Goal: Information Seeking & Learning: Check status

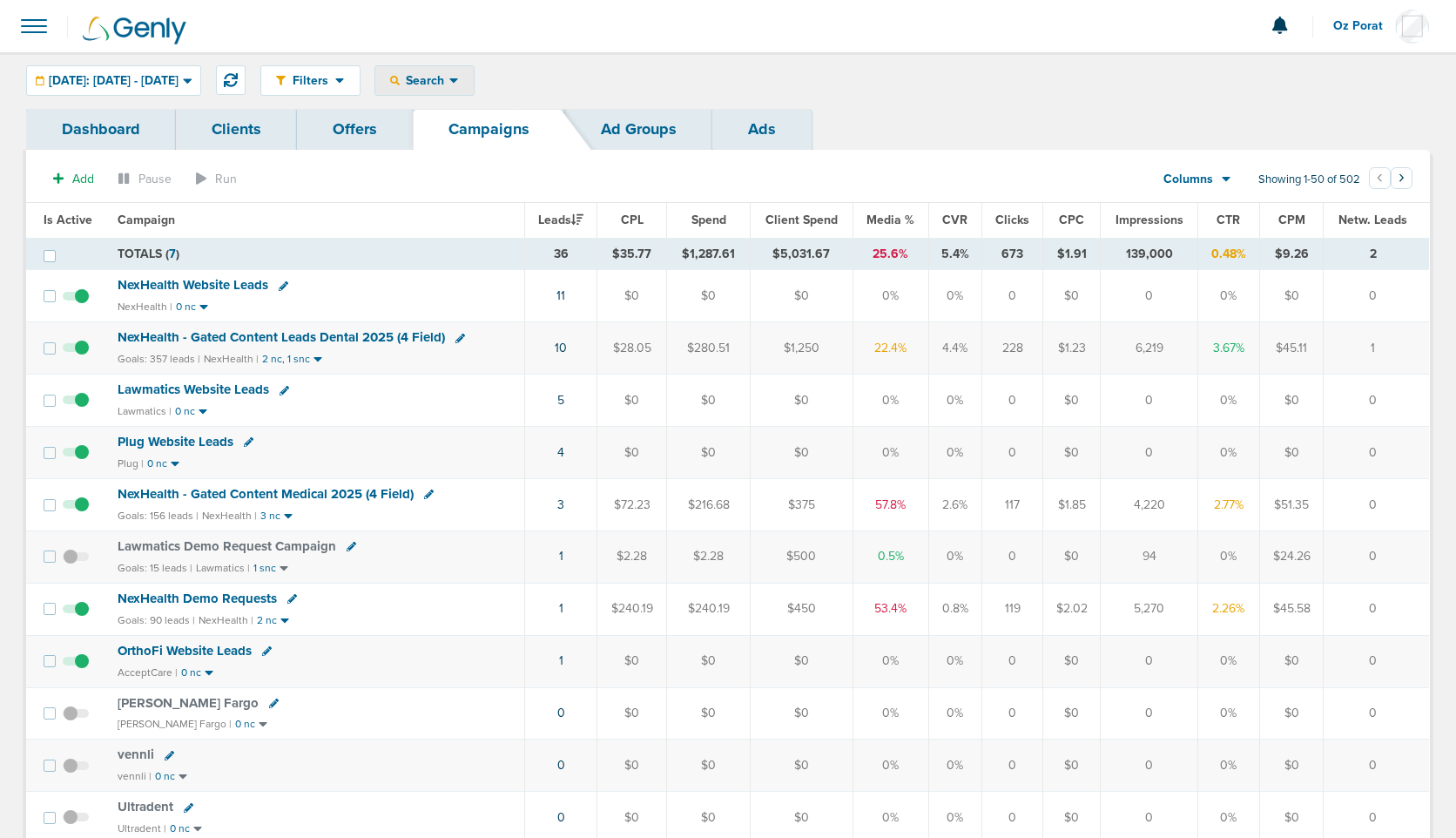
click at [449, 83] on span "Search" at bounding box center [425, 80] width 49 height 15
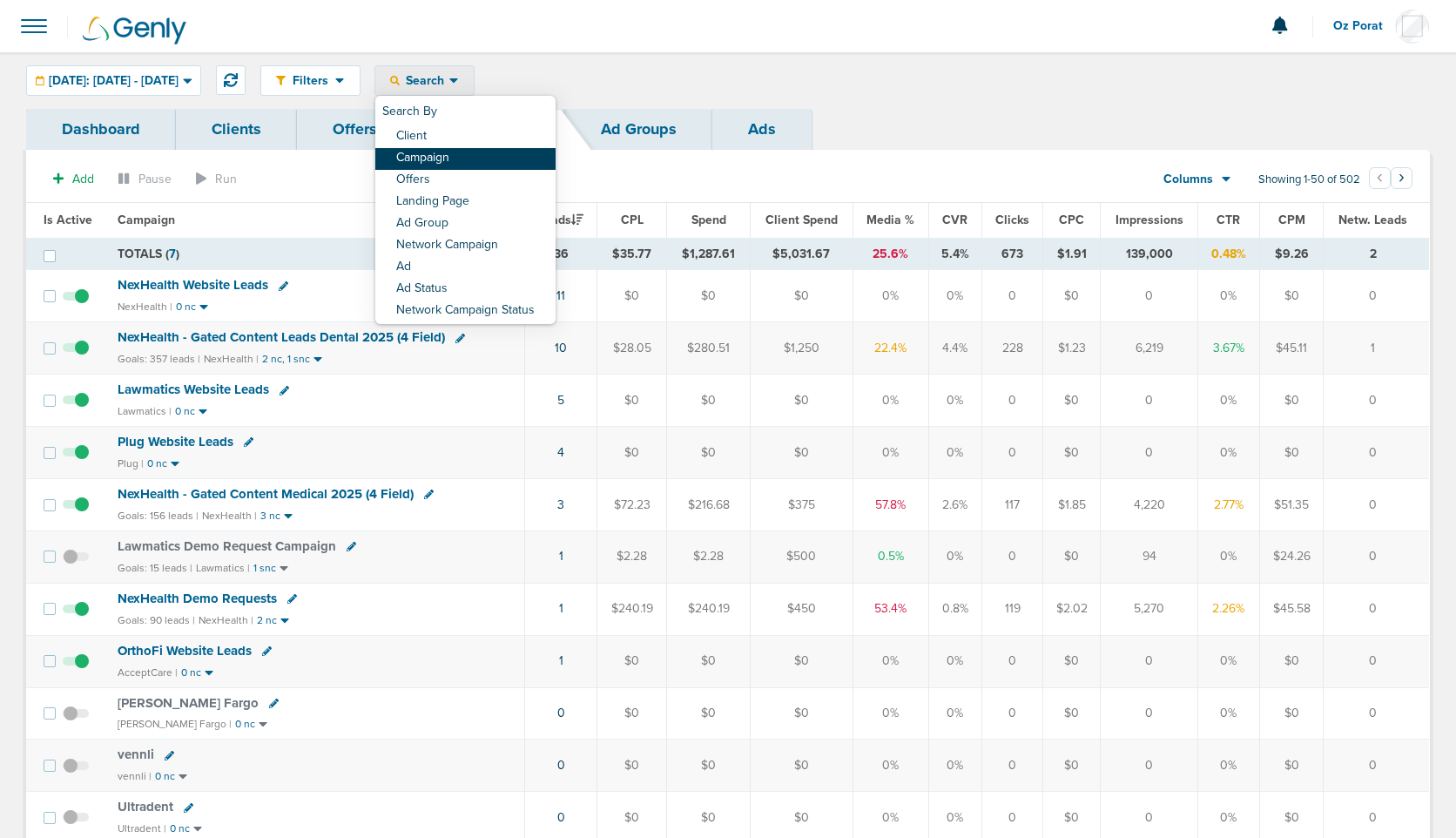
click at [496, 167] on link "Campaign" at bounding box center [465, 159] width 181 height 22
select select "cmpName"
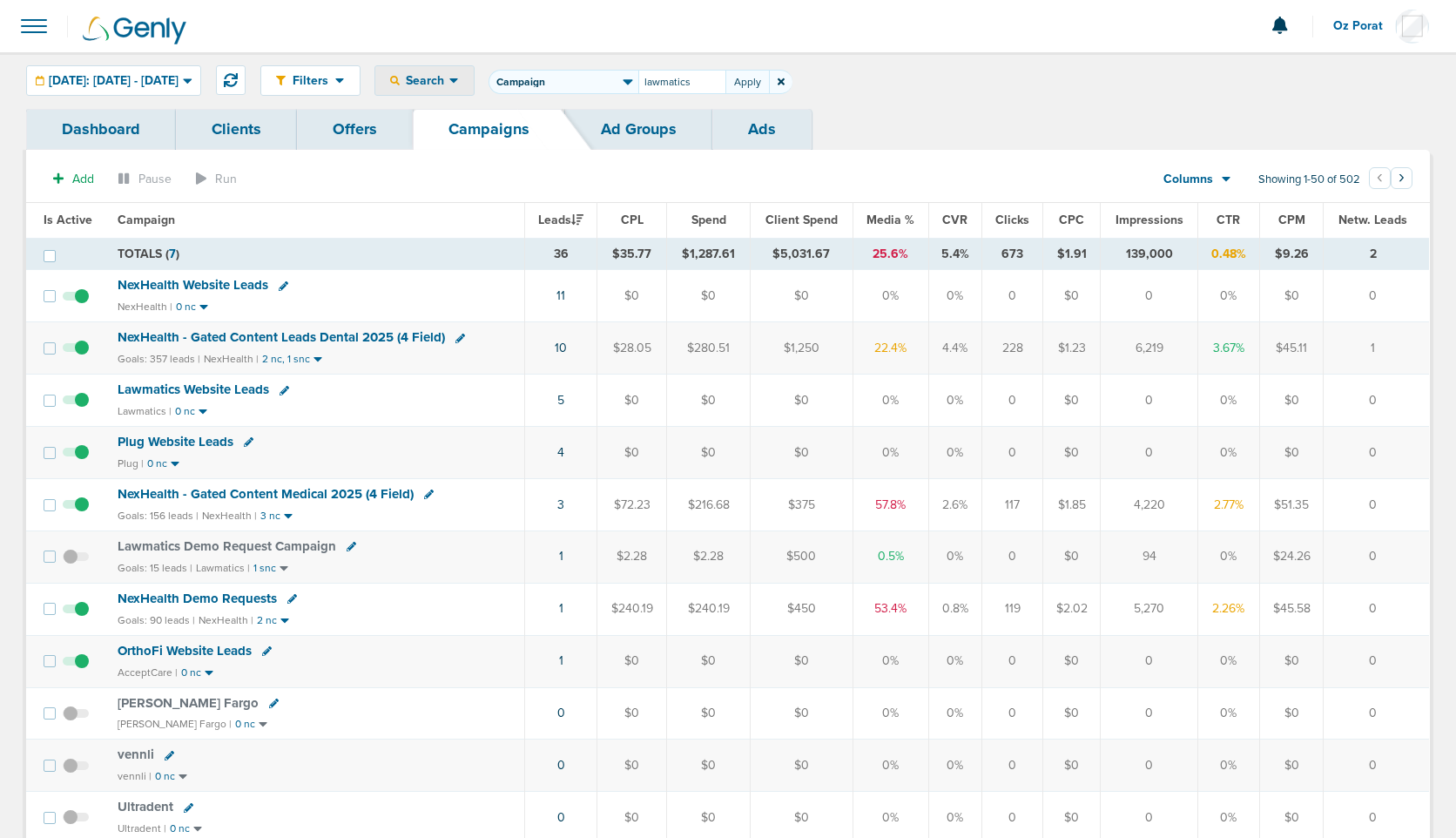
type input "lawmatics"
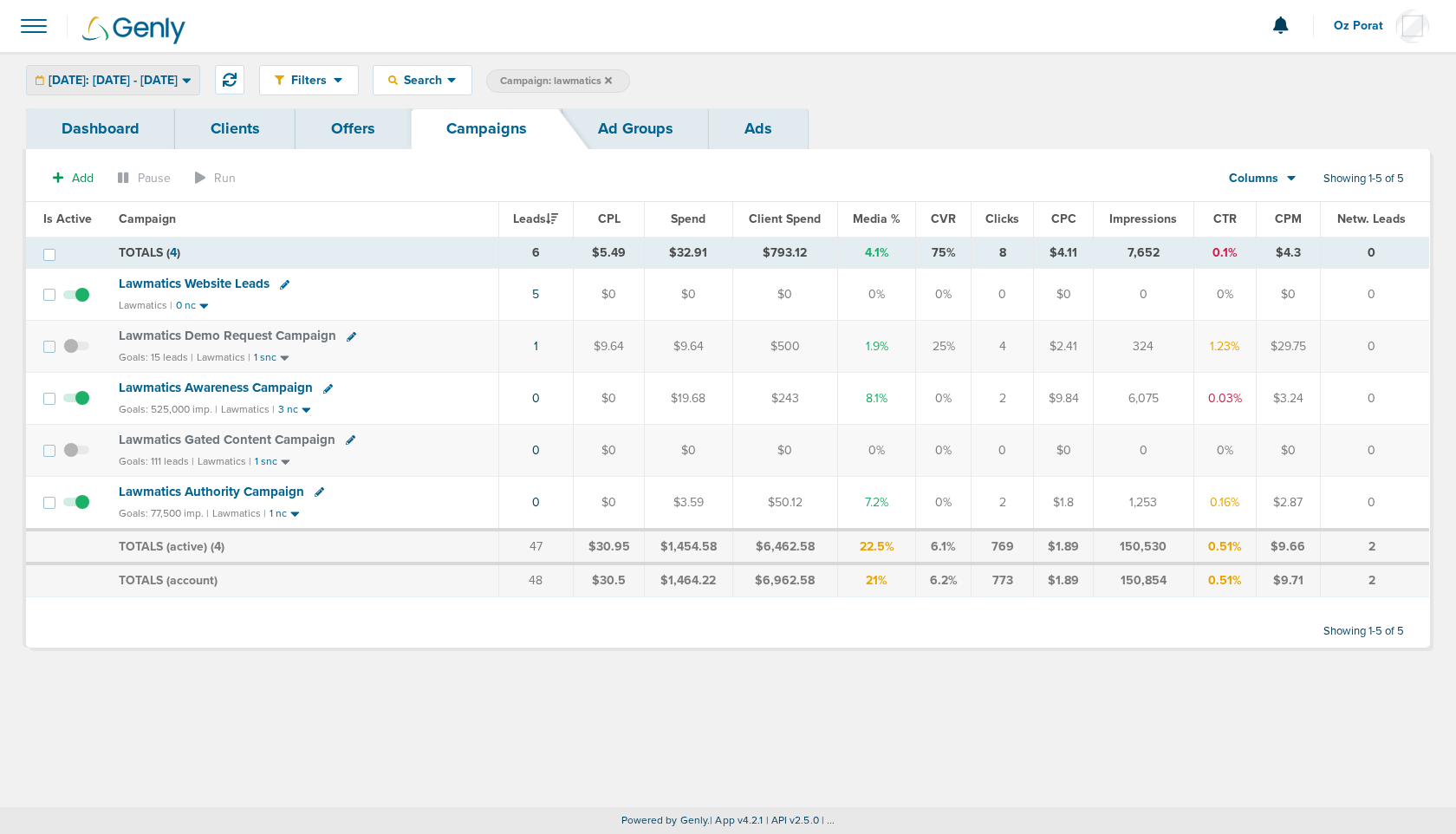
click at [154, 82] on span "[DATE]: [DATE] - [DATE]" at bounding box center [113, 80] width 129 height 12
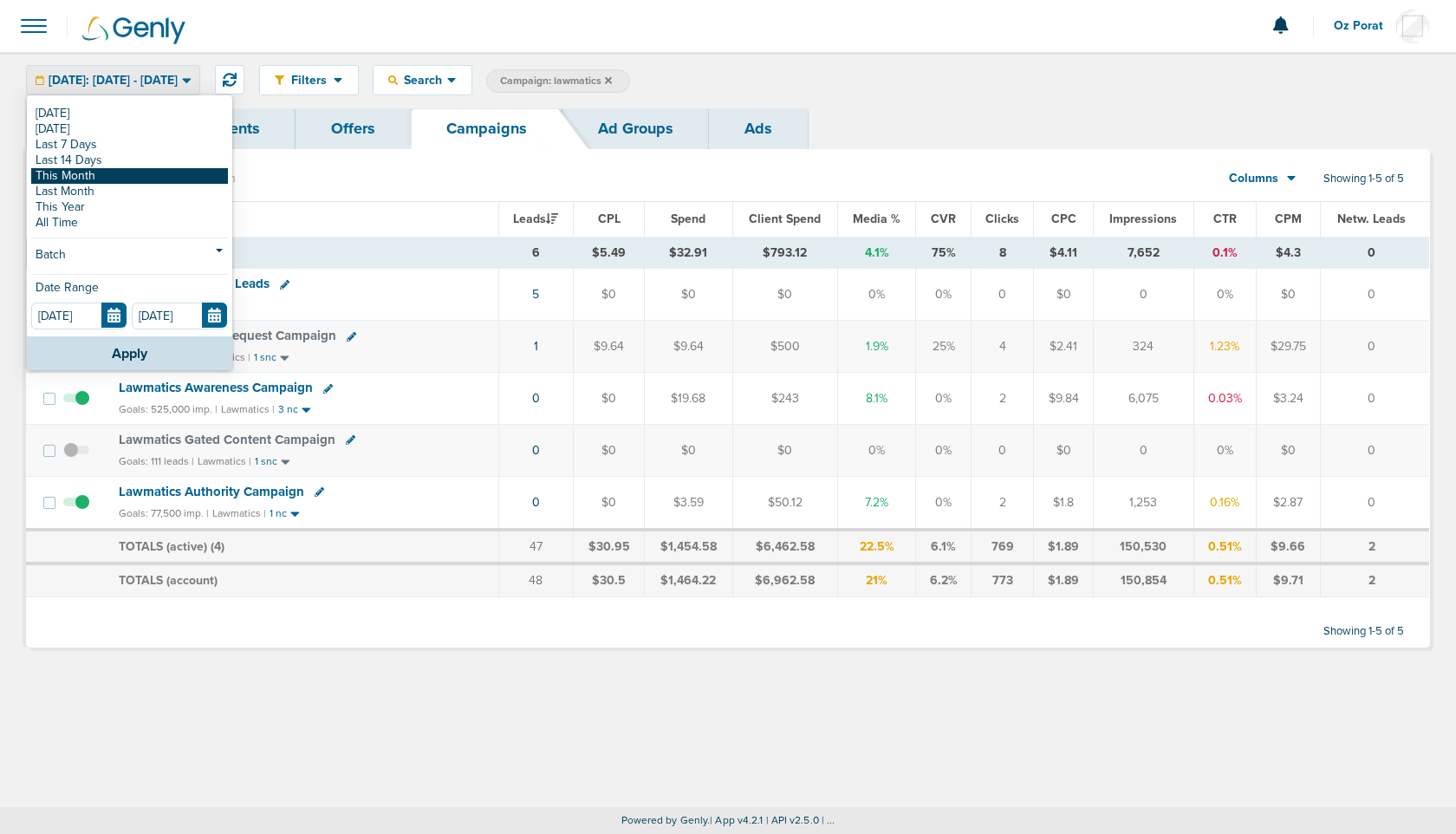
click at [129, 175] on link "This Month" at bounding box center [129, 176] width 197 height 16
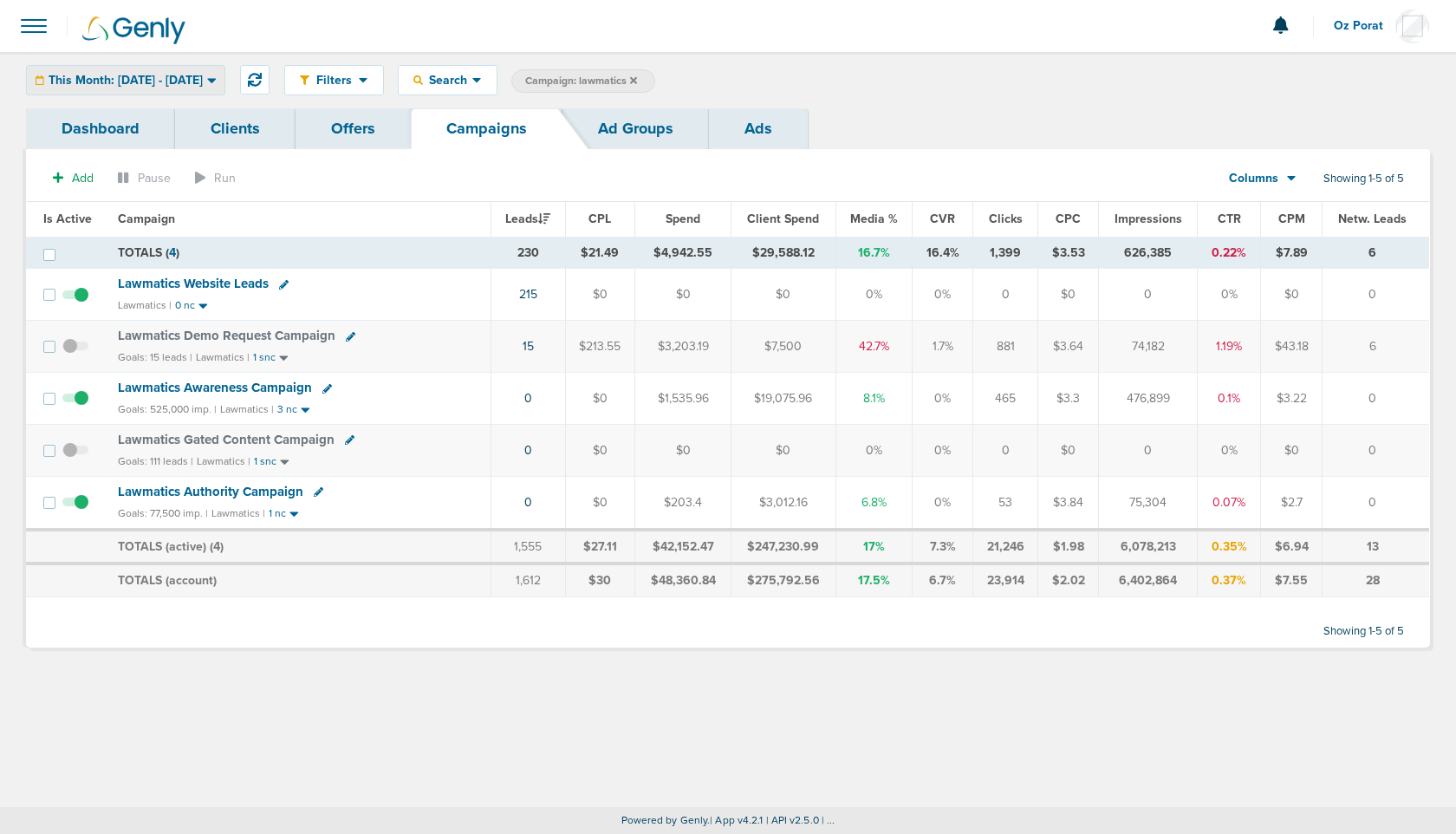
click at [202, 75] on span "This Month: 08.01.2025 - 08.31.2025" at bounding box center [126, 80] width 154 height 12
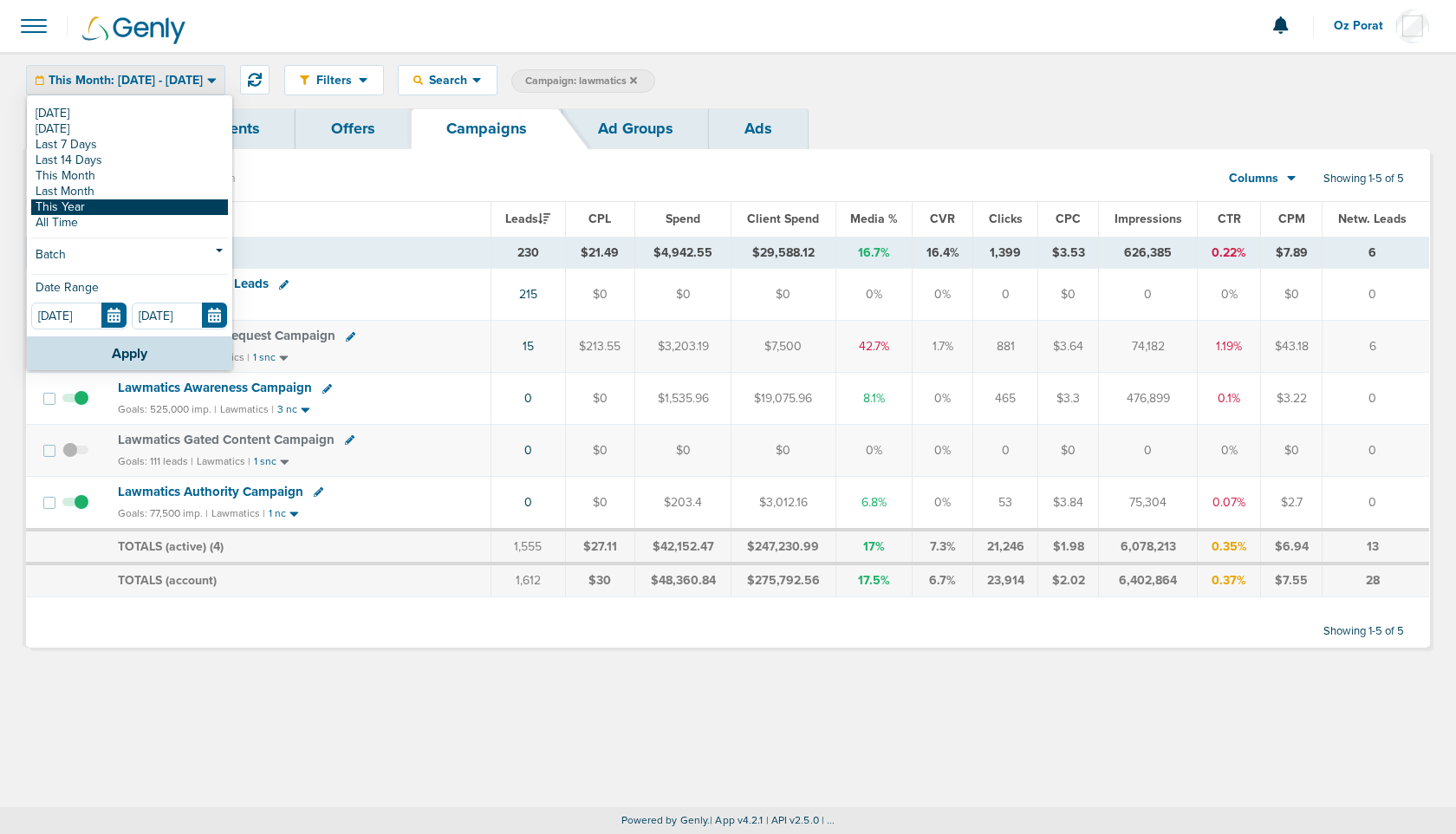
click at [128, 210] on link "This Year" at bounding box center [129, 207] width 197 height 16
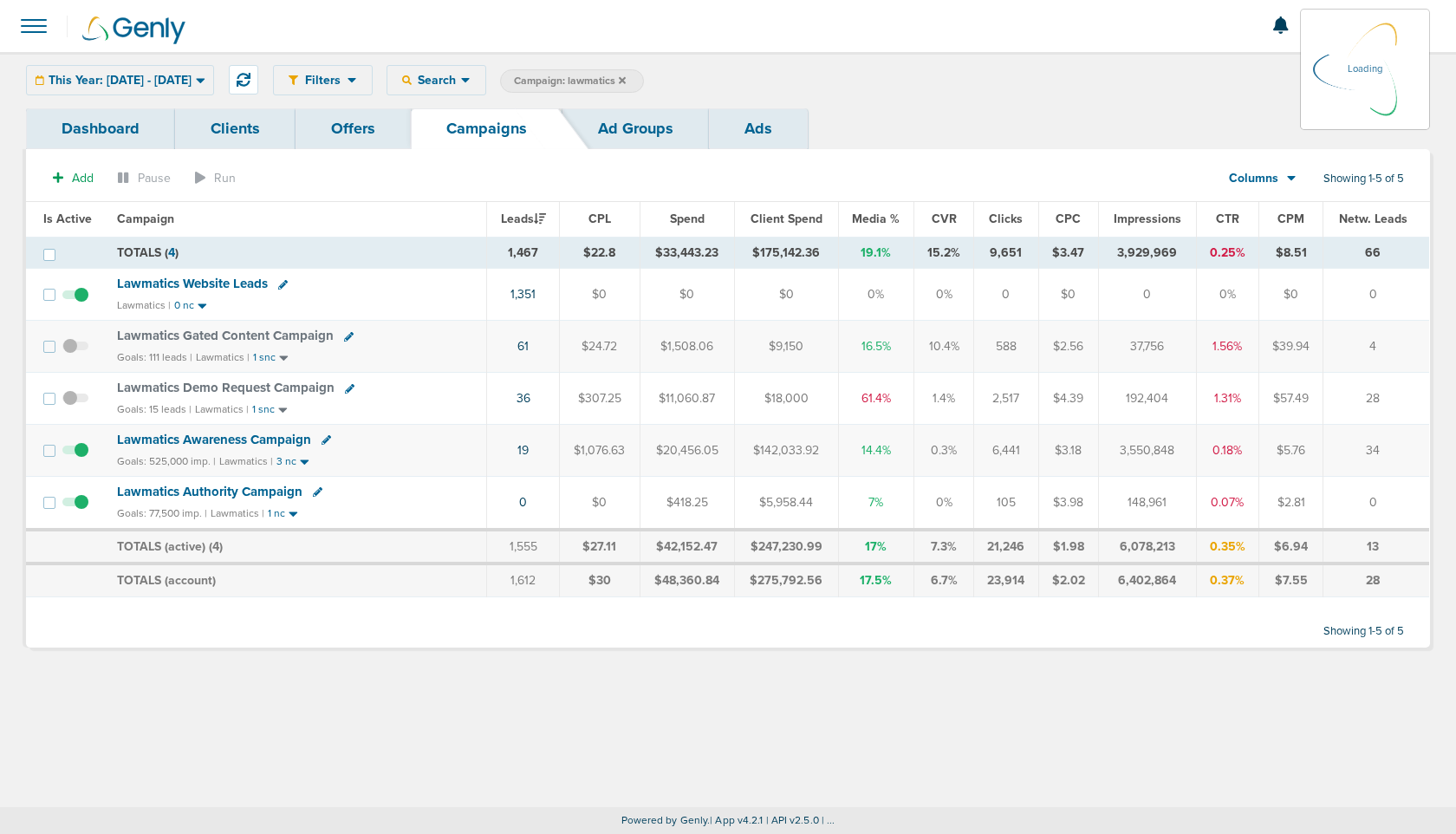
click at [115, 110] on link "Dashboard" at bounding box center [101, 128] width 149 height 40
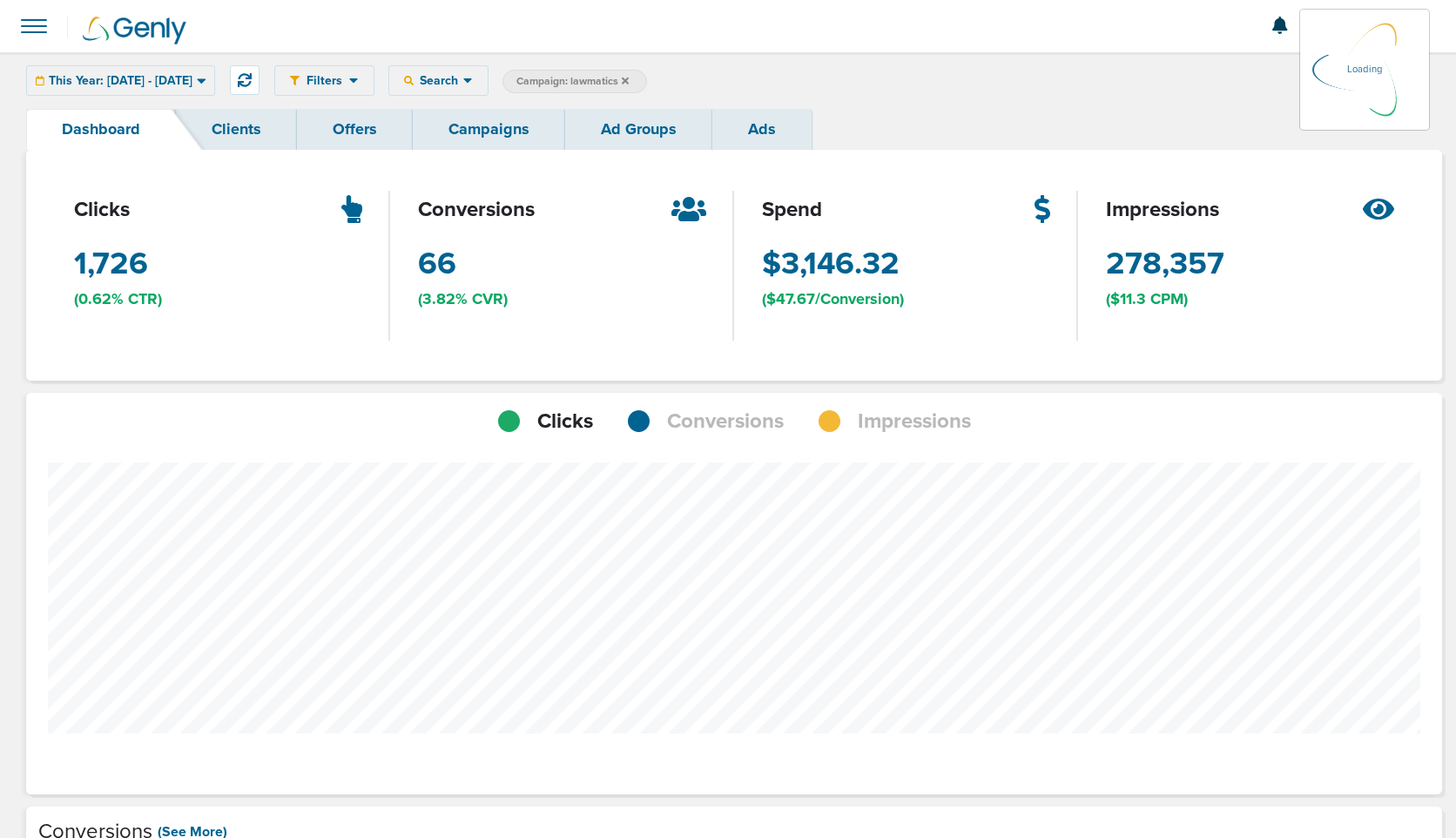
scroll to position [1356, 1403]
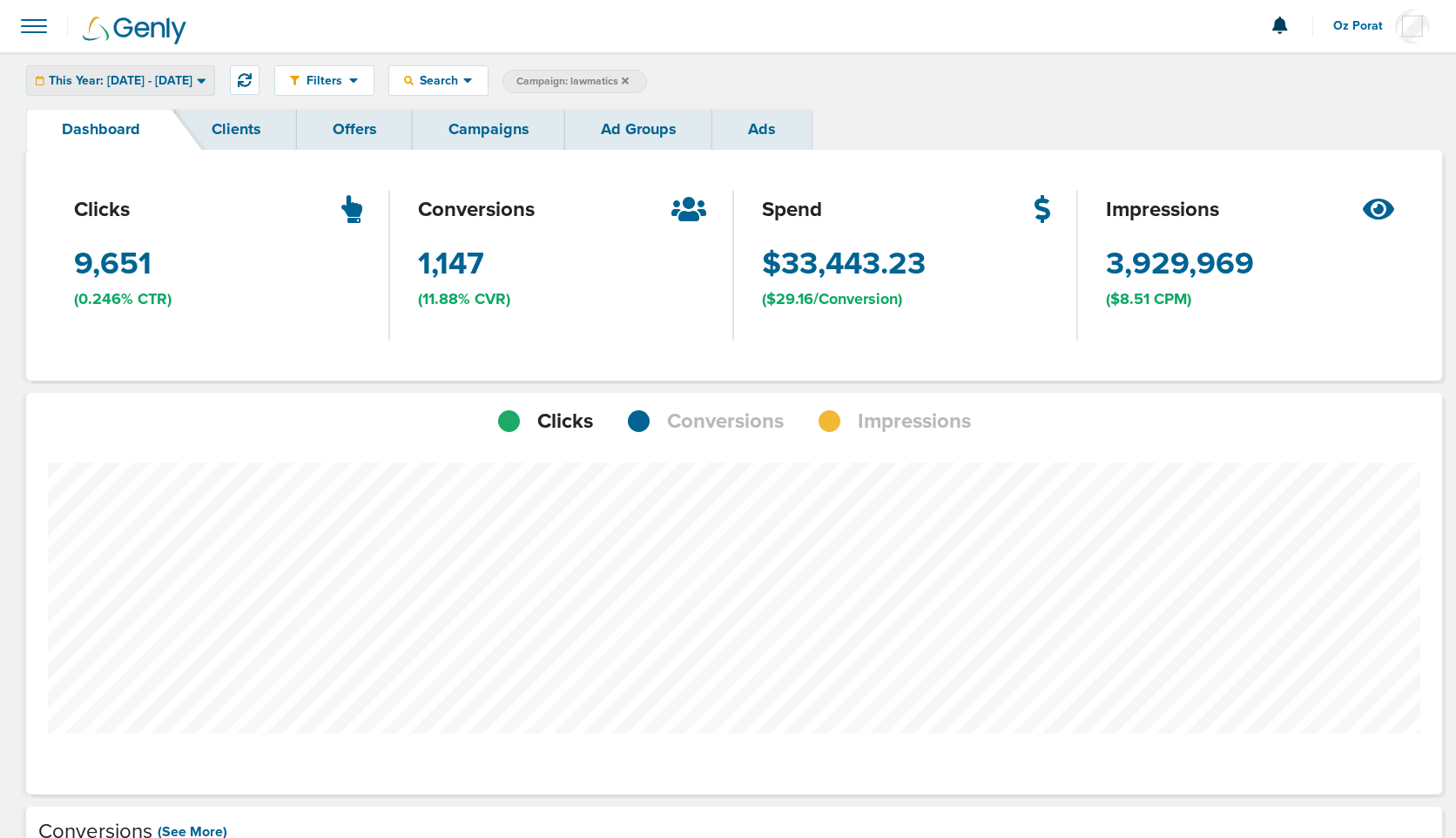
click at [192, 81] on span "This Year: 01.01.2025 - 08.27.2025" at bounding box center [121, 80] width 144 height 12
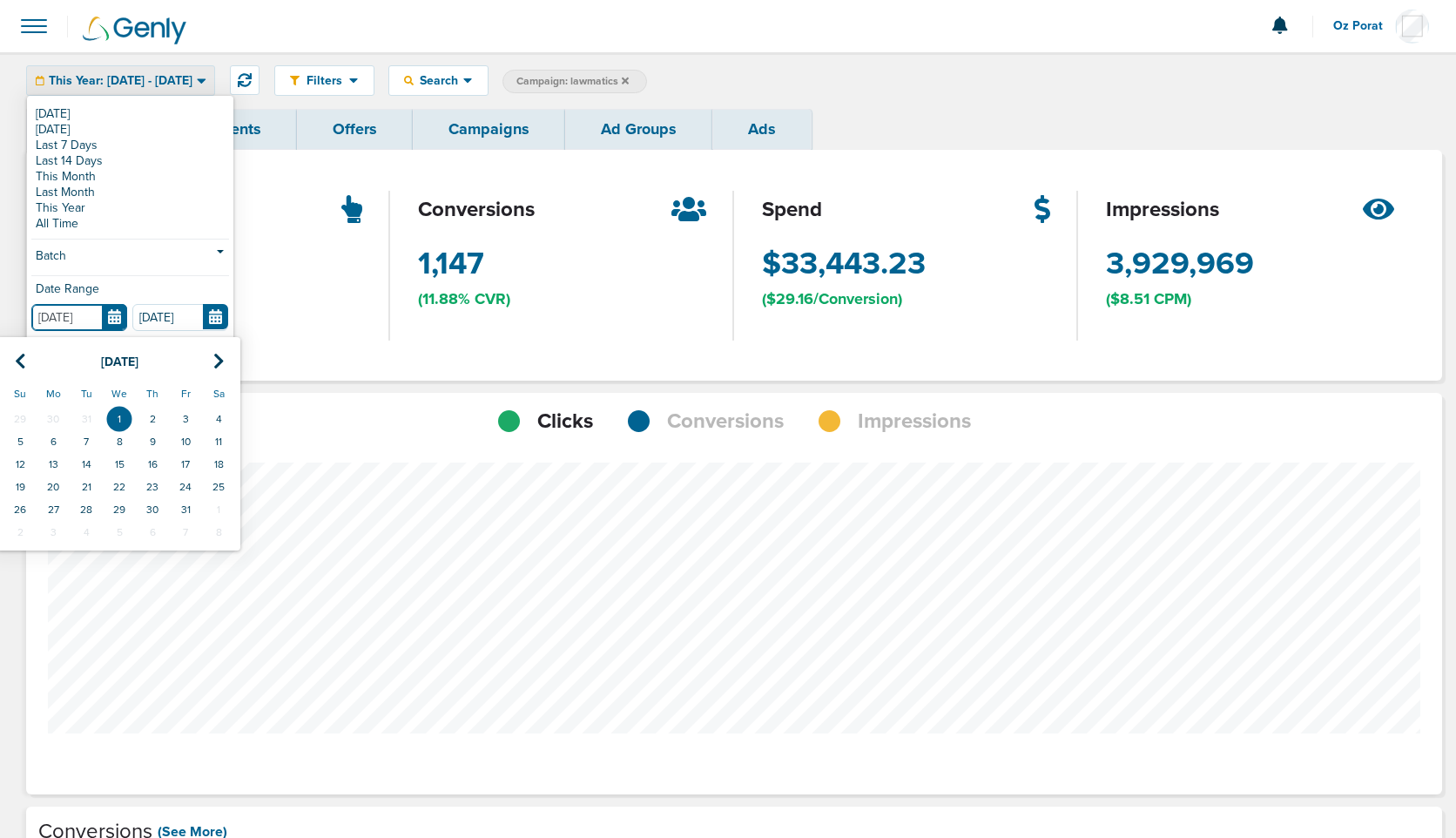
click at [119, 315] on input "01.01.2025" at bounding box center [78, 317] width 95 height 27
click at [211, 358] on th at bounding box center [218, 362] width 33 height 36
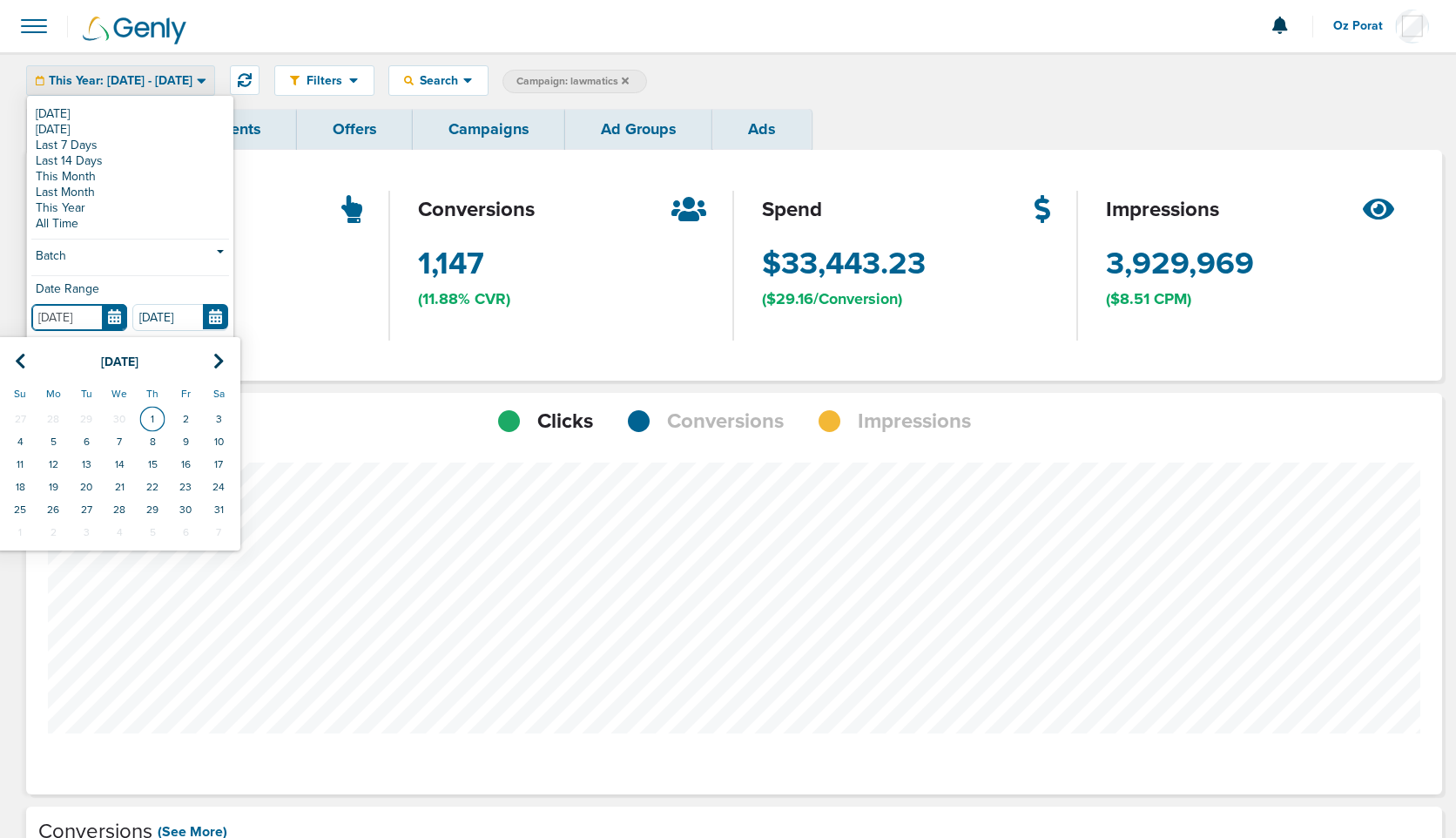
click at [153, 418] on td "1" at bounding box center [152, 419] width 33 height 23
type input "05.01.2025"
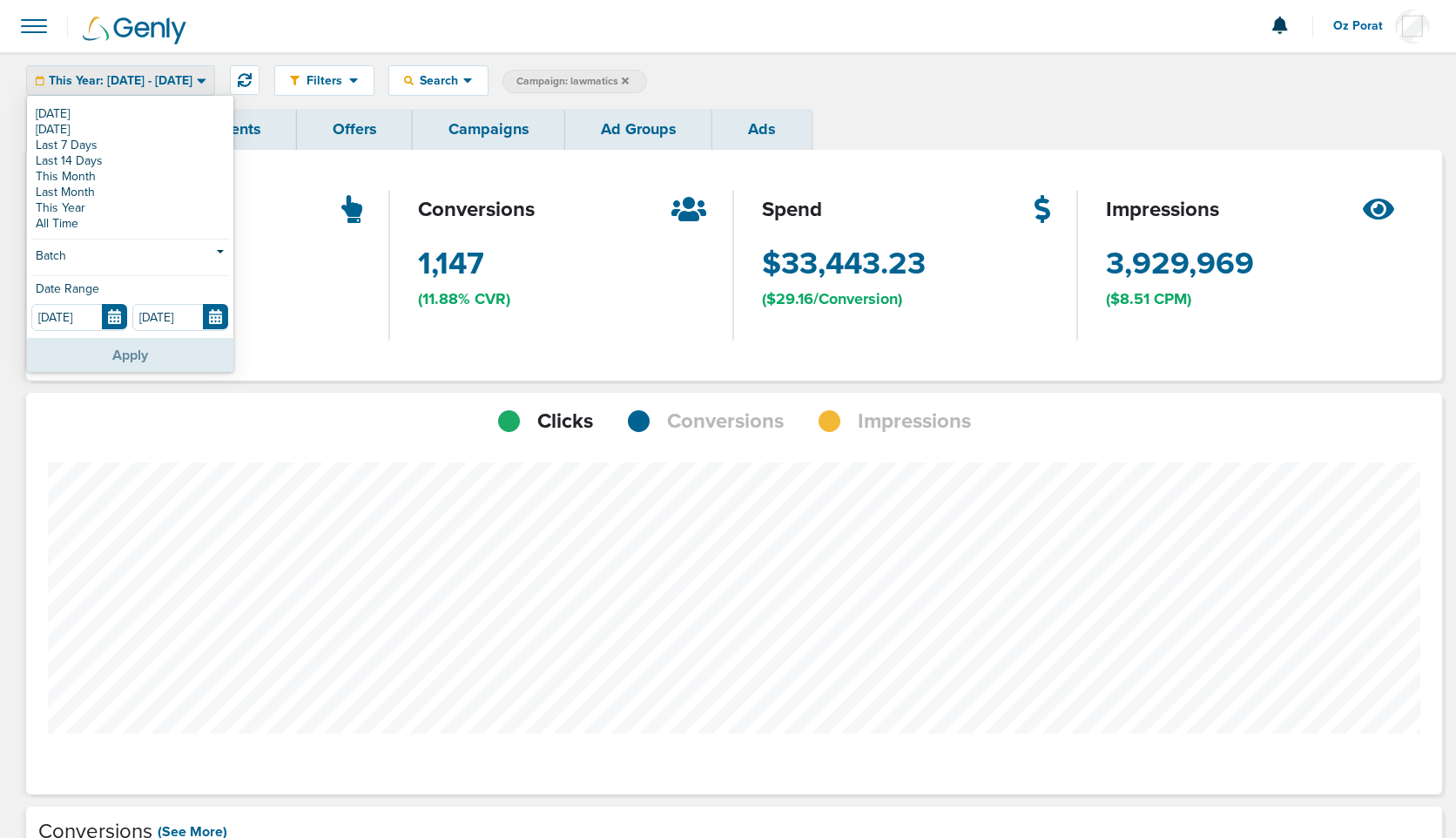
click at [115, 346] on button "Apply" at bounding box center [130, 355] width 206 height 34
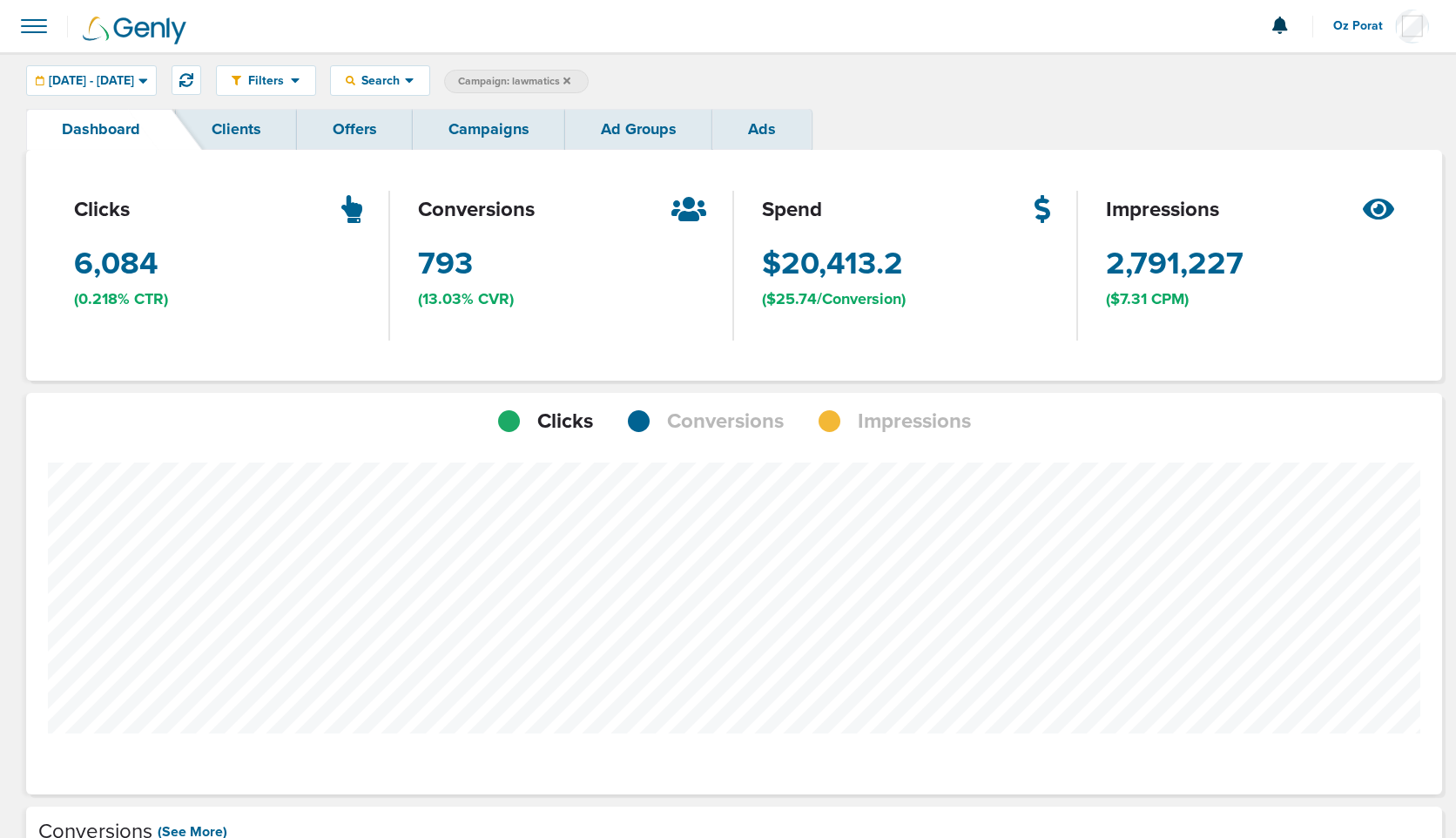
click at [507, 131] on link "Campaigns" at bounding box center [488, 129] width 152 height 41
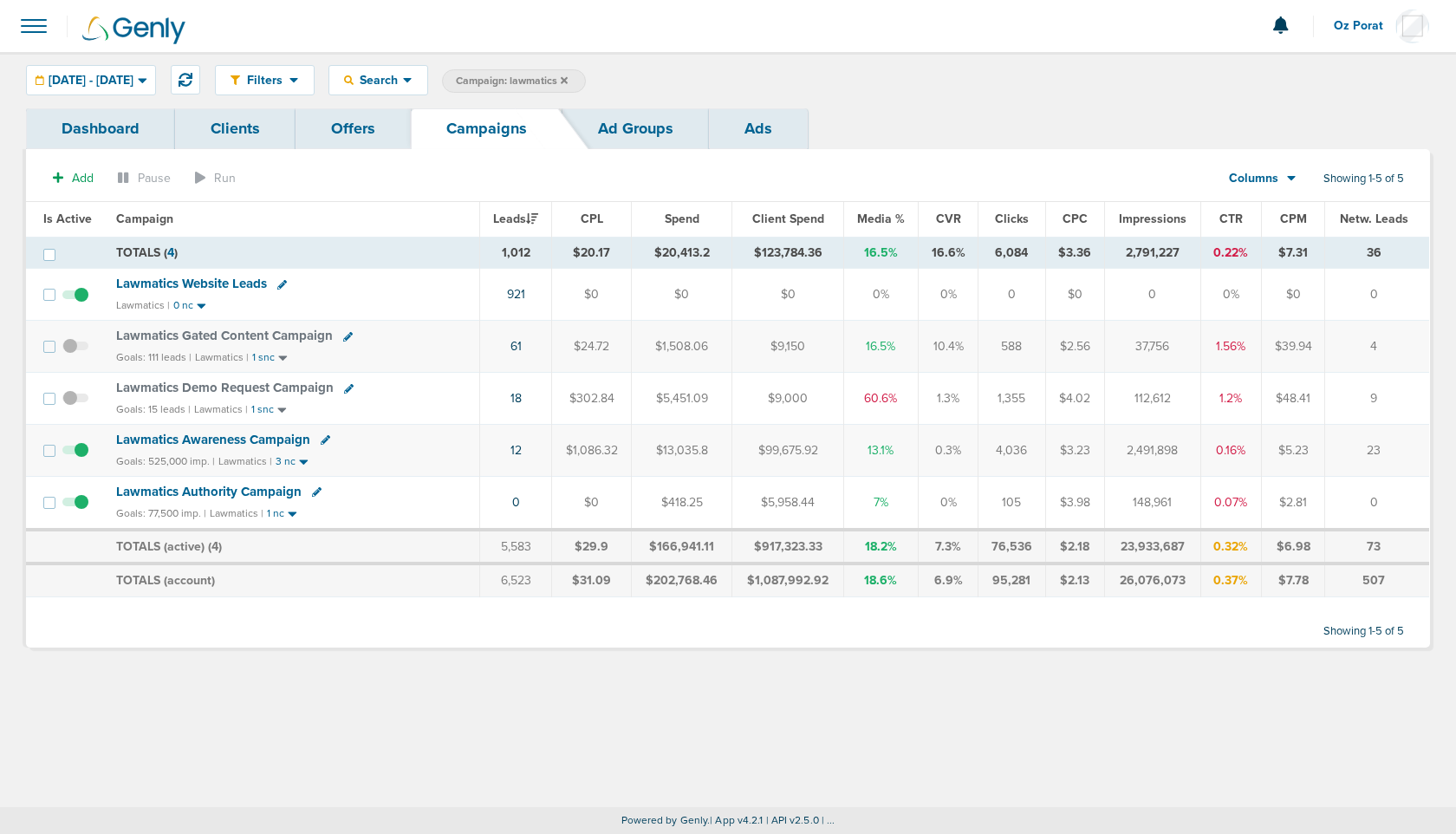
click at [174, 289] on span "Lawmatics Website Leads" at bounding box center [191, 283] width 151 height 16
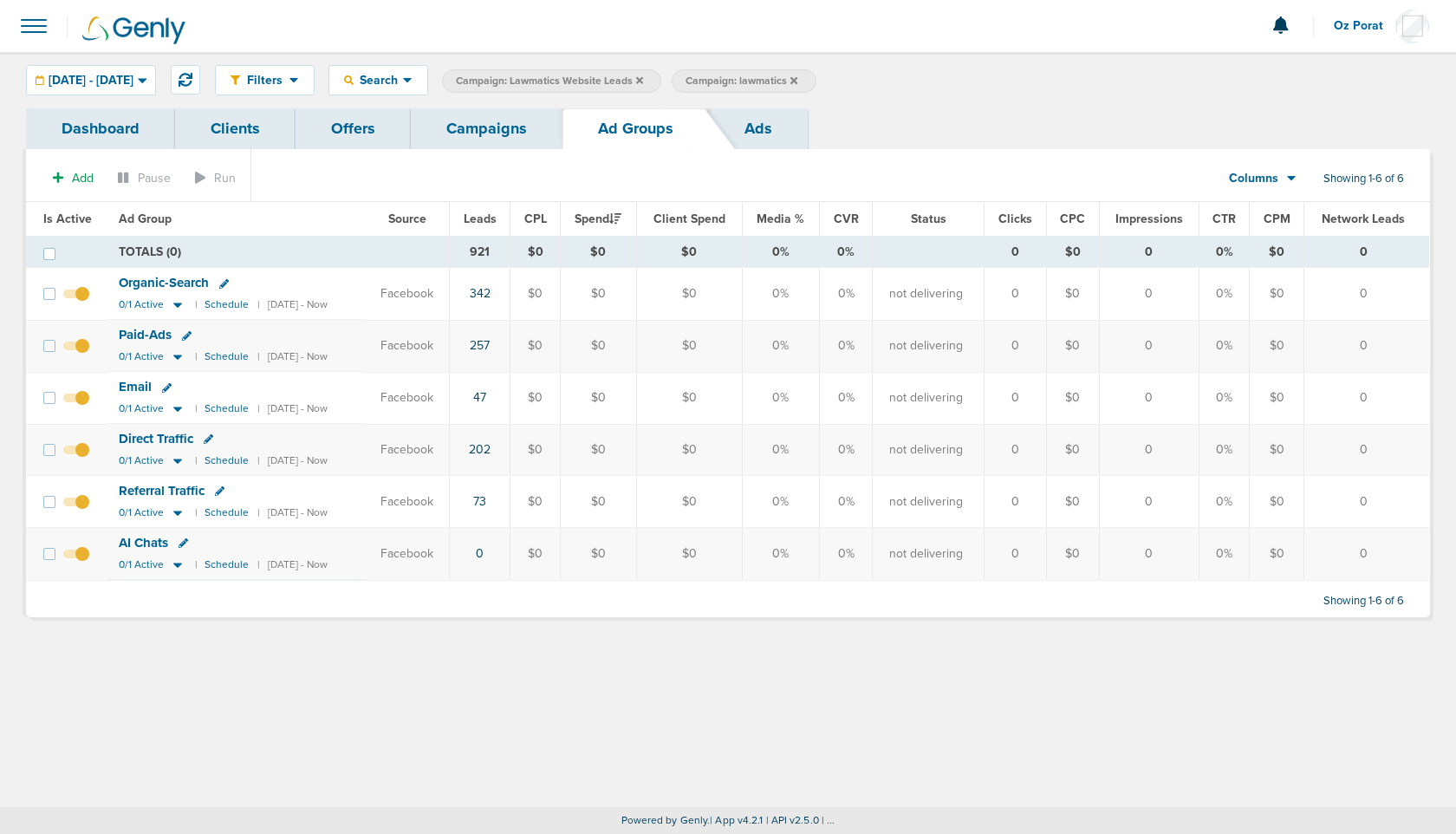
click at [498, 132] on link "Campaigns" at bounding box center [486, 128] width 152 height 40
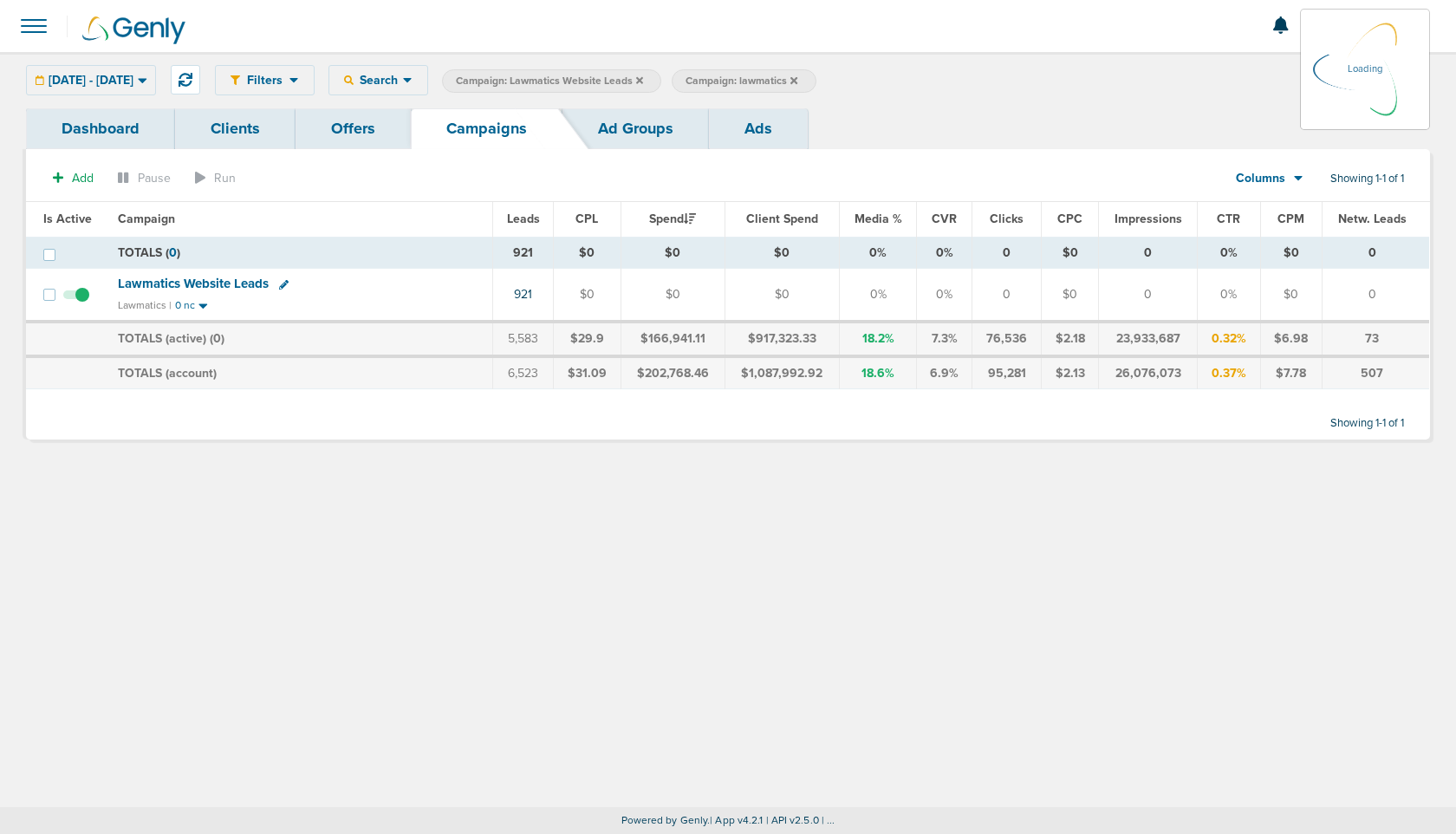
click at [643, 79] on icon at bounding box center [639, 79] width 7 height 7
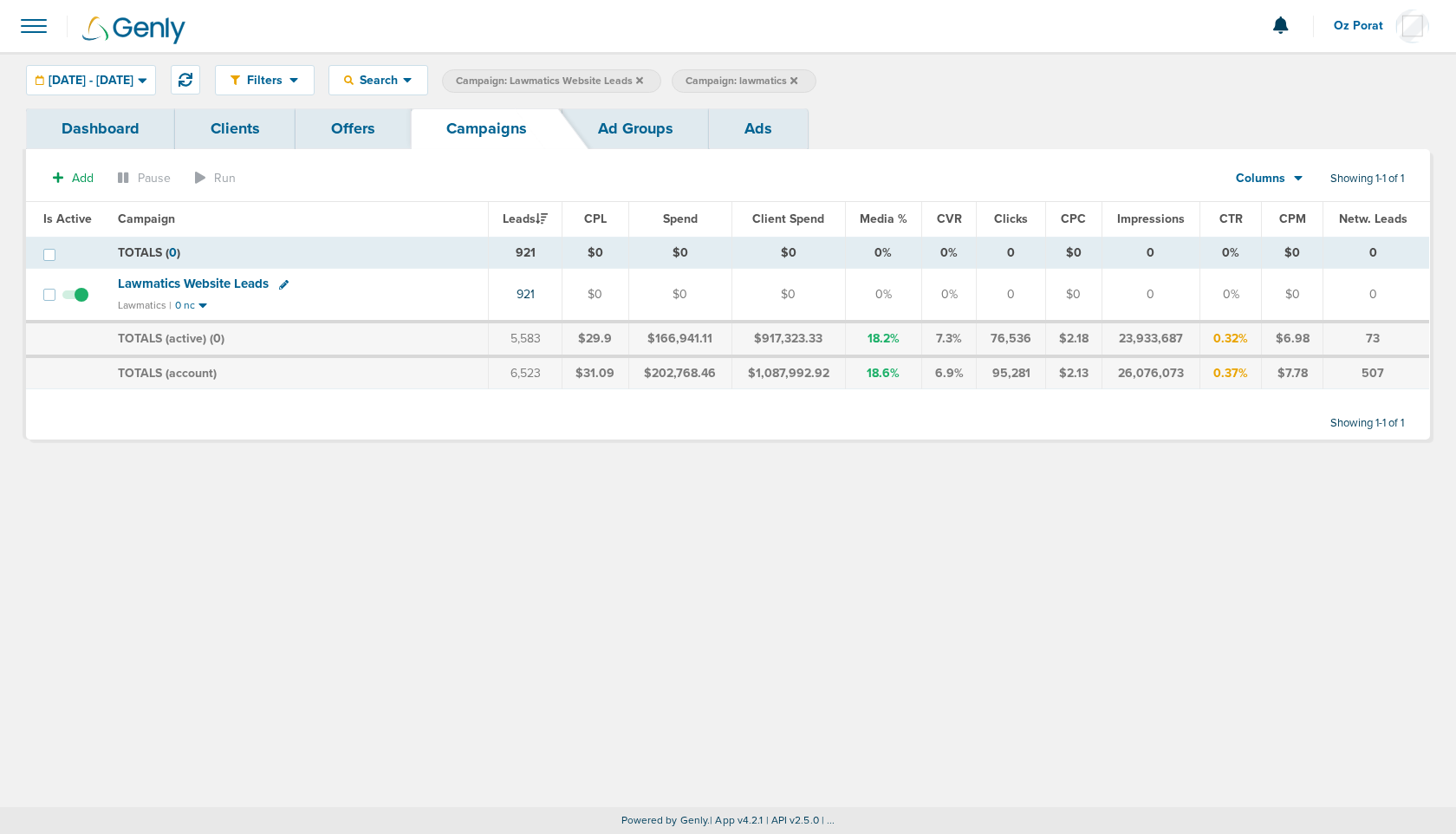
click at [643, 81] on icon at bounding box center [639, 79] width 7 height 7
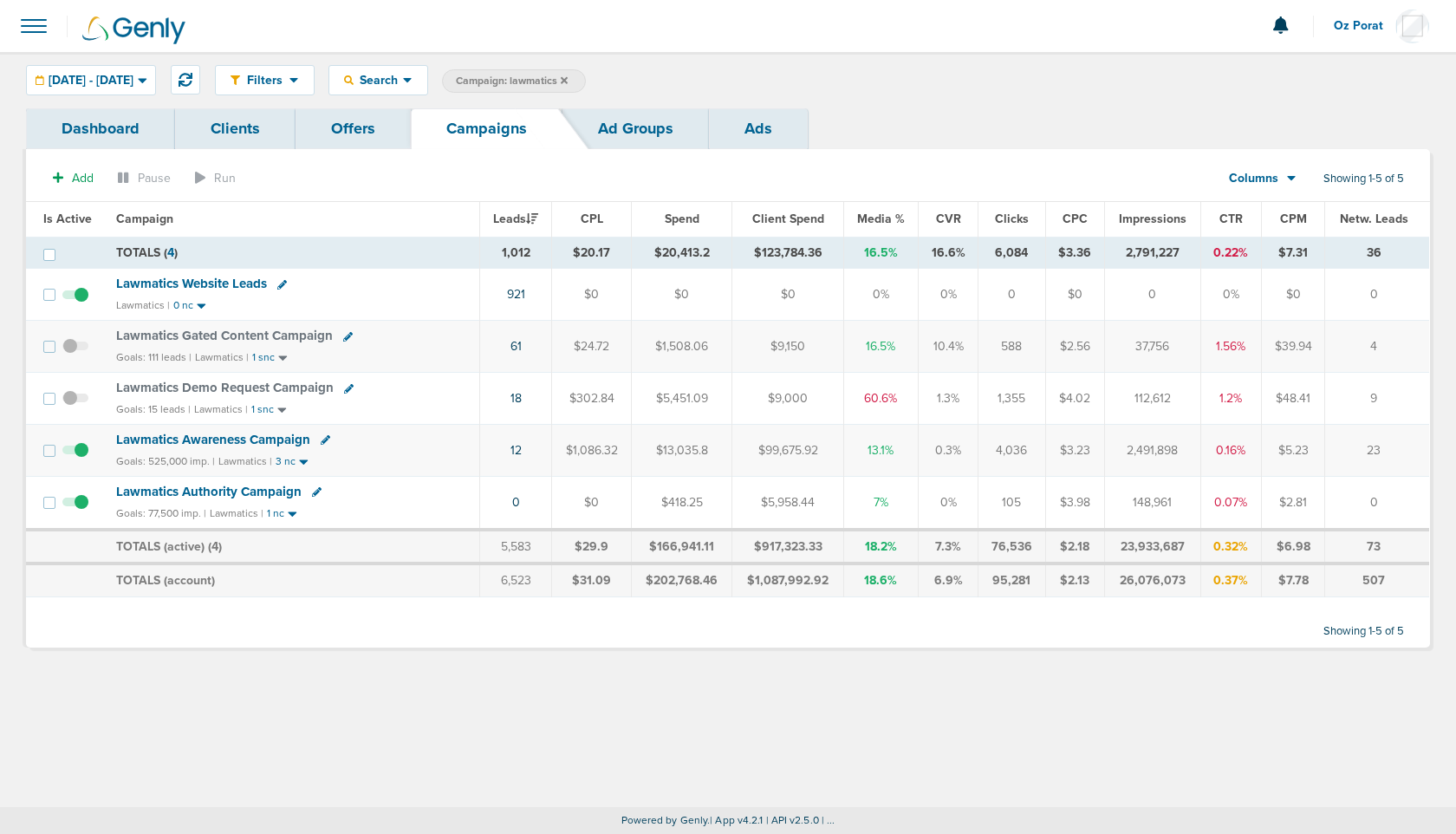
click at [644, 130] on link "Ad Groups" at bounding box center [636, 128] width 147 height 40
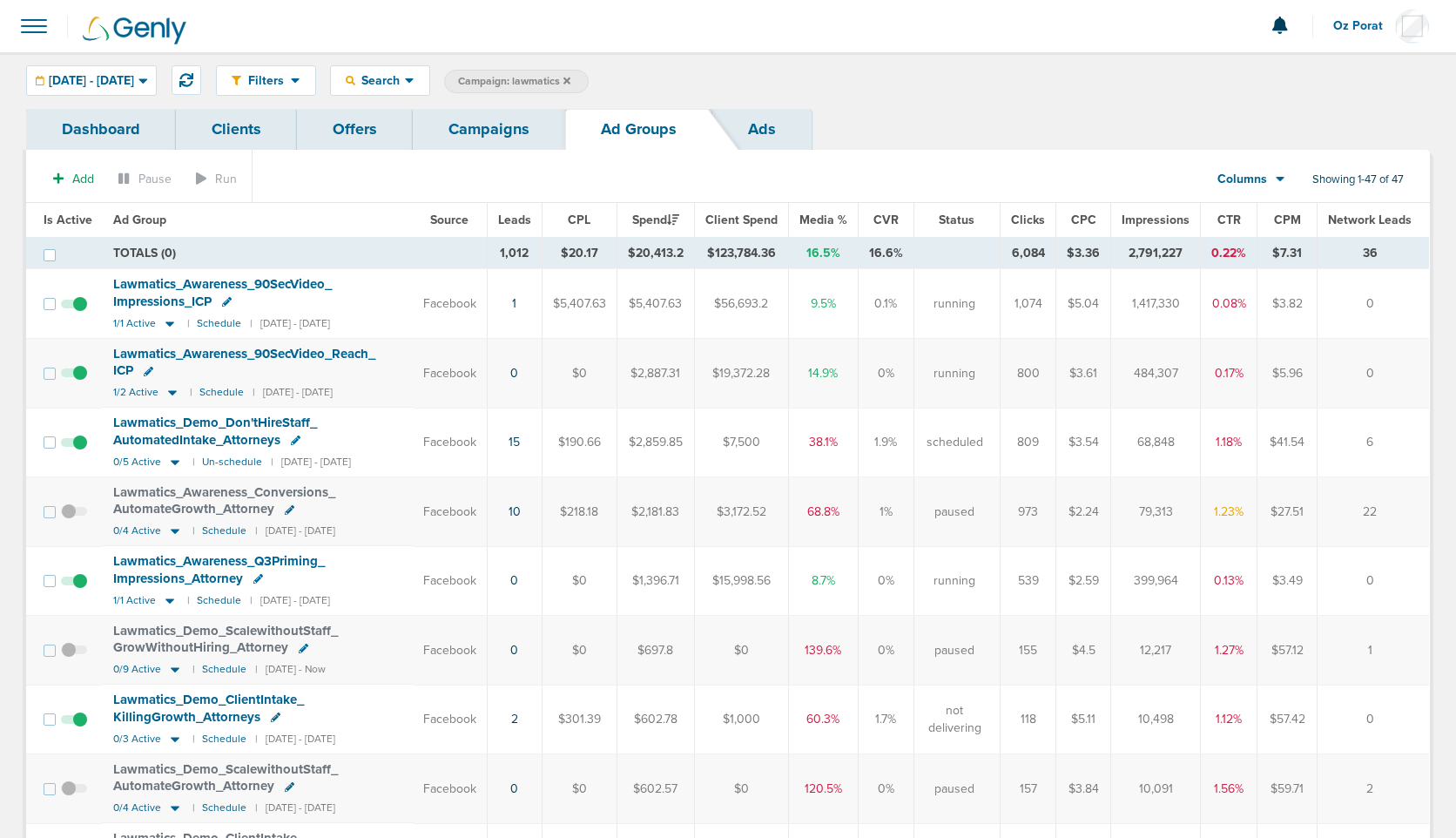
click at [525, 215] on span "Leads" at bounding box center [514, 220] width 33 height 15
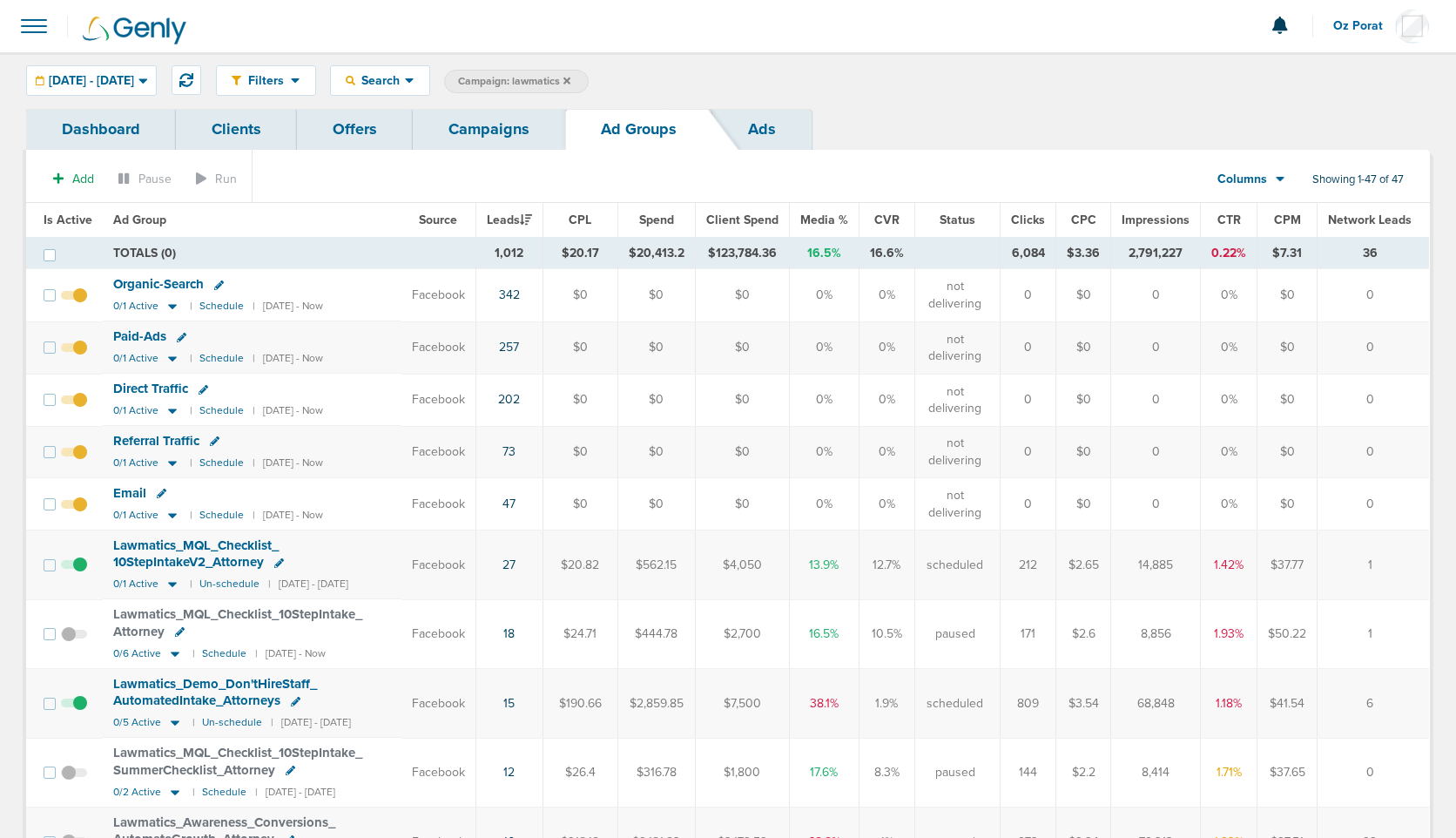
click at [495, 138] on link "Campaigns" at bounding box center [488, 129] width 152 height 41
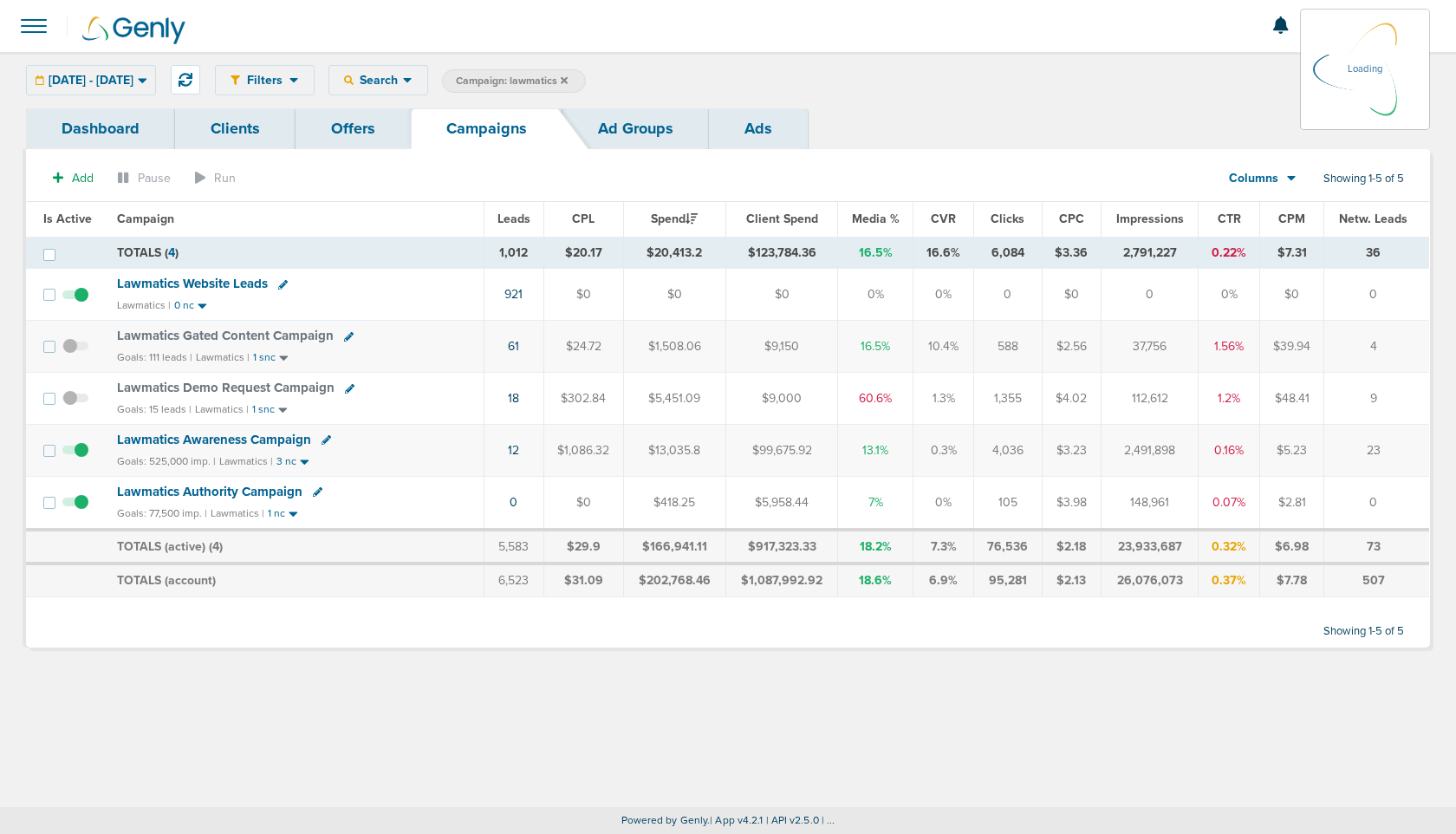
click at [762, 136] on link "Ads" at bounding box center [758, 128] width 99 height 40
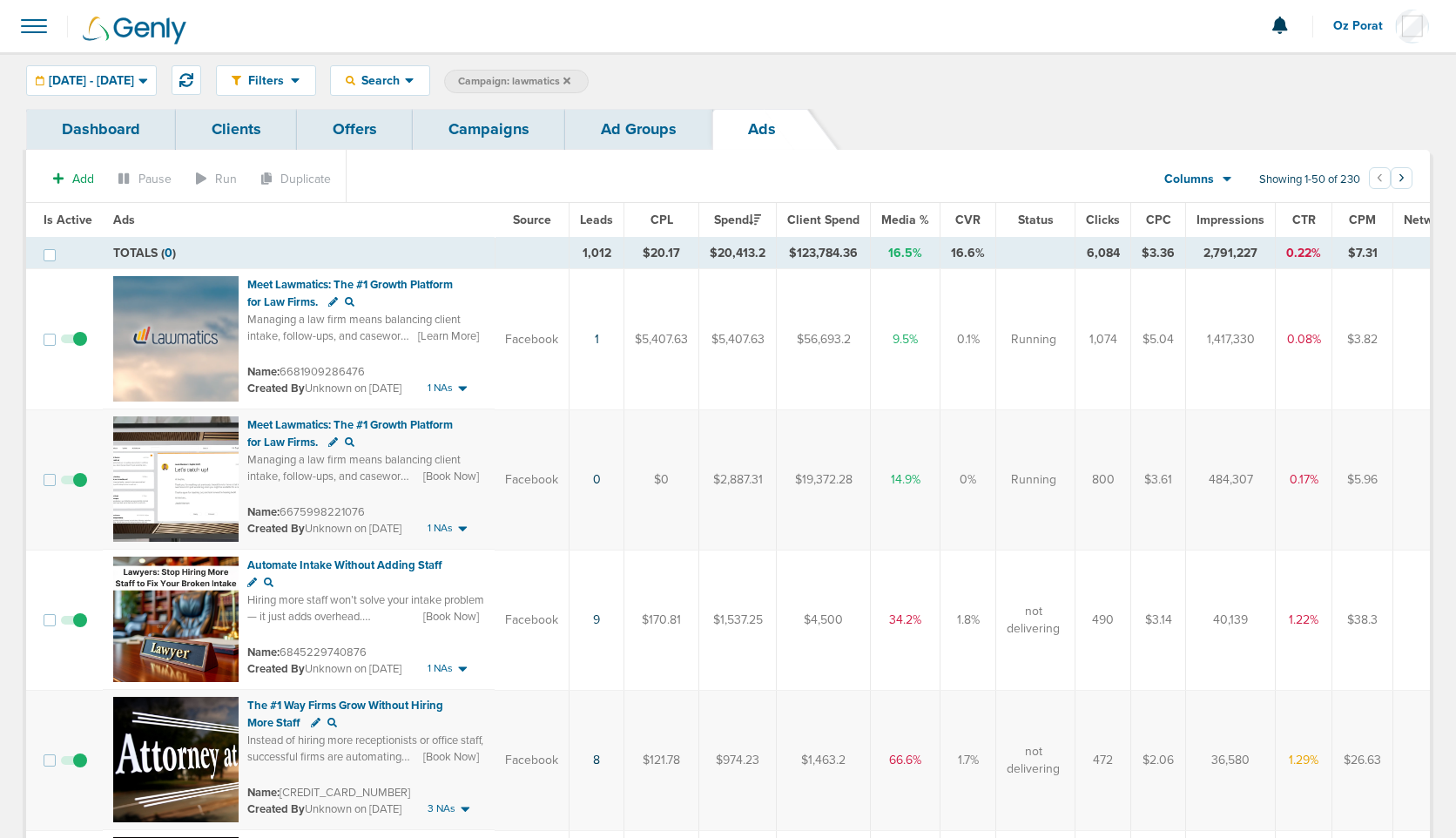
click at [500, 127] on link "Campaigns" at bounding box center [488, 129] width 152 height 41
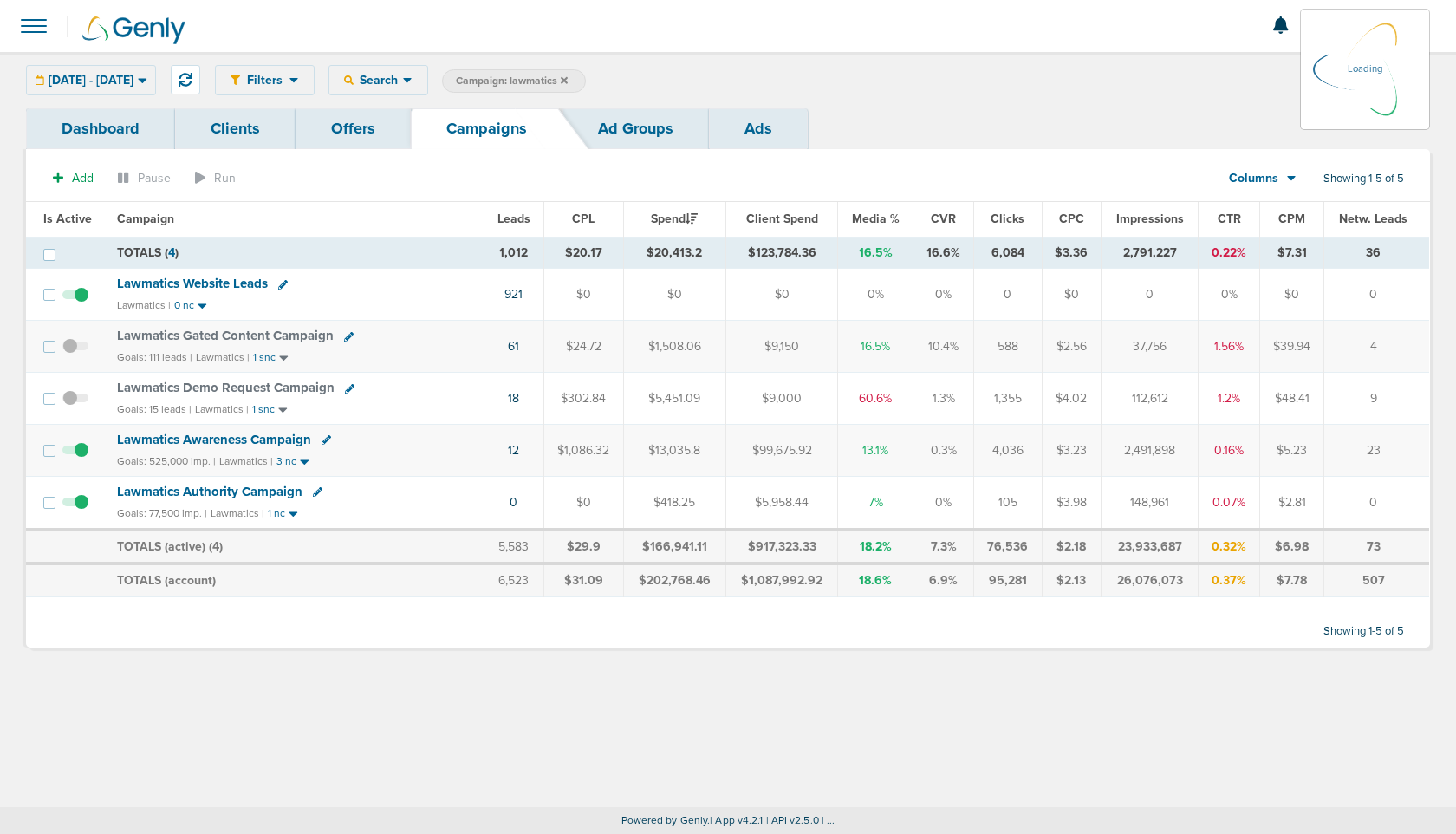
click at [97, 129] on link "Dashboard" at bounding box center [101, 128] width 149 height 40
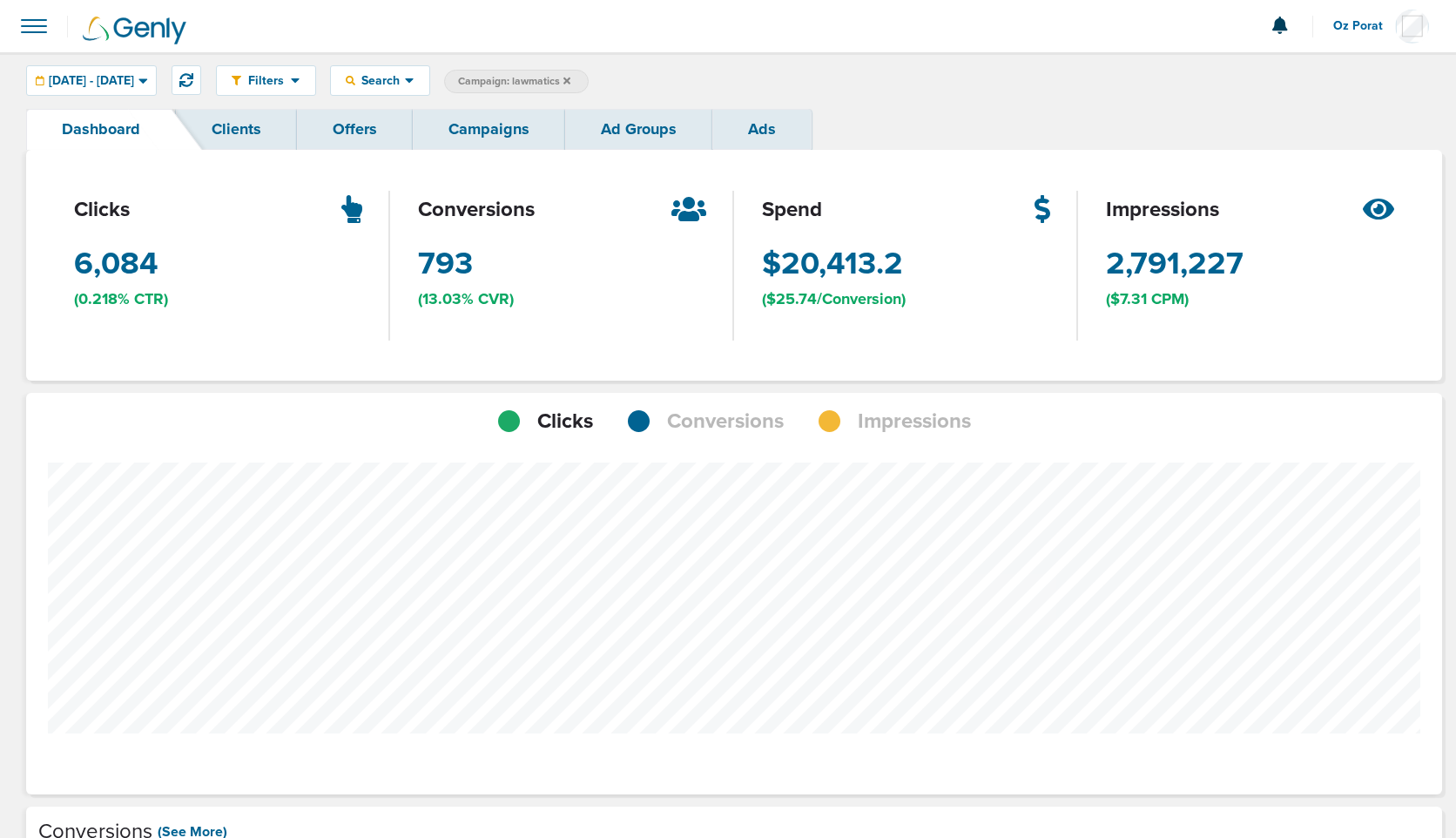
click at [712, 420] on span "Conversions" at bounding box center [724, 421] width 116 height 29
click at [709, 422] on span "Conversions" at bounding box center [724, 421] width 116 height 29
click at [555, 419] on span "Clicks" at bounding box center [564, 421] width 56 height 29
click at [705, 414] on span "Conversions" at bounding box center [724, 421] width 116 height 29
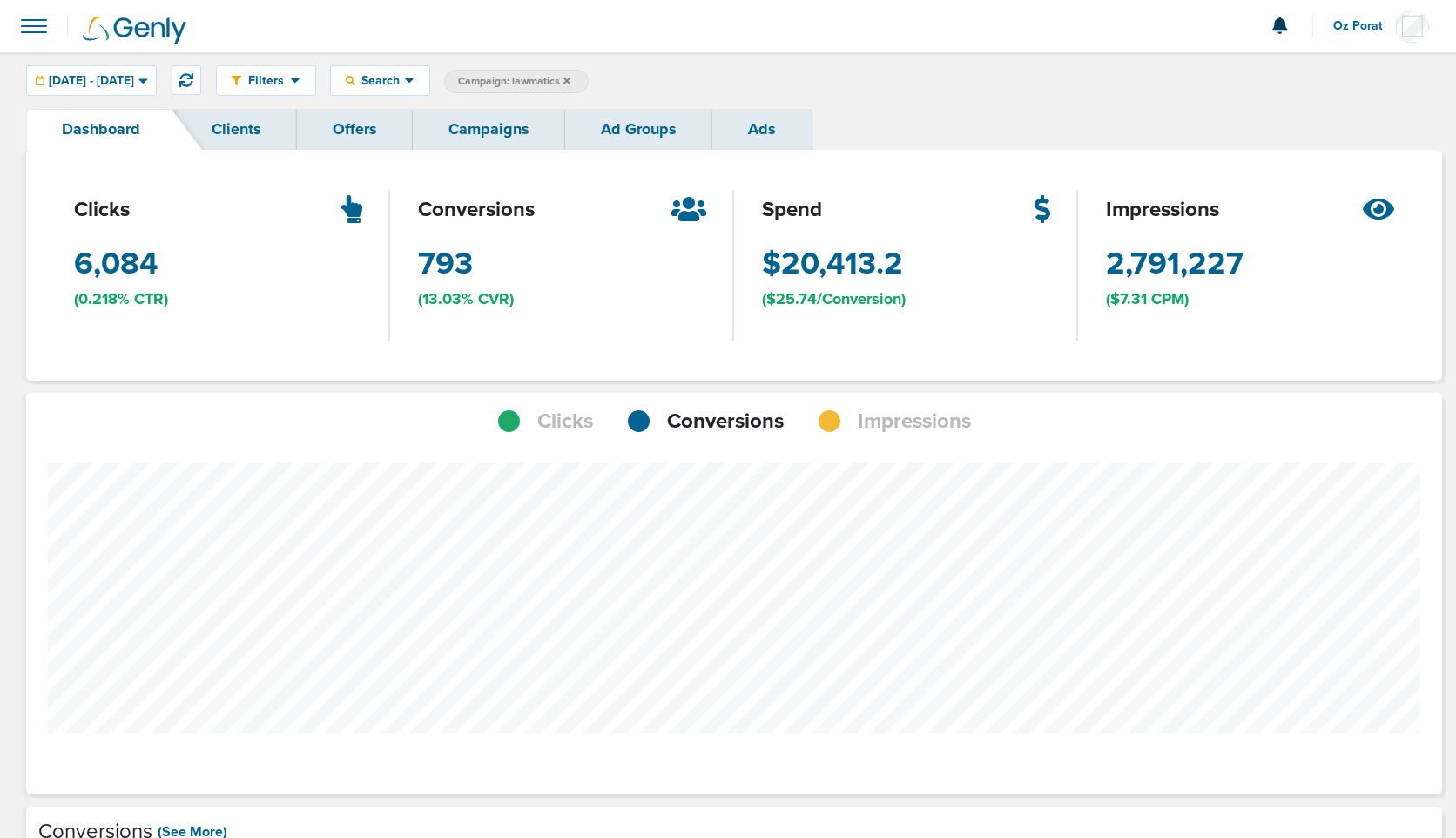
click at [579, 425] on span "Clicks" at bounding box center [564, 421] width 56 height 29
click at [722, 411] on span "Conversions" at bounding box center [724, 421] width 116 height 29
click at [454, 127] on link "Campaigns" at bounding box center [488, 129] width 152 height 41
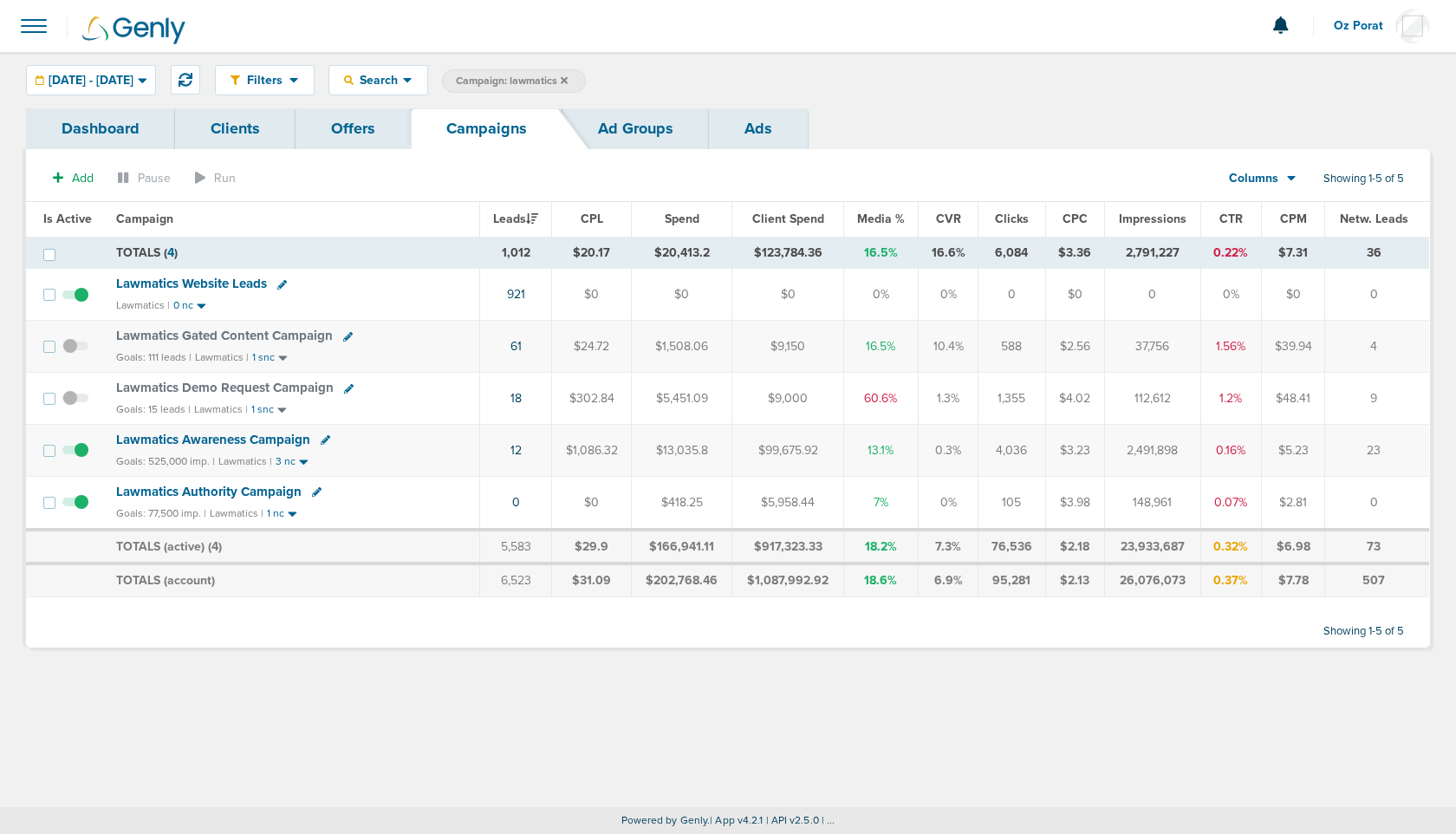
click at [79, 136] on link "Dashboard" at bounding box center [101, 128] width 149 height 40
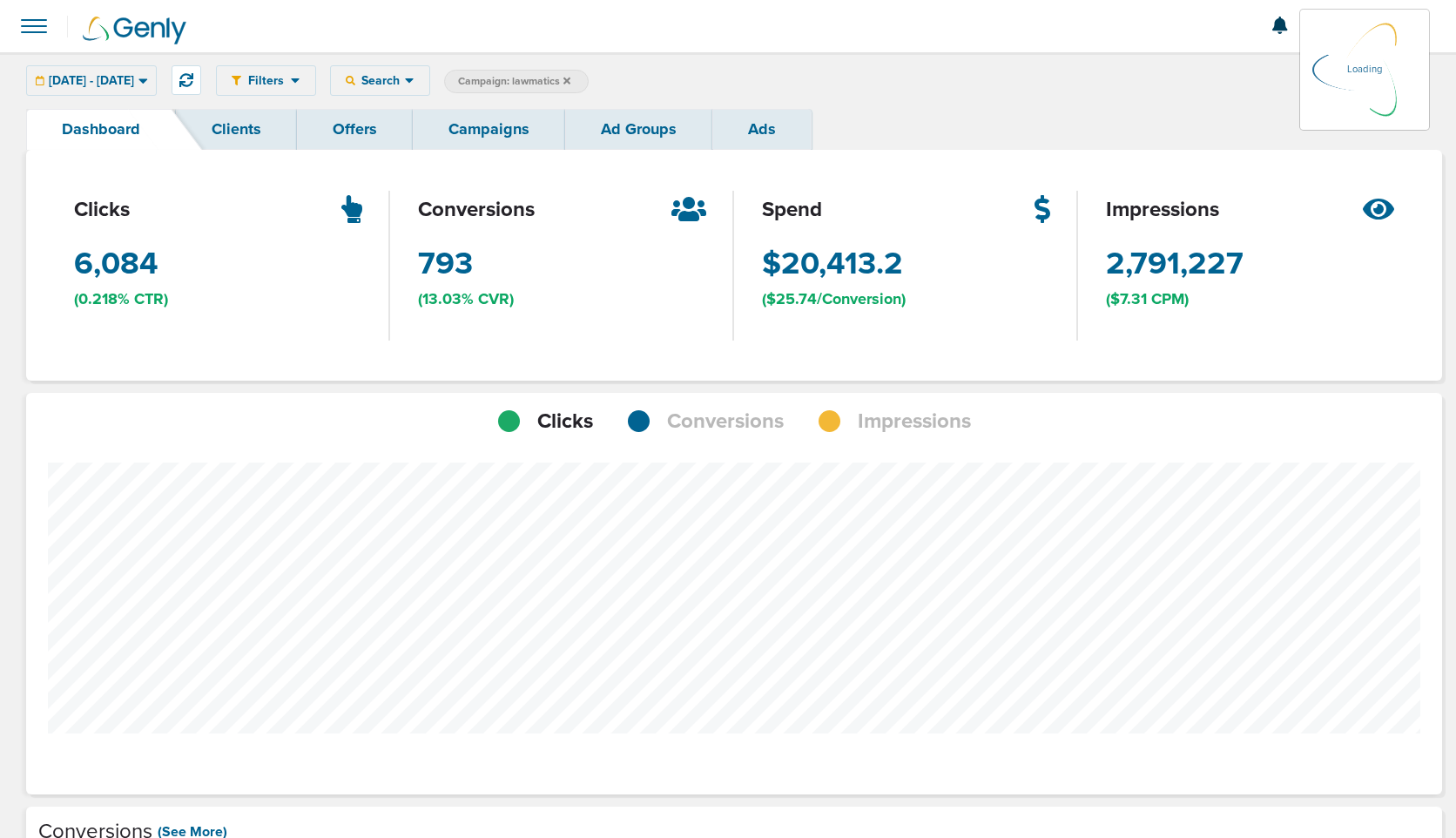
scroll to position [1356, 1403]
click at [513, 130] on link "Campaigns" at bounding box center [488, 129] width 152 height 41
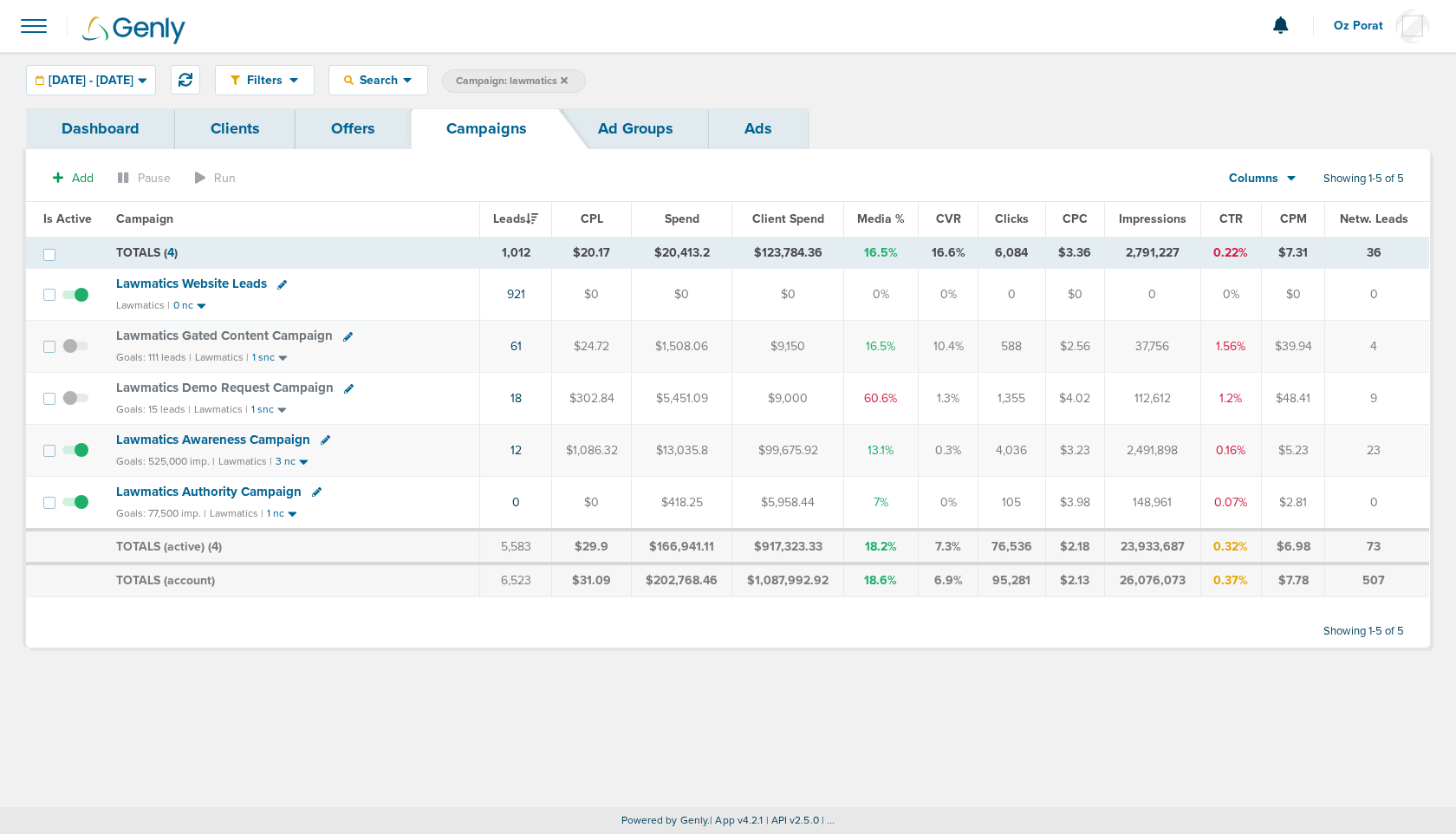
click at [98, 134] on link "Dashboard" at bounding box center [101, 128] width 149 height 40
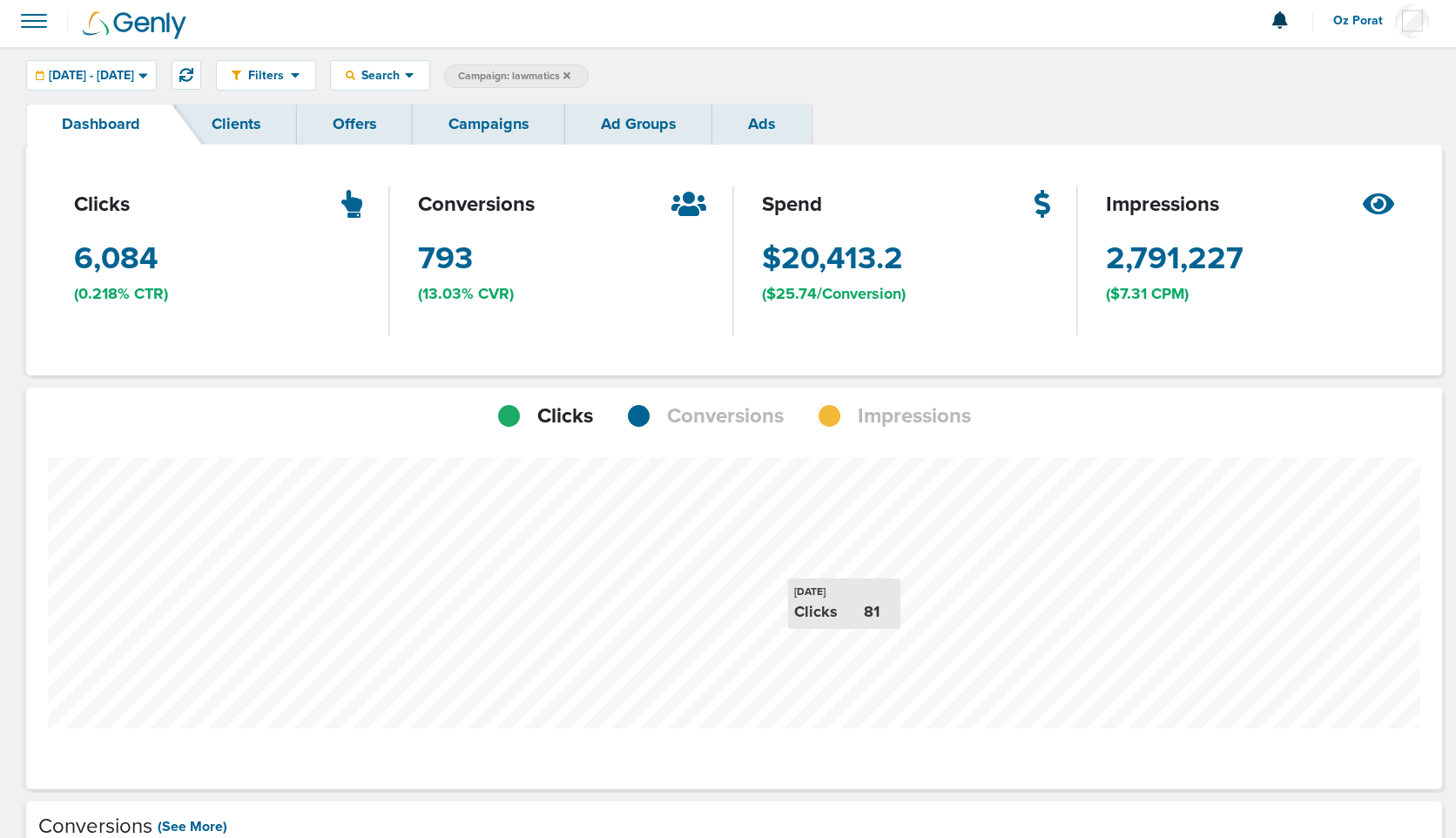
scroll to position [9, 0]
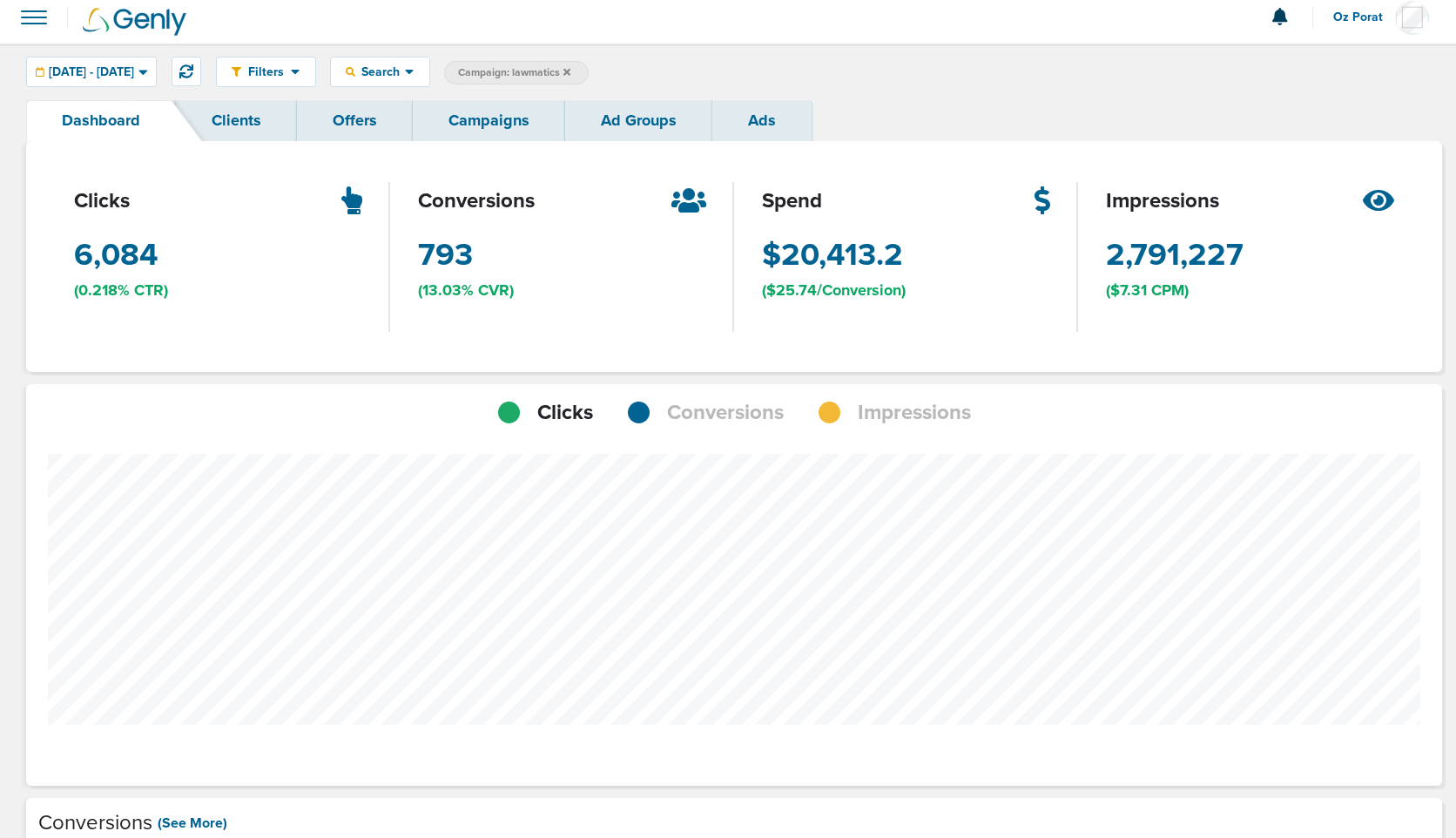
click at [491, 120] on link "Campaigns" at bounding box center [488, 120] width 152 height 41
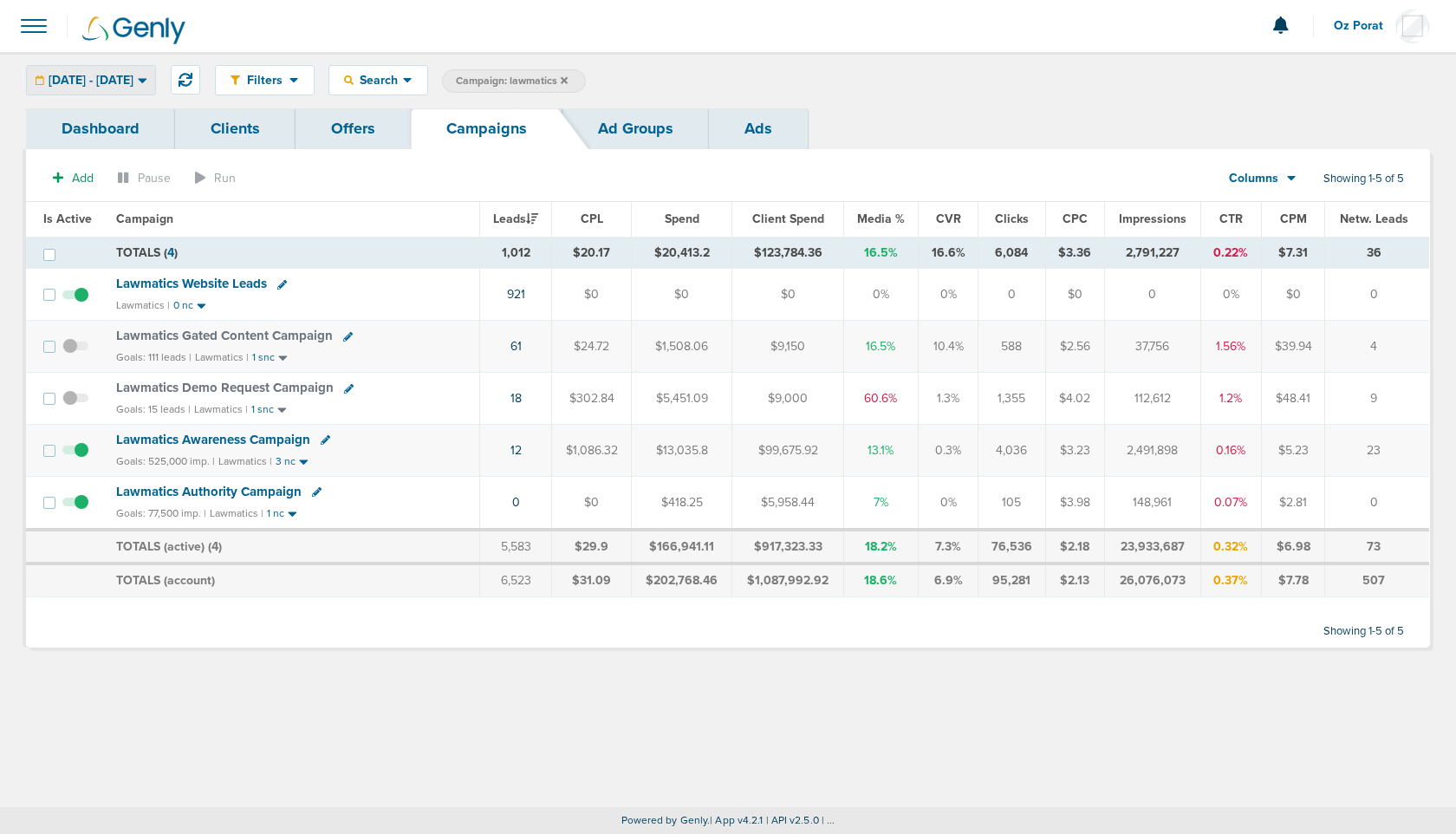
click at [133, 78] on span "05.01.2025 - 08.27.2025" at bounding box center [91, 80] width 85 height 12
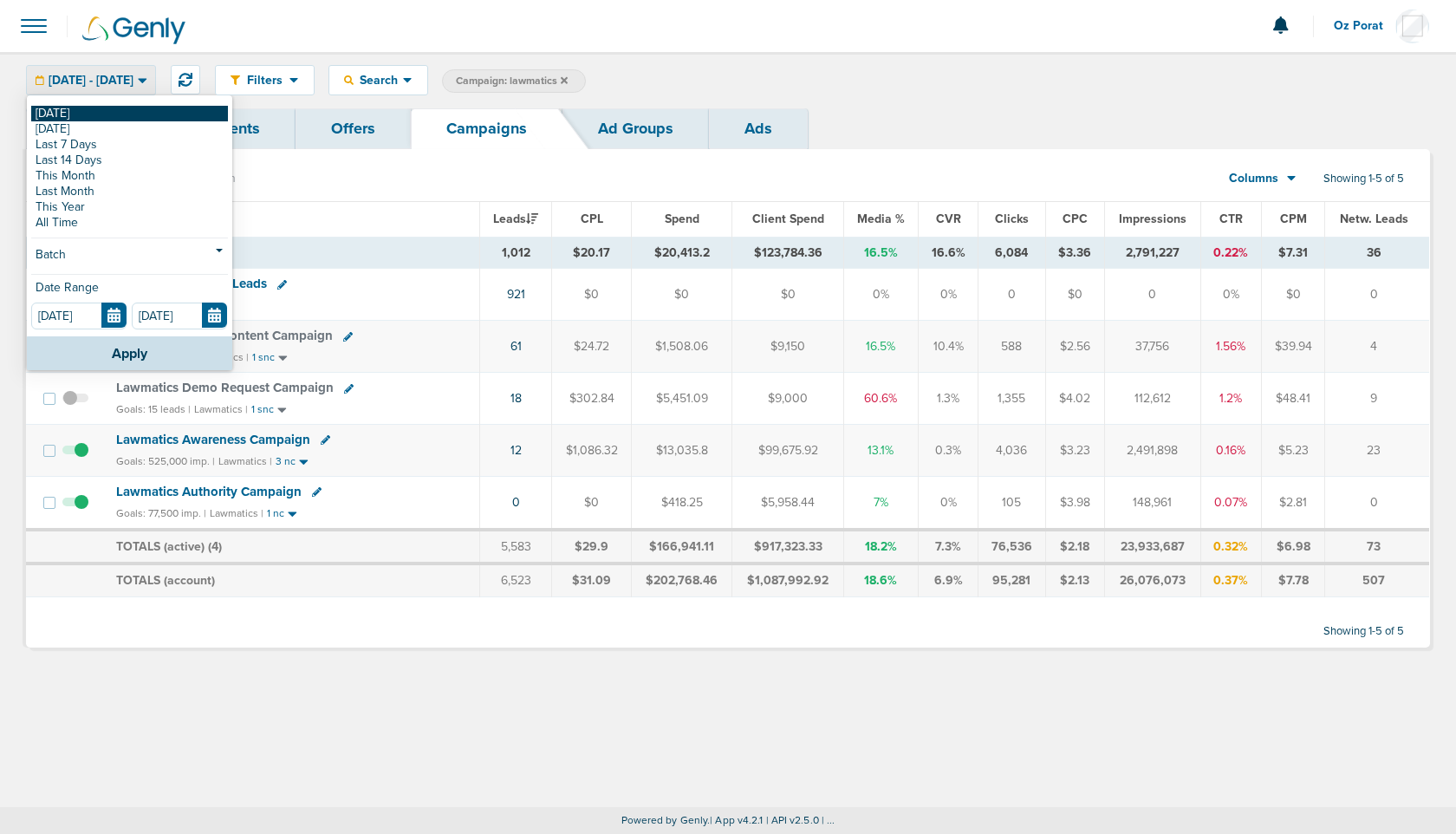
click at [77, 112] on link "[DATE]" at bounding box center [129, 113] width 197 height 16
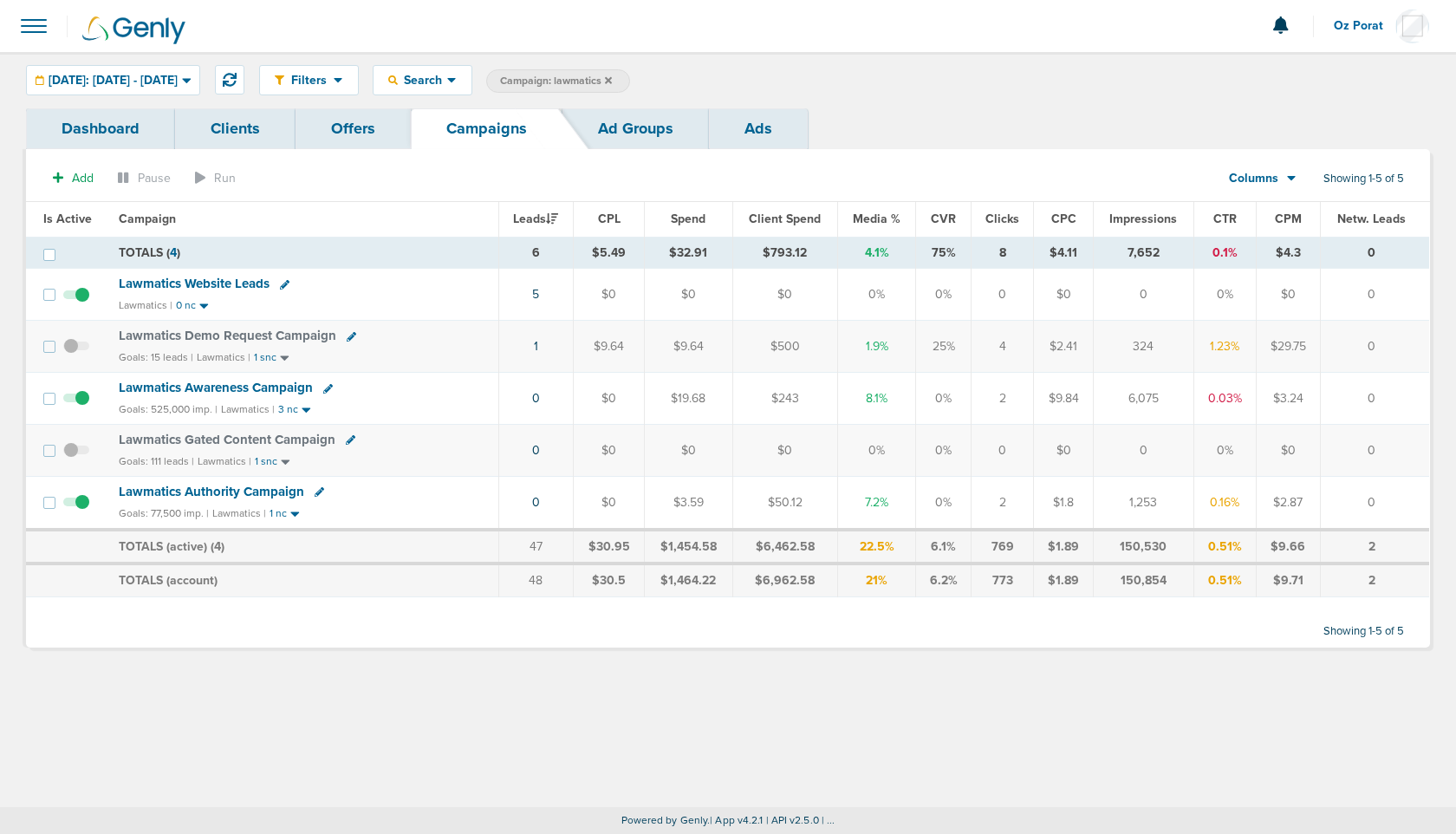
click at [111, 131] on link "Dashboard" at bounding box center [101, 128] width 149 height 40
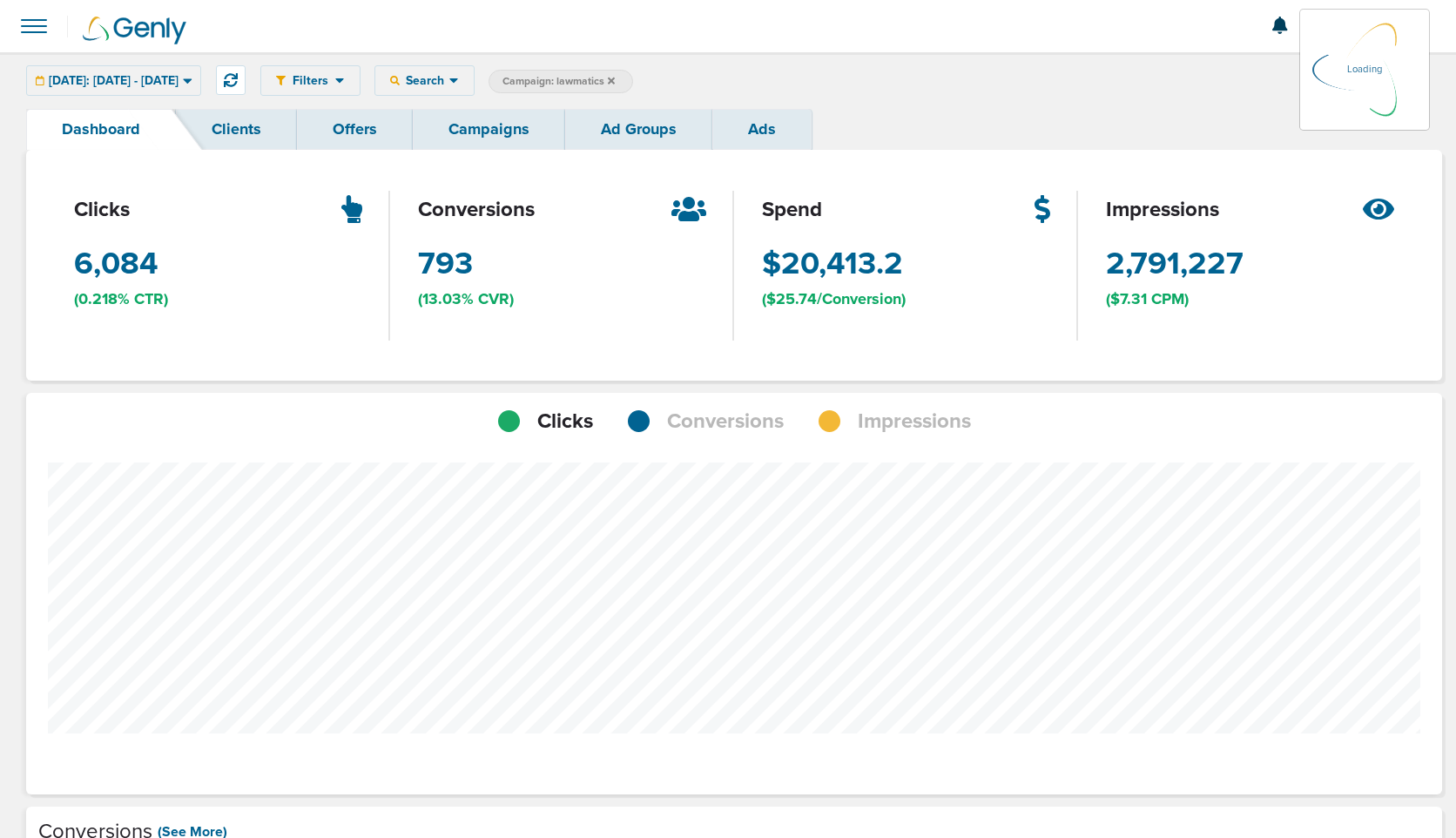
scroll to position [1356, 1403]
click at [470, 130] on link "Campaigns" at bounding box center [488, 129] width 152 height 41
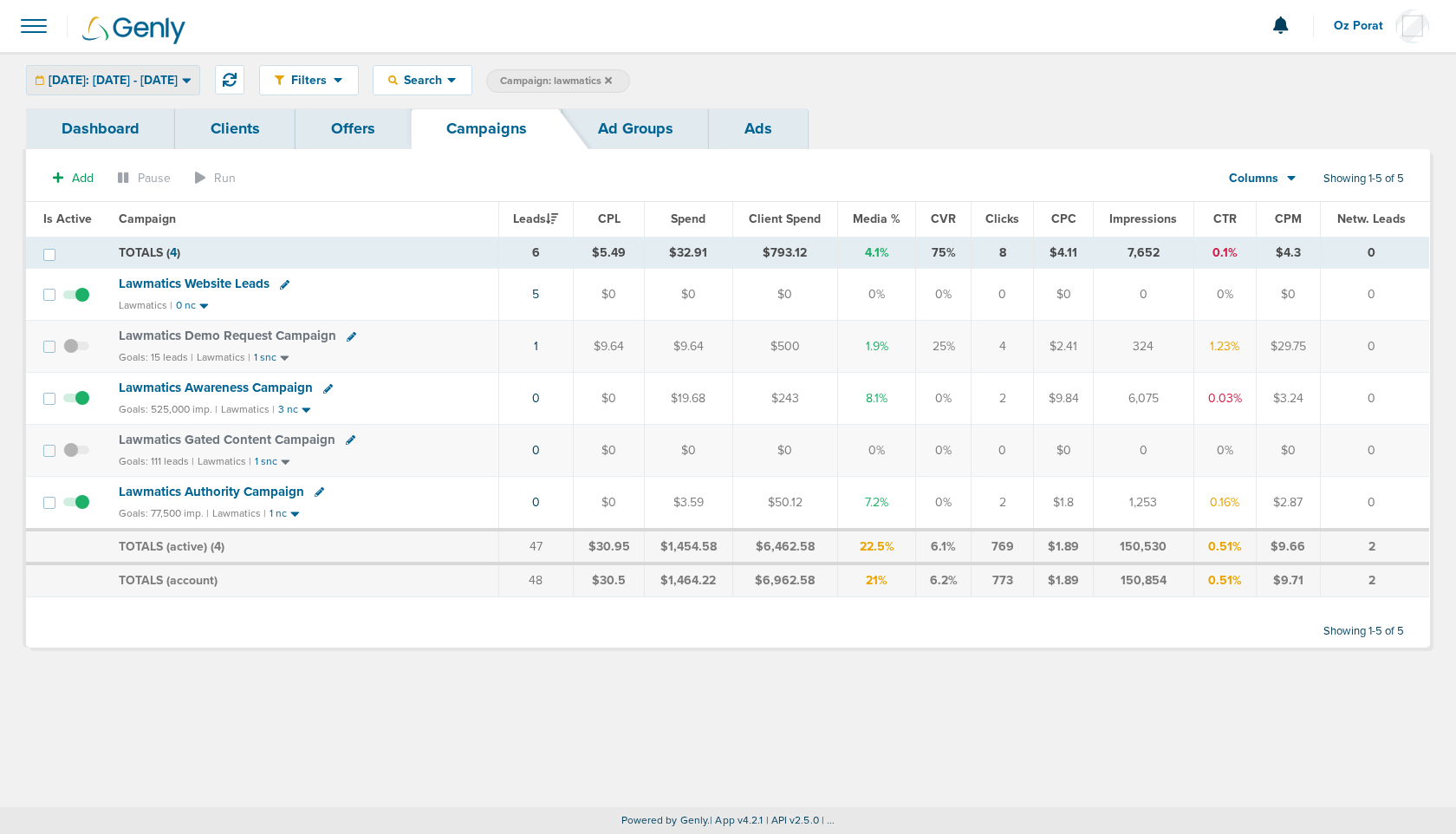
click at [174, 75] on span "[DATE]: [DATE] - [DATE]" at bounding box center [113, 80] width 129 height 12
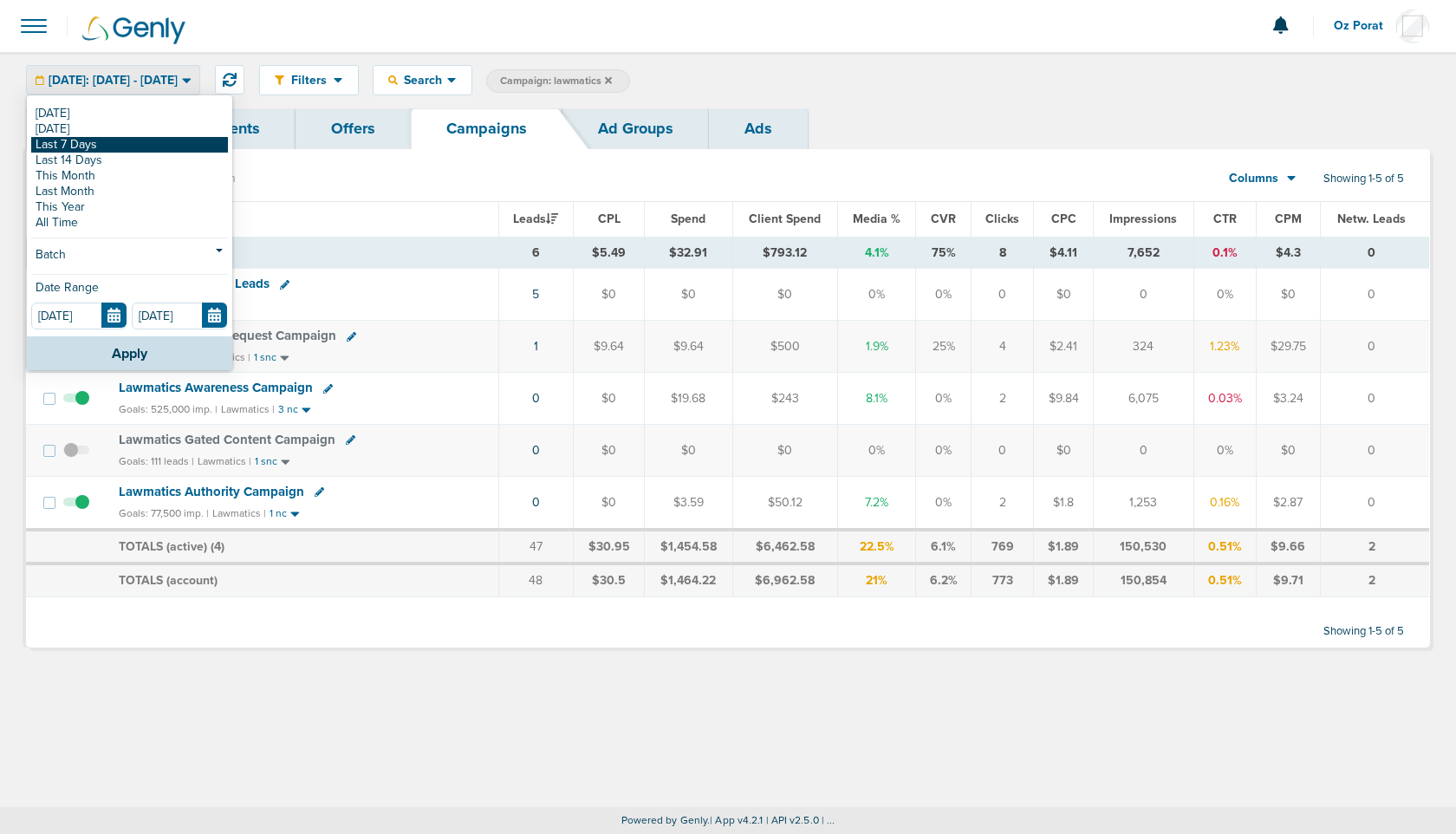
click at [104, 146] on link "Last 7 Days" at bounding box center [129, 144] width 197 height 16
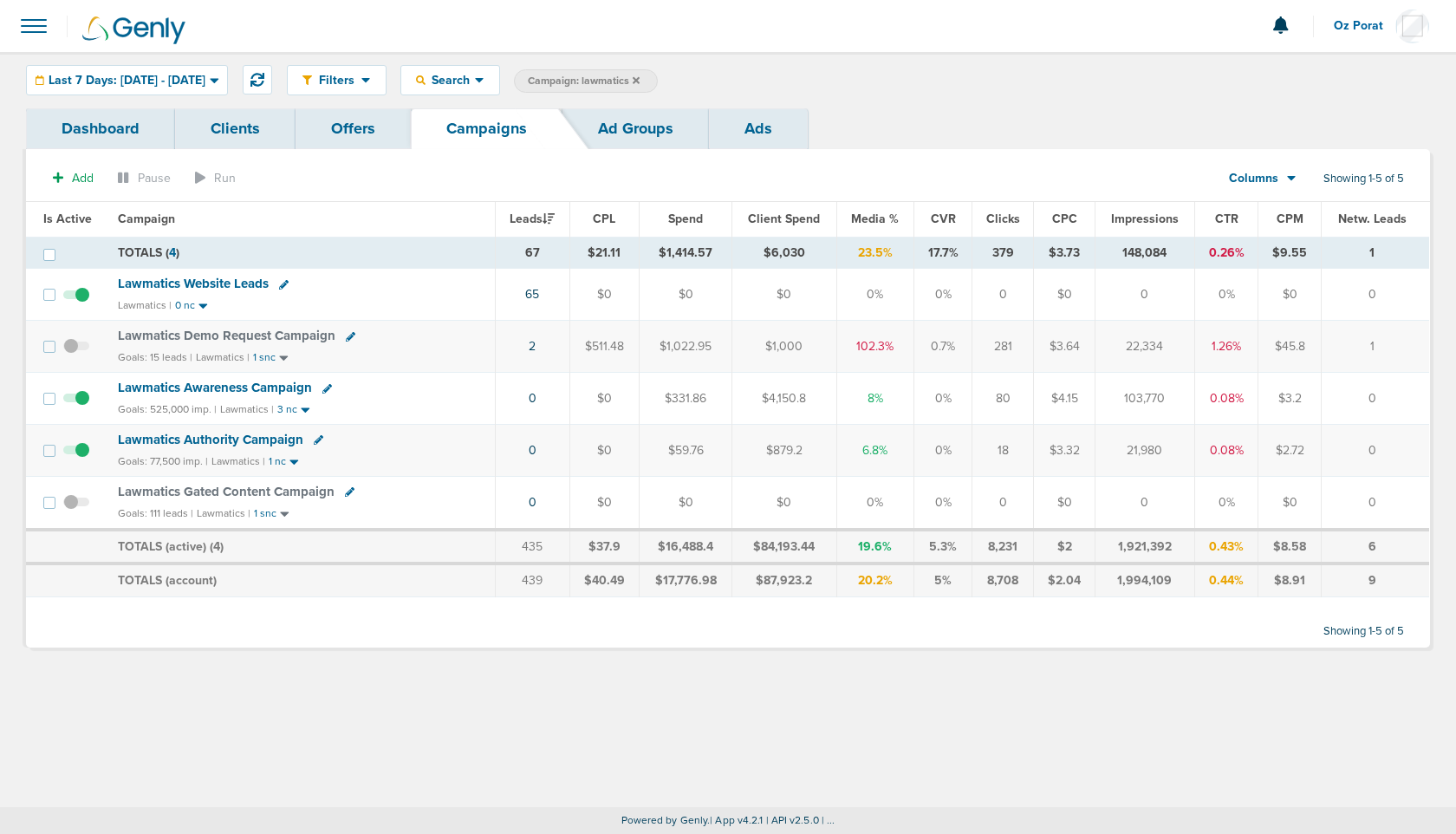
click at [115, 119] on link "Dashboard" at bounding box center [101, 128] width 149 height 40
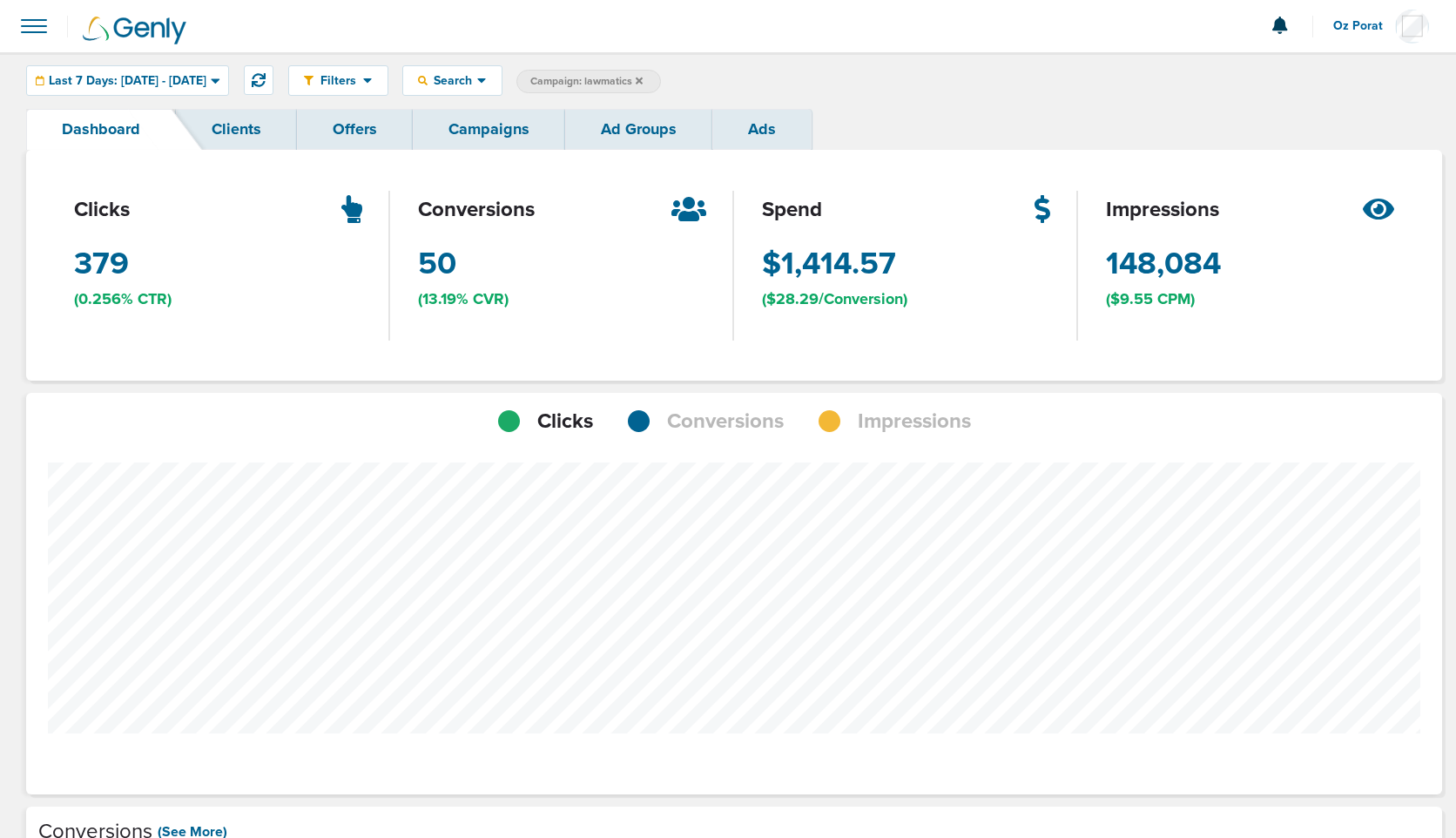
click at [489, 136] on link "Campaigns" at bounding box center [488, 129] width 152 height 41
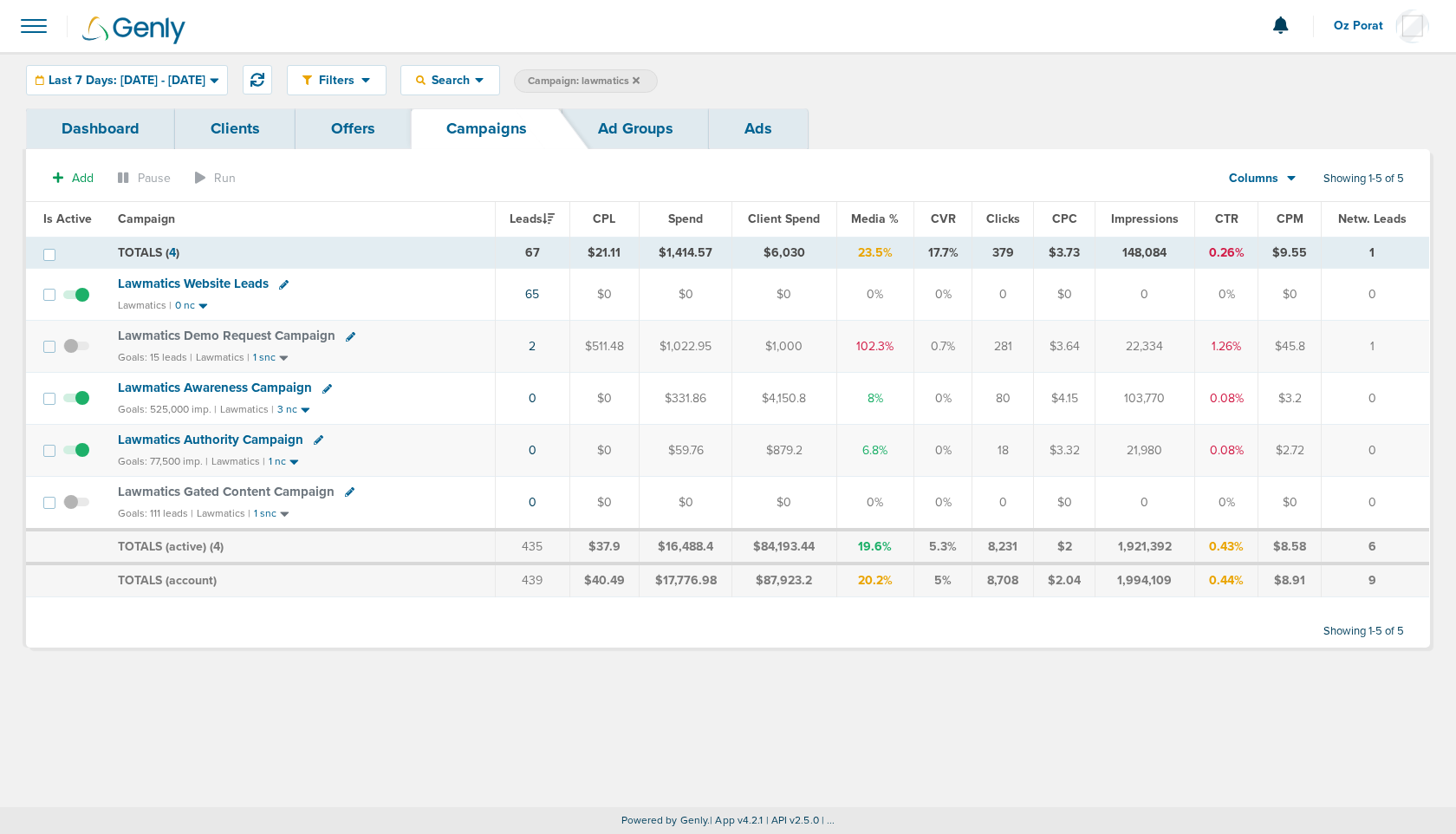
click at [250, 136] on link "Clients" at bounding box center [235, 128] width 120 height 40
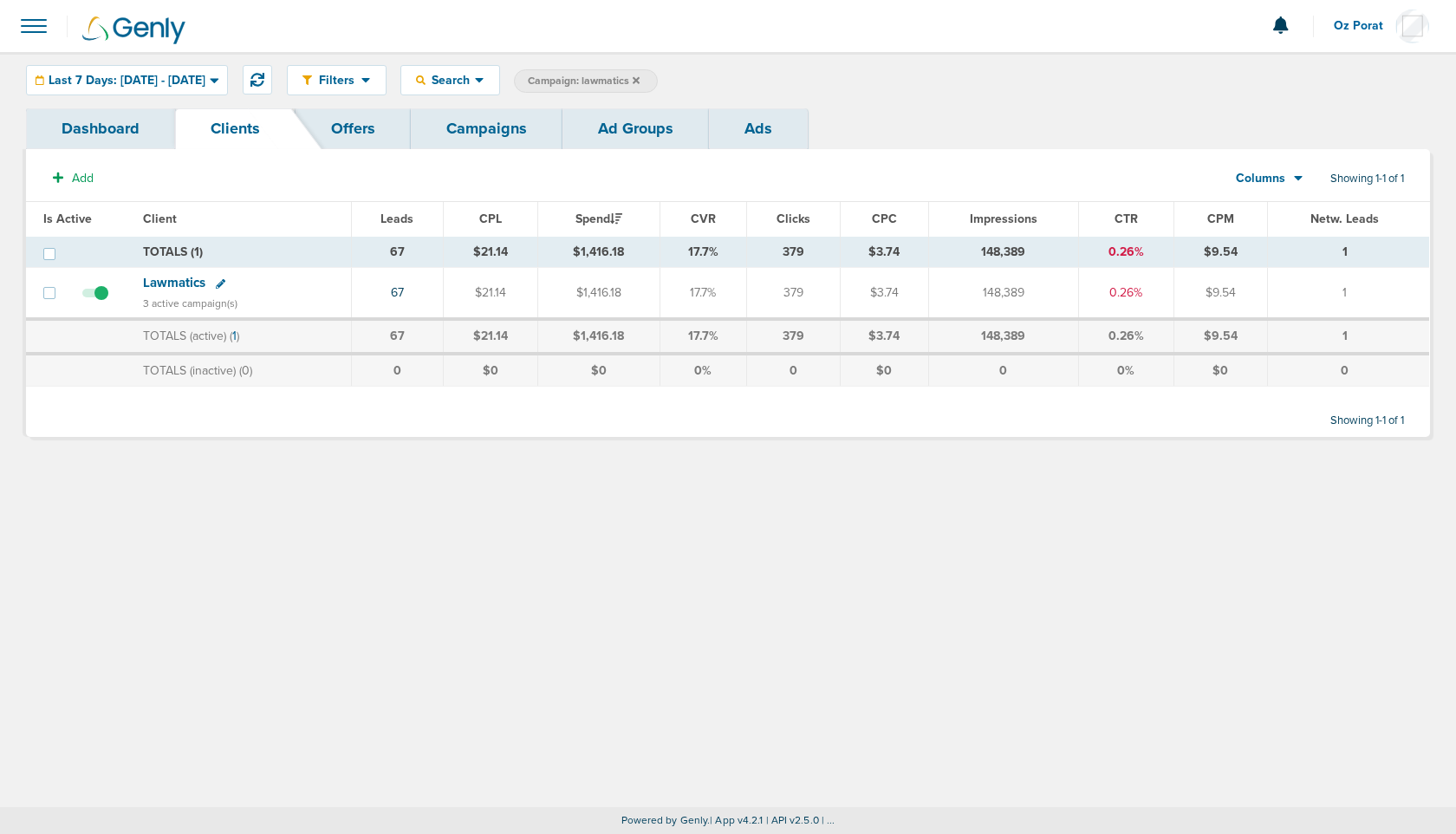
click at [36, 18] on span at bounding box center [34, 25] width 39 height 39
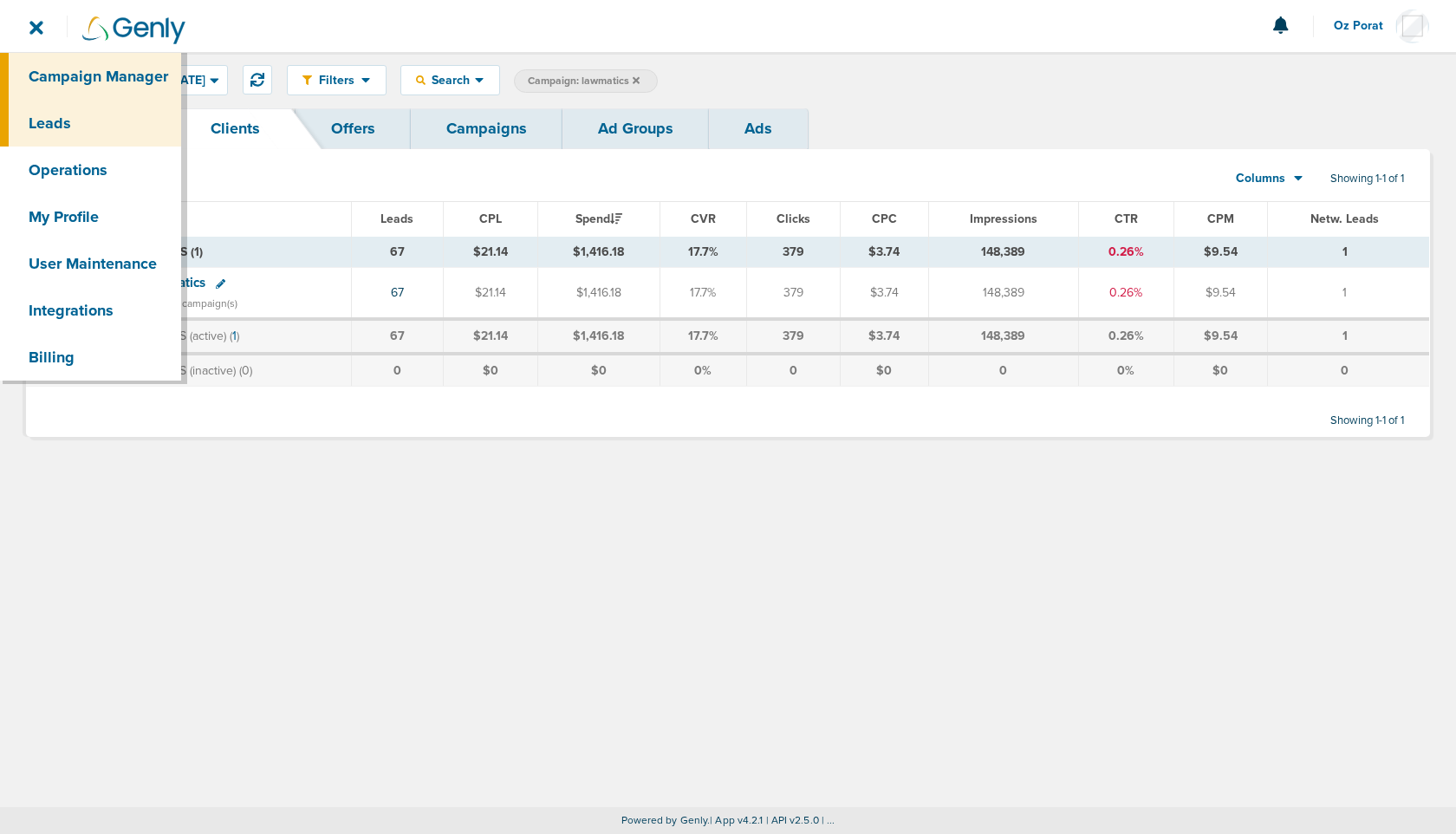
click at [51, 116] on link "Leads" at bounding box center [90, 123] width 181 height 47
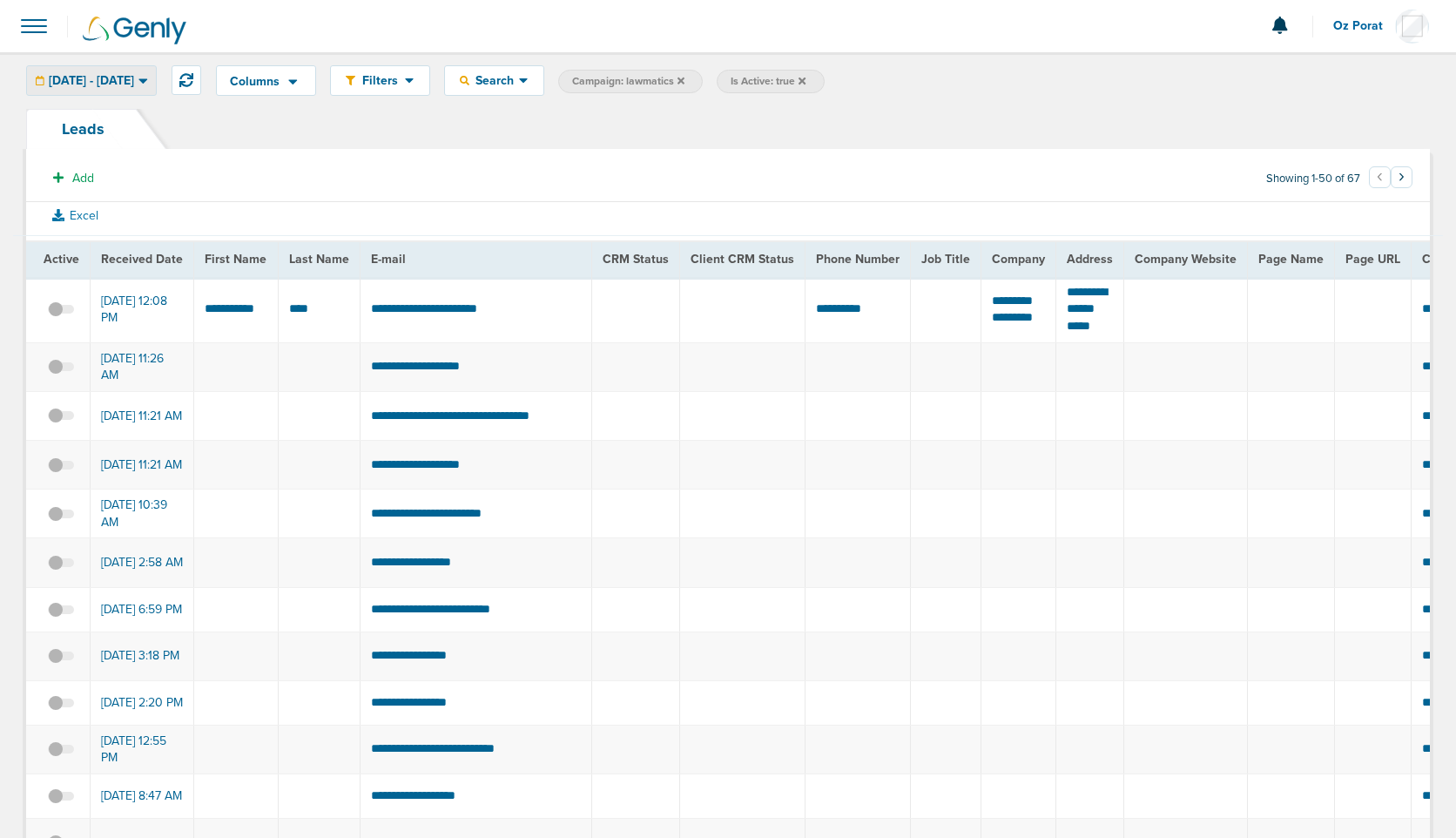
click at [134, 75] on span "[DATE] - [DATE]" at bounding box center [92, 80] width 85 height 12
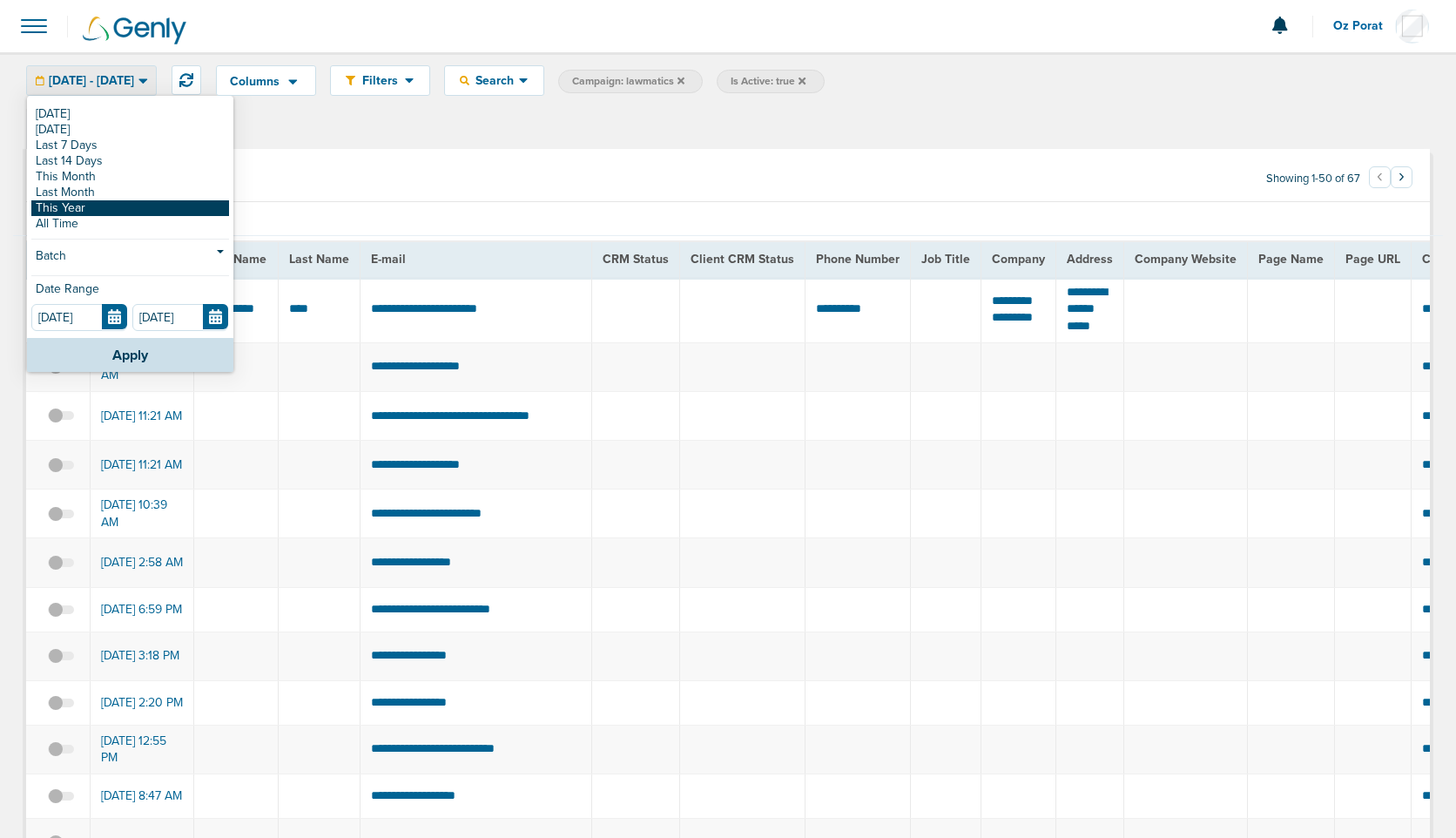
click at [95, 203] on link "This Year" at bounding box center [130, 208] width 198 height 16
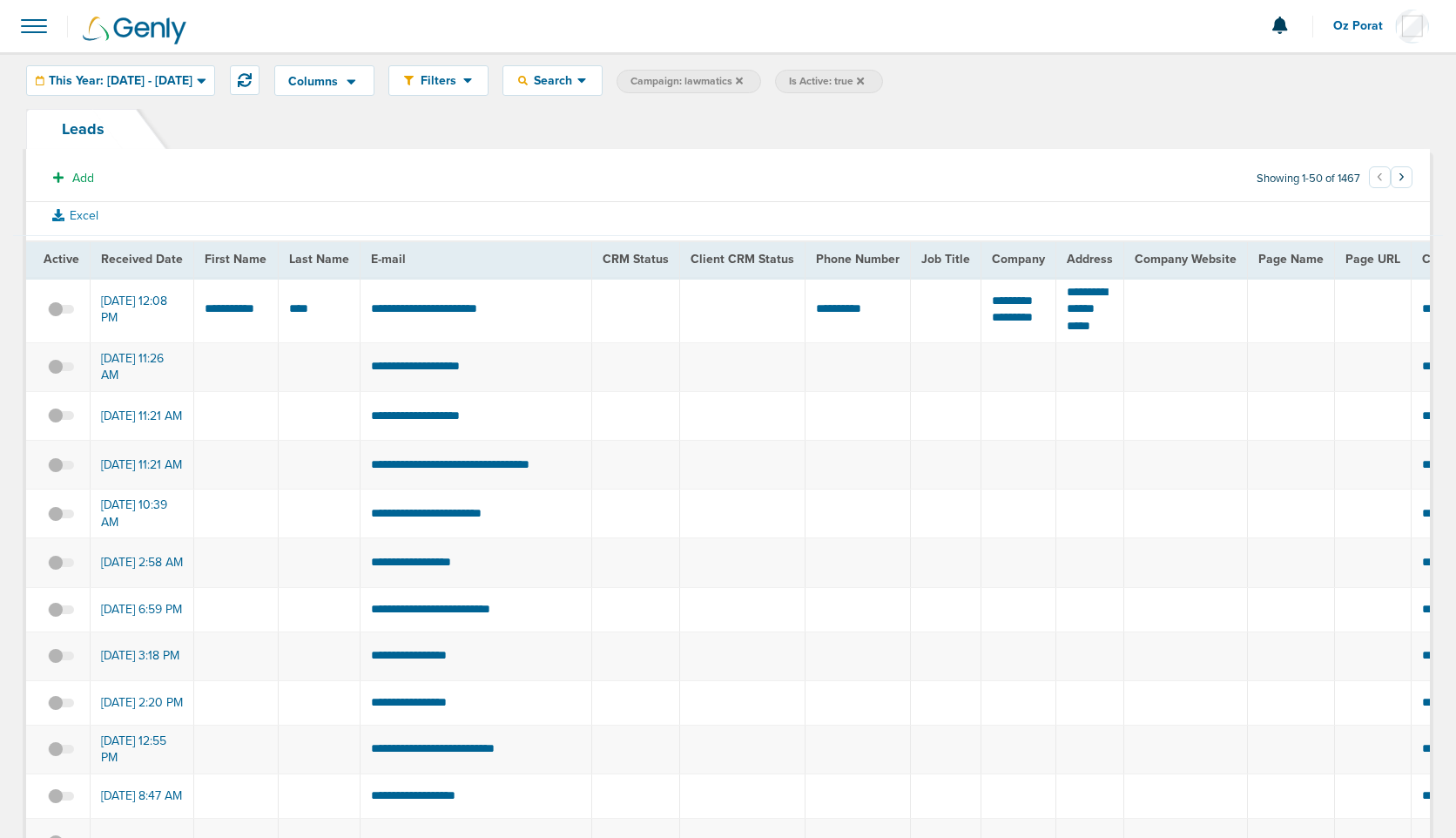
click at [40, 21] on span at bounding box center [34, 26] width 39 height 39
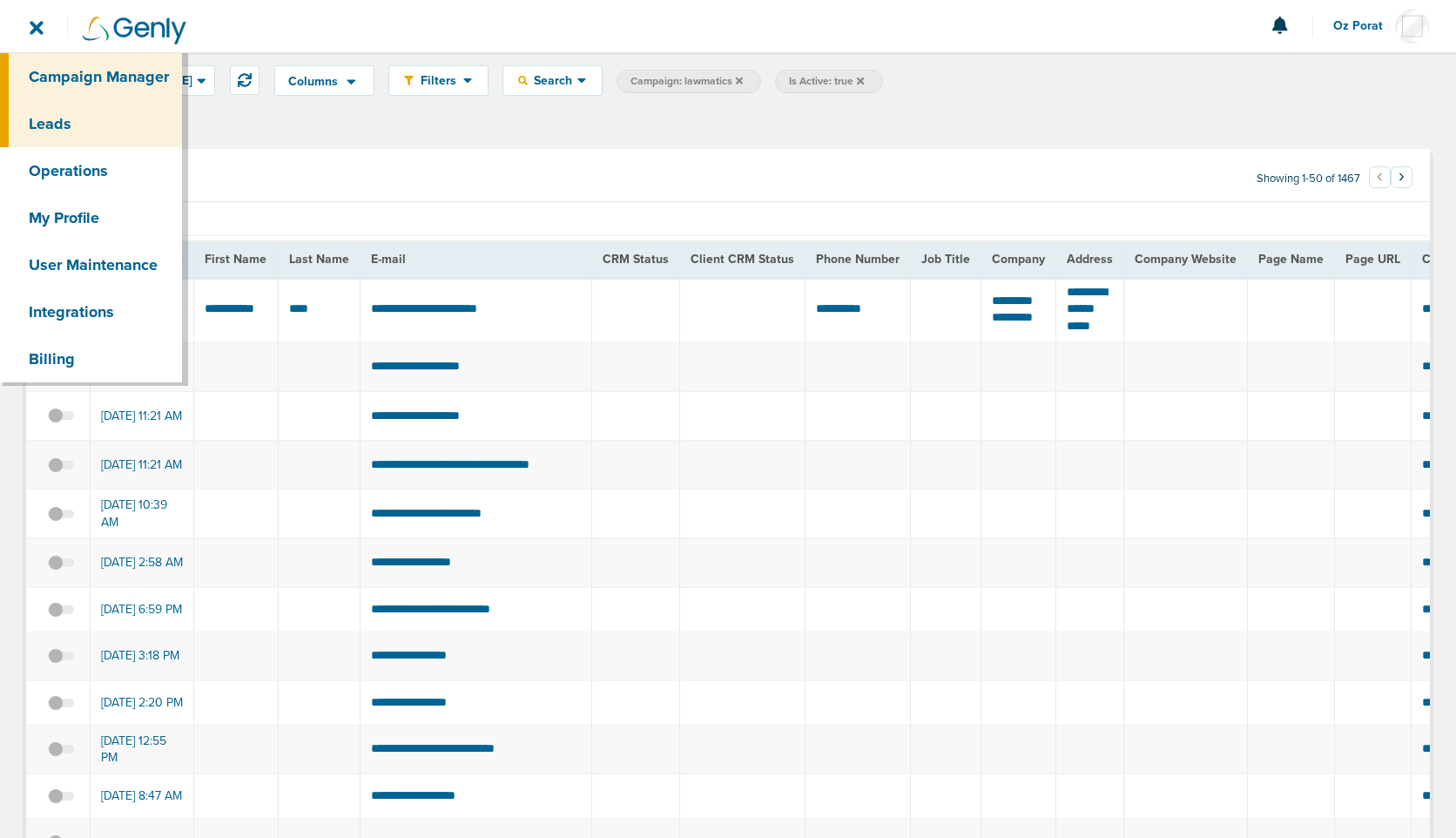
click at [59, 73] on link "Campaign Manager" at bounding box center [91, 77] width 182 height 47
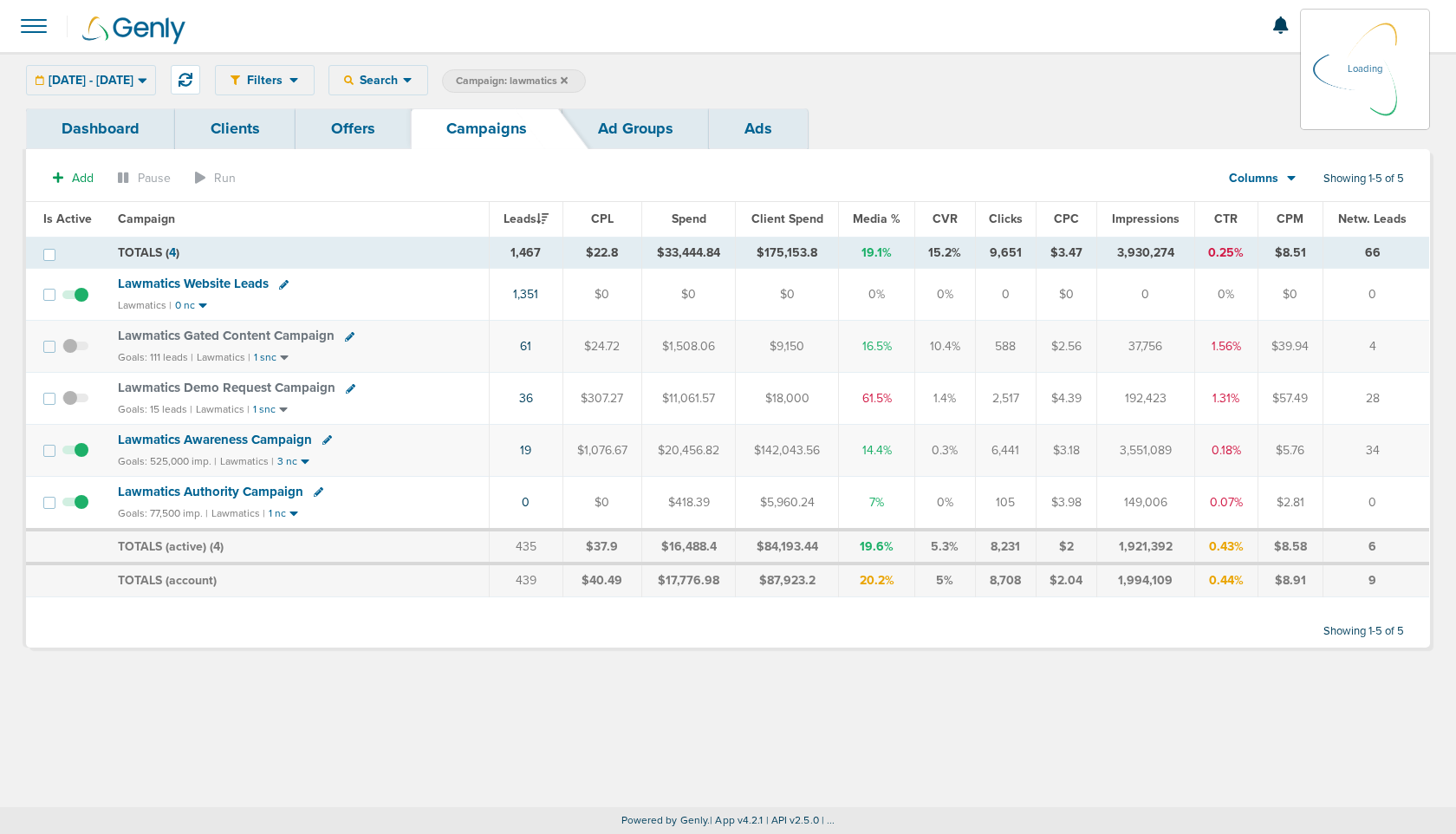
click at [29, 25] on span at bounding box center [34, 25] width 39 height 39
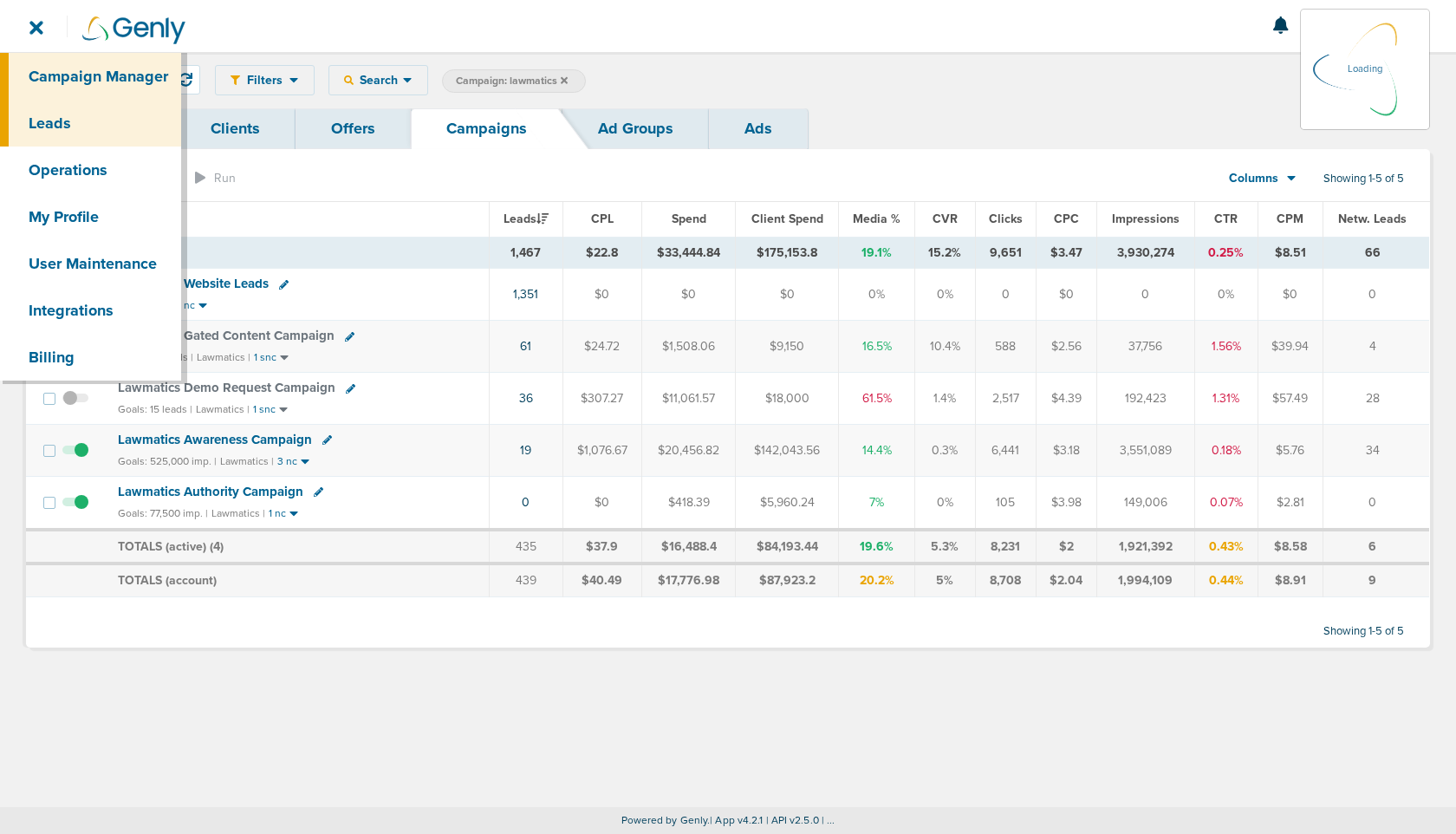
click at [54, 116] on link "Leads" at bounding box center [90, 123] width 181 height 47
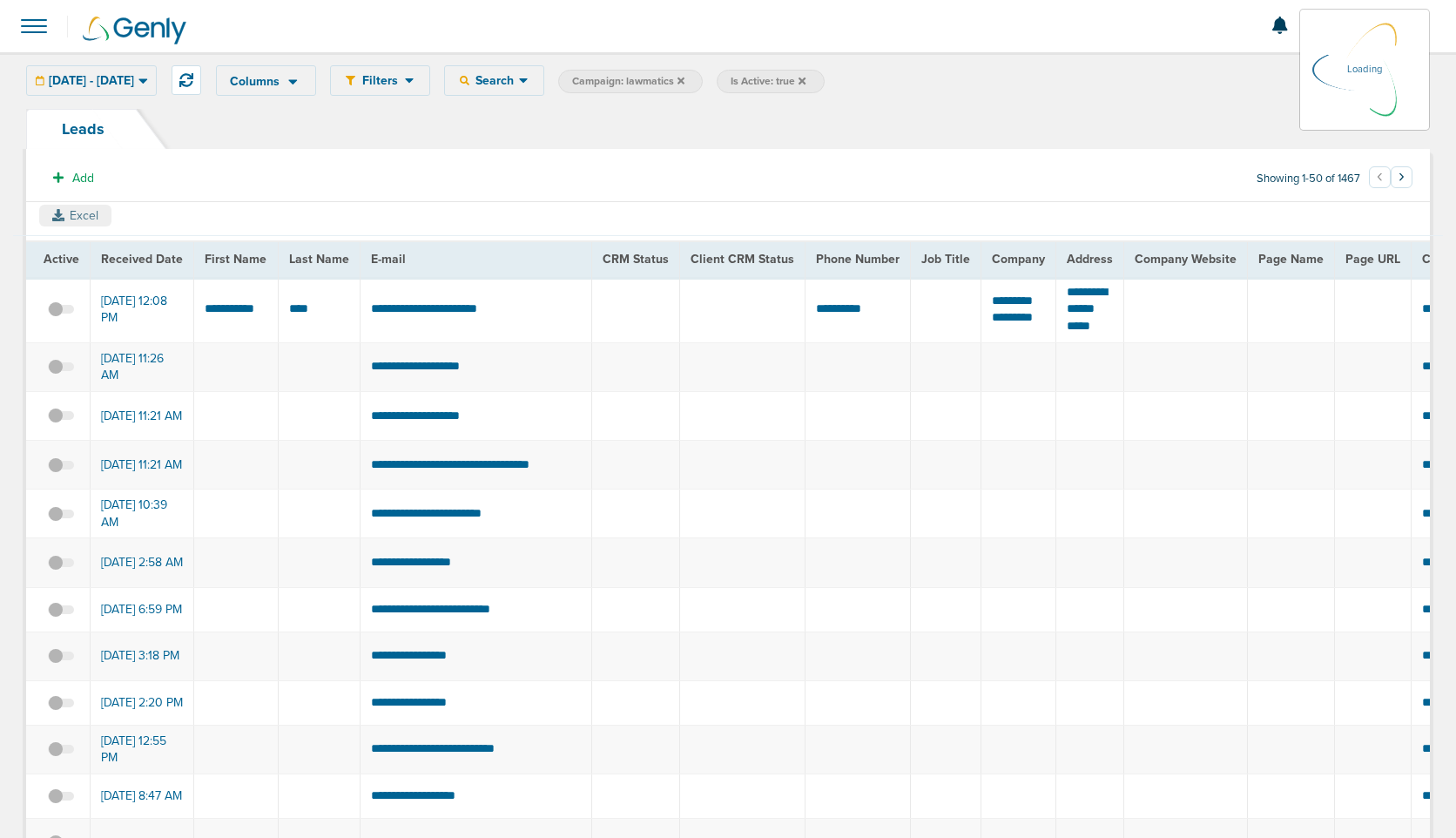
click at [80, 216] on button "Excel" at bounding box center [75, 215] width 72 height 22
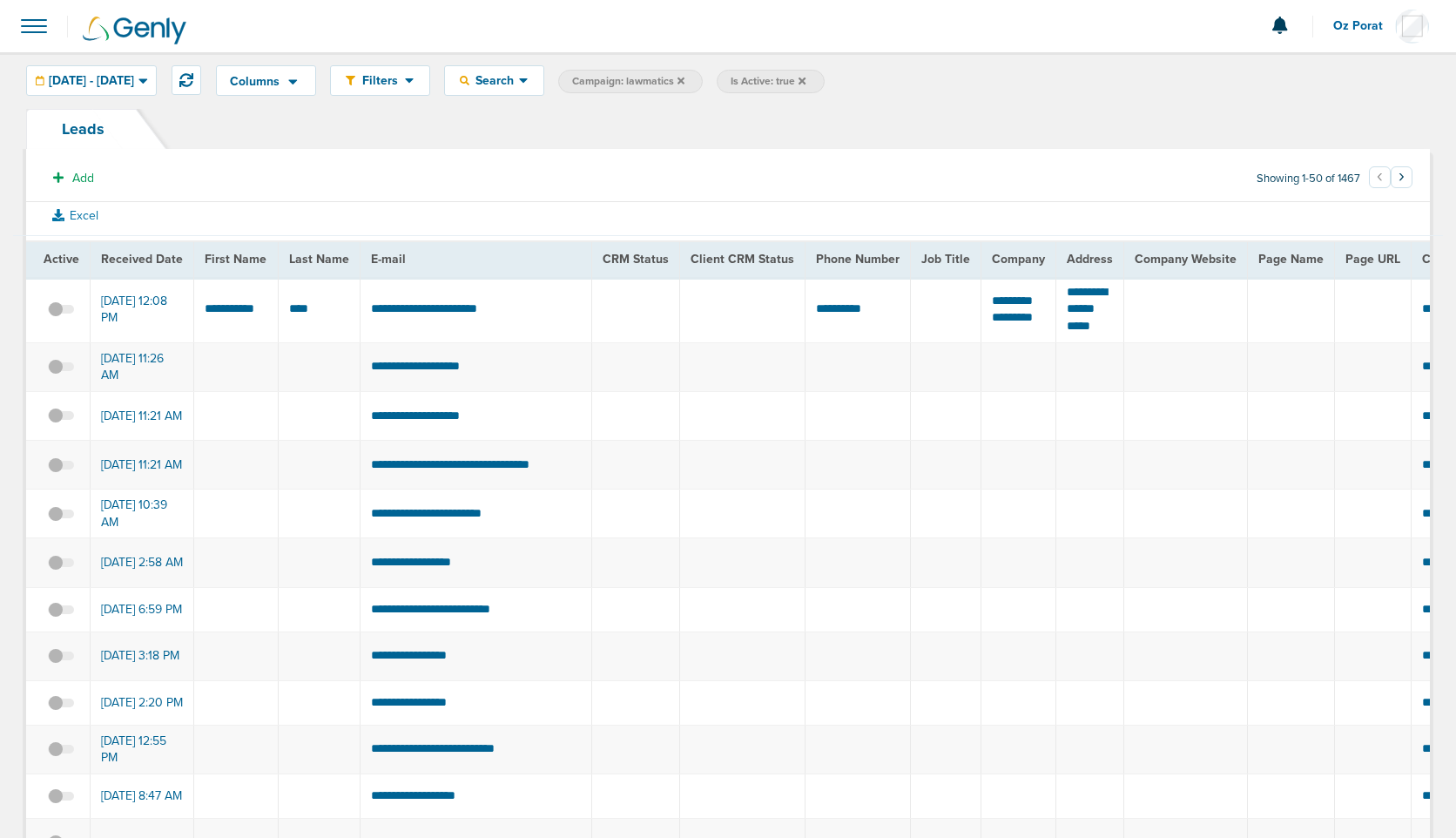
click at [19, 26] on span at bounding box center [34, 26] width 39 height 39
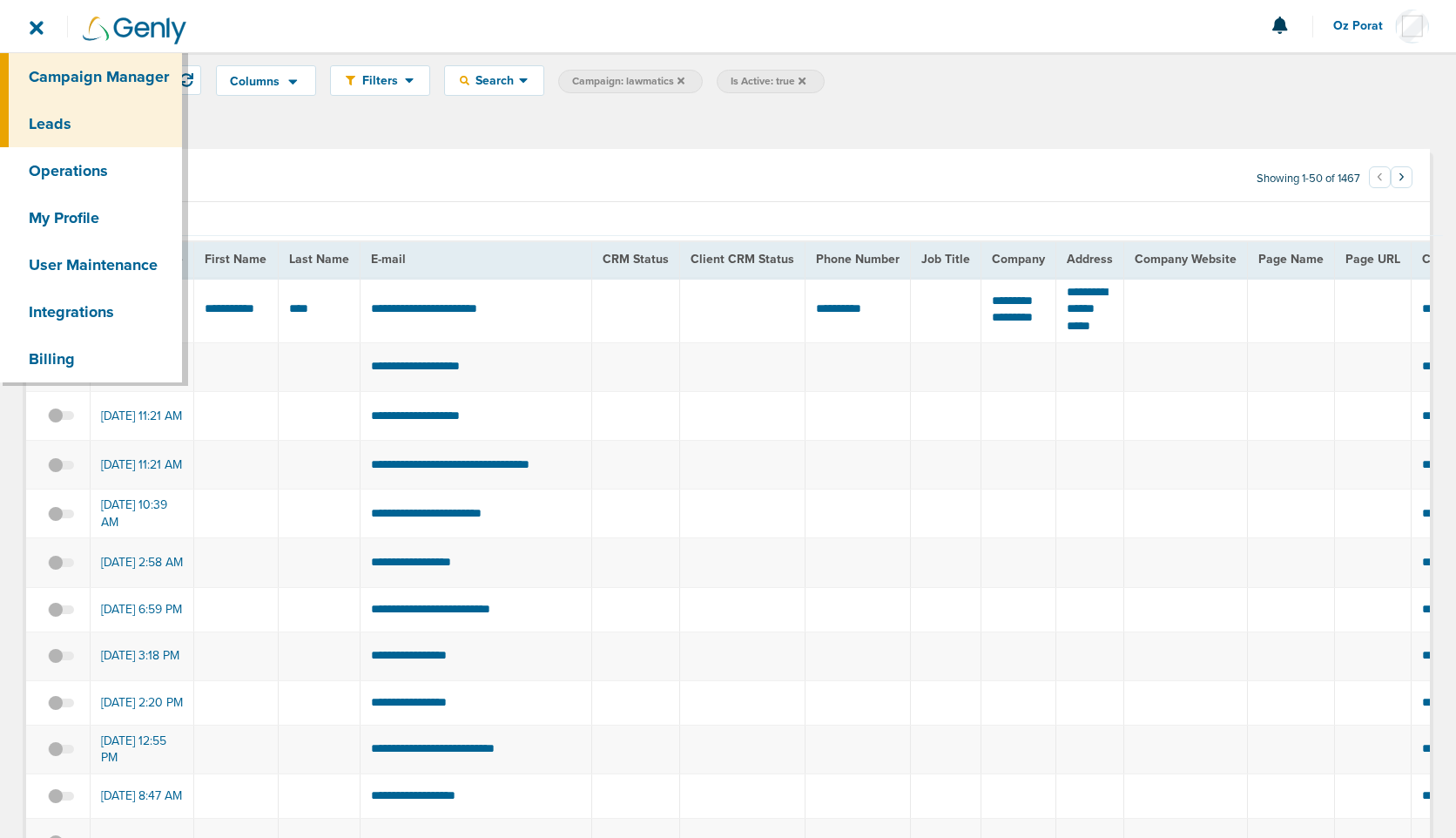
click at [94, 68] on link "Campaign Manager" at bounding box center [91, 77] width 182 height 47
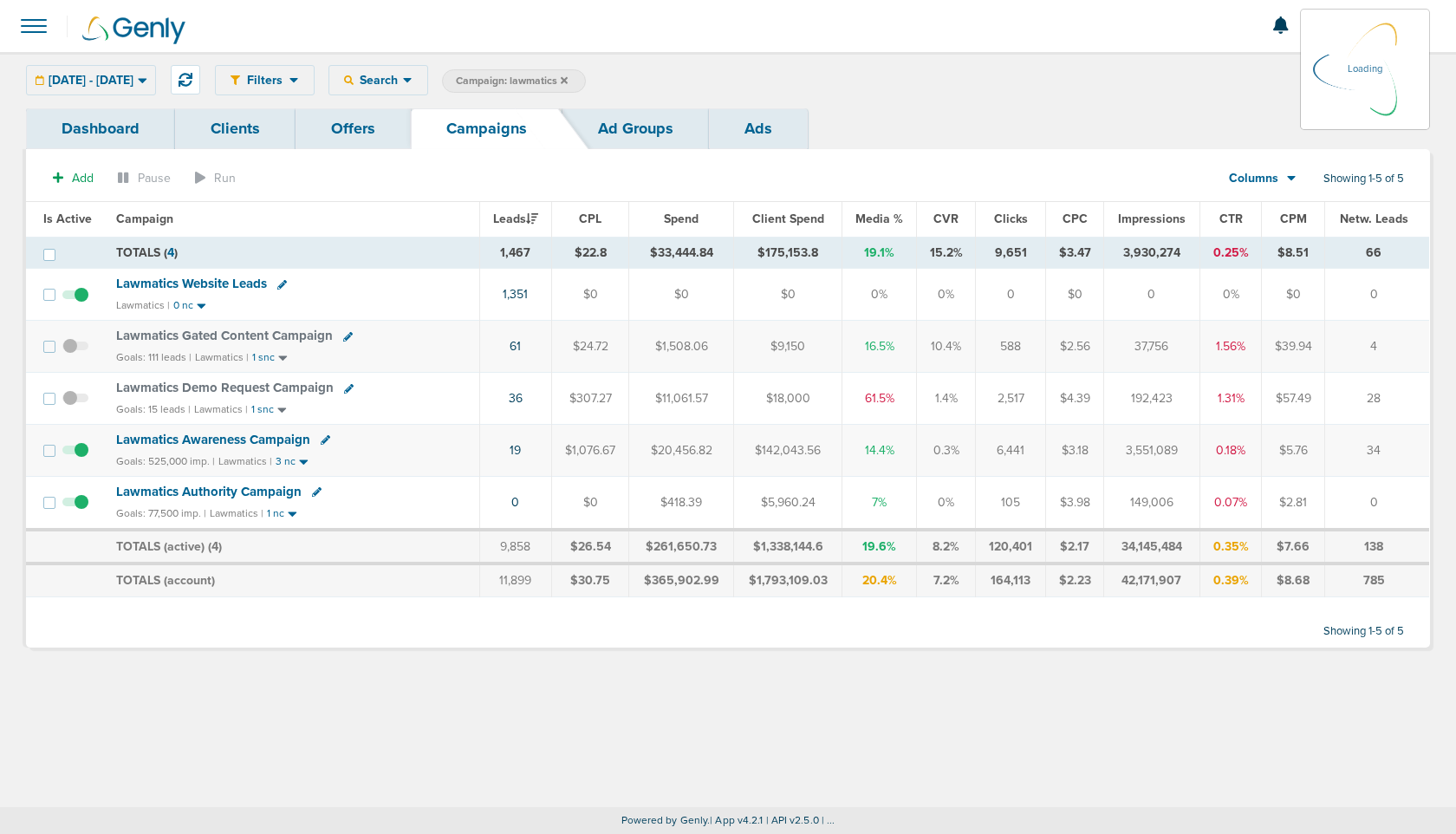
click at [215, 285] on span "Lawmatics Website Leads" at bounding box center [191, 283] width 151 height 16
click at [220, 281] on span "Lawmatics Website Leads" at bounding box center [191, 283] width 151 height 16
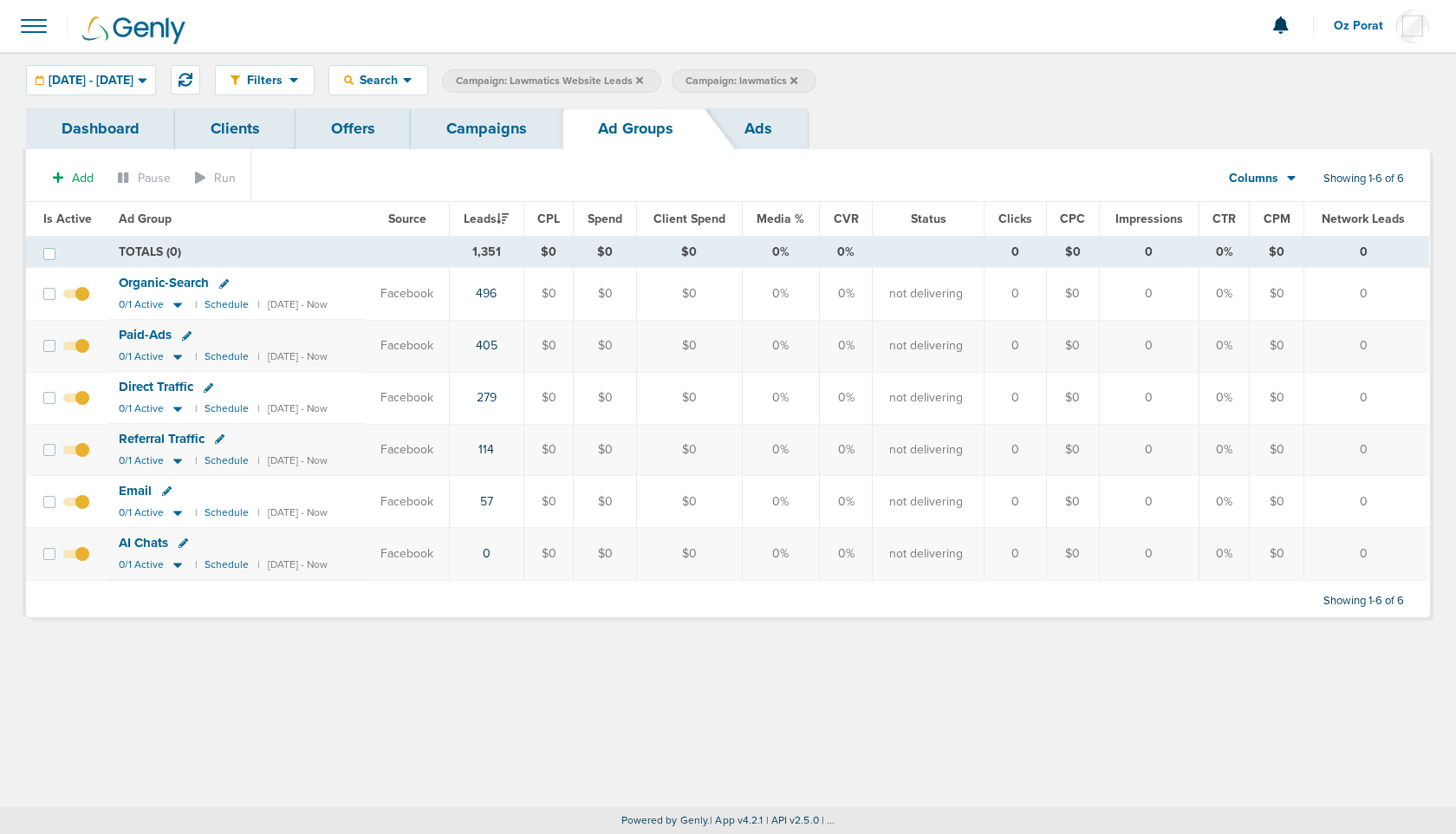
click at [792, 129] on link "Ads" at bounding box center [758, 128] width 99 height 40
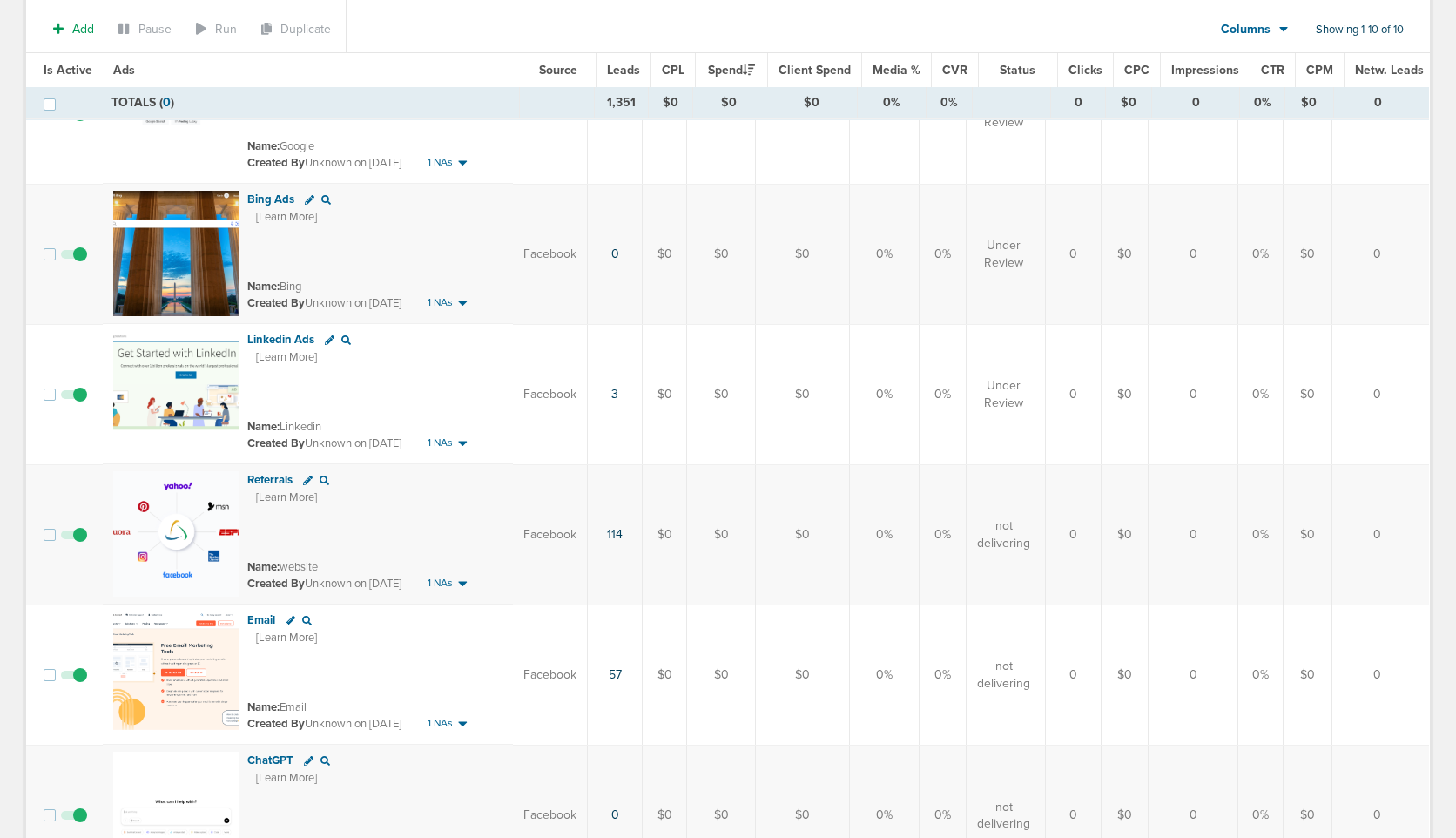
scroll to position [919, 0]
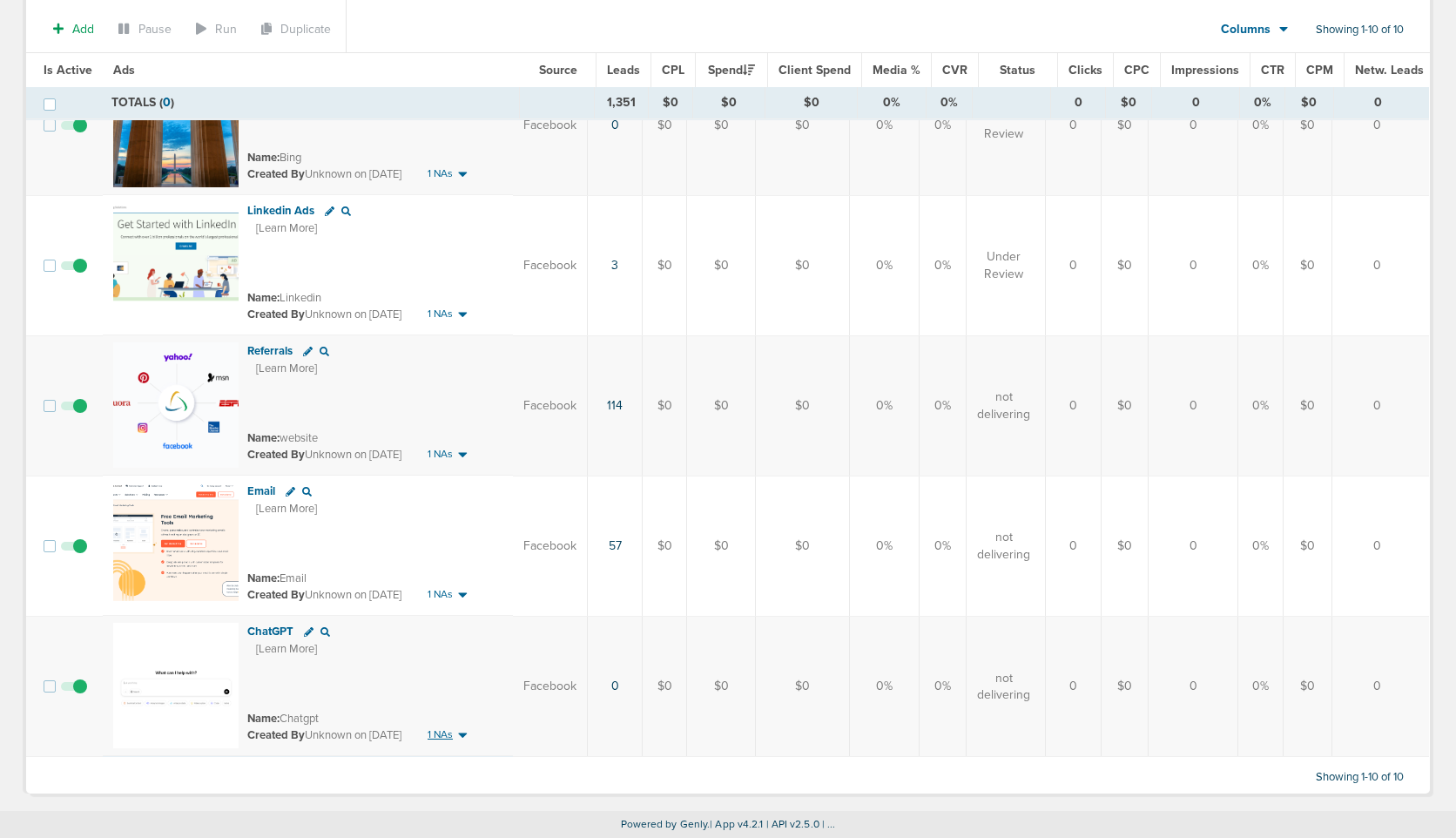
click at [453, 730] on span "1 NAs" at bounding box center [440, 735] width 26 height 15
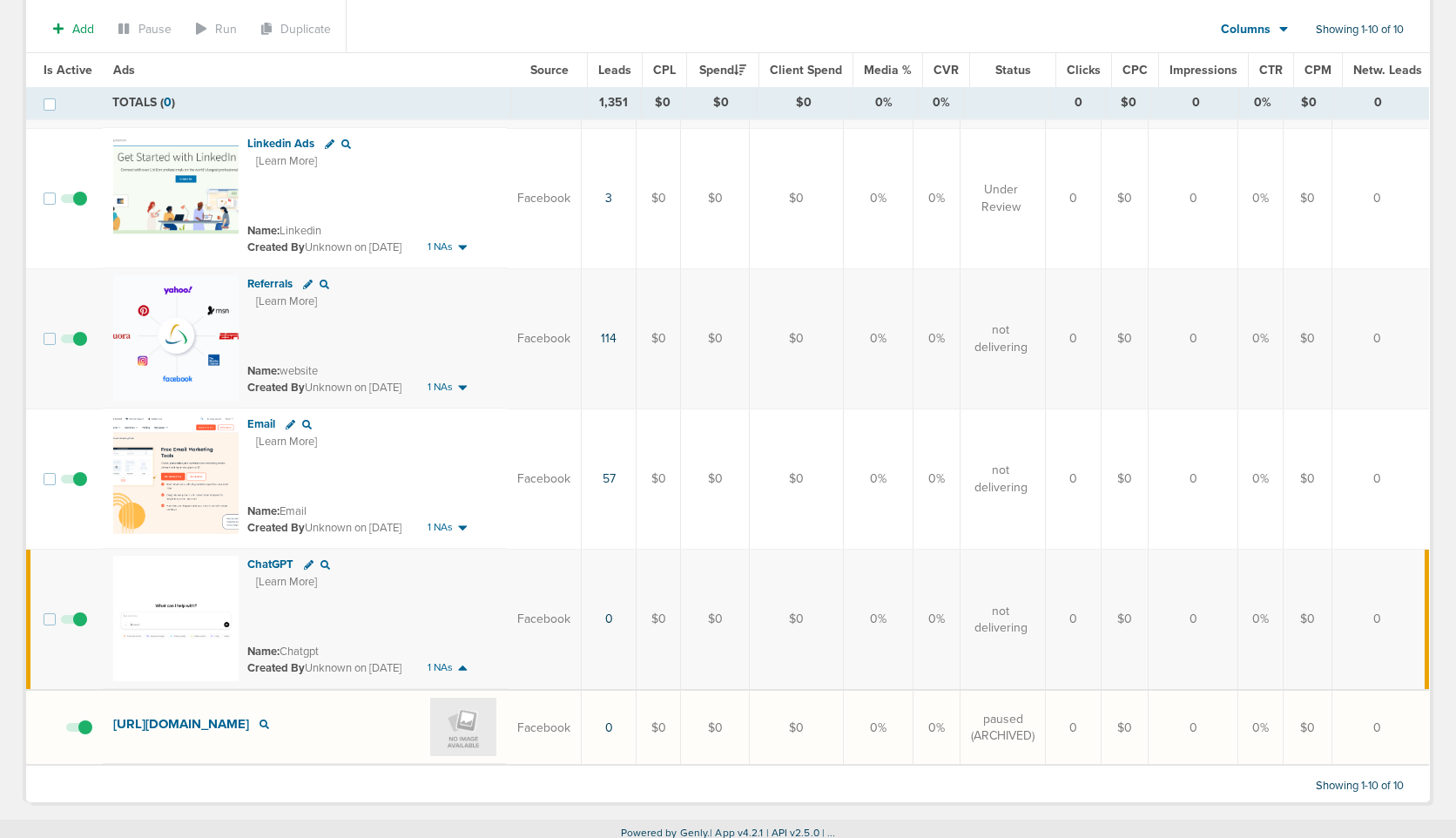
scroll to position [995, 0]
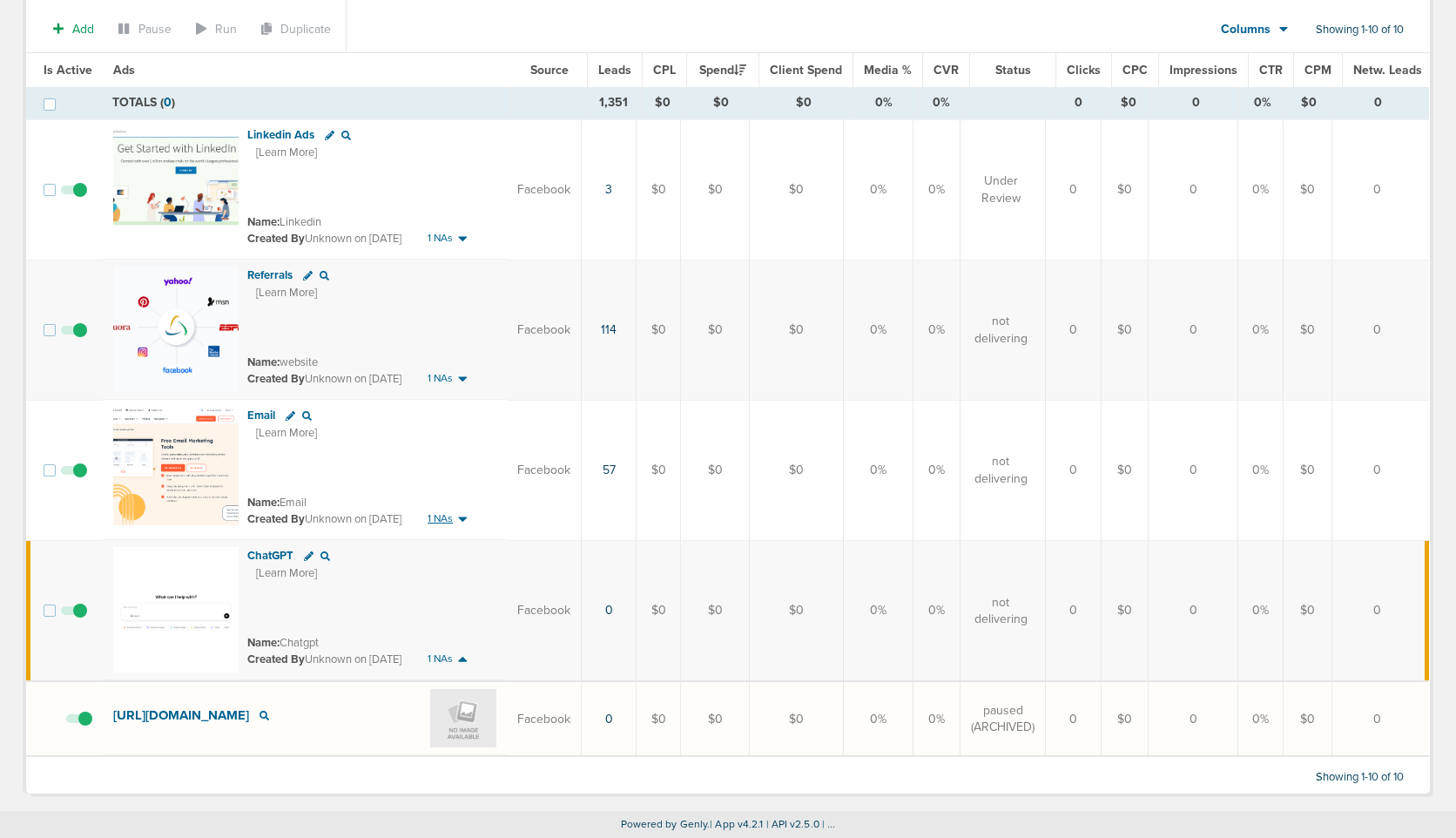
click at [476, 513] on small "1 NAs" at bounding box center [451, 519] width 48 height 15
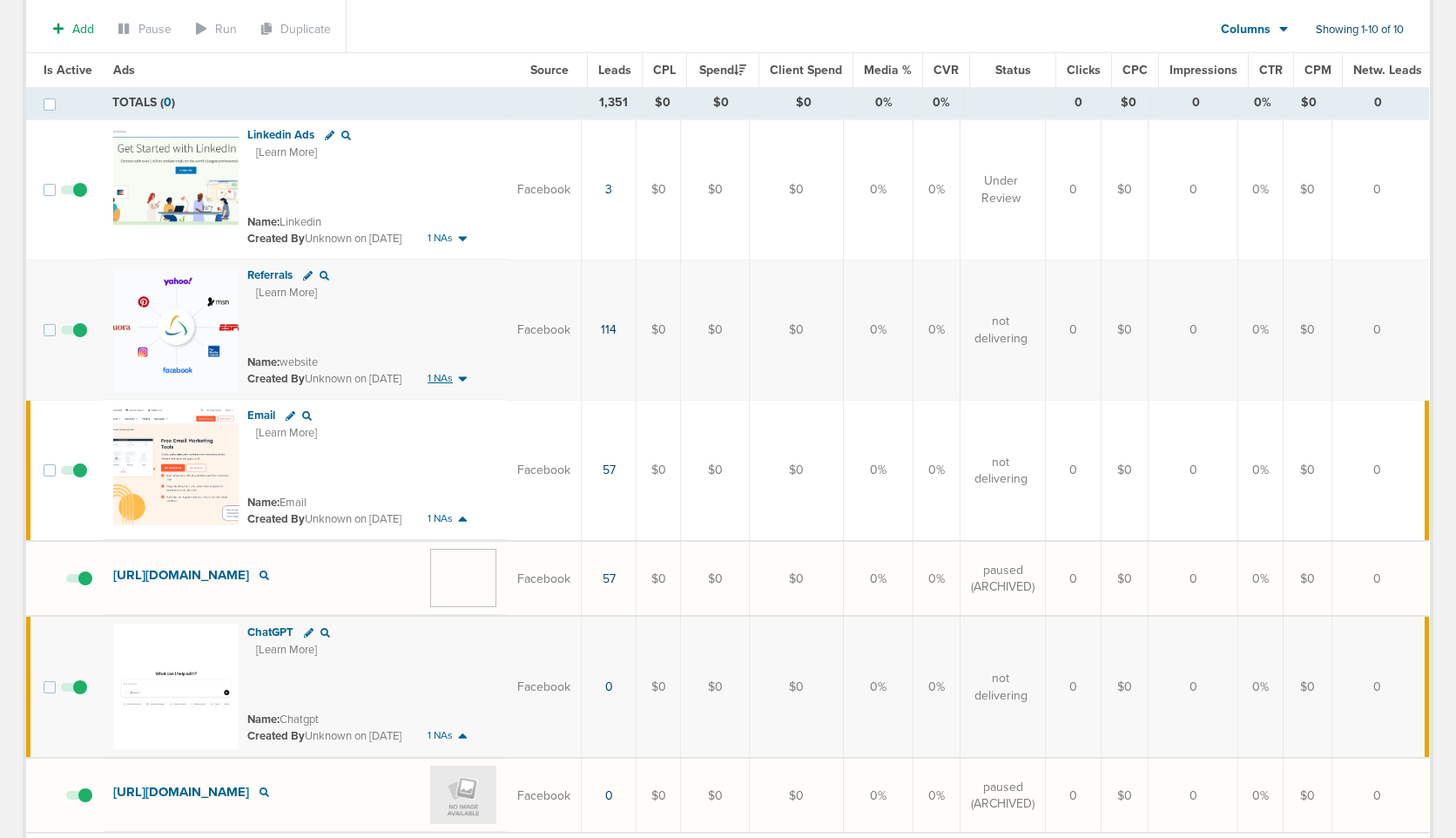
click at [453, 377] on span "1 NAs" at bounding box center [440, 378] width 26 height 15
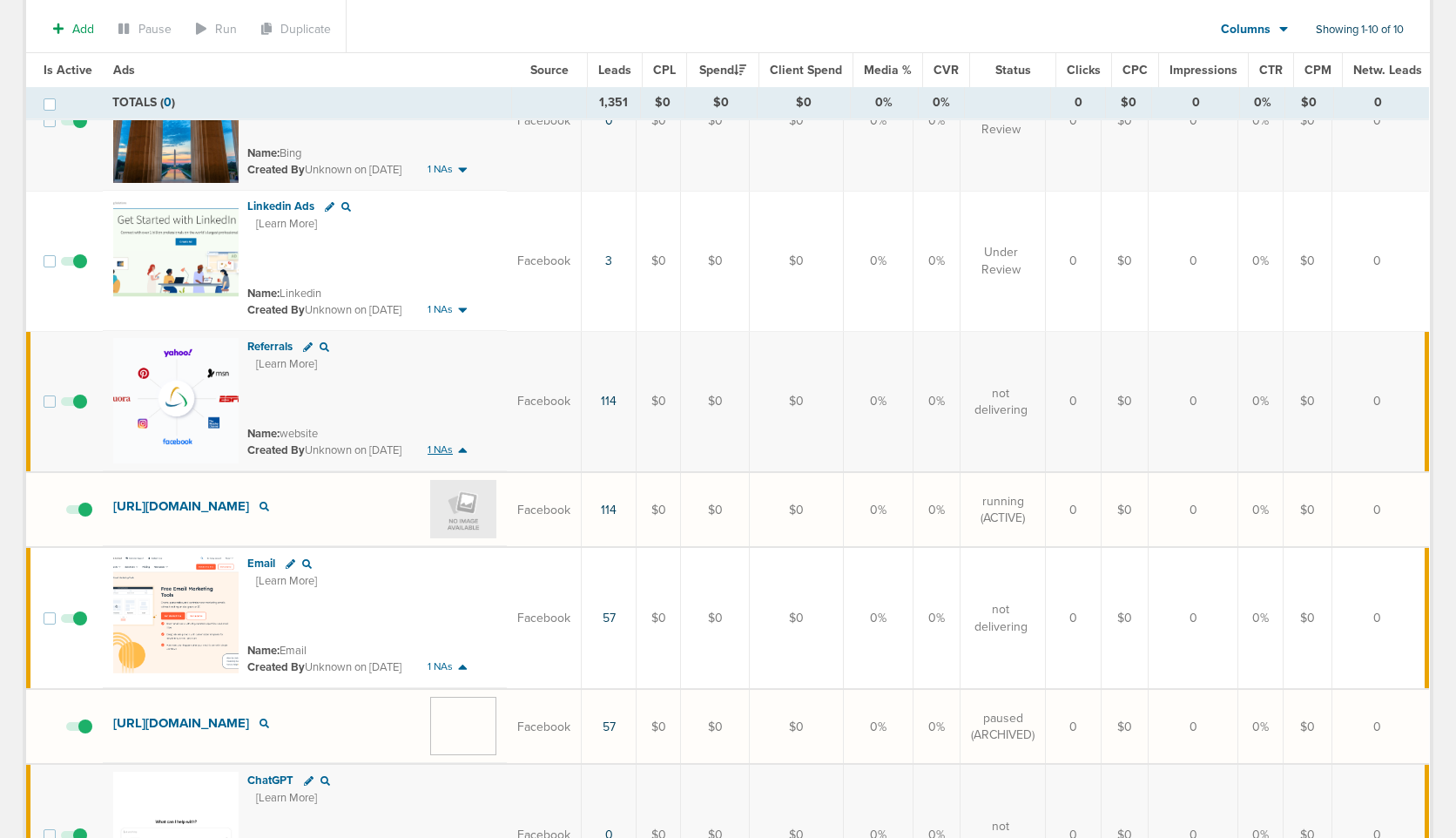
scroll to position [919, 0]
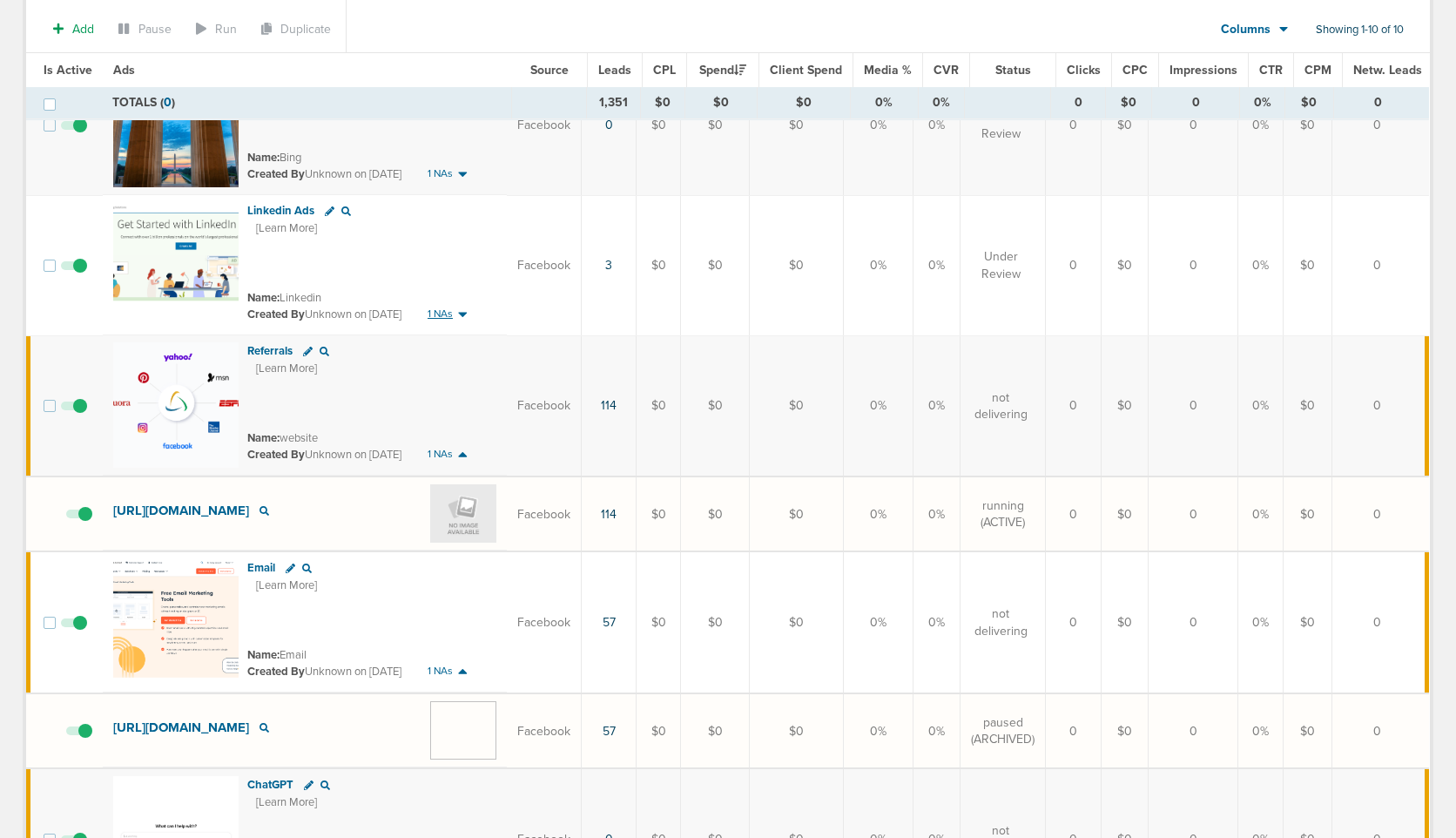
click at [453, 314] on span "1 NAs" at bounding box center [440, 314] width 26 height 15
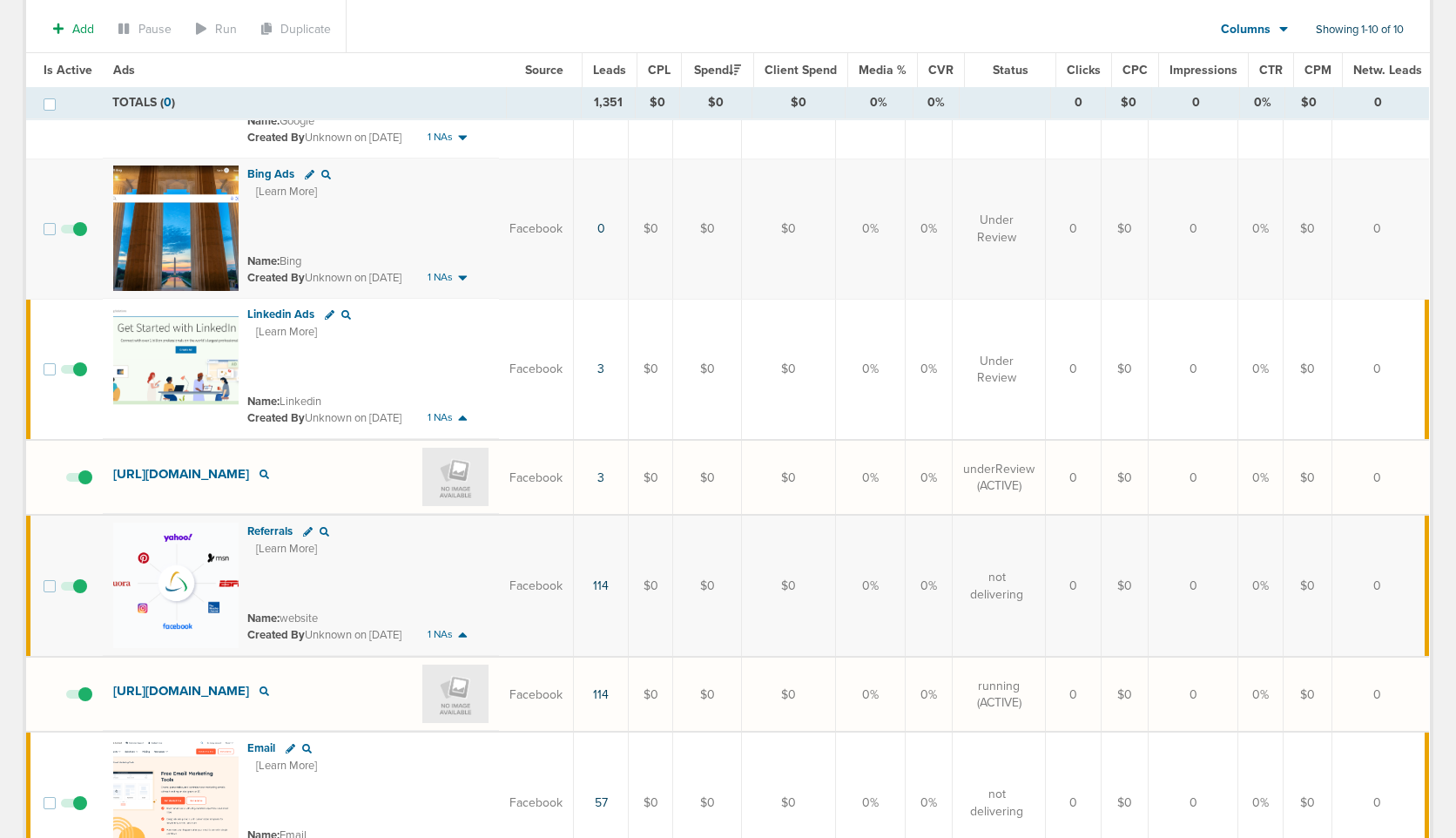
scroll to position [814, 0]
click at [460, 264] on div "Name: Bing" at bounding box center [368, 263] width 241 height 17
click at [453, 279] on span "1 NAs" at bounding box center [440, 279] width 26 height 15
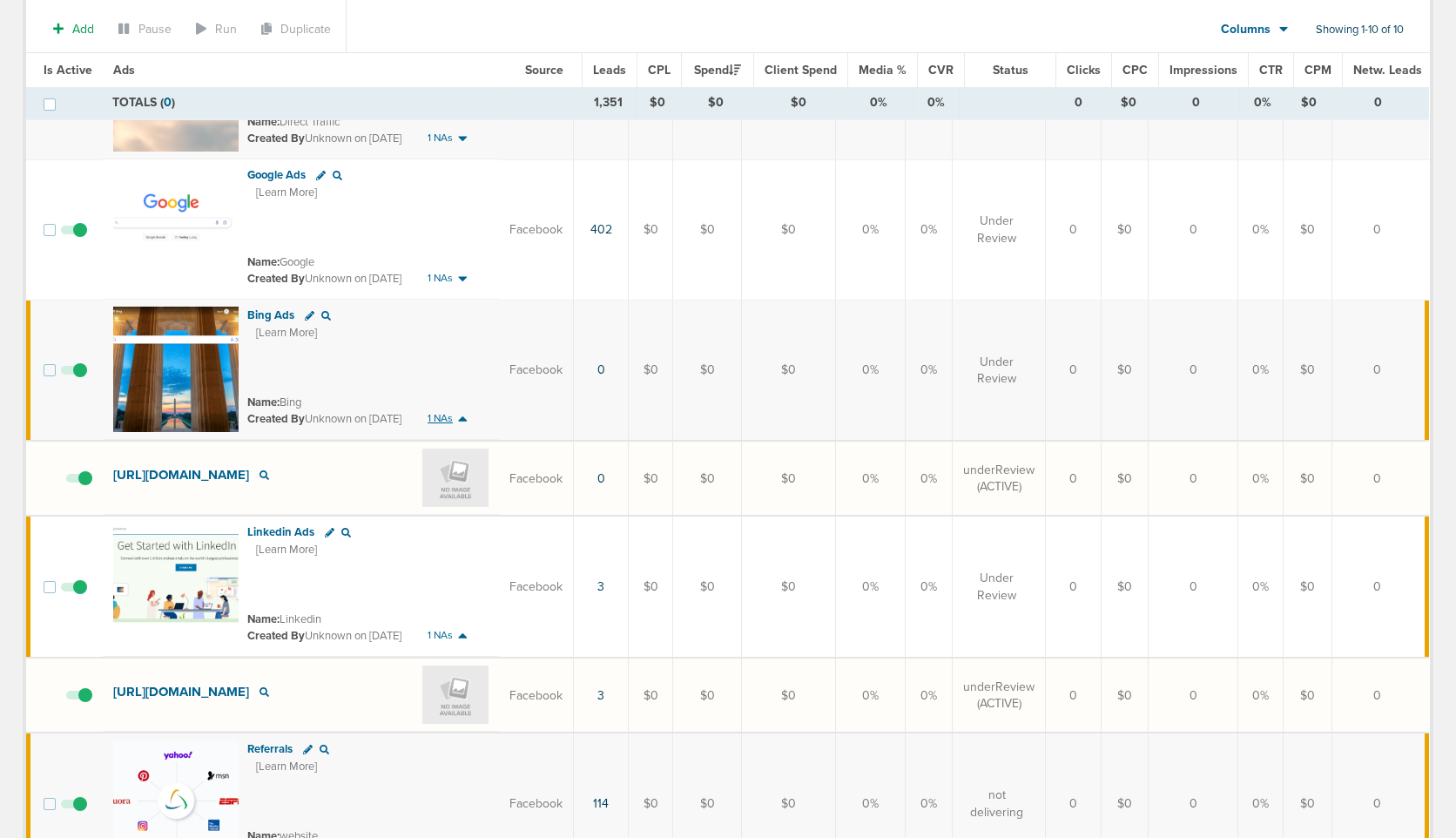
scroll to position [655, 0]
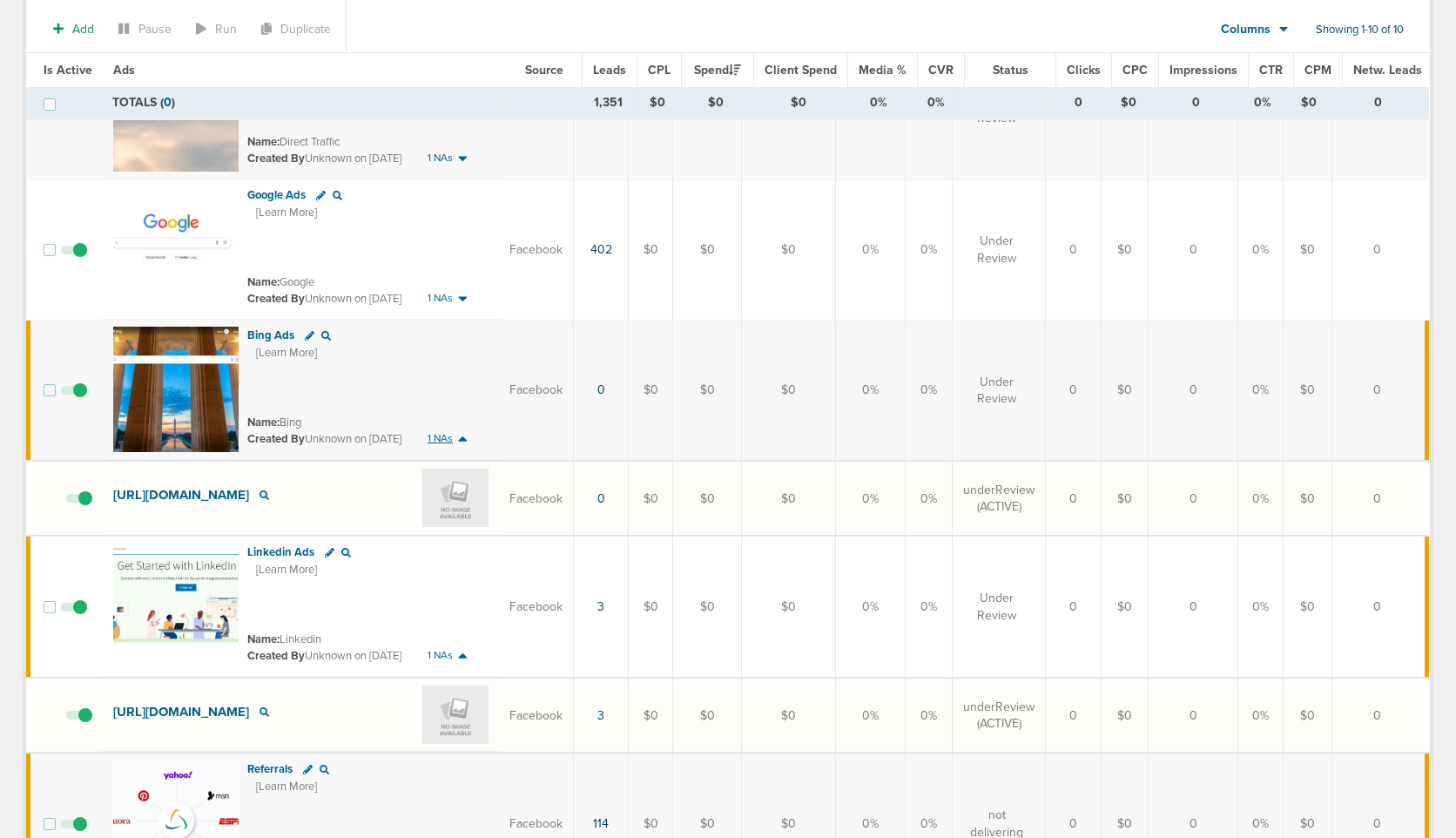
click at [460, 279] on div "Name: Google" at bounding box center [368, 282] width 241 height 17
click at [453, 291] on span "1 NAs" at bounding box center [440, 299] width 26 height 15
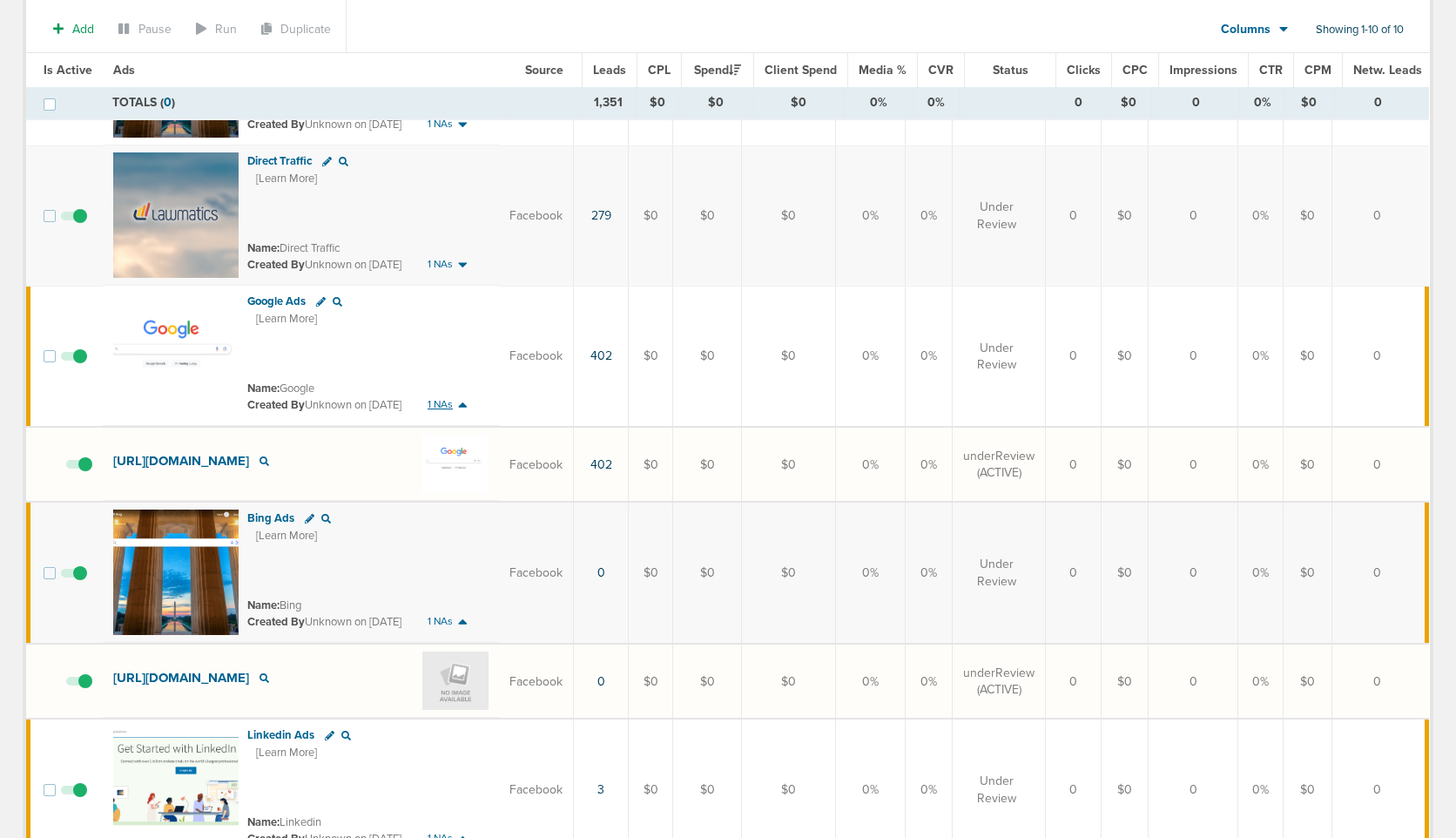
scroll to position [517, 0]
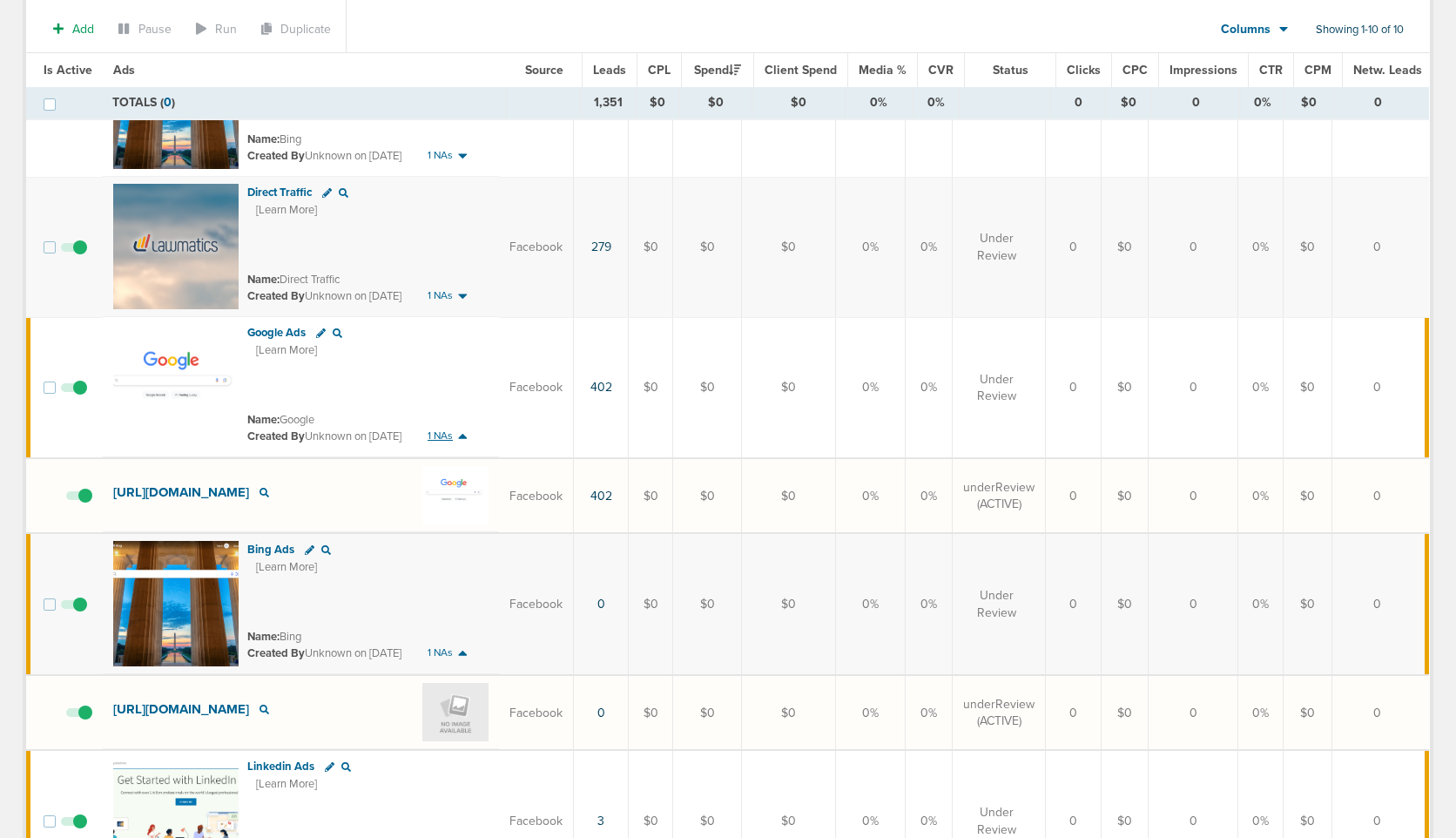
click at [453, 291] on span "1 NAs" at bounding box center [440, 296] width 26 height 15
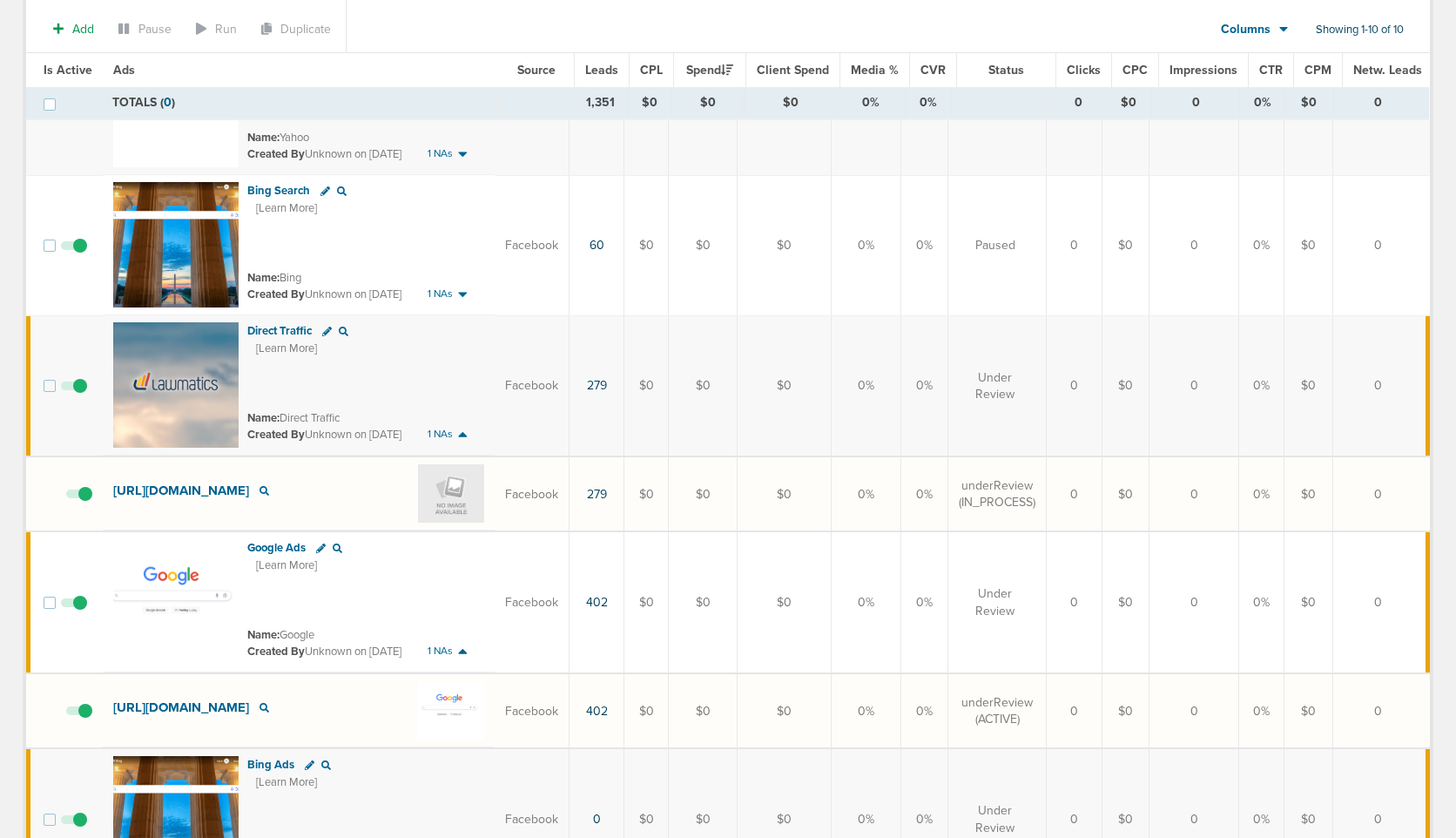
scroll to position [375, 0]
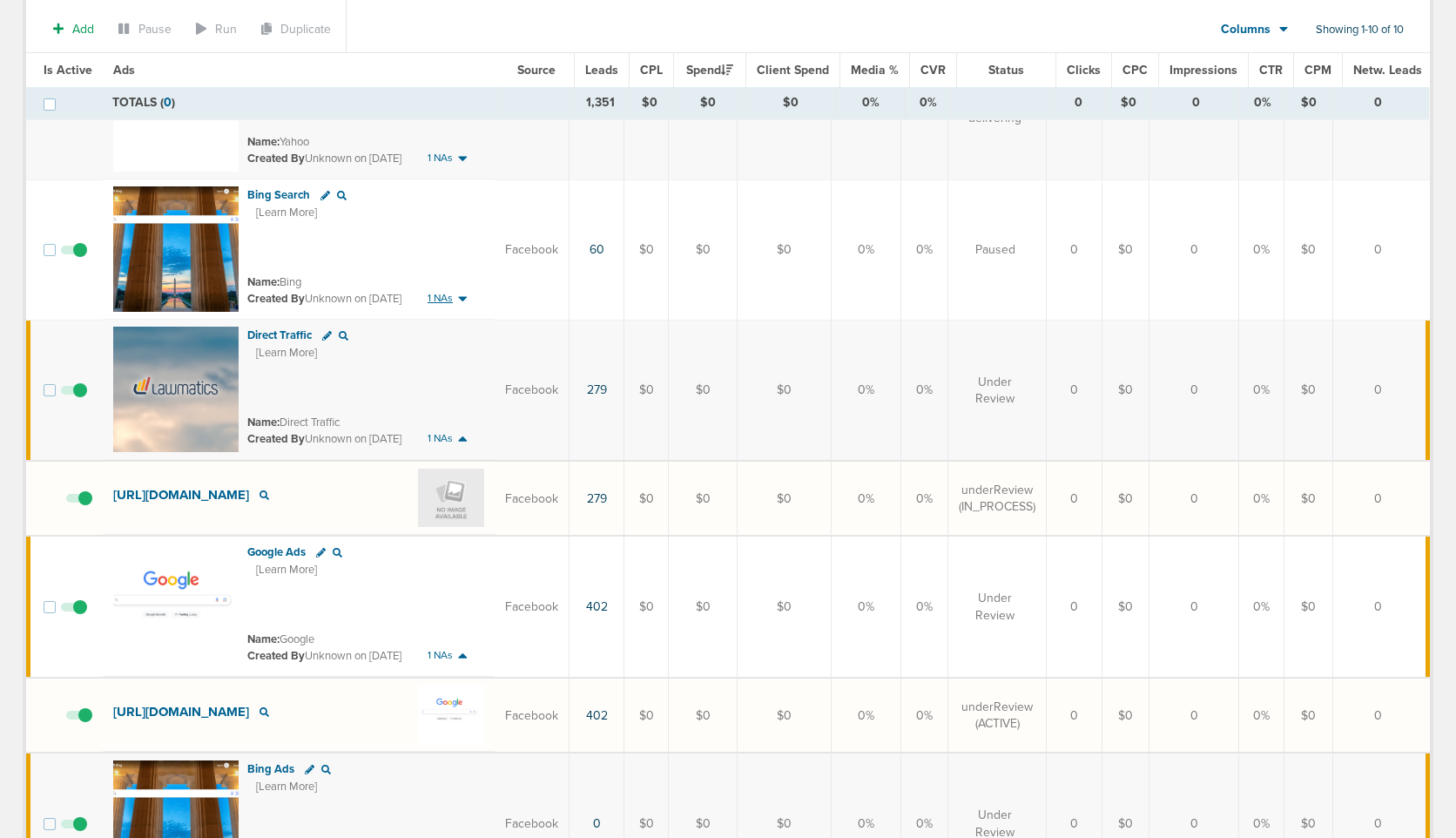
click at [453, 297] on span "1 NAs" at bounding box center [440, 299] width 26 height 15
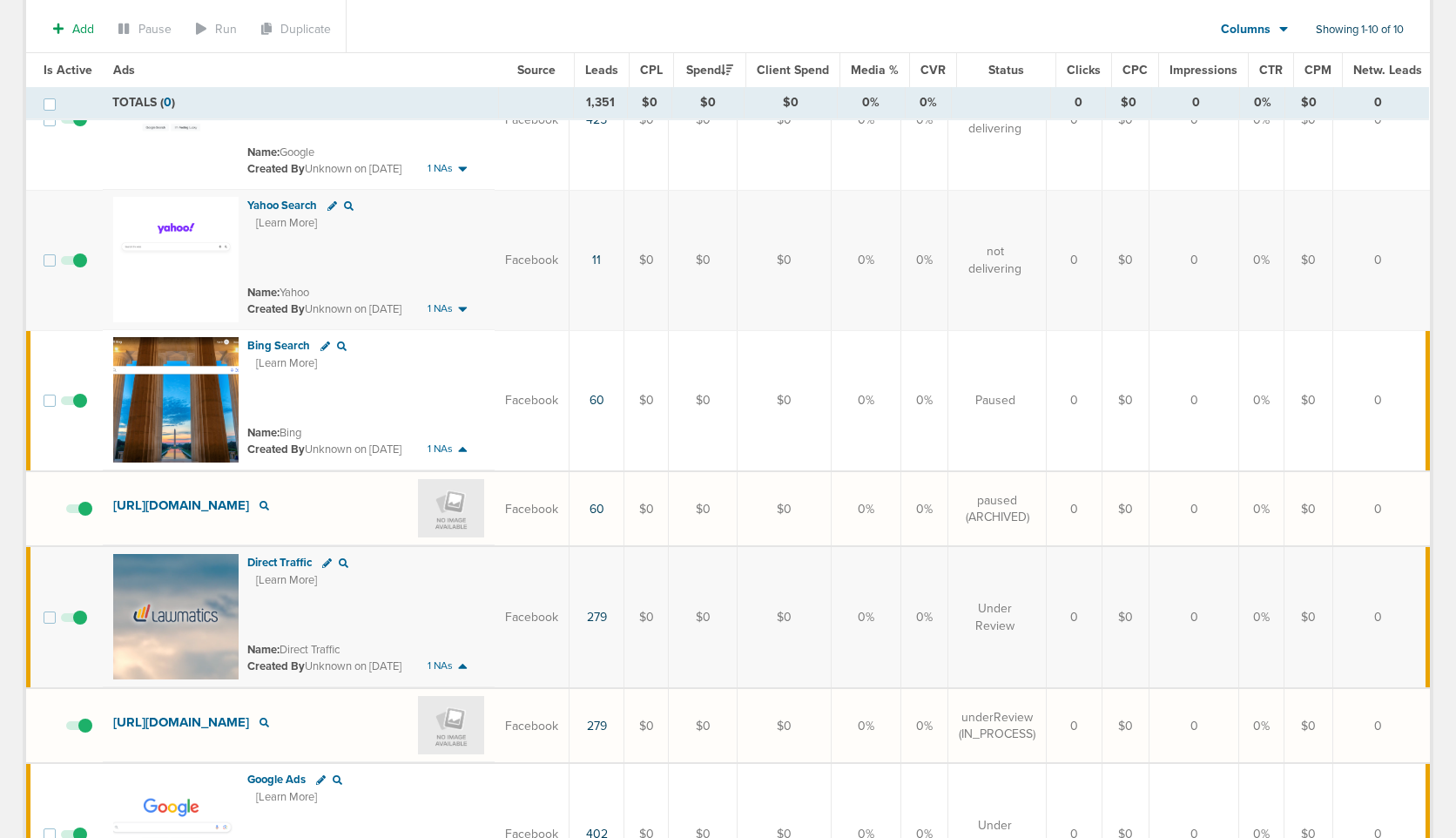
scroll to position [216, 0]
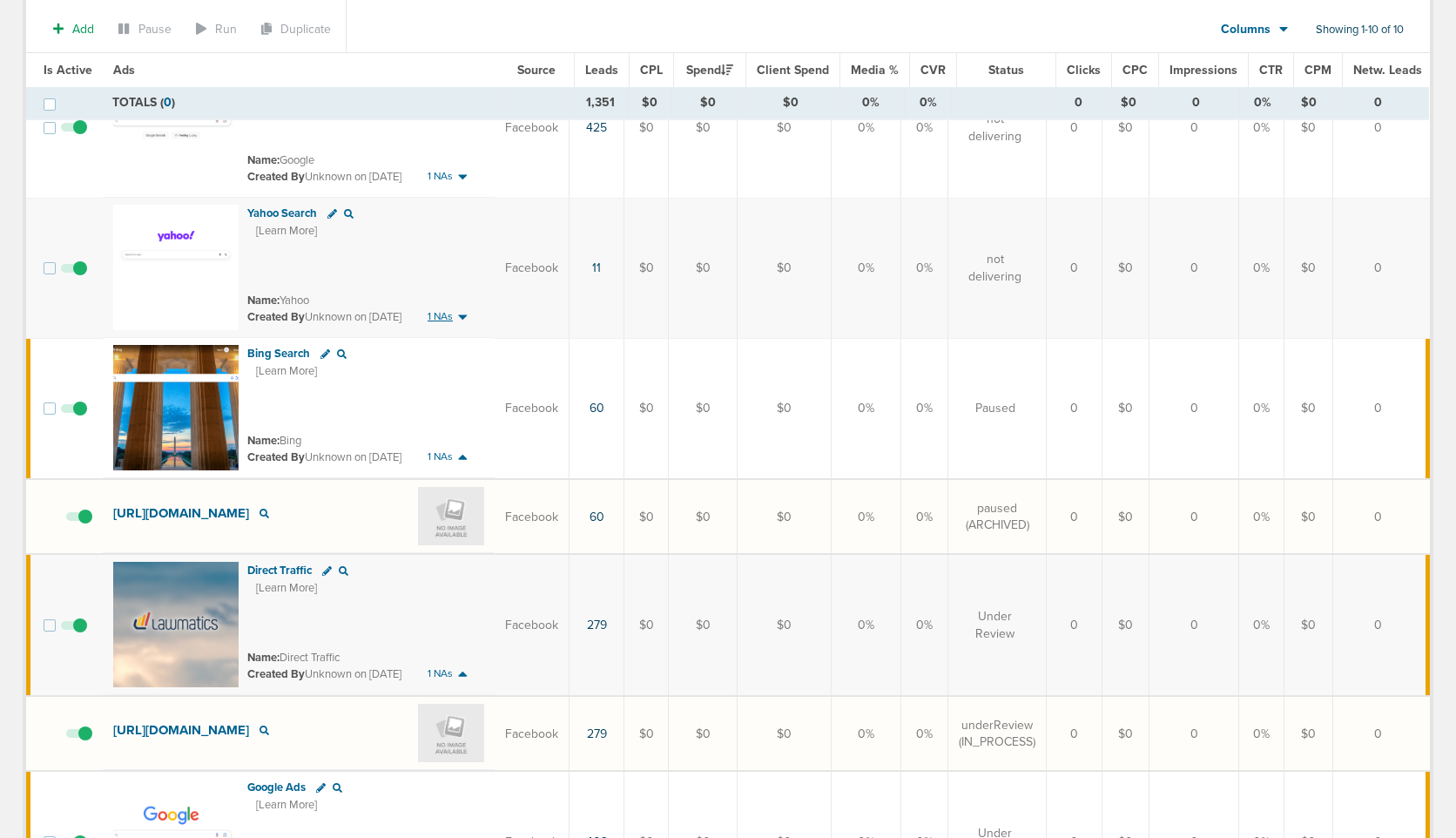
click at [453, 313] on span "1 NAs" at bounding box center [440, 317] width 26 height 15
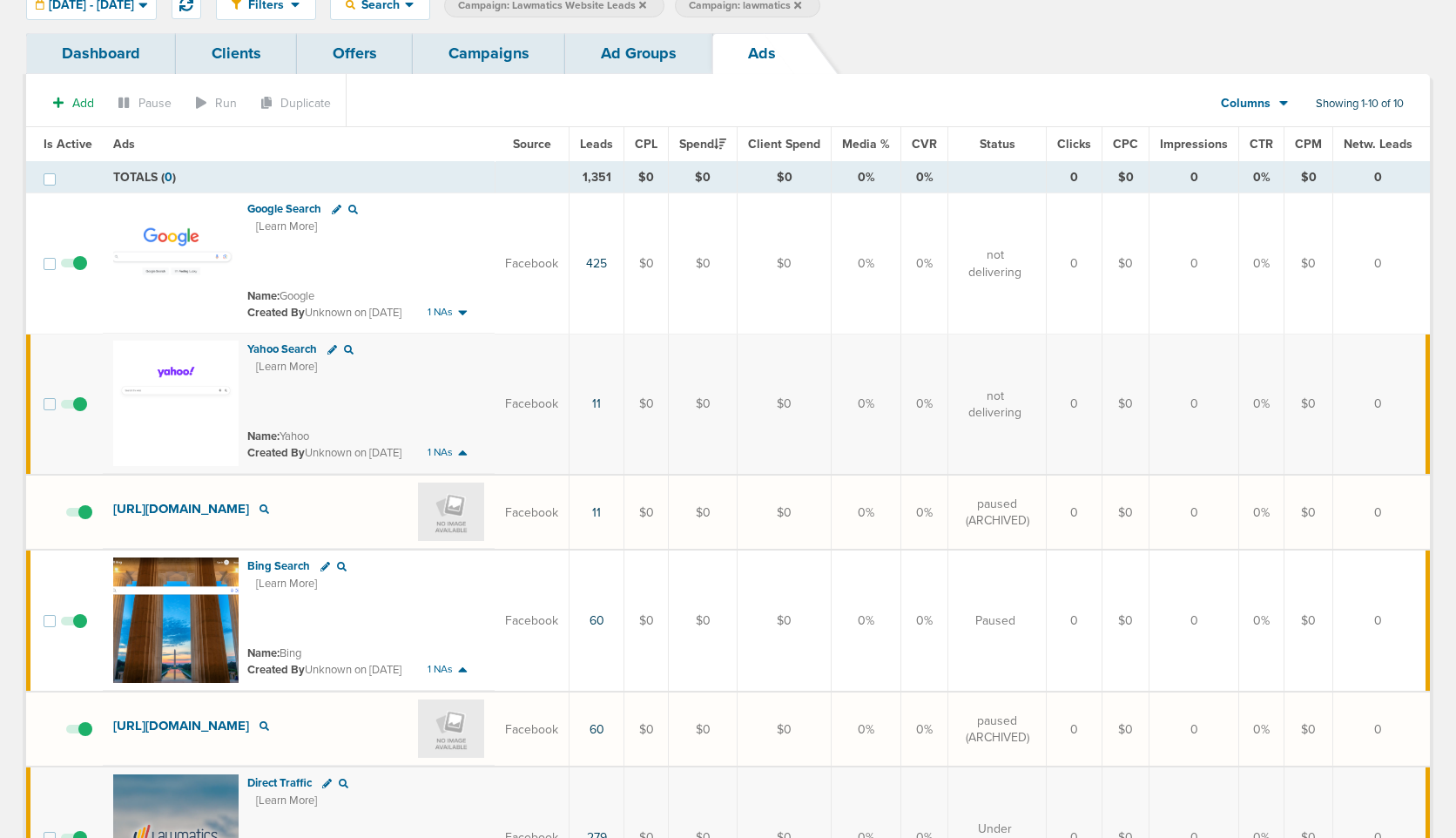
scroll to position [54, 0]
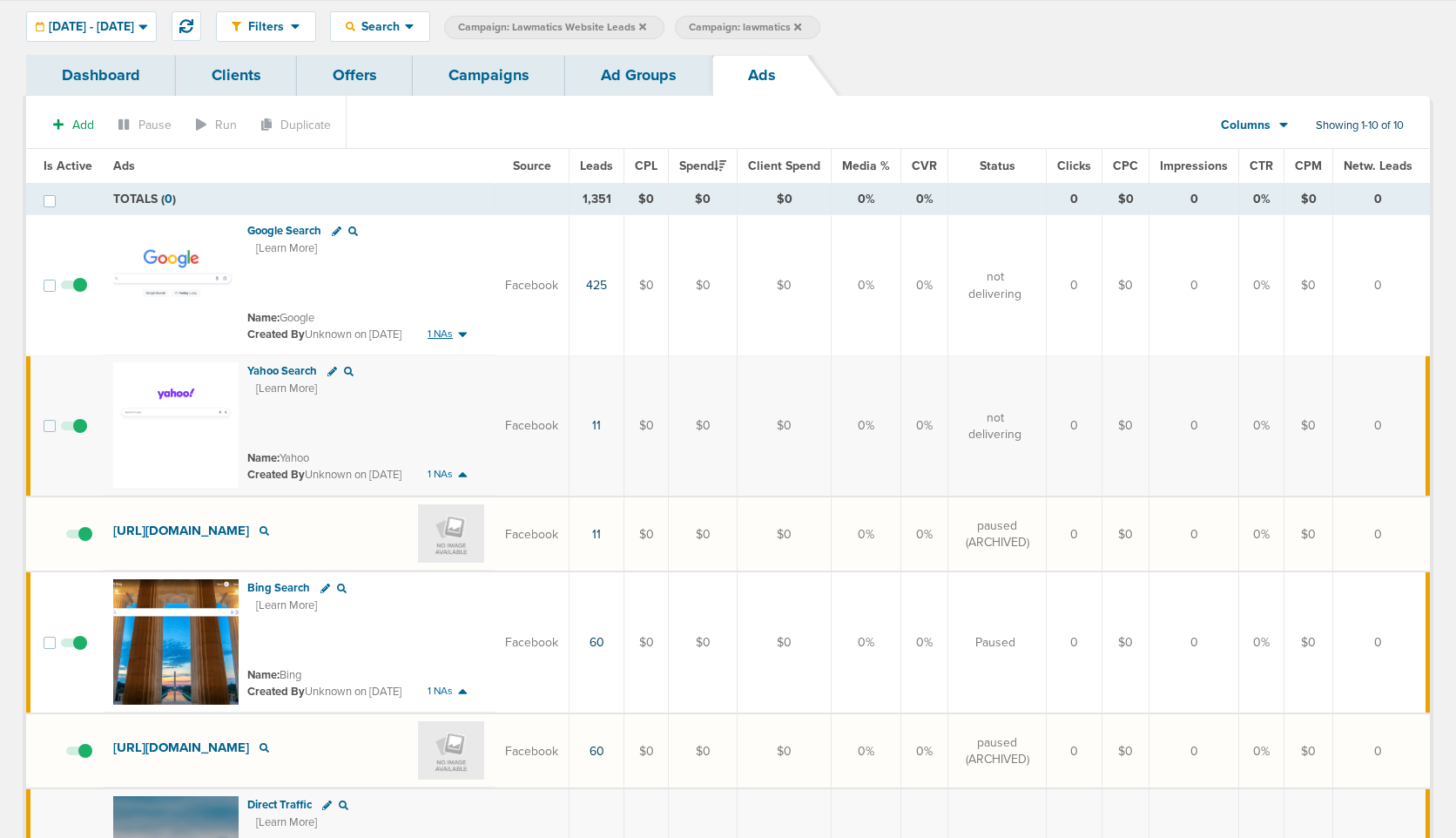
click at [453, 334] on span "1 NAs" at bounding box center [440, 334] width 26 height 15
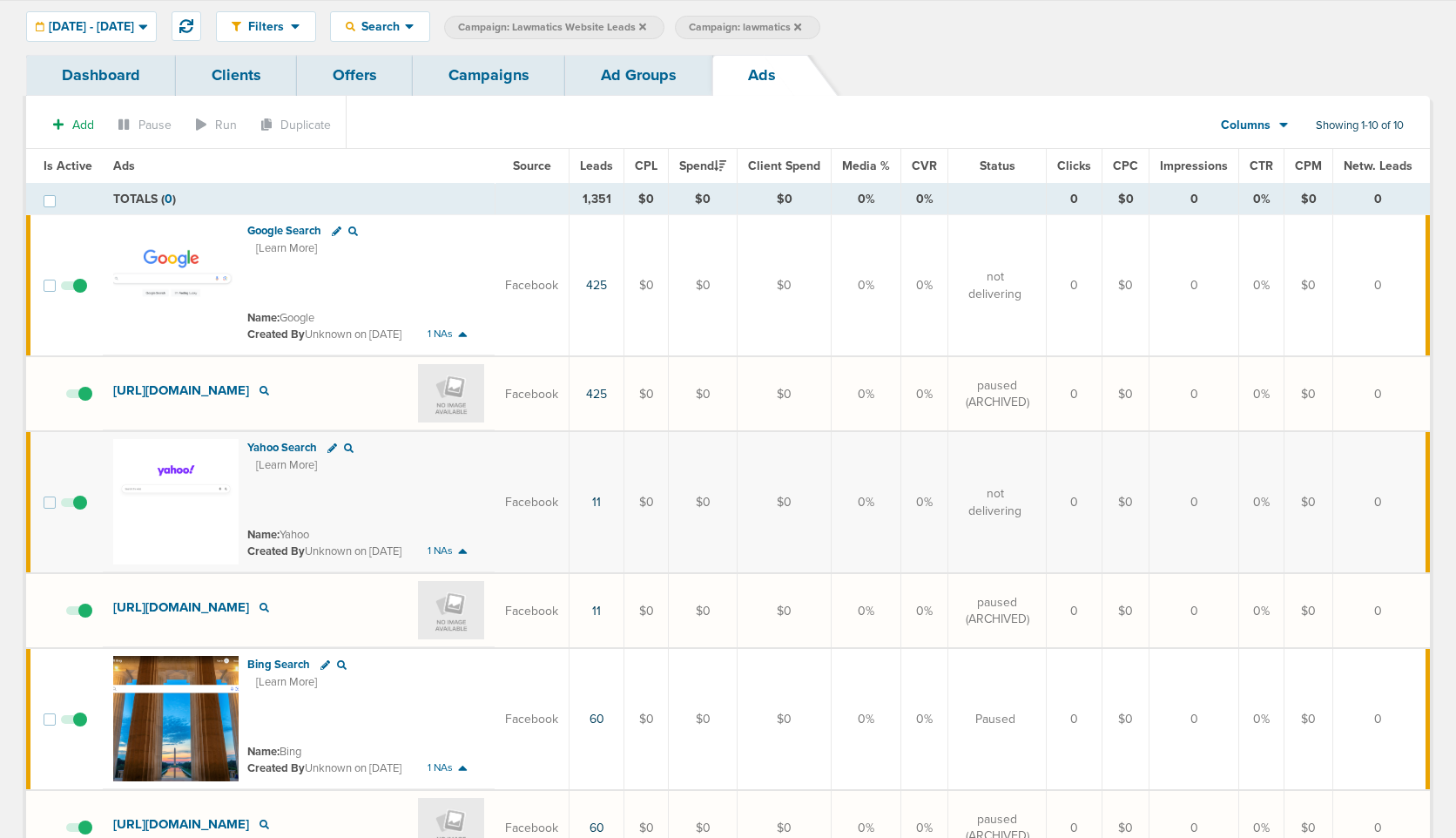
click at [644, 82] on link "Ad Groups" at bounding box center [639, 75] width 147 height 41
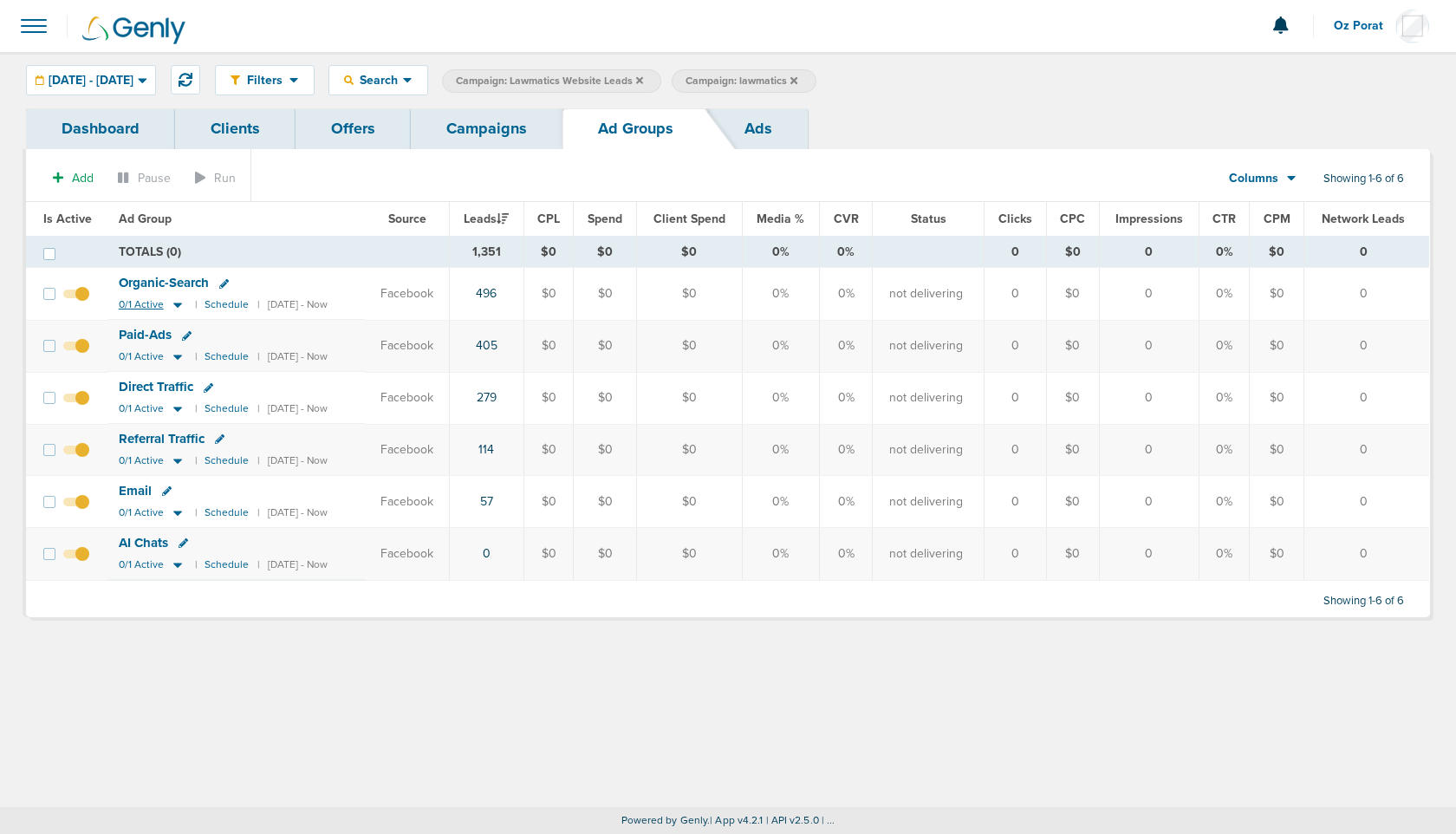
click at [136, 310] on span "0/1 Active" at bounding box center [141, 305] width 45 height 13
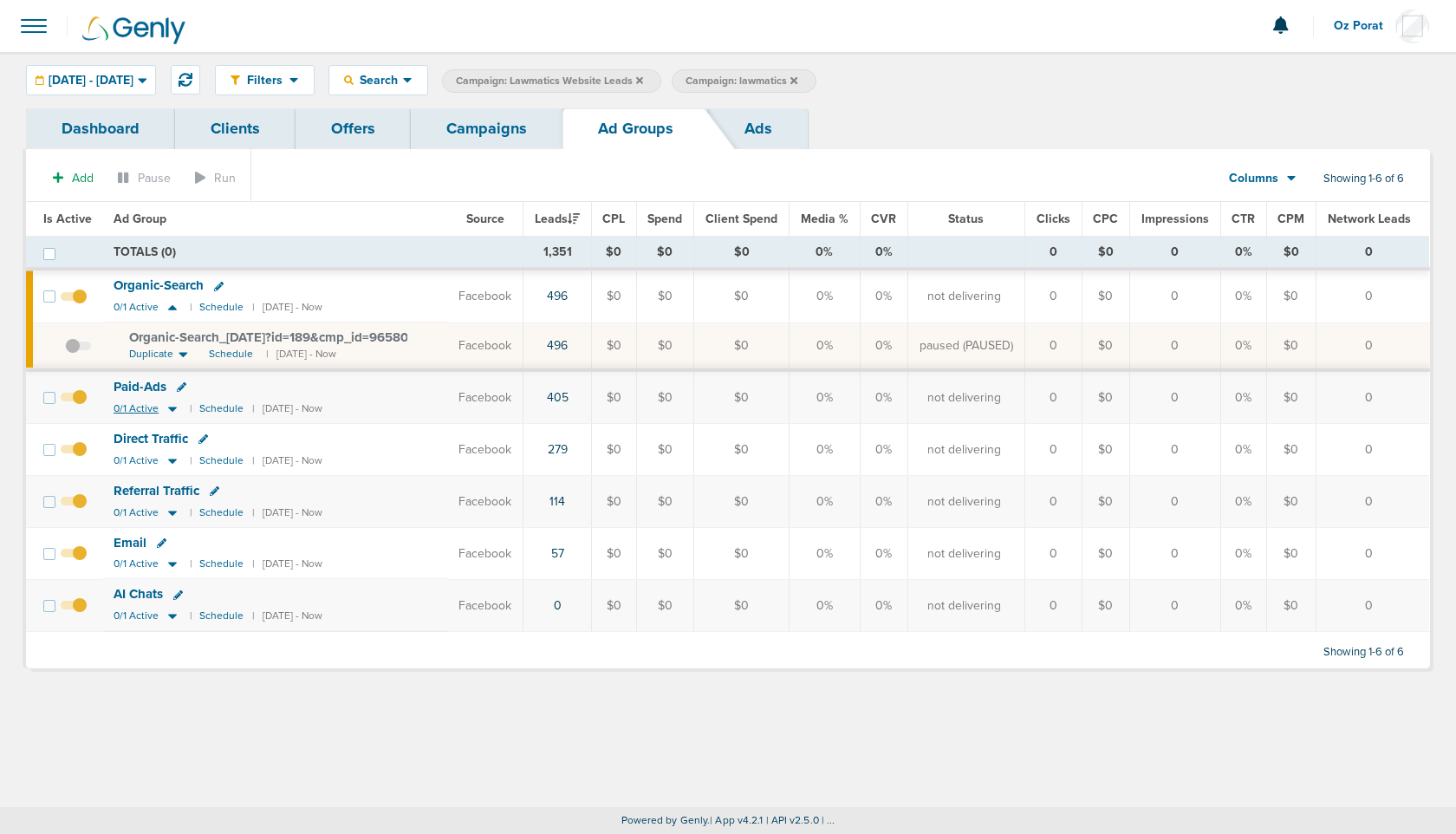
click at [135, 410] on span "0/1 Active" at bounding box center [136, 409] width 45 height 13
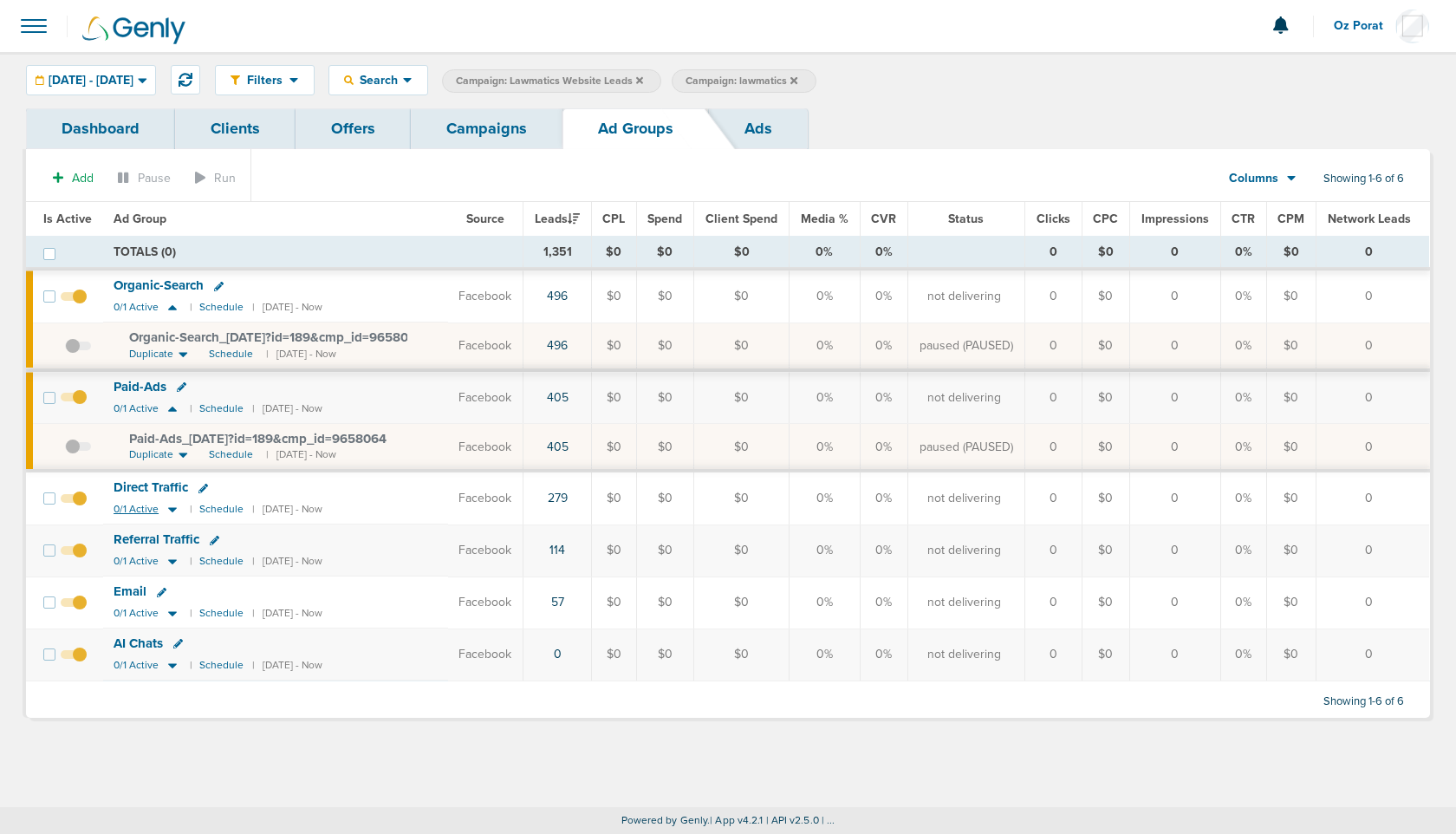
click at [136, 511] on span "0/1 Active" at bounding box center [136, 509] width 45 height 13
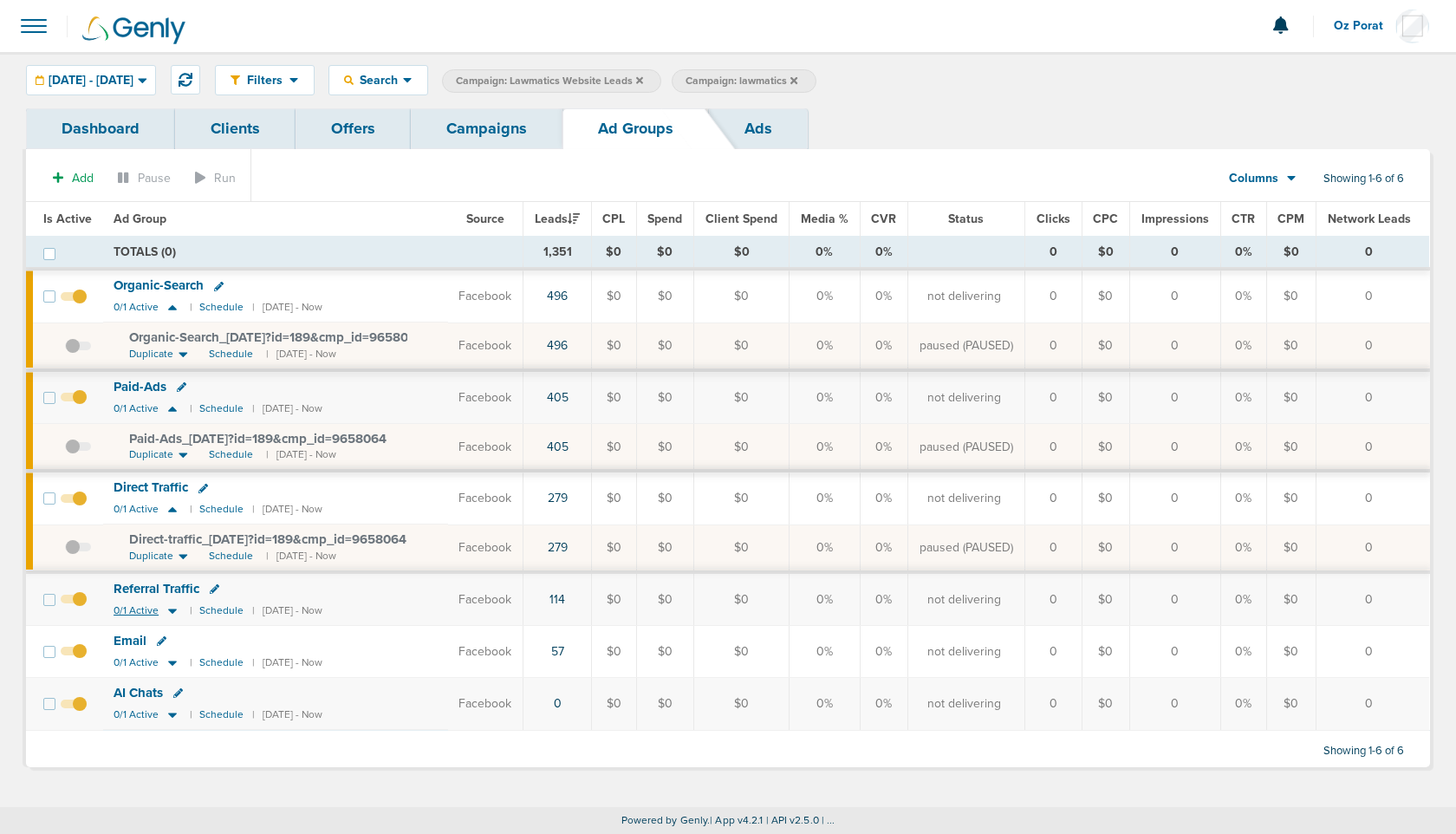
click at [126, 607] on span "0/1 Active" at bounding box center [136, 611] width 45 height 13
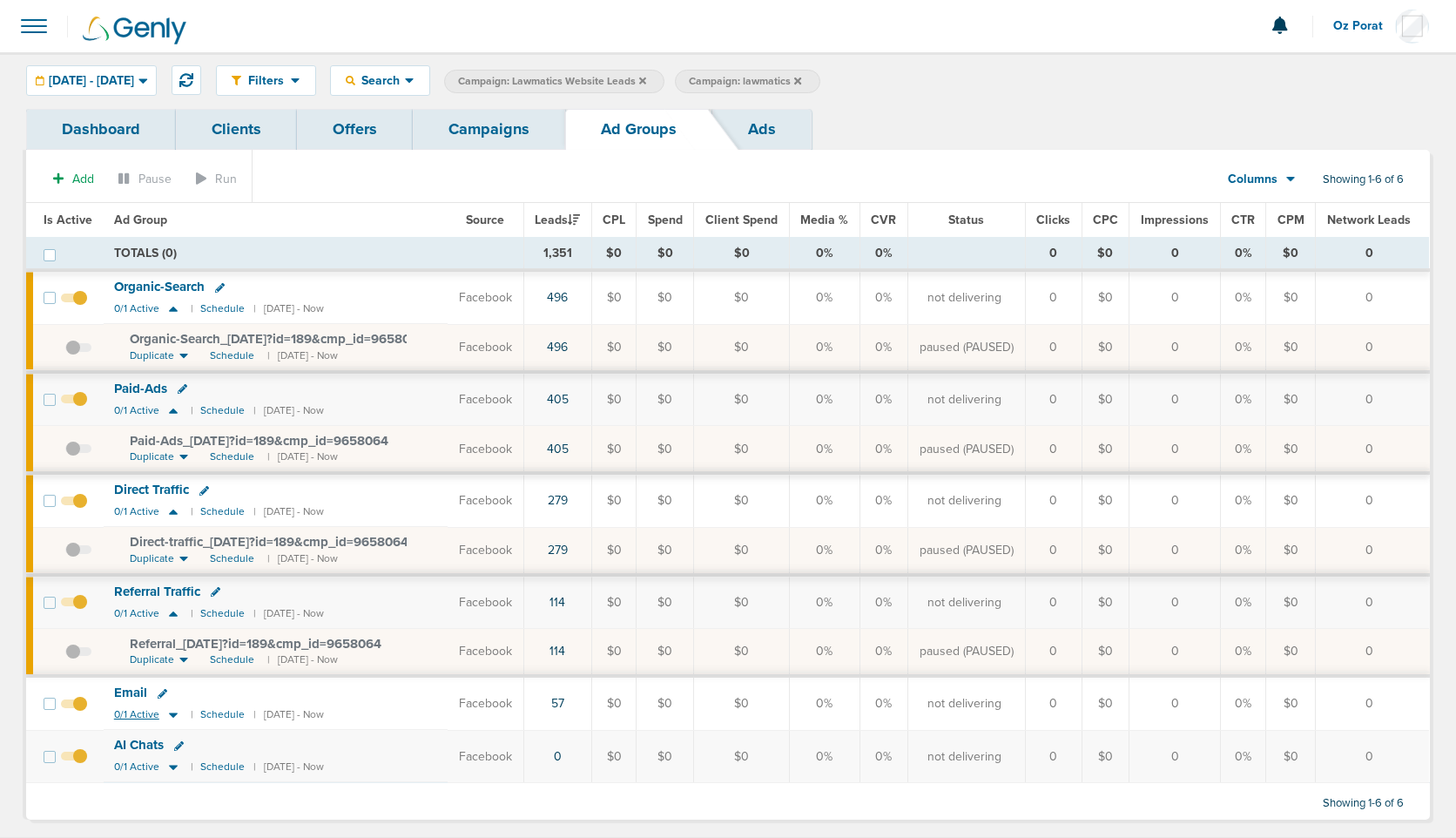
click at [126, 713] on span "0/1 Active" at bounding box center [137, 715] width 45 height 13
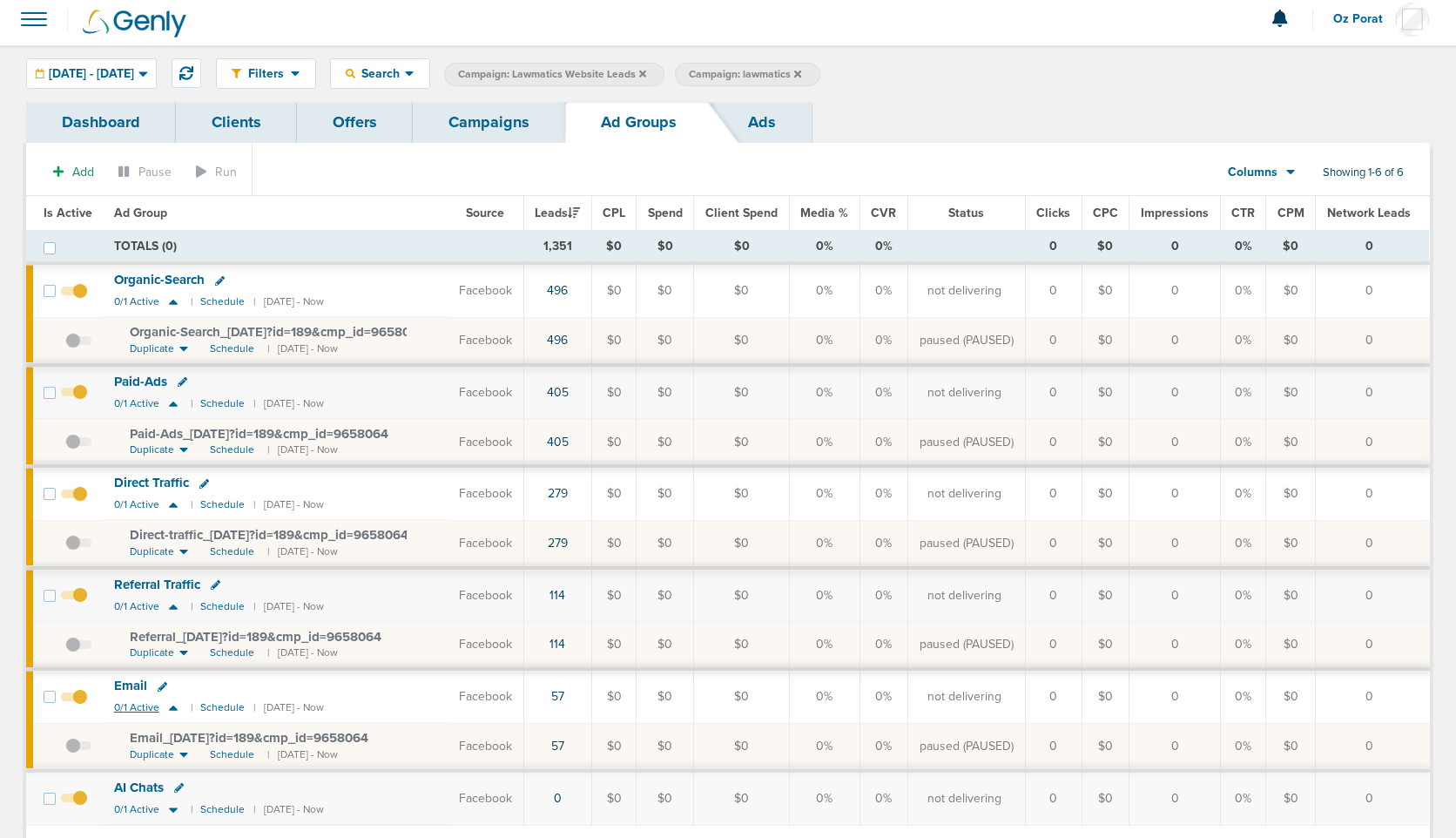
scroll to position [3, 0]
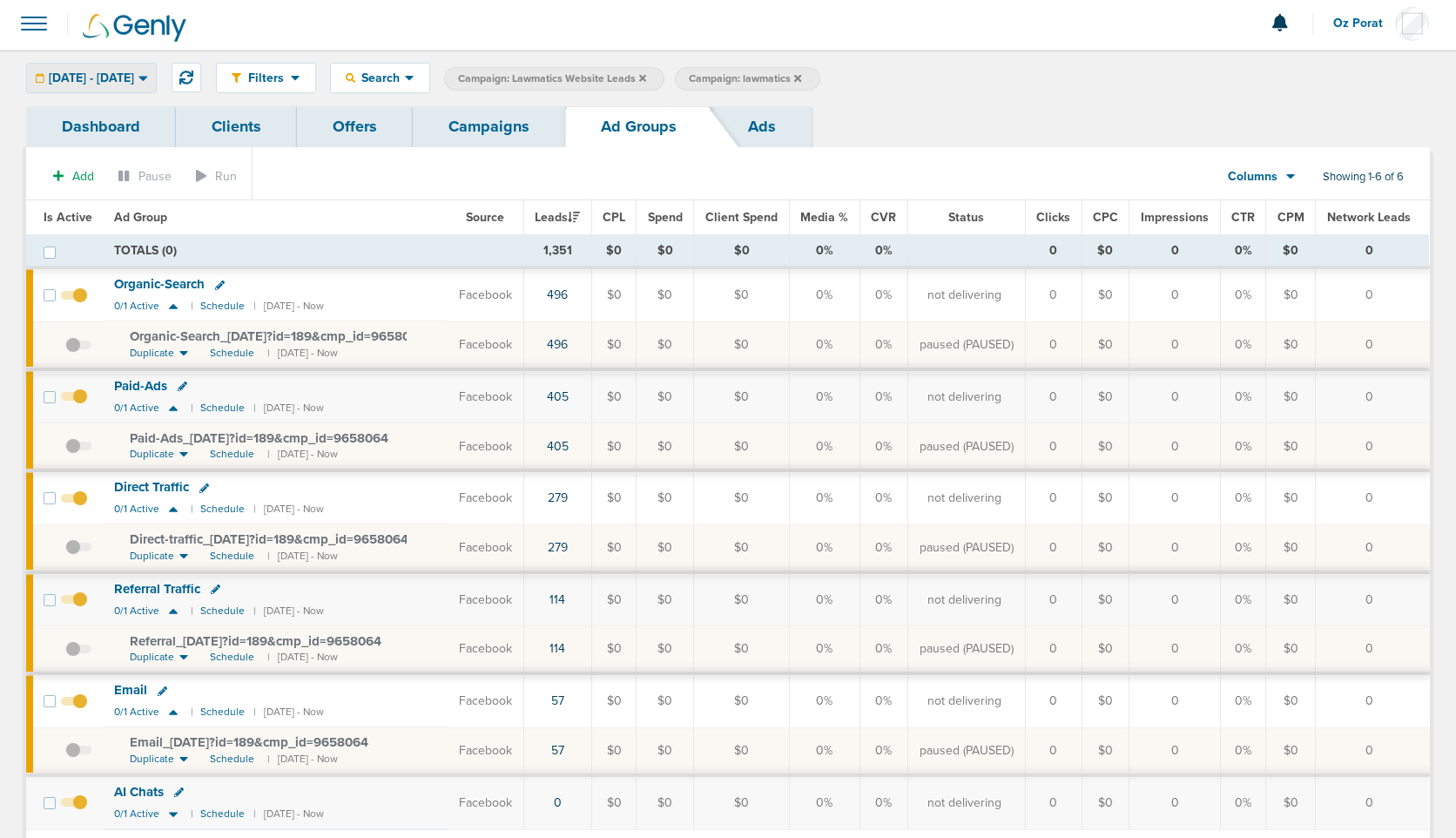
click at [134, 73] on span "01.01.2025 - 08.27.2025" at bounding box center [92, 78] width 85 height 12
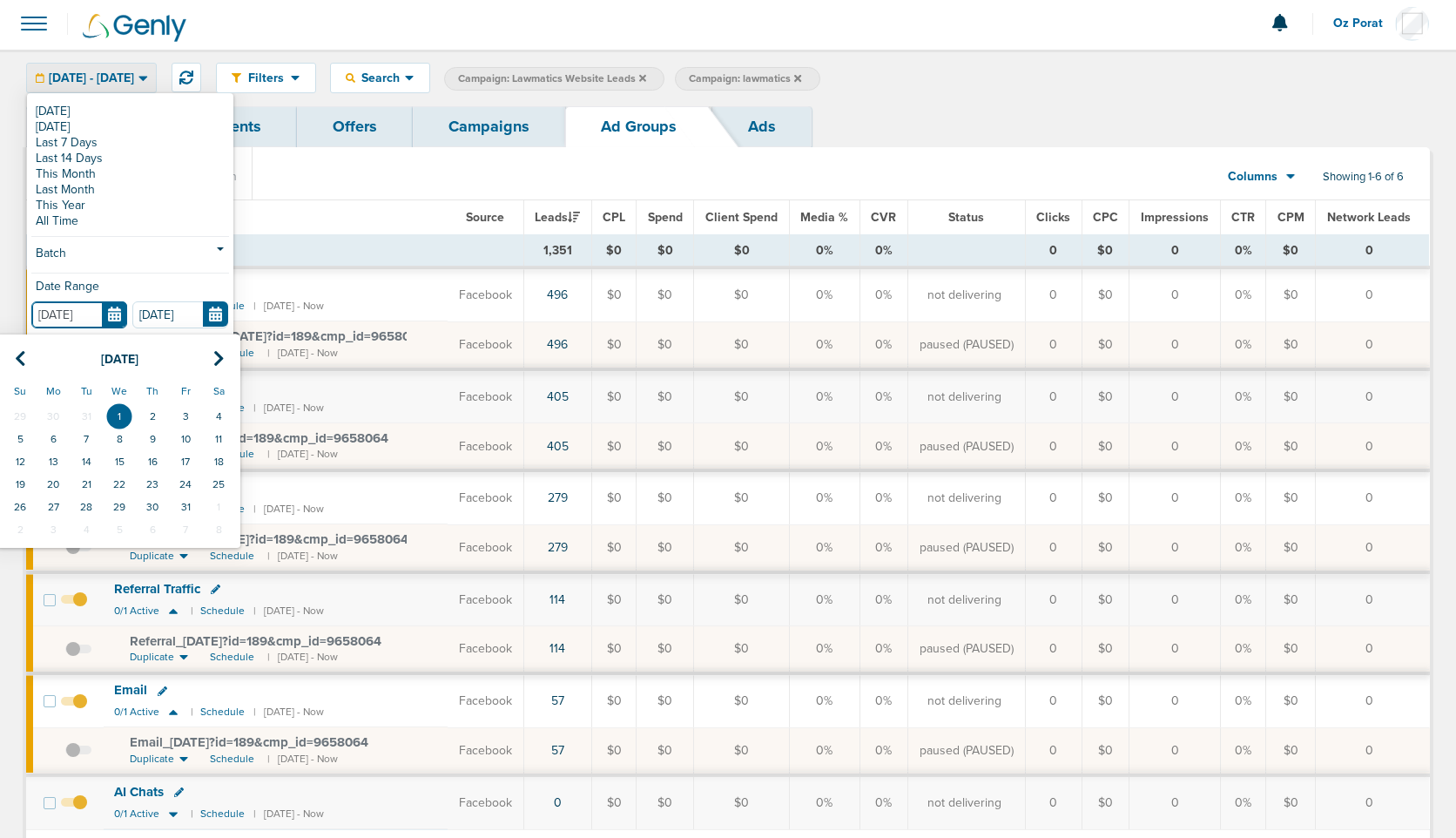
click at [109, 317] on input "01.01.2025" at bounding box center [78, 315] width 95 height 27
click at [217, 346] on th at bounding box center [218, 359] width 33 height 36
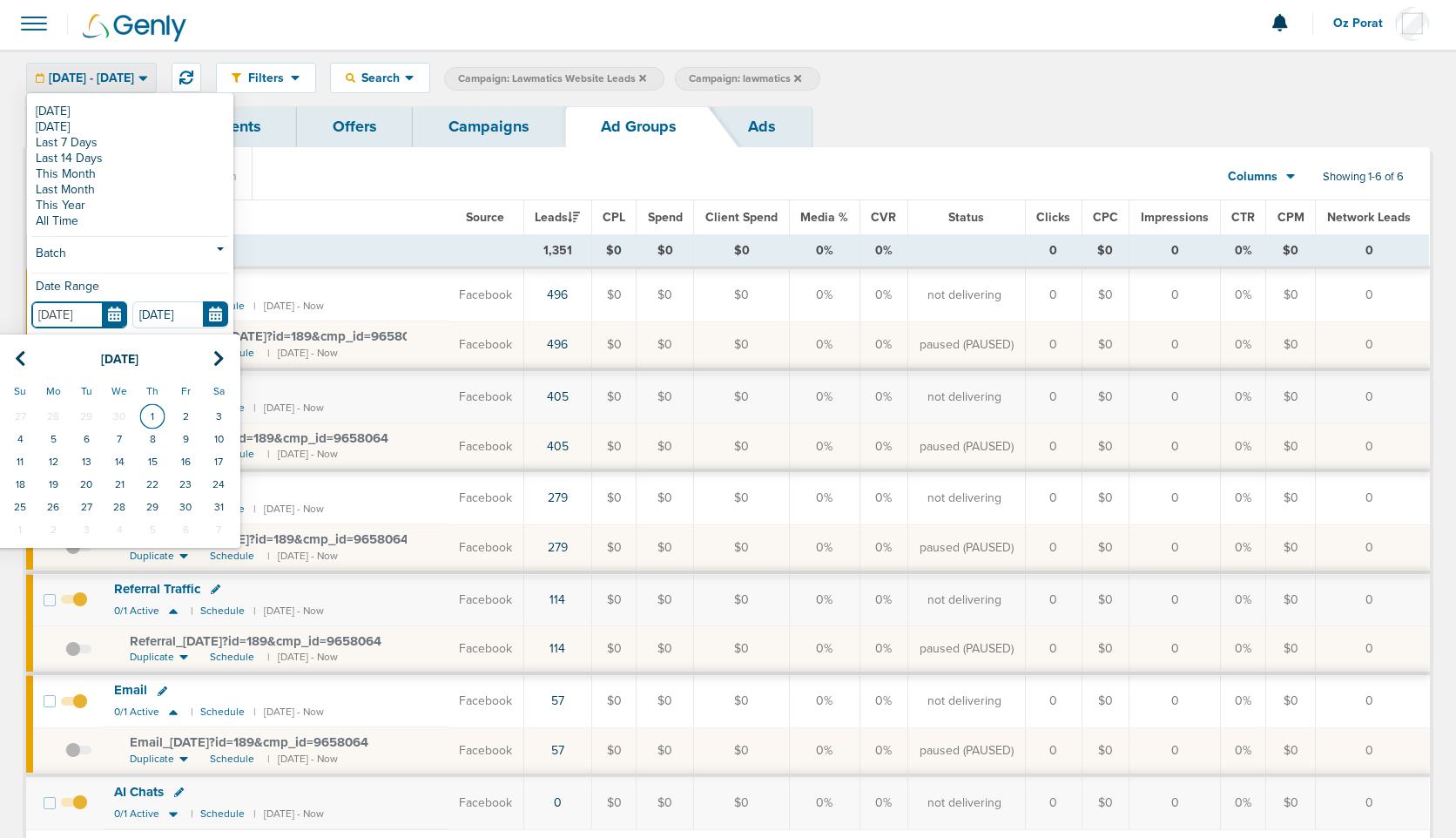
click at [160, 410] on td "1" at bounding box center [152, 416] width 33 height 23
type input "05.01.2025"
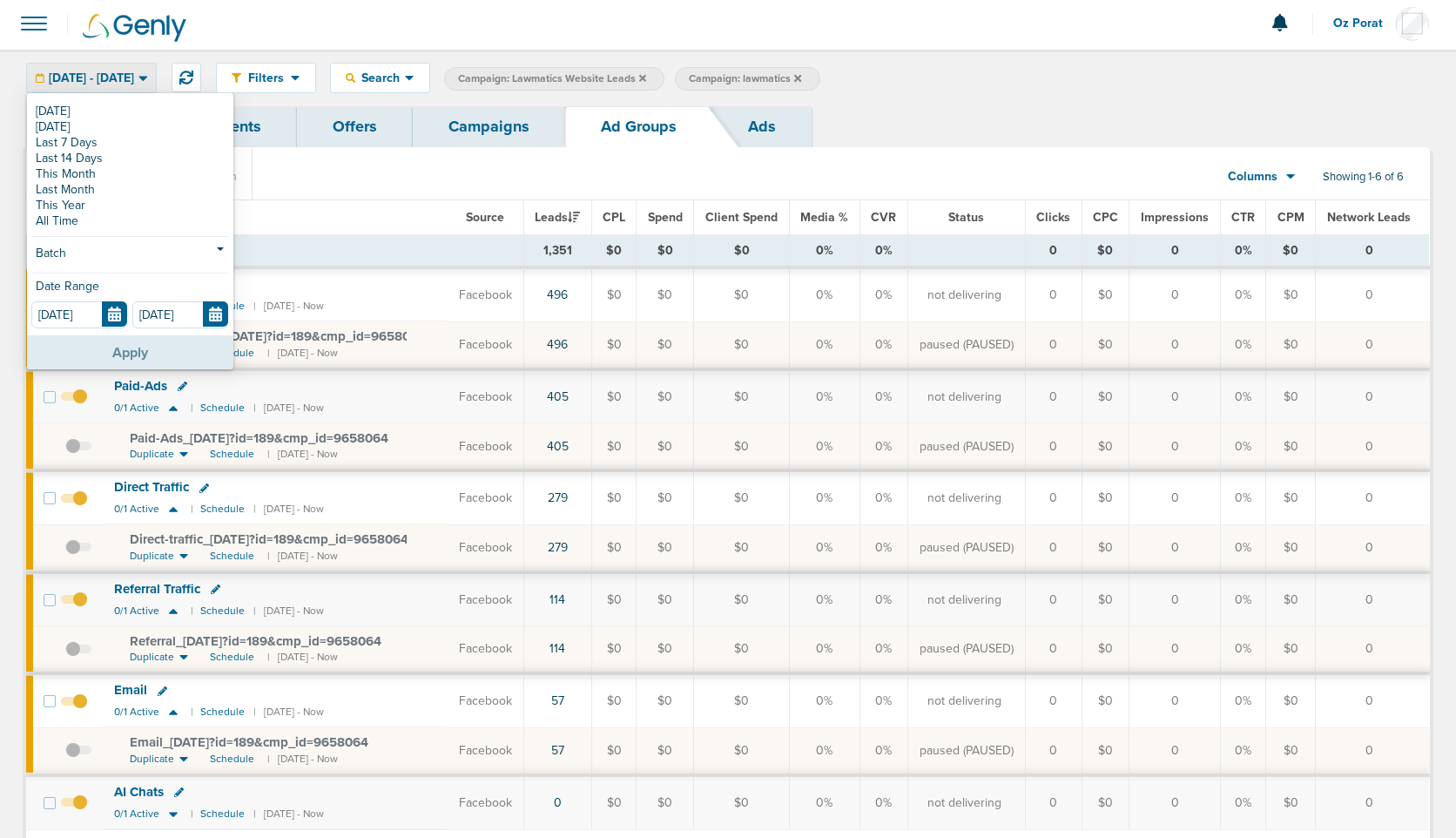
click at [150, 350] on button "Apply" at bounding box center [130, 353] width 206 height 34
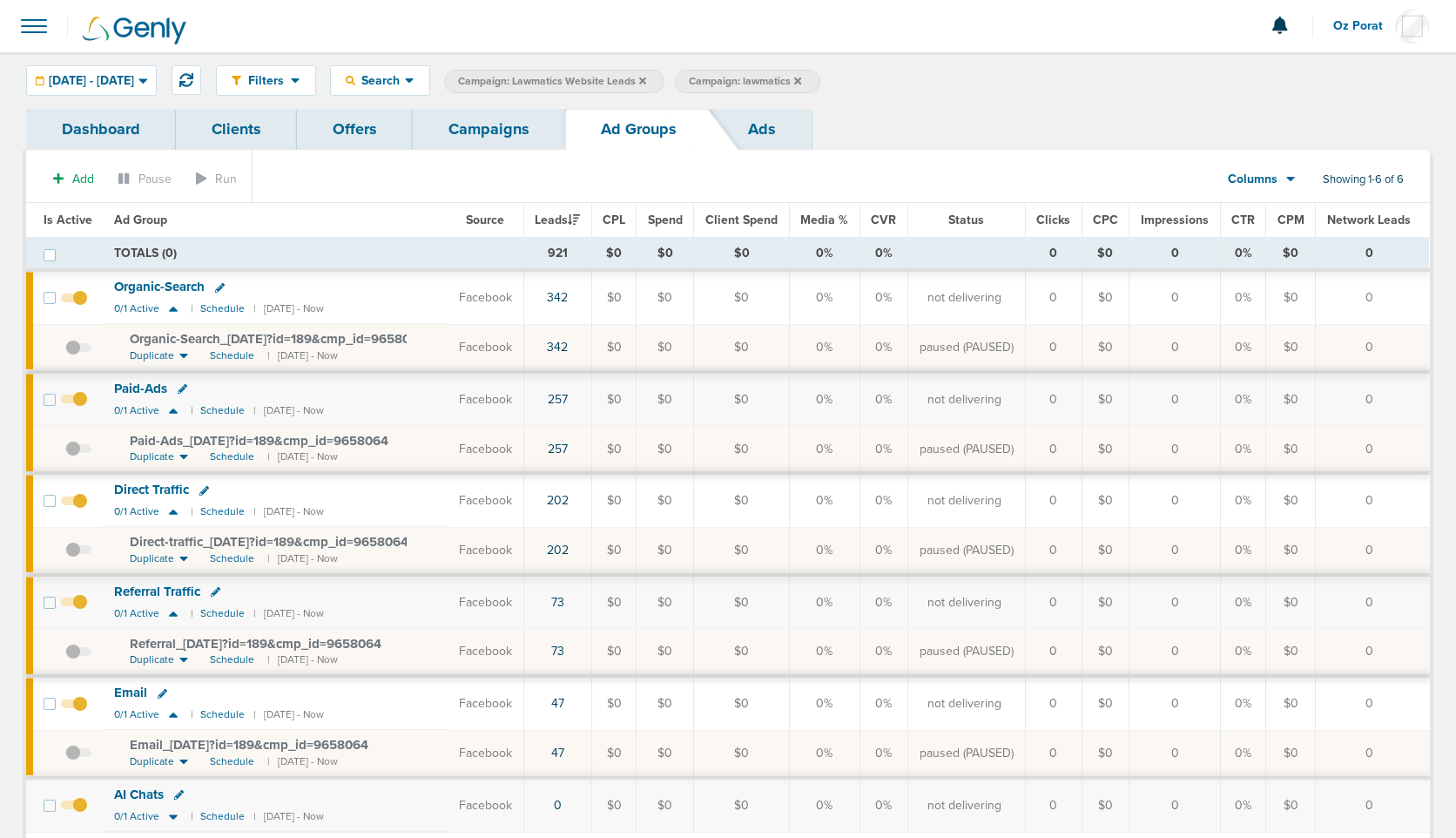
click at [782, 124] on link "Ads" at bounding box center [761, 129] width 99 height 41
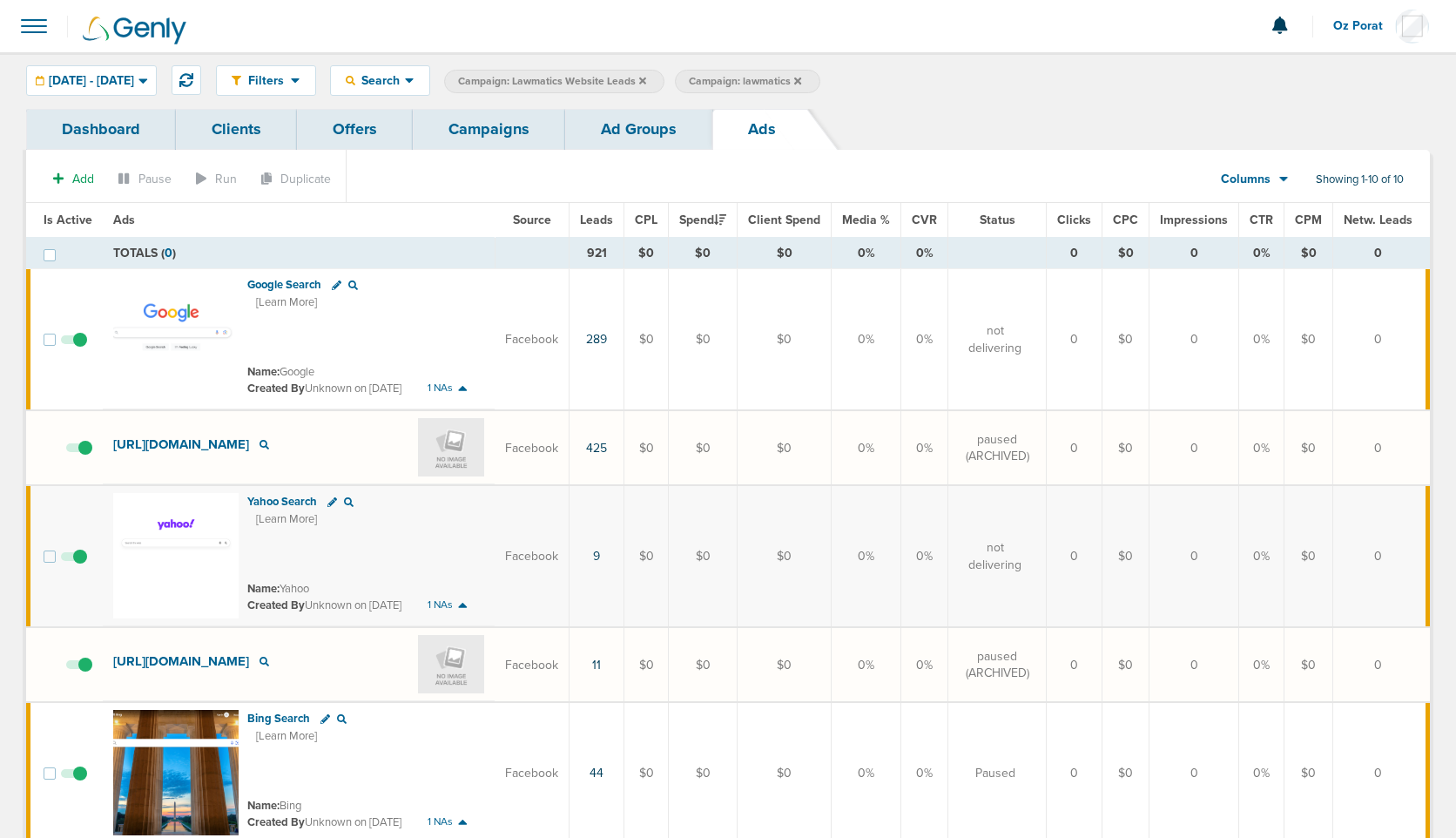
click at [476, 143] on link "Campaigns" at bounding box center [488, 129] width 152 height 41
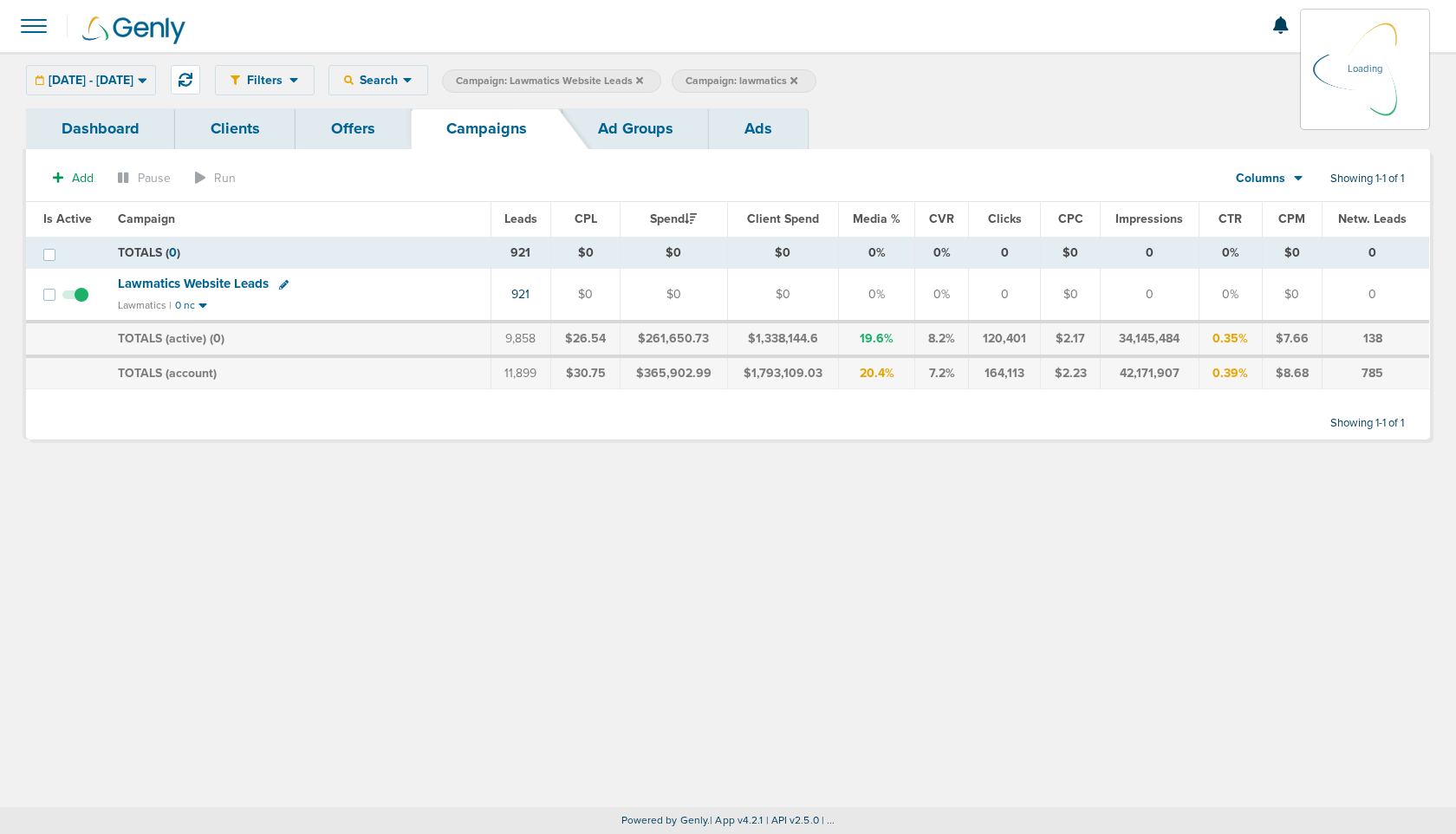
click at [643, 82] on icon at bounding box center [639, 80] width 7 height 10
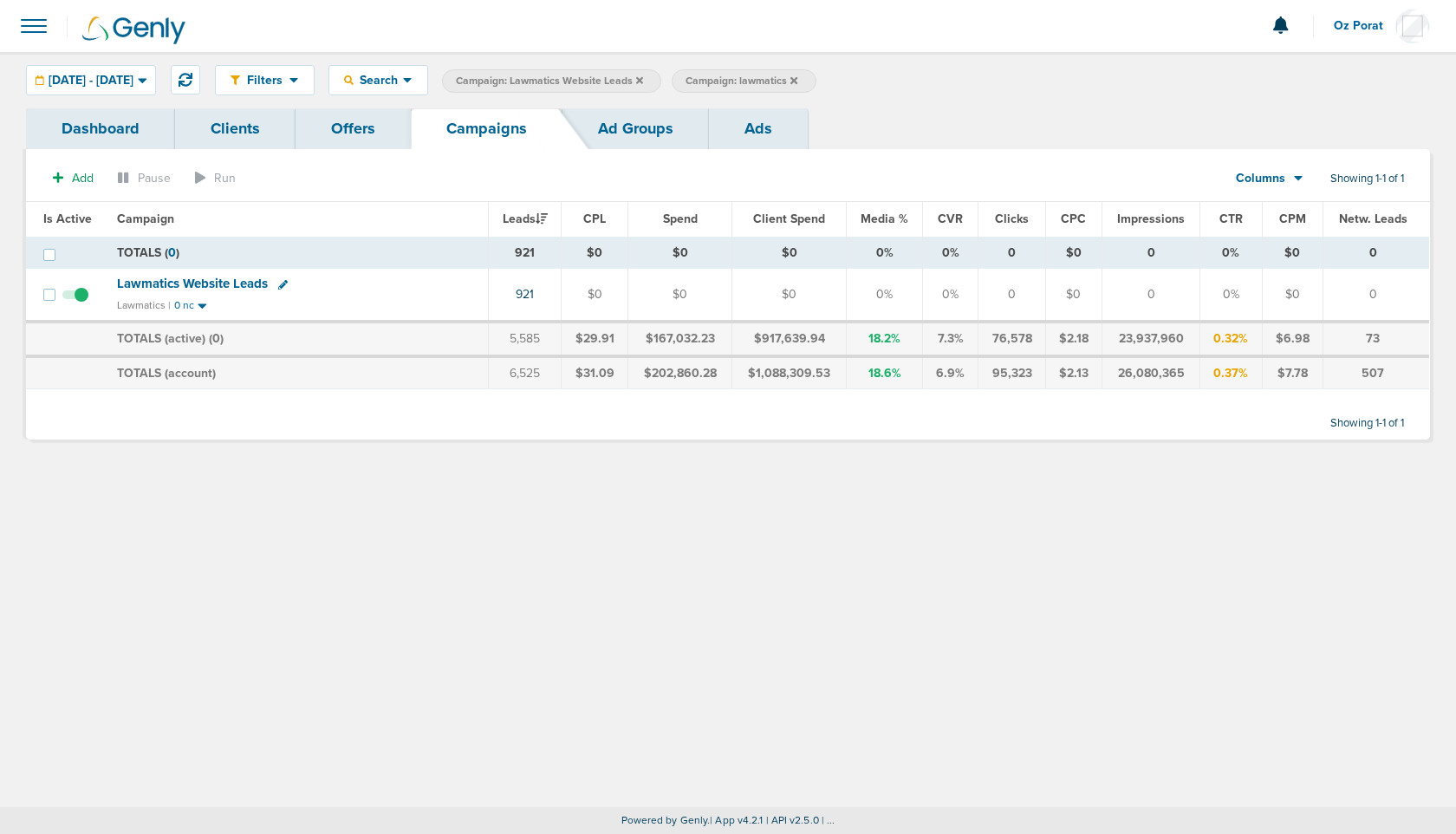
click at [643, 78] on icon at bounding box center [639, 79] width 7 height 7
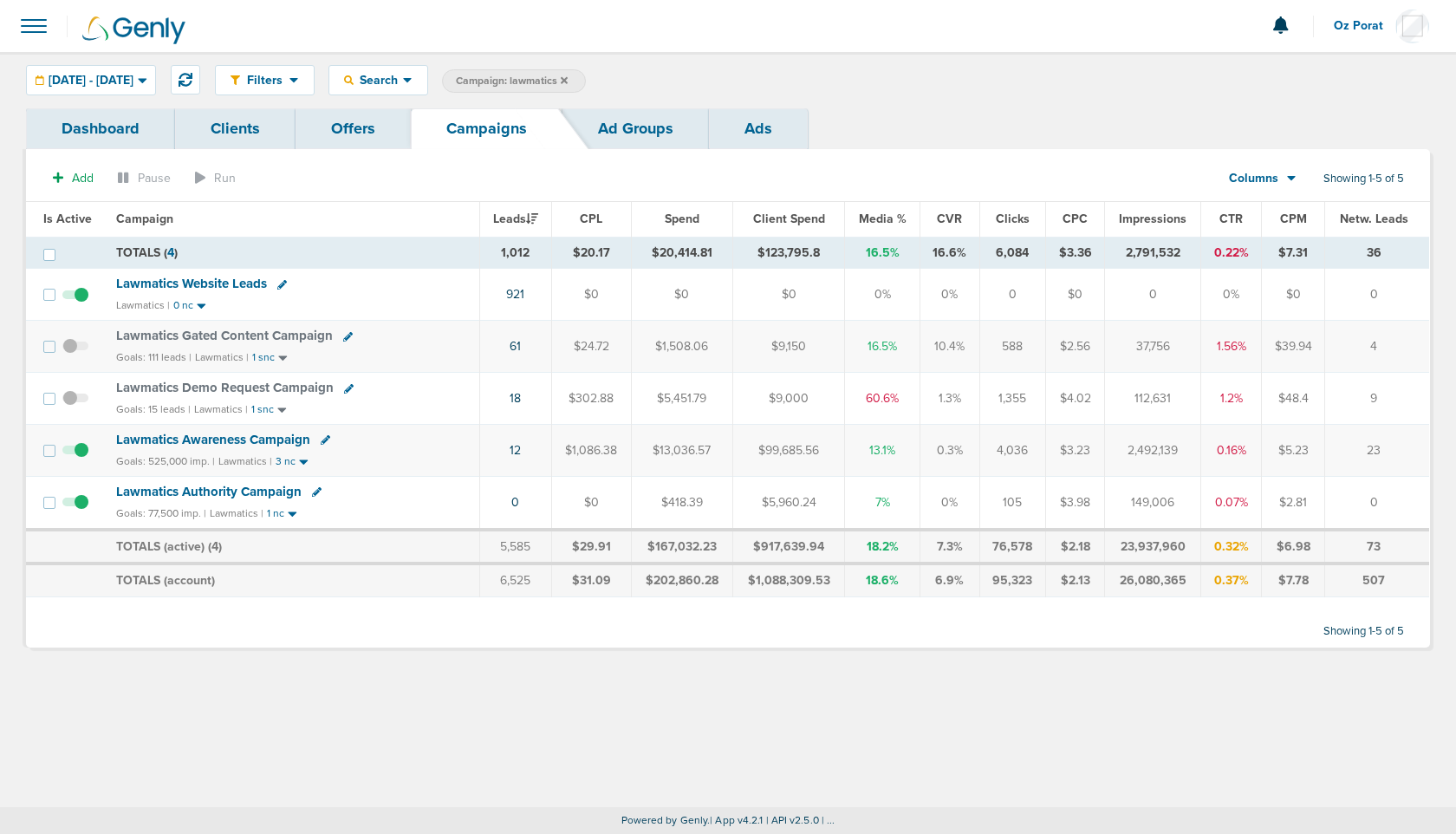
click at [238, 279] on span "Lawmatics Website Leads" at bounding box center [191, 283] width 151 height 16
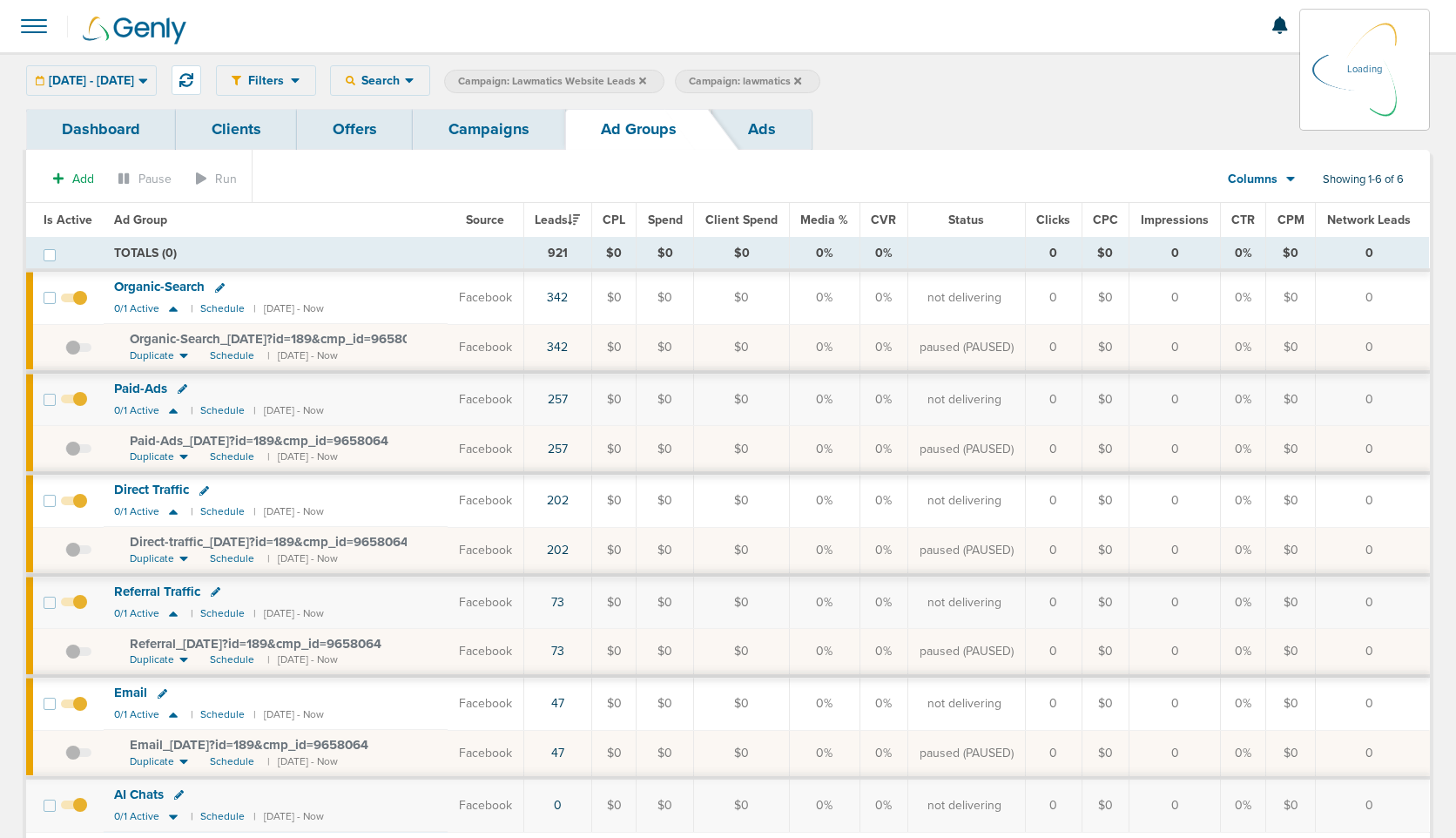
click at [100, 128] on link "Dashboard" at bounding box center [101, 129] width 149 height 41
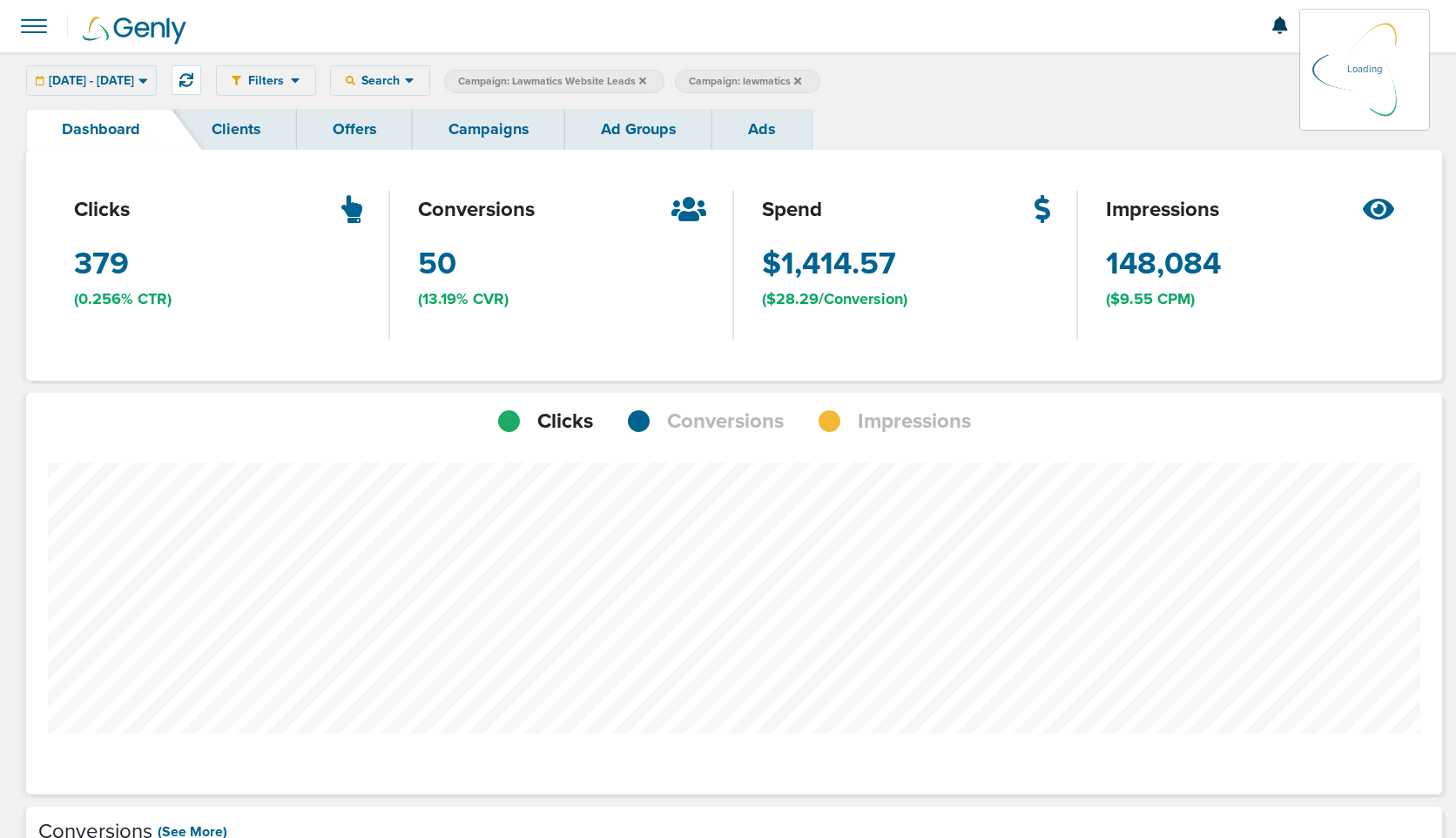
scroll to position [1356, 1403]
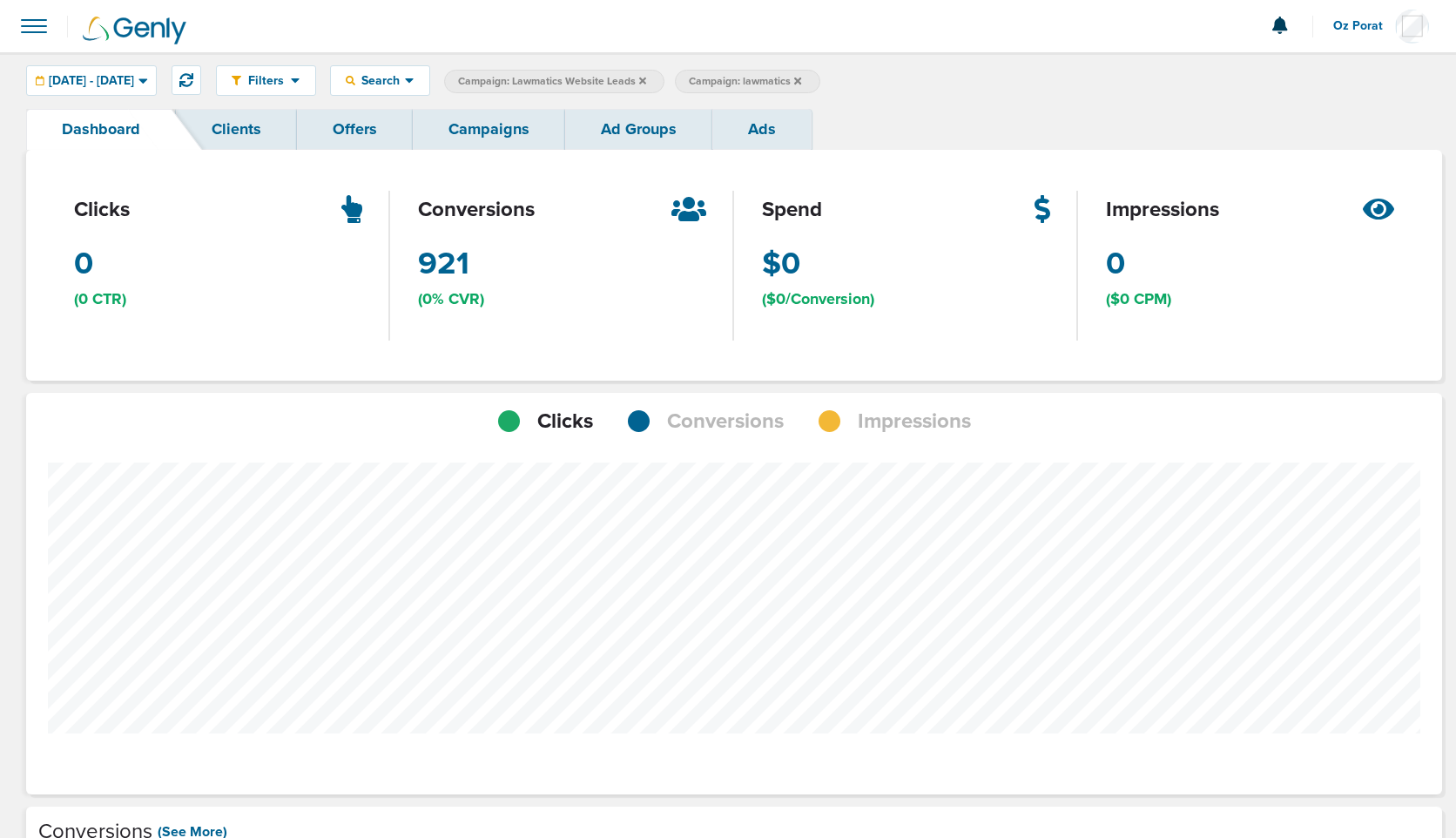
click at [646, 79] on icon at bounding box center [642, 80] width 7 height 10
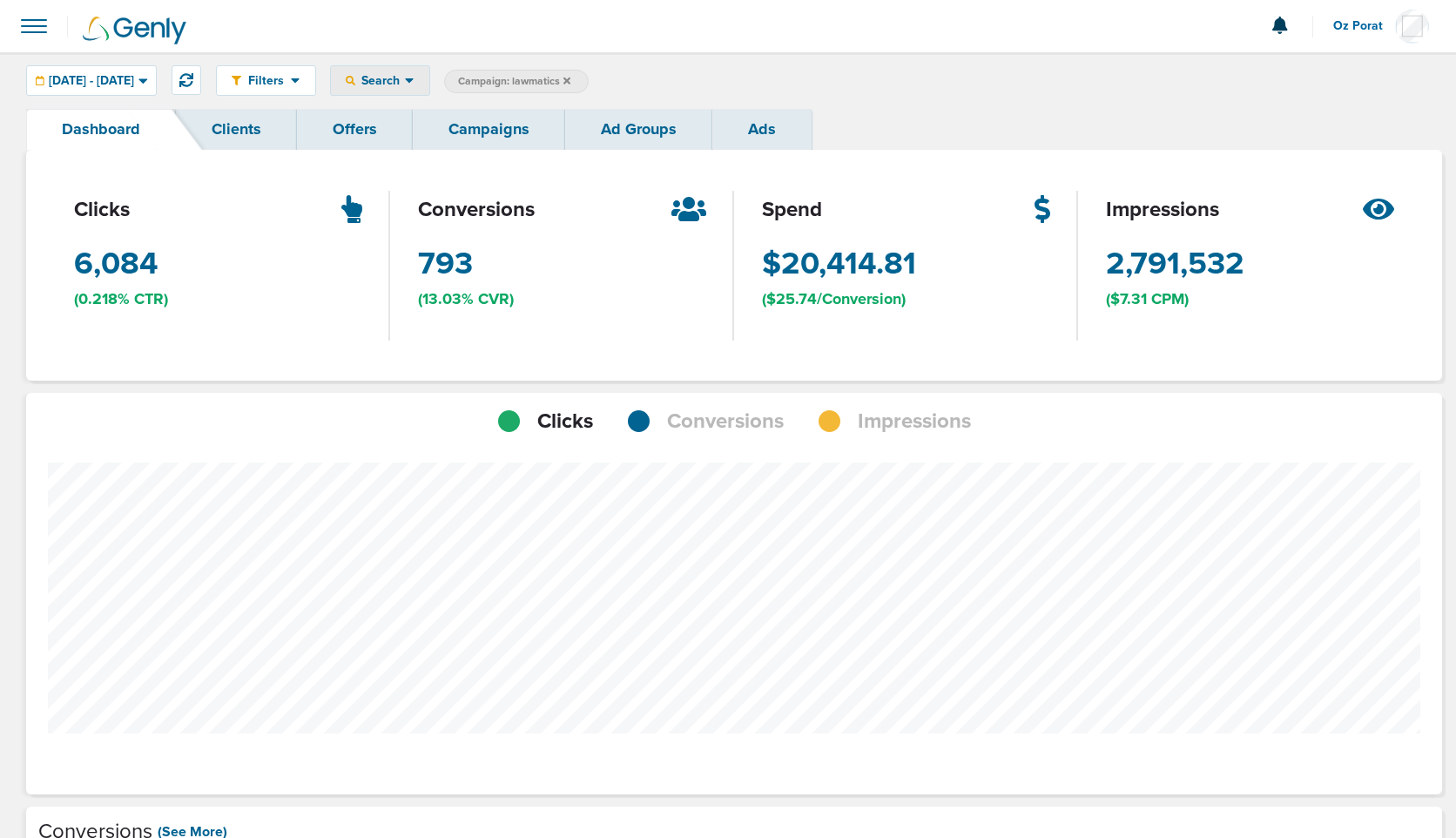
click at [405, 82] on span "Search" at bounding box center [380, 80] width 49 height 15
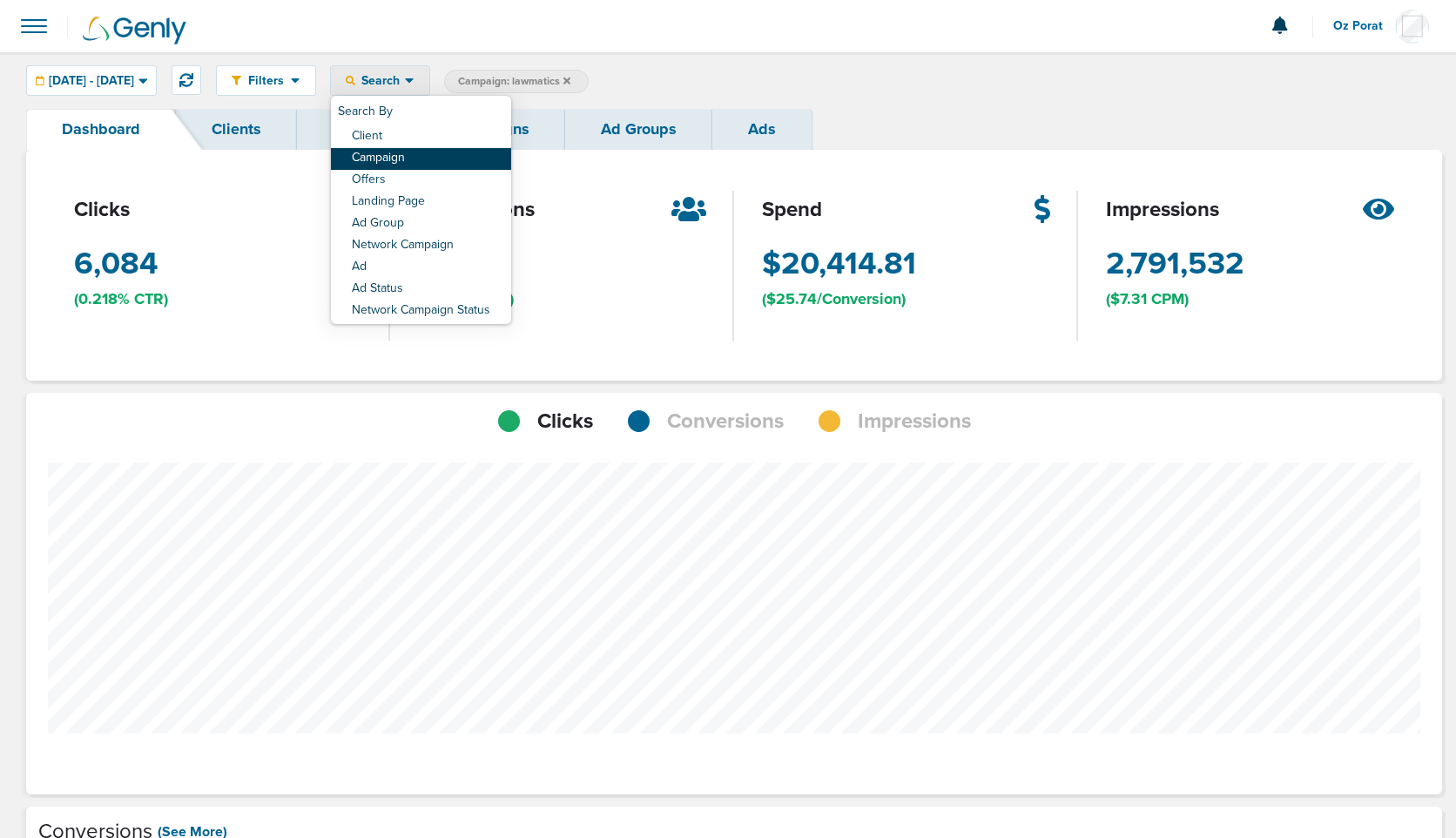
click at [449, 160] on link "Campaign" at bounding box center [421, 159] width 181 height 22
select select "cmpName"
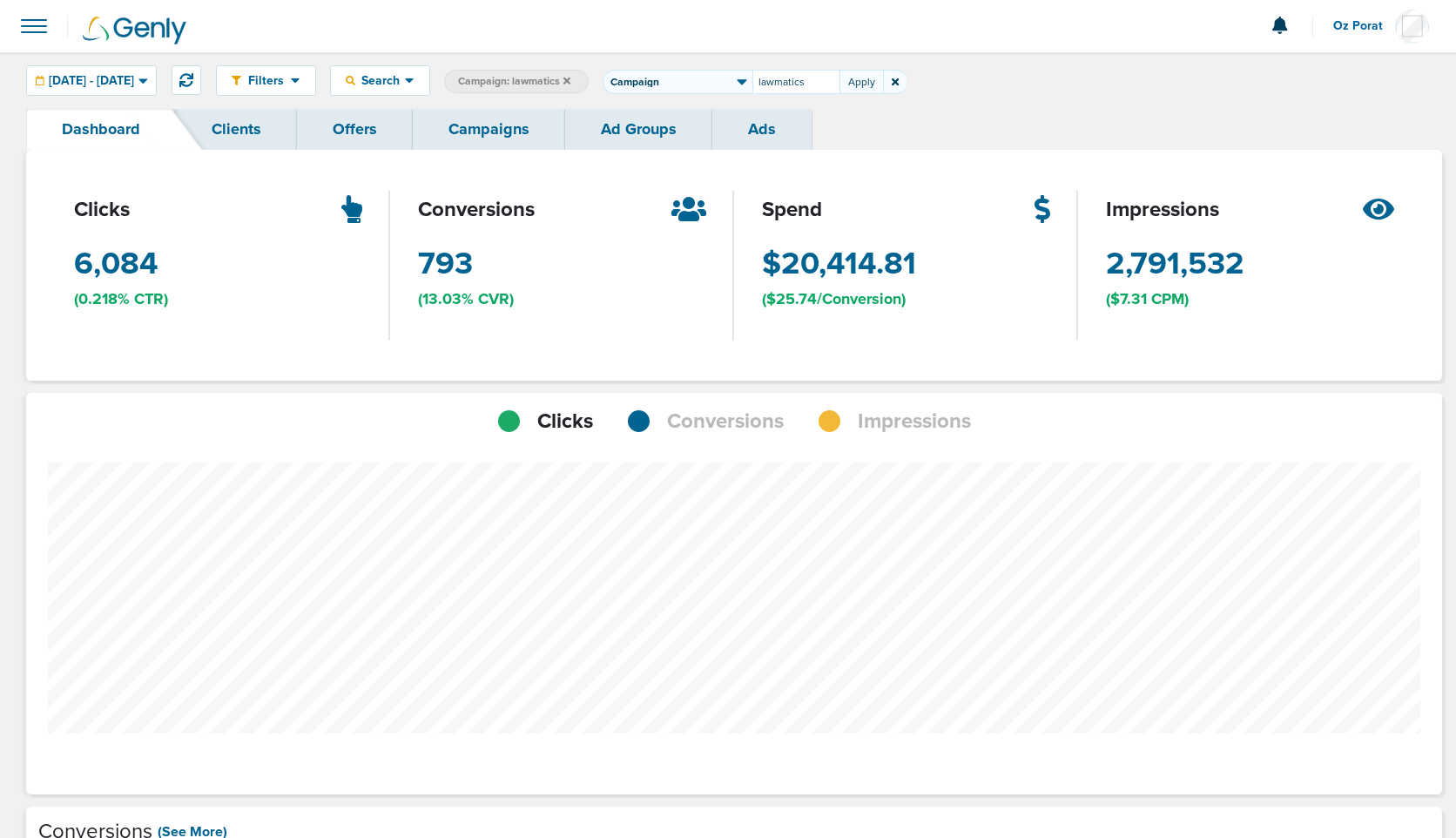
type input "lawmatics"
click at [729, 82] on span "Campaign: lawmatics" at bounding box center [672, 81] width 113 height 15
select select "cmpName"
click at [840, 84] on input "lawmatics" at bounding box center [796, 82] width 87 height 25
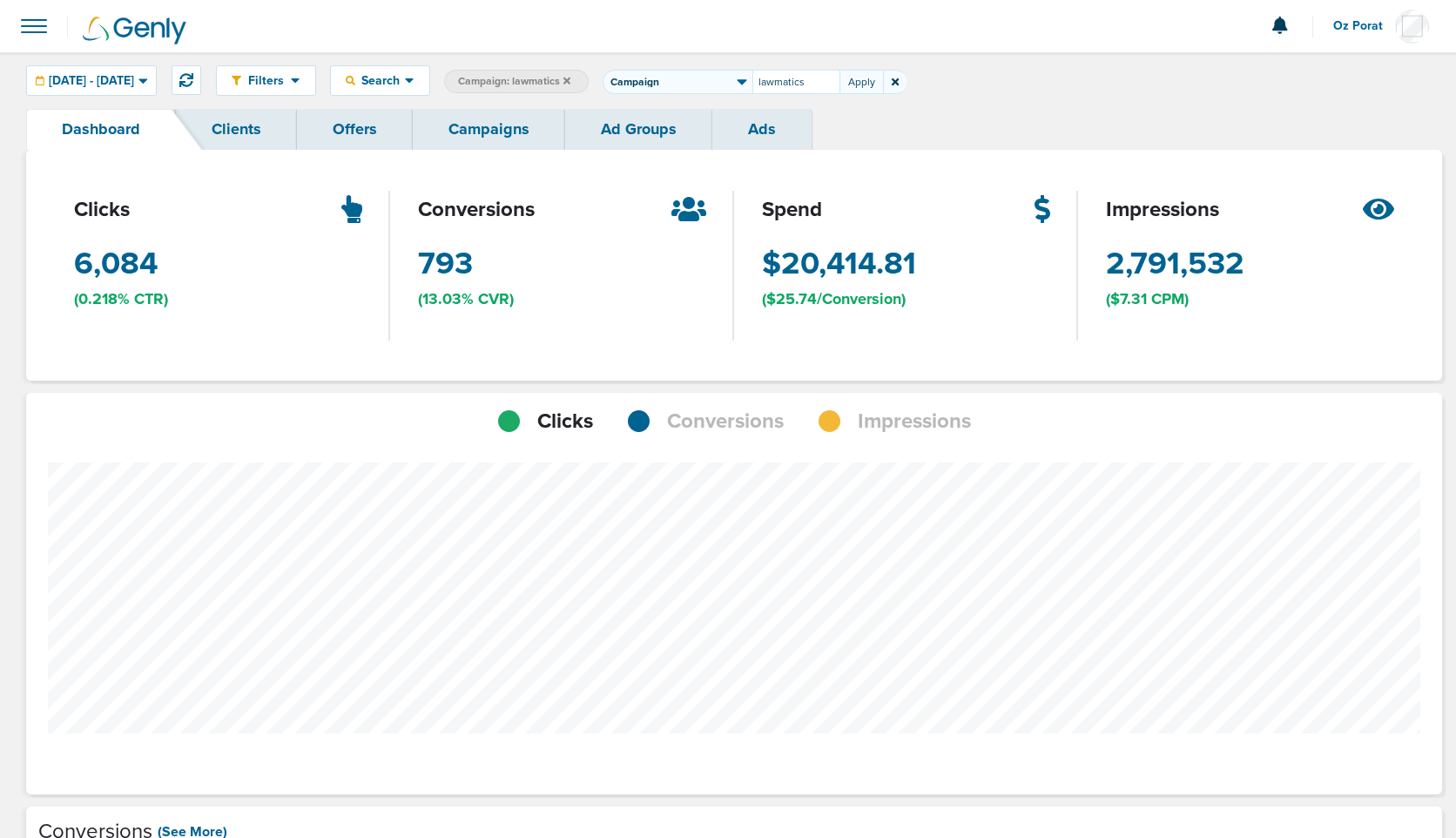
click at [840, 84] on input "lawmatics" at bounding box center [796, 82] width 87 height 25
type input "lawmatics website leads"
click at [514, 132] on link "Campaigns" at bounding box center [488, 129] width 152 height 41
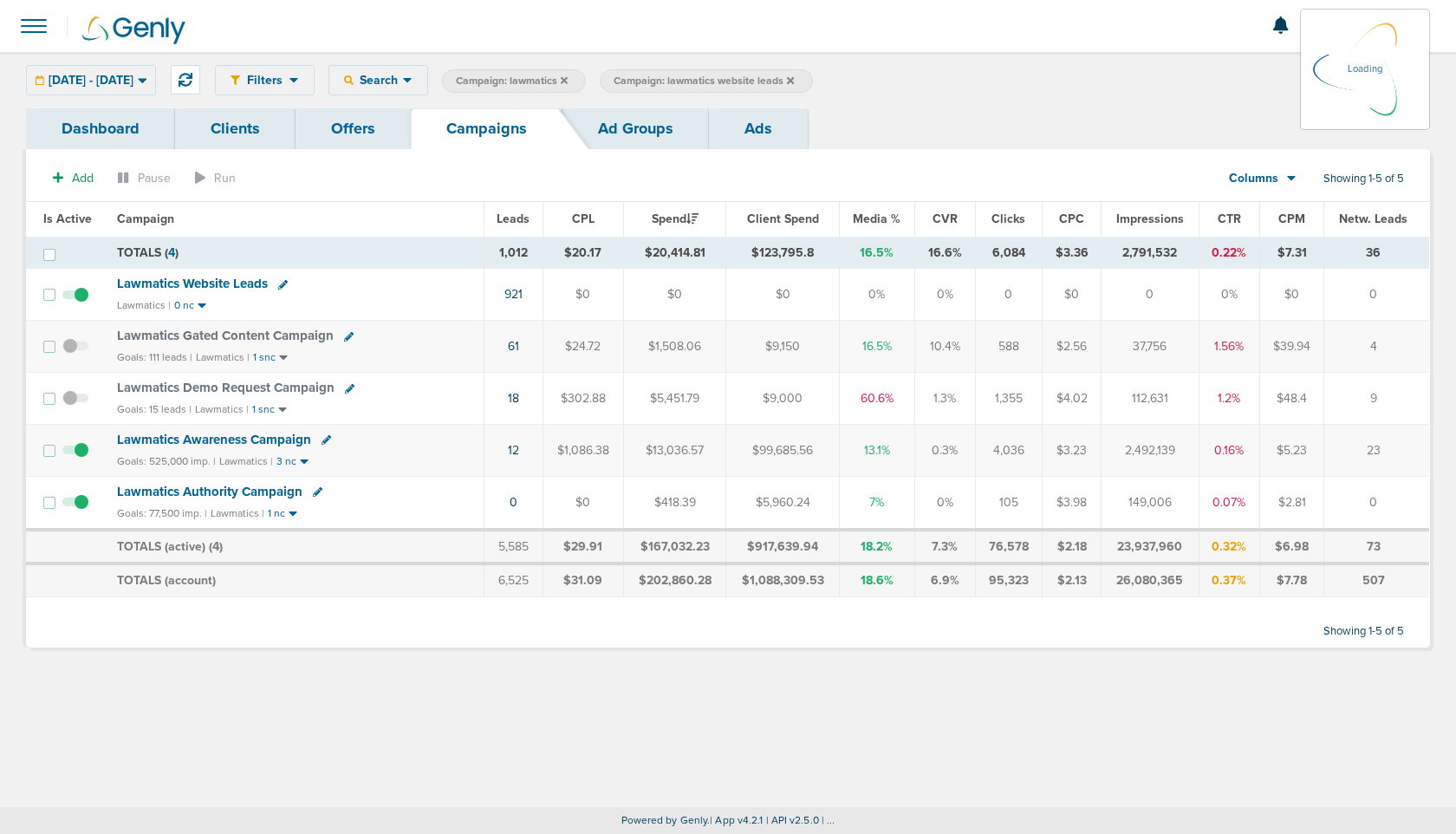
click at [110, 136] on link "Dashboard" at bounding box center [101, 128] width 149 height 40
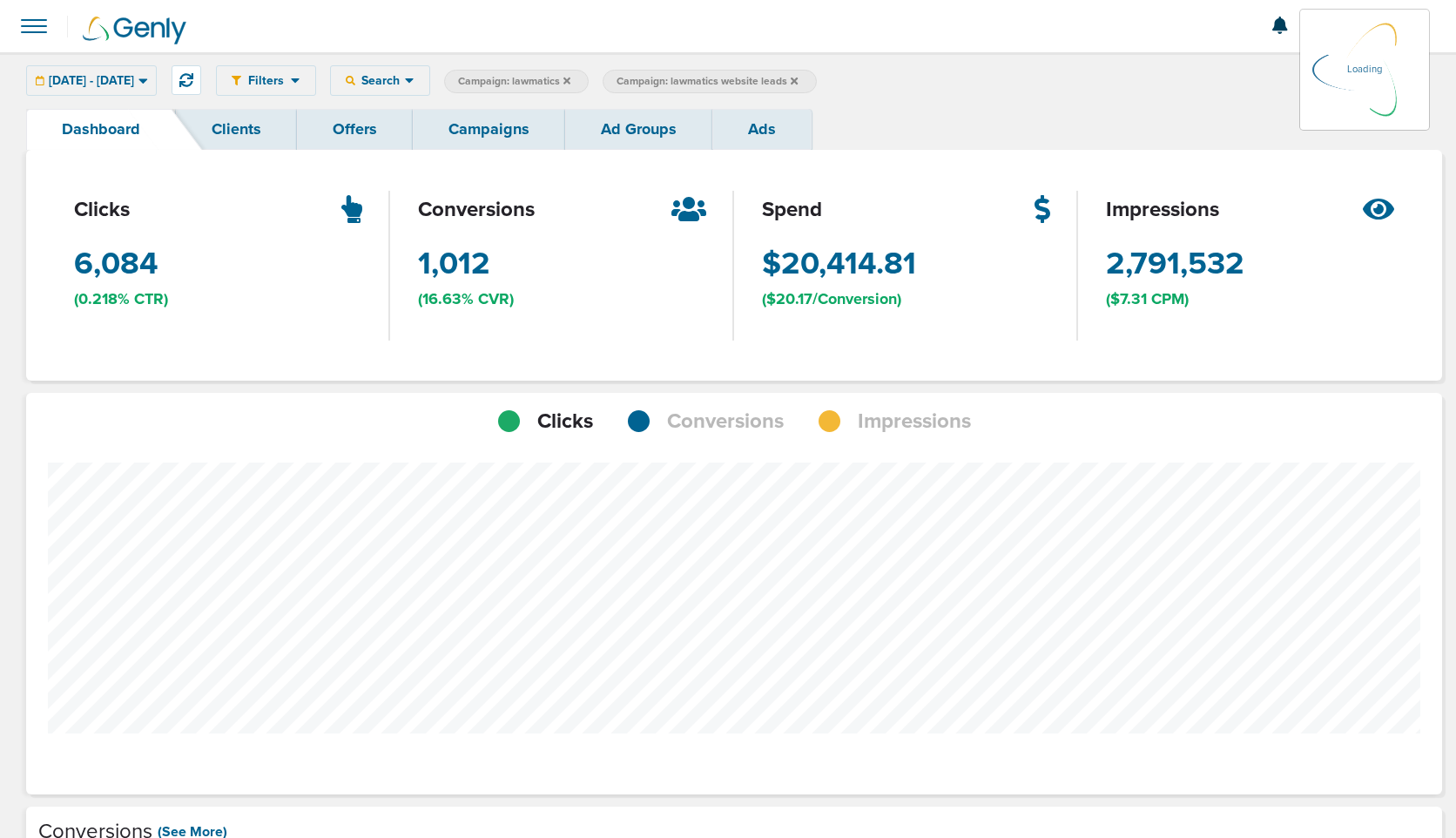
scroll to position [1356, 1403]
click at [1352, 26] on span "Oz Porat" at bounding box center [1363, 26] width 61 height 12
click at [504, 140] on link "Campaigns" at bounding box center [488, 129] width 152 height 41
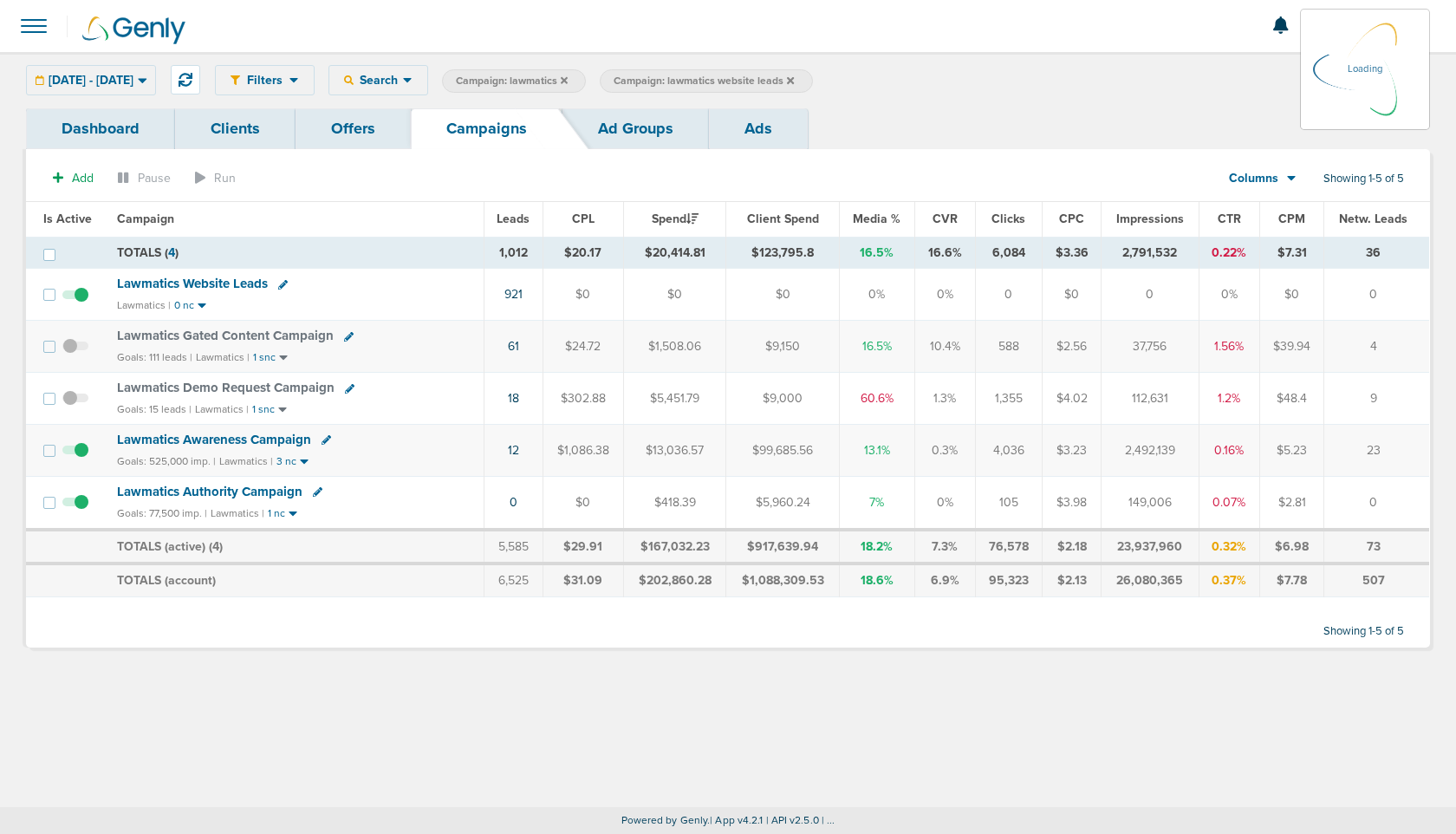
click at [230, 283] on span "Lawmatics Website Leads" at bounding box center [192, 283] width 151 height 16
click at [204, 282] on span "Lawmatics Website Leads" at bounding box center [192, 283] width 151 height 16
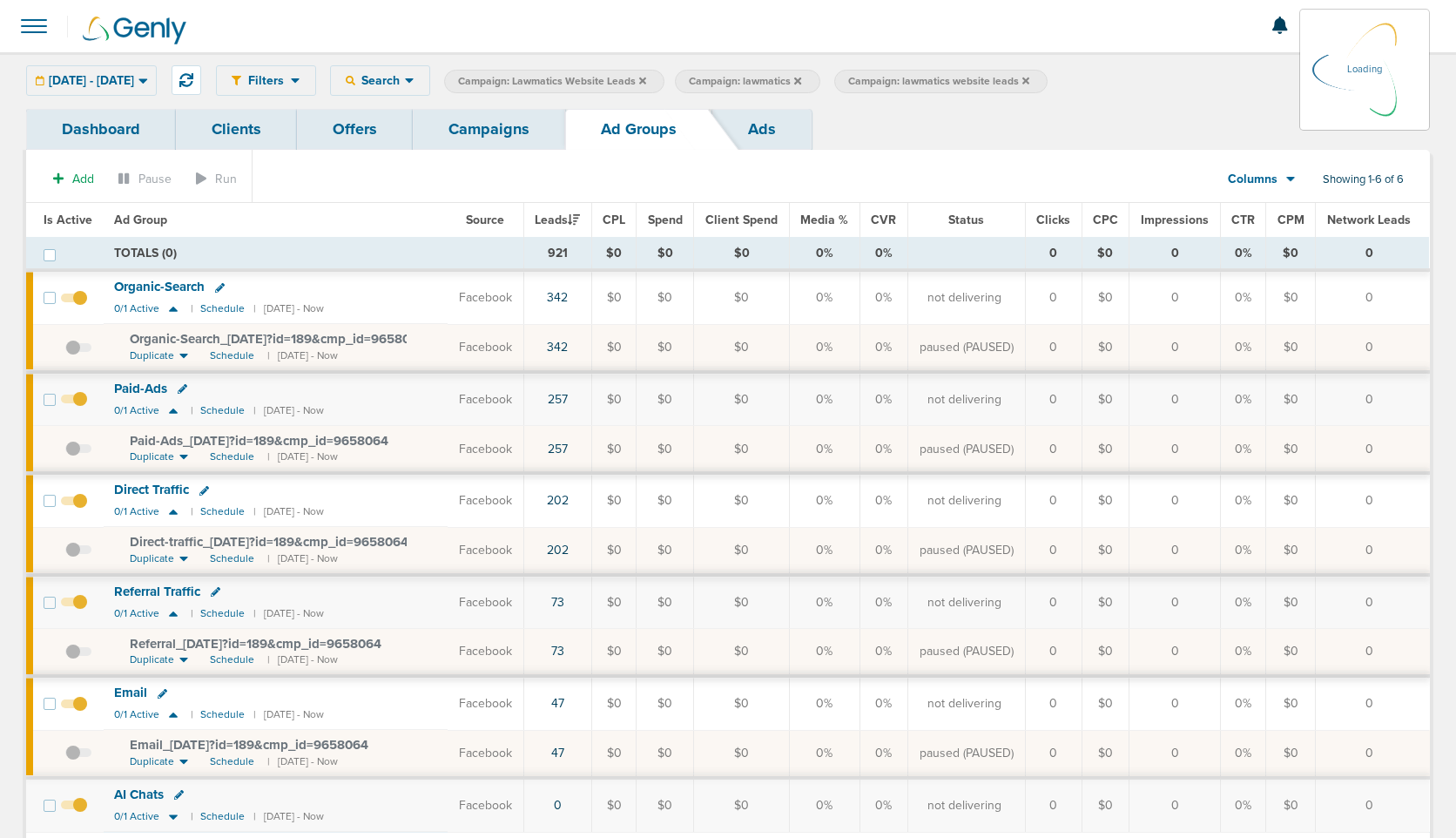
click at [159, 288] on span "Organic-Search" at bounding box center [160, 287] width 91 height 16
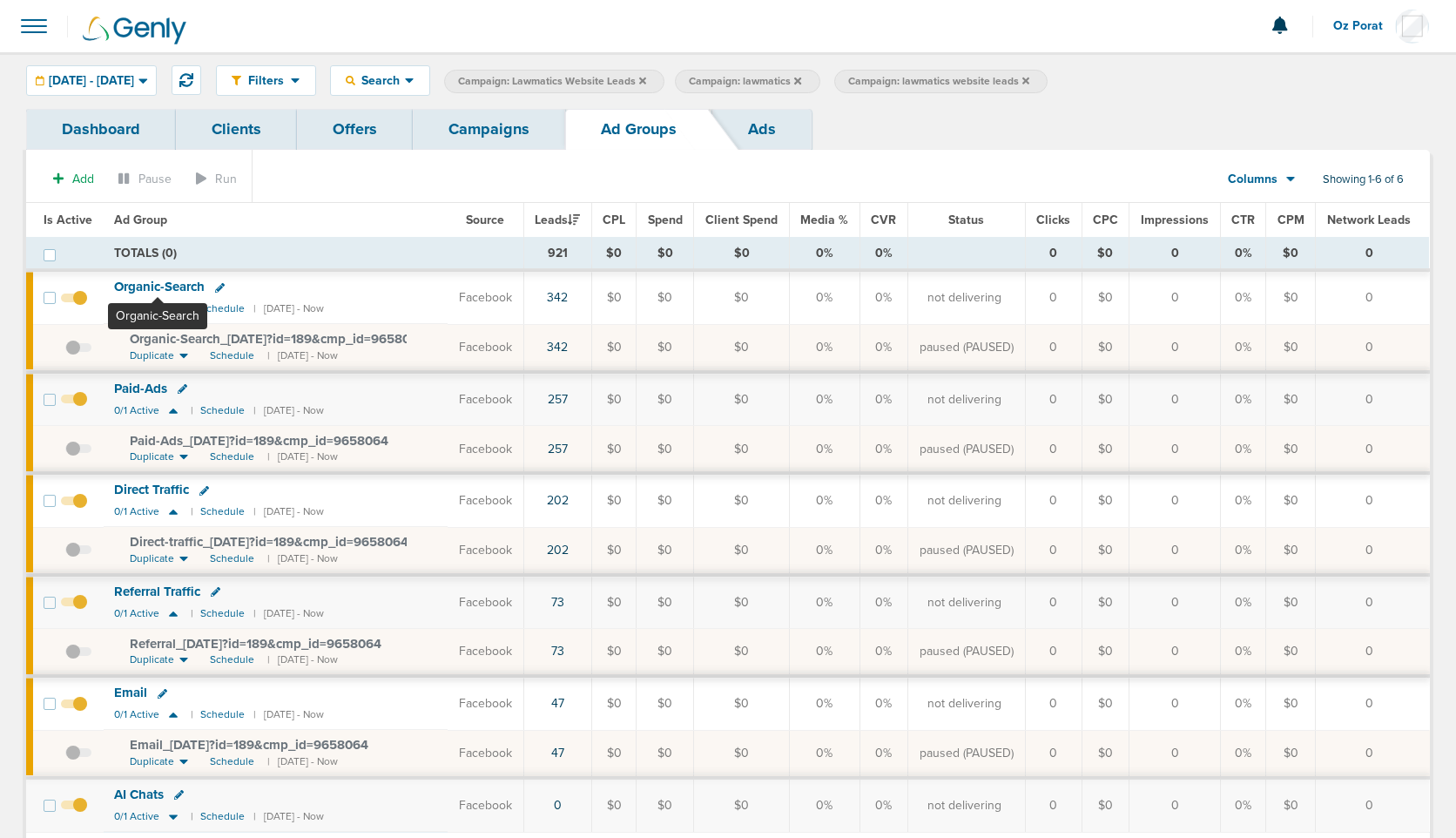
click at [158, 287] on span "Organic-Search" at bounding box center [160, 287] width 91 height 16
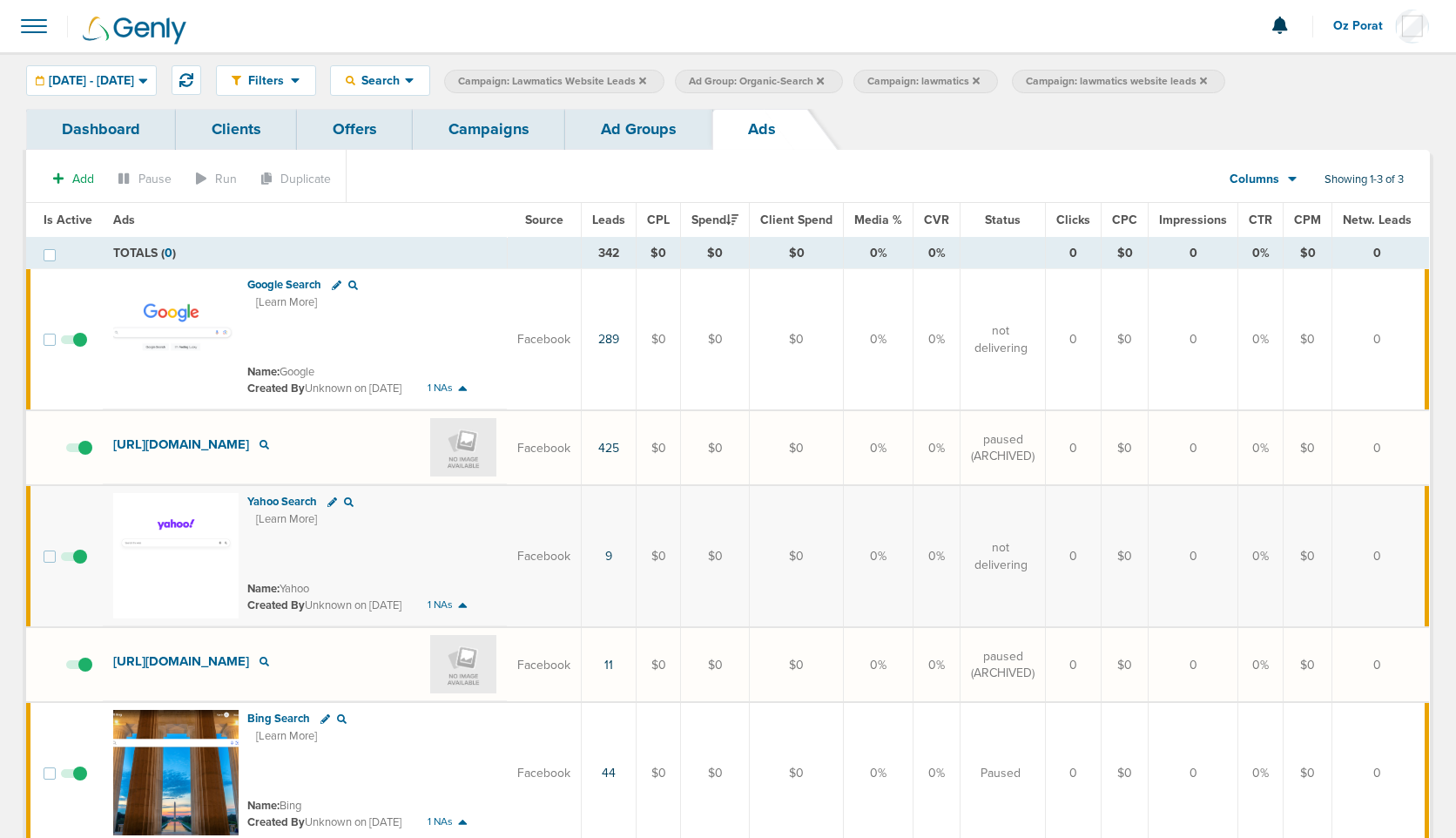
click at [633, 144] on link "Ad Groups" at bounding box center [639, 129] width 147 height 41
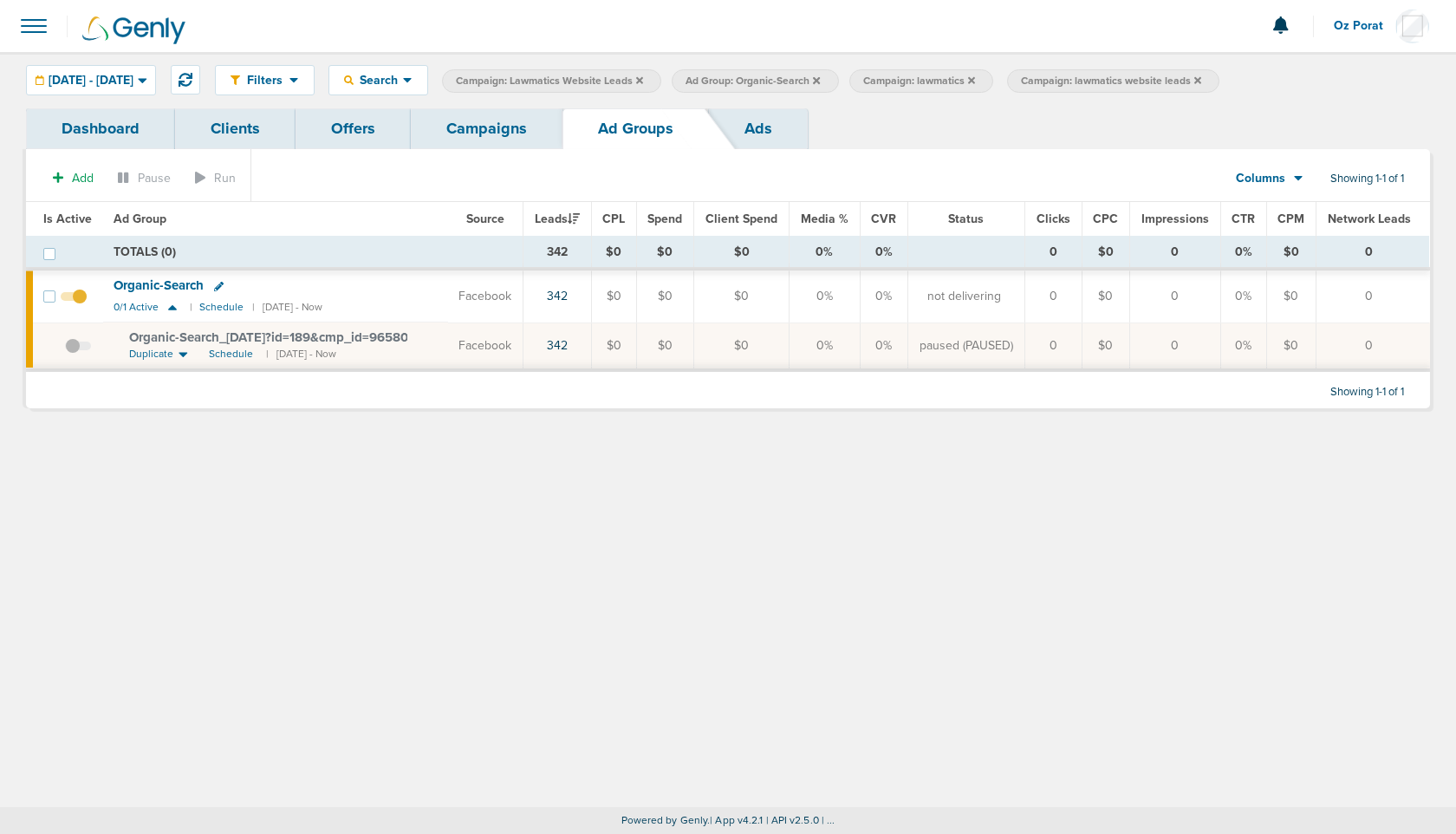
click at [80, 138] on link "Dashboard" at bounding box center [101, 128] width 149 height 40
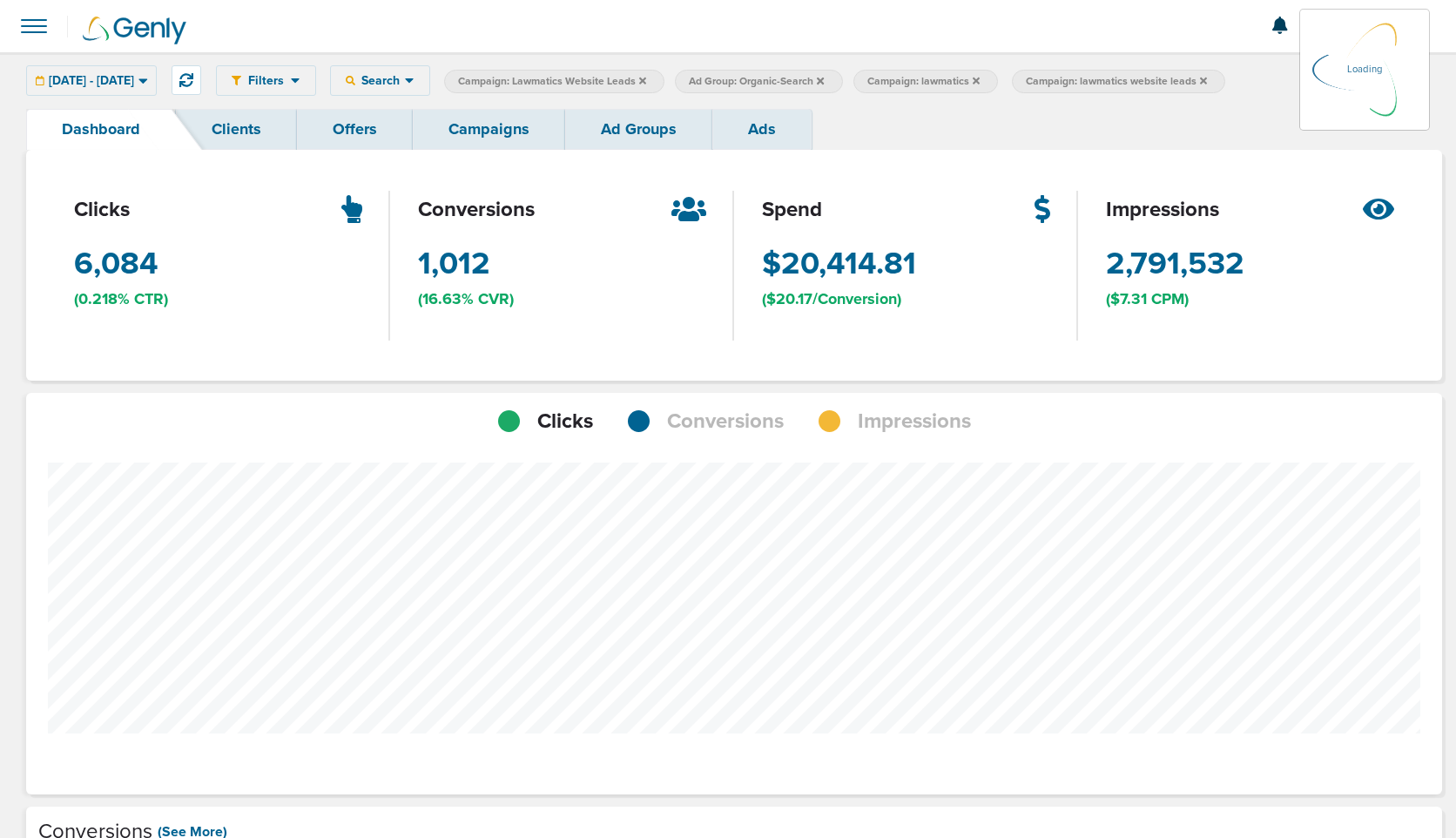
scroll to position [1356, 1403]
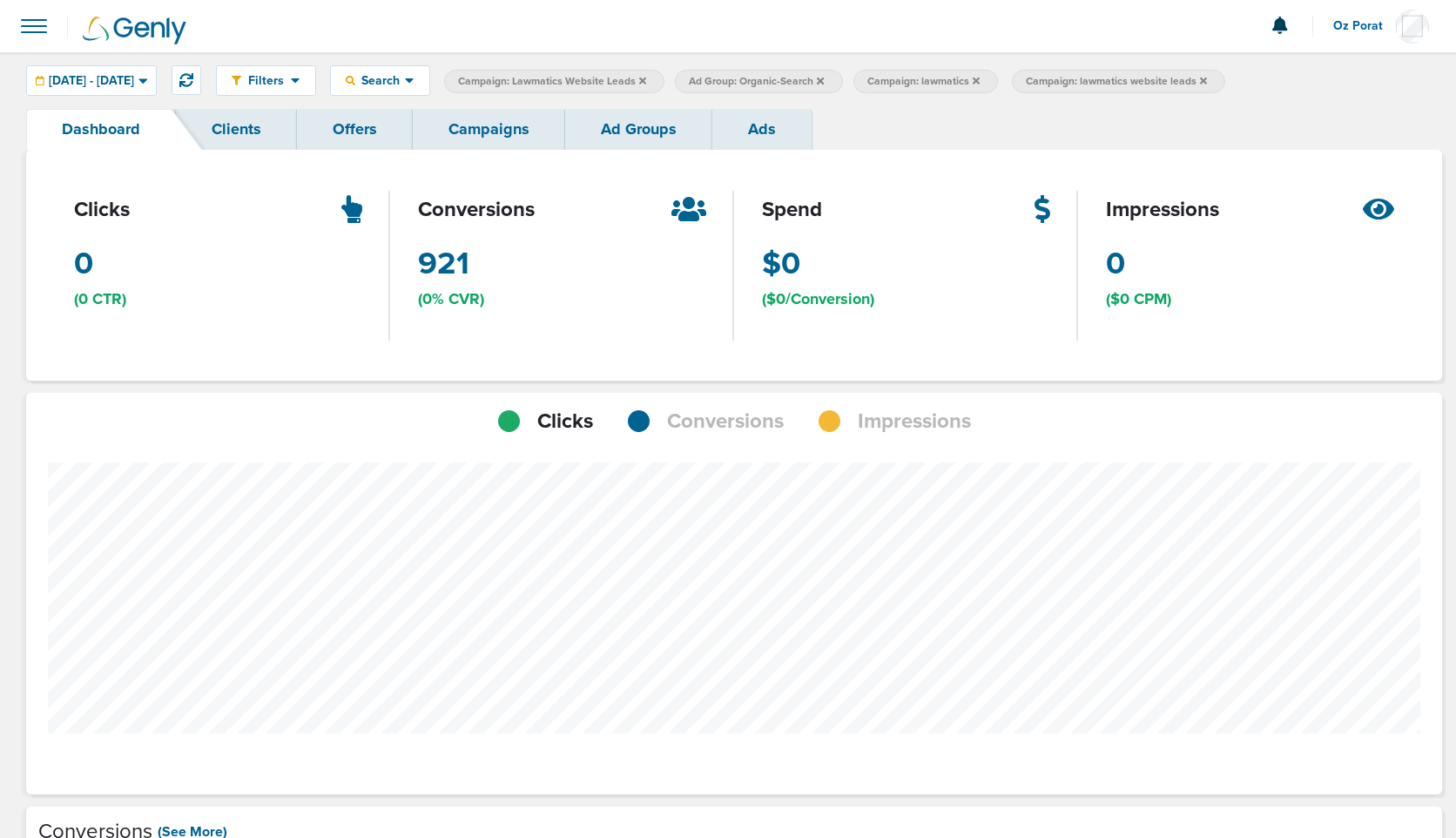
click at [646, 76] on icon at bounding box center [642, 80] width 7 height 10
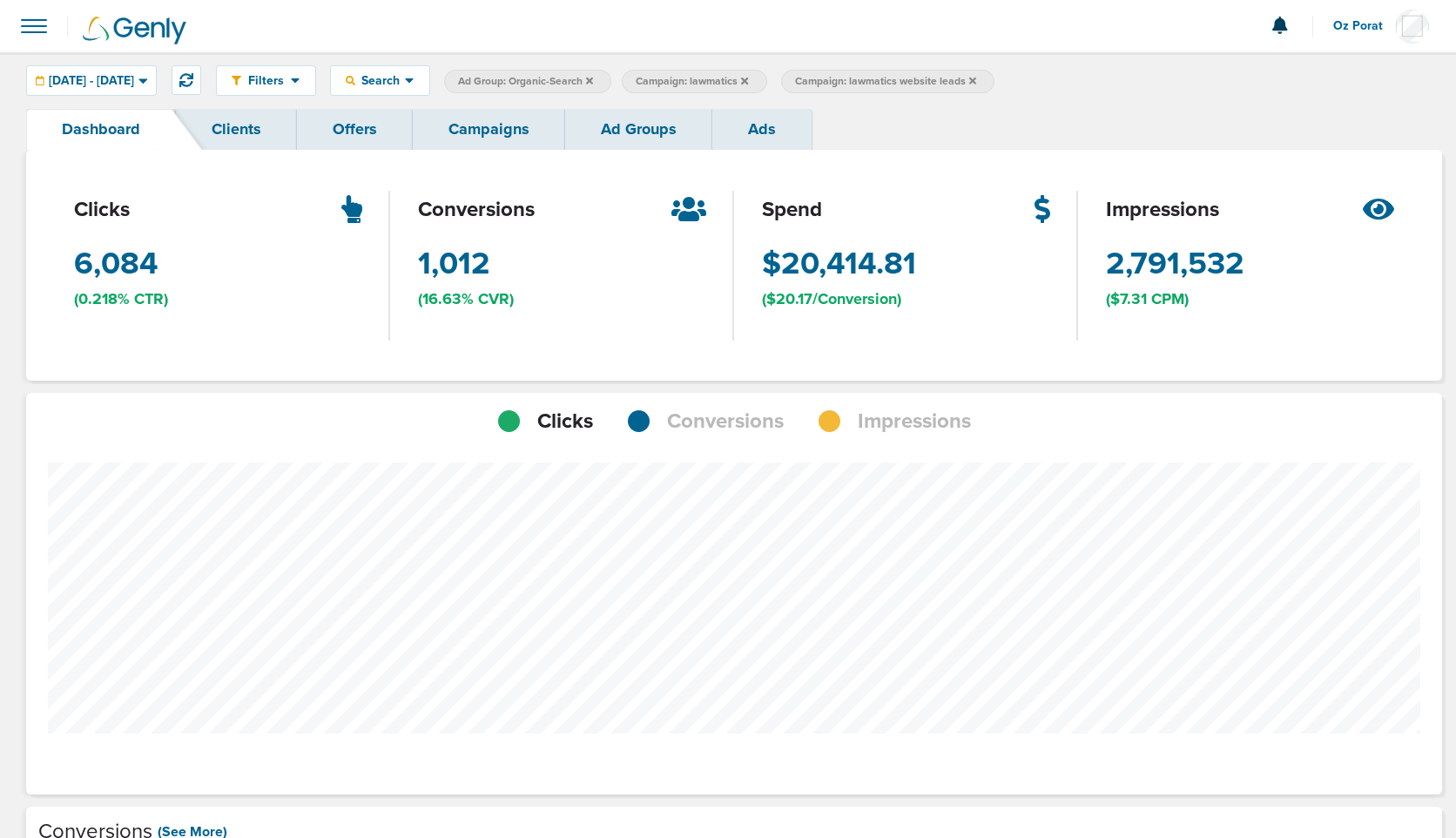
click at [976, 79] on icon at bounding box center [972, 79] width 7 height 7
click at [748, 80] on span "Campaign: lawmatics" at bounding box center [691, 81] width 113 height 15
click at [754, 80] on select "Client Campaign Offers Landing Page Ad Group Network Campaign Ad Ad Status Netw…" at bounding box center [696, 82] width 149 height 25
select select "clientName"
click at [902, 92] on button "Apply" at bounding box center [880, 82] width 43 height 25
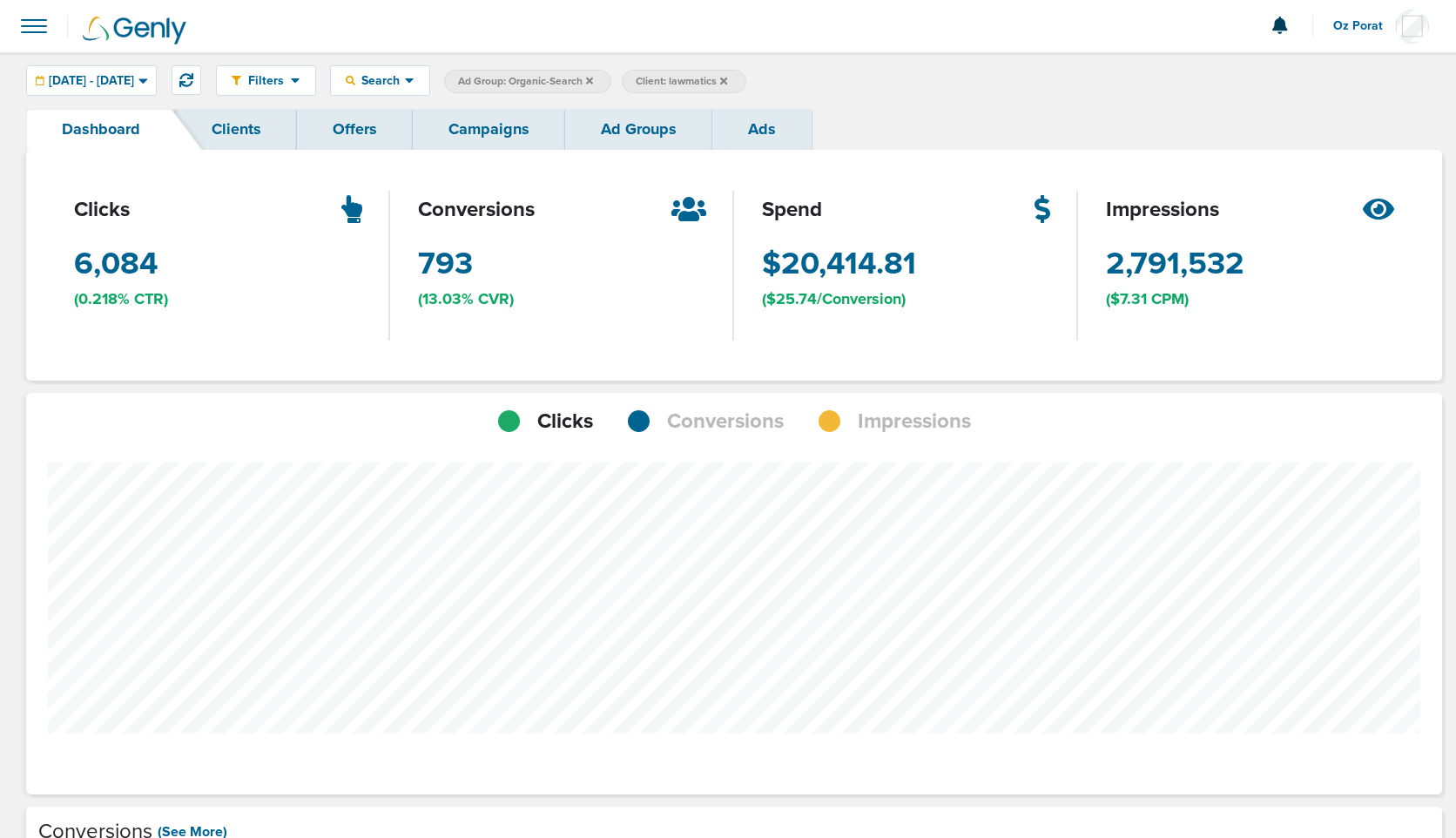
click at [593, 78] on icon at bounding box center [589, 79] width 7 height 7
click at [512, 131] on link "Campaigns" at bounding box center [488, 129] width 152 height 41
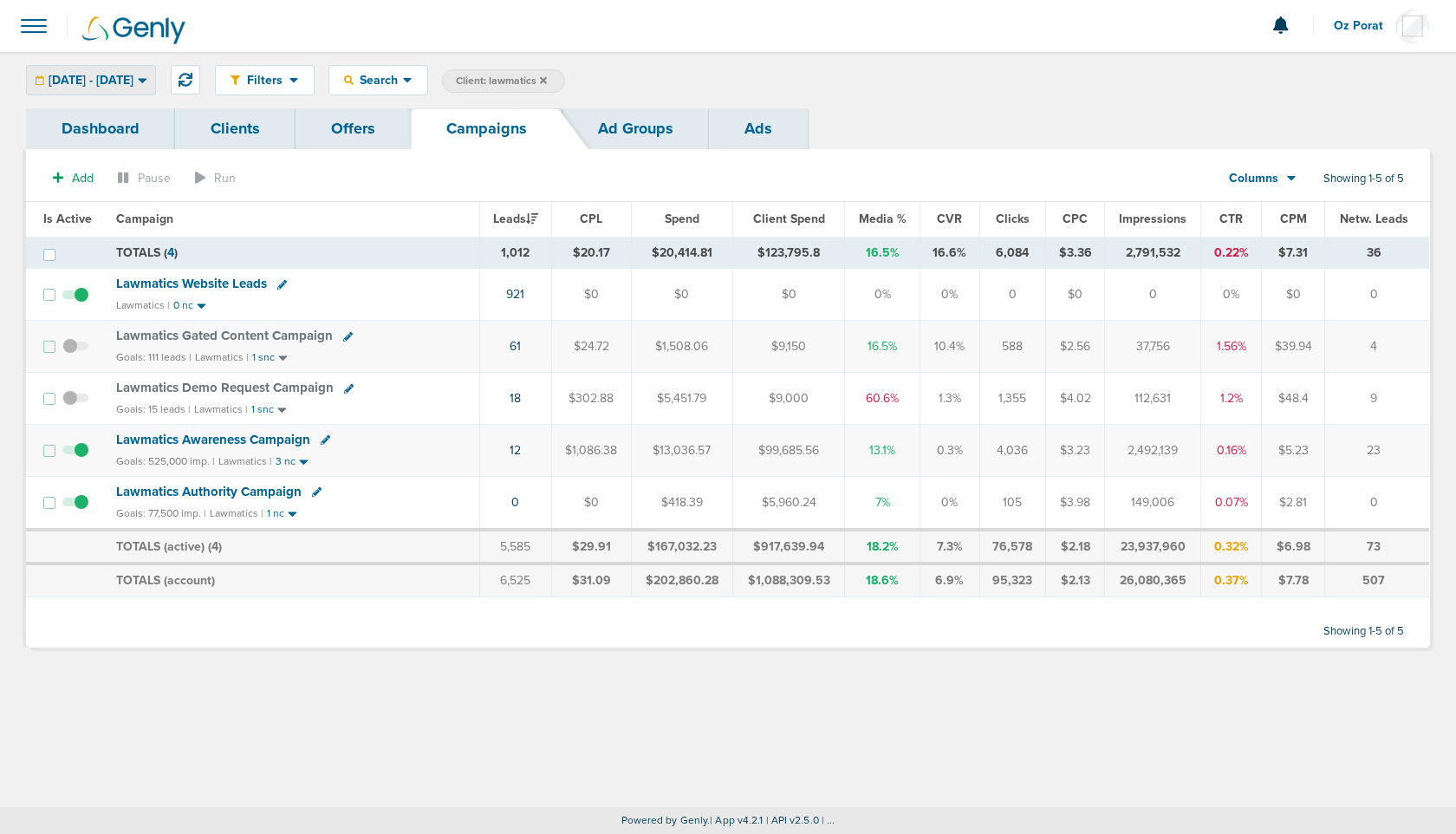
click at [122, 82] on span "05.01.2025 - 08.27.2025" at bounding box center [91, 80] width 85 height 12
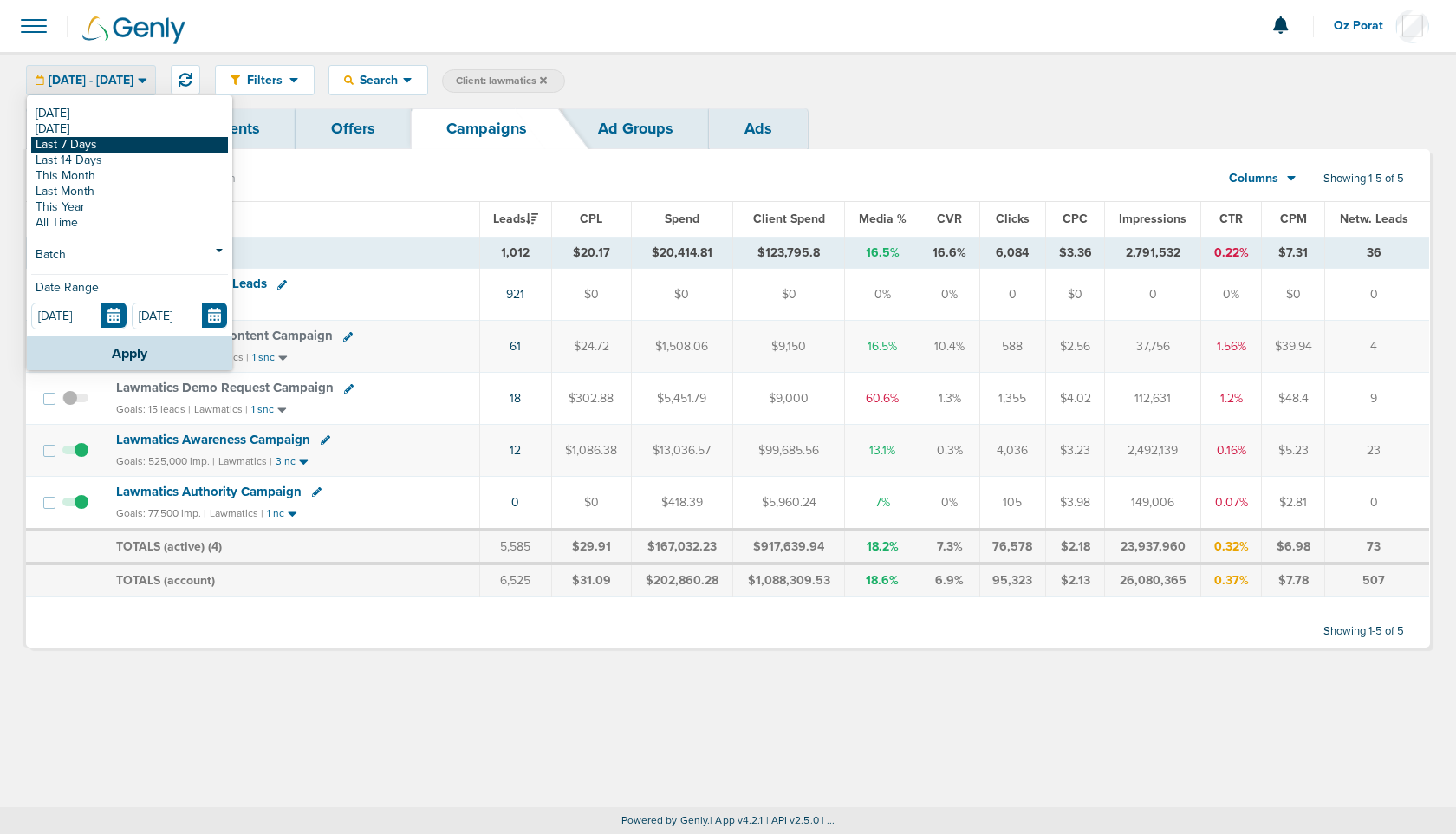
click at [101, 138] on link "Last 7 Days" at bounding box center [129, 144] width 197 height 16
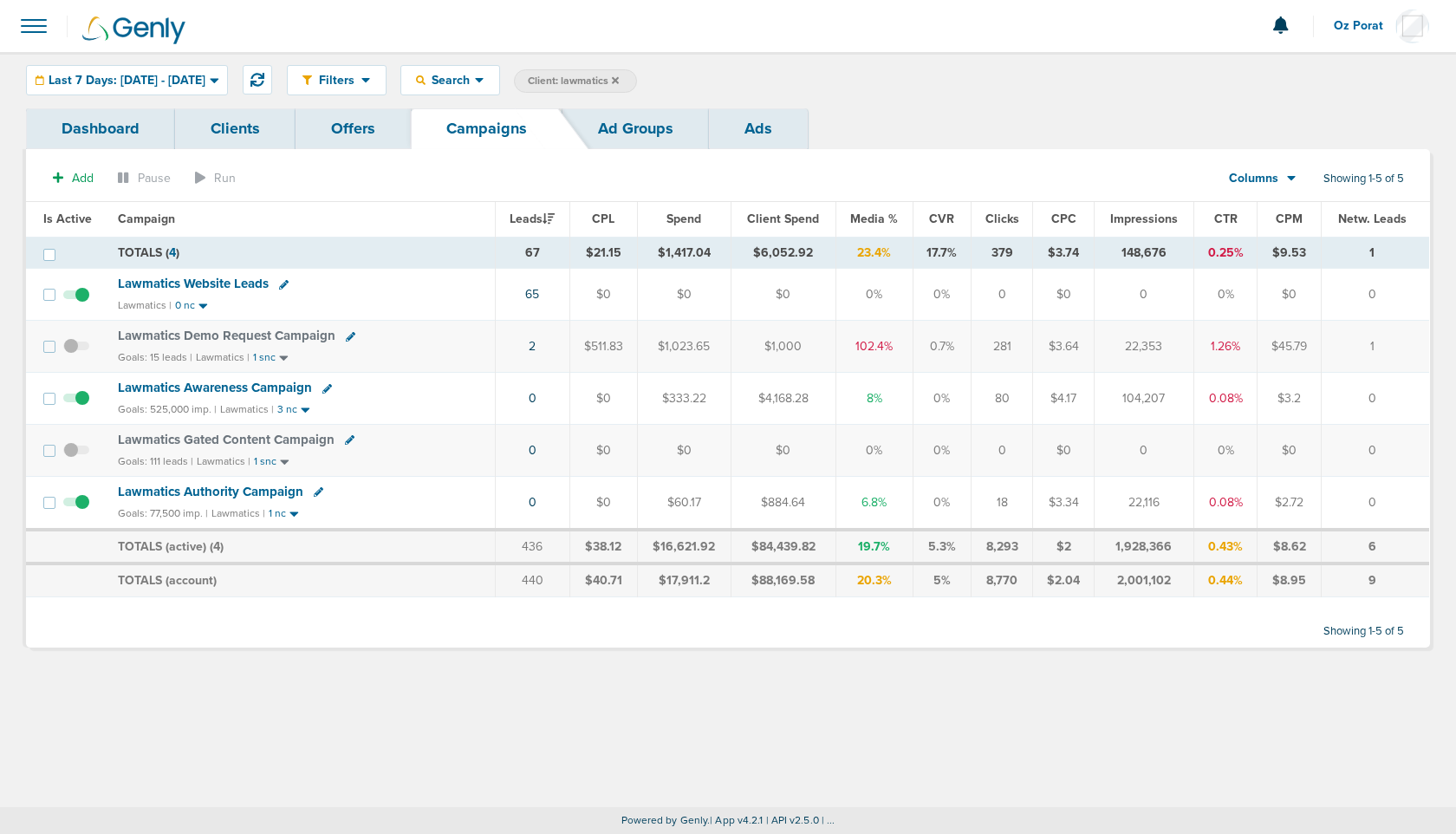
click at [101, 128] on link "Dashboard" at bounding box center [101, 128] width 149 height 40
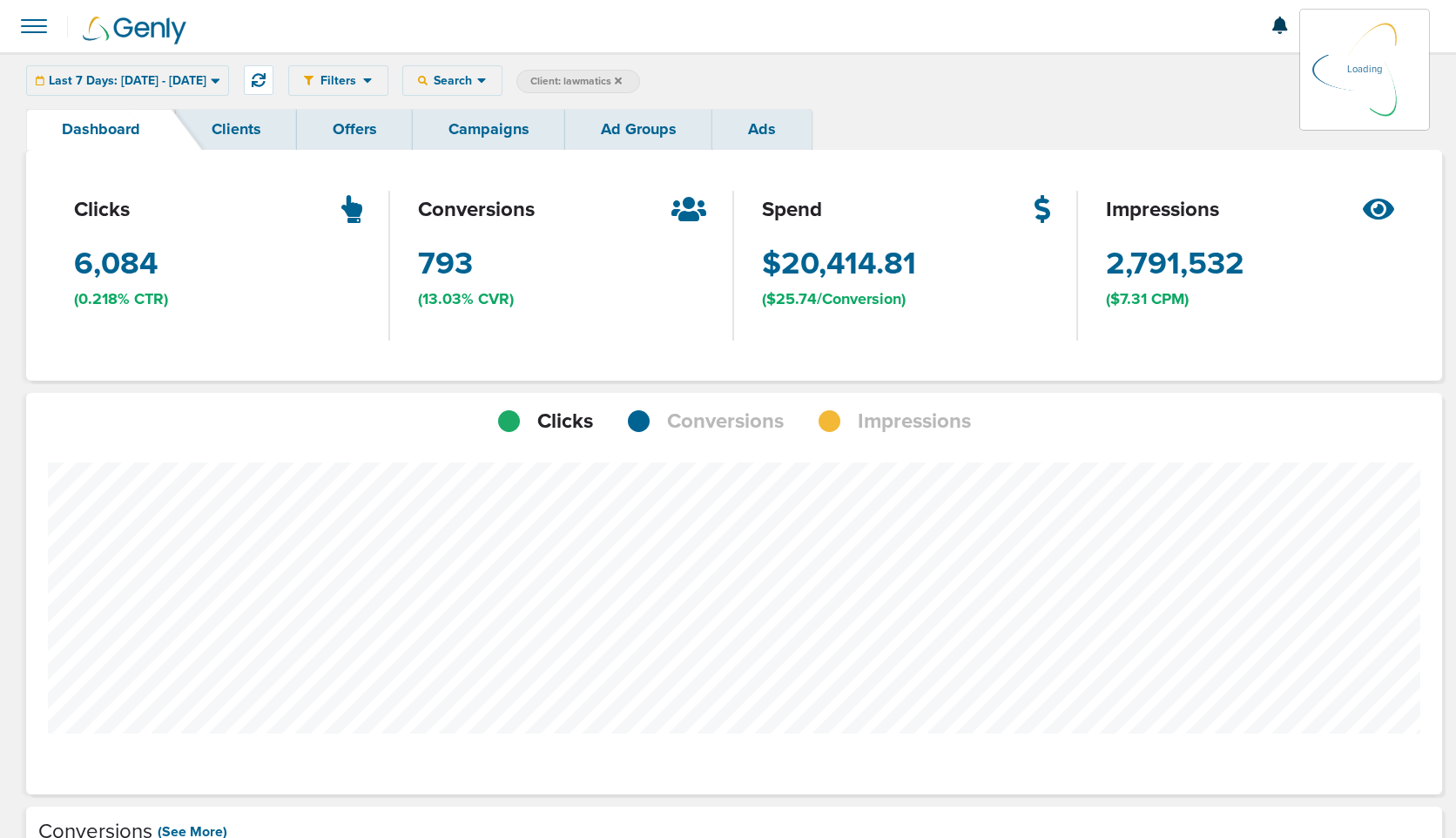
scroll to position [1356, 1403]
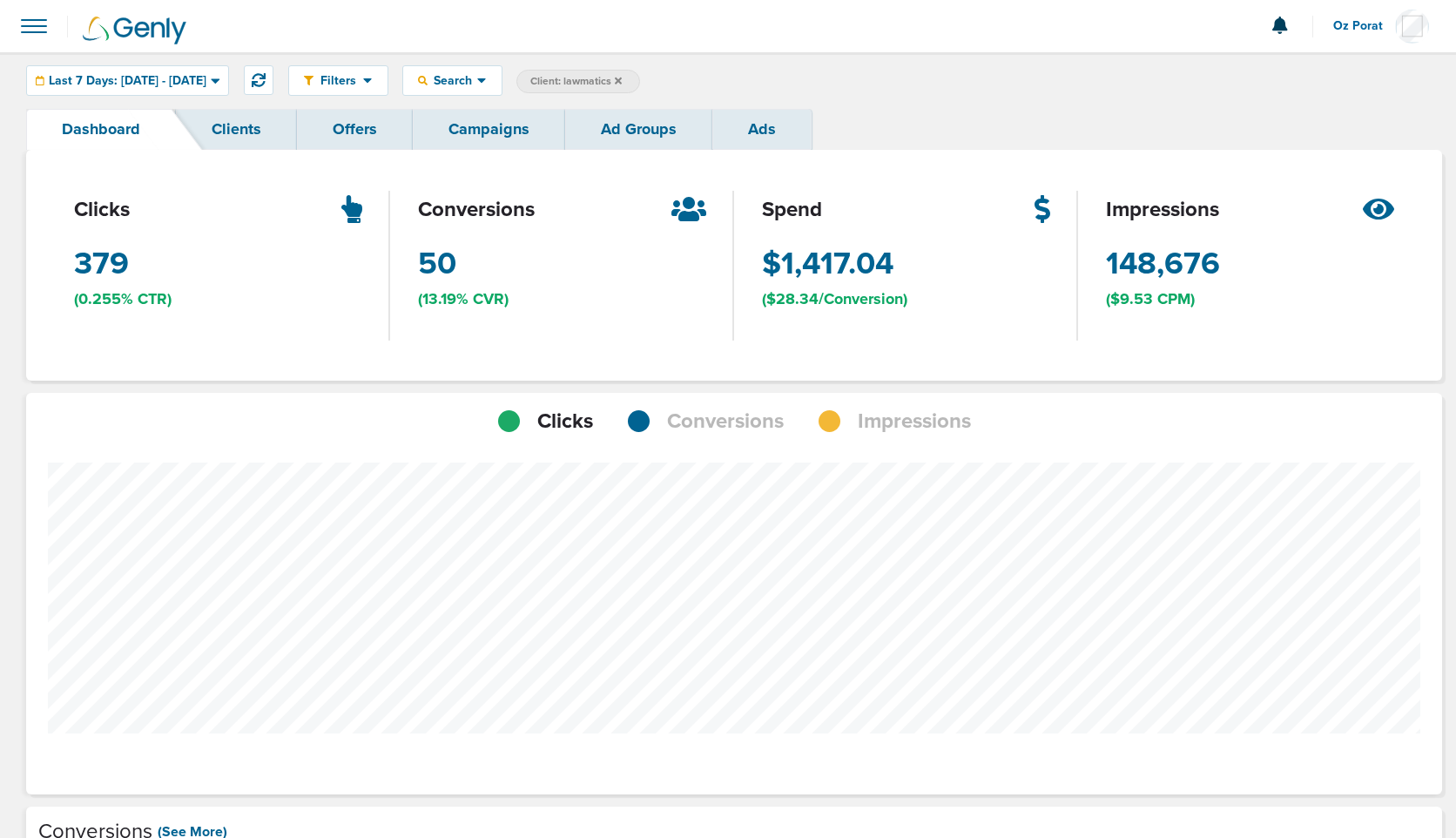
click at [760, 125] on link "Ads" at bounding box center [761, 129] width 99 height 41
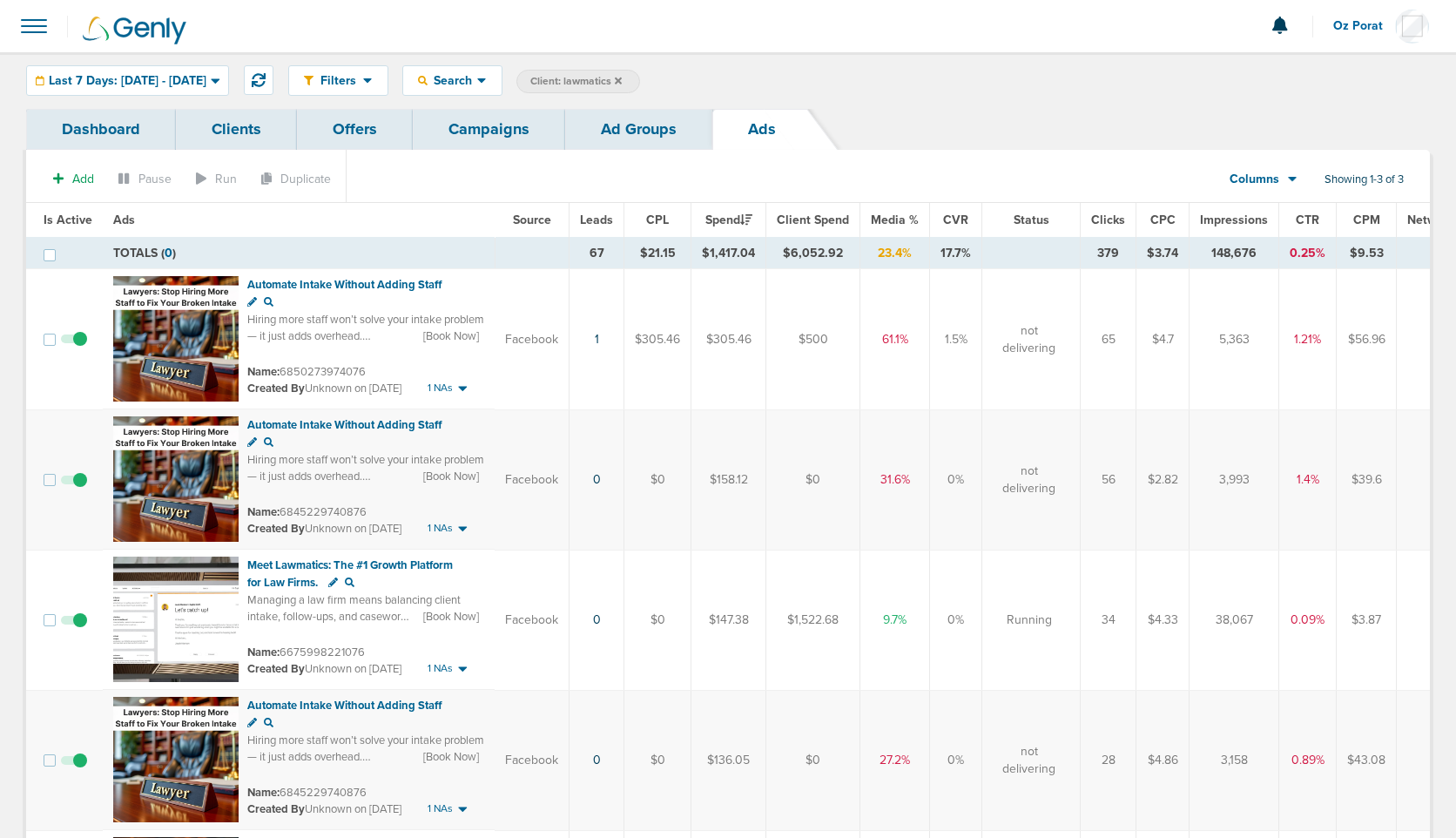
click at [600, 217] on span "Leads" at bounding box center [596, 220] width 33 height 15
click at [601, 215] on span "Leads" at bounding box center [596, 220] width 33 height 15
click at [266, 81] on icon at bounding box center [258, 79] width 14 height 14
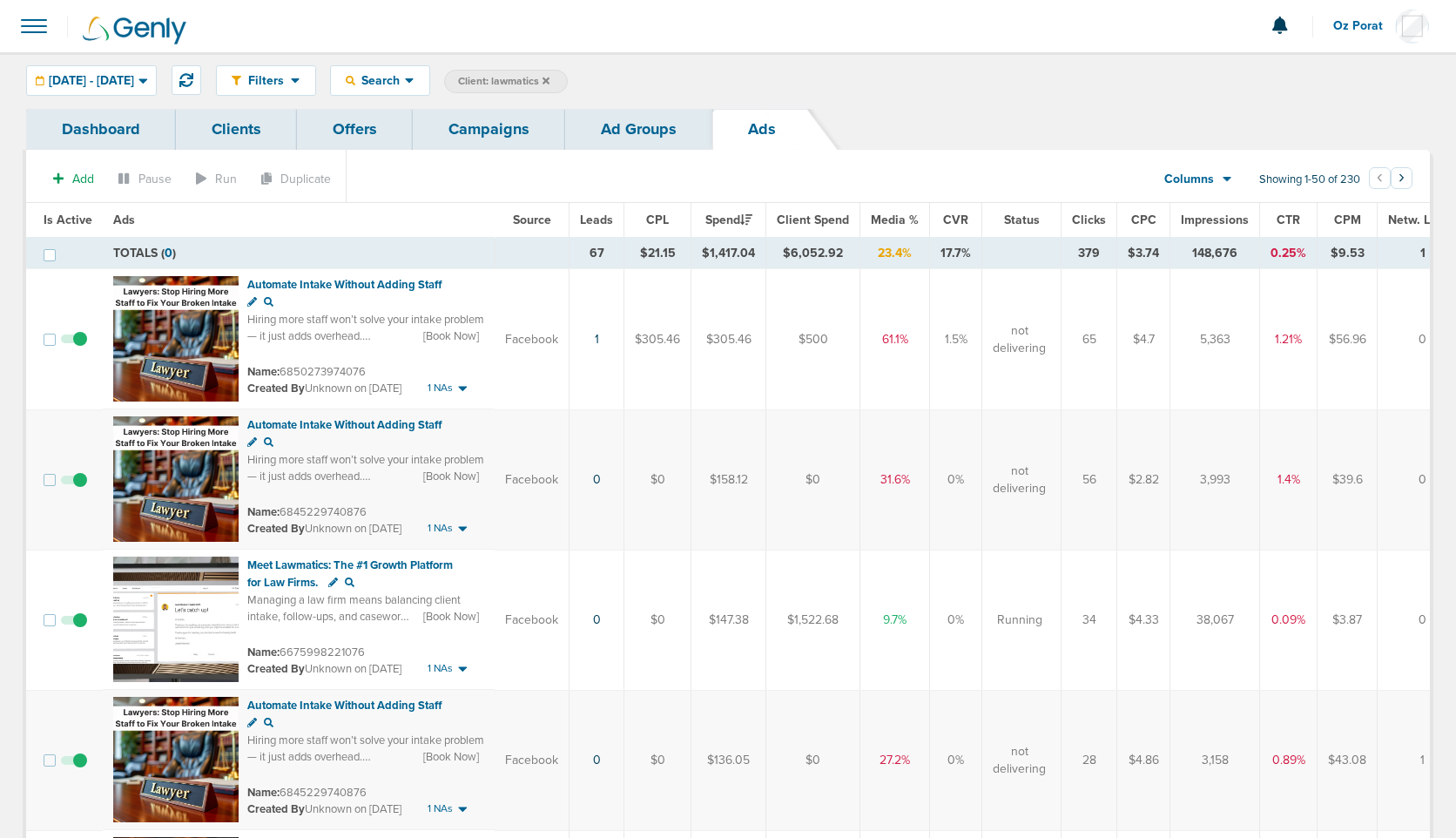
click at [599, 219] on span "Leads" at bounding box center [596, 220] width 33 height 15
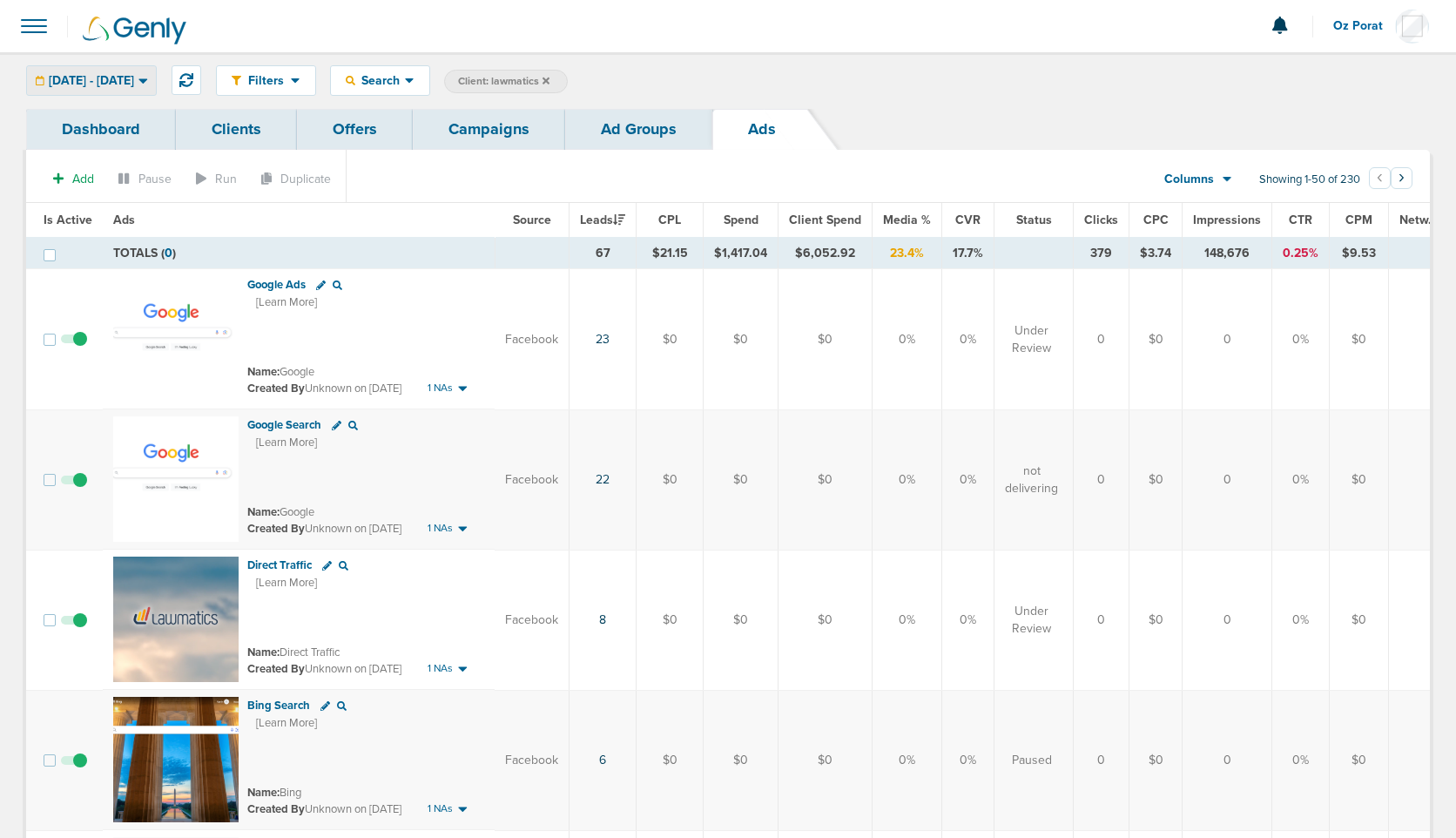
click at [156, 94] on div "[DATE] - [DATE]" at bounding box center [92, 80] width 129 height 28
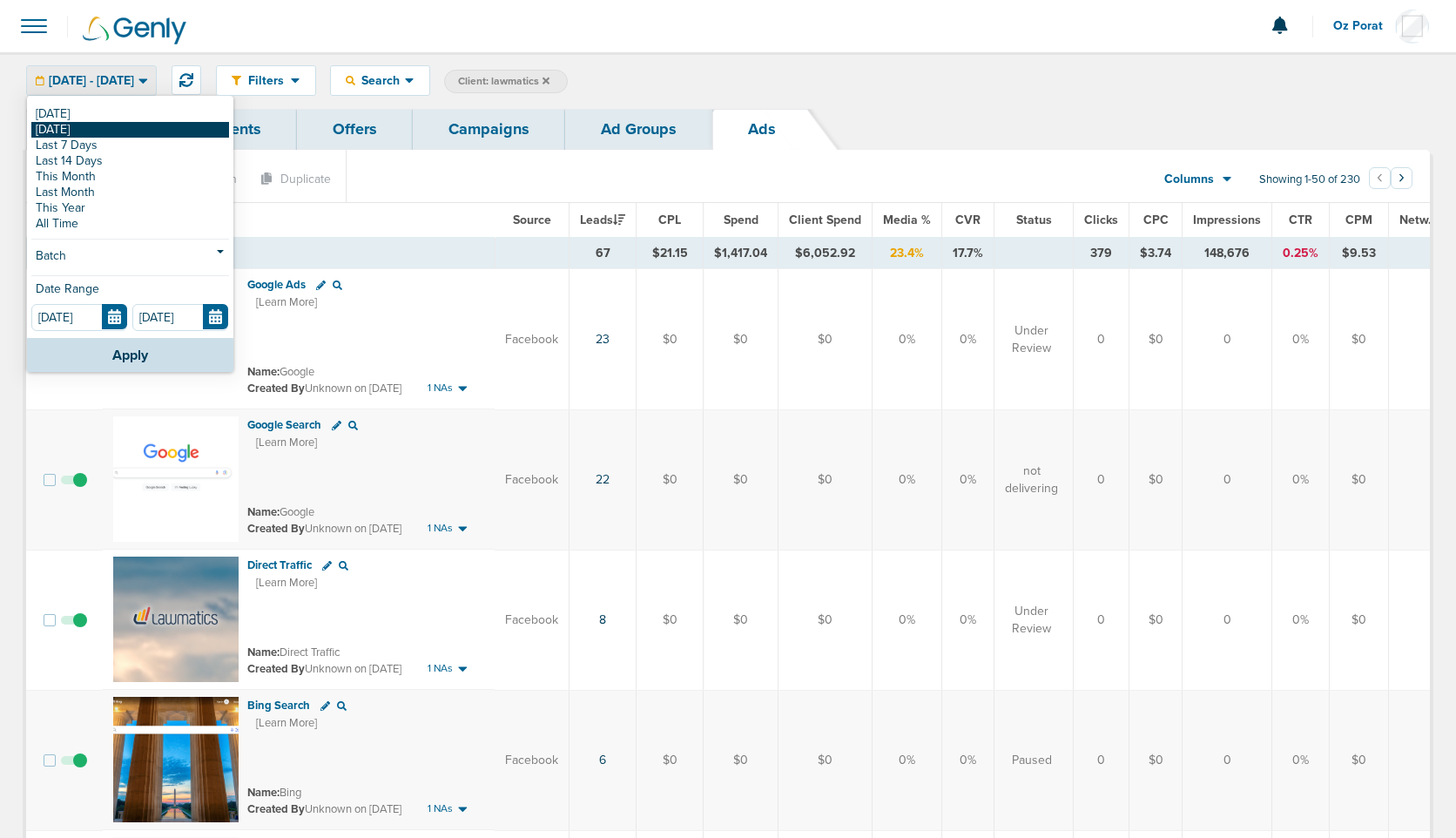
click at [133, 129] on link "[DATE]" at bounding box center [130, 130] width 198 height 16
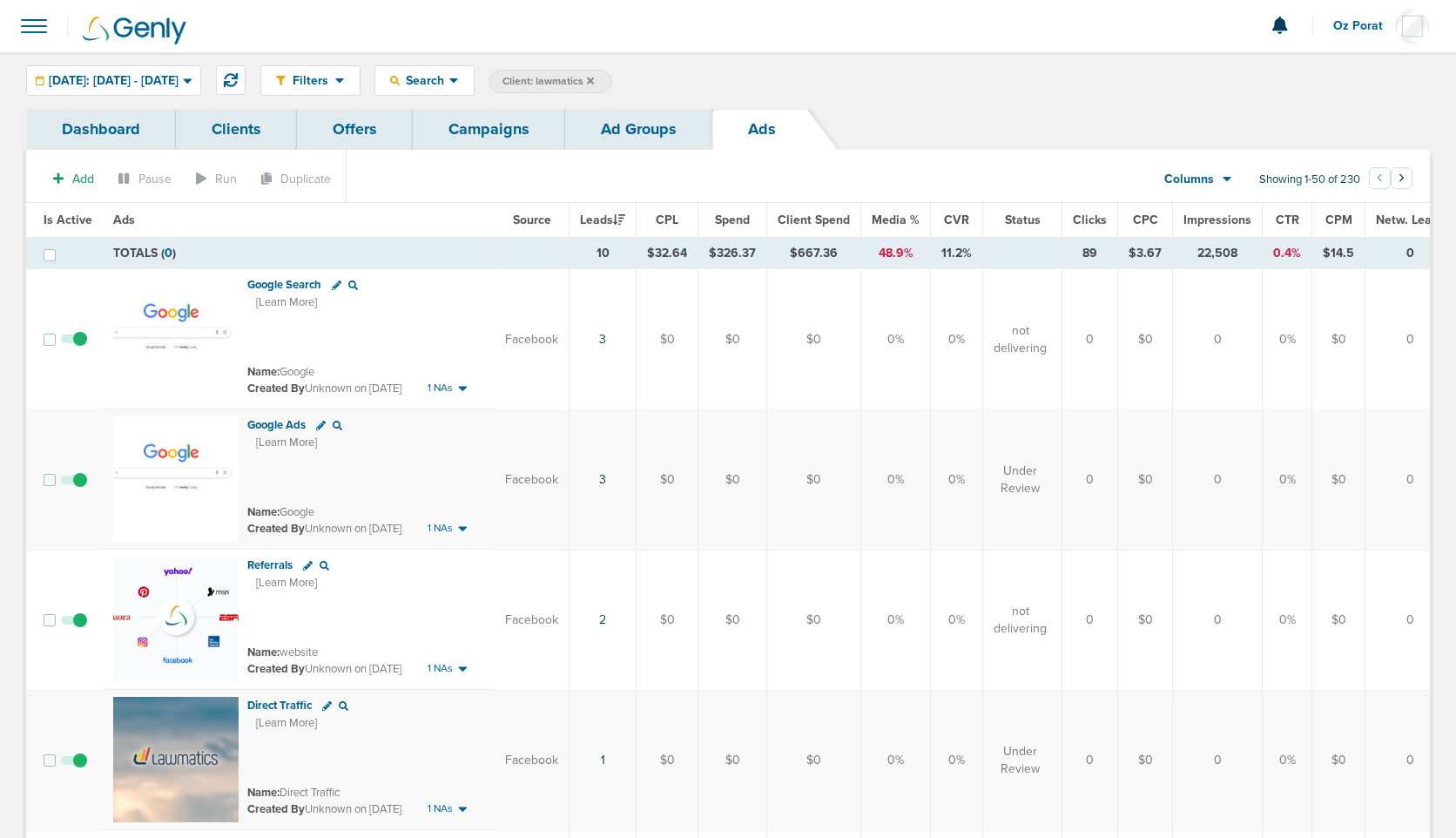
click at [115, 119] on link "Dashboard" at bounding box center [101, 129] width 149 height 41
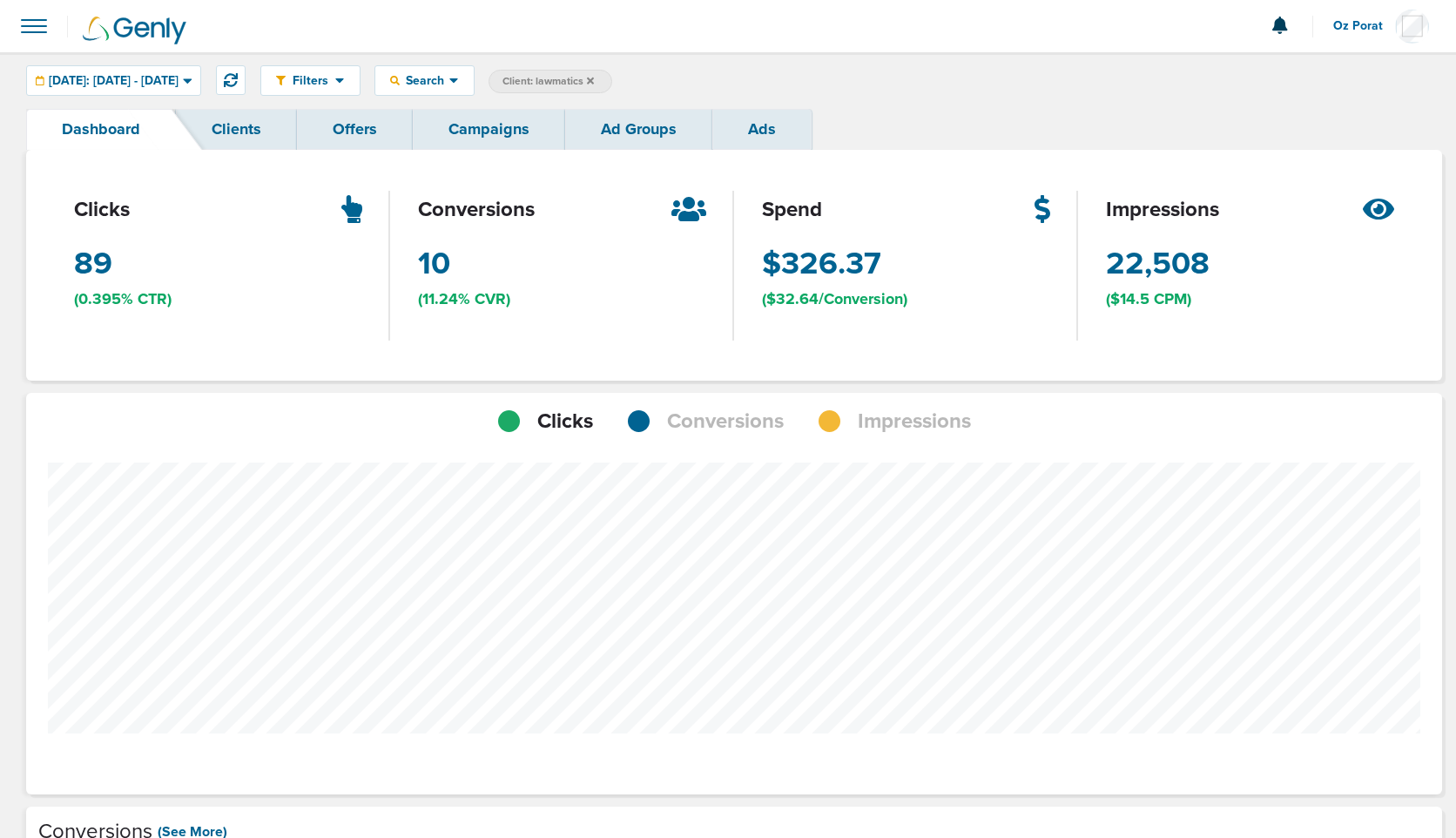
scroll to position [1356, 1403]
click at [750, 133] on link "Ads" at bounding box center [761, 129] width 99 height 41
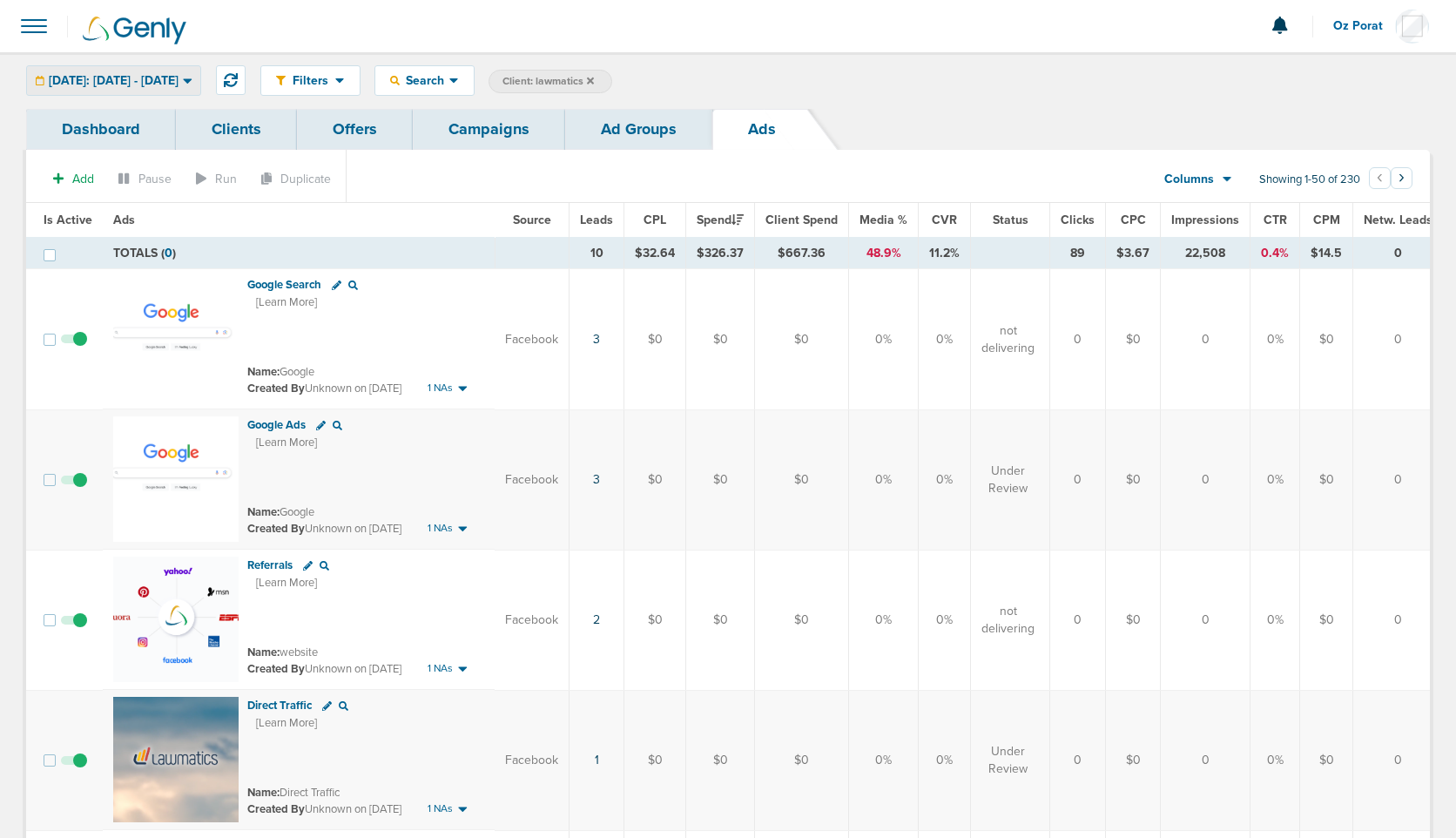
click at [179, 75] on span "[DATE]: [DATE] - [DATE]" at bounding box center [113, 80] width 130 height 12
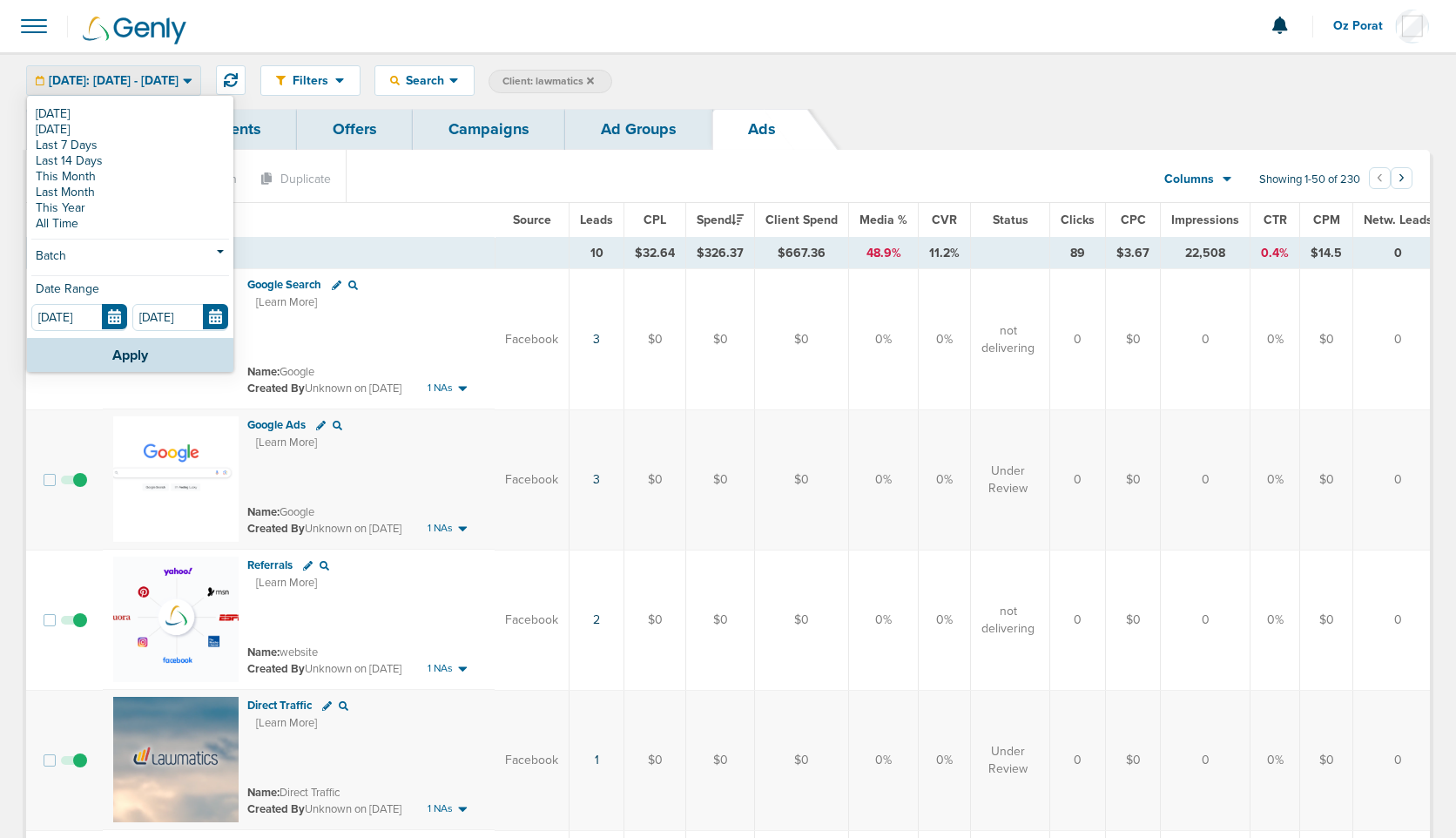
click at [599, 216] on span "Leads" at bounding box center [596, 220] width 33 height 15
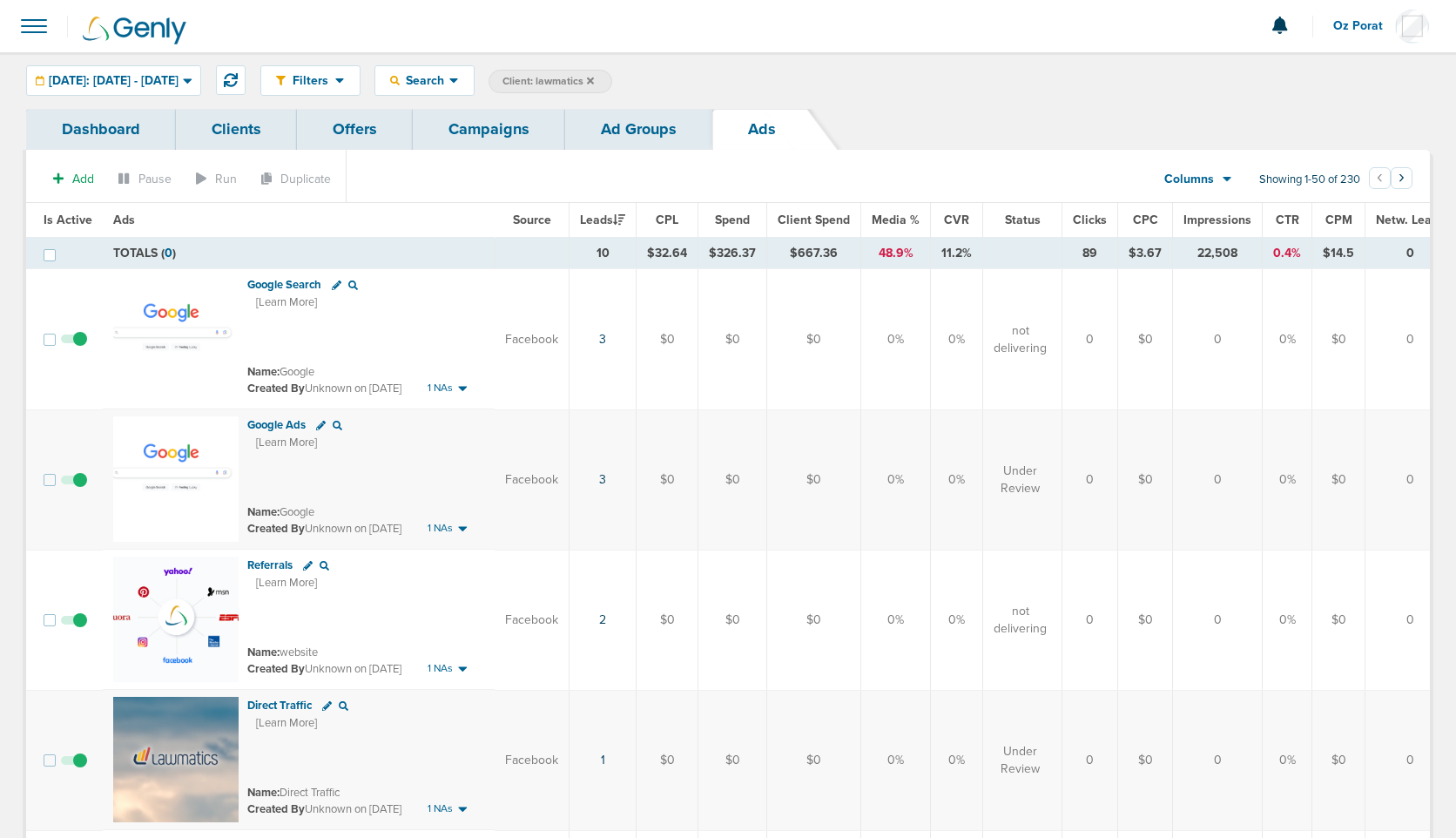
click at [665, 120] on link "Ad Groups" at bounding box center [639, 129] width 147 height 41
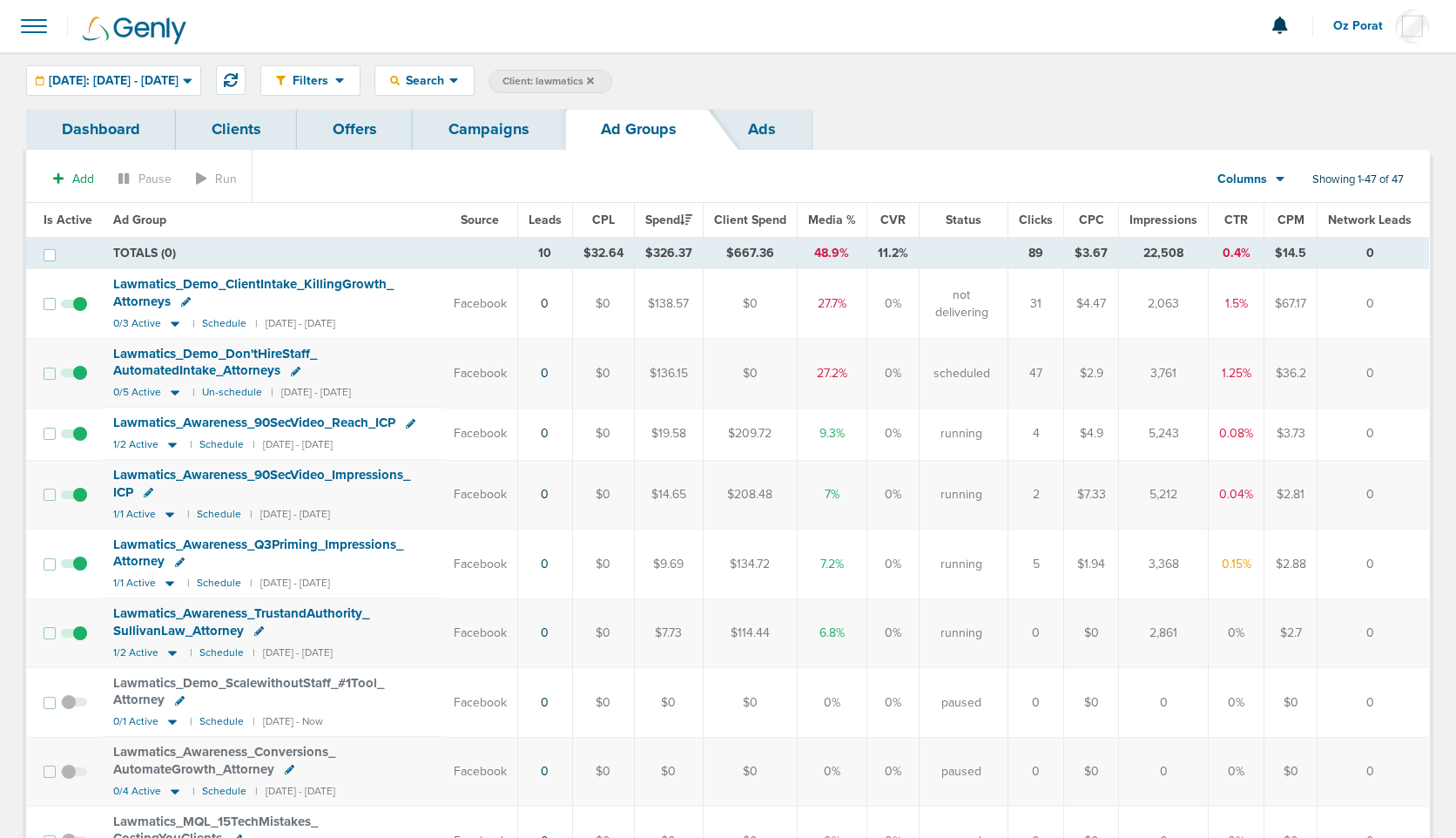
click at [556, 215] on span "Leads" at bounding box center [545, 220] width 33 height 15
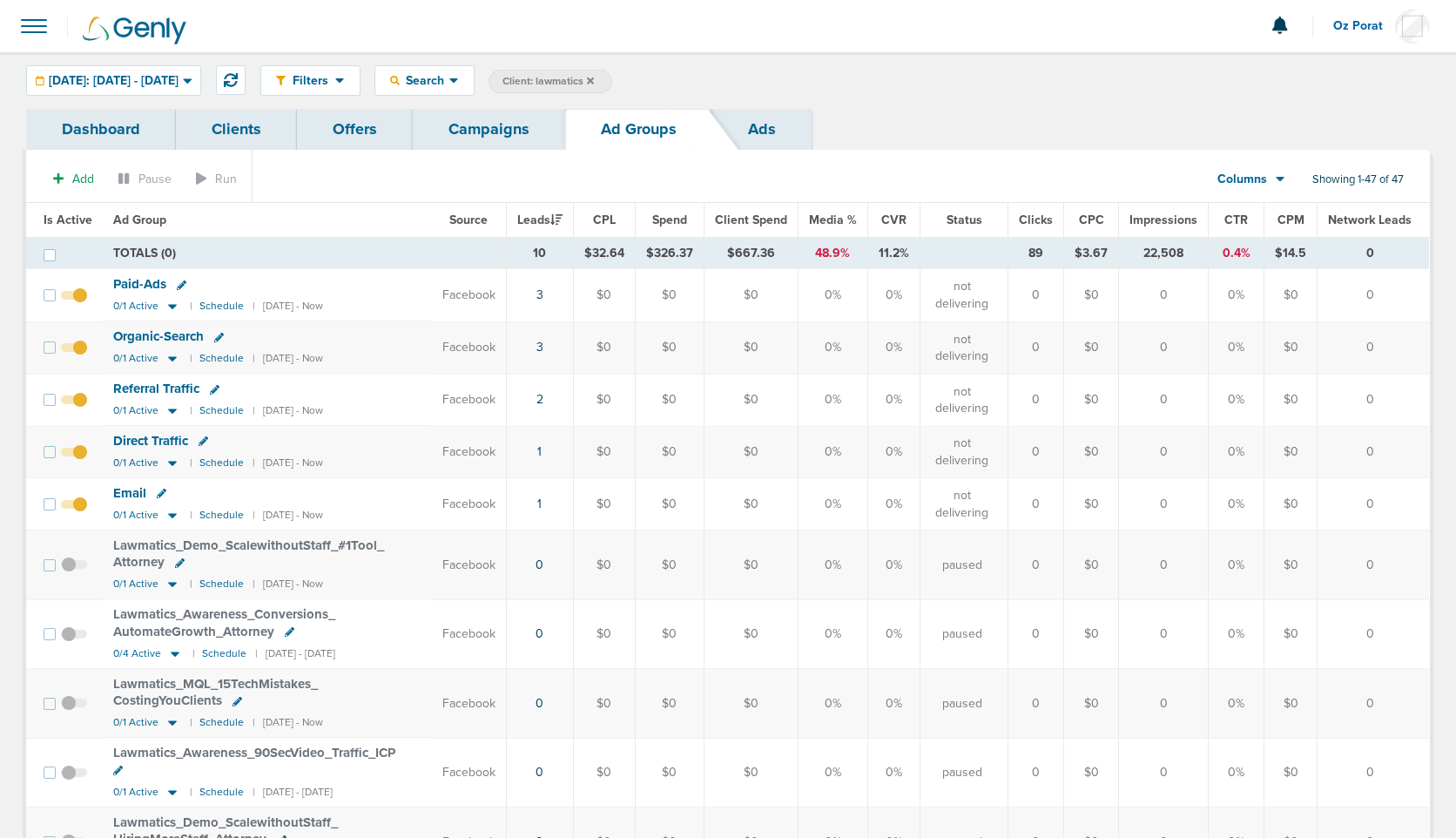
click at [90, 136] on link "Dashboard" at bounding box center [101, 129] width 149 height 41
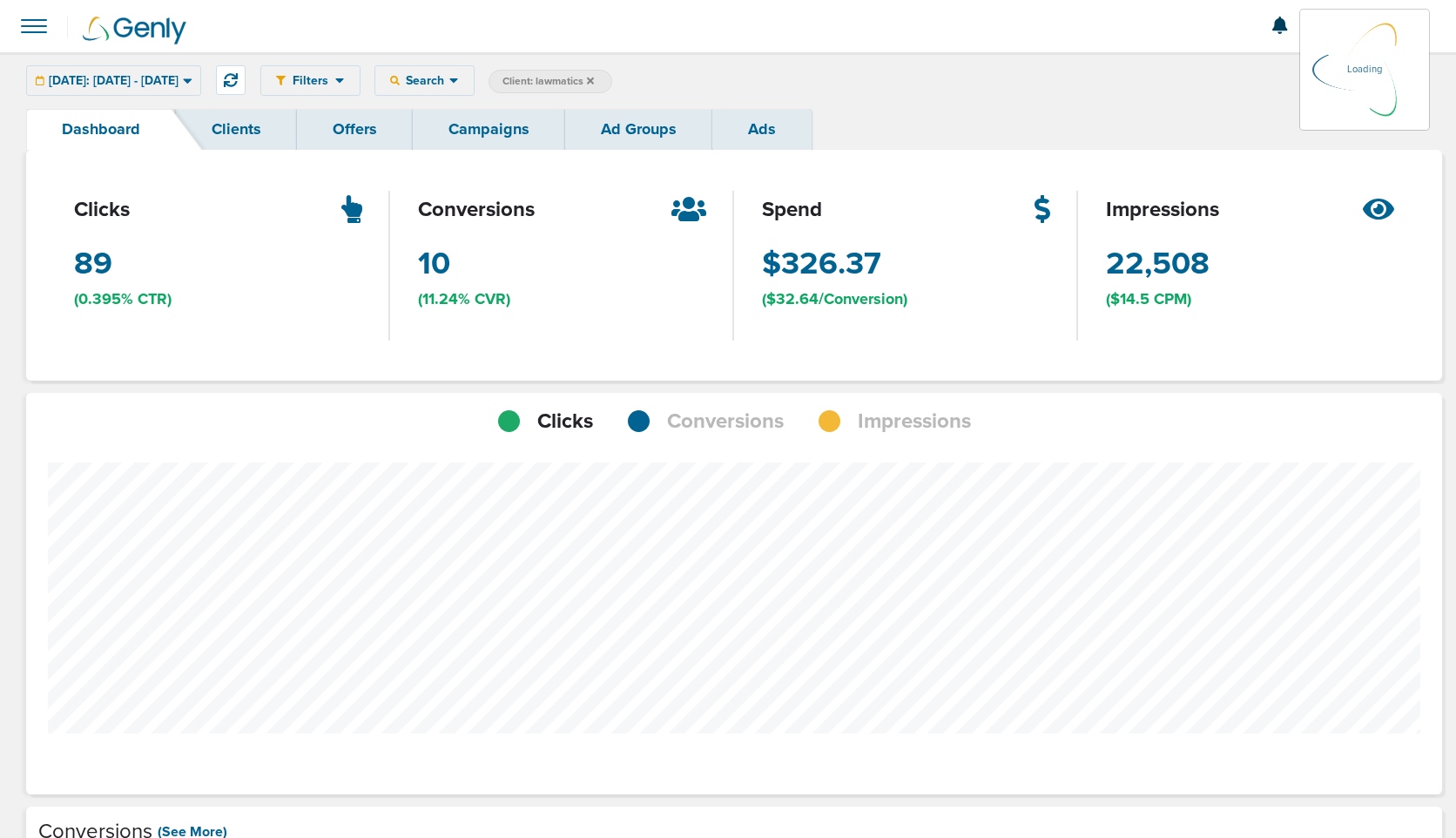
scroll to position [1356, 1403]
click at [613, 127] on link "Ad Groups" at bounding box center [639, 129] width 147 height 41
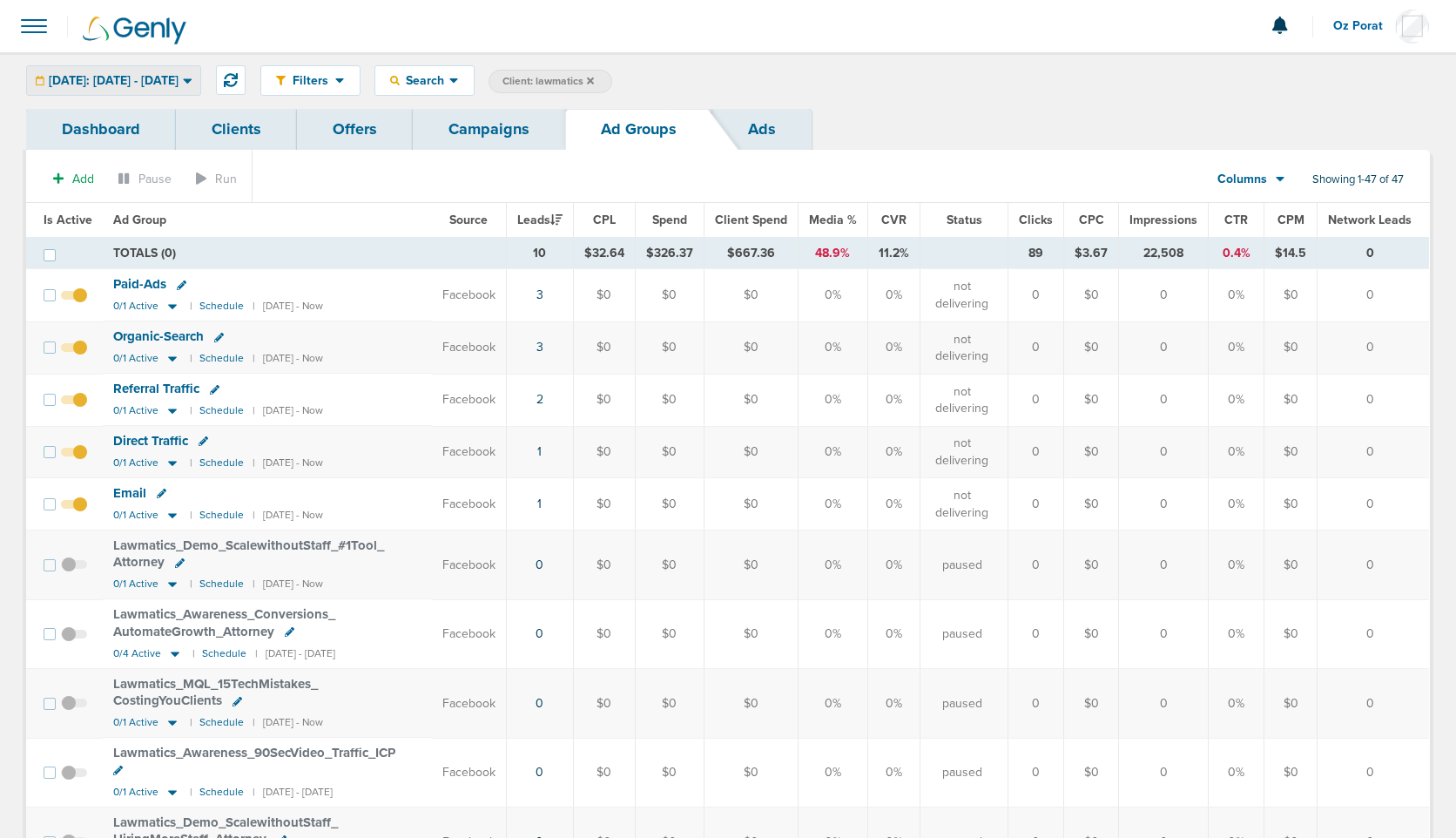
click at [147, 83] on span "[DATE]: [DATE] - [DATE]" at bounding box center [113, 80] width 130 height 12
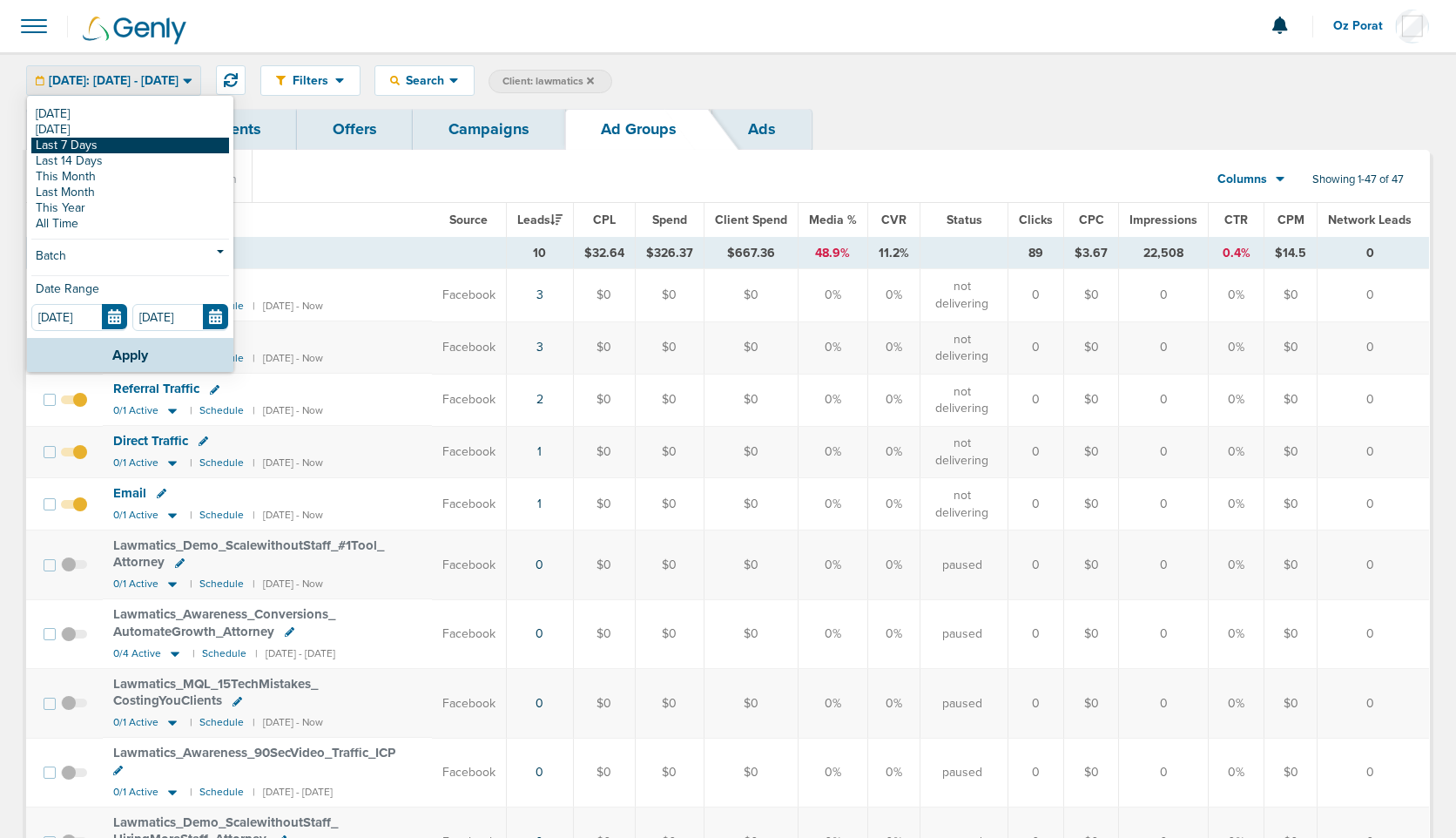
click at [95, 150] on link "Last 7 Days" at bounding box center [130, 145] width 198 height 16
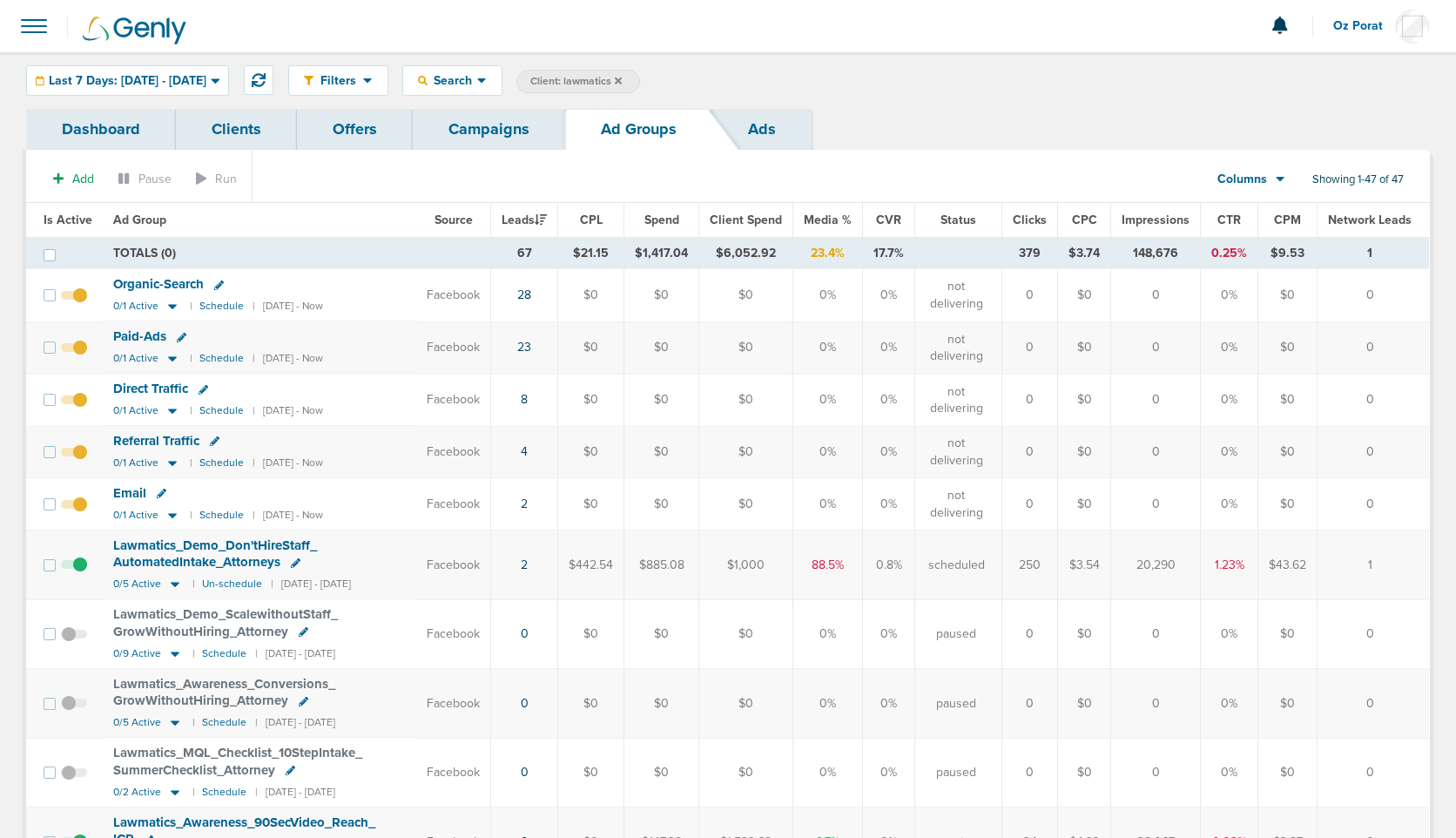
click at [111, 127] on link "Dashboard" at bounding box center [101, 129] width 149 height 41
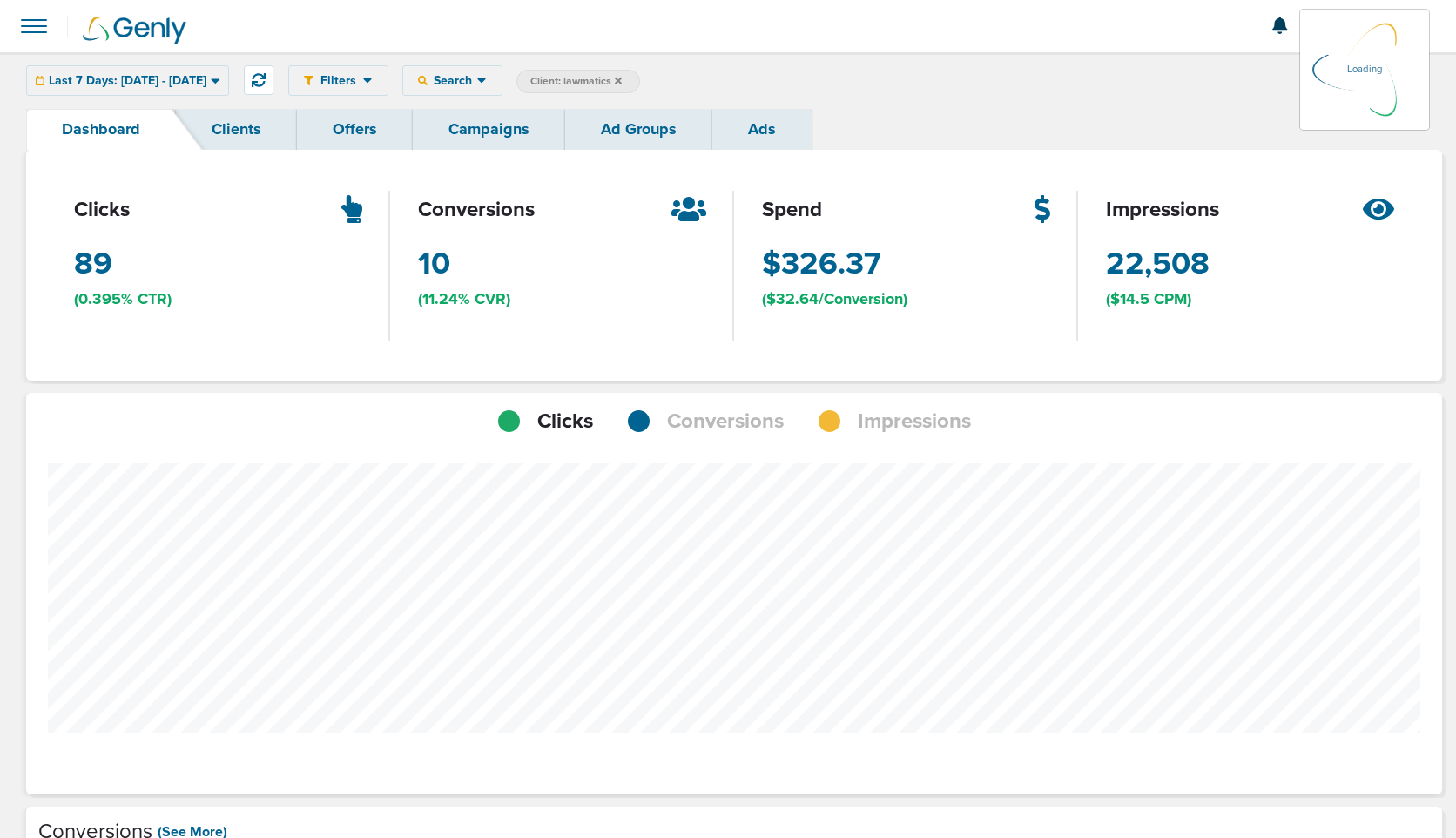
scroll to position [1356, 1403]
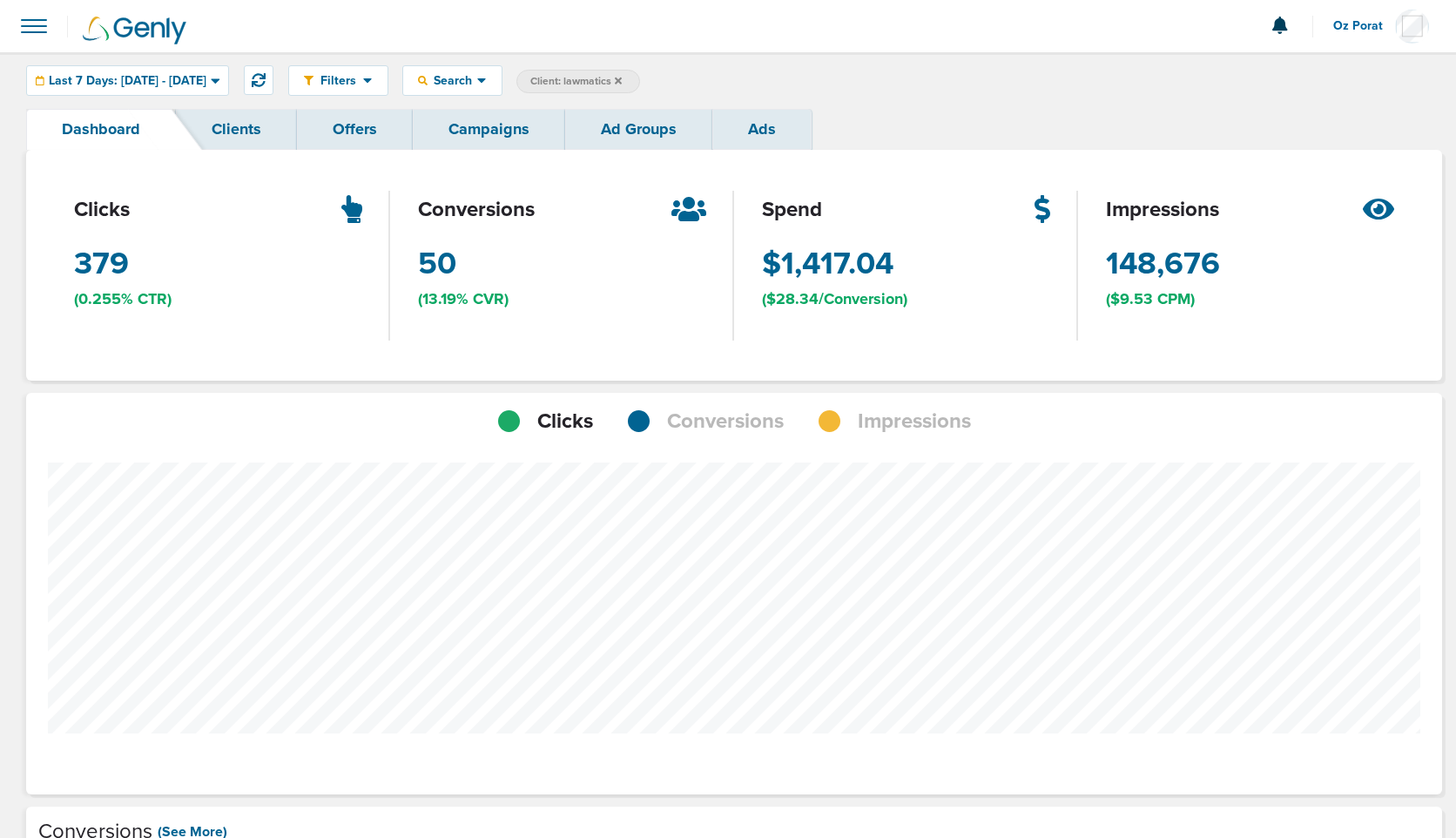
click at [616, 124] on link "Ad Groups" at bounding box center [639, 129] width 147 height 41
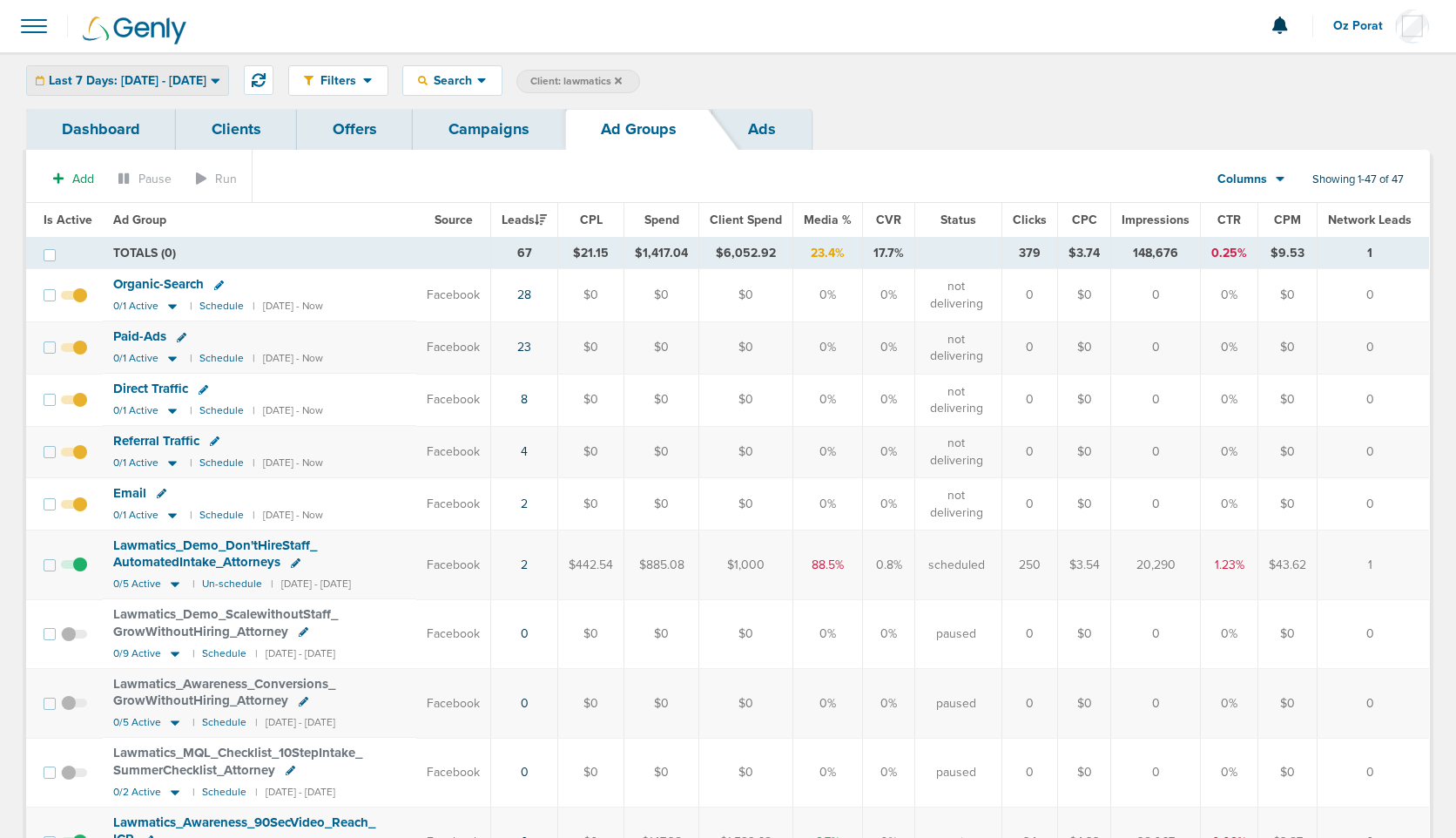
click at [169, 82] on span "Last 7 Days: [DATE] - [DATE]" at bounding box center [128, 80] width 158 height 12
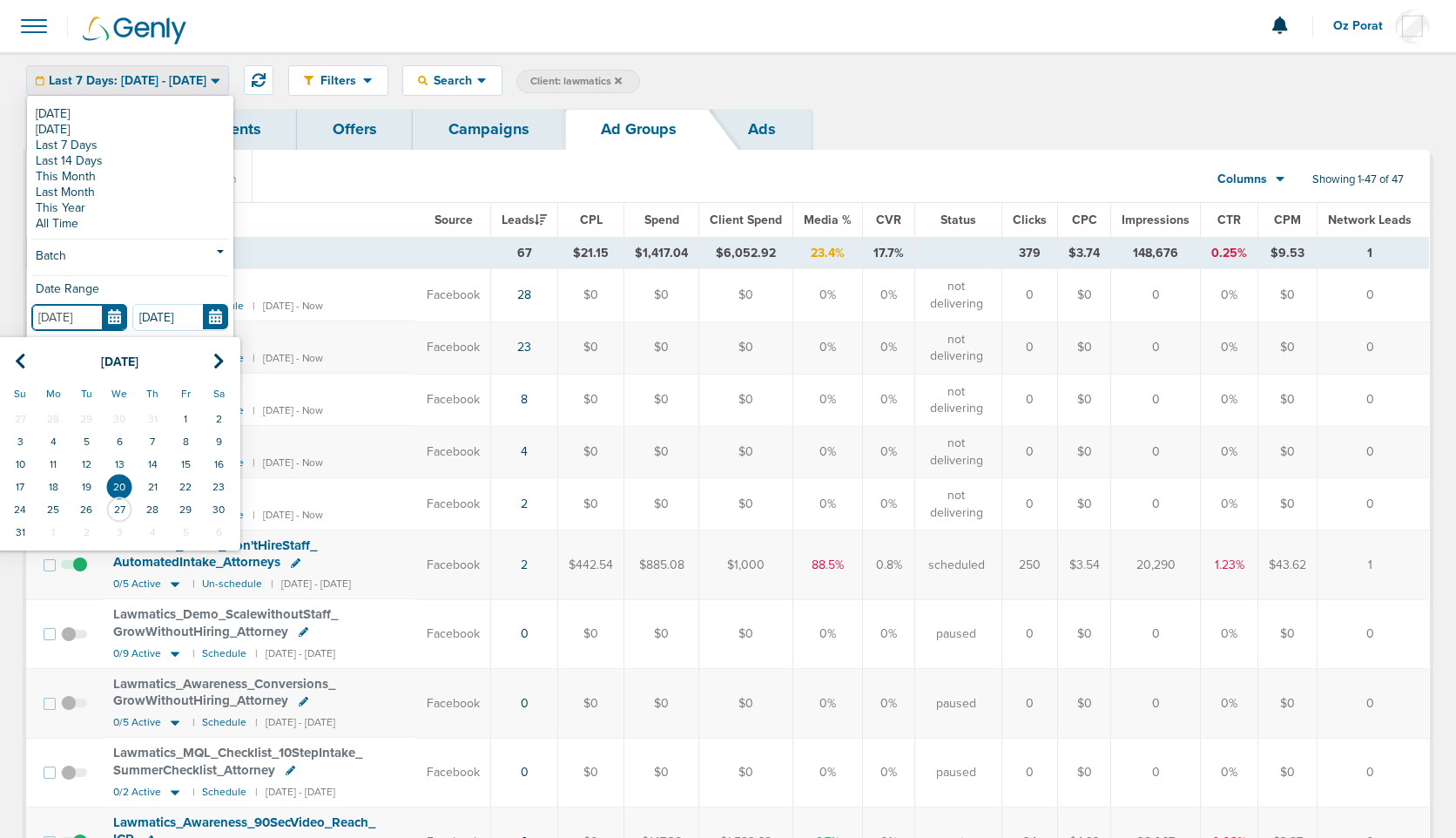
click at [118, 323] on input "[DATE]" at bounding box center [78, 317] width 95 height 27
click at [72, 107] on link "[DATE]" at bounding box center [130, 113] width 198 height 16
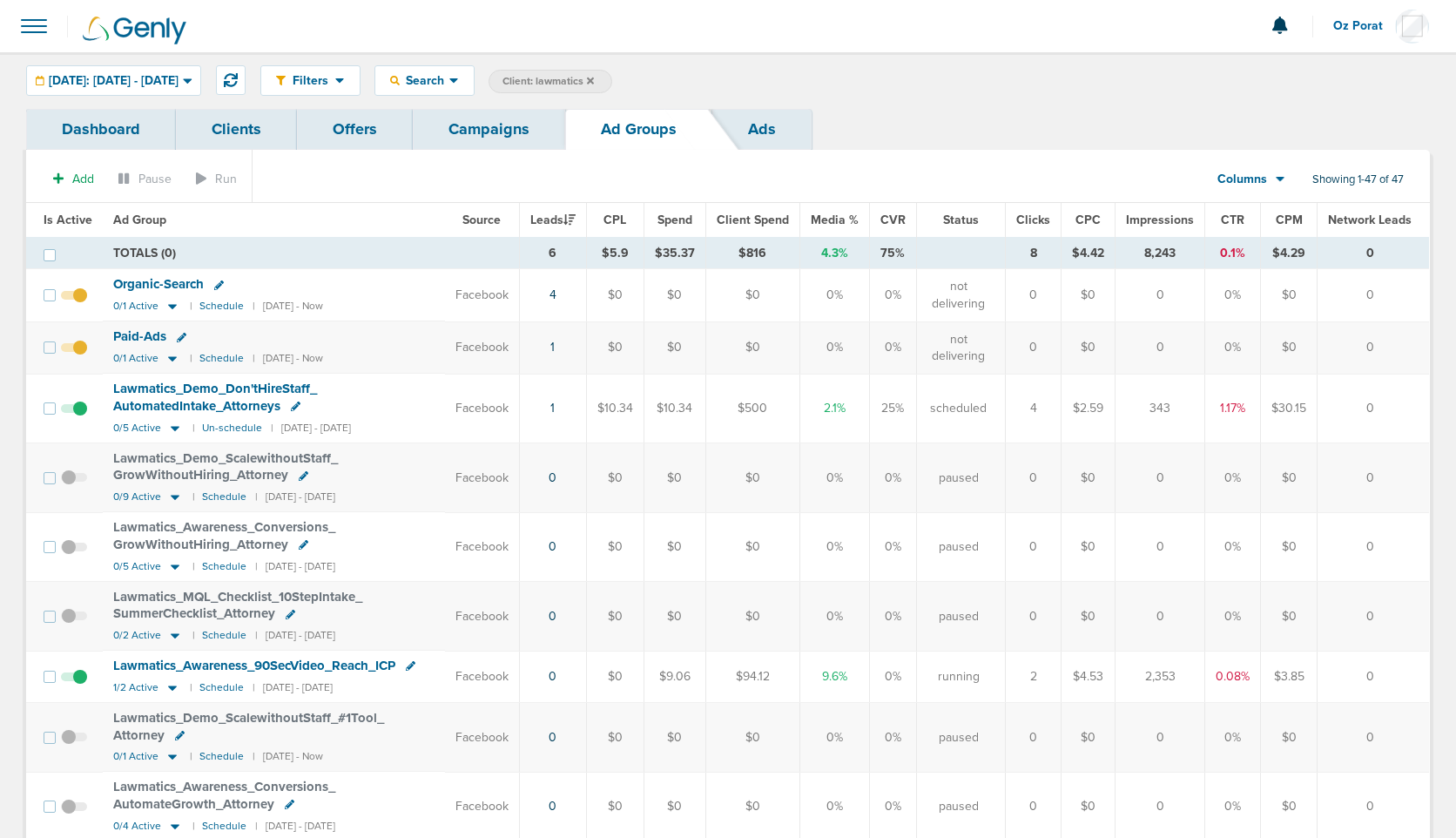
click at [115, 132] on link "Dashboard" at bounding box center [101, 129] width 149 height 41
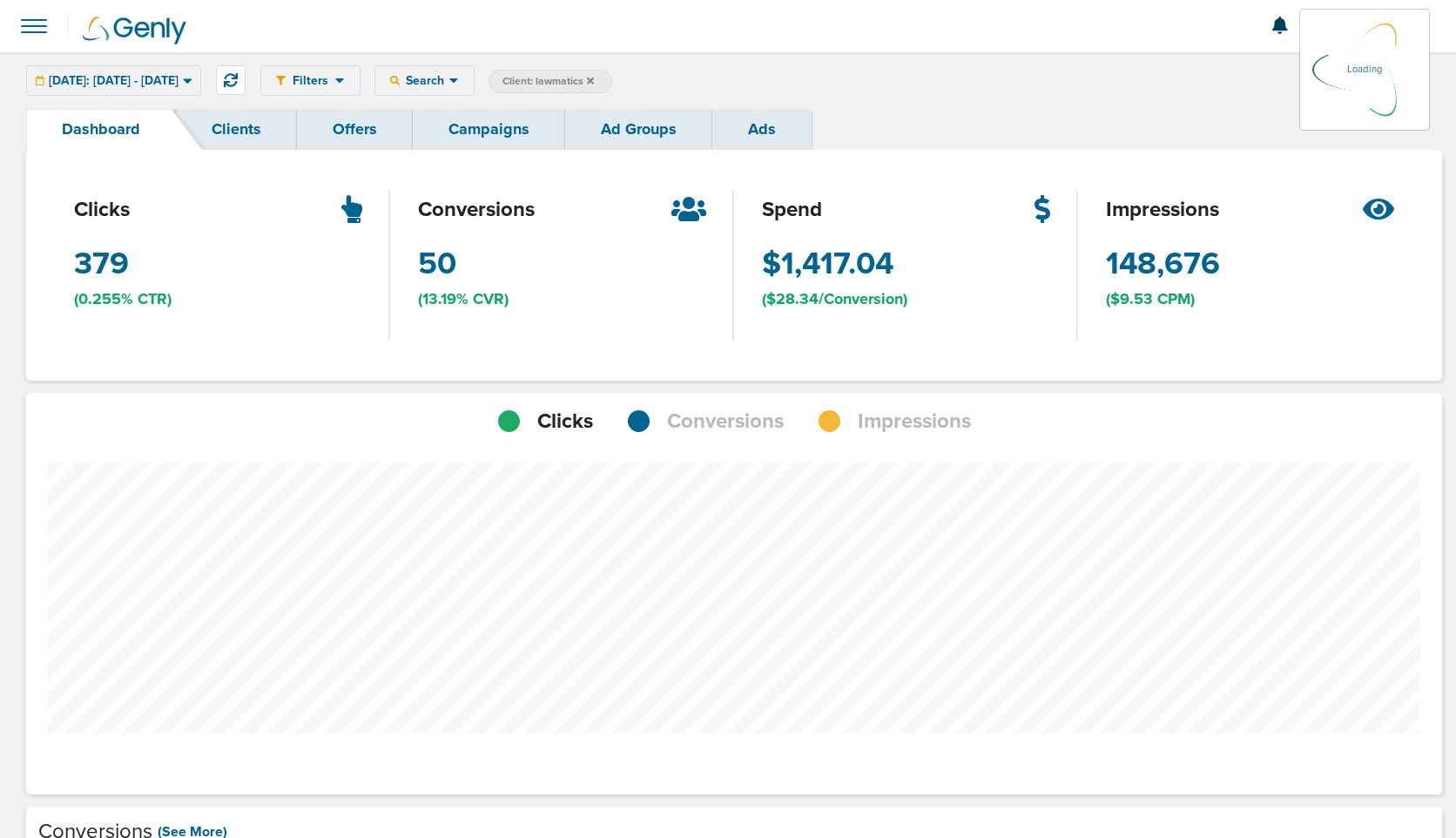
scroll to position [1356, 1403]
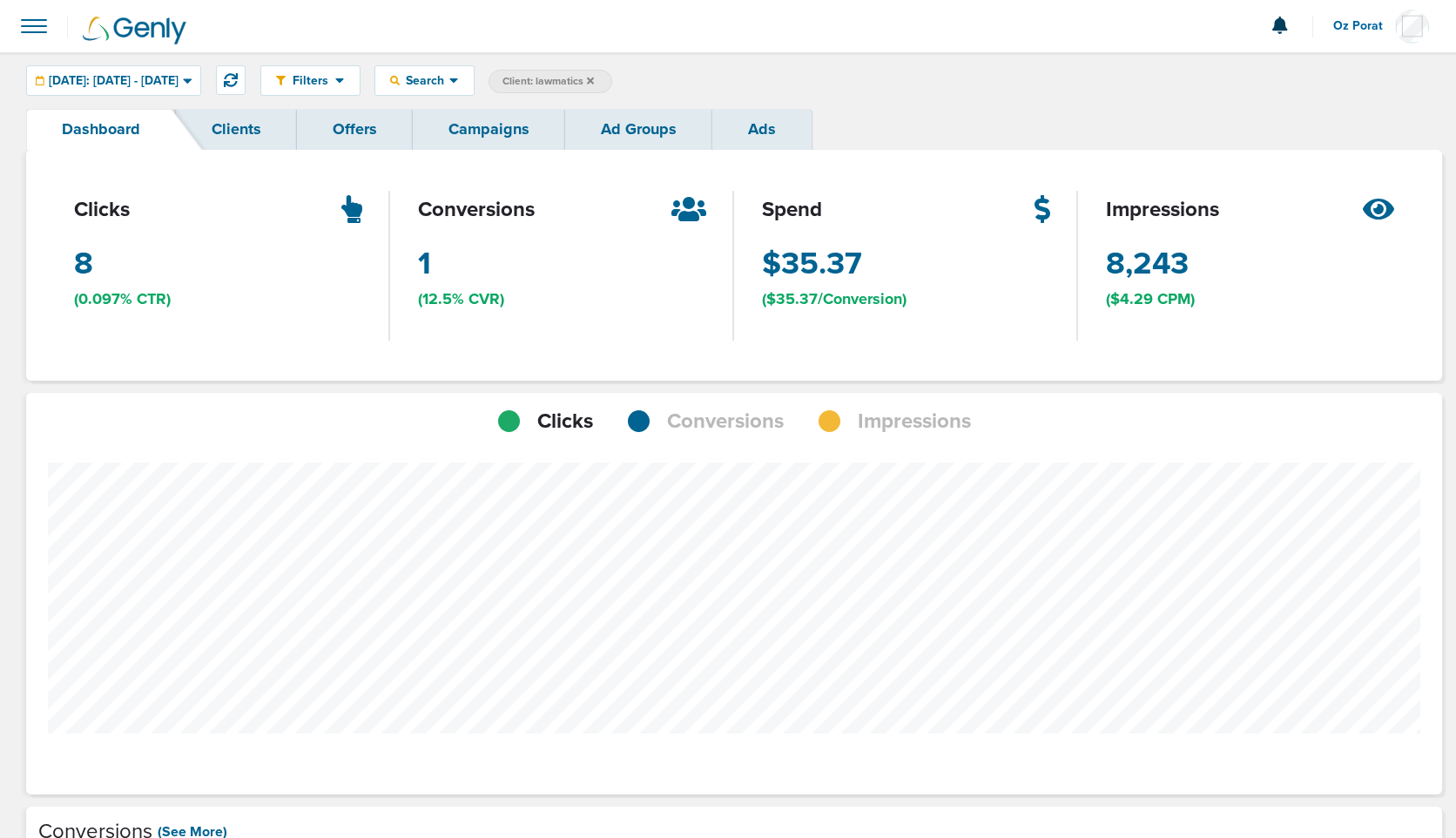
click at [645, 132] on link "Ad Groups" at bounding box center [639, 129] width 147 height 41
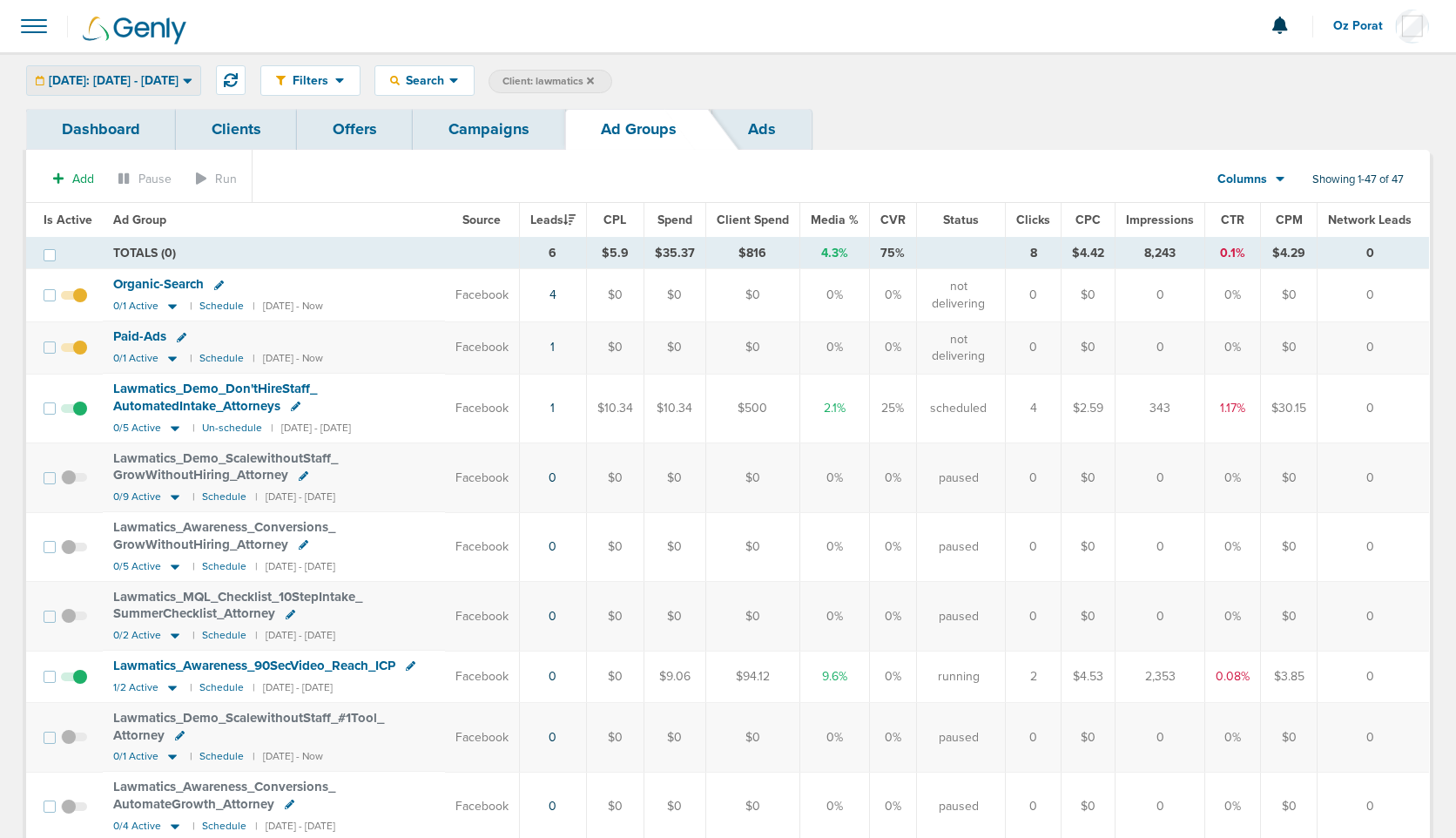
click at [173, 88] on div "[DATE]: [DATE] - [DATE]" at bounding box center [113, 80] width 173 height 28
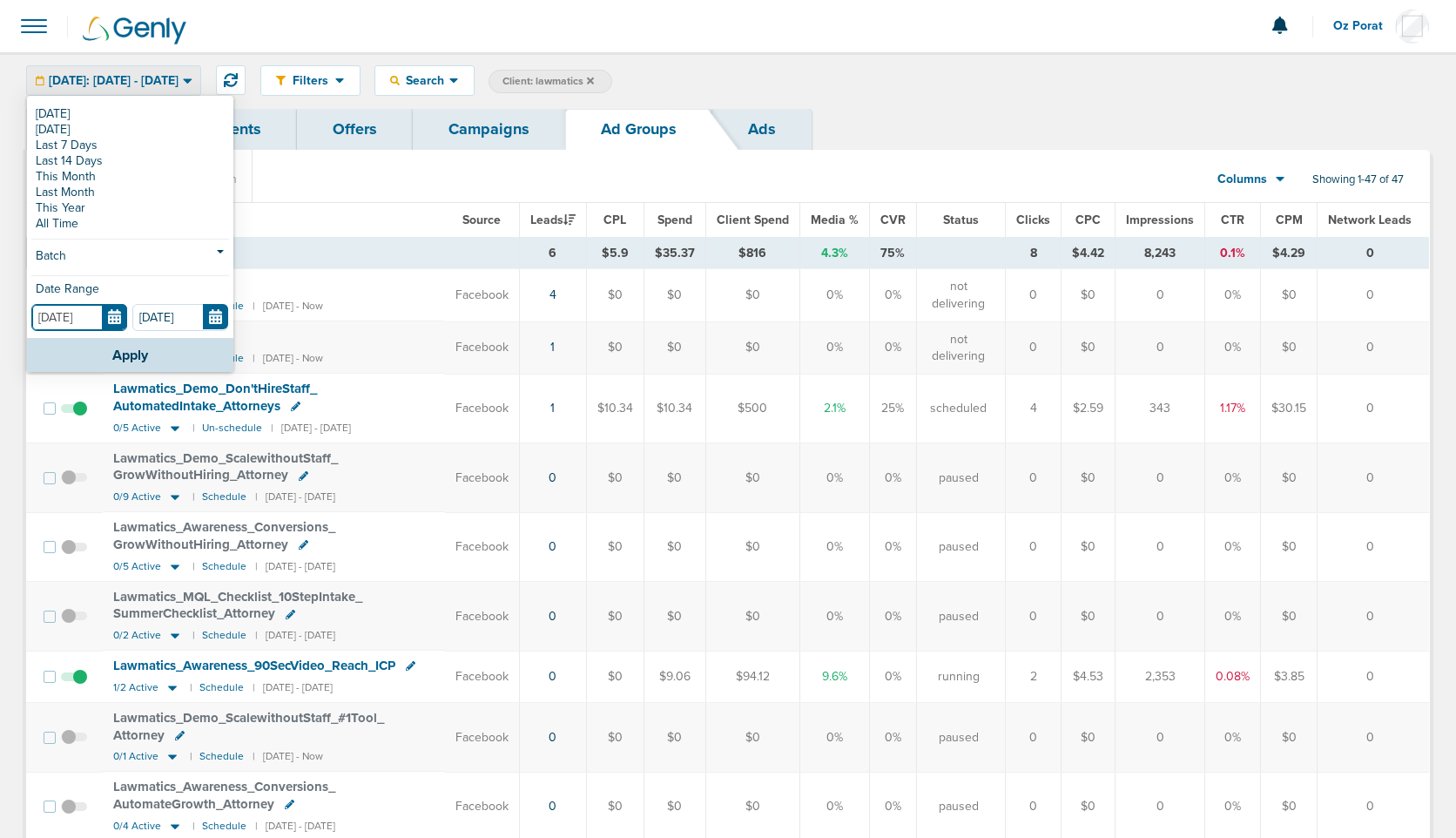
click at [117, 312] on input "[DATE]" at bounding box center [78, 317] width 95 height 27
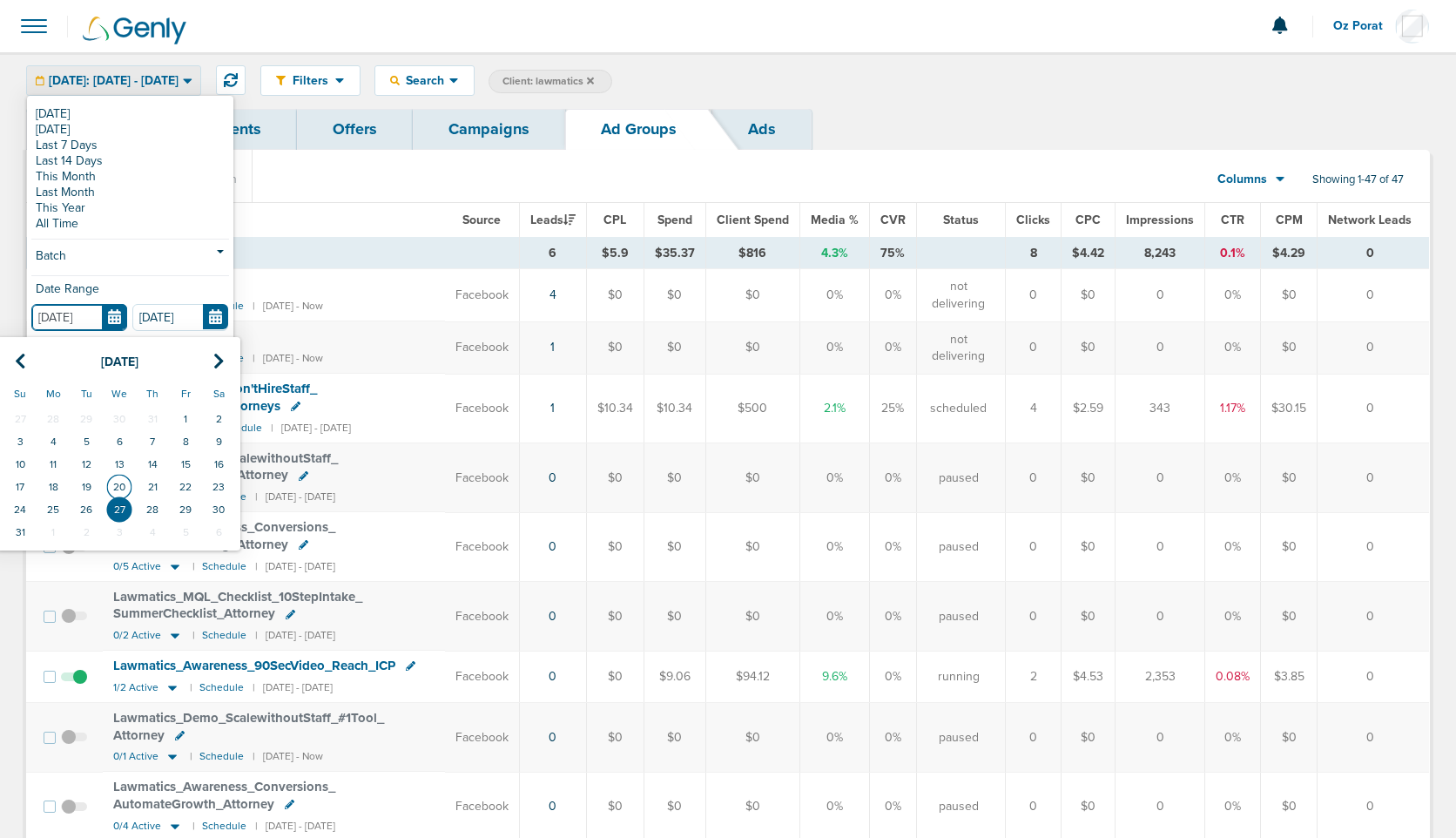
click at [118, 480] on td "20" at bounding box center [119, 487] width 33 height 23
type input "[DATE]"
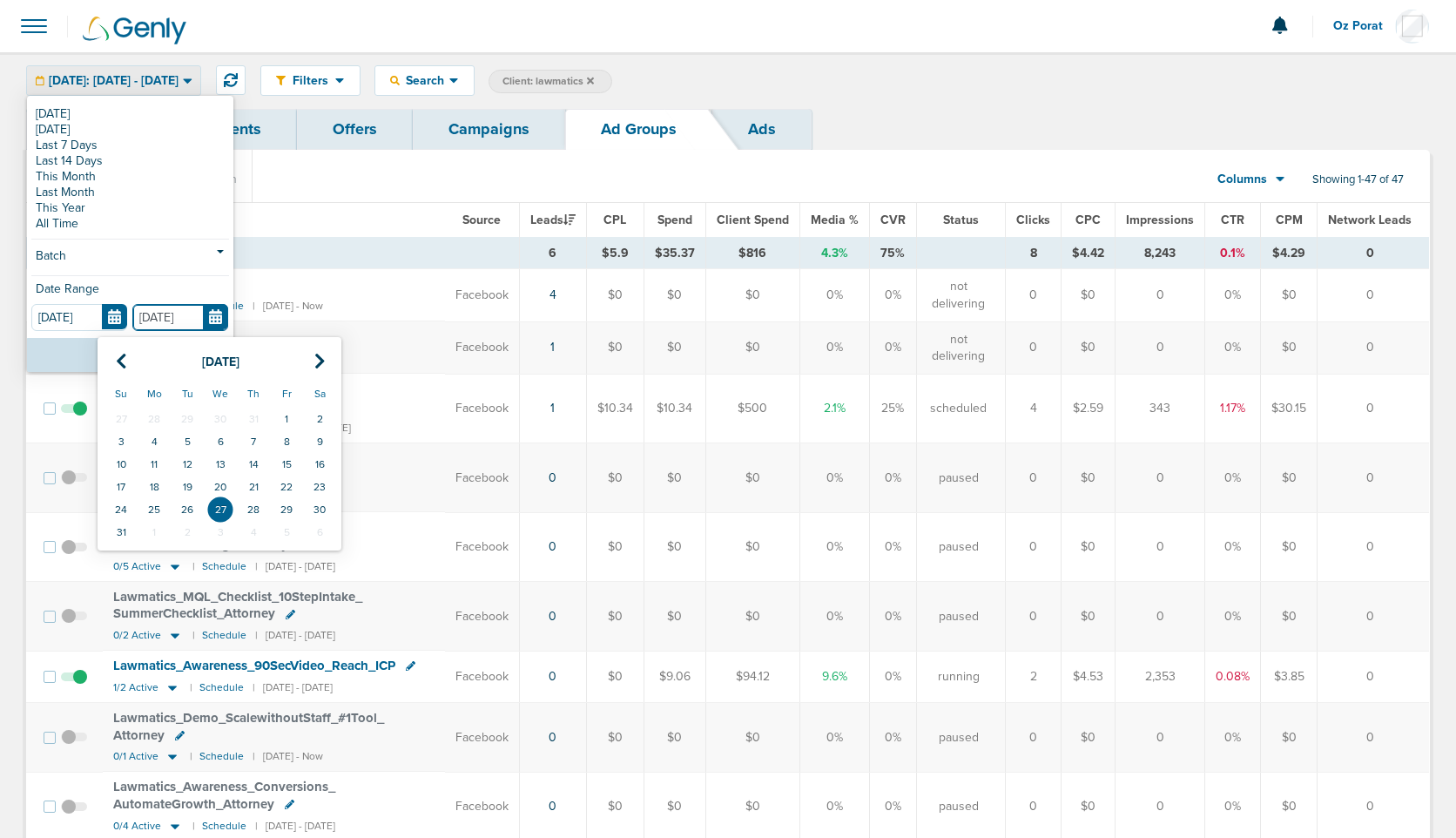
click at [207, 319] on input "[DATE]" at bounding box center [180, 317] width 95 height 27
click at [216, 489] on td "20" at bounding box center [219, 487] width 33 height 23
type input "[DATE]"
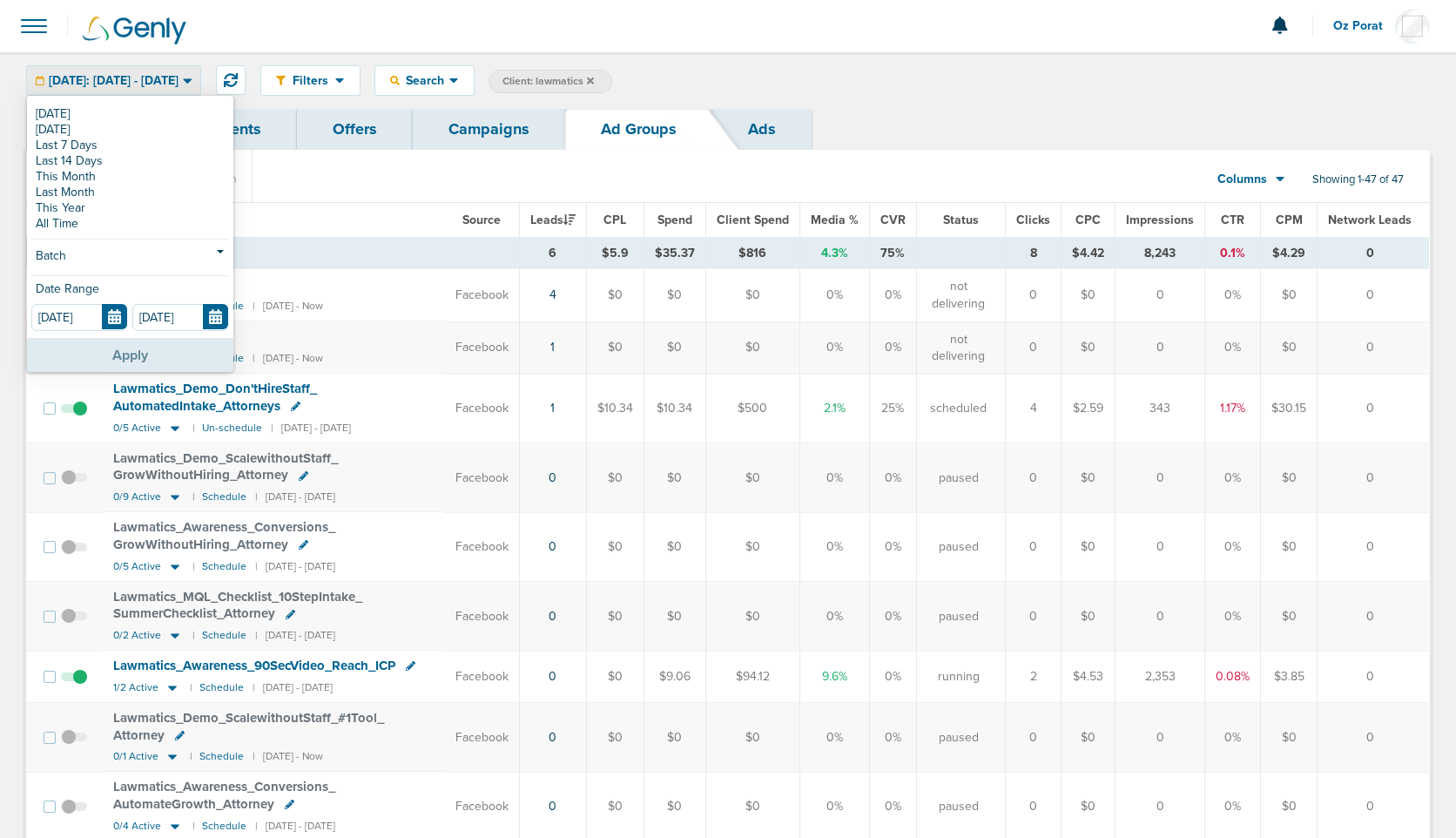
click at [107, 344] on button "Apply" at bounding box center [130, 355] width 206 height 34
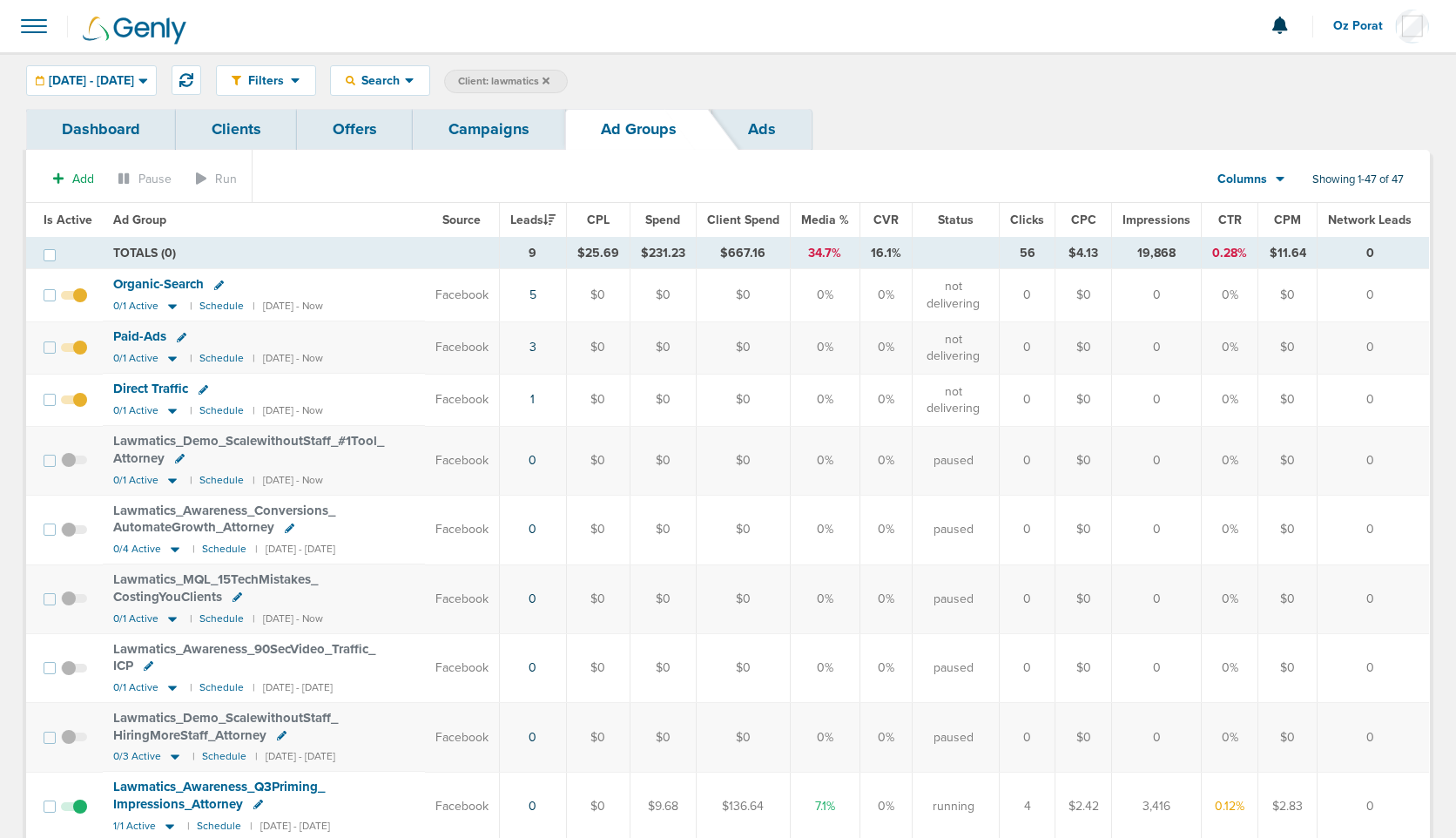
click at [77, 113] on link "Dashboard" at bounding box center [101, 129] width 149 height 41
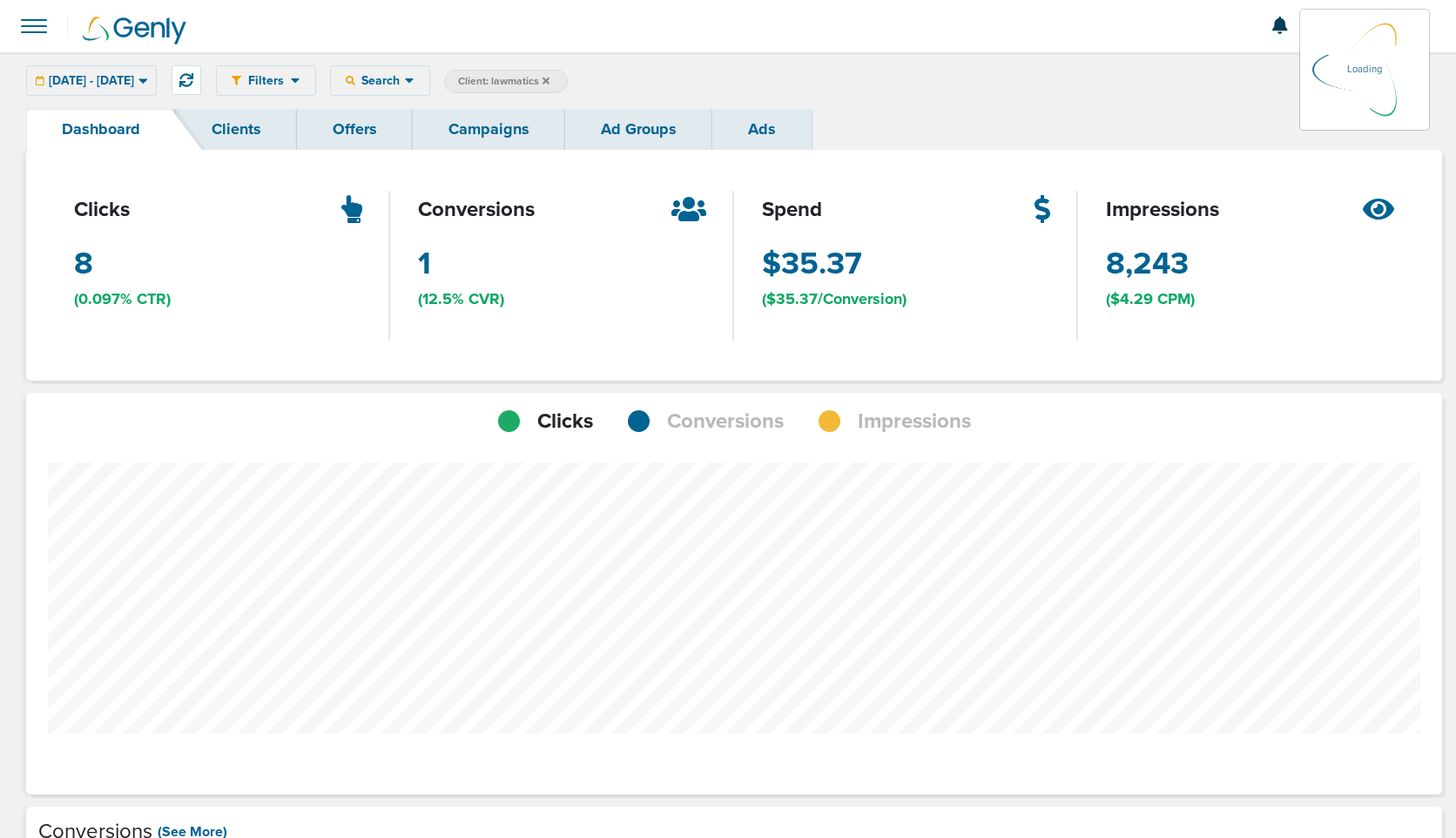
scroll to position [1356, 1403]
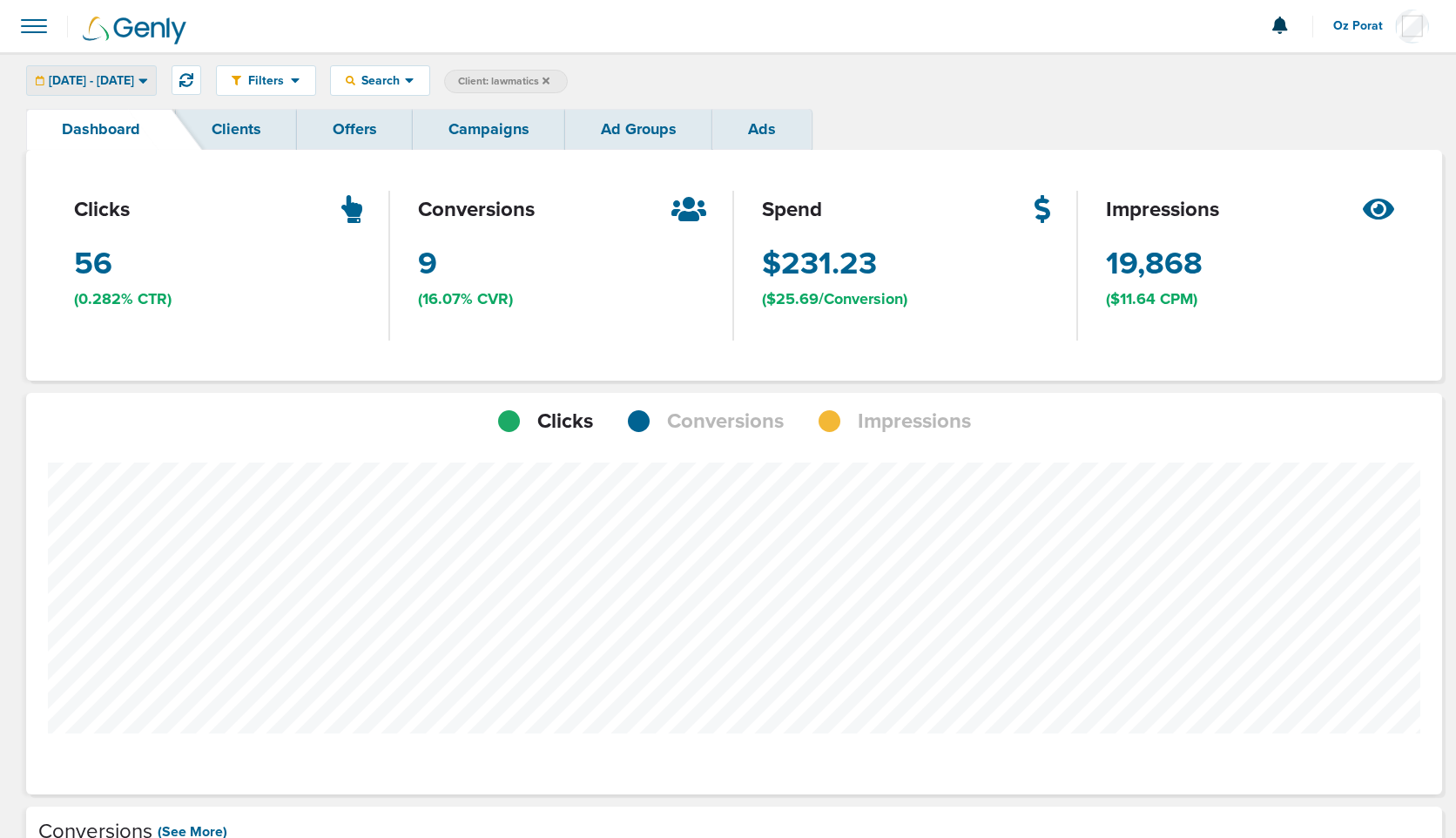
click at [125, 79] on span "[DATE] - [DATE]" at bounding box center [92, 80] width 85 height 12
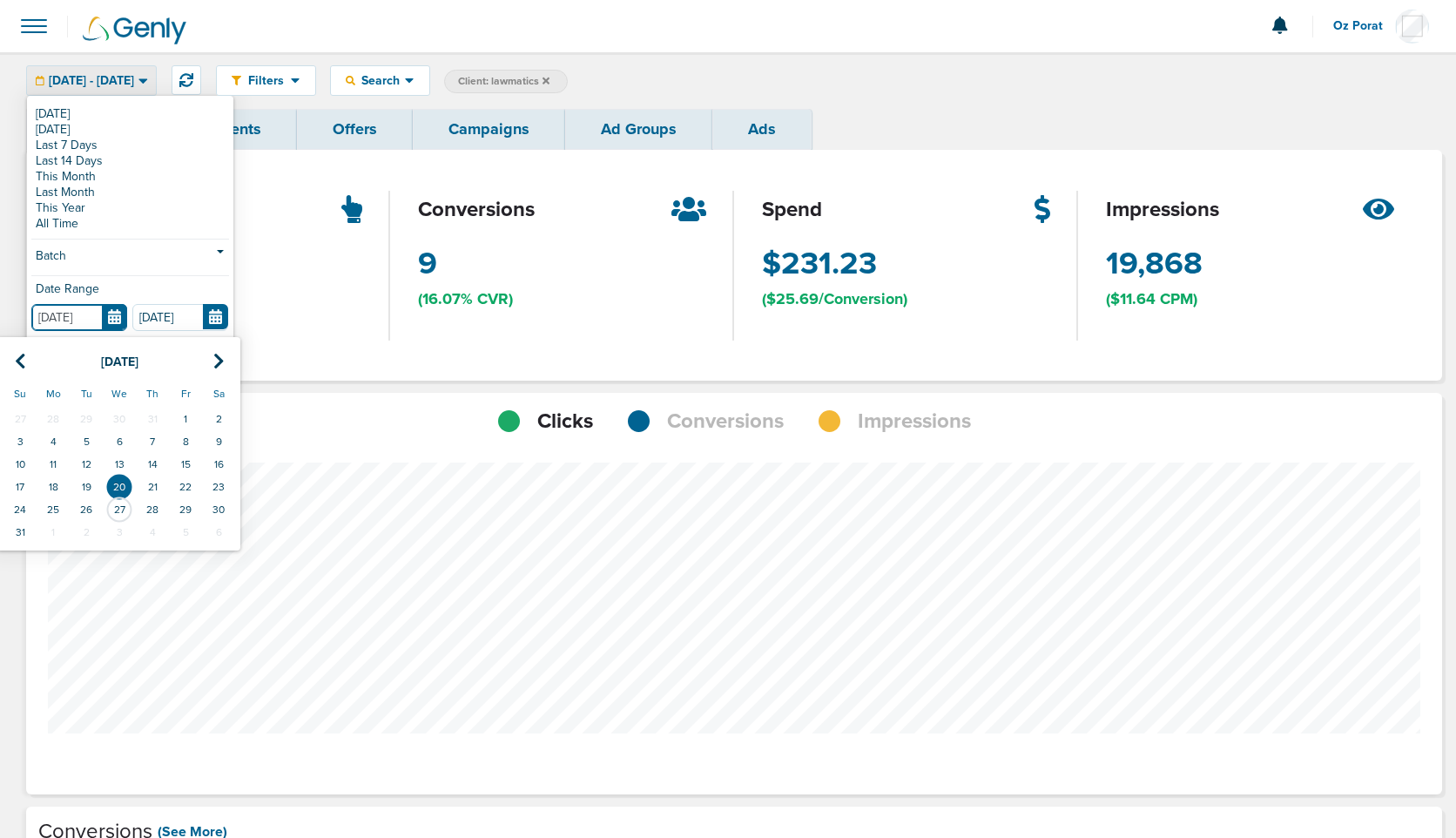
click at [112, 315] on input "[DATE]" at bounding box center [78, 317] width 95 height 27
click at [122, 461] on td "13" at bounding box center [119, 464] width 33 height 23
type input "[DATE]"
click at [120, 317] on input "[DATE]" at bounding box center [78, 317] width 95 height 27
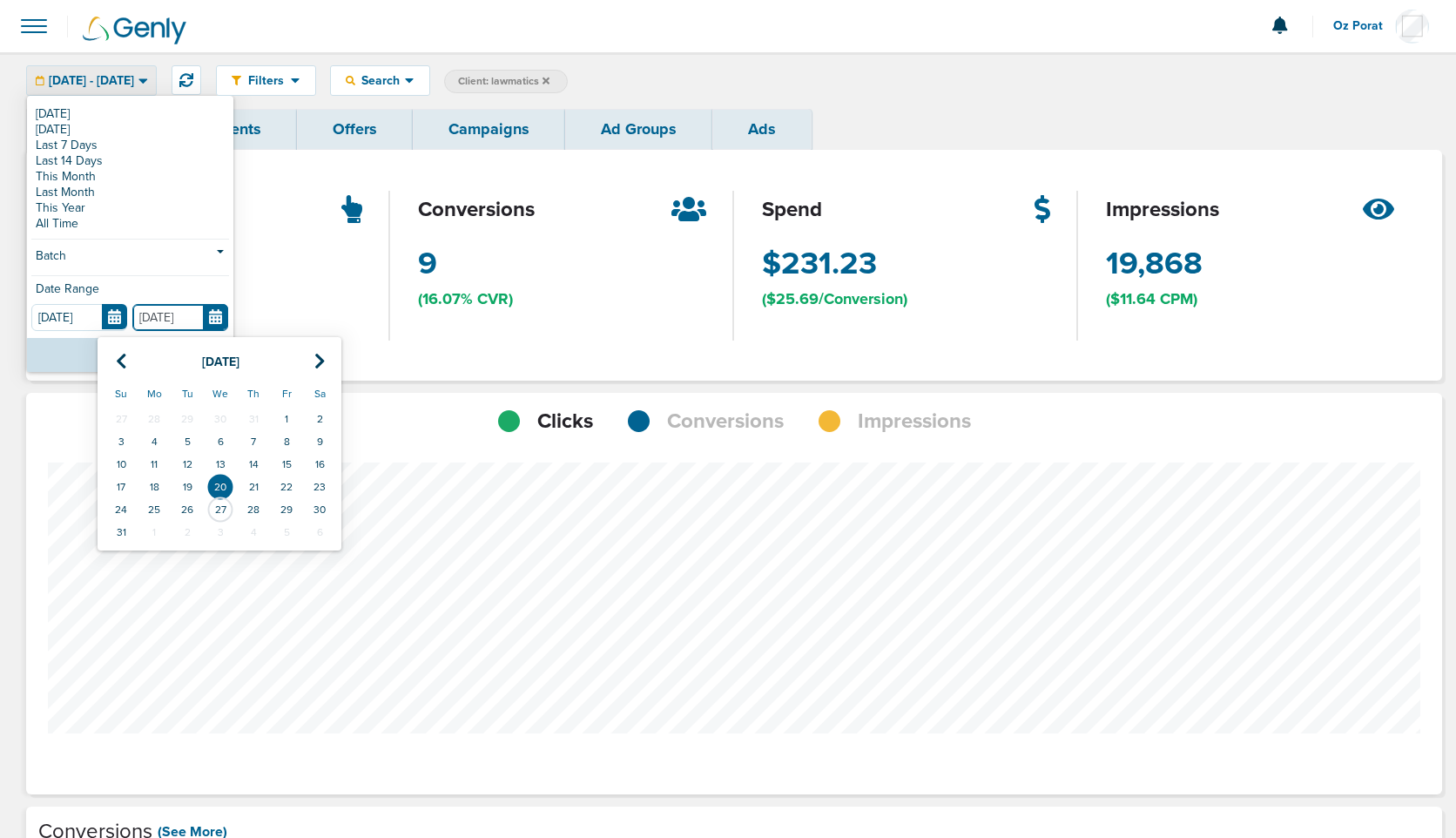
click at [222, 316] on input "[DATE]" at bounding box center [180, 317] width 95 height 27
click at [221, 458] on td "13" at bounding box center [219, 464] width 33 height 23
type input "[DATE]"
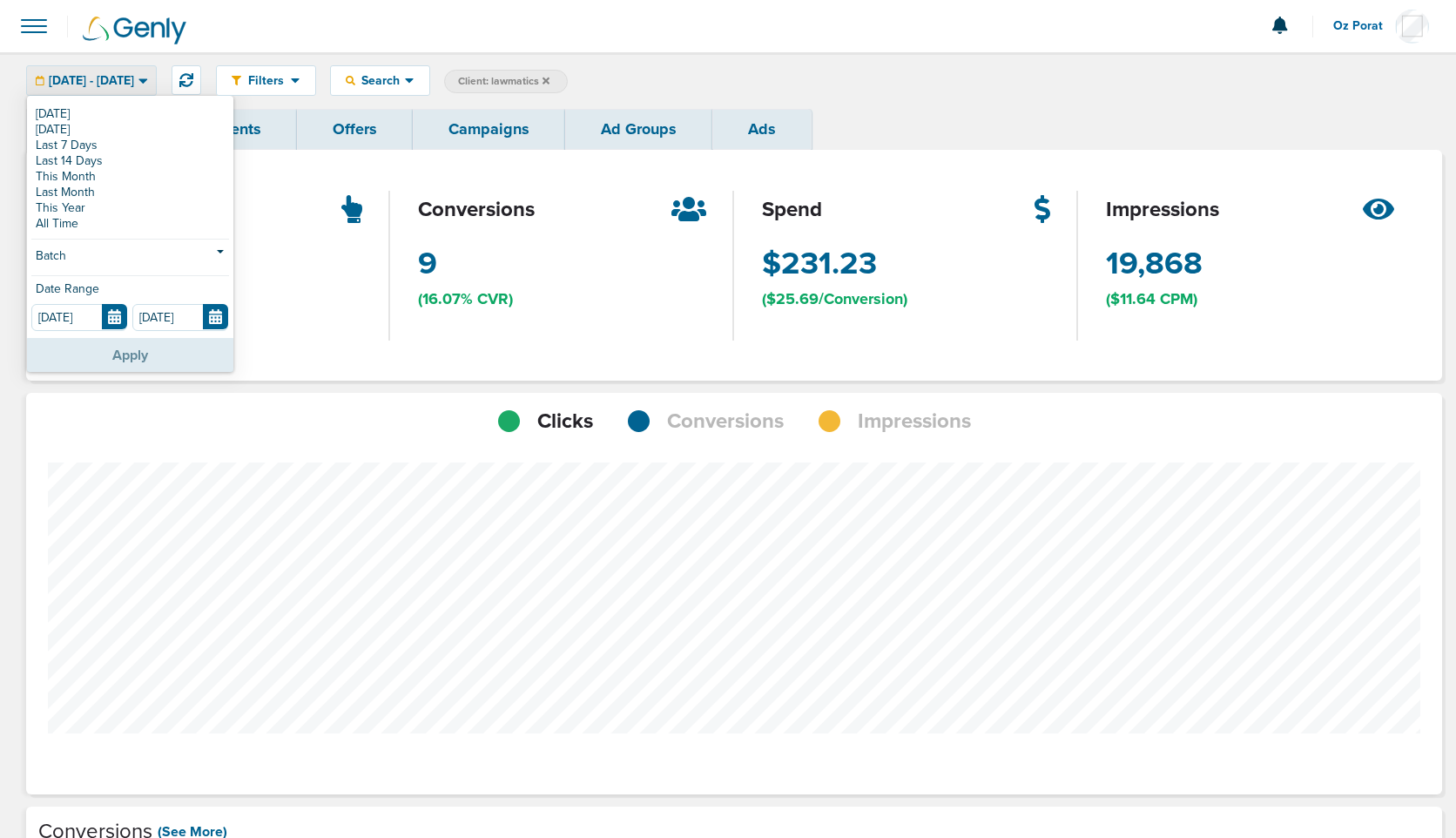
click at [144, 358] on button "Apply" at bounding box center [130, 355] width 206 height 34
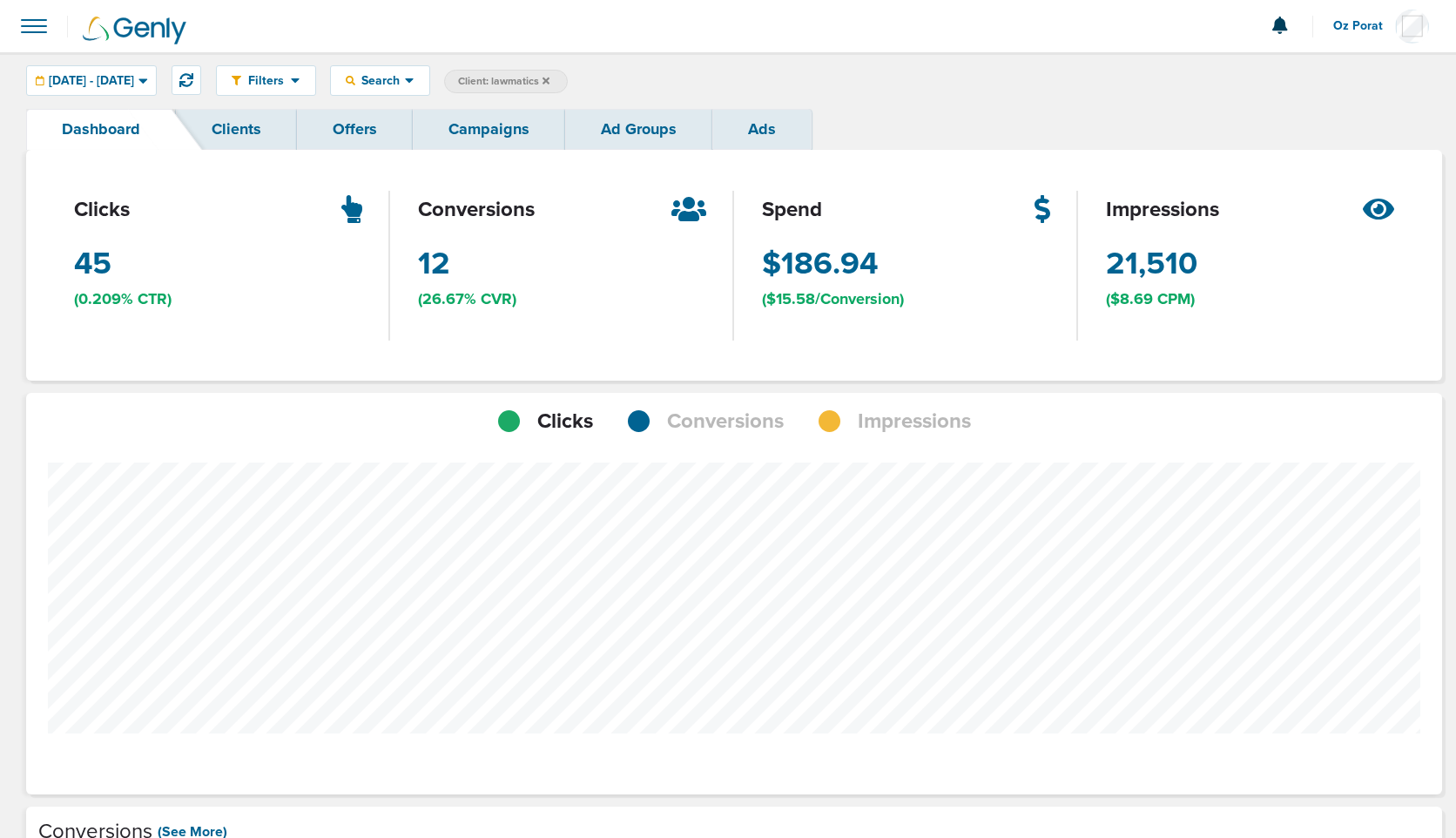
click at [627, 119] on link "Ad Groups" at bounding box center [639, 129] width 147 height 41
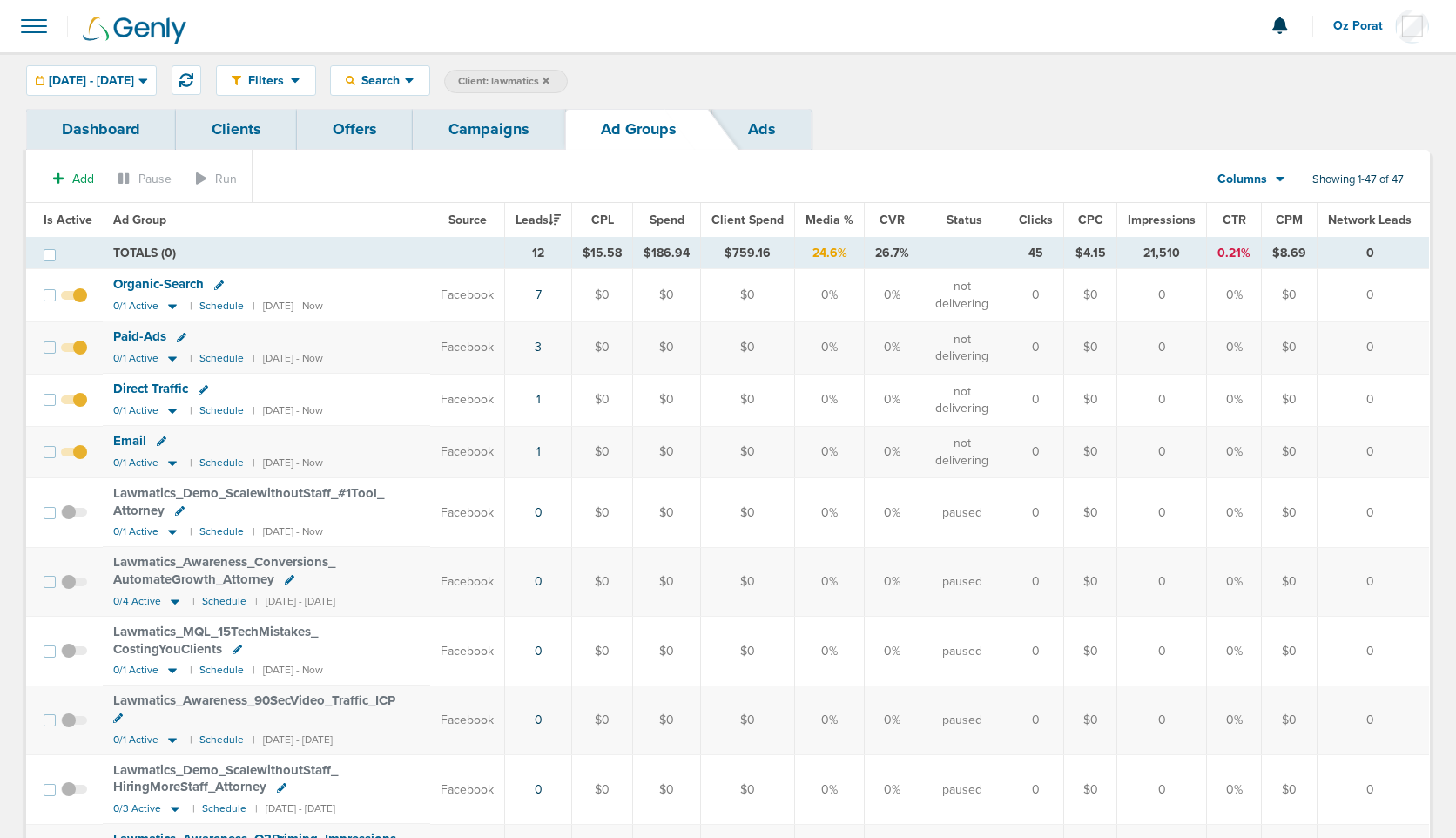
click at [100, 131] on link "Dashboard" at bounding box center [101, 129] width 149 height 41
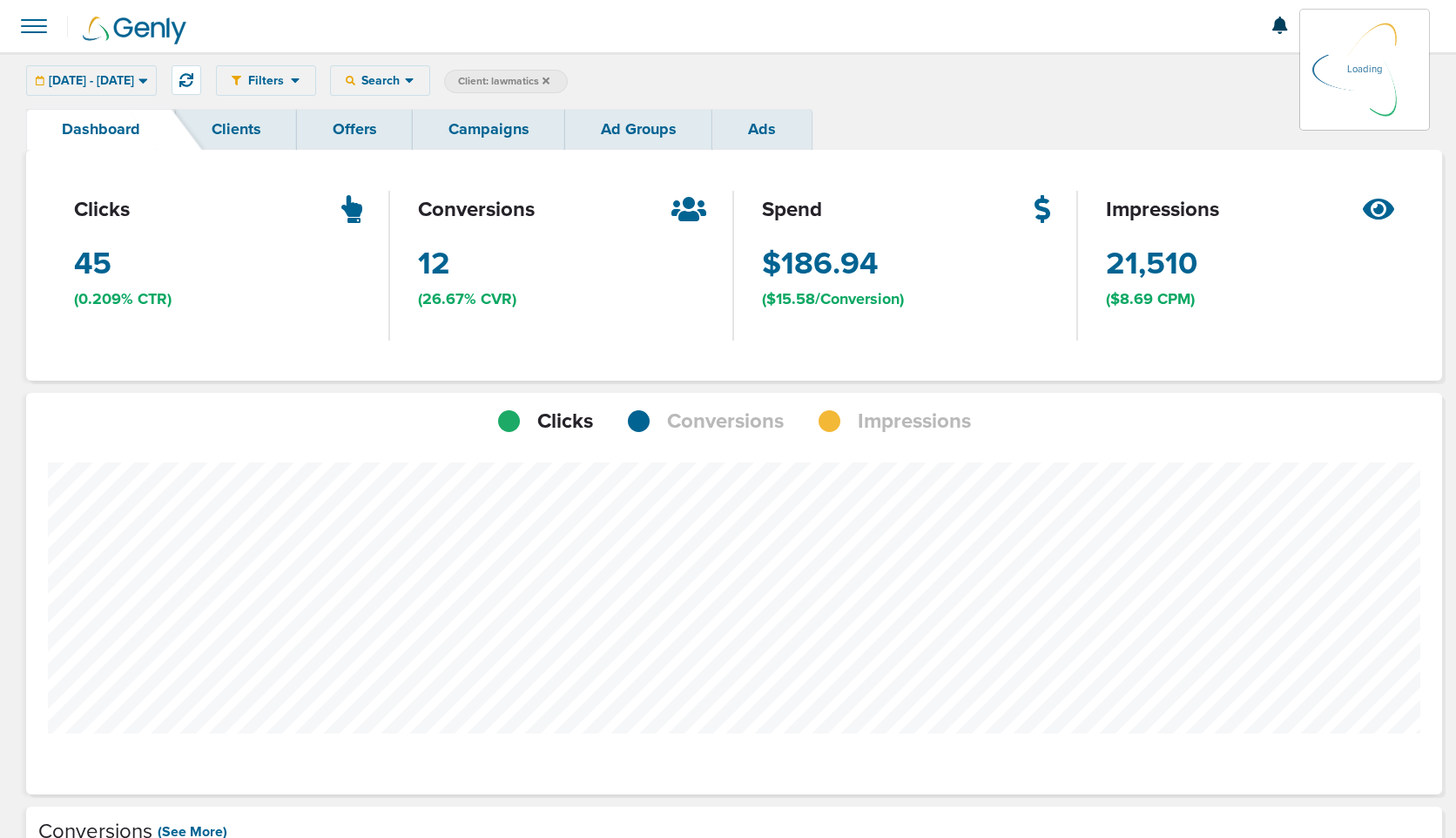
scroll to position [1356, 1403]
click at [124, 75] on span "[DATE] - [DATE]" at bounding box center [92, 80] width 85 height 12
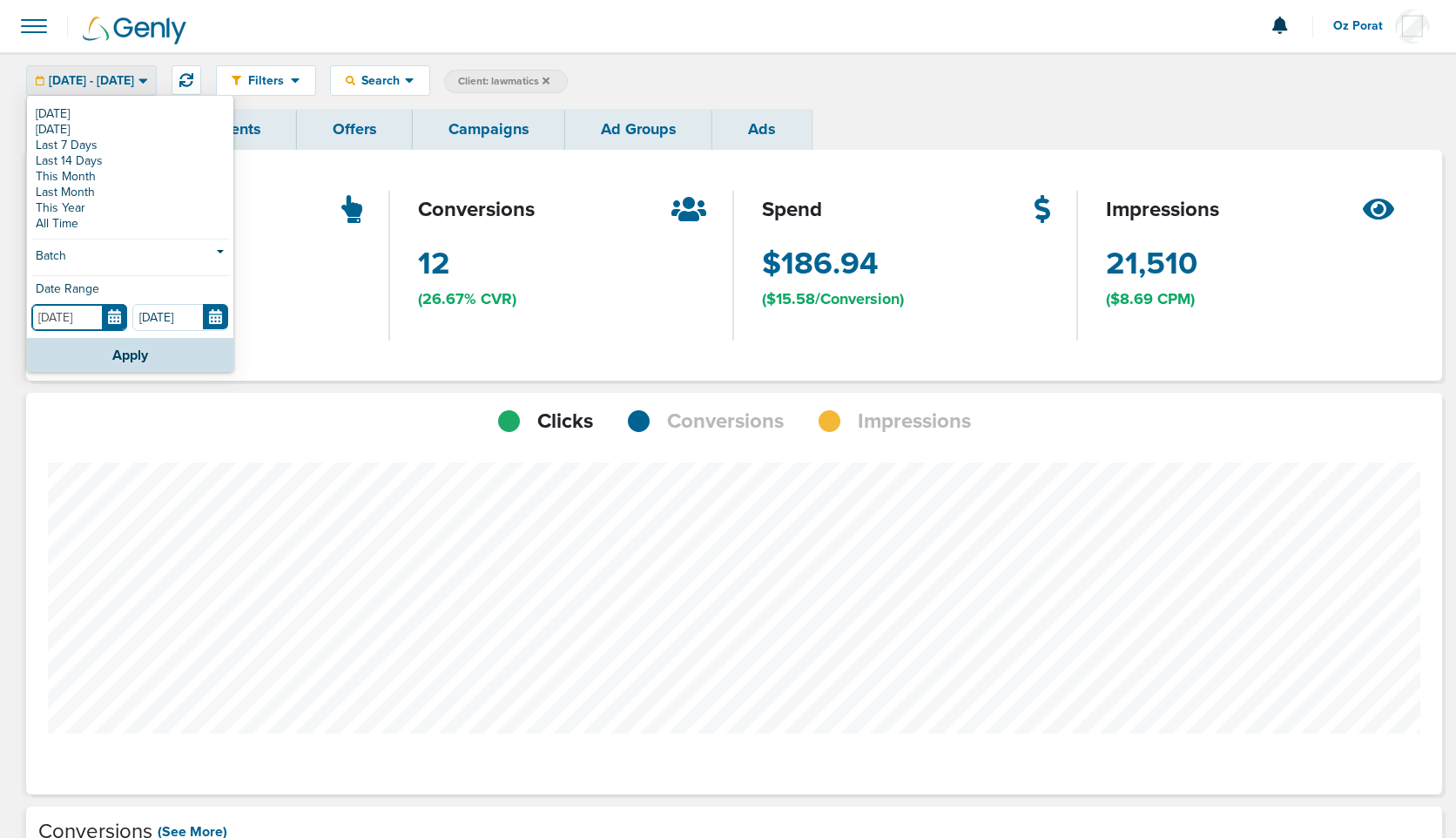
click at [119, 318] on input "[DATE]" at bounding box center [78, 317] width 95 height 27
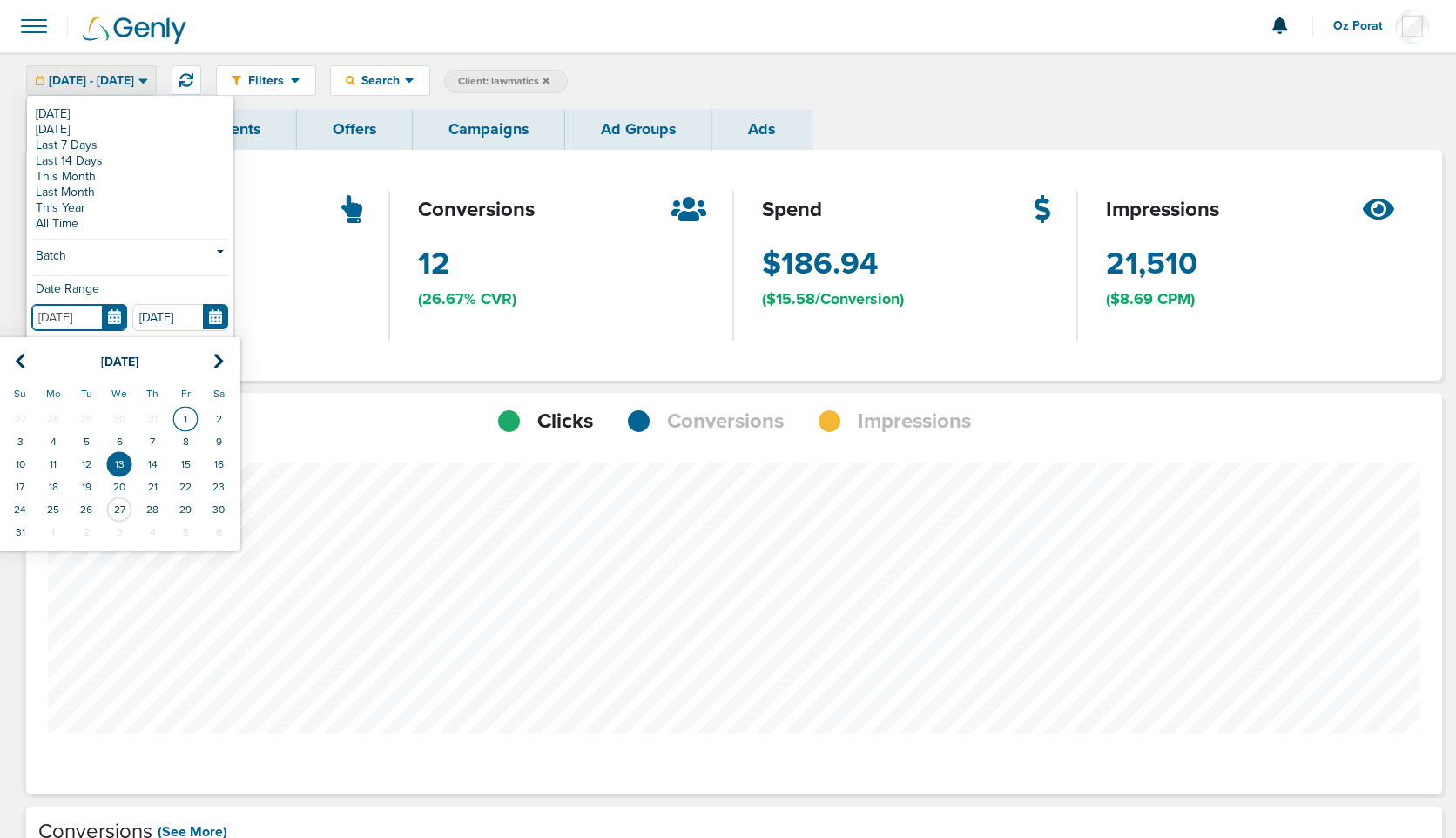
click at [190, 414] on td "1" at bounding box center [185, 419] width 33 height 23
type input "[DATE]"
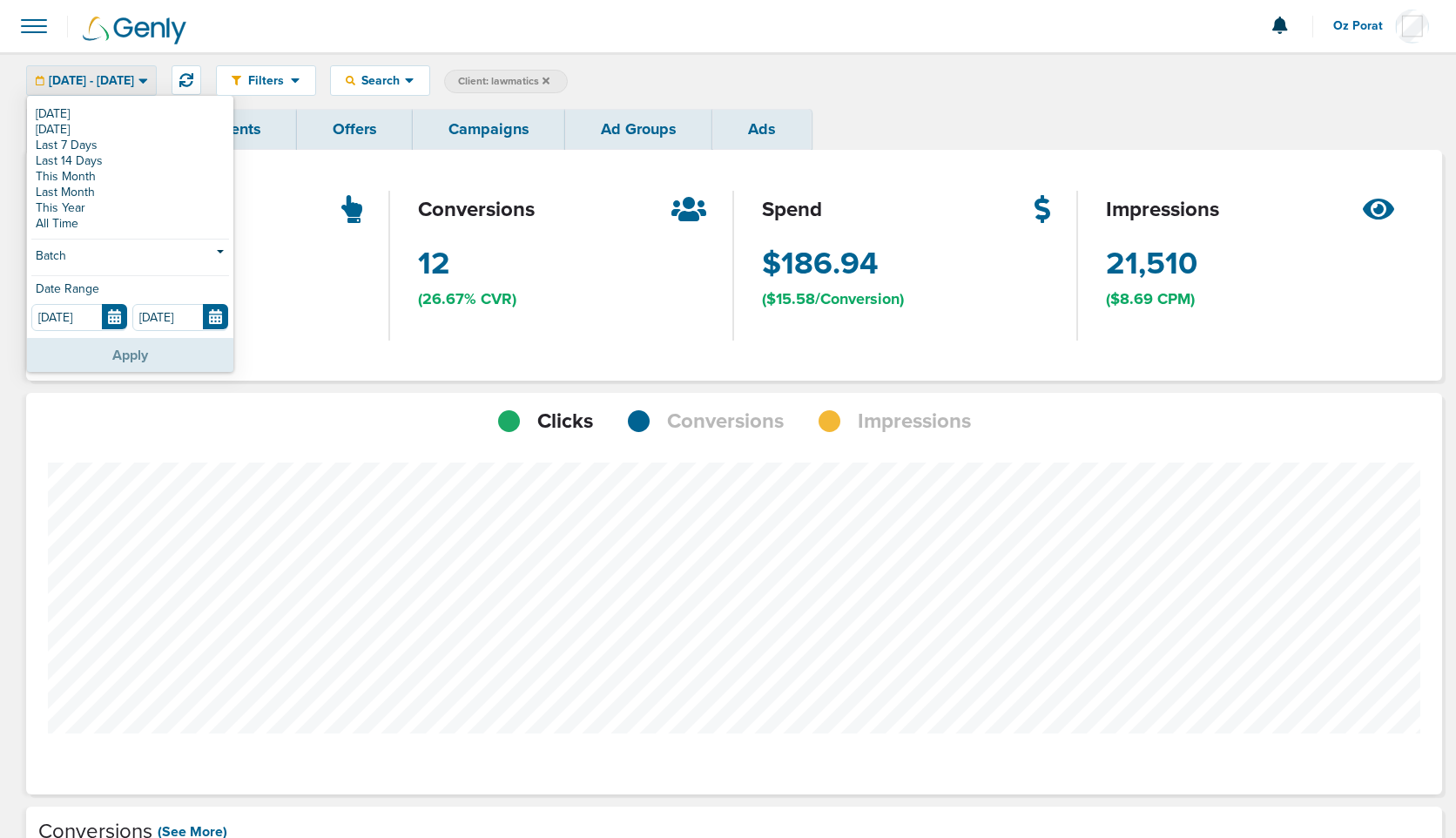
click at [151, 351] on button "Apply" at bounding box center [130, 355] width 206 height 34
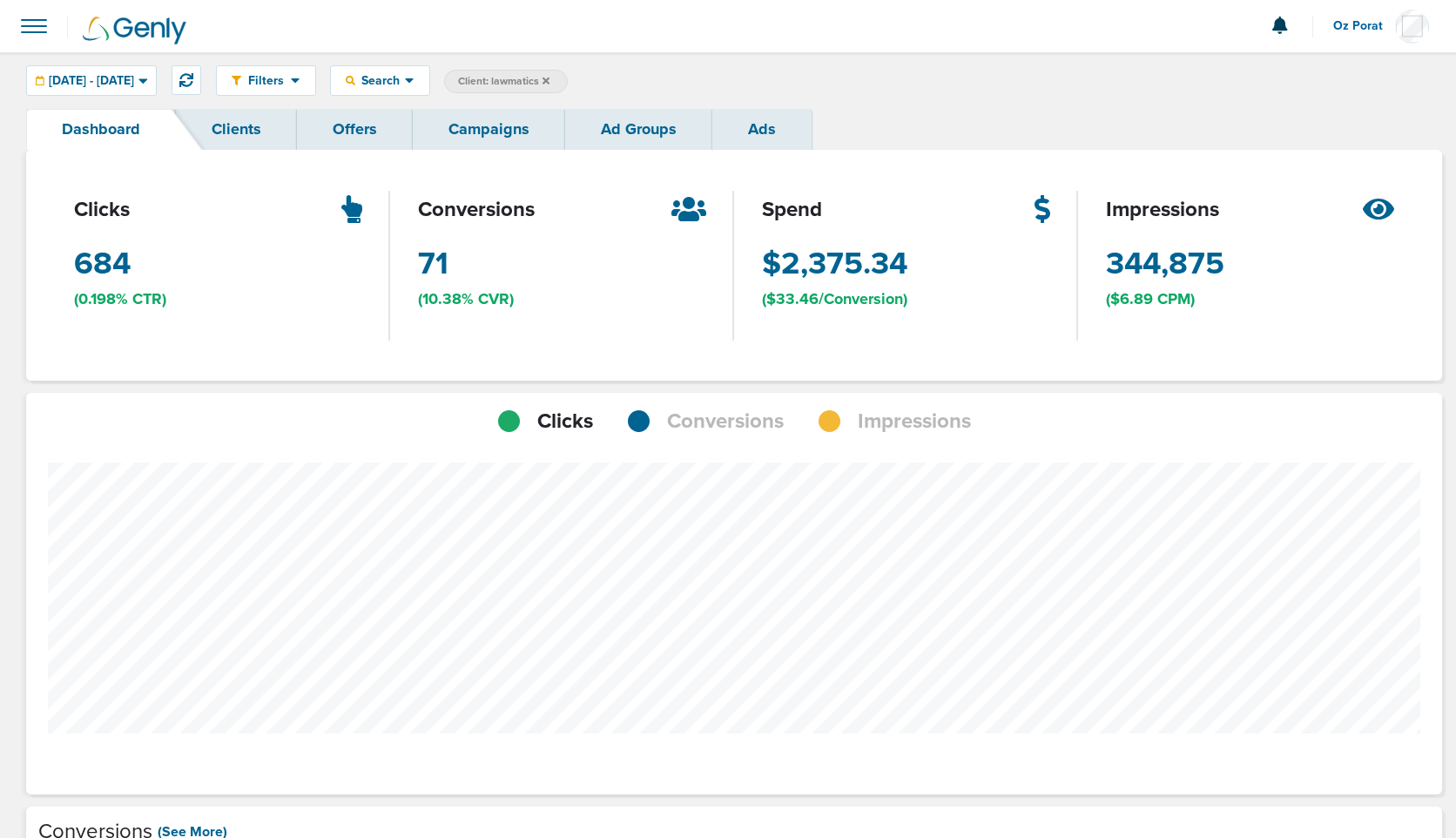
click at [629, 130] on link "Ad Groups" at bounding box center [639, 129] width 147 height 41
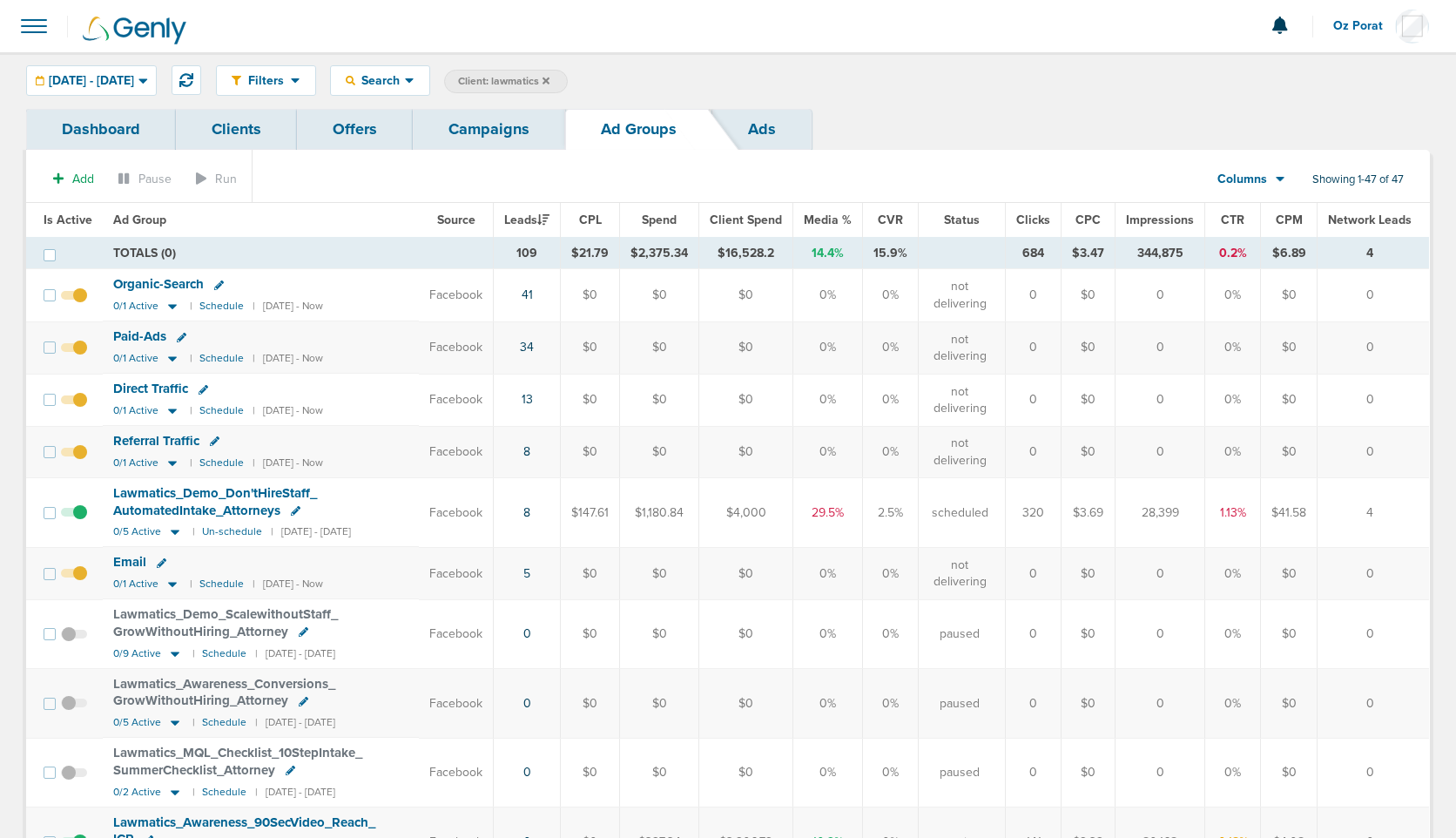
click at [508, 141] on link "Campaigns" at bounding box center [488, 129] width 152 height 41
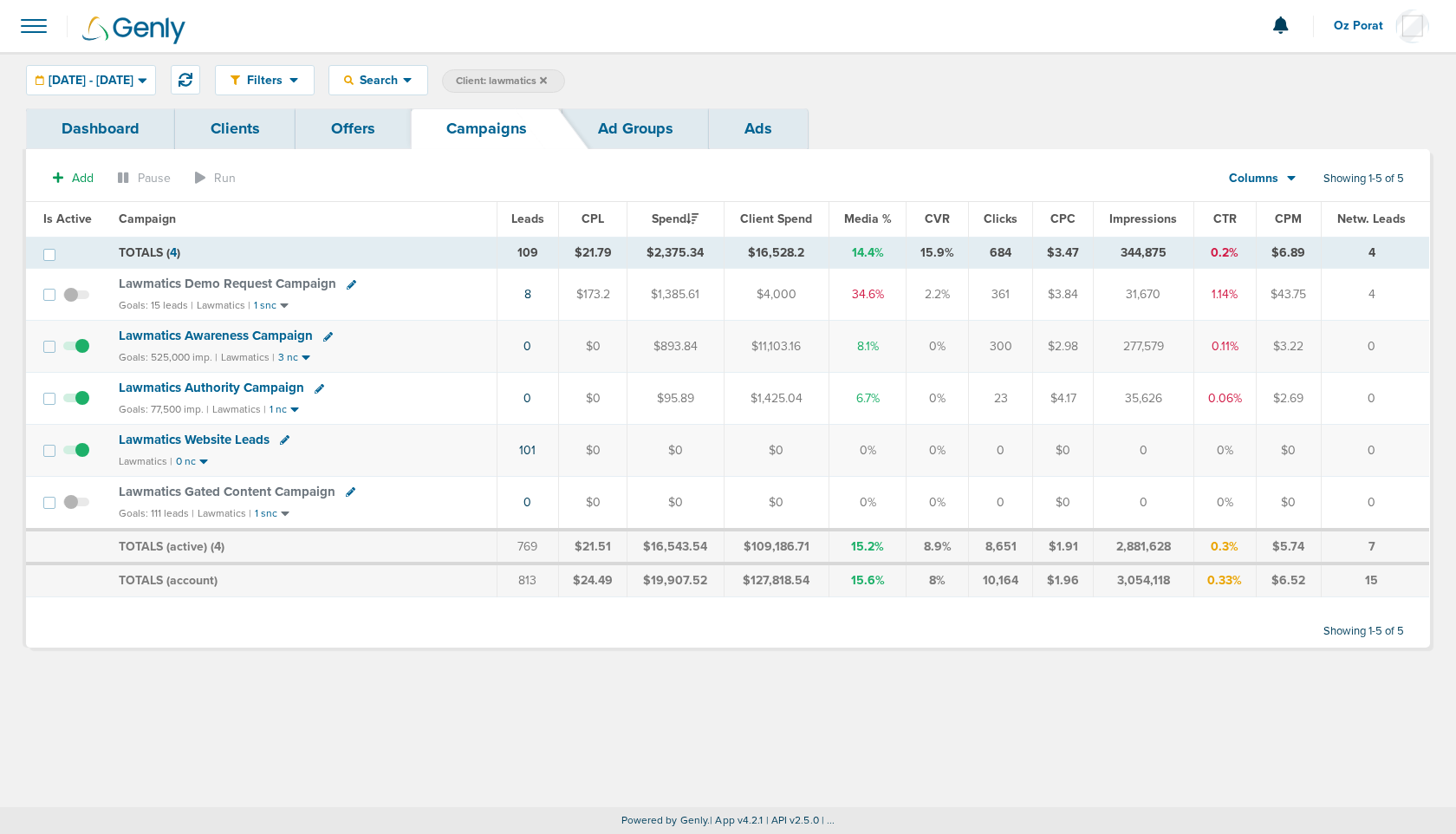
click at [73, 129] on link "Dashboard" at bounding box center [101, 128] width 149 height 40
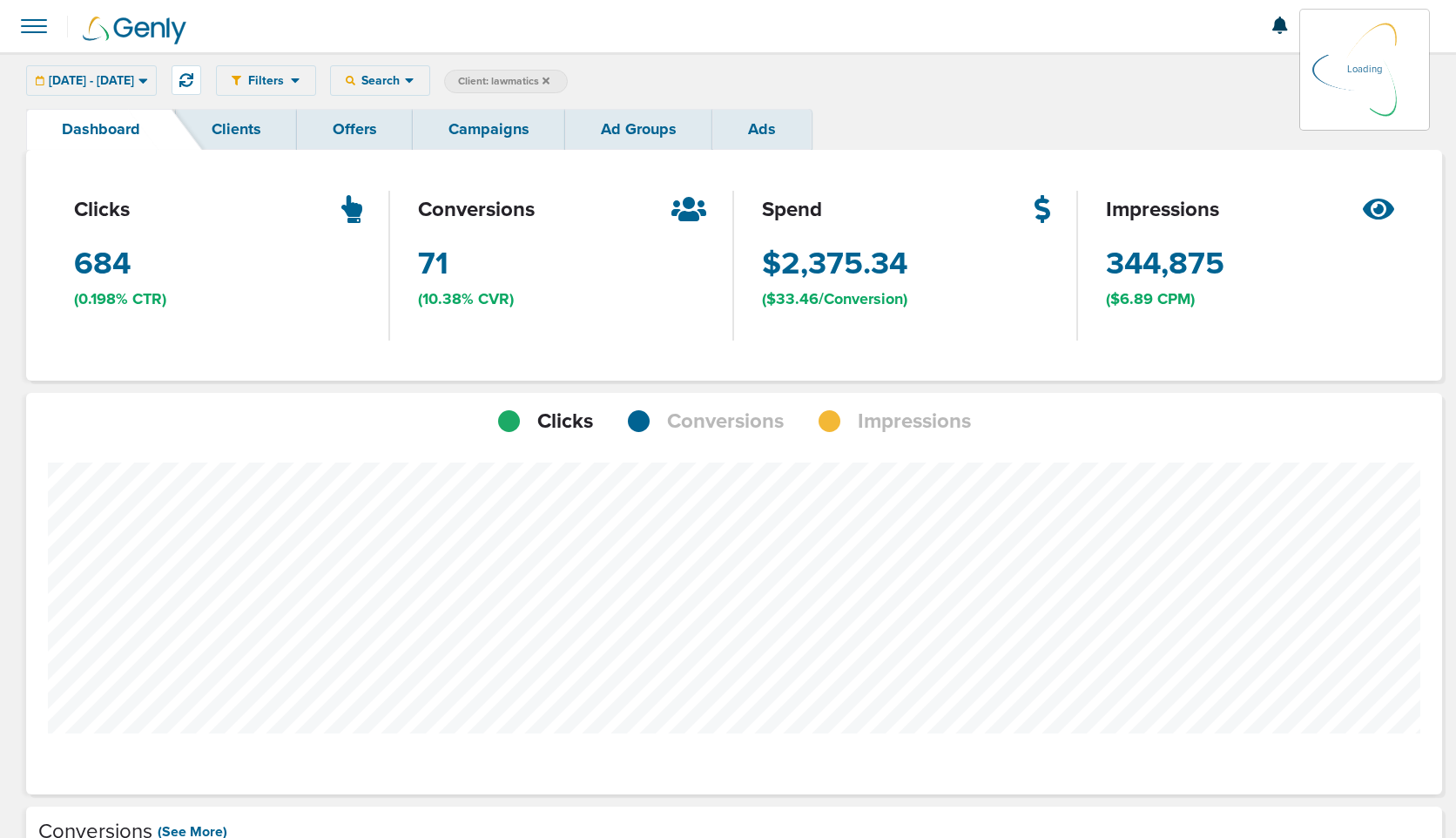
scroll to position [1356, 1403]
click at [134, 82] on span "[DATE] - [DATE]" at bounding box center [92, 80] width 85 height 12
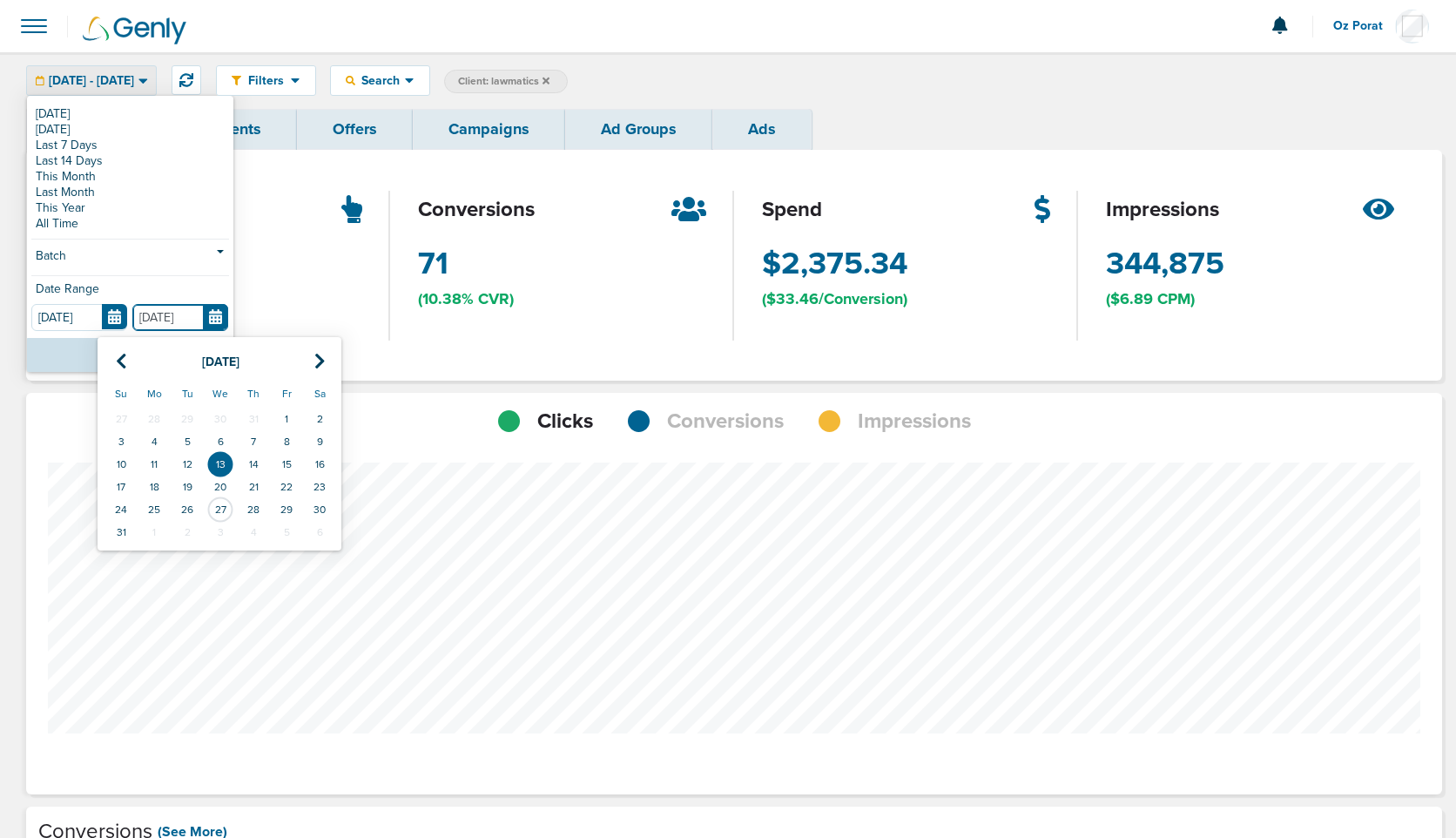
click at [211, 320] on input "[DATE]" at bounding box center [180, 317] width 95 height 27
click at [257, 441] on td "7" at bounding box center [252, 442] width 33 height 23
type input "[DATE]"
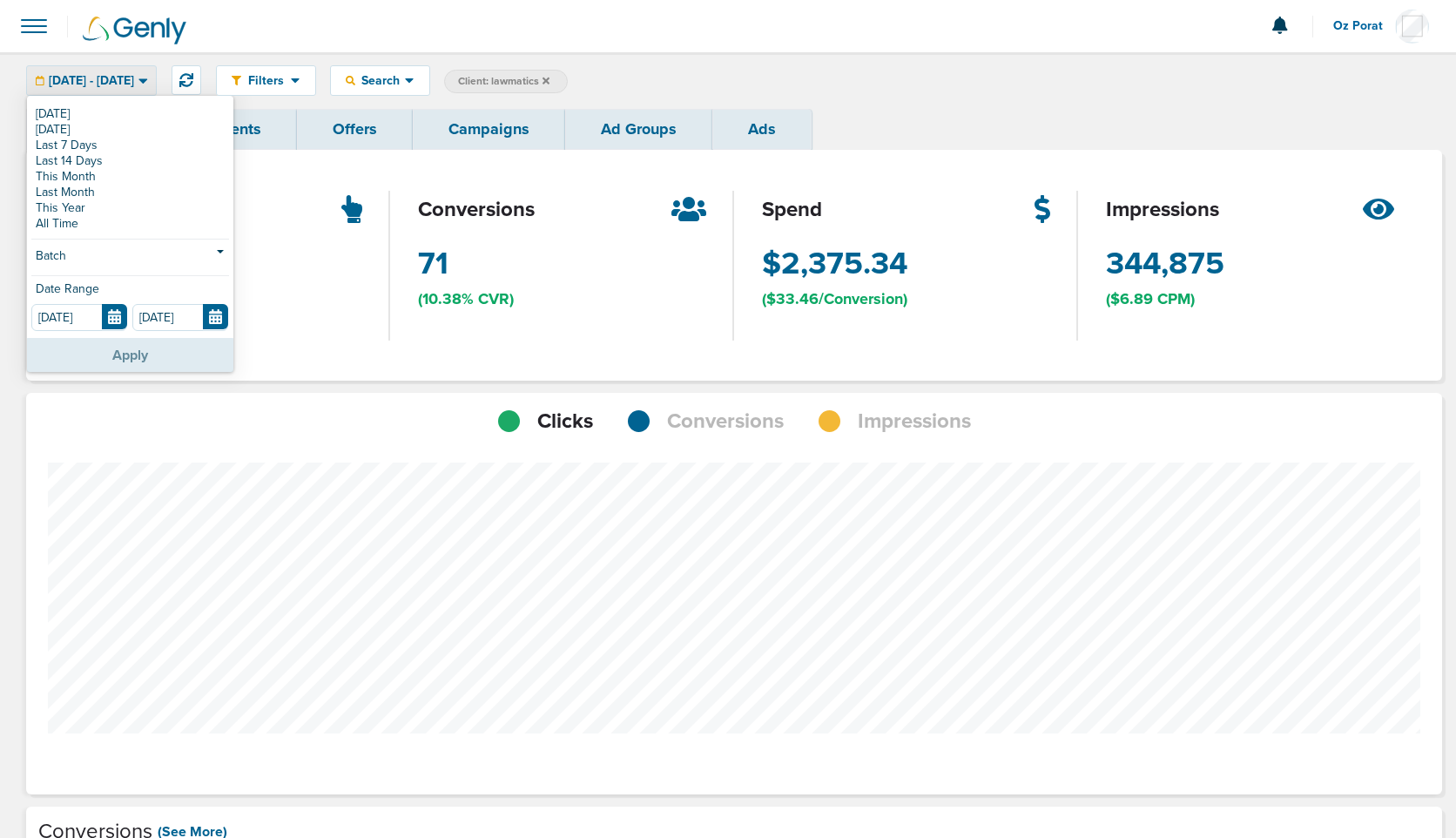
click at [134, 350] on button "Apply" at bounding box center [130, 355] width 206 height 34
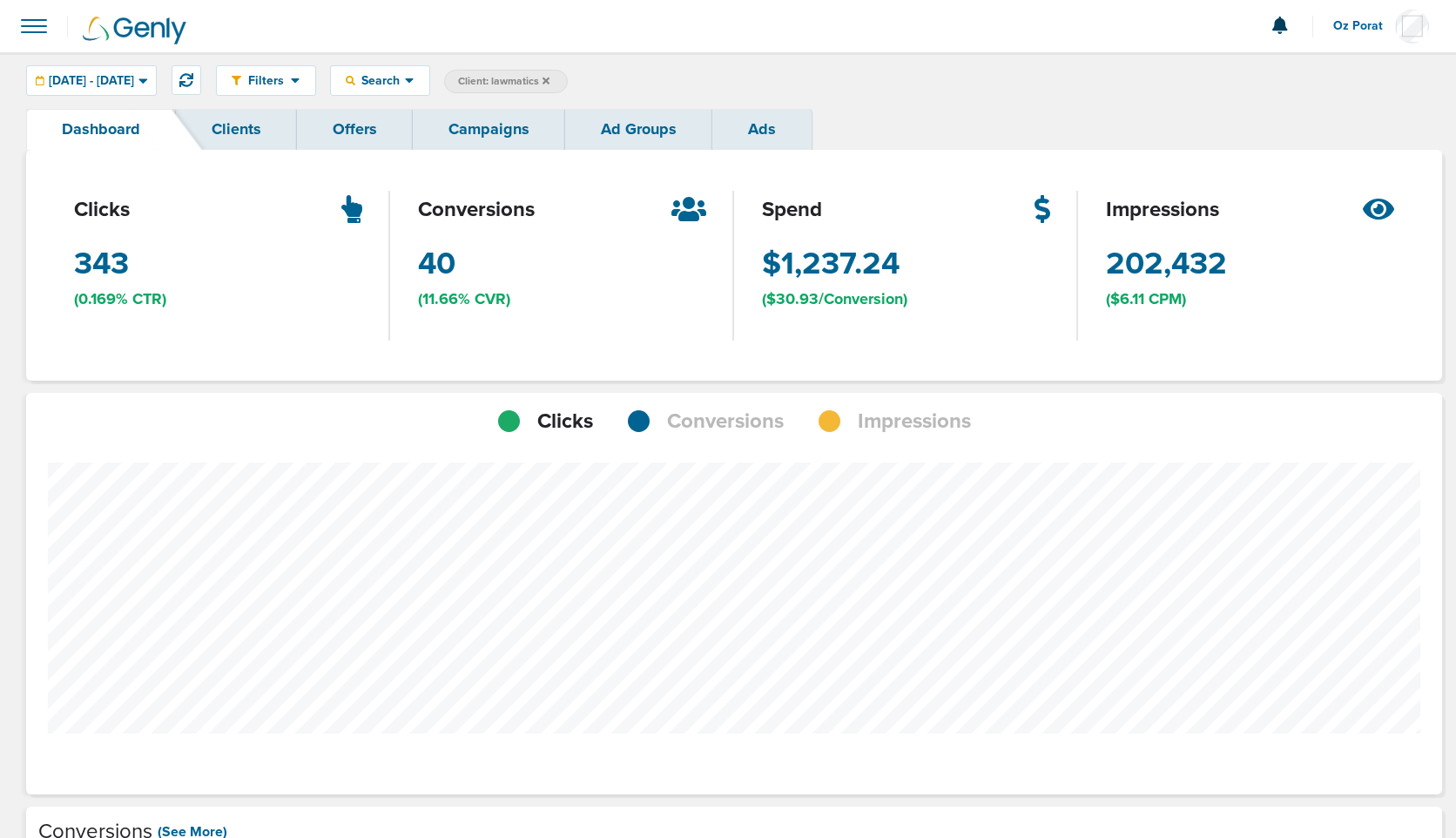
click at [500, 129] on link "Campaigns" at bounding box center [488, 129] width 152 height 41
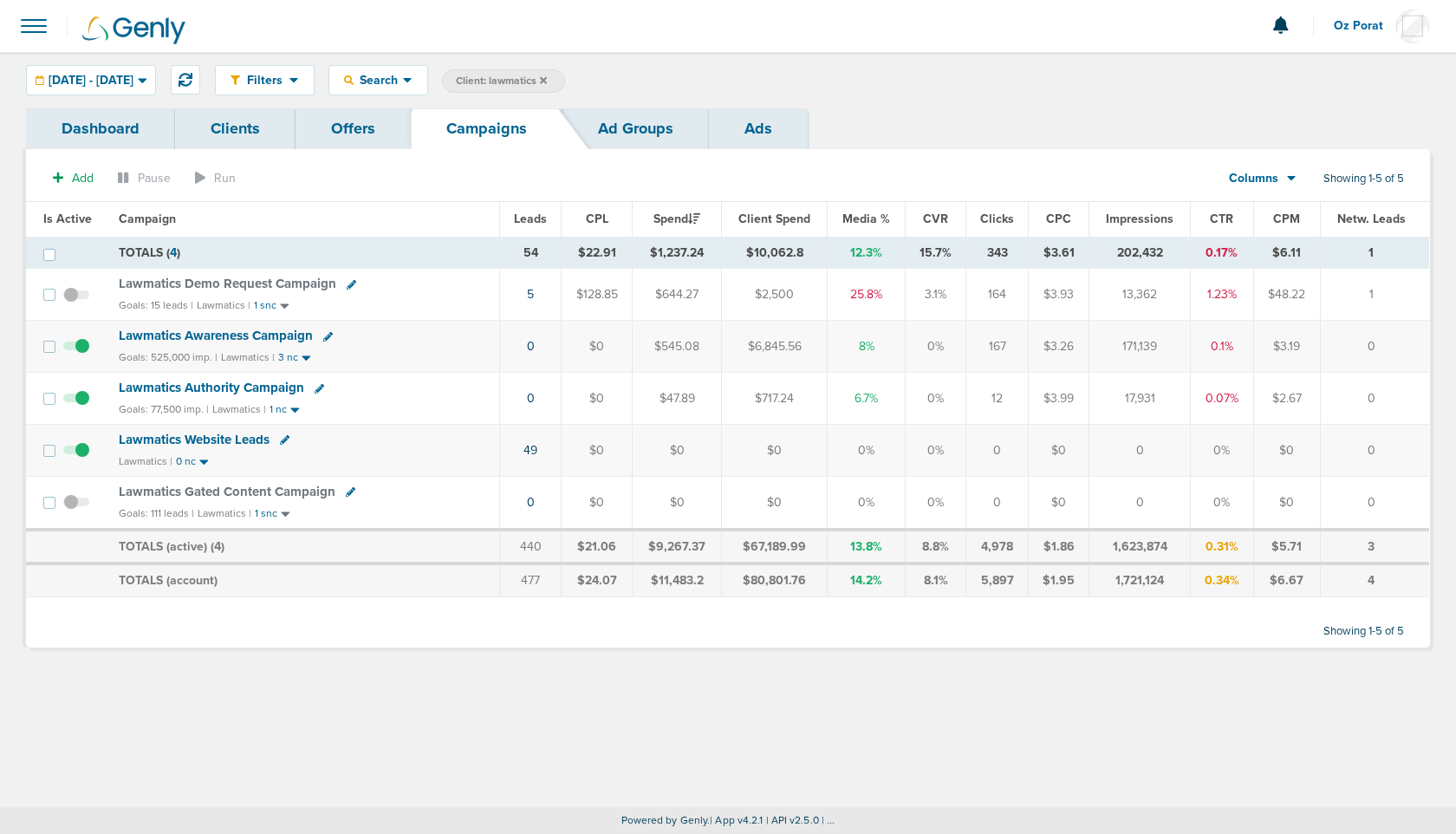
click at [608, 120] on link "Ad Groups" at bounding box center [636, 128] width 147 height 40
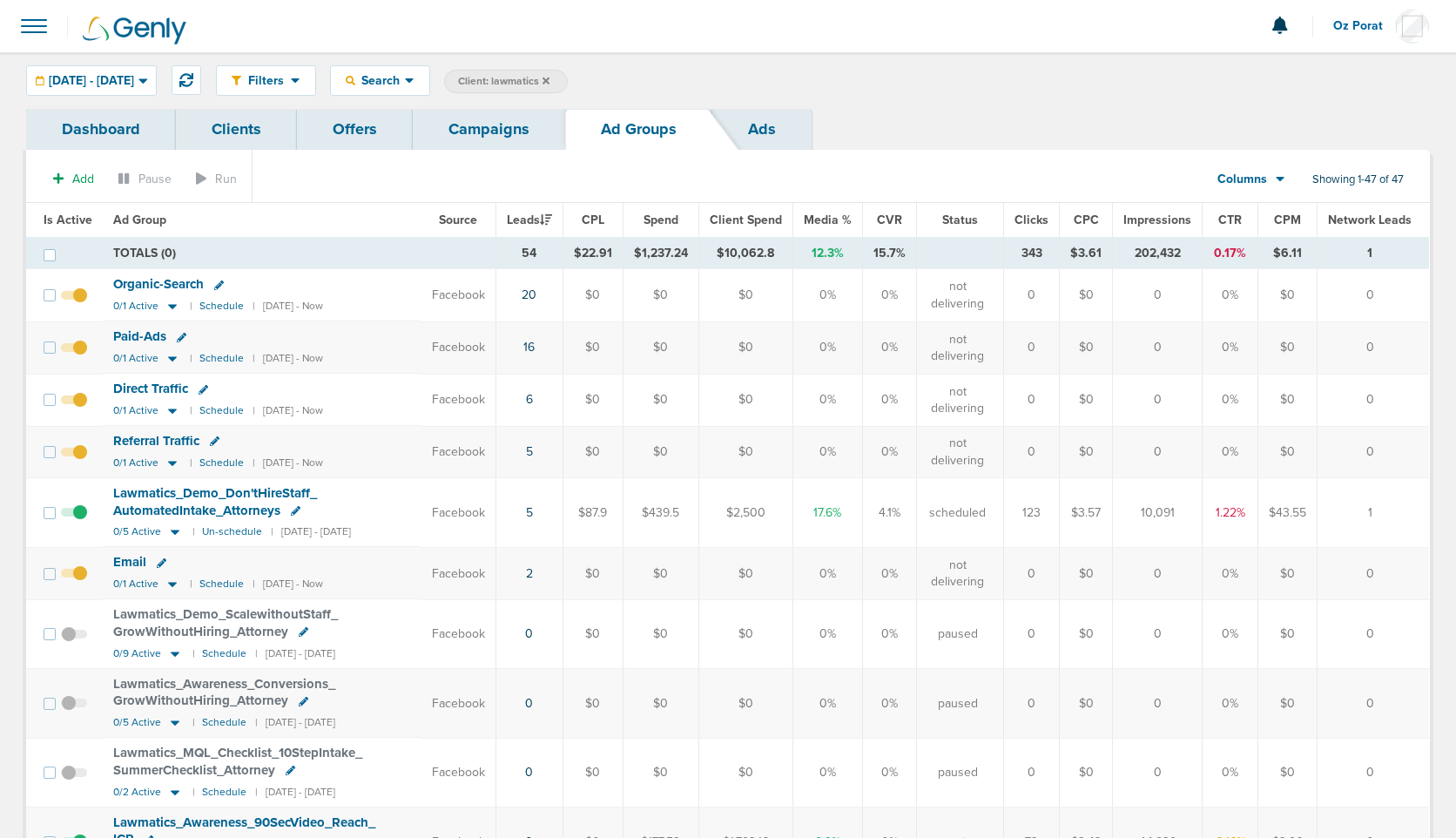
click at [737, 127] on link "Ads" at bounding box center [761, 129] width 99 height 41
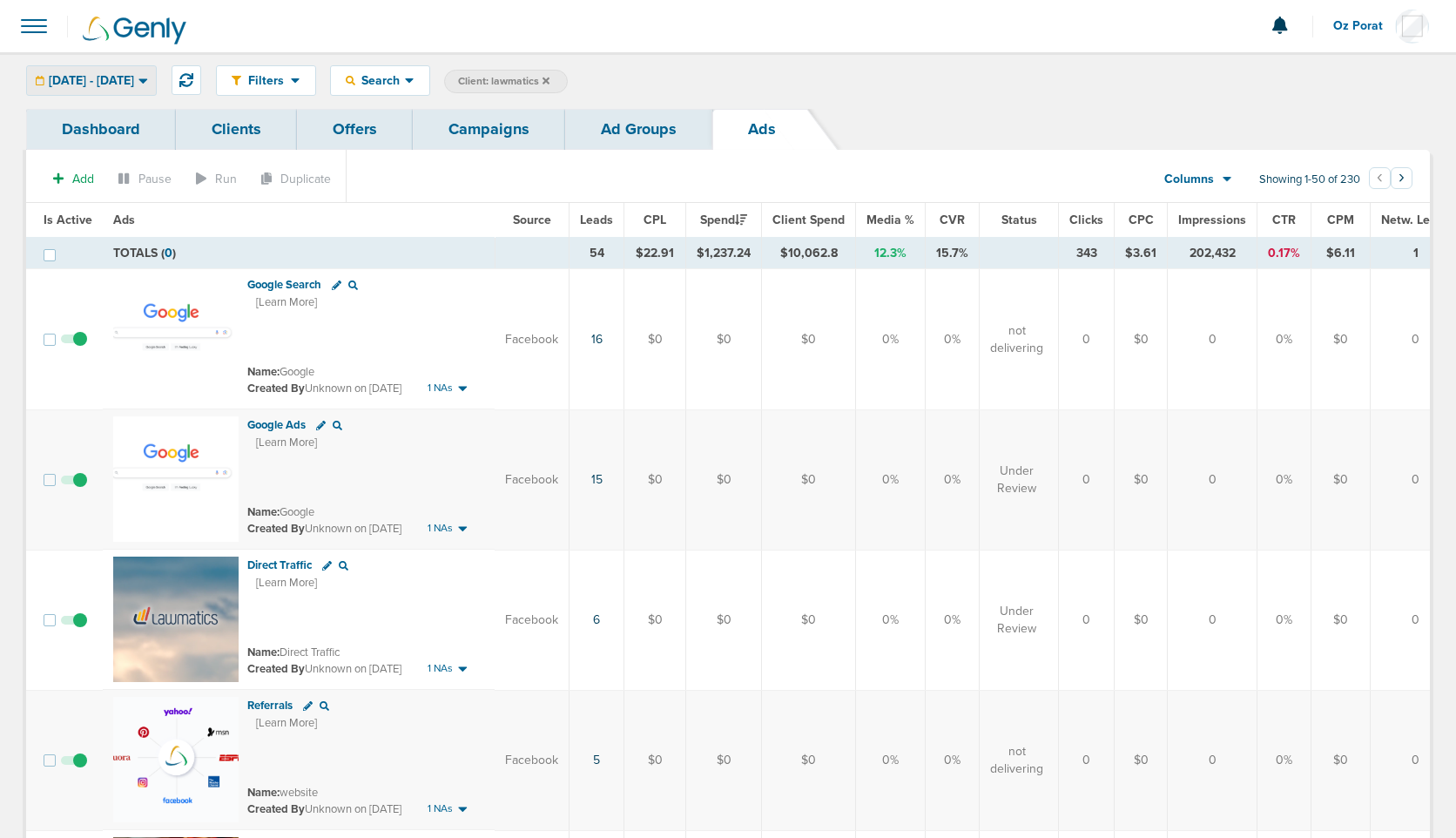
click at [130, 82] on span "[DATE] - [DATE]" at bounding box center [92, 80] width 85 height 12
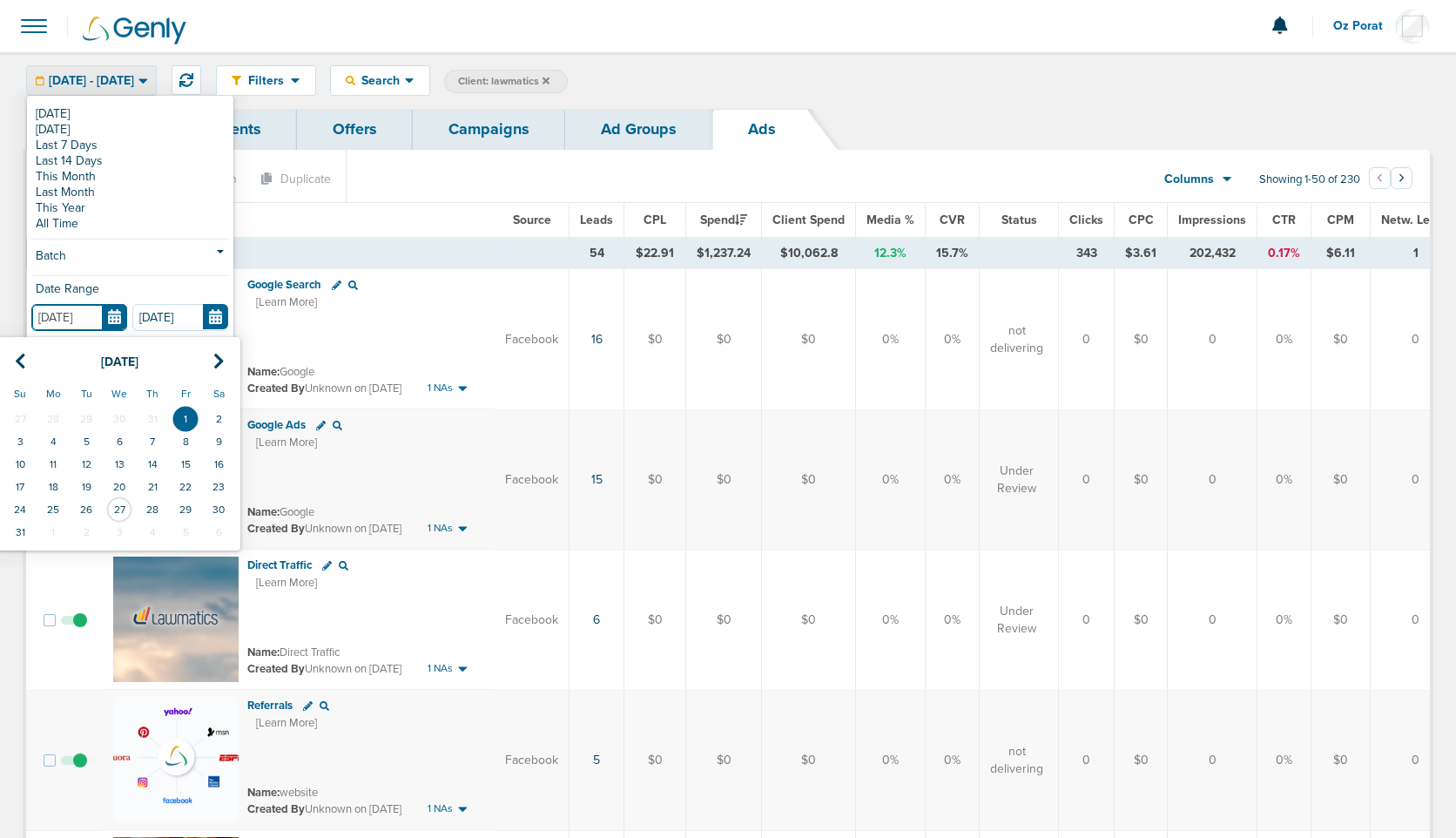
click at [114, 317] on input "[DATE]" at bounding box center [78, 317] width 95 height 27
click at [147, 443] on td "7" at bounding box center [152, 442] width 33 height 23
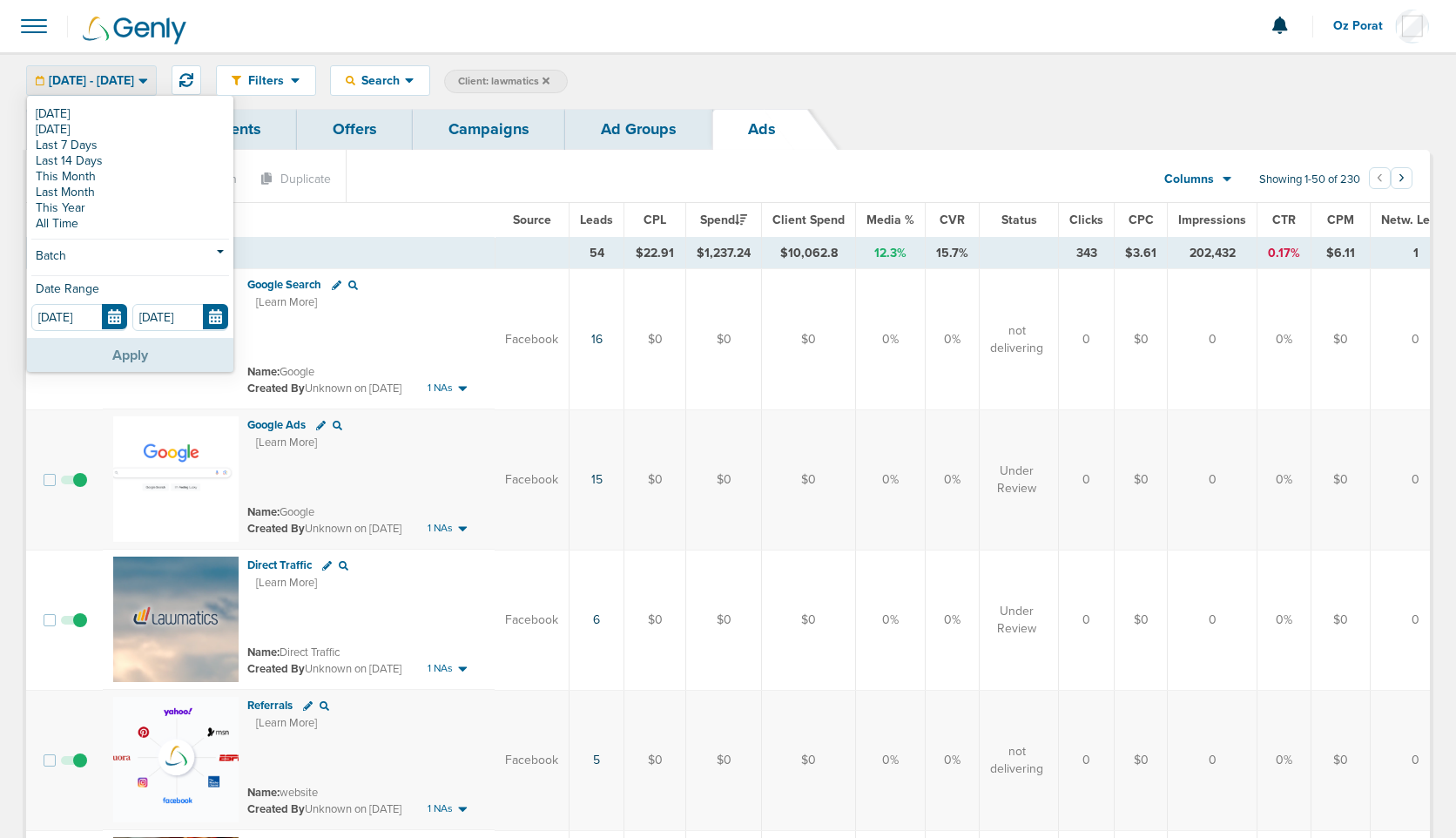
click at [120, 354] on button "Apply" at bounding box center [130, 355] width 206 height 34
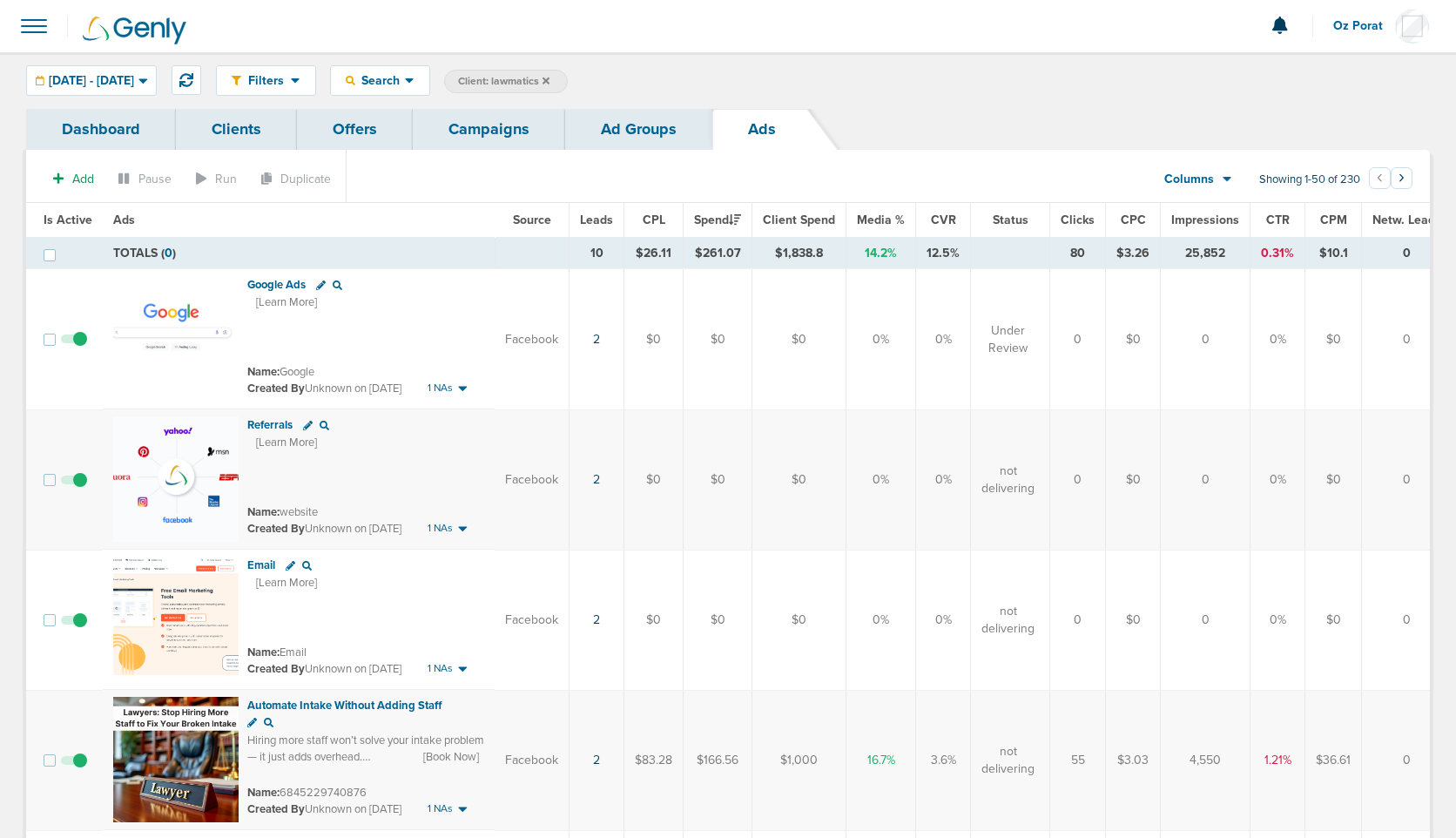
click at [107, 124] on link "Dashboard" at bounding box center [101, 129] width 149 height 41
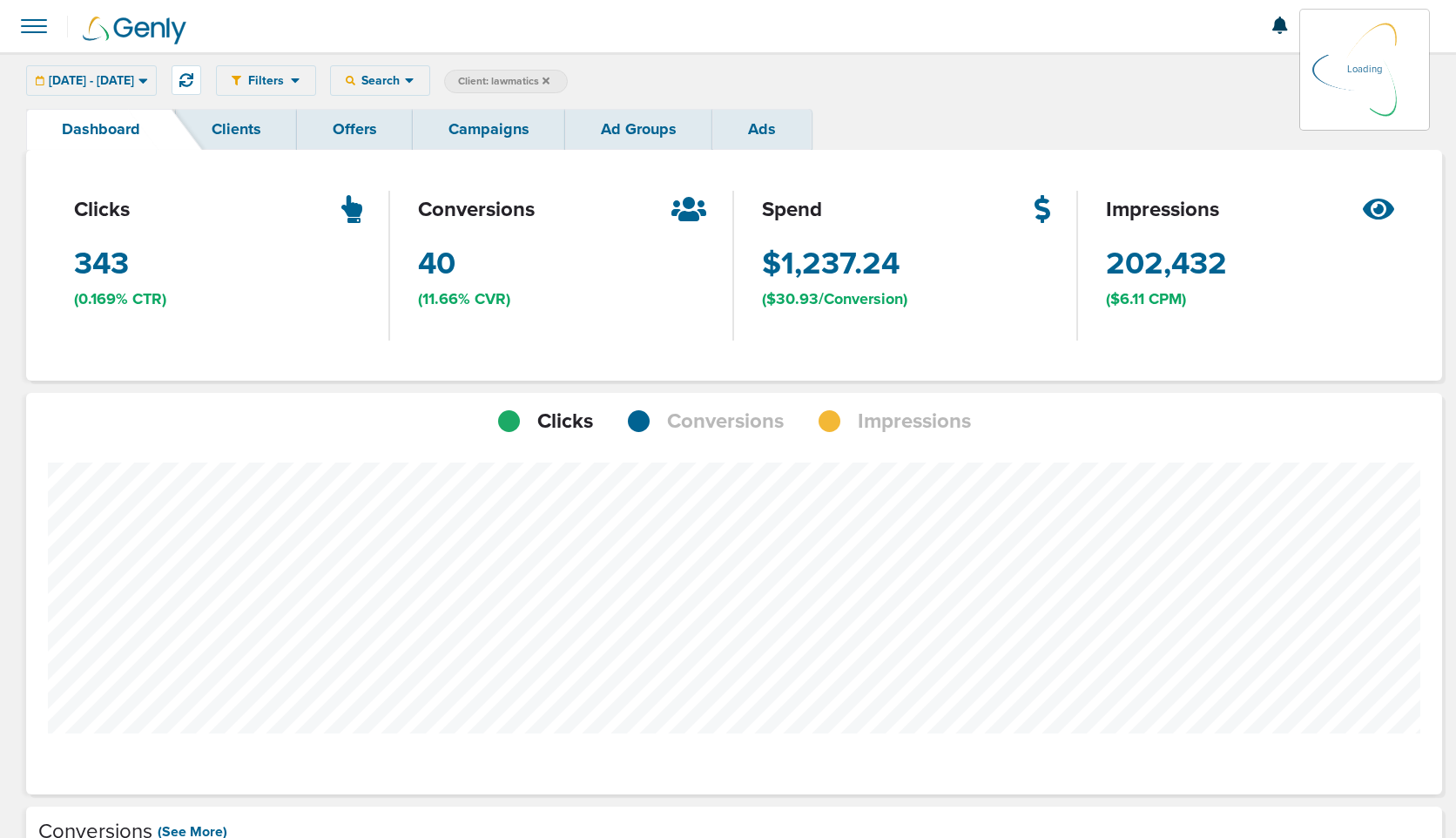
scroll to position [1356, 1403]
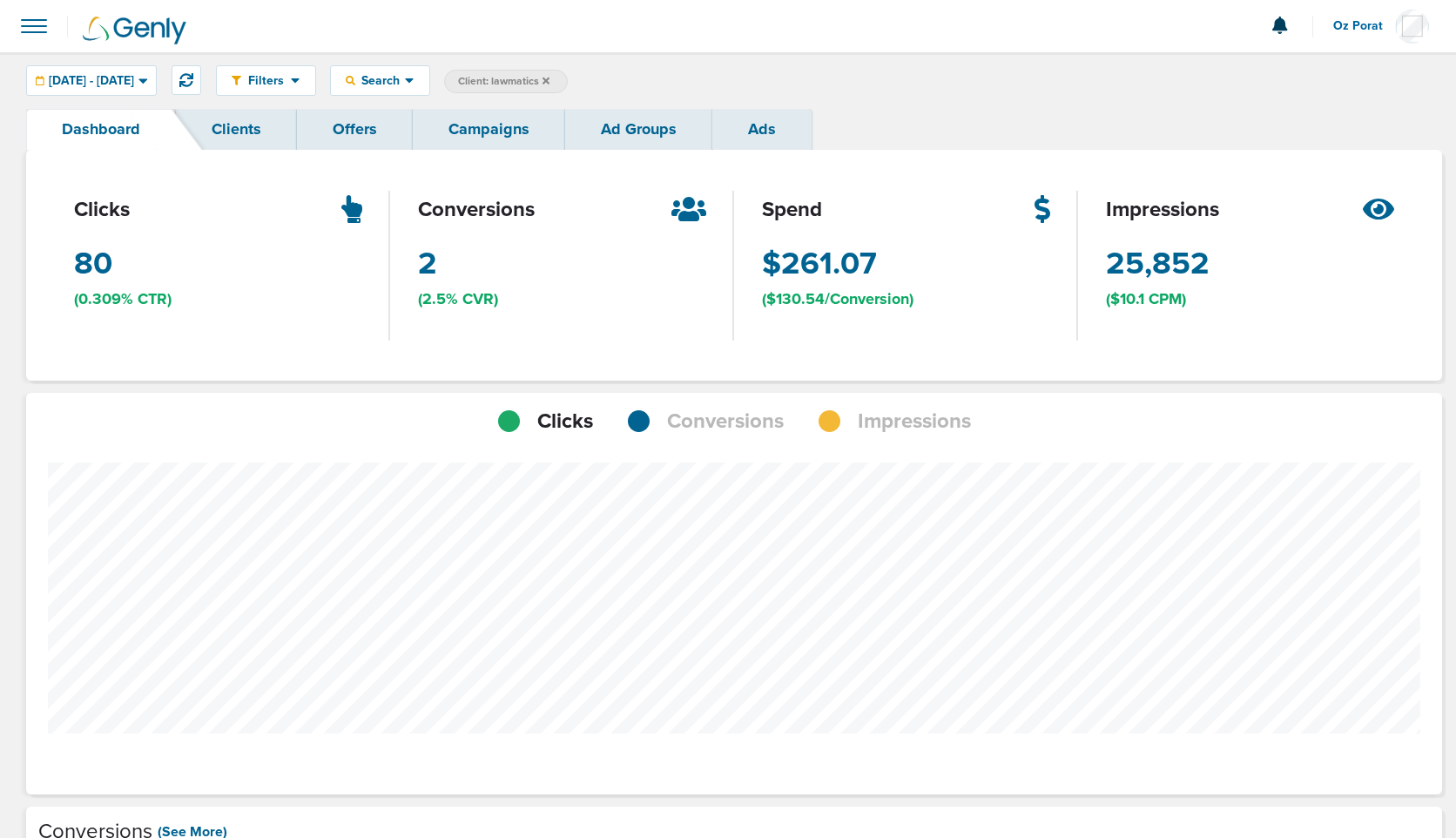
click at [763, 123] on link "Ads" at bounding box center [761, 129] width 99 height 41
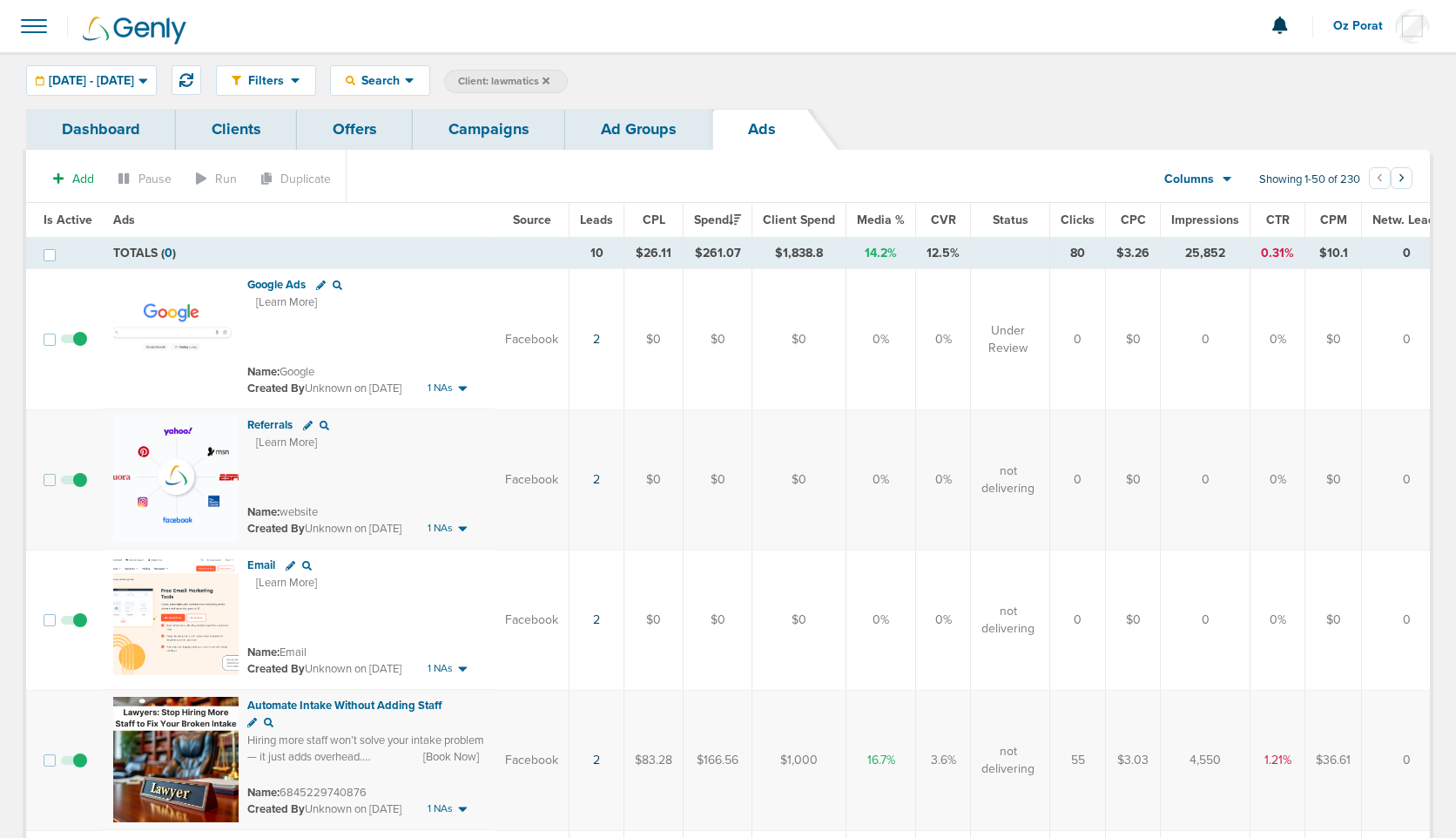
click at [109, 134] on link "Dashboard" at bounding box center [101, 129] width 149 height 41
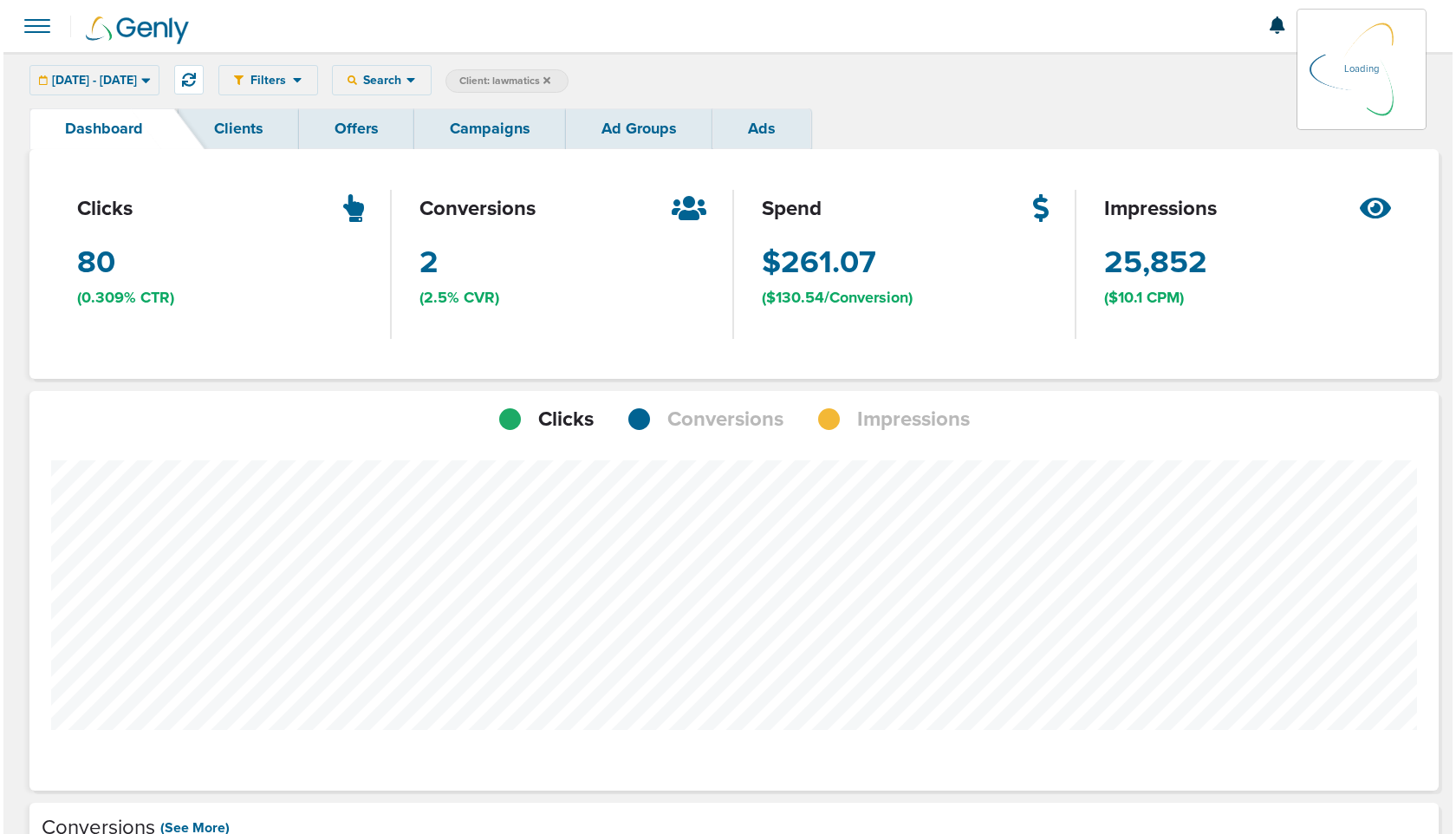
scroll to position [1350, 1397]
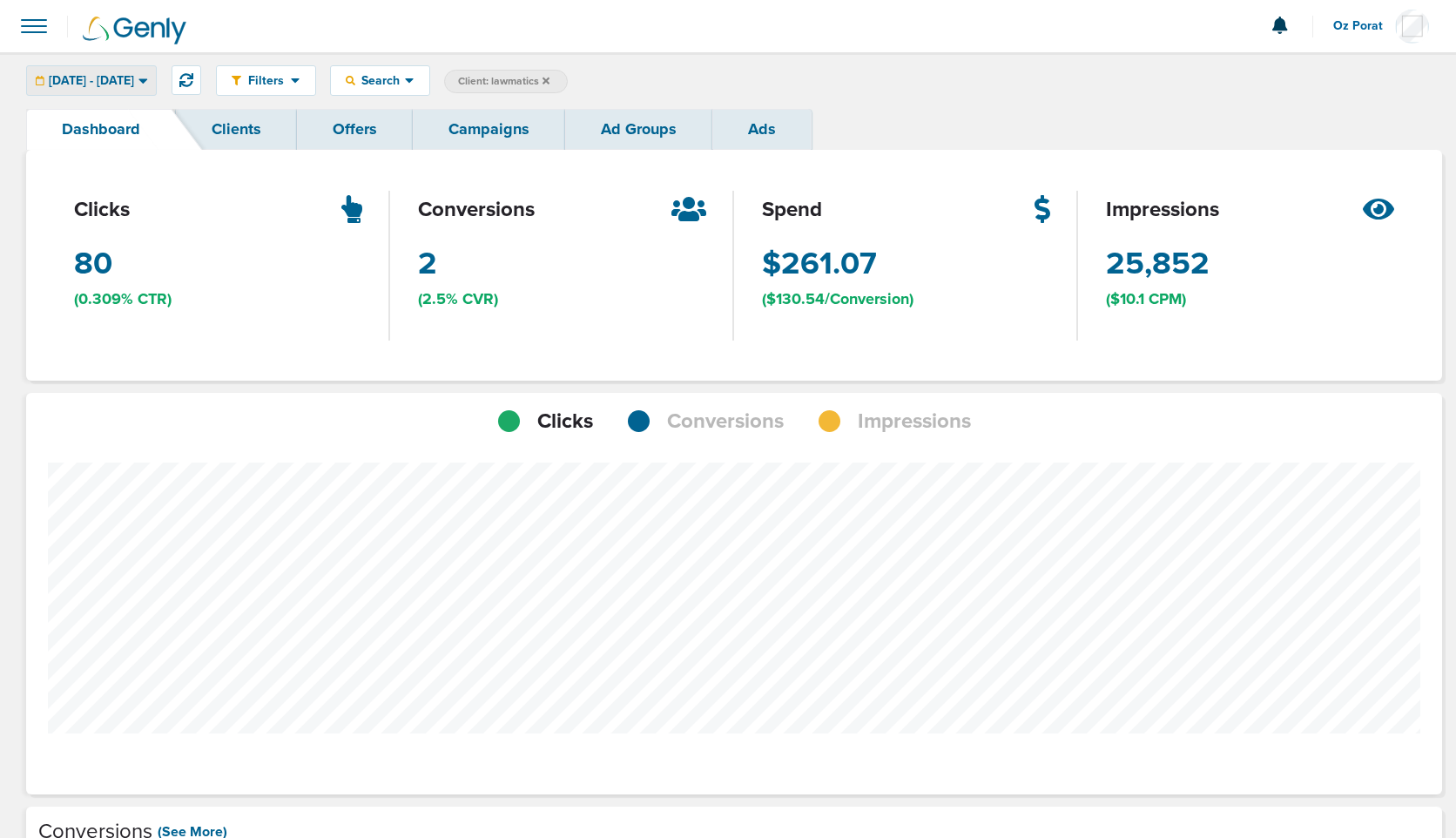
click at [127, 78] on span "[DATE] - [DATE]" at bounding box center [92, 80] width 85 height 12
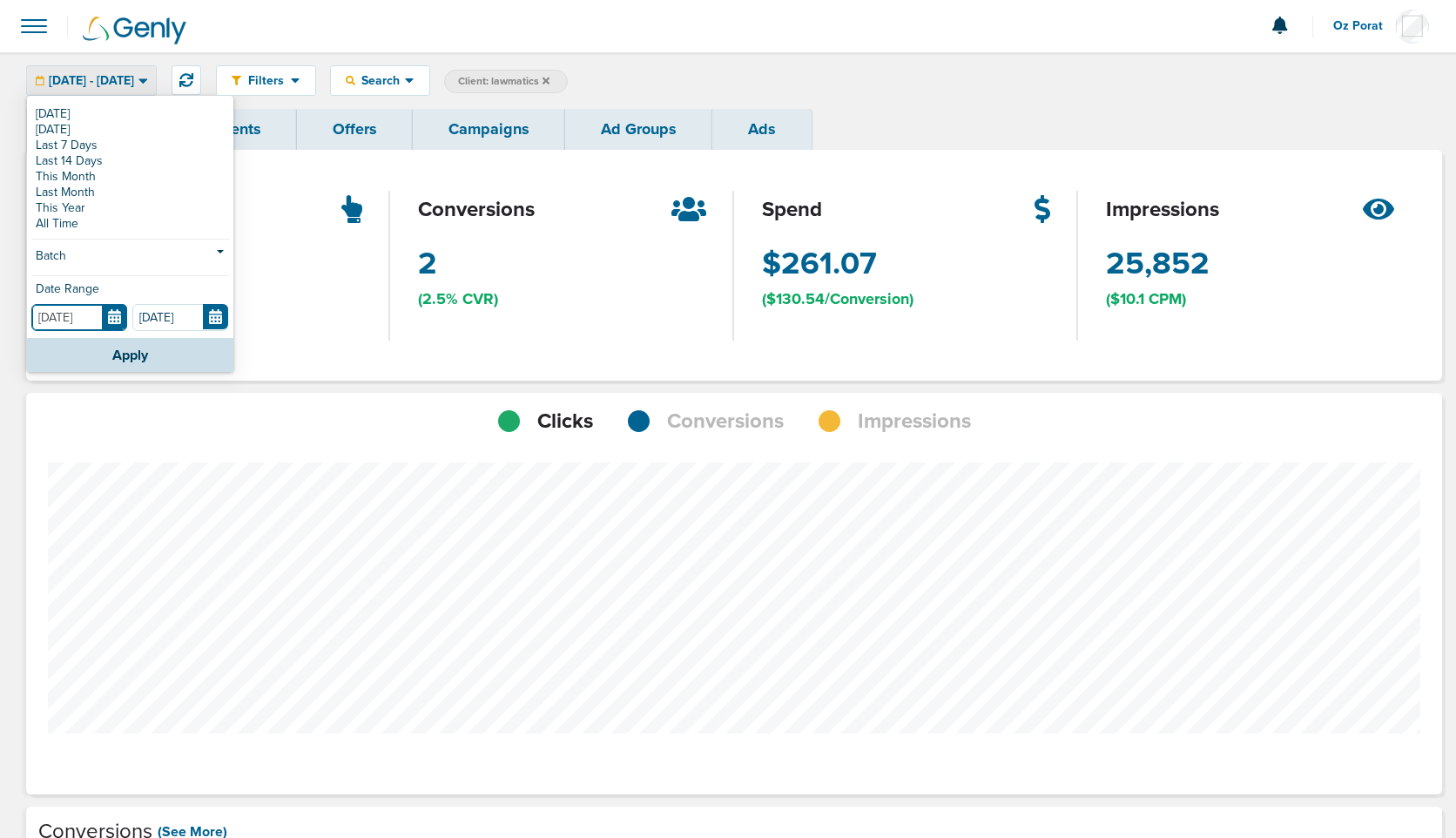
click at [111, 323] on input "[DATE]" at bounding box center [78, 317] width 95 height 27
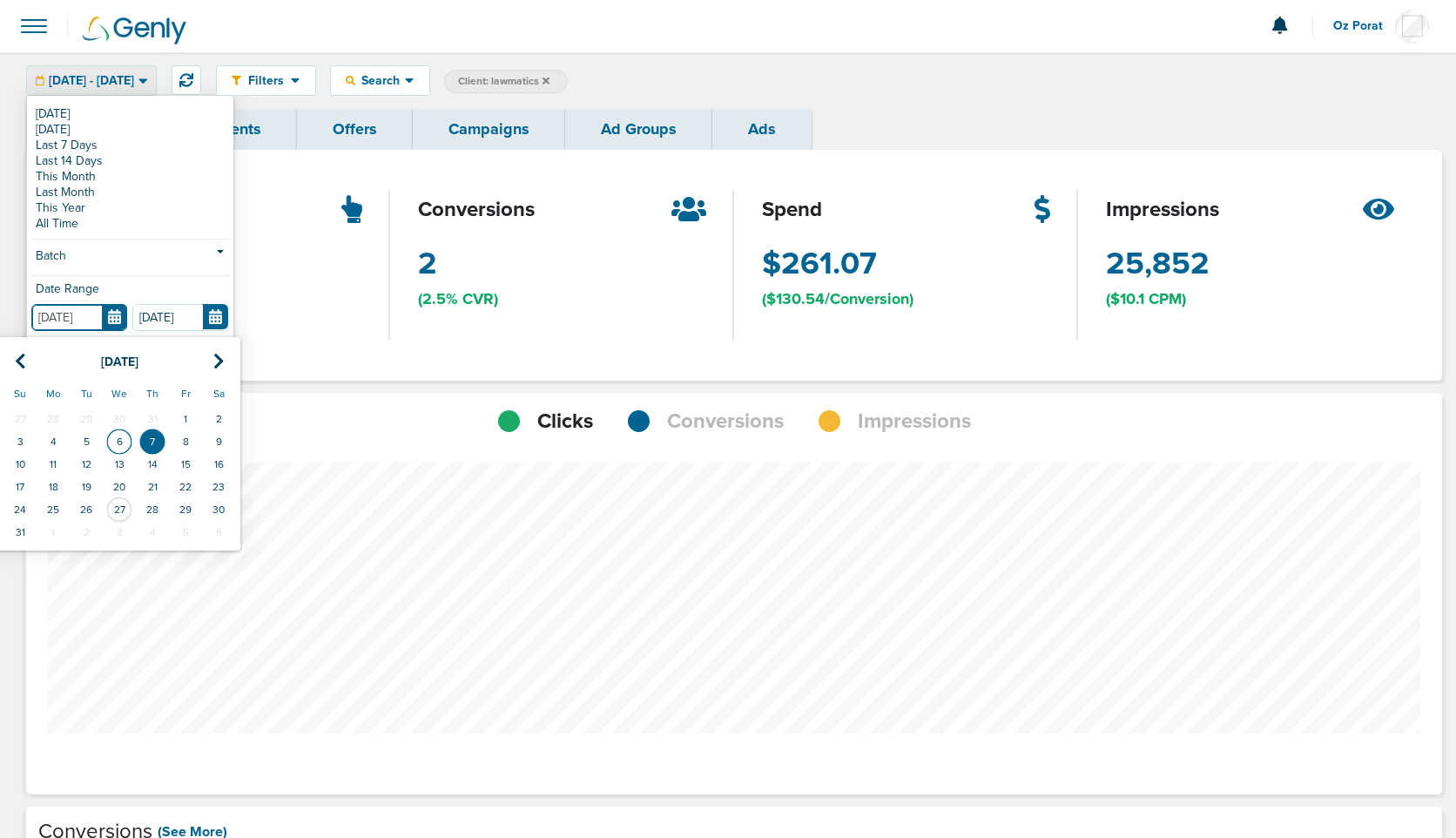
click at [123, 442] on td "6" at bounding box center [119, 442] width 33 height 23
type input "[DATE]"
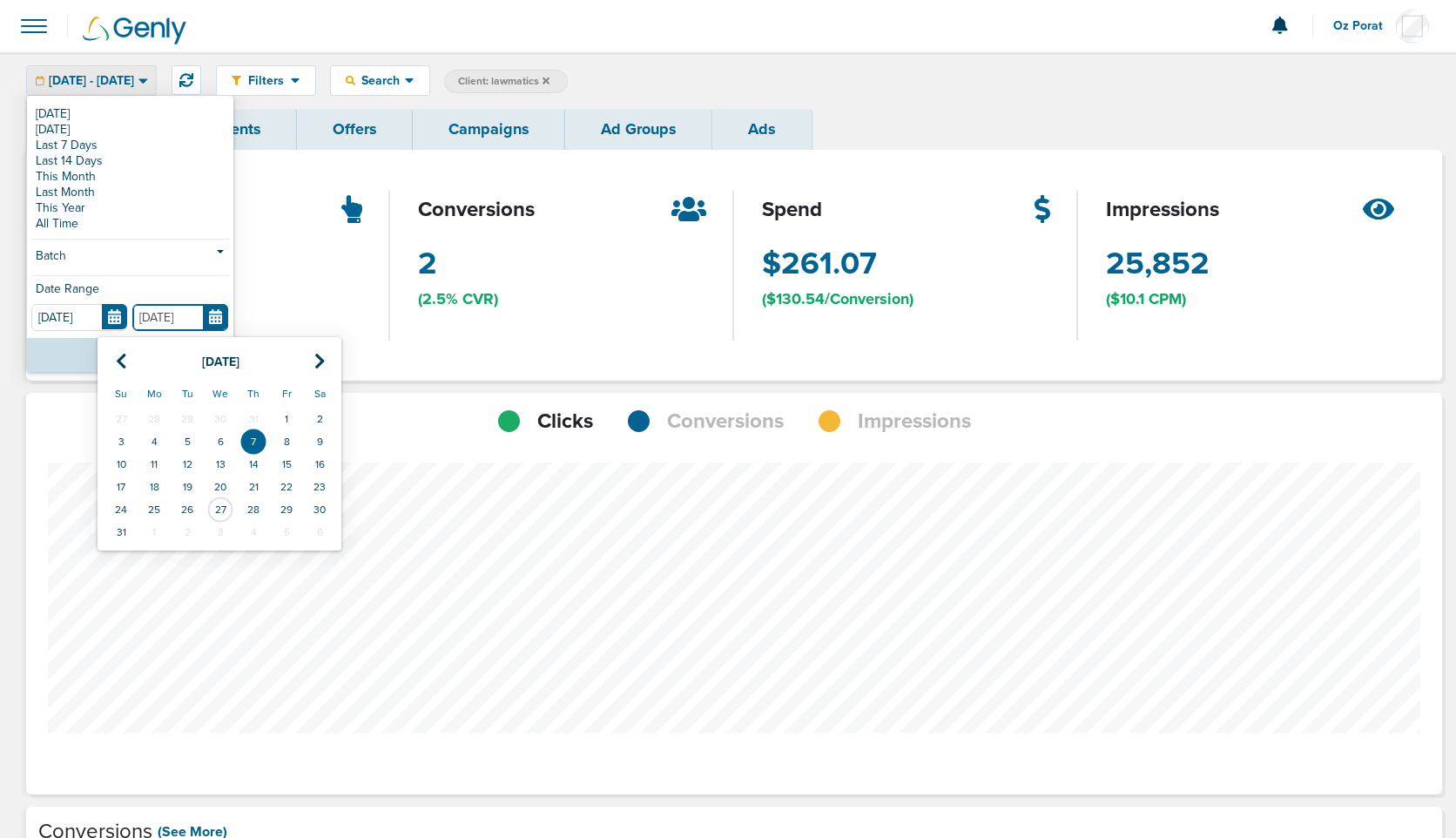
click at [207, 317] on input "[DATE]" at bounding box center [180, 317] width 95 height 27
click at [221, 437] on td "6" at bounding box center [219, 442] width 33 height 23
type input "[DATE]"
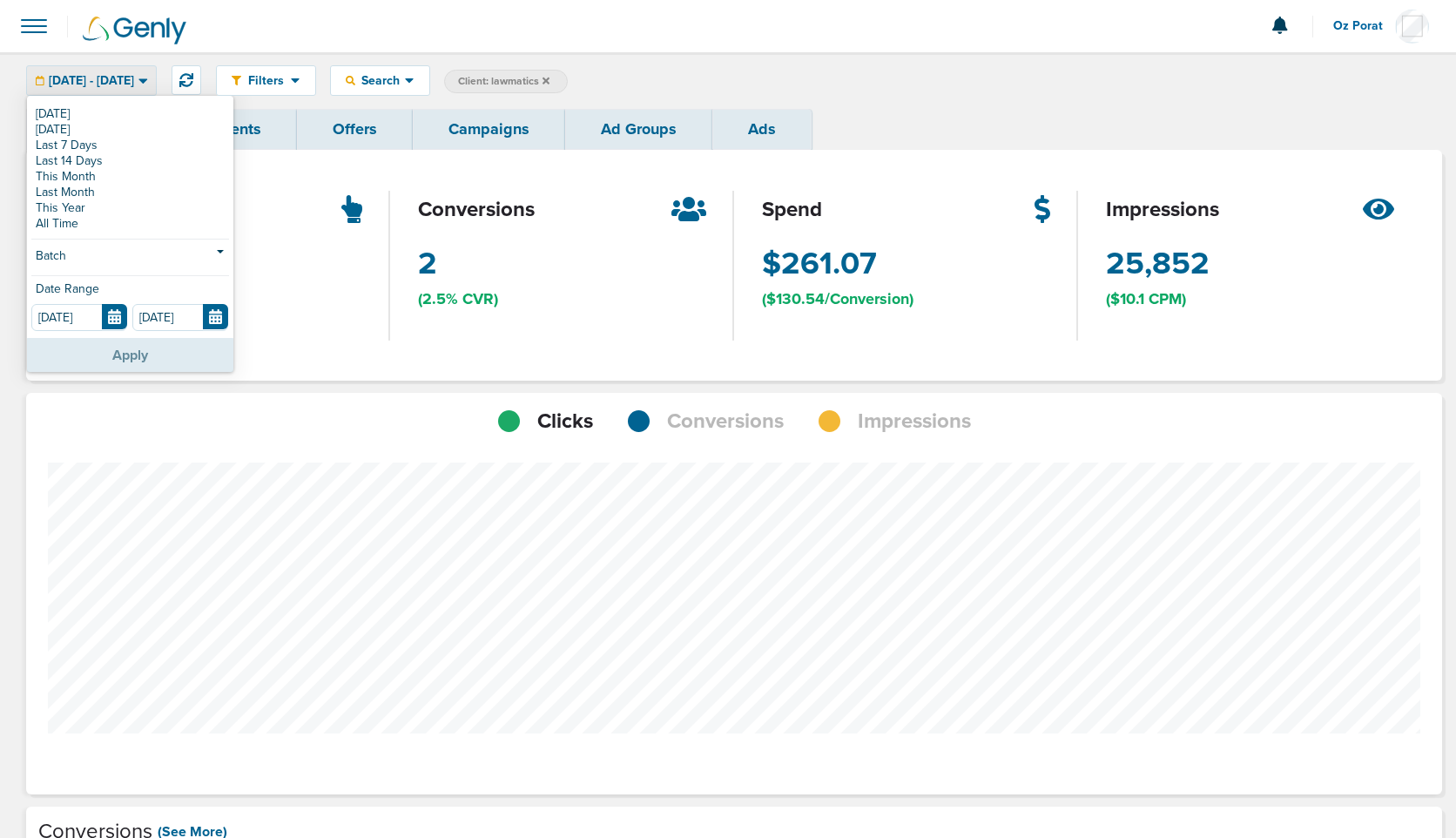
click at [149, 358] on button "Apply" at bounding box center [130, 355] width 206 height 34
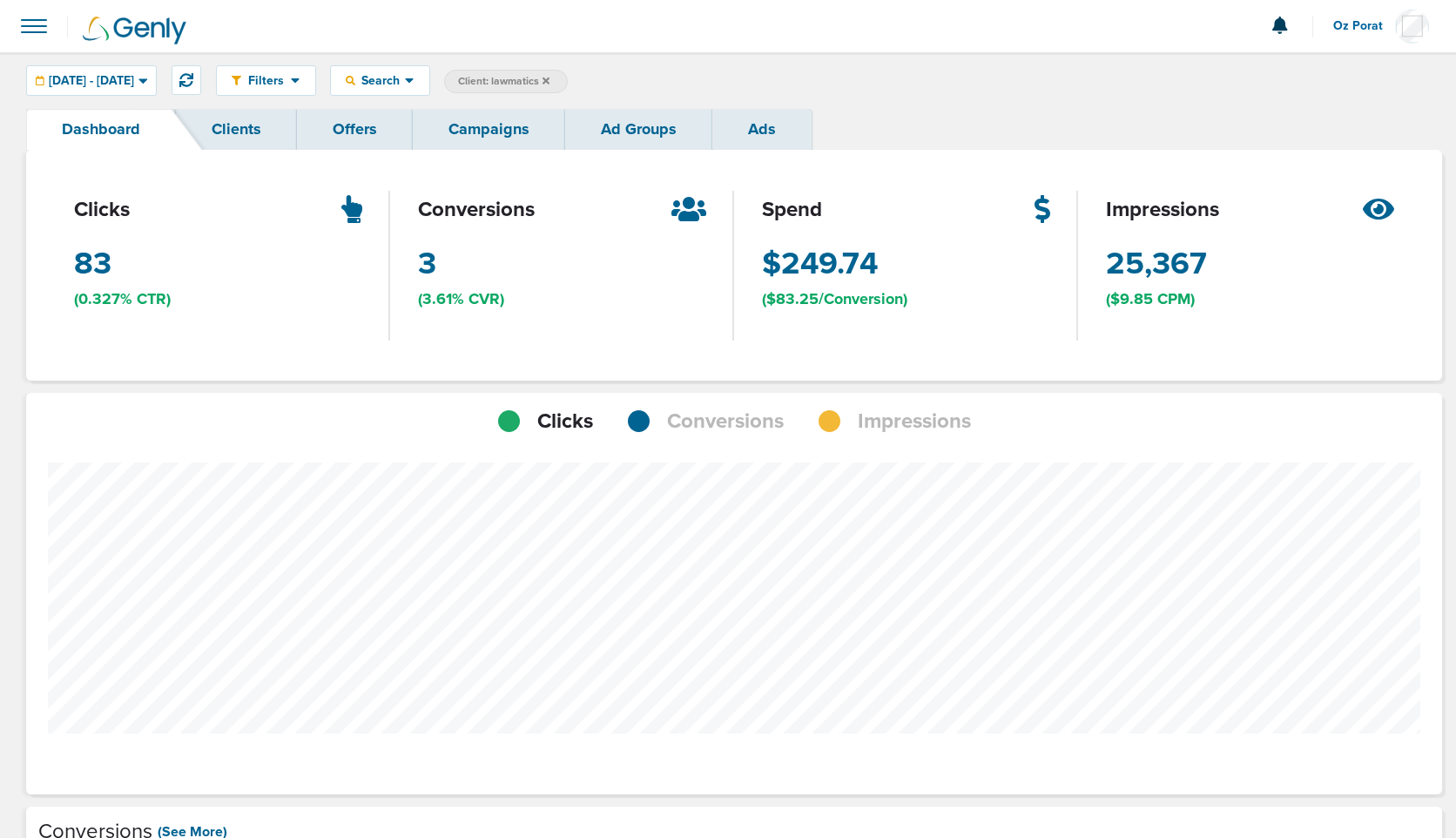
click at [500, 132] on link "Campaigns" at bounding box center [488, 129] width 152 height 41
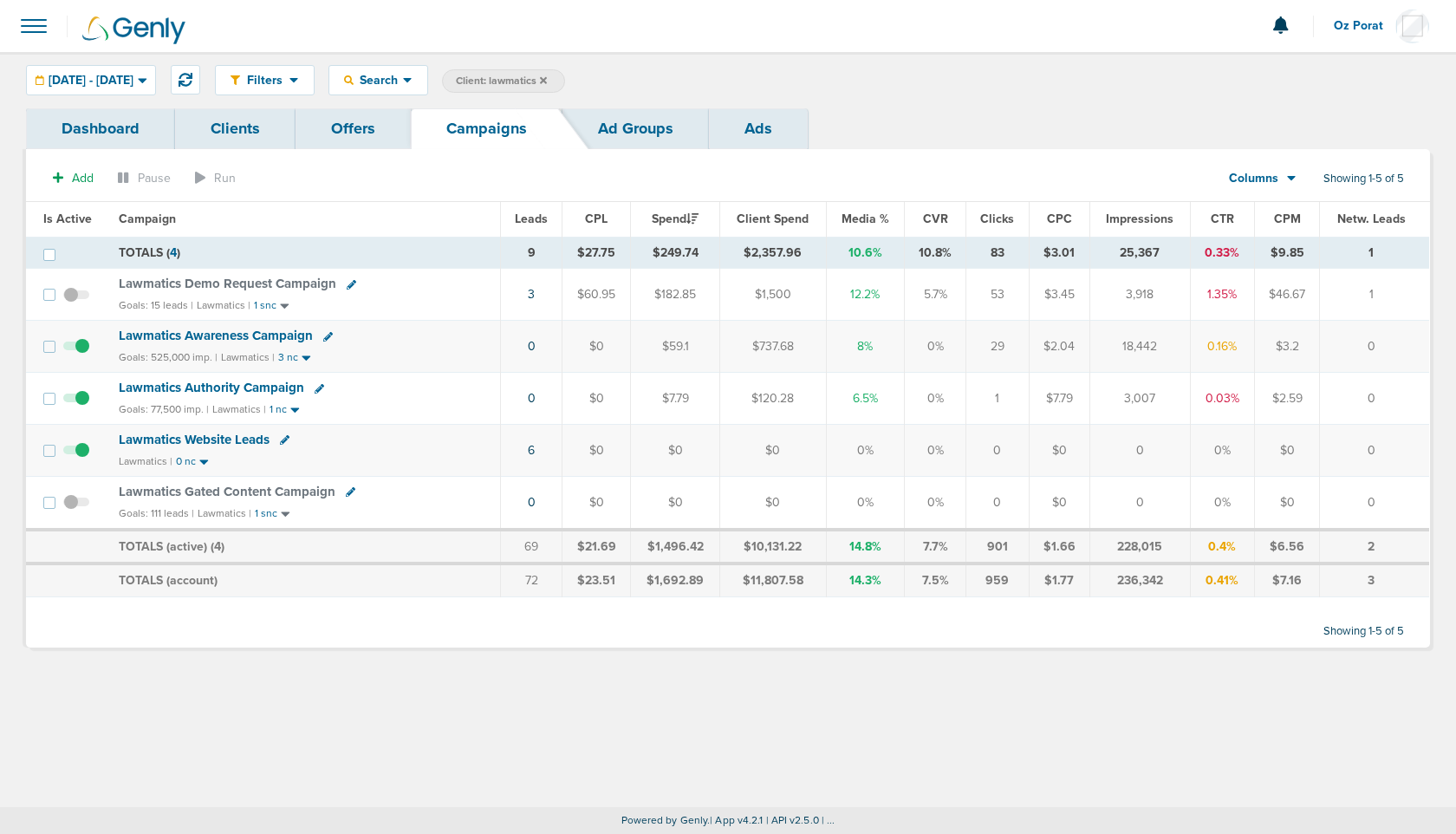
click at [223, 435] on span "Lawmatics Website Leads" at bounding box center [194, 440] width 151 height 16
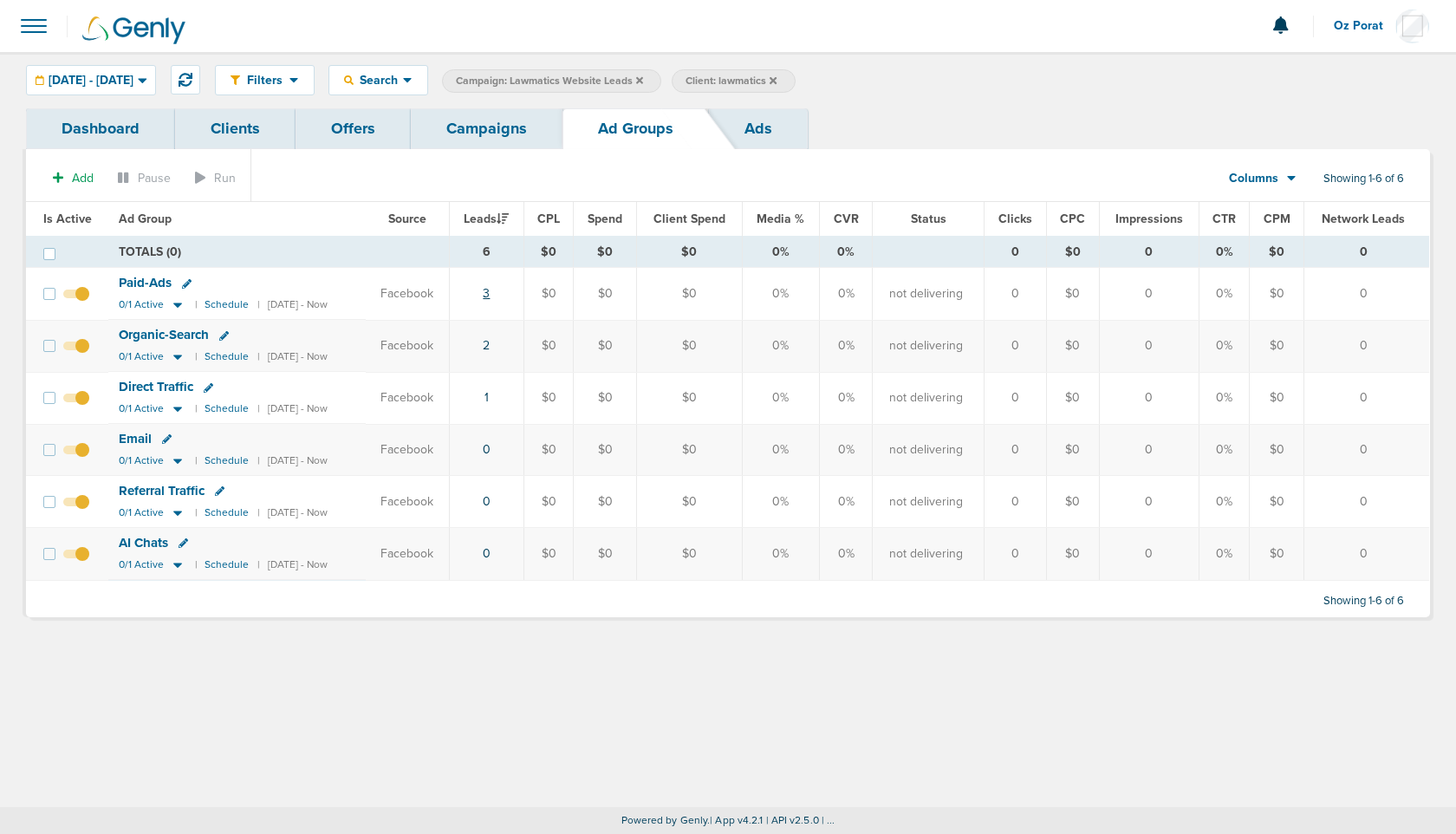
click at [489, 293] on link "3" at bounding box center [486, 294] width 7 height 15
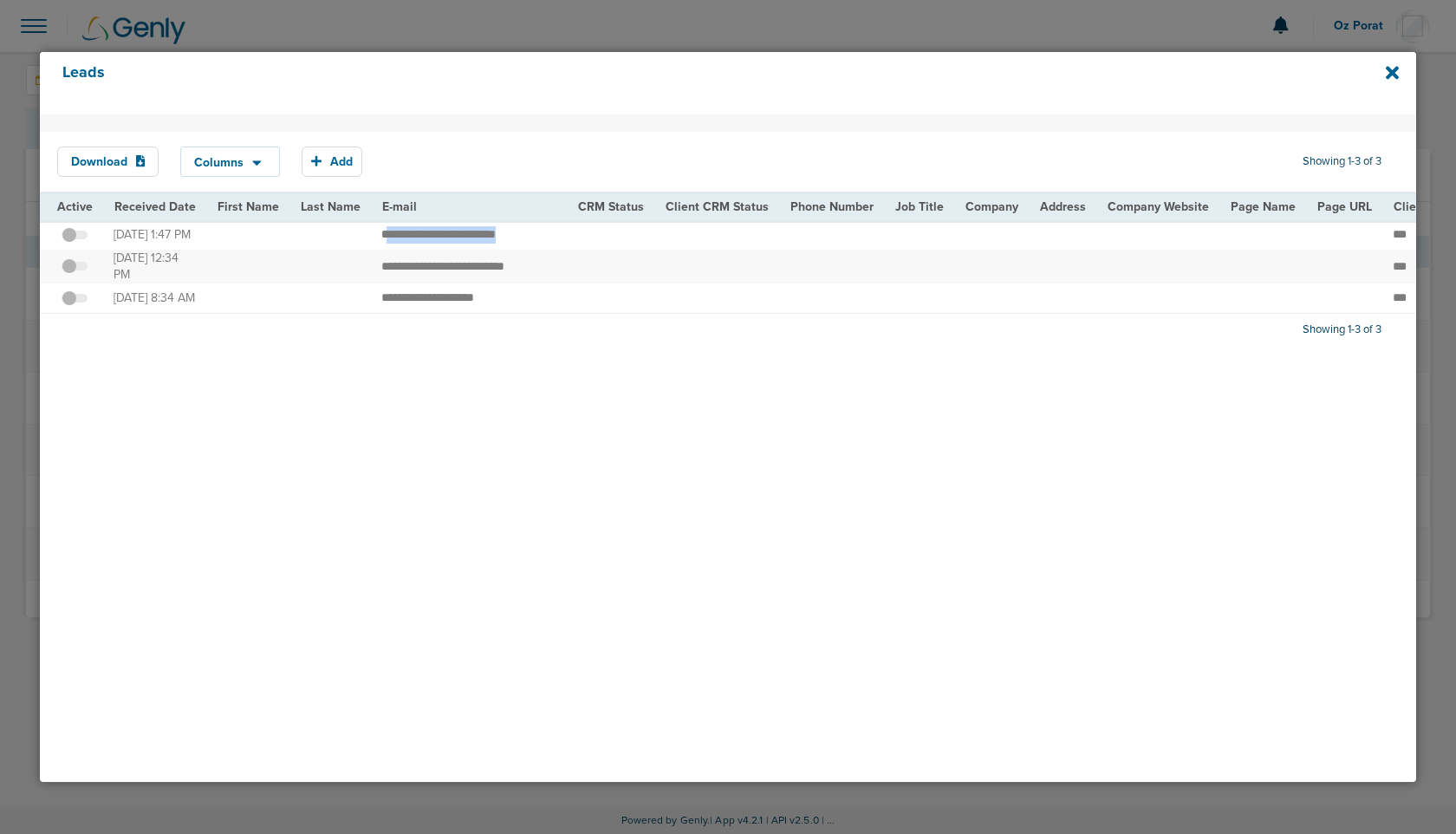
drag, startPoint x: 536, startPoint y: 246, endPoint x: 384, endPoint y: 241, distance: 152.1
click at [384, 241] on td "**********" at bounding box center [469, 234] width 196 height 29
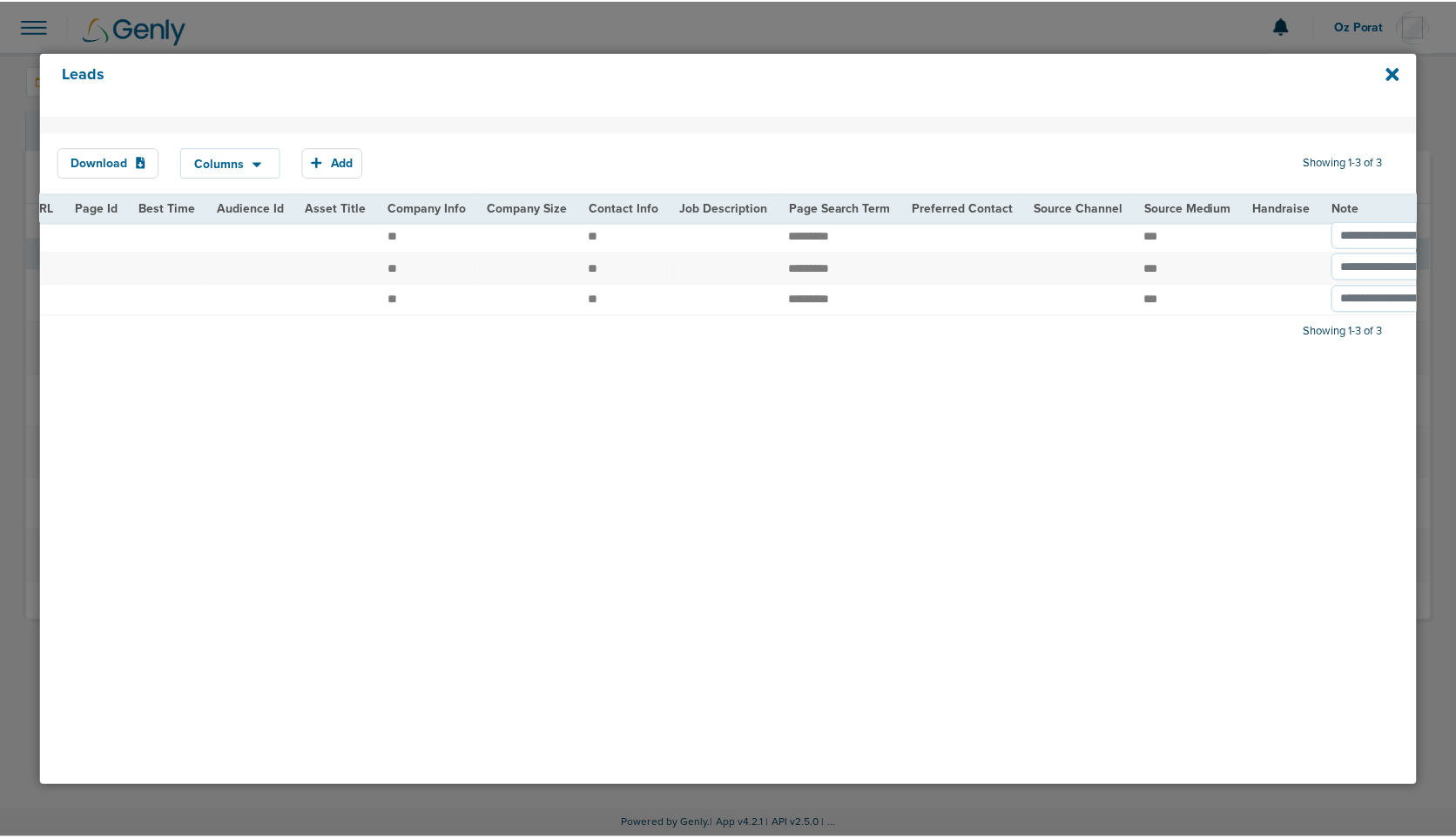
scroll to position [0, 1948]
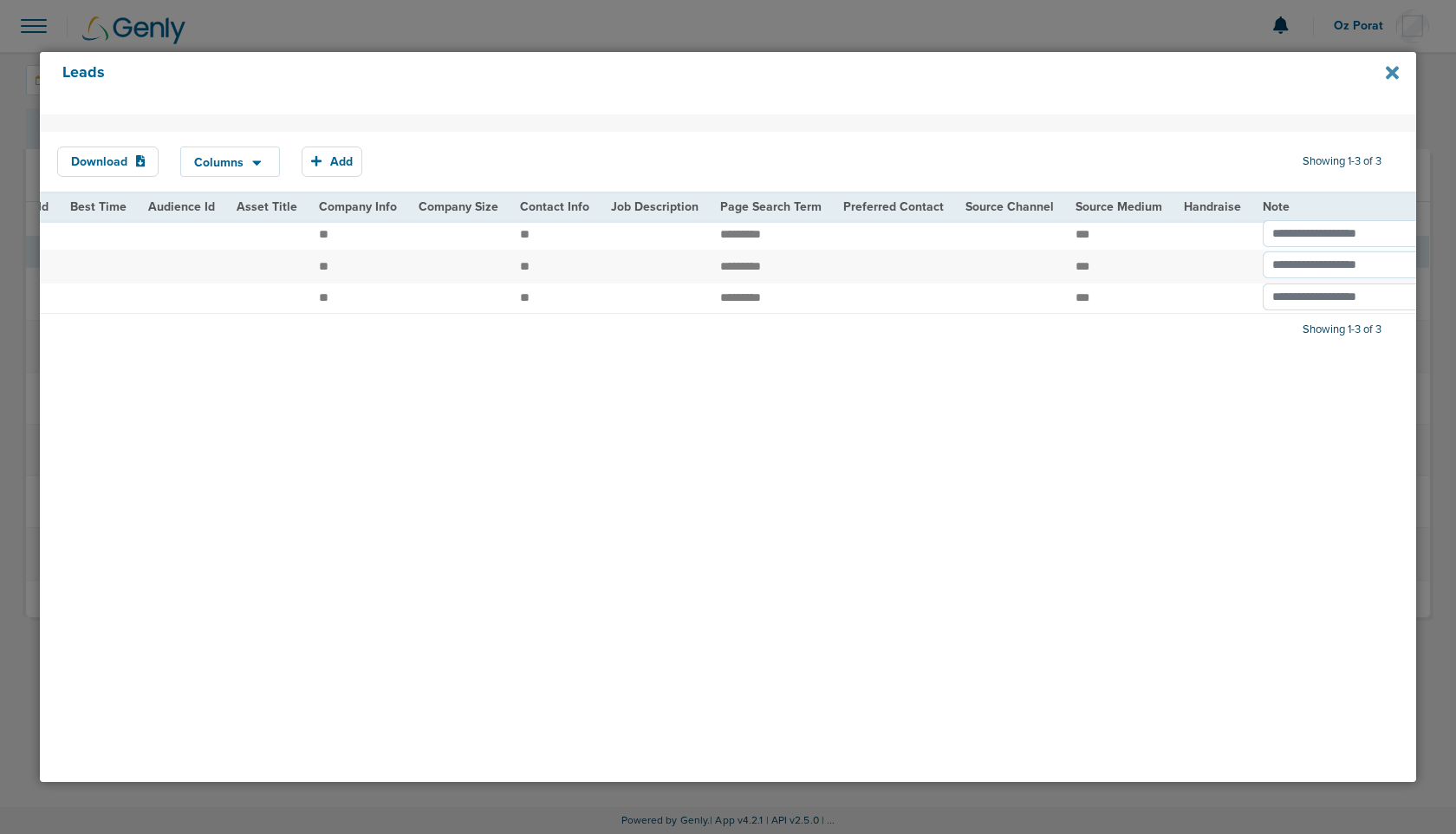
click at [1394, 66] on icon at bounding box center [1392, 72] width 13 height 19
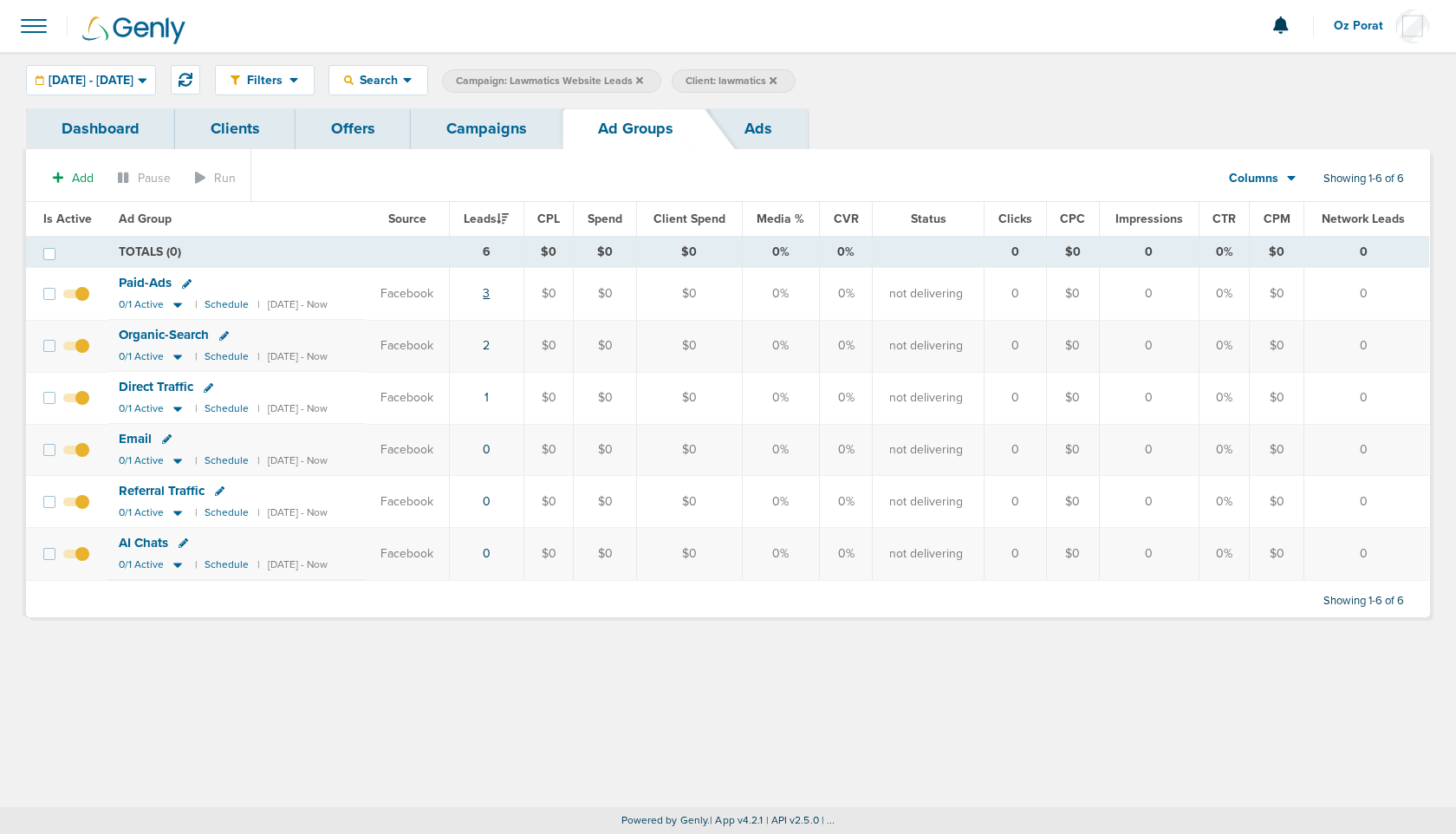
click at [489, 289] on link "3" at bounding box center [486, 294] width 7 height 15
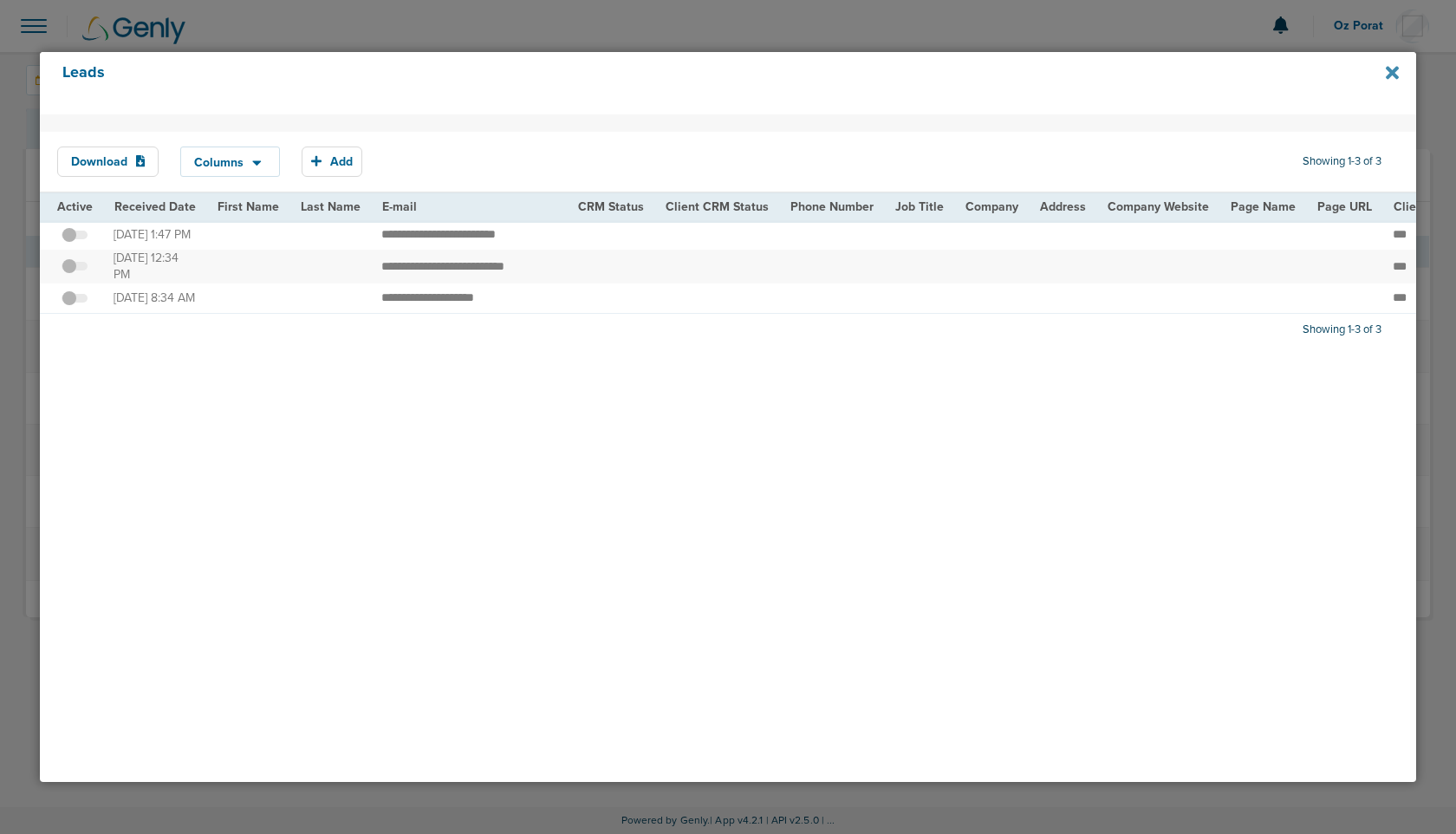
click at [1395, 69] on icon at bounding box center [1392, 73] width 13 height 13
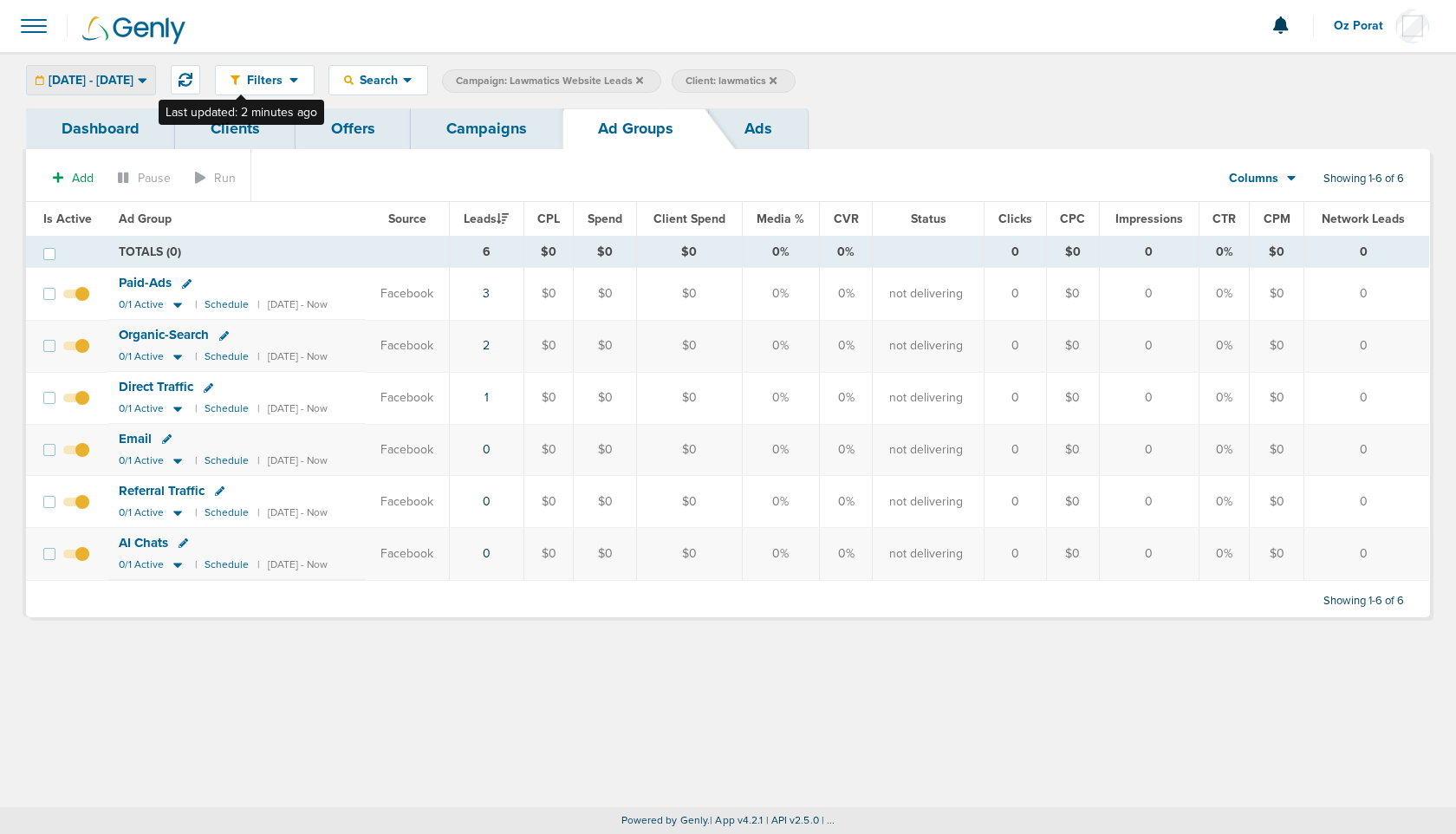
click at [153, 88] on div "[DATE] - [DATE]" at bounding box center [91, 80] width 128 height 28
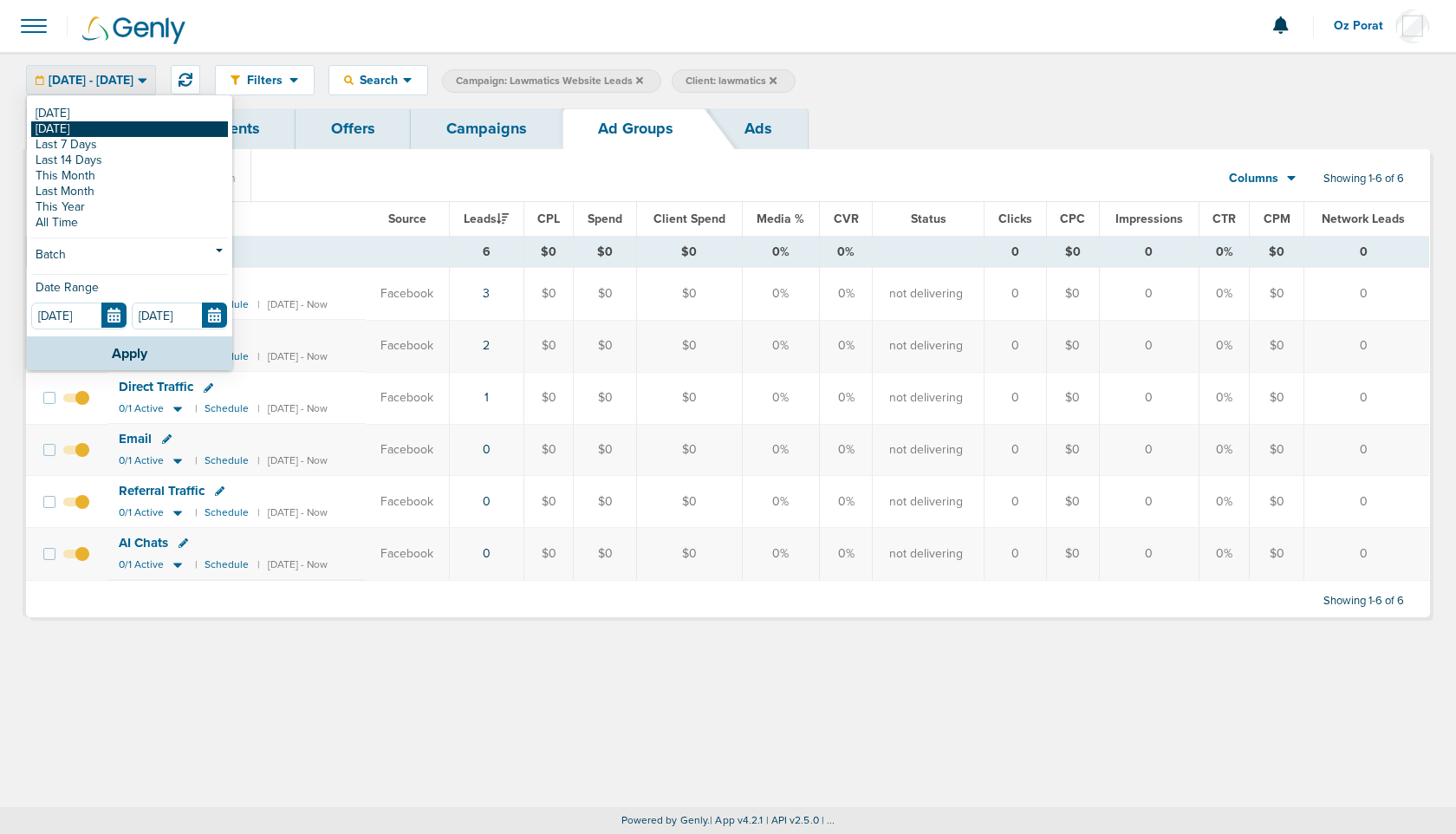
click at [134, 129] on link "[DATE]" at bounding box center [129, 129] width 197 height 16
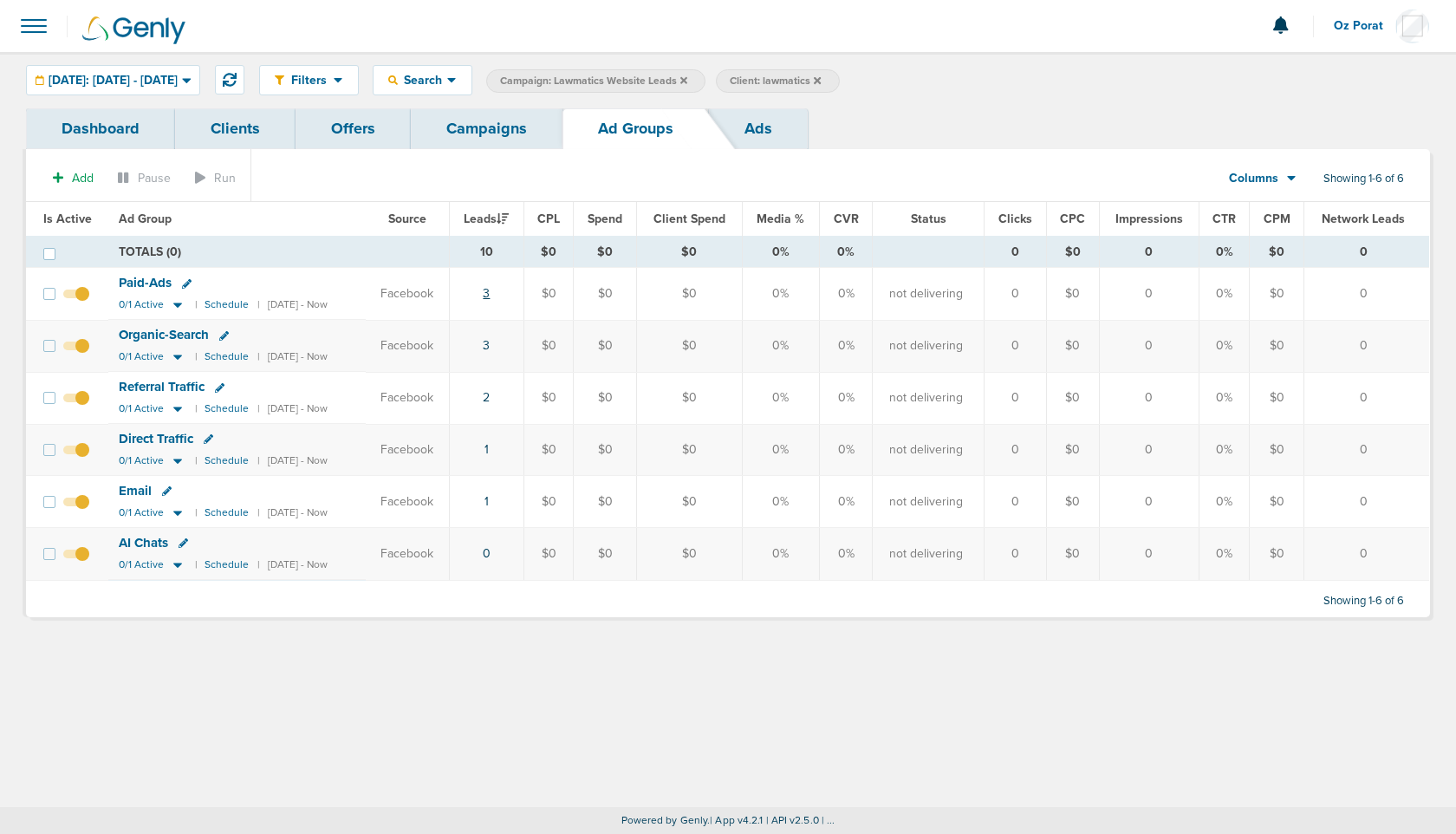
click at [489, 290] on link "3" at bounding box center [486, 294] width 7 height 15
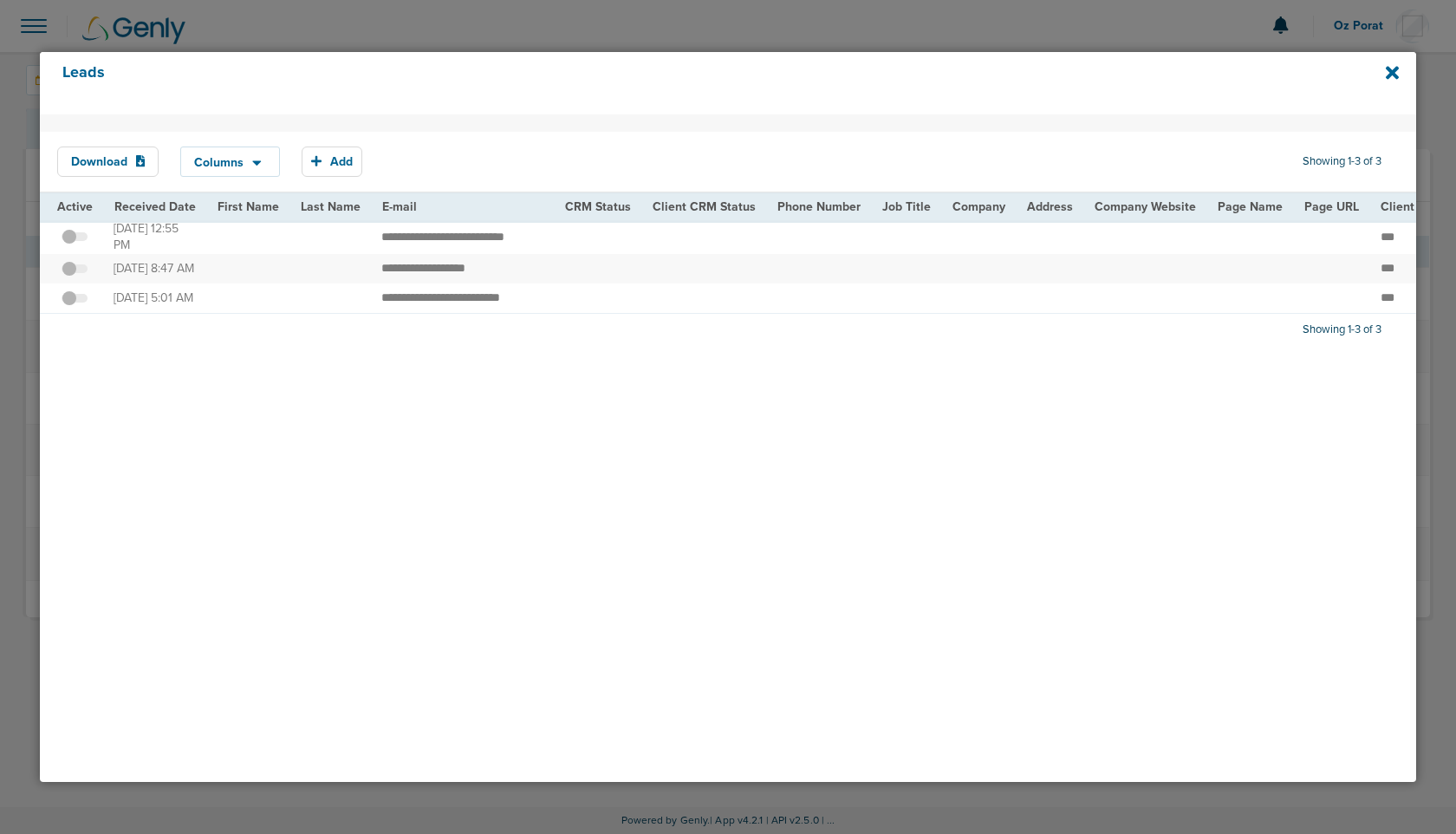
click at [451, 234] on td "**********" at bounding box center [462, 237] width 184 height 34
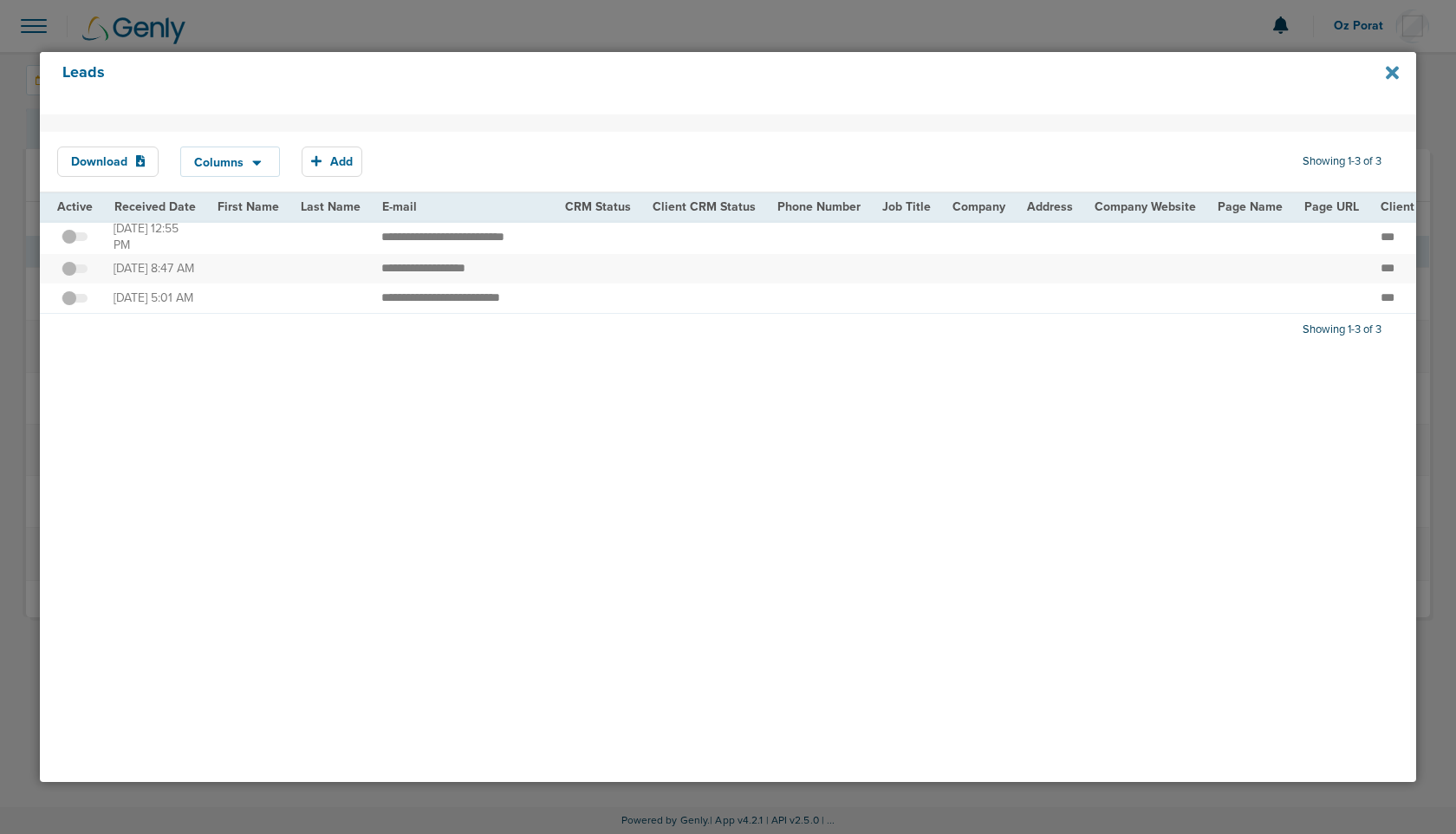
click at [1391, 67] on icon at bounding box center [1392, 72] width 13 height 19
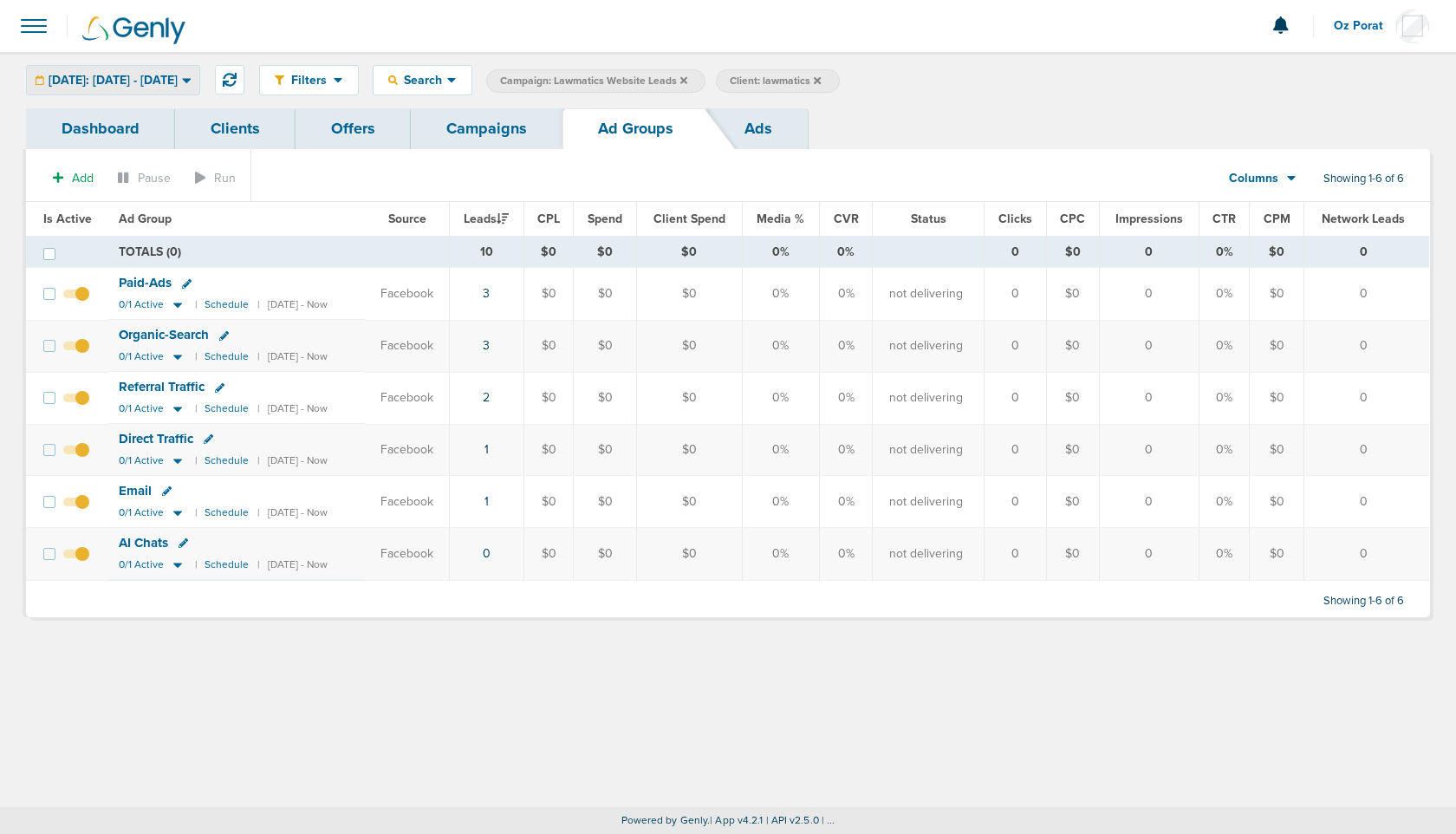
click at [172, 82] on span "[DATE]: [DATE] - [DATE]" at bounding box center [113, 80] width 129 height 12
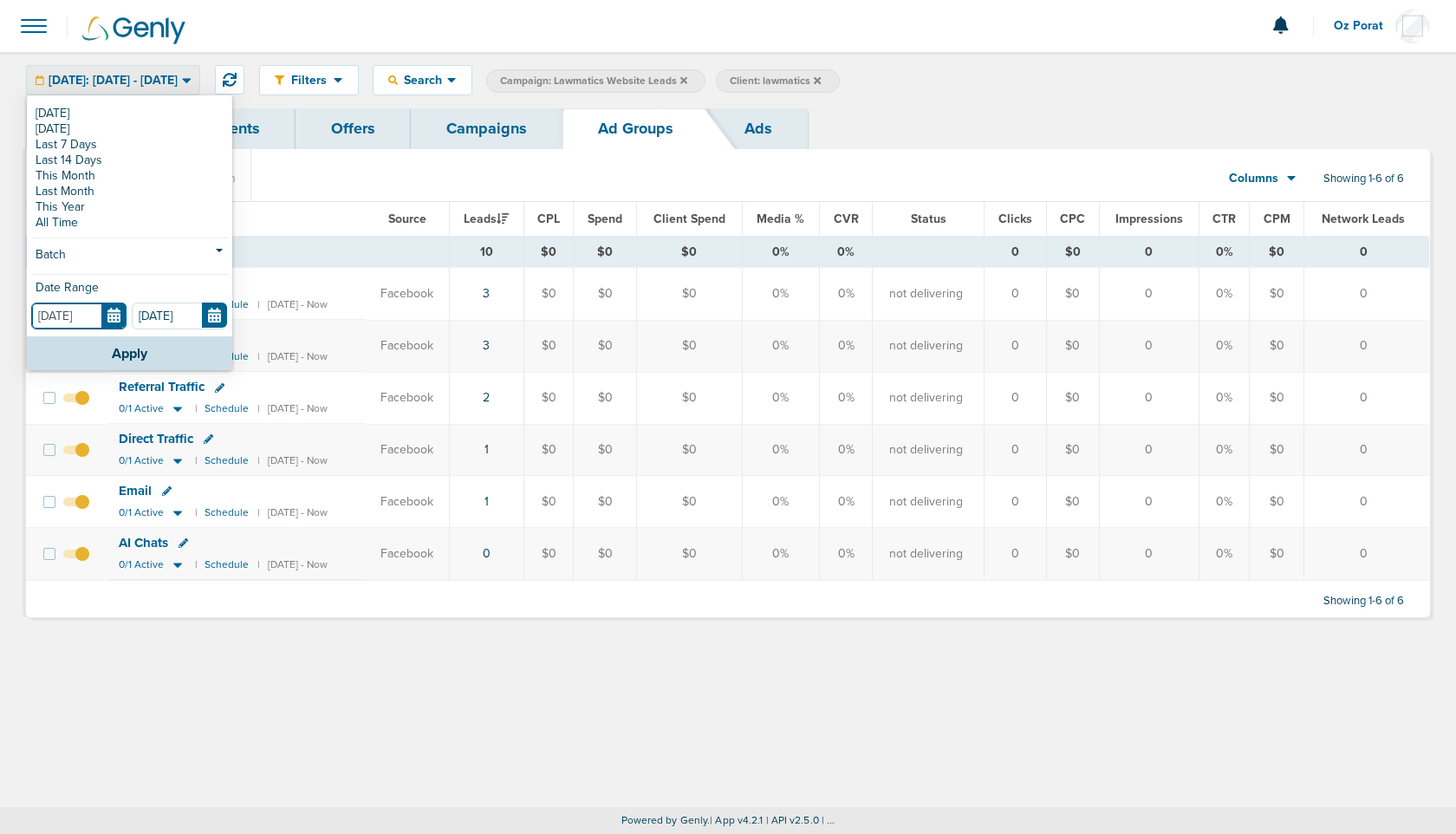
click at [120, 324] on input "[DATE]" at bounding box center [78, 315] width 95 height 27
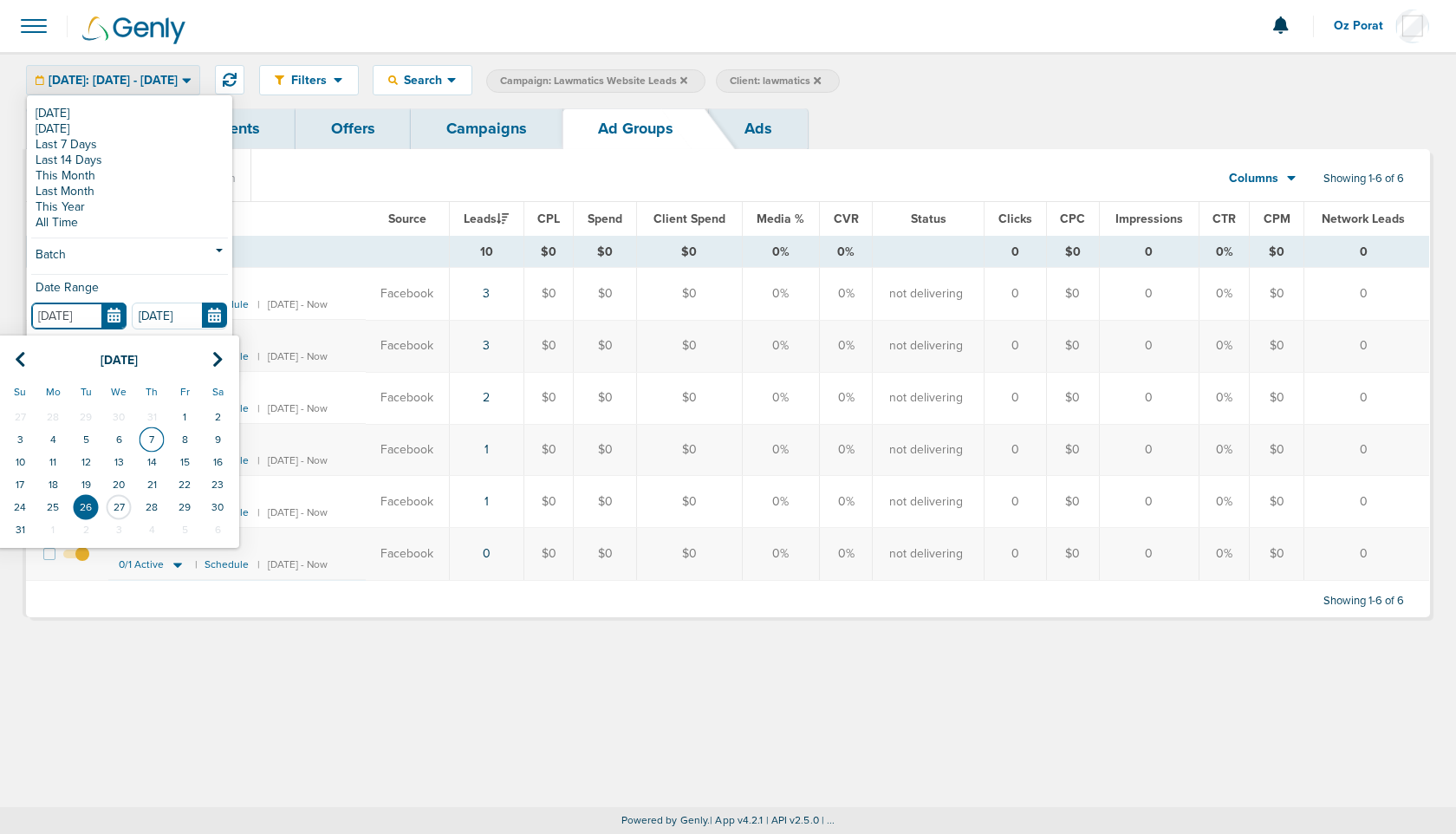
click at [153, 432] on td "7" at bounding box center [152, 440] width 33 height 23
type input "[DATE]"
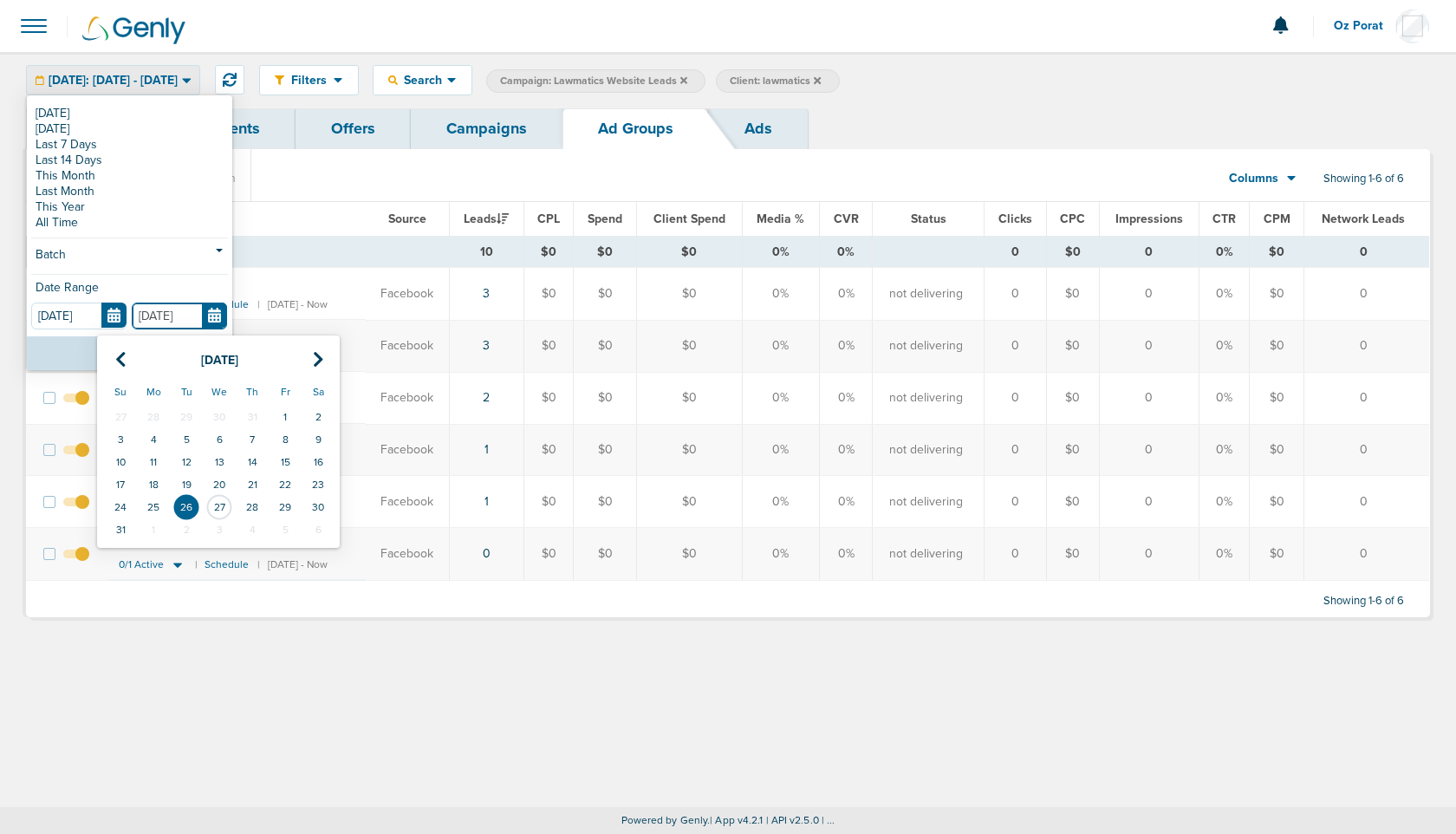
click at [221, 308] on input "[DATE]" at bounding box center [179, 315] width 95 height 27
click at [248, 434] on td "7" at bounding box center [251, 440] width 33 height 23
type input "[DATE]"
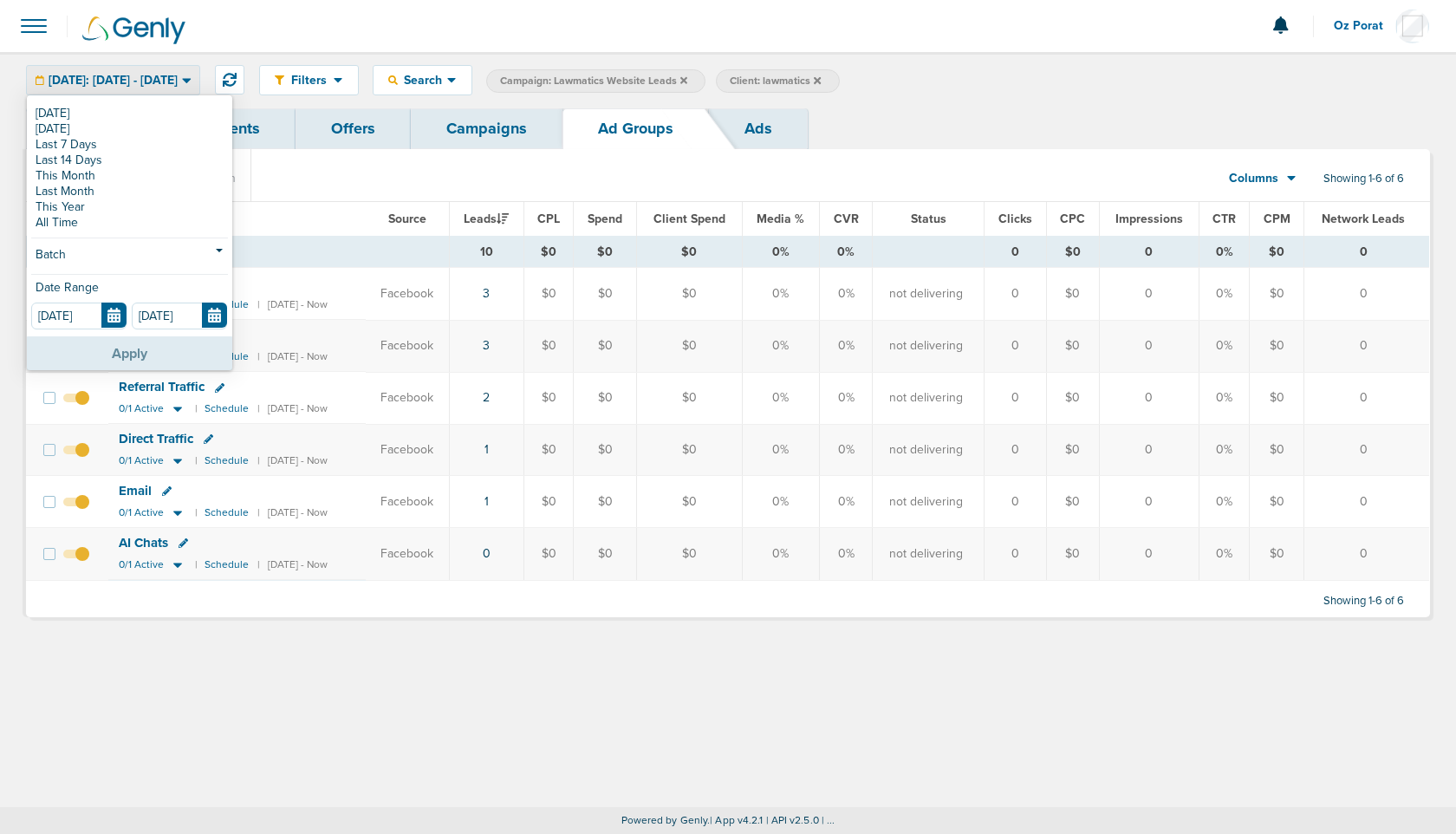
click at [117, 349] on button "Apply" at bounding box center [130, 353] width 205 height 34
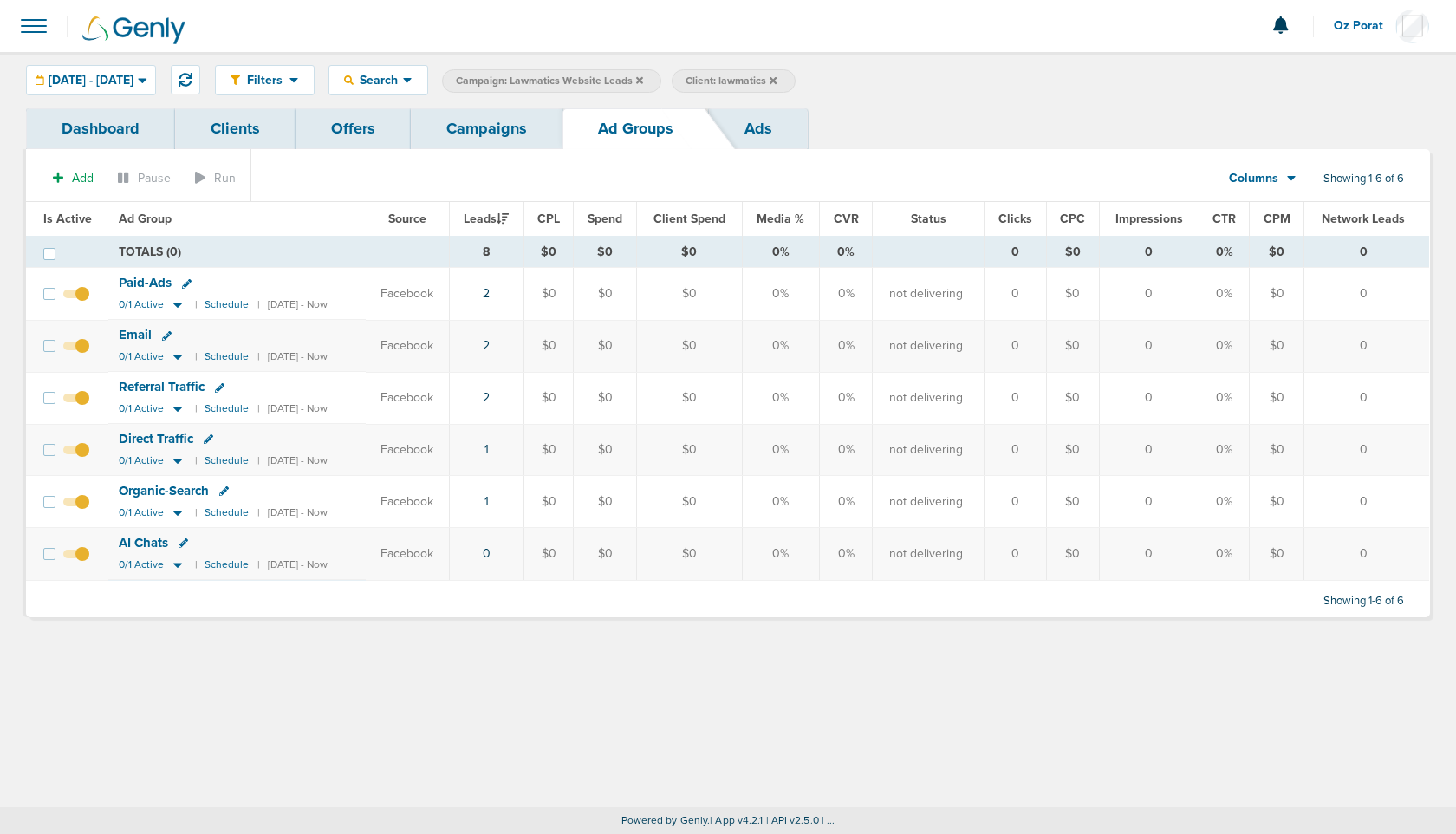
click at [119, 126] on link "Dashboard" at bounding box center [101, 128] width 149 height 40
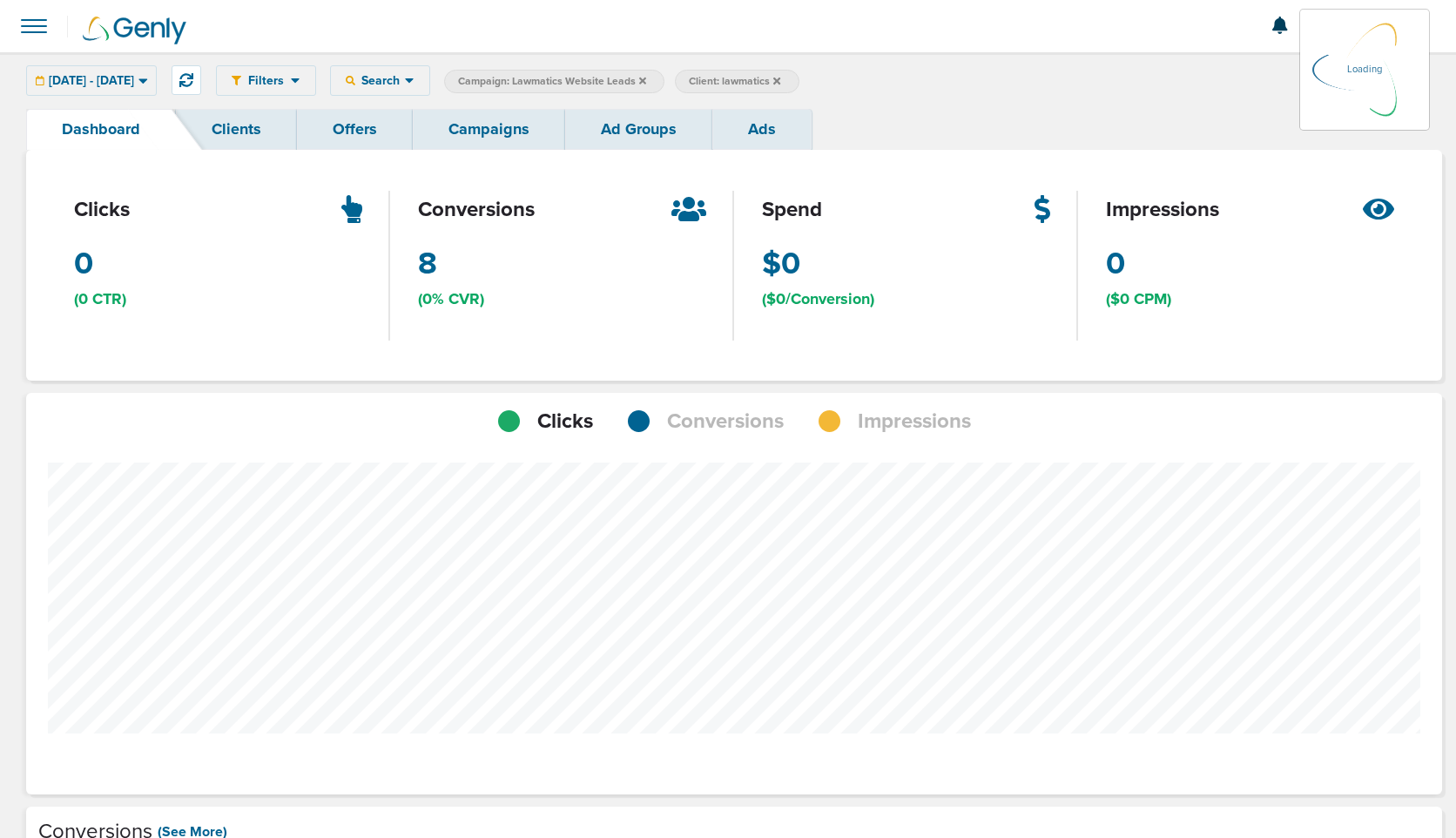
scroll to position [1356, 1403]
click at [134, 79] on span "[DATE] - [DATE]" at bounding box center [92, 80] width 85 height 12
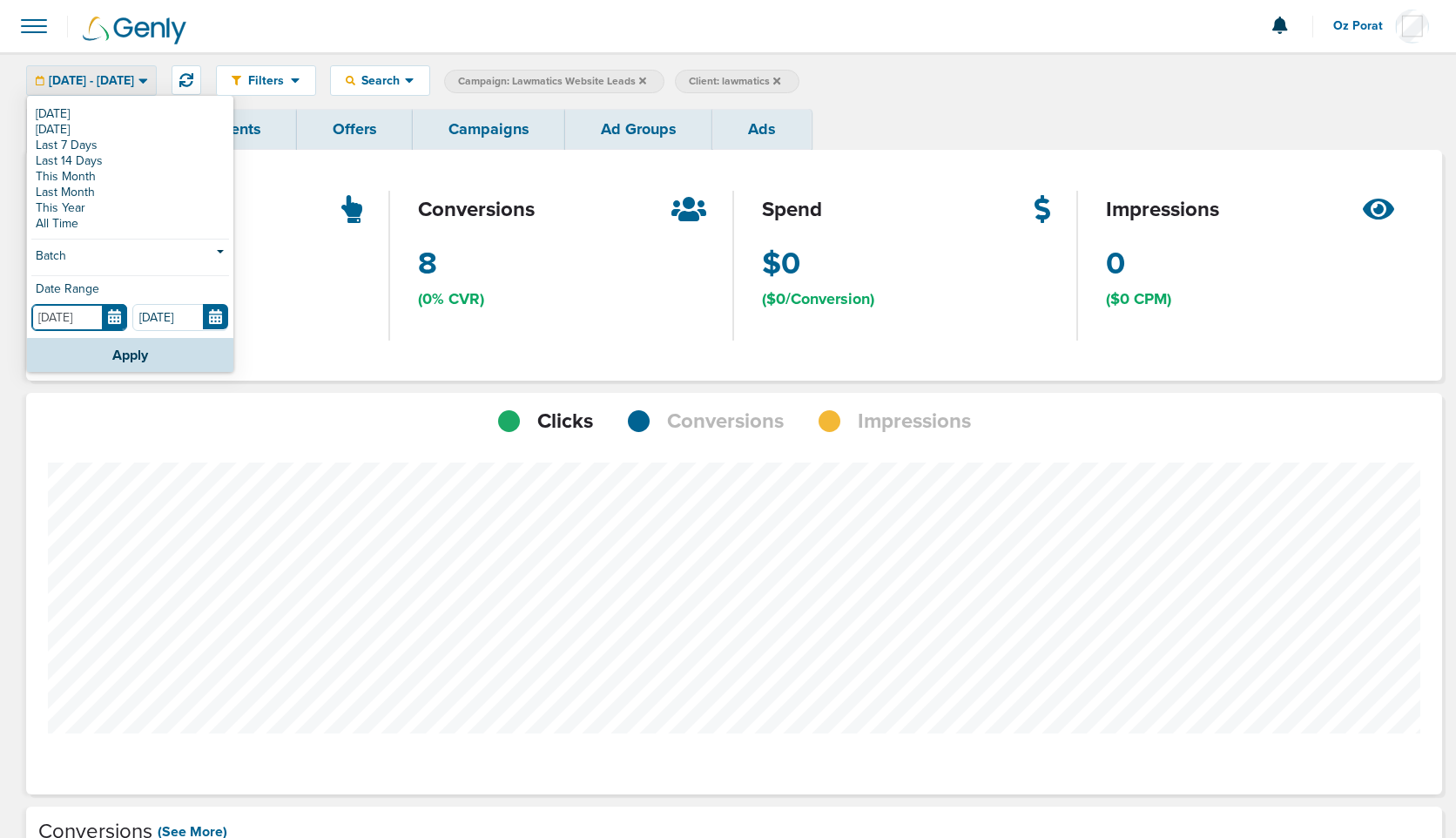
click at [117, 313] on input "[DATE]" at bounding box center [78, 317] width 95 height 27
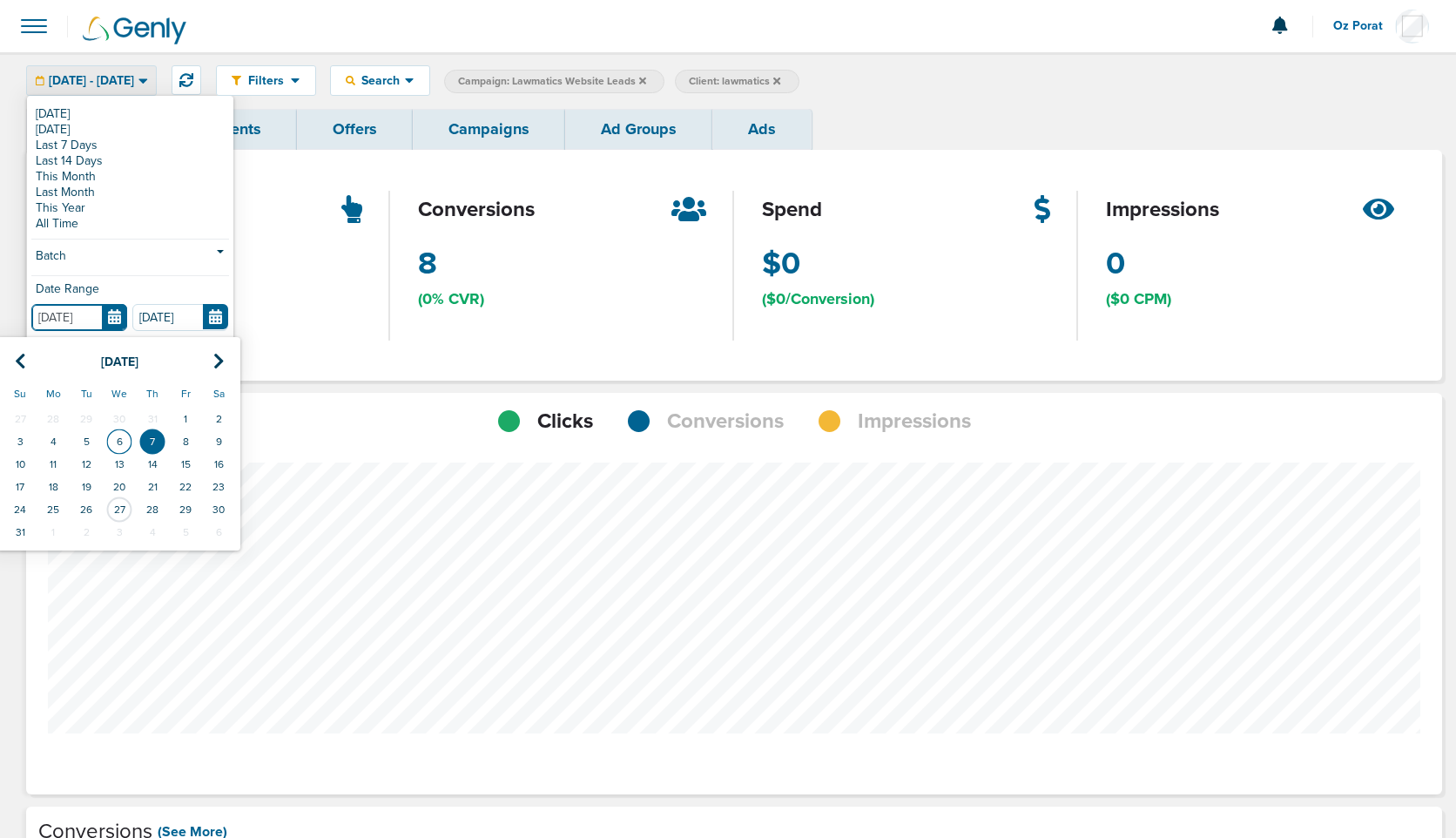
click at [125, 434] on td "6" at bounding box center [119, 442] width 33 height 23
type input "[DATE]"
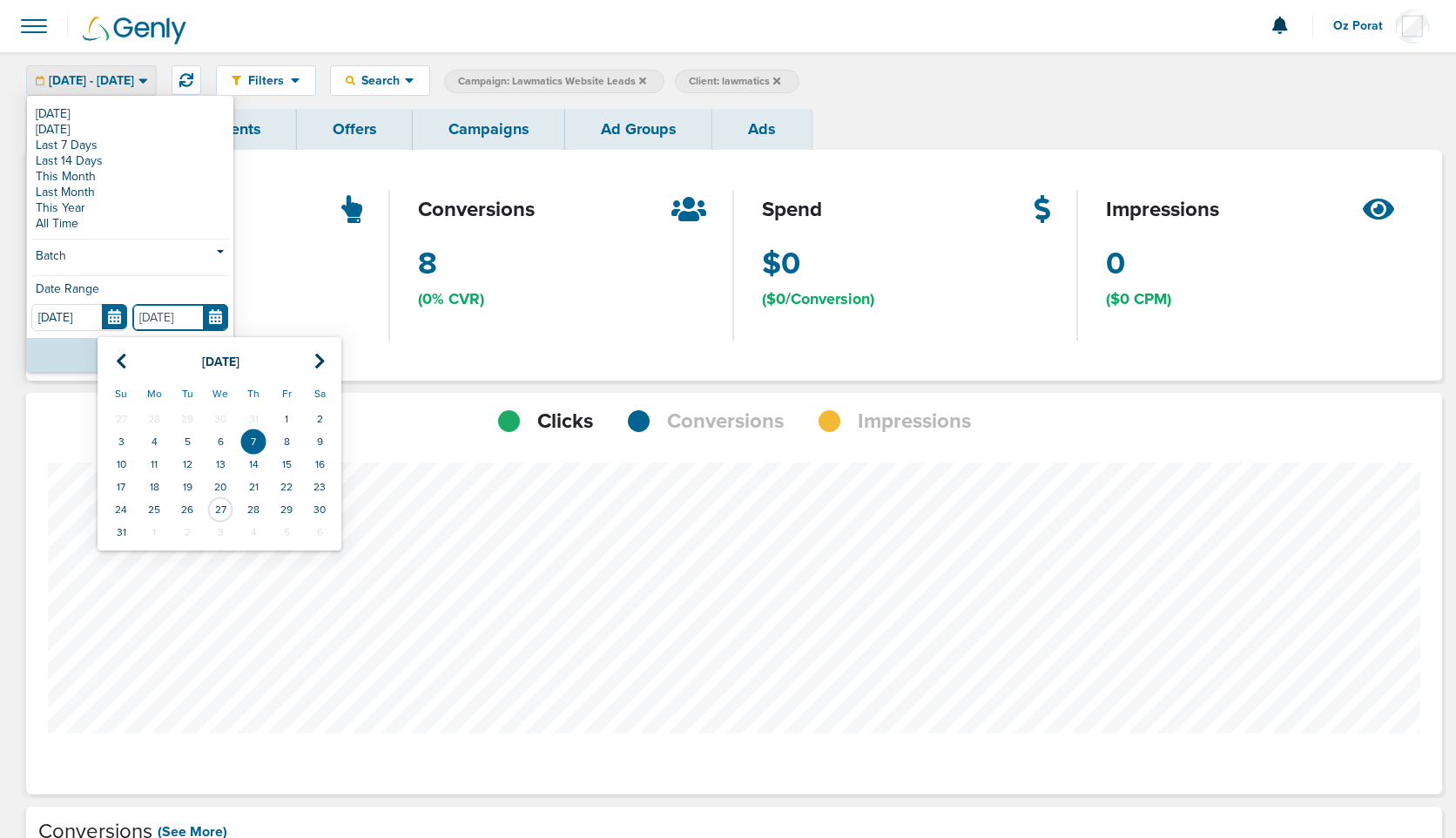
click at [214, 315] on input "[DATE]" at bounding box center [180, 317] width 95 height 27
click at [215, 443] on td "6" at bounding box center [219, 442] width 33 height 23
type input "[DATE]"
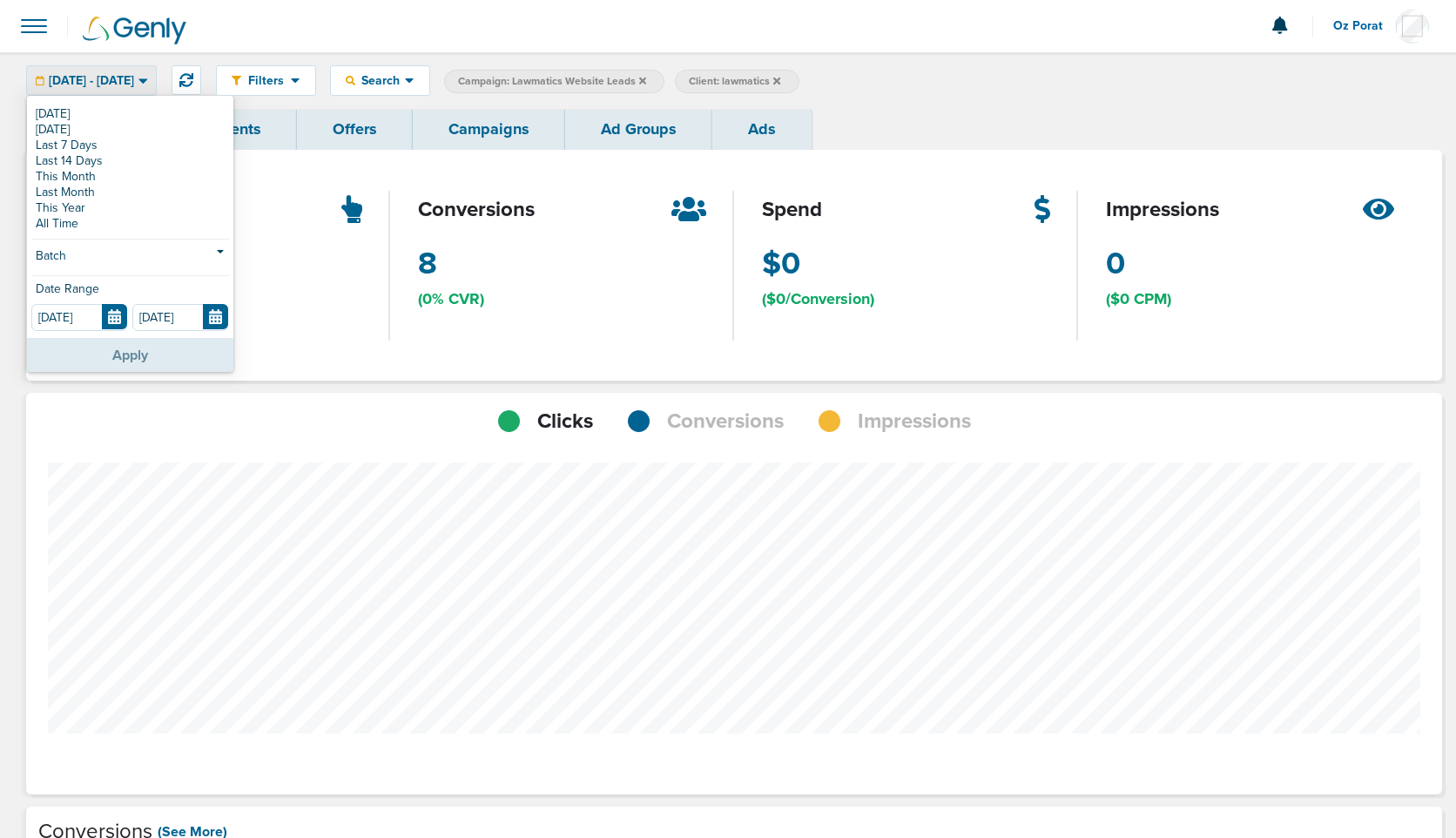
click at [137, 349] on button "Apply" at bounding box center [130, 355] width 206 height 34
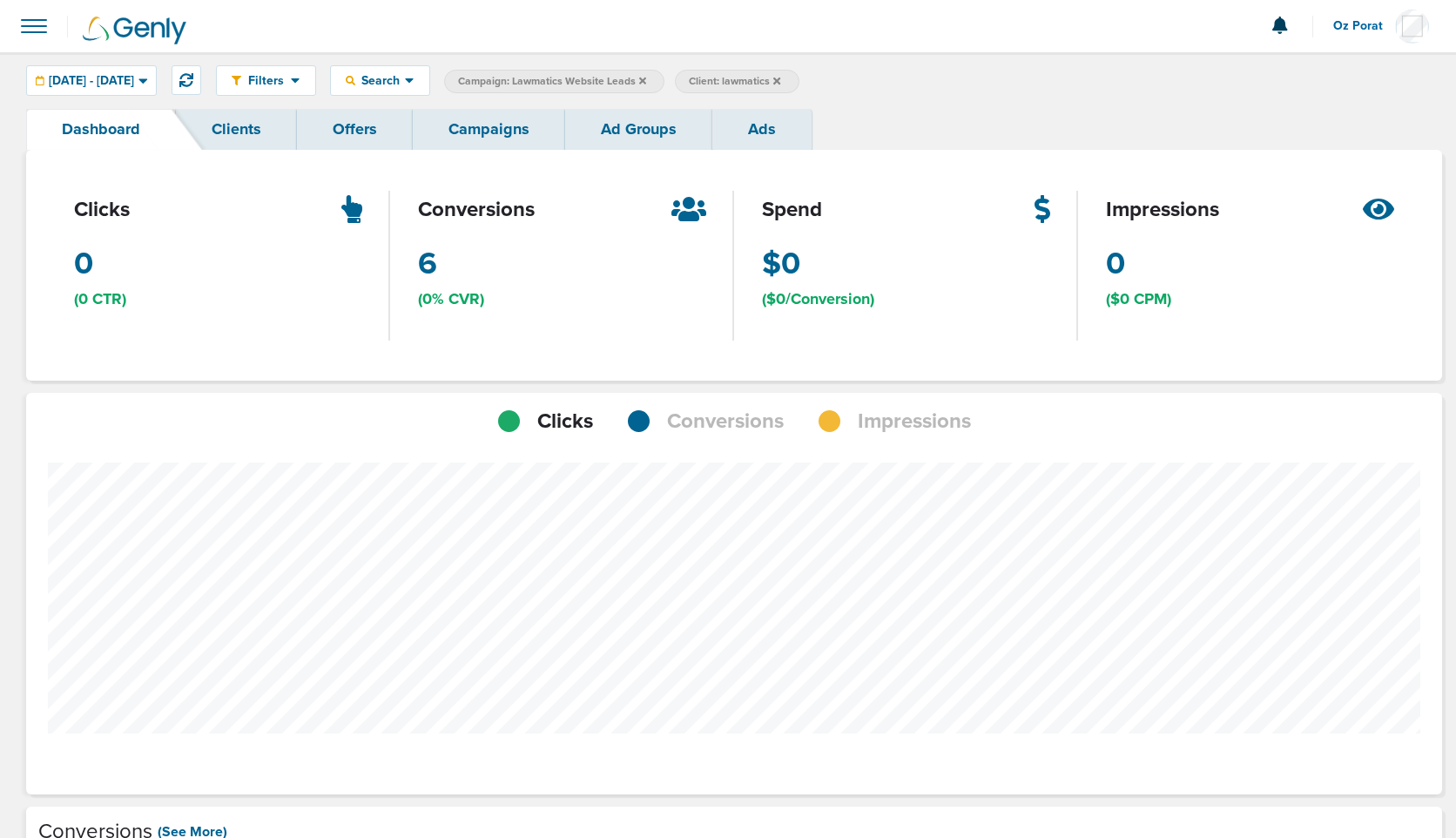
click at [632, 132] on link "Ad Groups" at bounding box center [639, 129] width 147 height 41
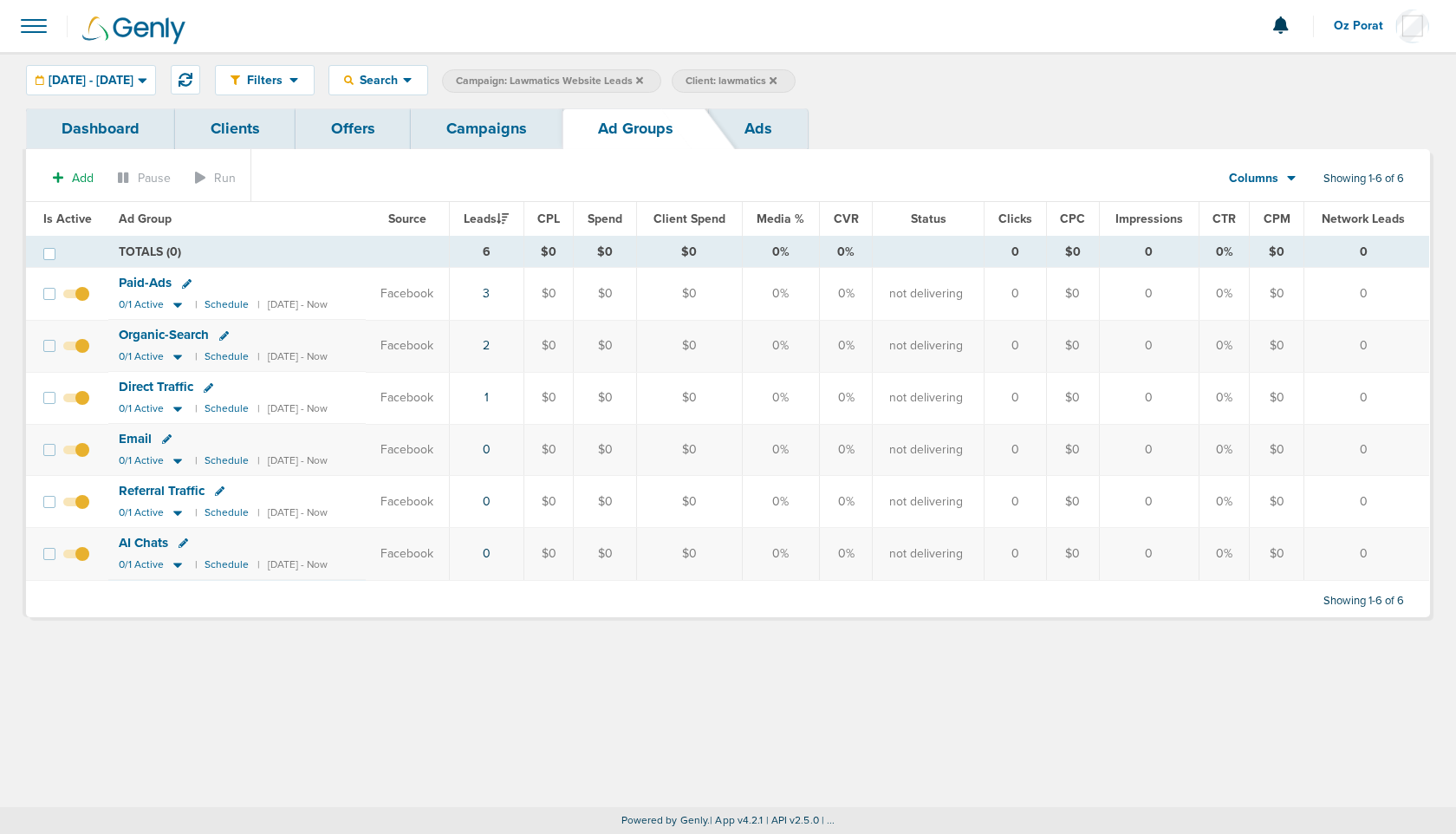
click at [100, 122] on link "Dashboard" at bounding box center [101, 128] width 149 height 40
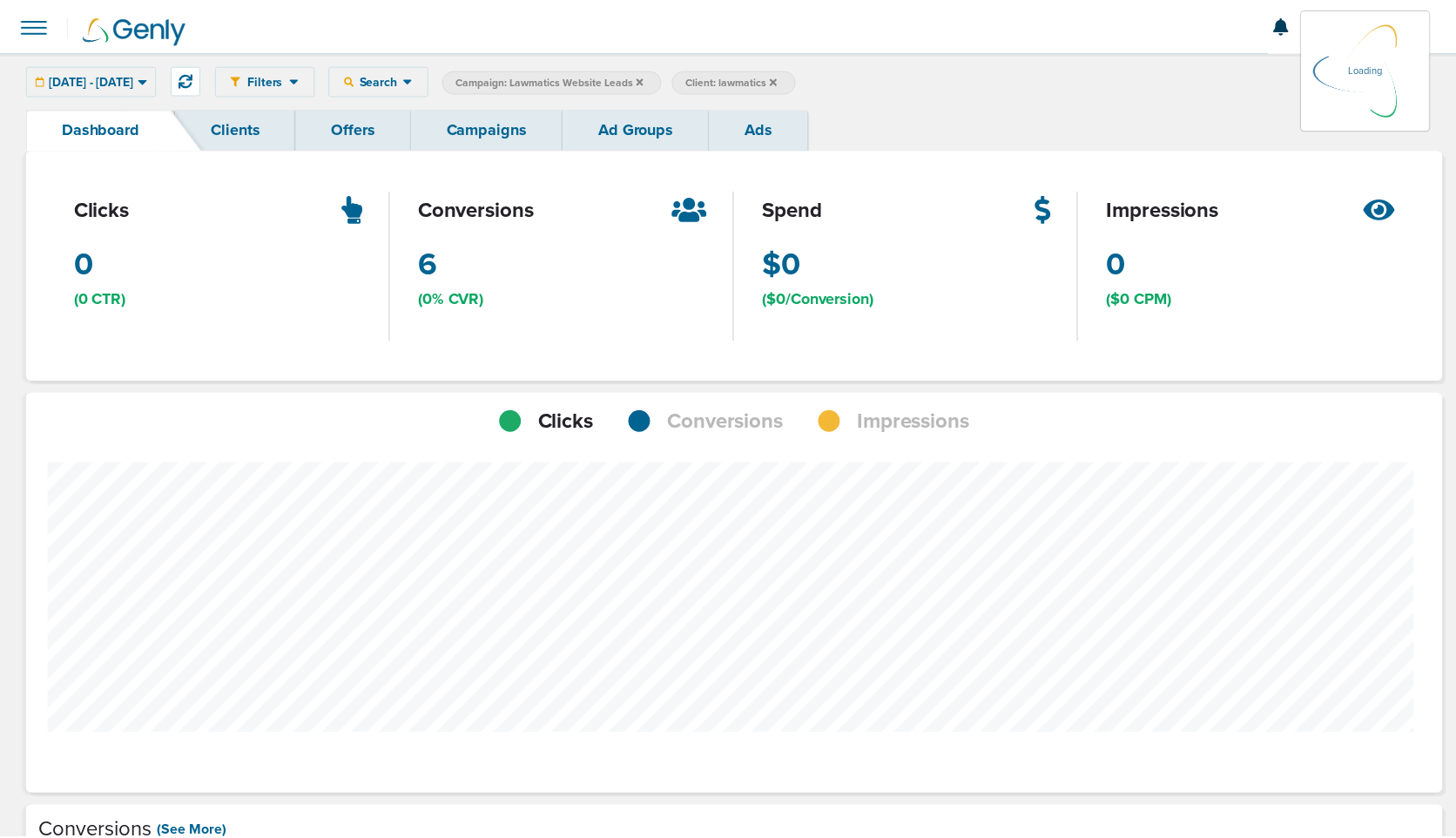
scroll to position [1356, 1403]
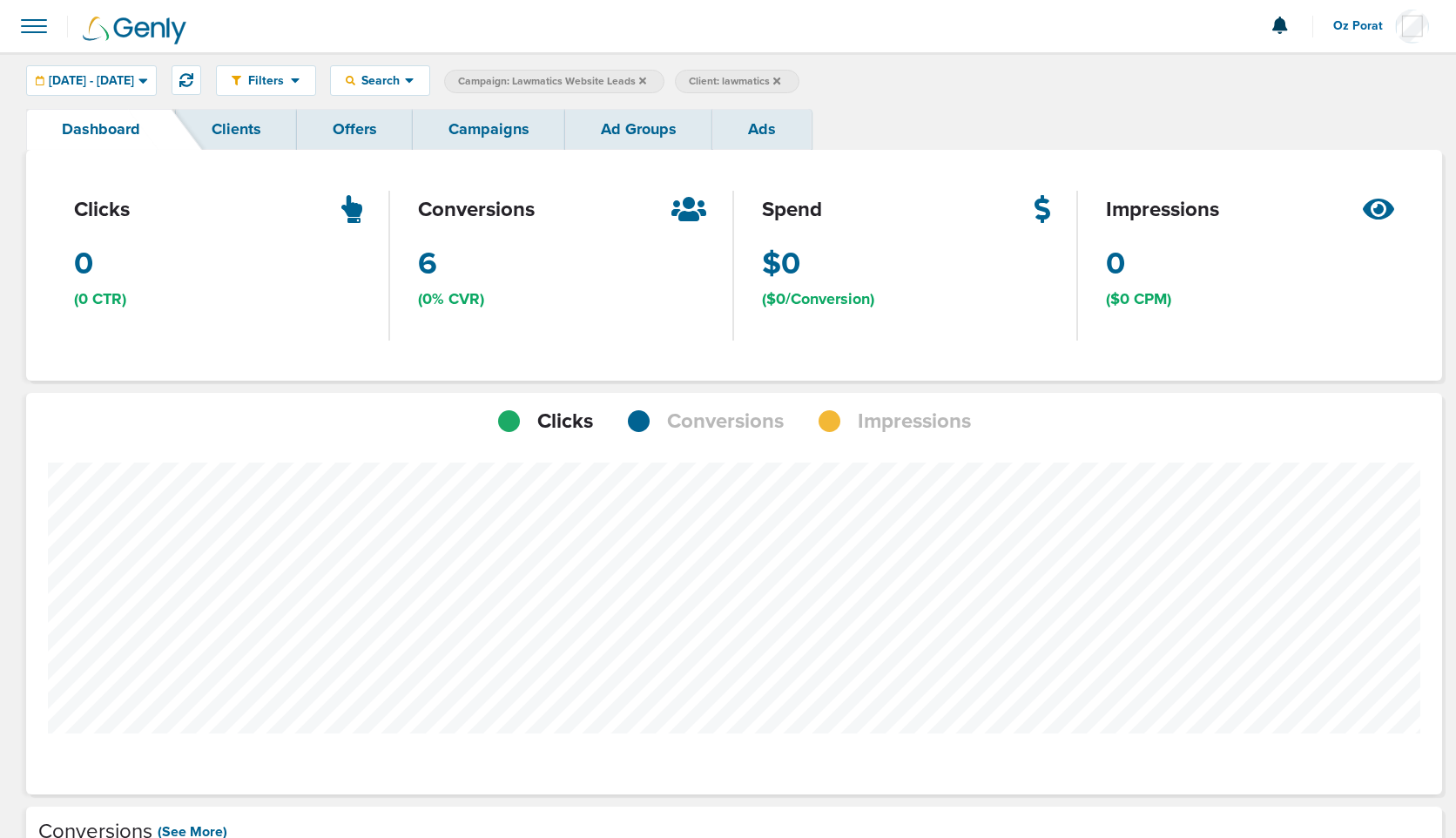
click at [124, 78] on span "[DATE] - [DATE]" at bounding box center [92, 80] width 85 height 12
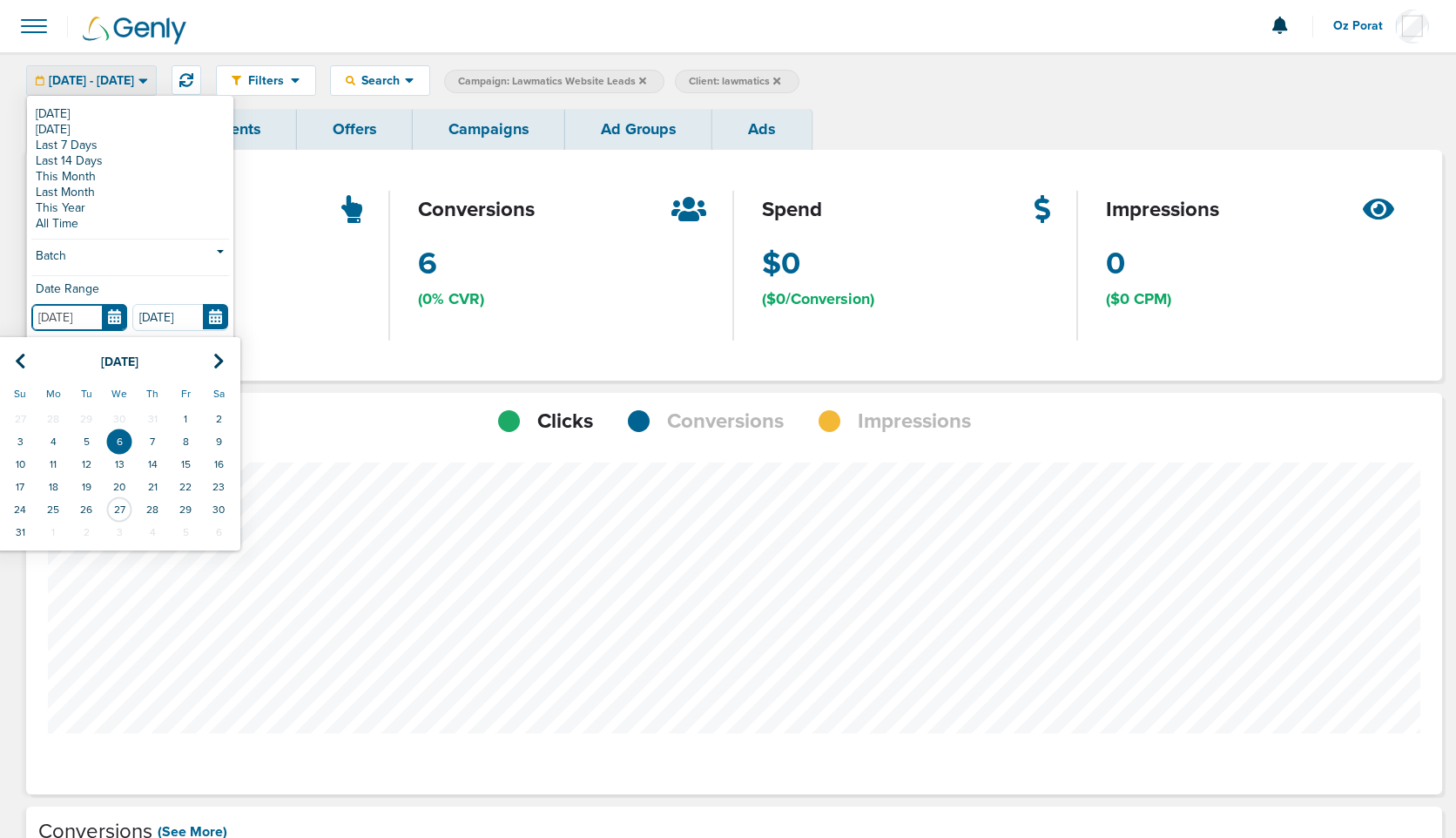
click at [115, 318] on input "[DATE]" at bounding box center [78, 317] width 95 height 27
click at [87, 443] on td "5" at bounding box center [86, 442] width 33 height 23
type input "[DATE]"
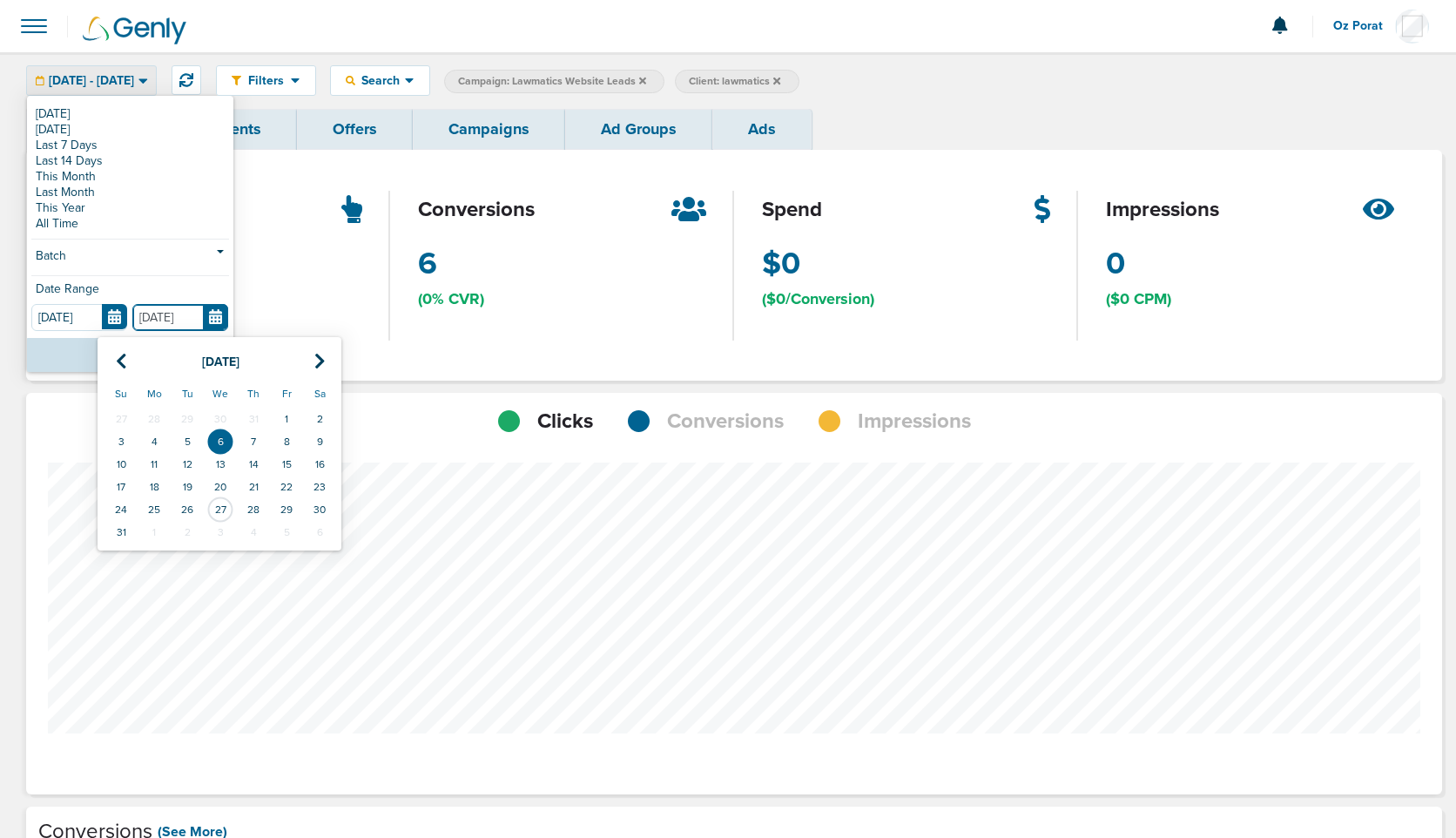
click at [220, 317] on input "[DATE]" at bounding box center [180, 317] width 95 height 27
click at [188, 448] on td "5" at bounding box center [186, 442] width 33 height 23
type input "[DATE]"
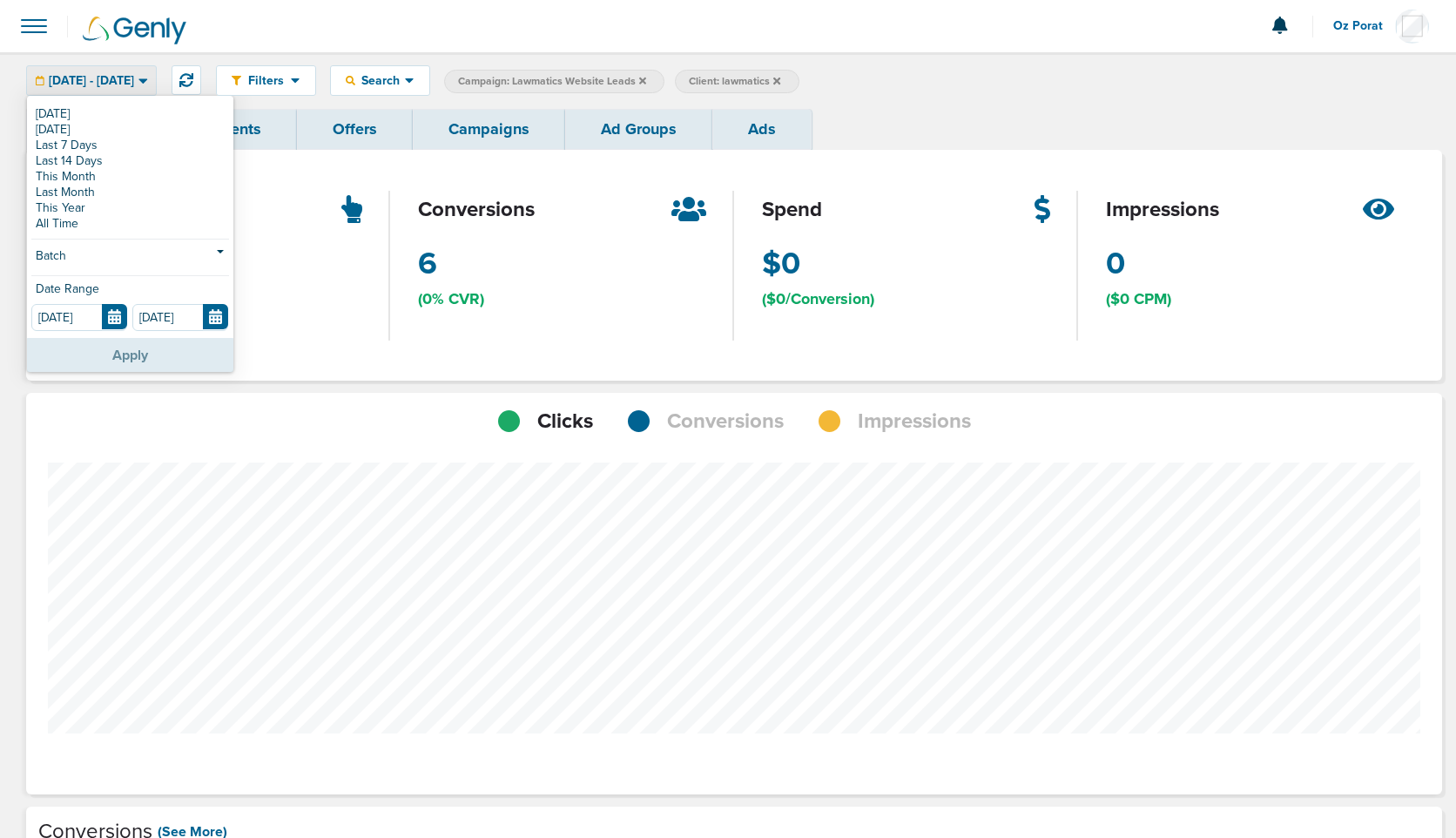
click at [152, 345] on button "Apply" at bounding box center [130, 355] width 206 height 34
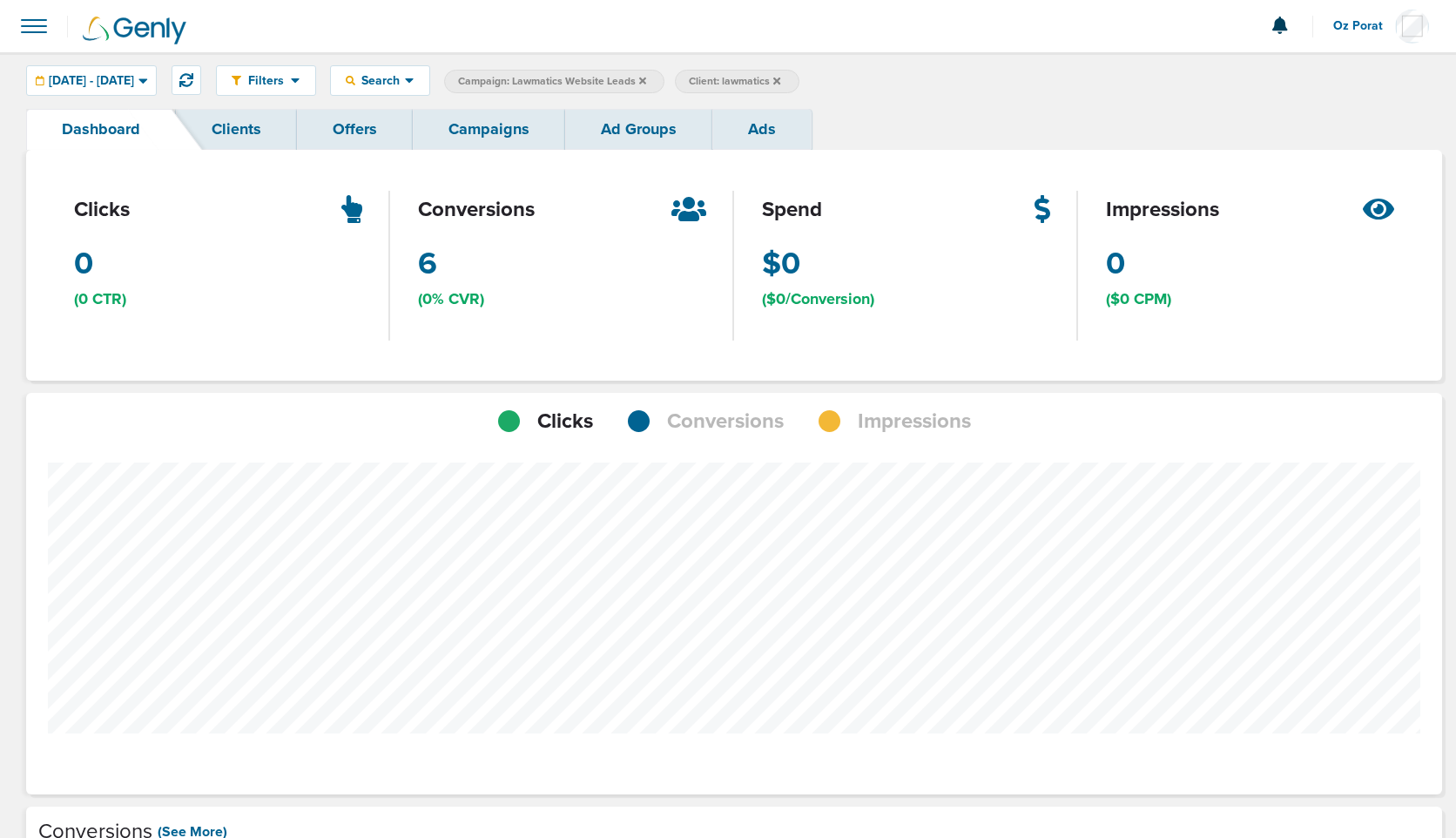
click at [633, 118] on link "Ad Groups" at bounding box center [639, 129] width 147 height 41
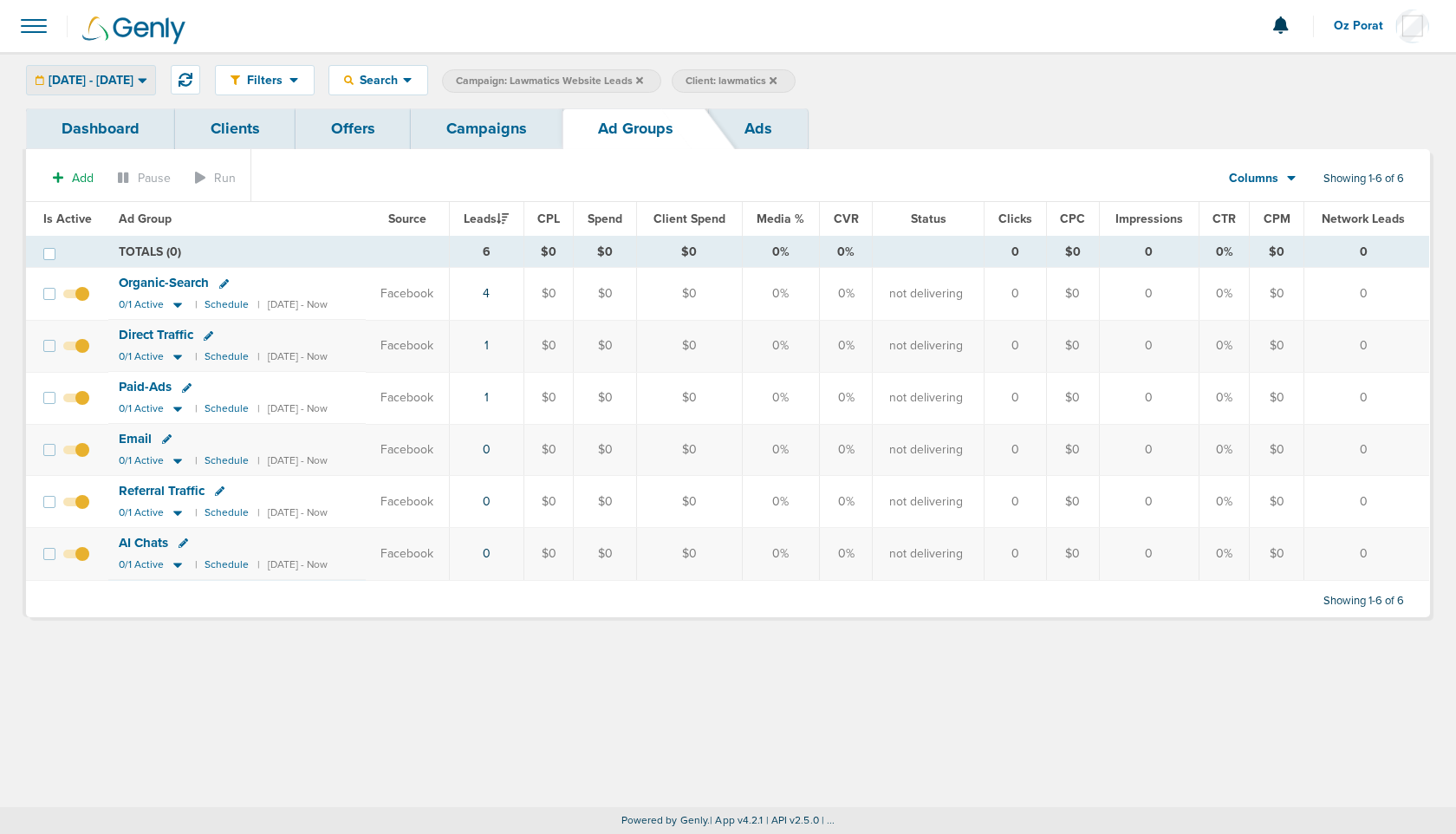
click at [134, 82] on span "[DATE] - [DATE]" at bounding box center [91, 80] width 85 height 12
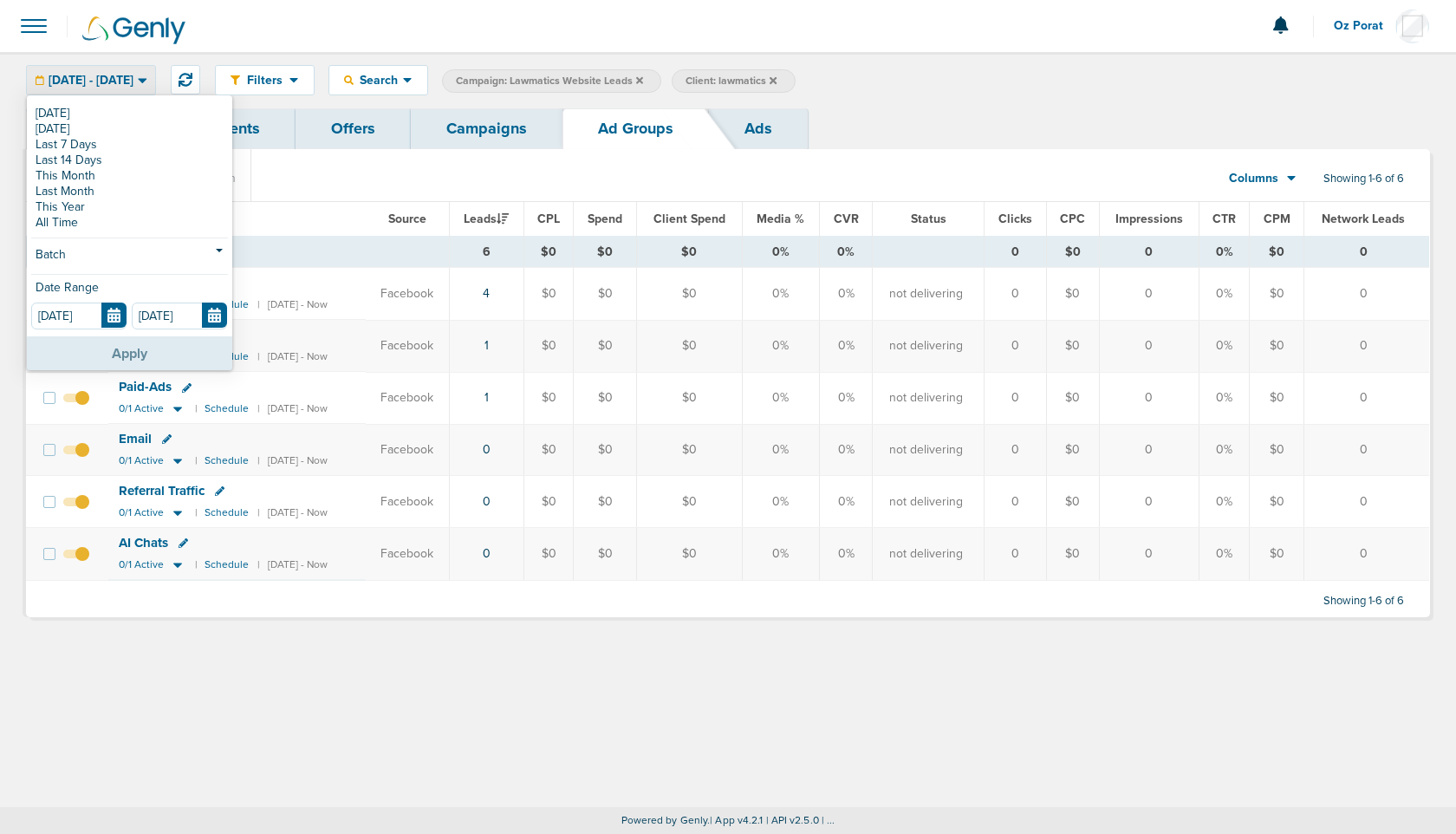
click at [88, 345] on button "Apply" at bounding box center [130, 353] width 205 height 34
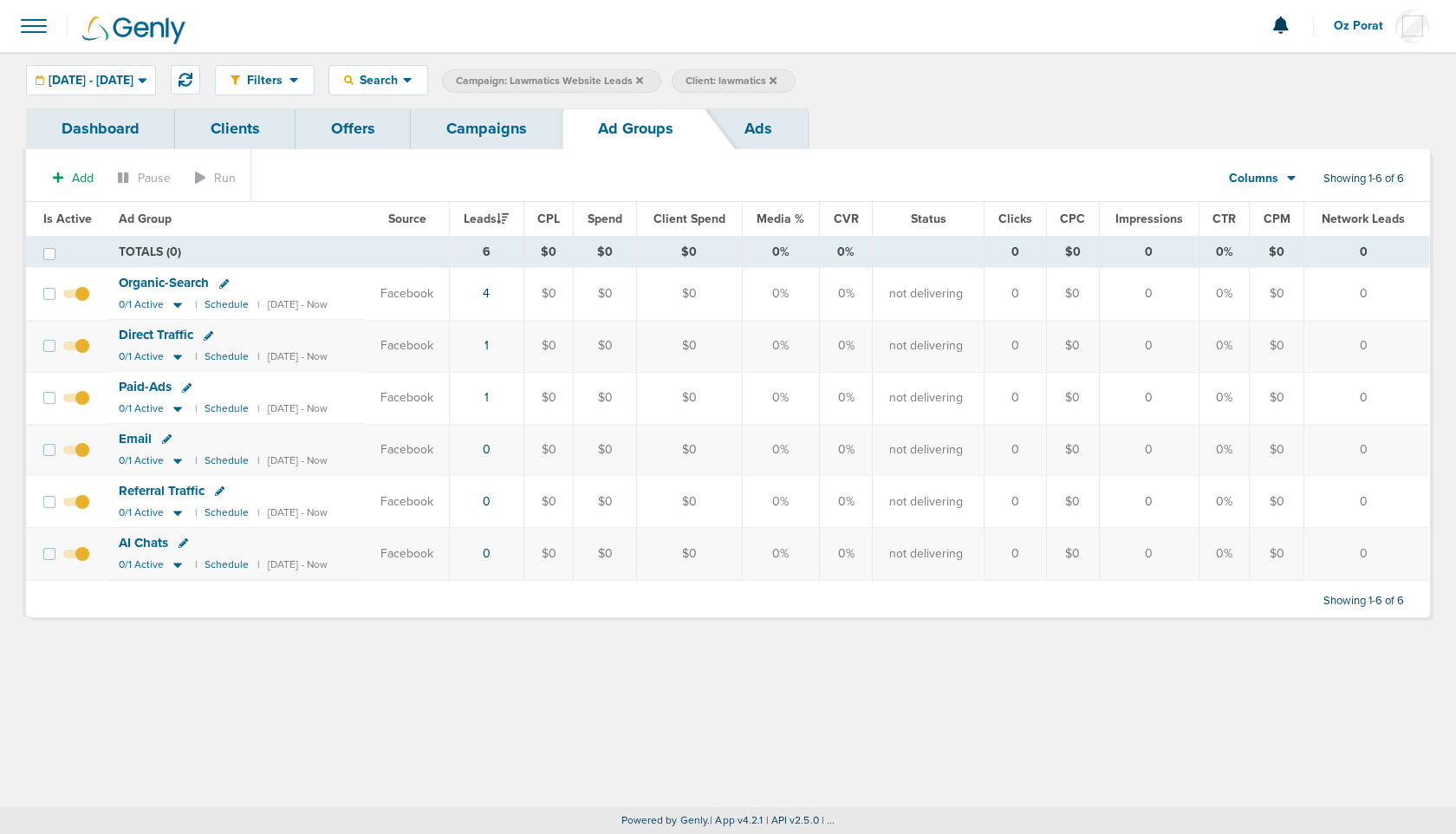
click at [643, 80] on icon at bounding box center [639, 79] width 7 height 7
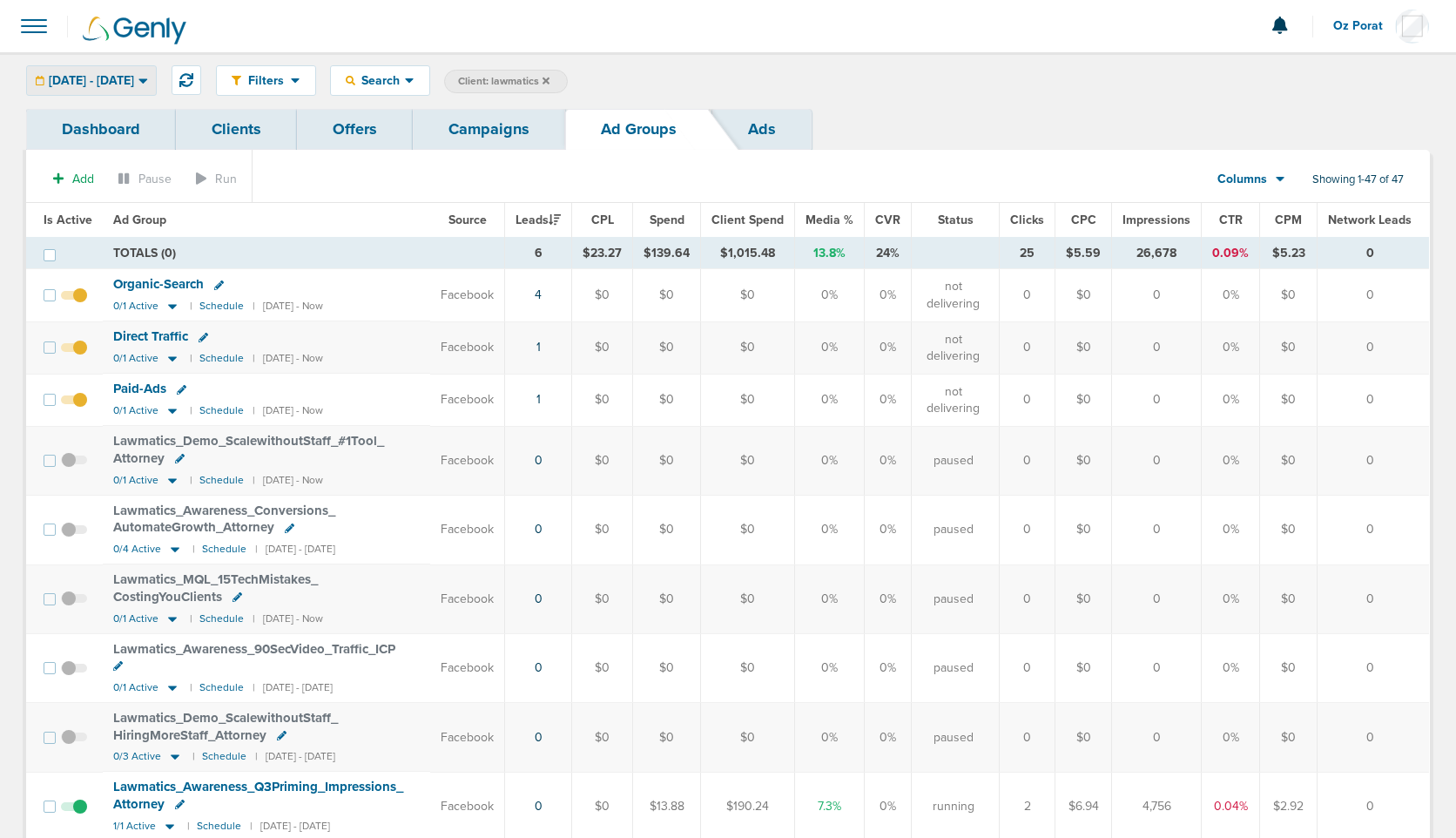
click at [134, 79] on span "[DATE] - [DATE]" at bounding box center [92, 80] width 85 height 12
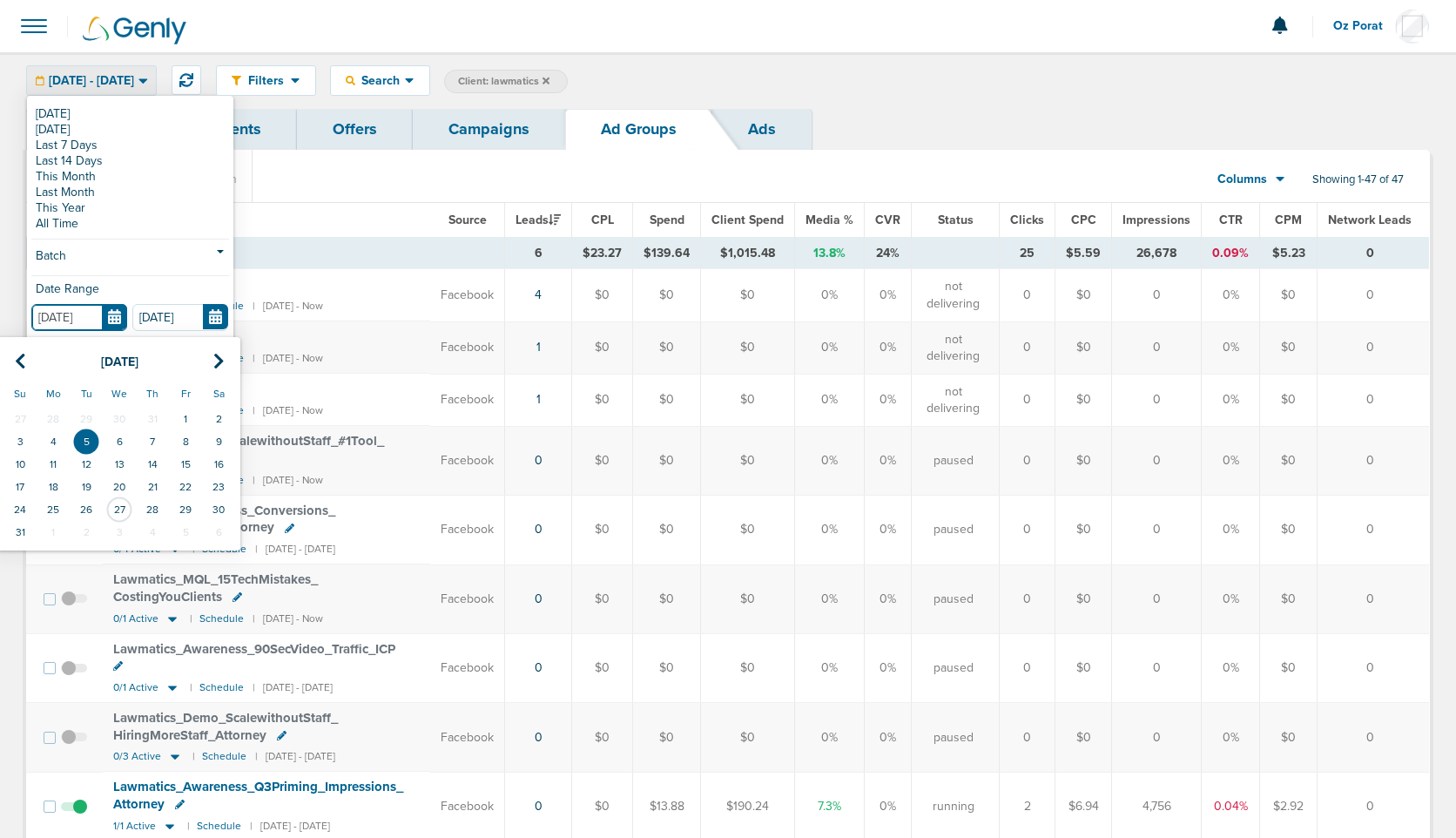
click at [119, 317] on input "[DATE]" at bounding box center [78, 317] width 95 height 27
click at [189, 412] on td "1" at bounding box center [185, 419] width 33 height 23
type input "[DATE]"
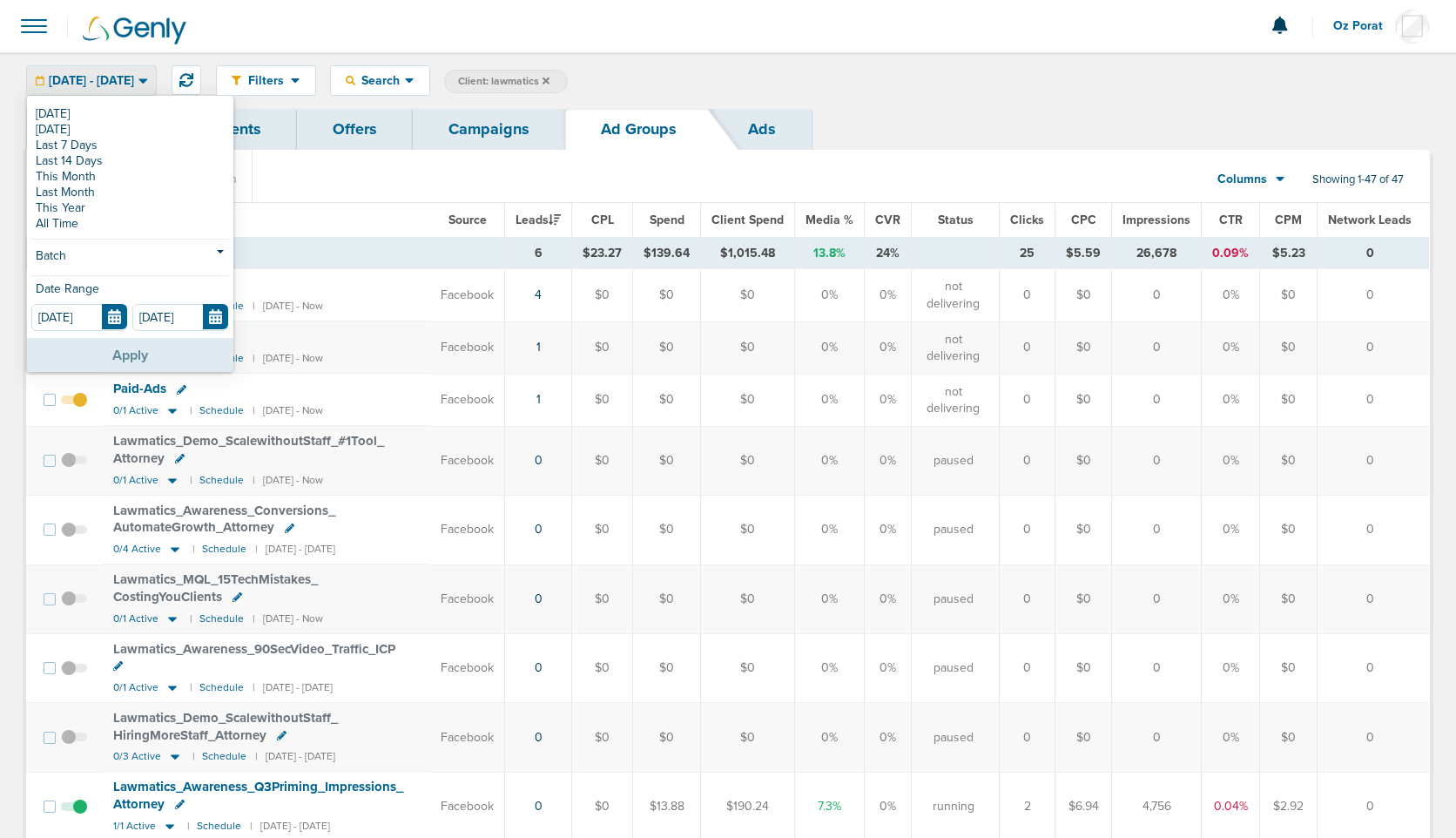
click at [170, 350] on button "Apply" at bounding box center [130, 355] width 206 height 34
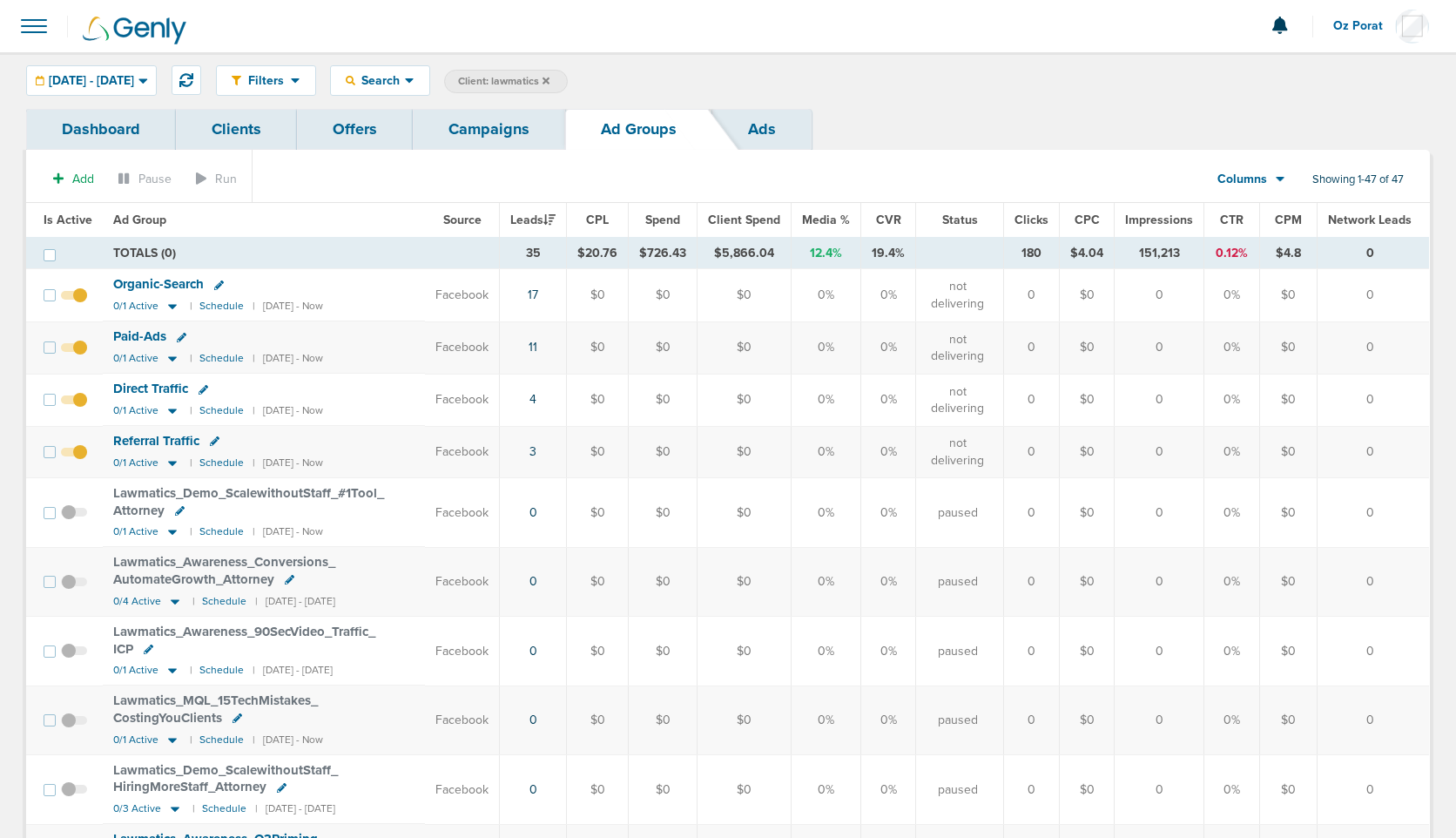
click at [119, 135] on link "Dashboard" at bounding box center [101, 129] width 149 height 41
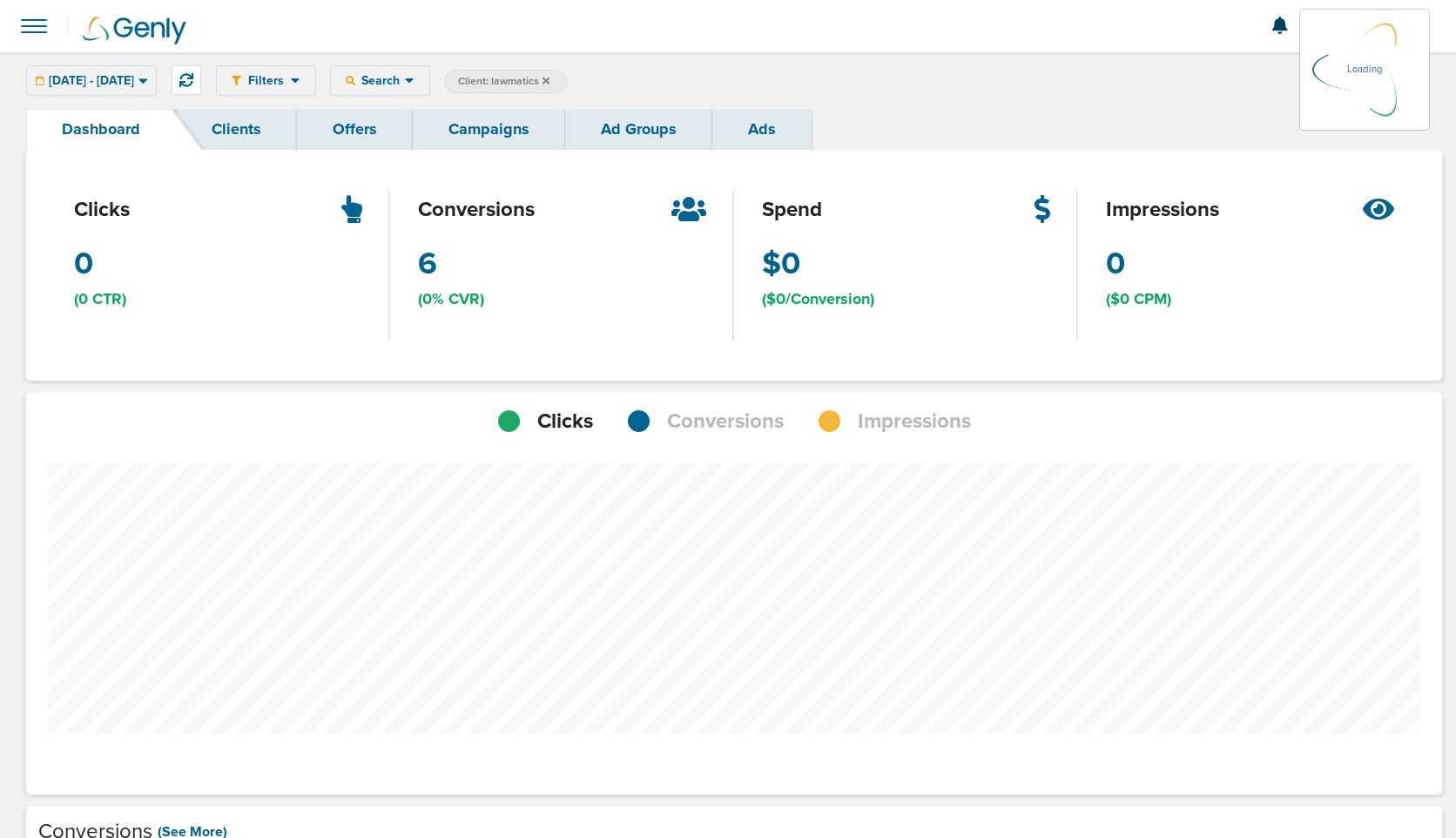
scroll to position [1356, 1403]
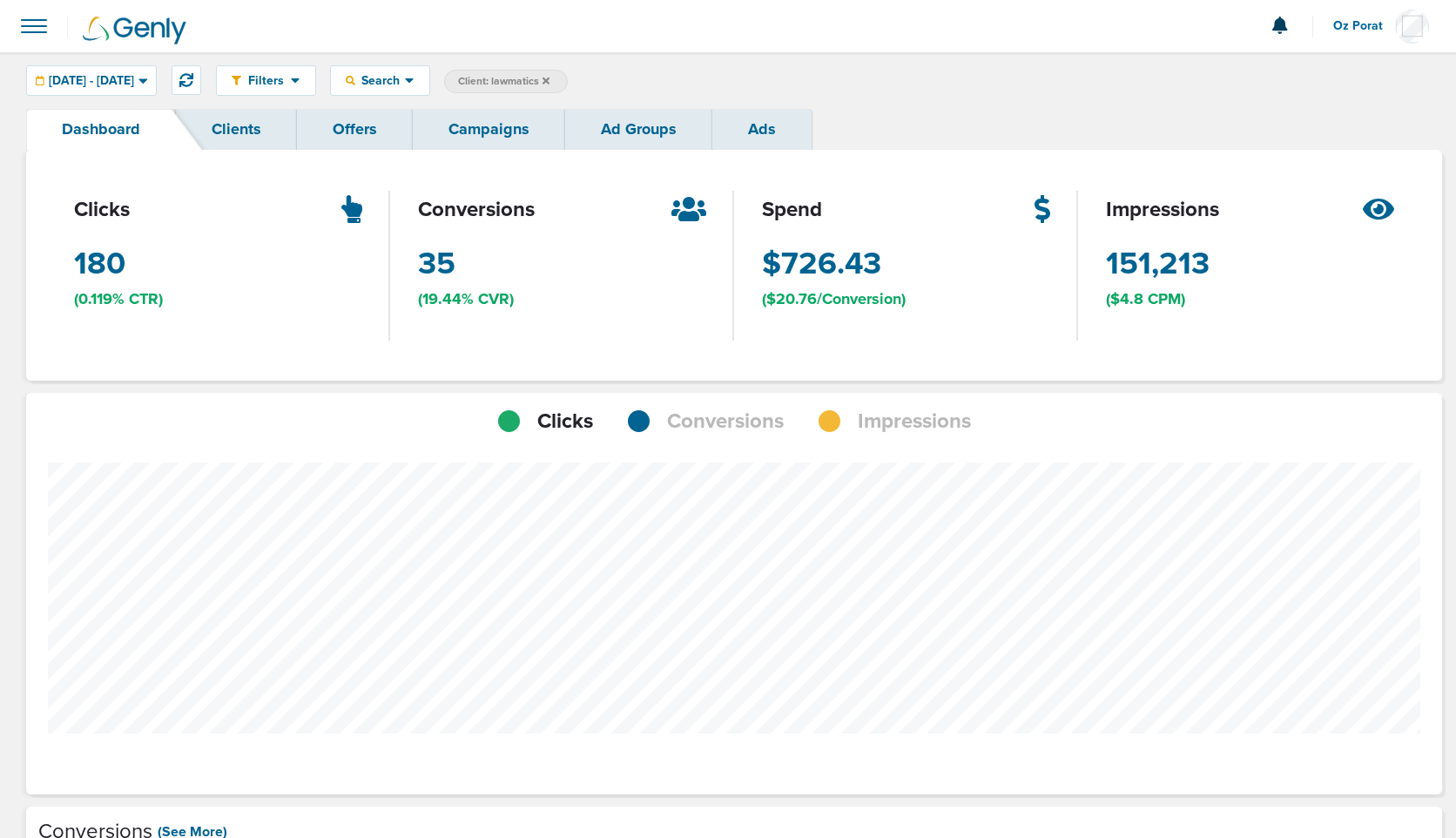
click at [624, 133] on link "Ad Groups" at bounding box center [639, 129] width 147 height 41
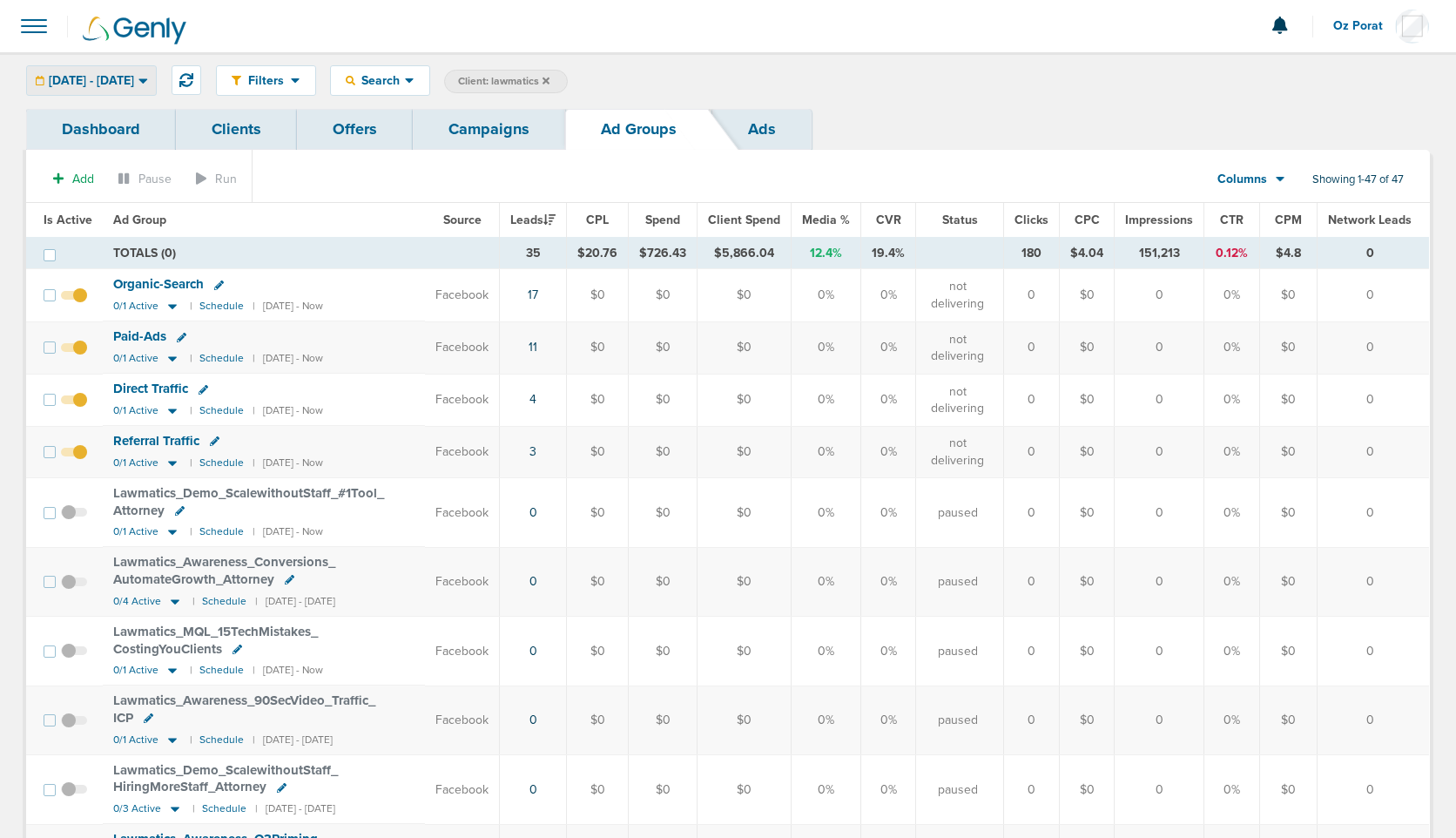
click at [119, 81] on span "[DATE] - [DATE]" at bounding box center [92, 80] width 85 height 12
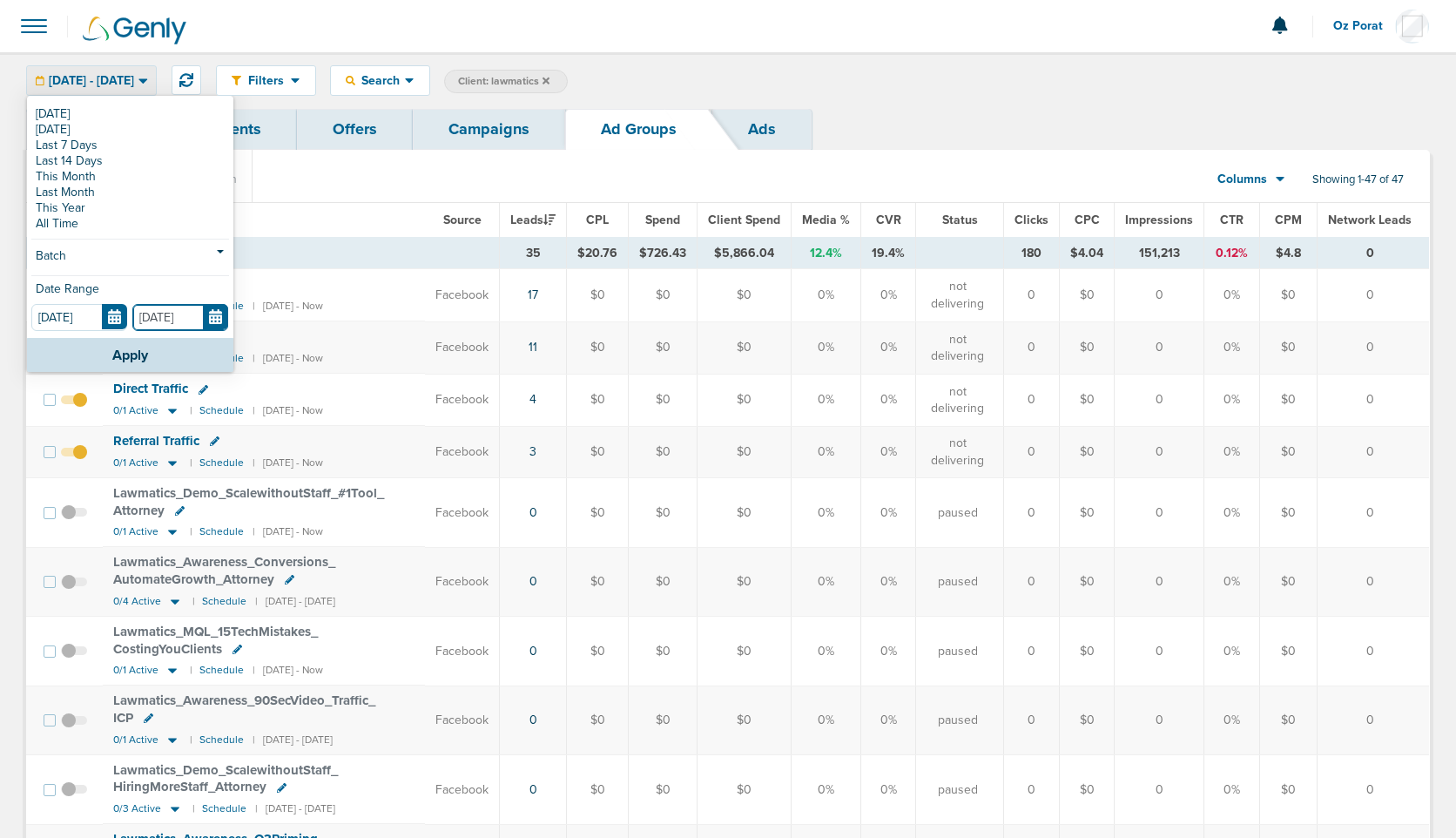
click at [217, 319] on input "[DATE]" at bounding box center [180, 317] width 95 height 27
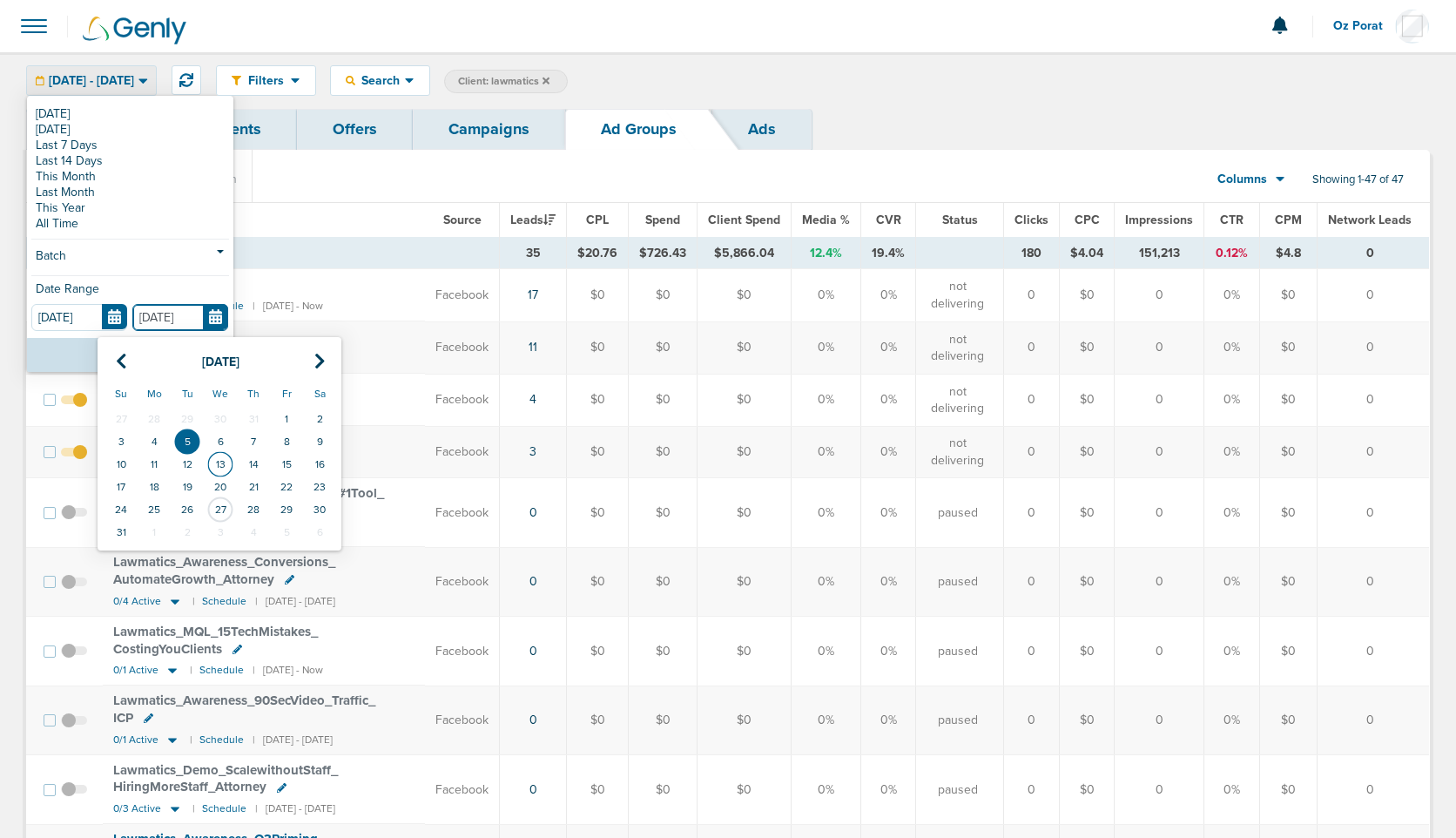
click at [232, 456] on td "13" at bounding box center [219, 464] width 33 height 23
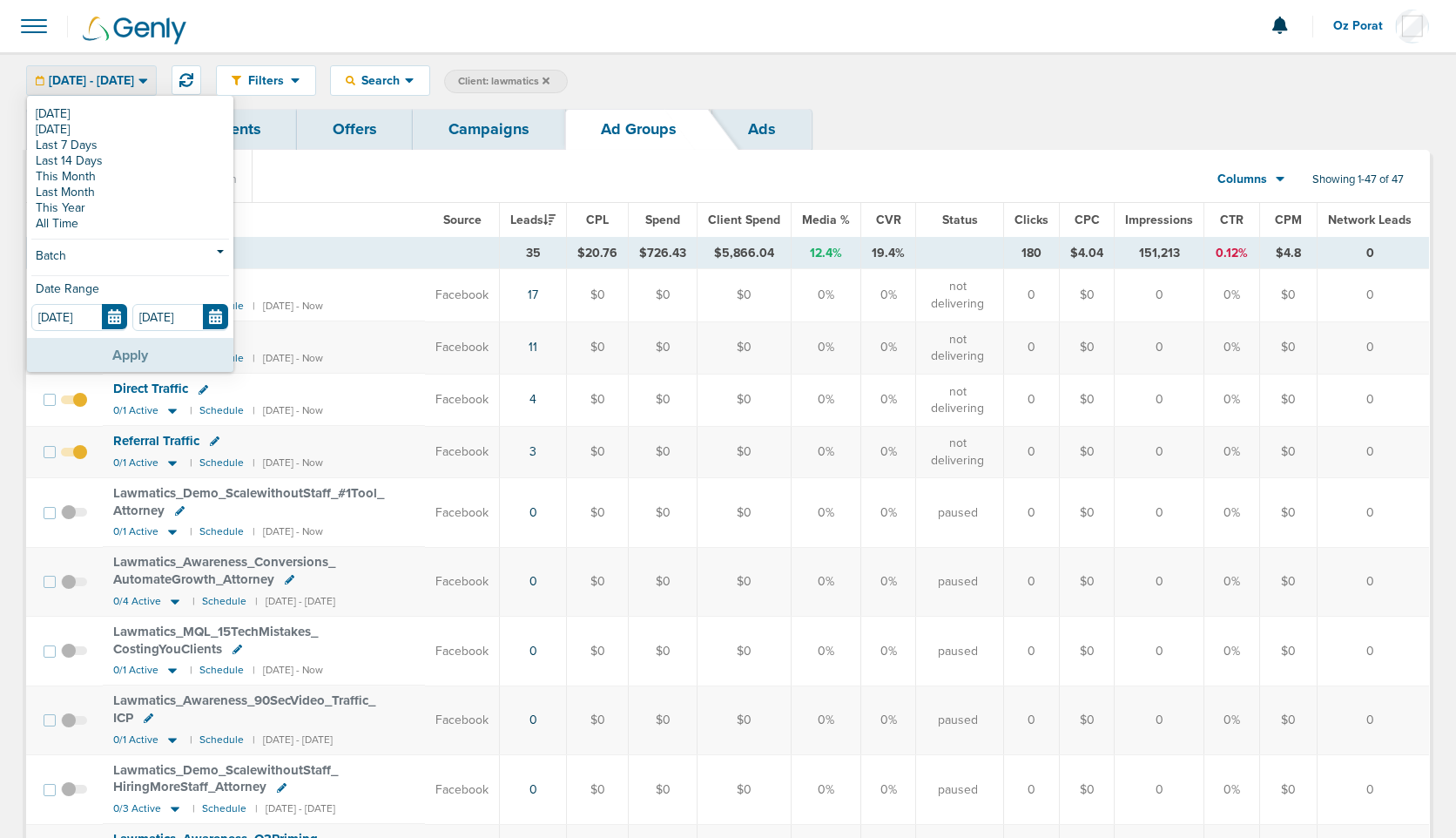
click at [126, 345] on button "Apply" at bounding box center [130, 355] width 206 height 34
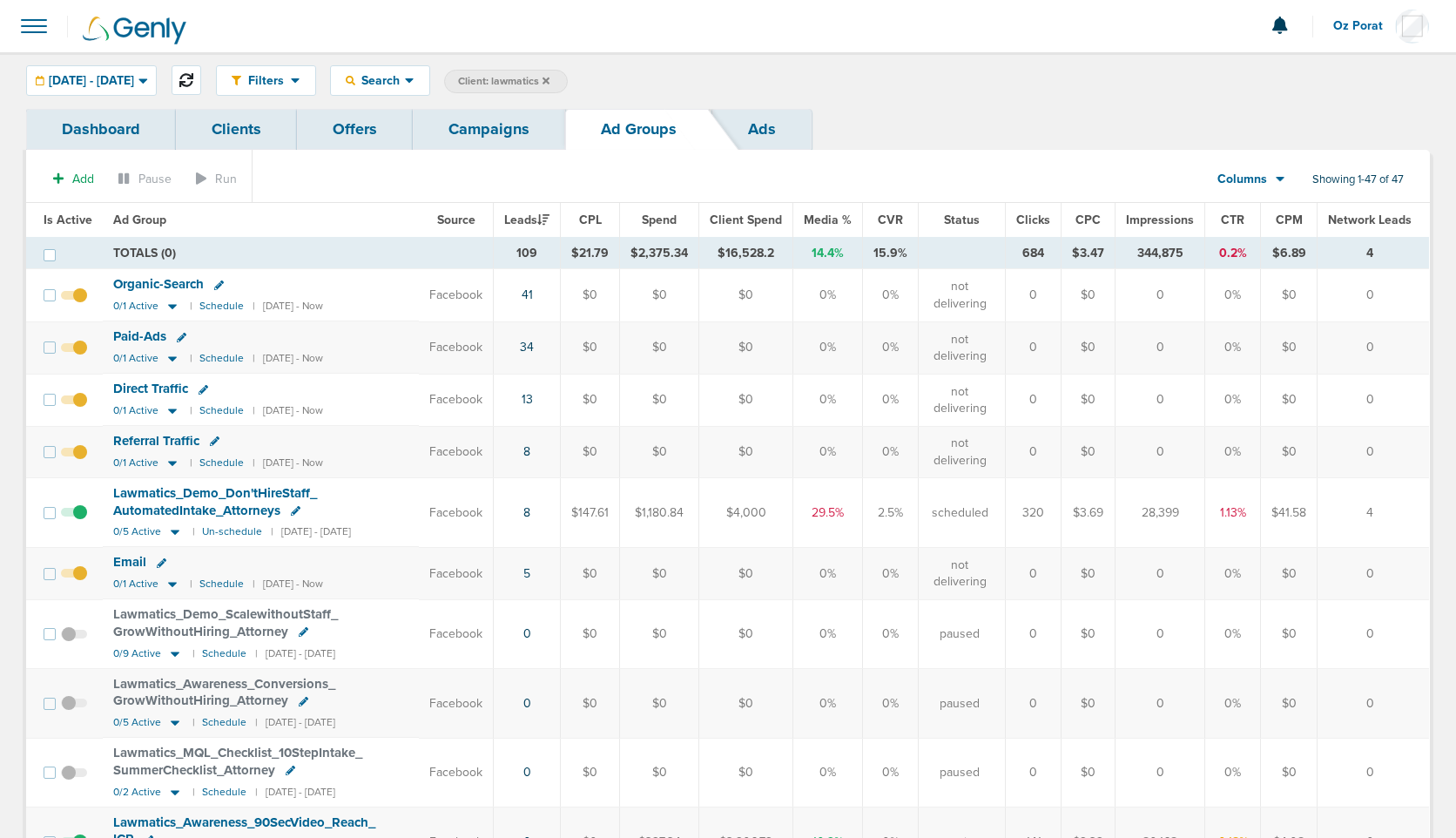
click at [201, 87] on button at bounding box center [185, 79] width 29 height 29
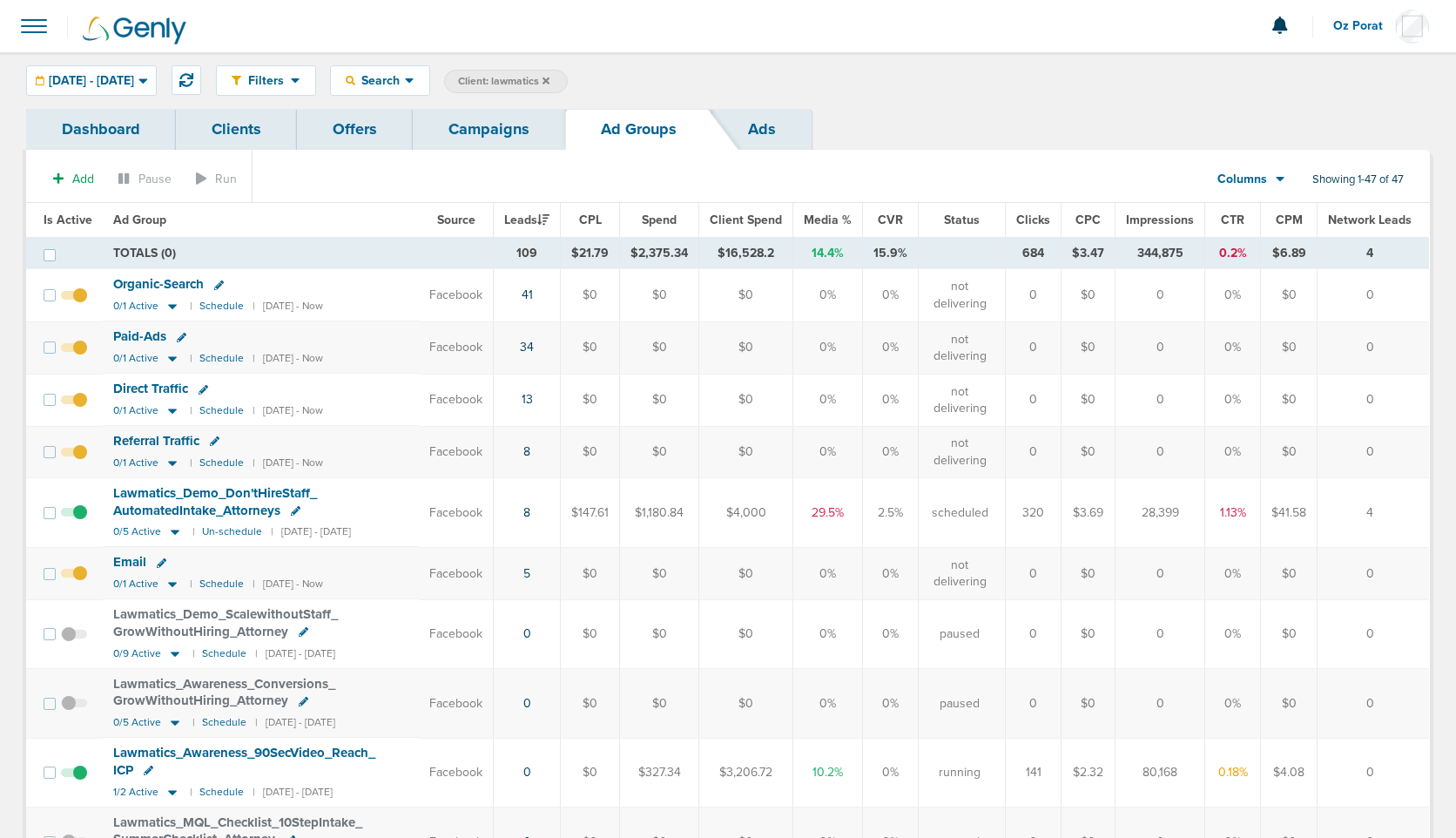
click at [101, 131] on link "Dashboard" at bounding box center [101, 129] width 149 height 41
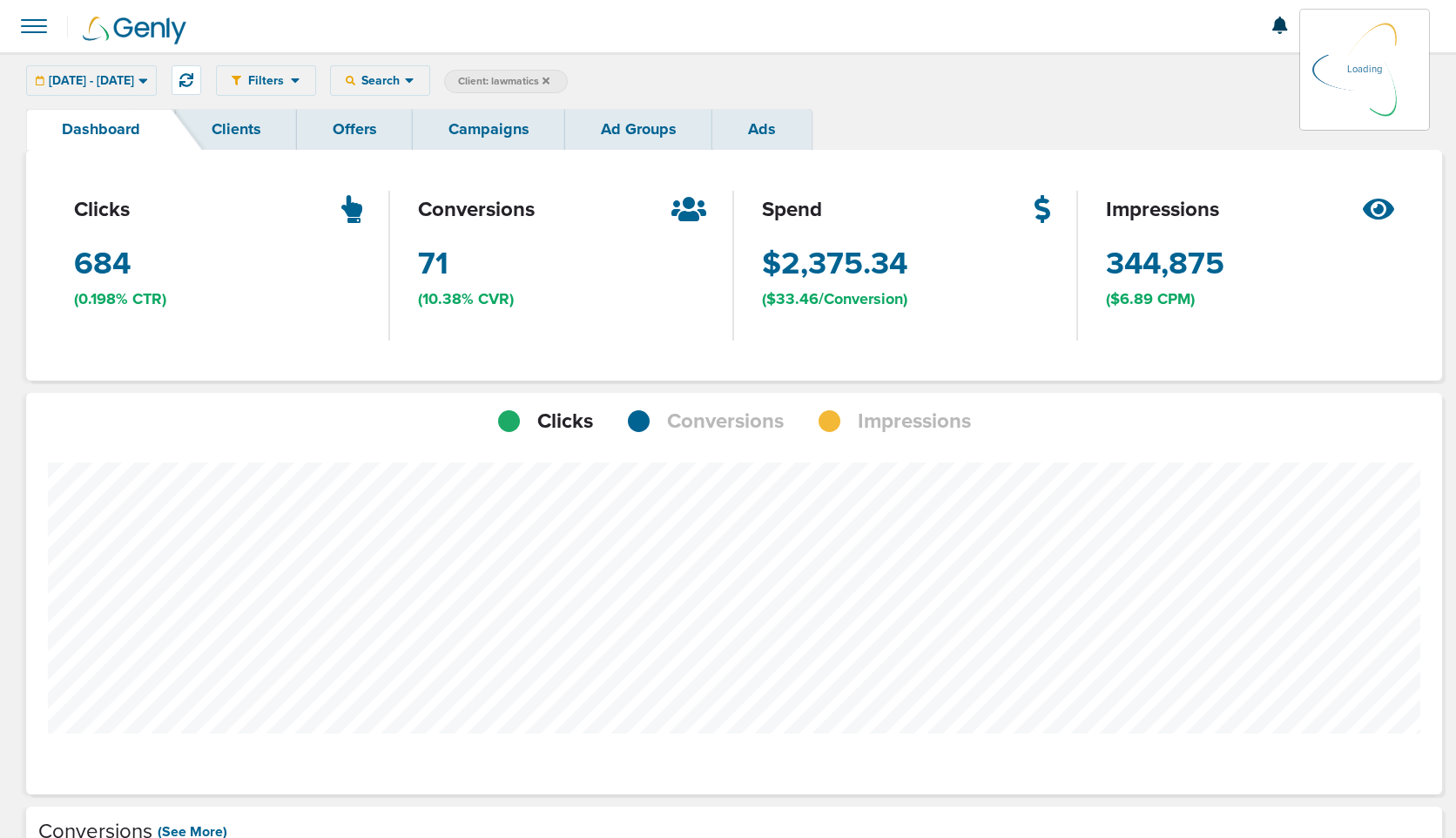
scroll to position [1356, 1403]
click at [134, 76] on span "[DATE] - [DATE]" at bounding box center [92, 80] width 85 height 12
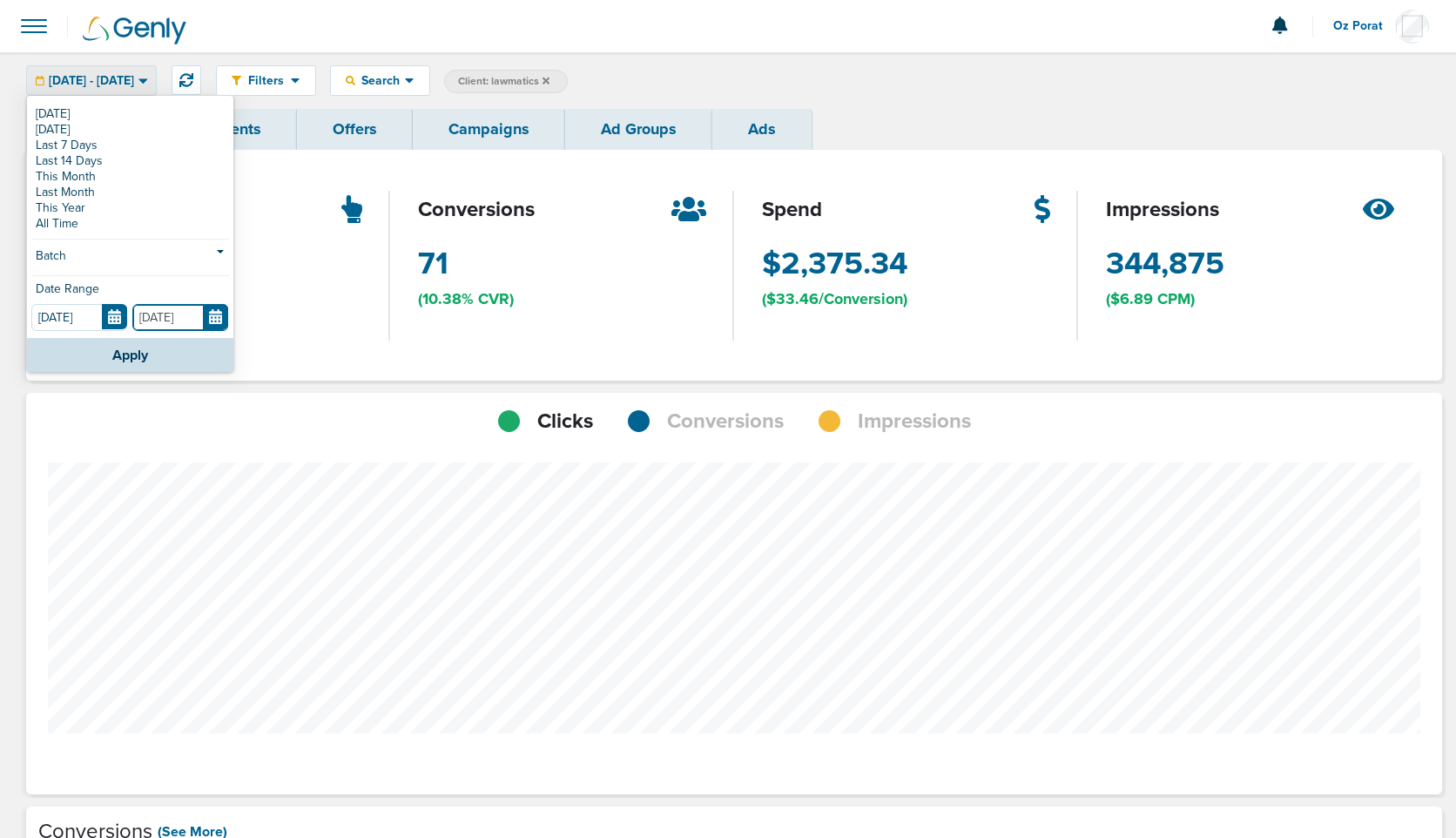
click at [215, 324] on input "[DATE]" at bounding box center [180, 317] width 95 height 27
click at [259, 439] on td "7" at bounding box center [252, 442] width 33 height 23
click at [170, 356] on button "Apply" at bounding box center [130, 355] width 206 height 34
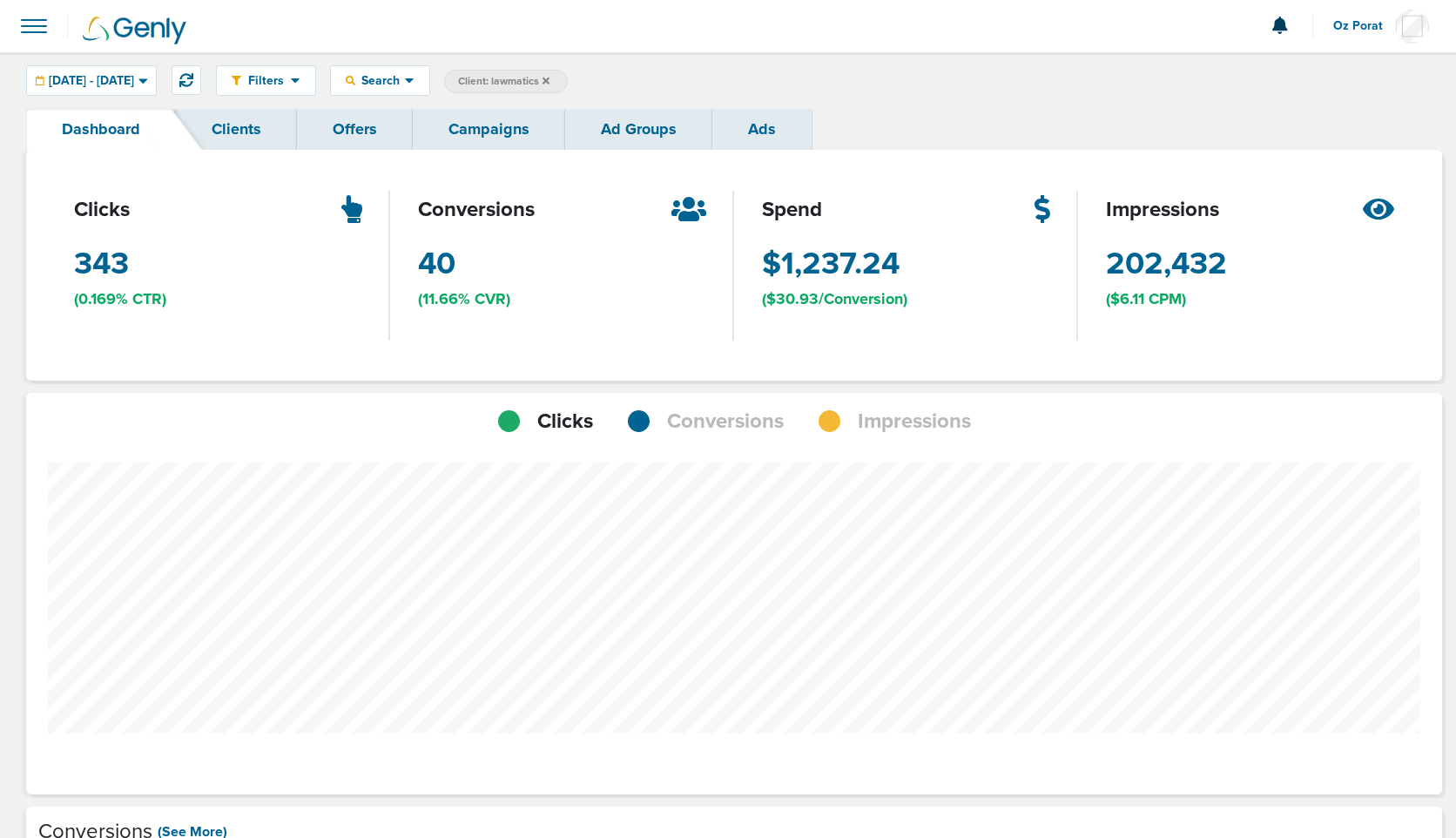
click at [491, 139] on link "Campaigns" at bounding box center [488, 129] width 152 height 41
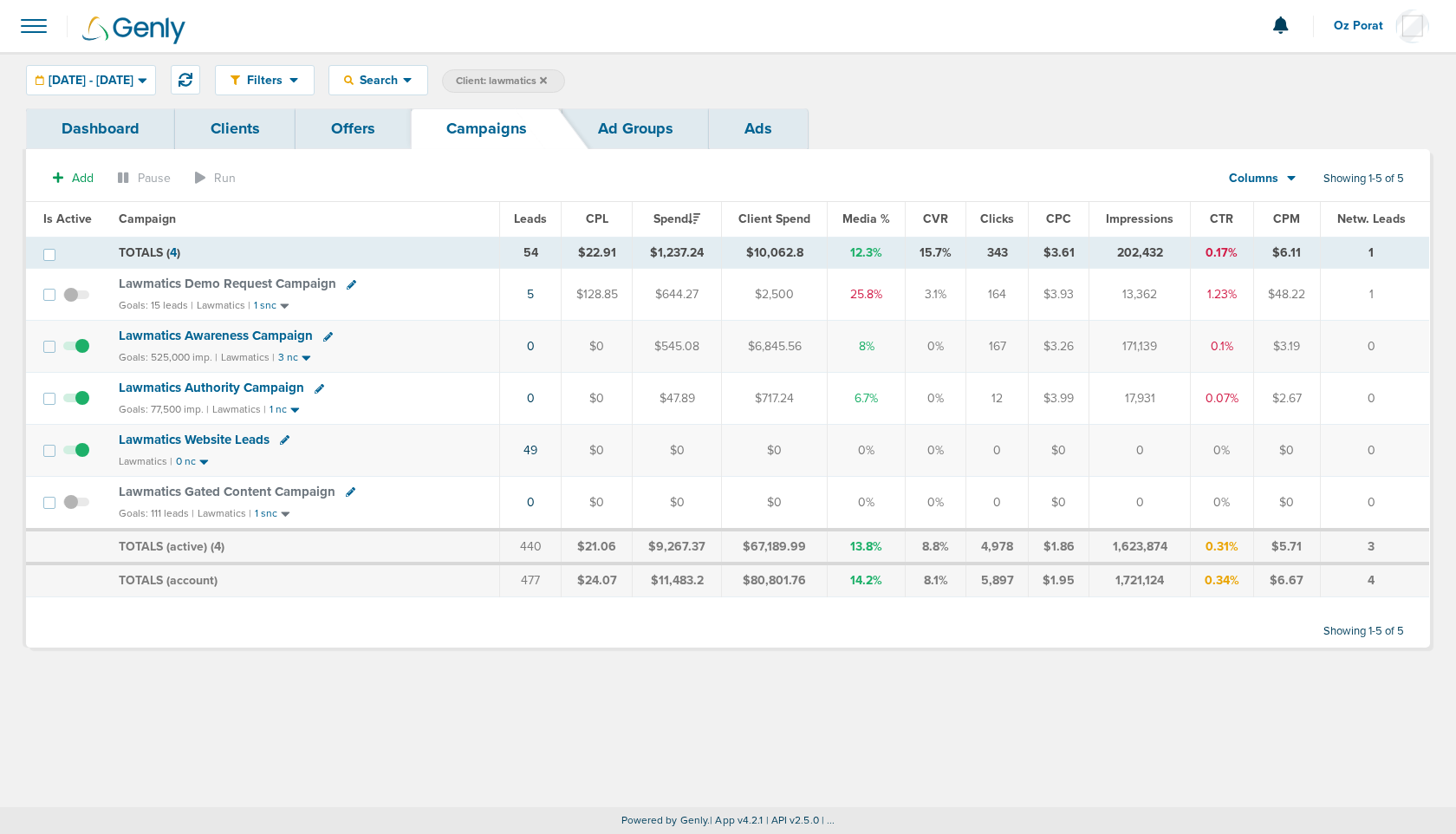
click at [107, 137] on link "Dashboard" at bounding box center [101, 128] width 149 height 40
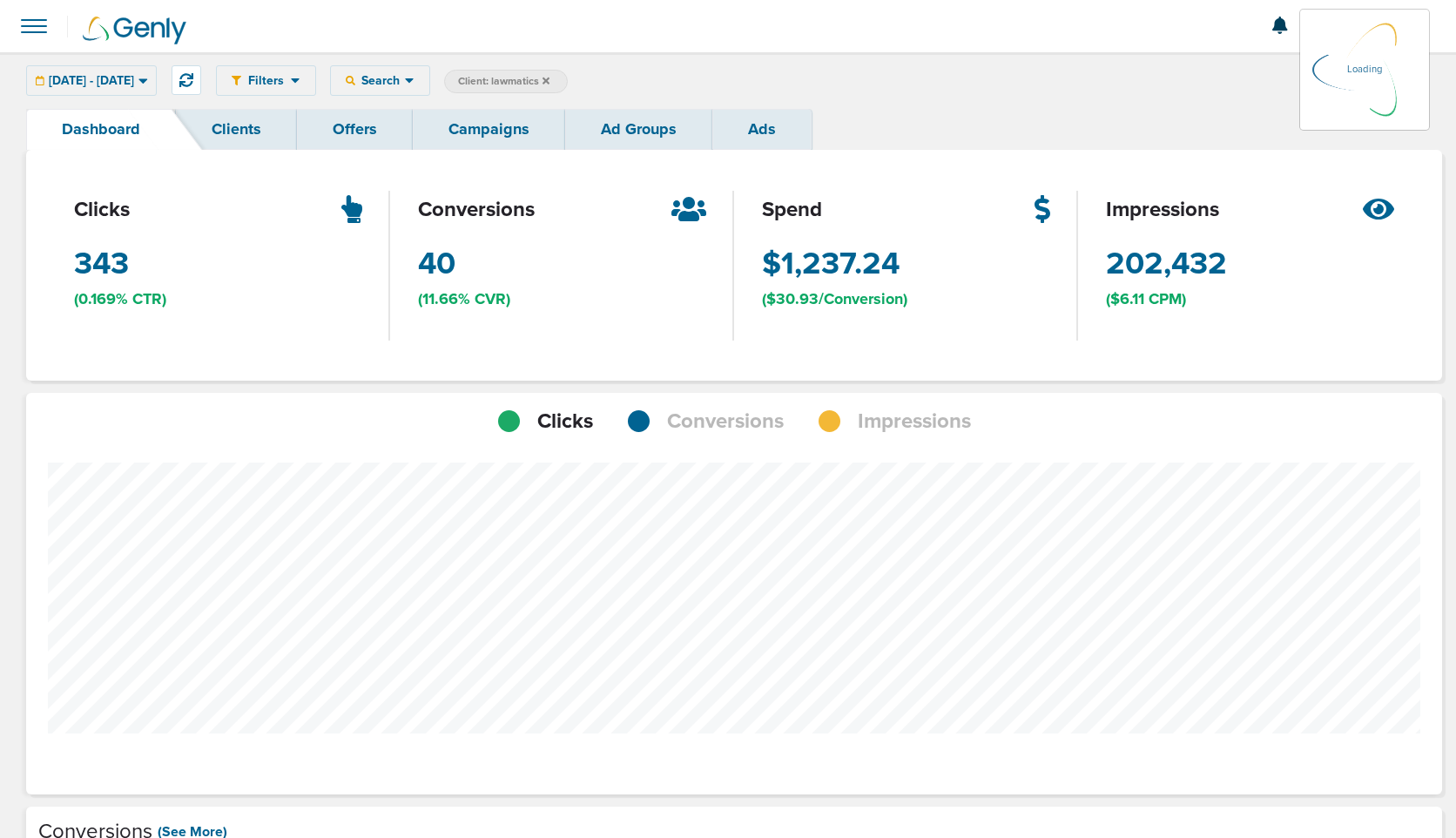
scroll to position [1356, 1403]
click at [134, 79] on span "[DATE] - [DATE]" at bounding box center [92, 80] width 85 height 12
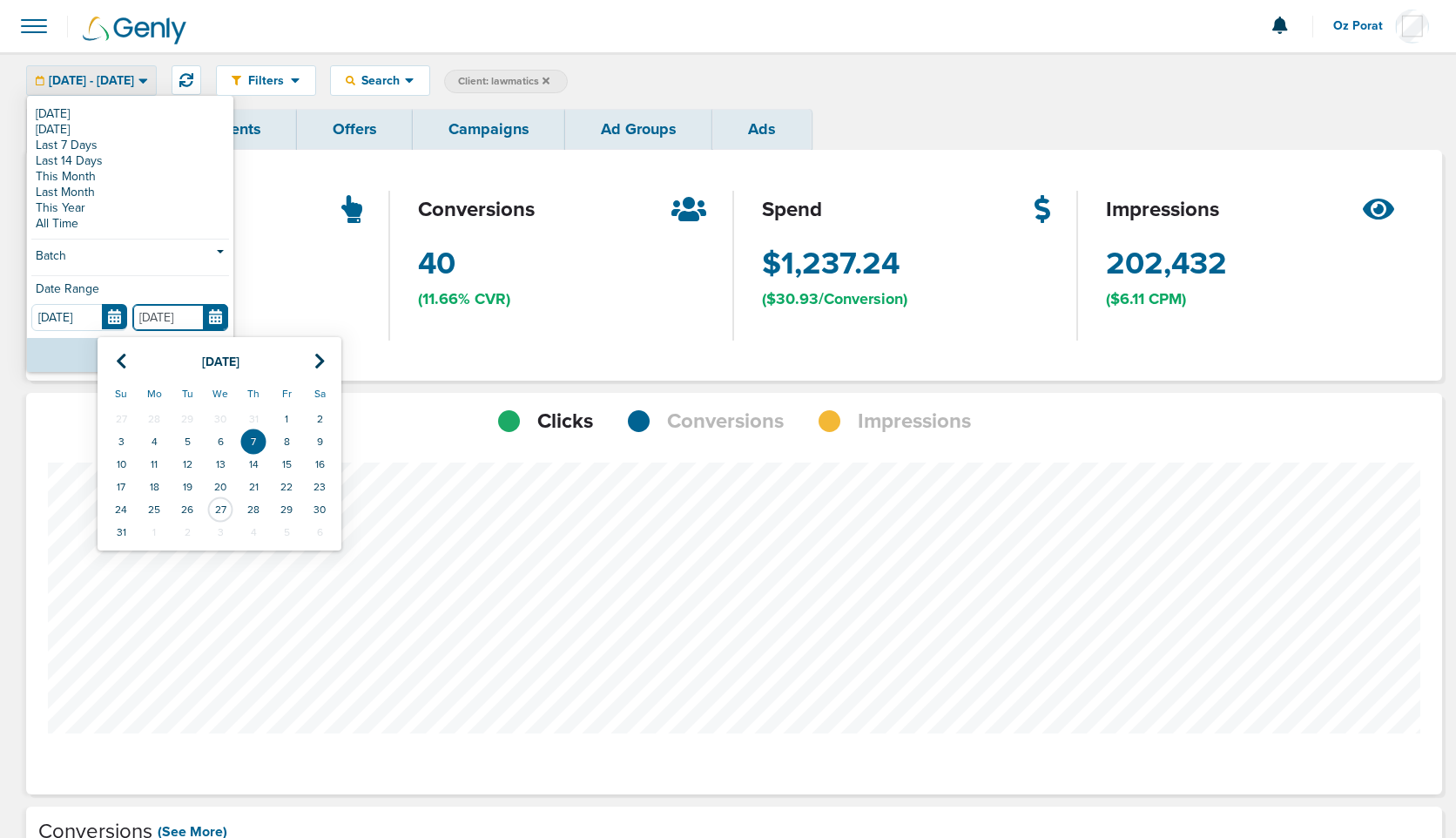
click at [211, 316] on input "[DATE]" at bounding box center [180, 317] width 95 height 27
click at [193, 437] on td "5" at bounding box center [186, 442] width 33 height 23
type input "[DATE]"
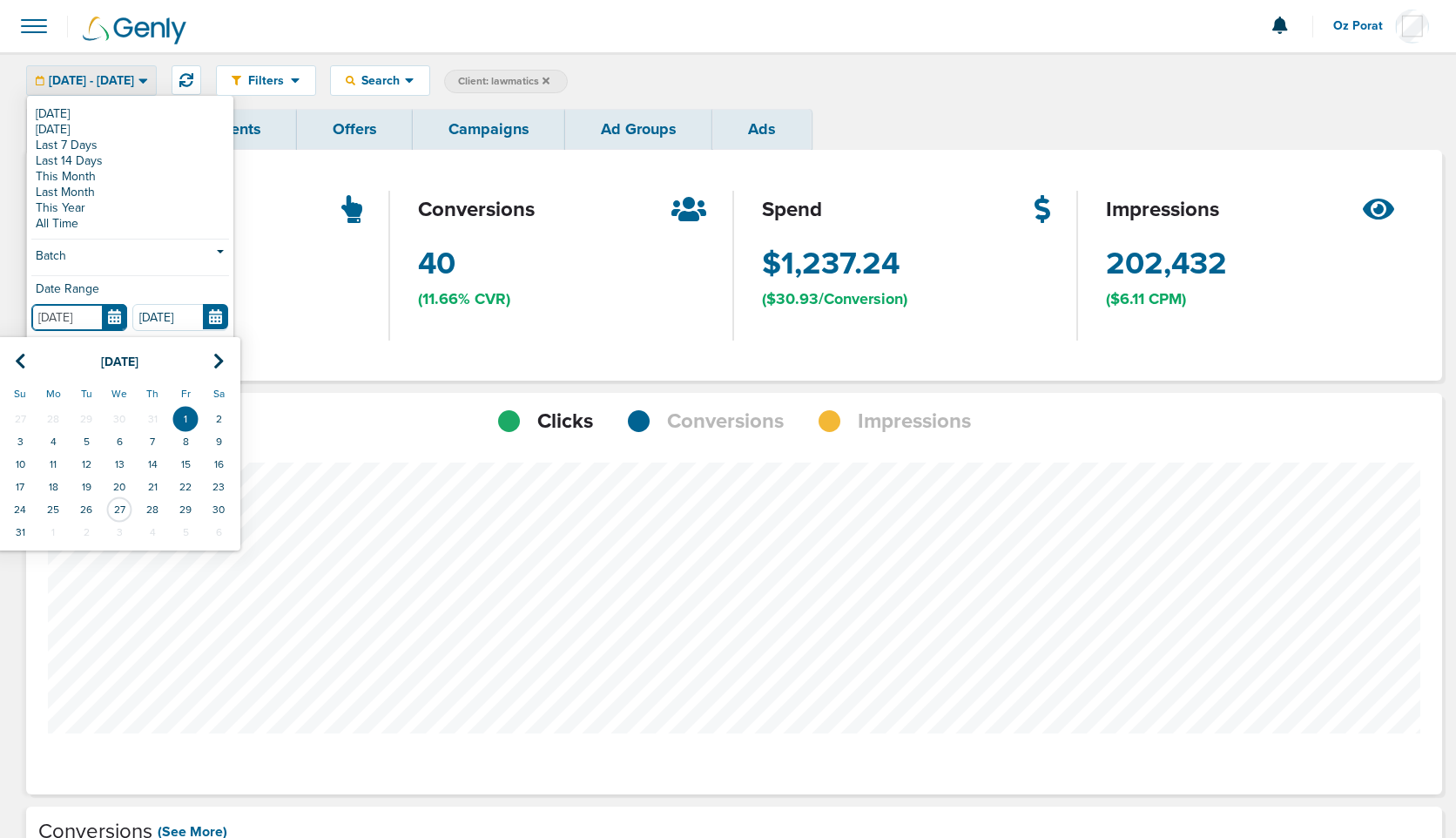
click at [108, 313] on input "[DATE]" at bounding box center [78, 317] width 95 height 27
click at [93, 437] on td "5" at bounding box center [86, 442] width 33 height 23
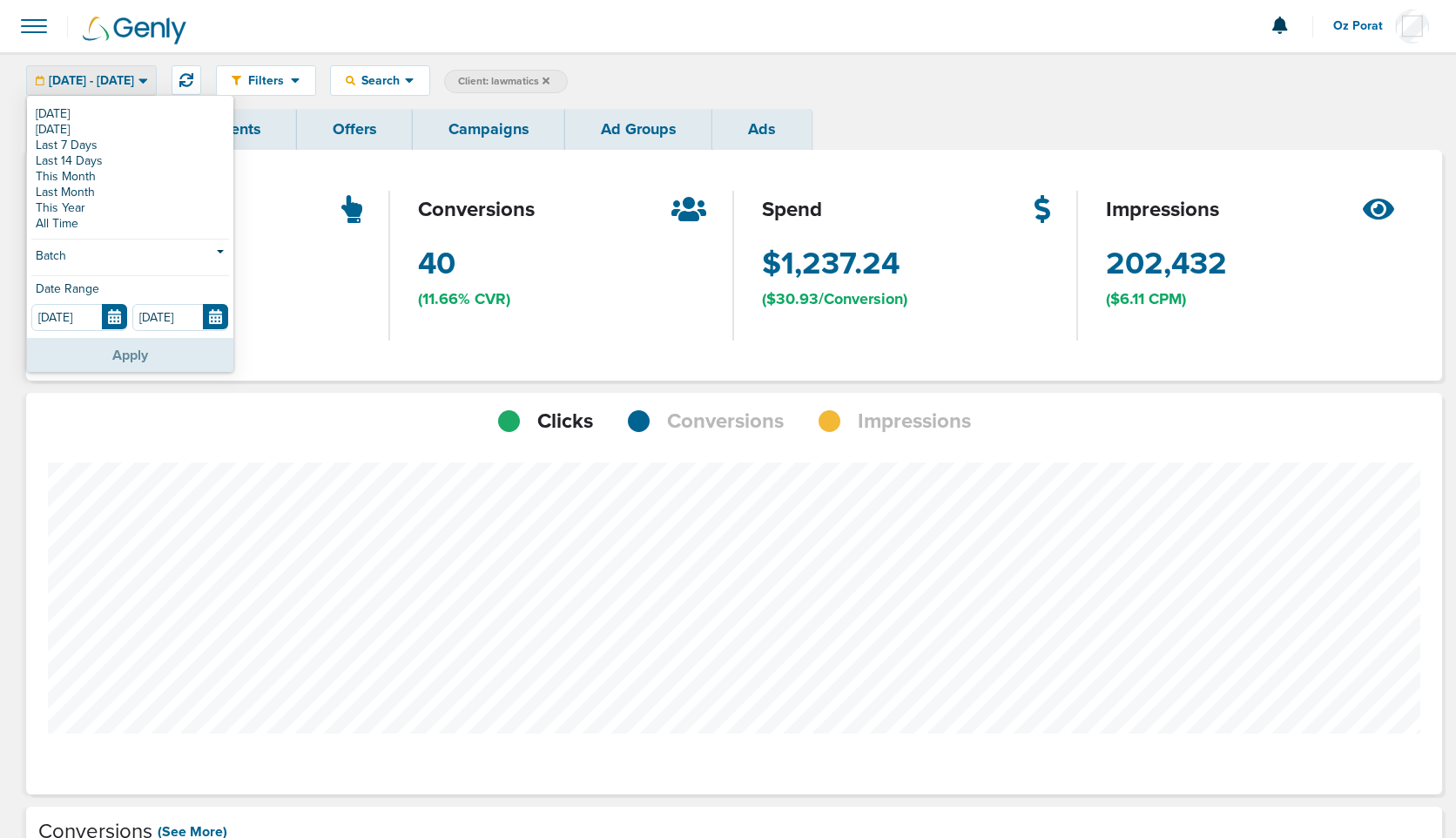
click at [105, 367] on button "Apply" at bounding box center [130, 355] width 206 height 34
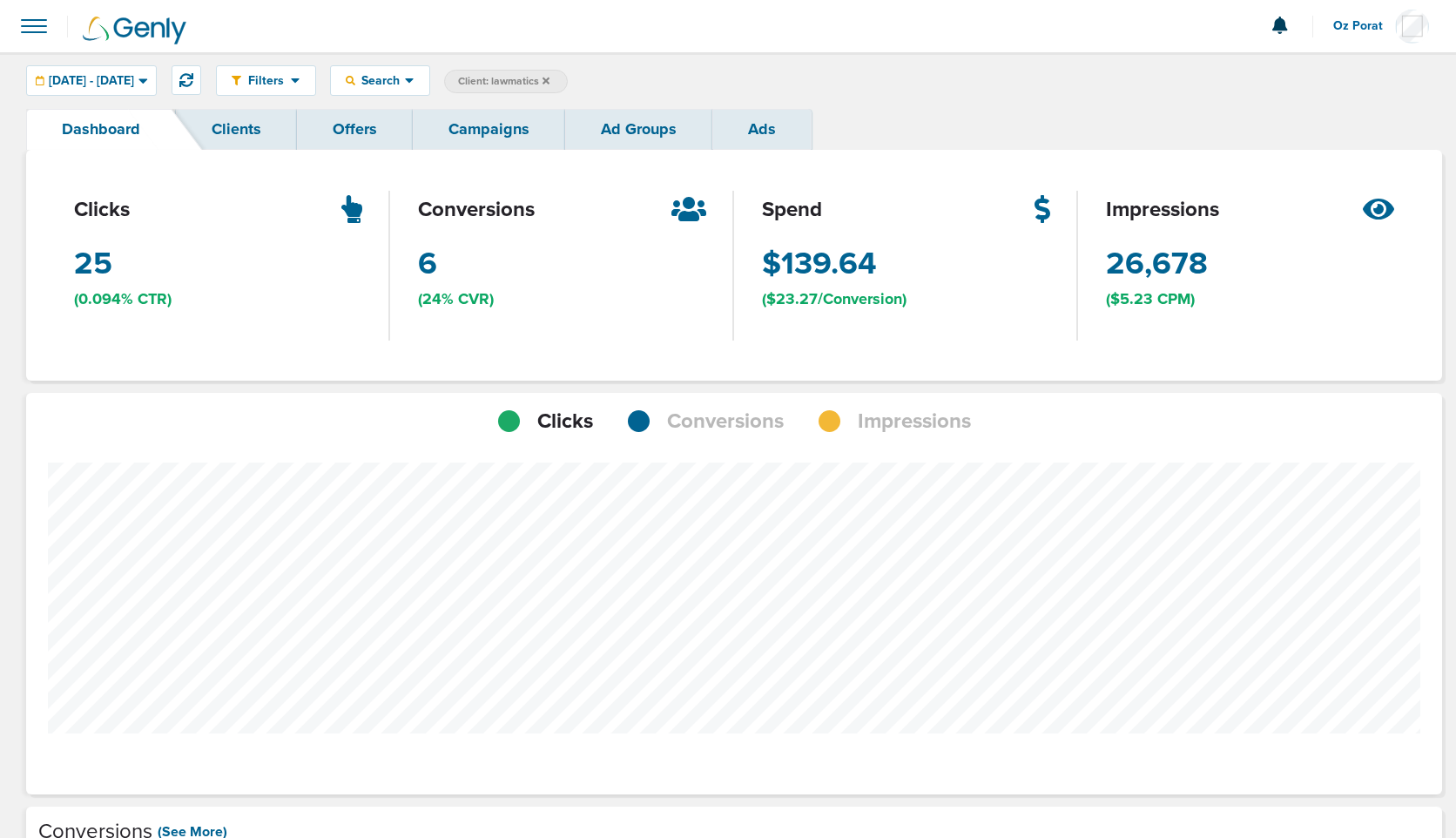
click at [480, 143] on link "Campaigns" at bounding box center [488, 129] width 152 height 41
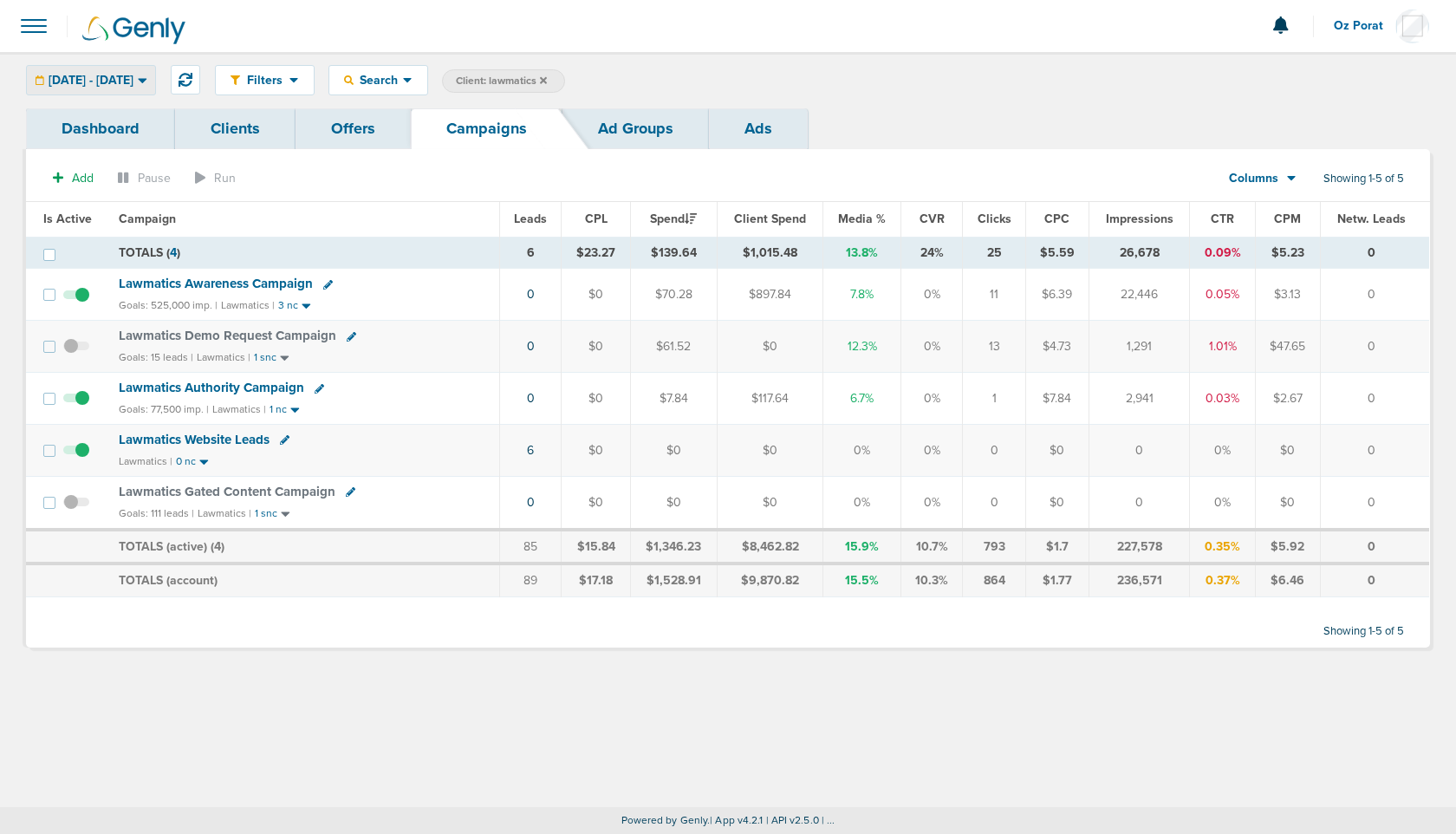
click at [134, 87] on span "[DATE] - [DATE]" at bounding box center [91, 80] width 85 height 12
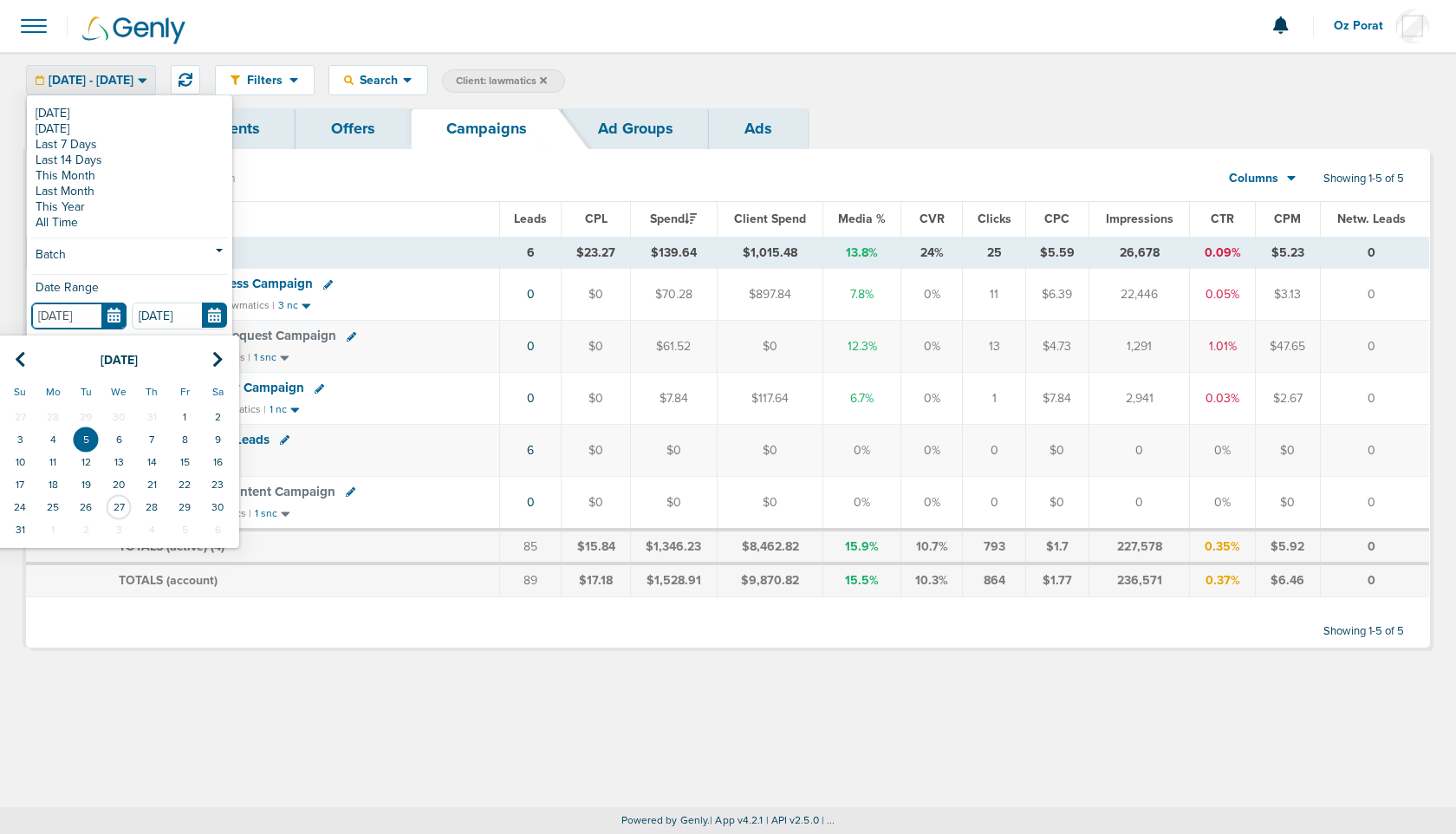
click at [120, 316] on input "[DATE]" at bounding box center [78, 315] width 95 height 27
click at [189, 409] on td "1" at bounding box center [184, 417] width 33 height 23
type input "[DATE]"
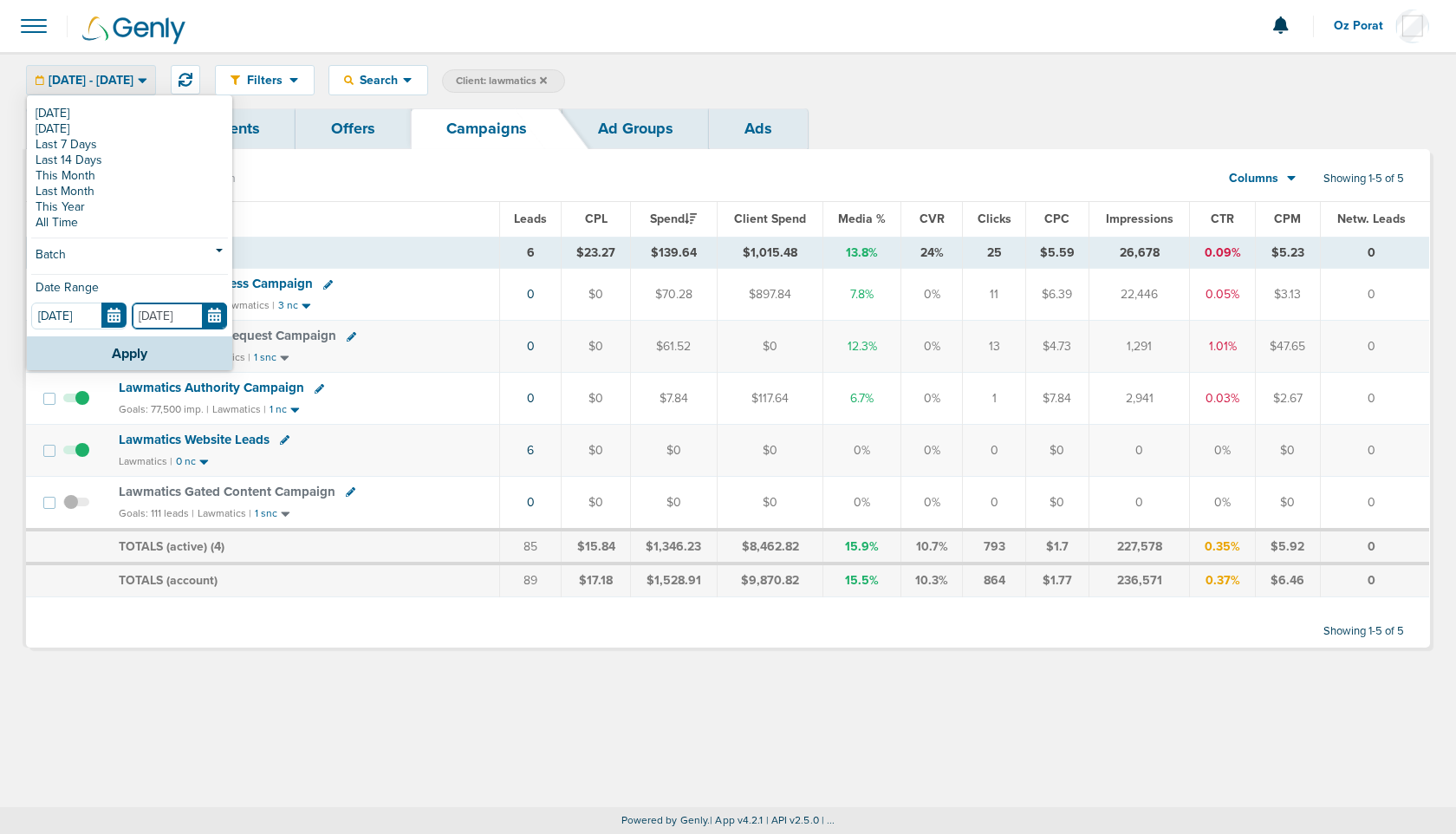
click at [216, 309] on input "[DATE]" at bounding box center [179, 315] width 95 height 27
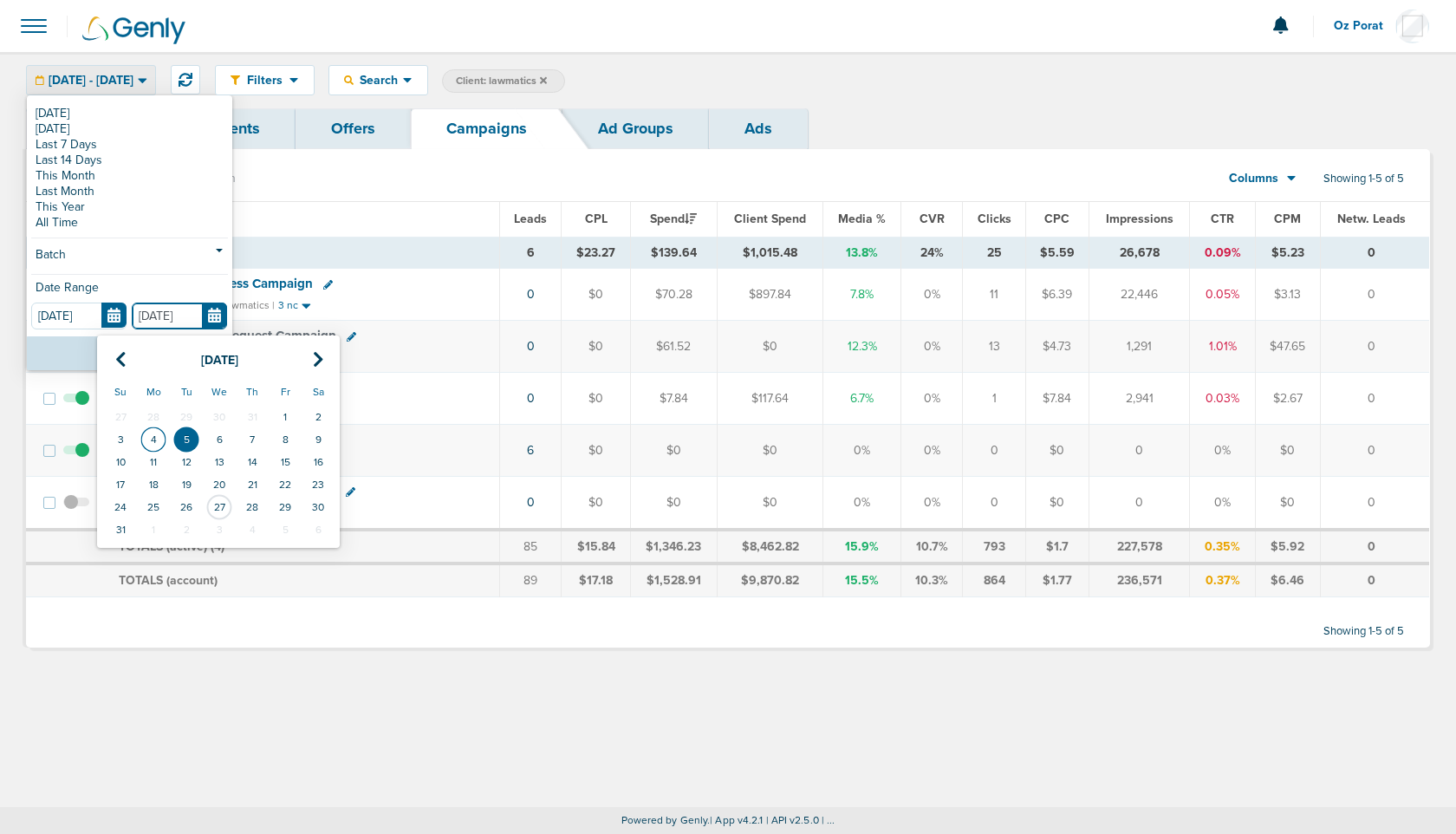
click at [158, 428] on td "4" at bounding box center [152, 440] width 33 height 23
type input "[DATE]"
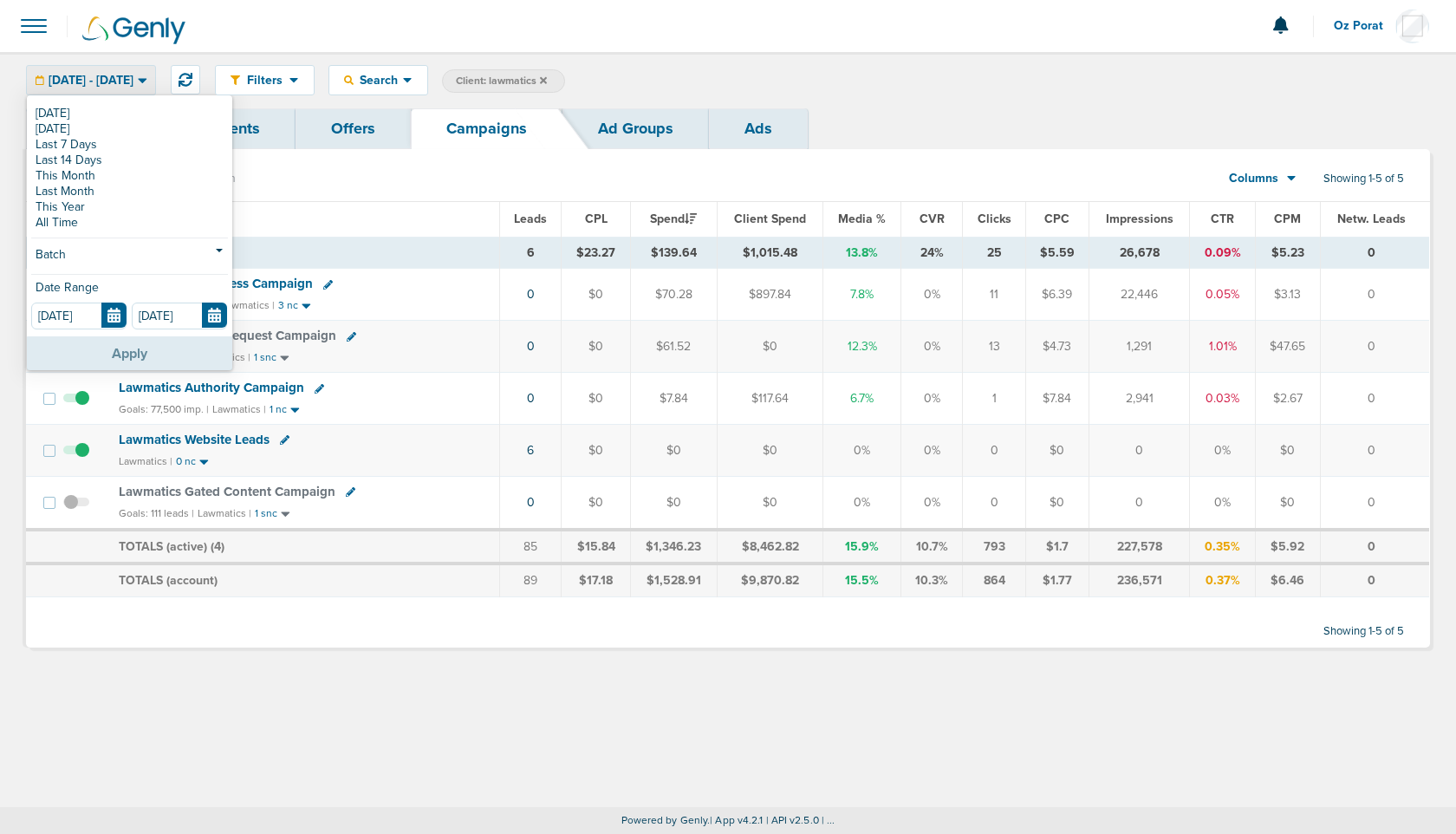
click at [125, 353] on button "Apply" at bounding box center [130, 353] width 205 height 34
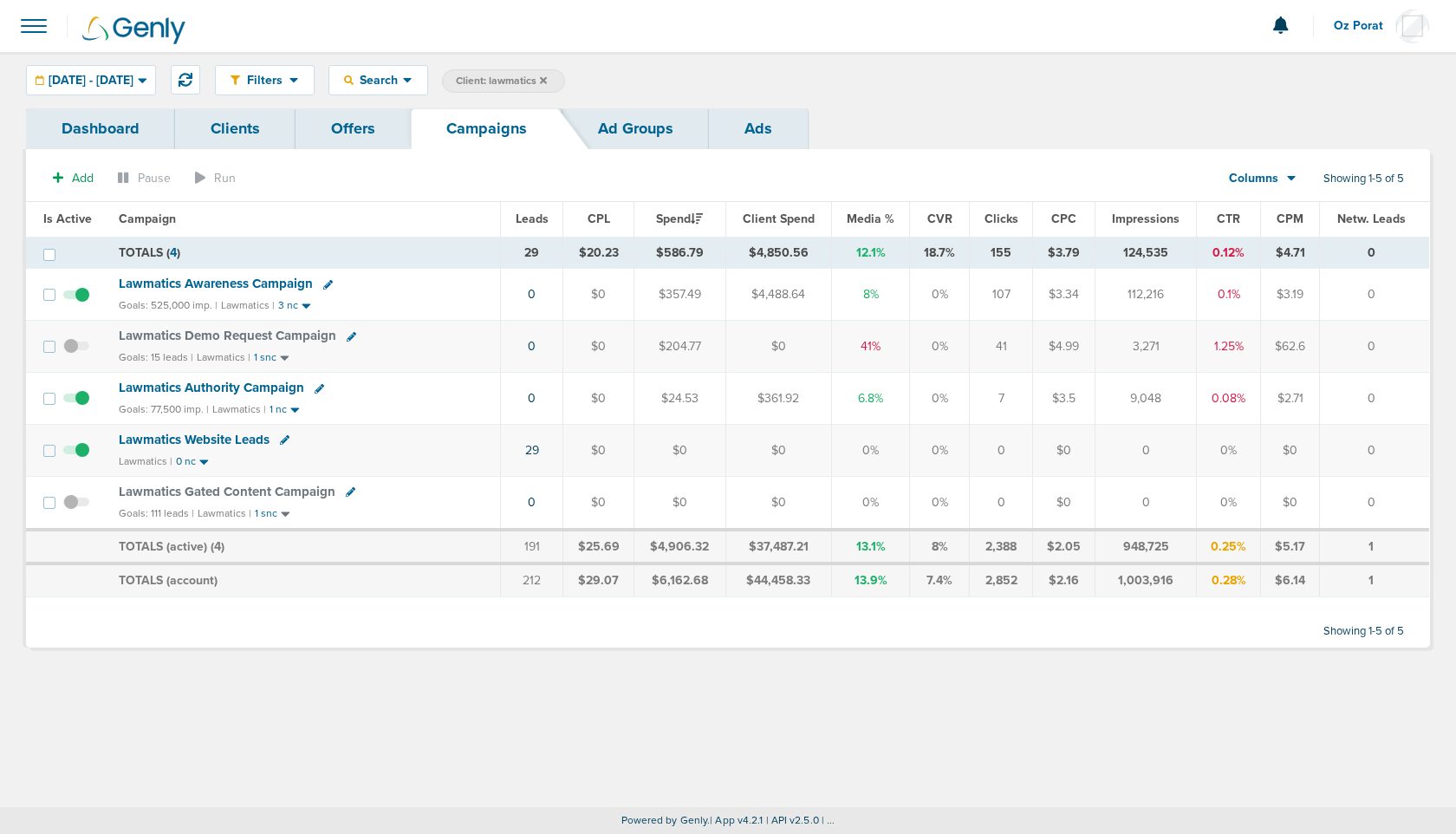
click at [120, 130] on link "Dashboard" at bounding box center [101, 128] width 149 height 40
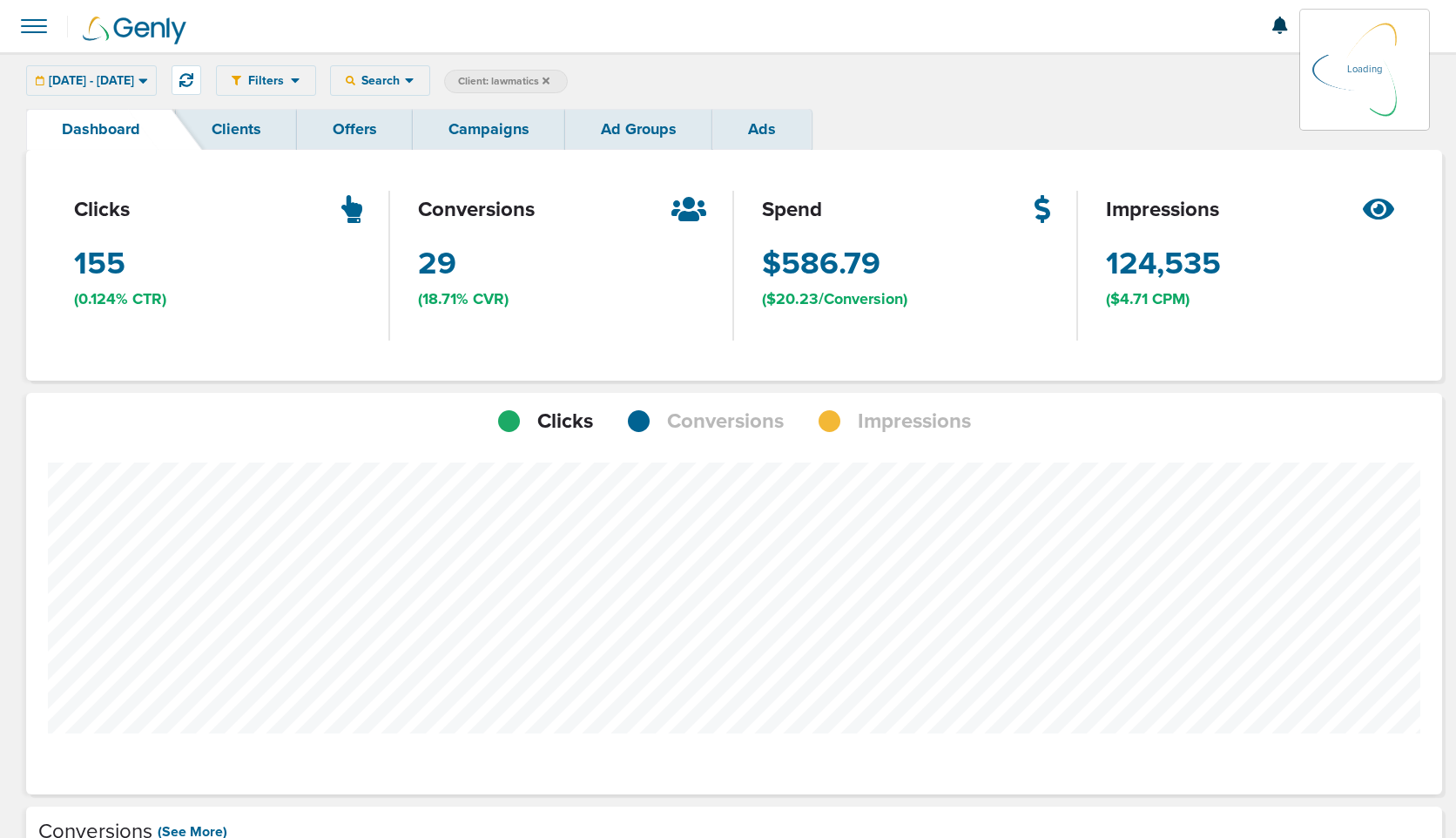
scroll to position [1356, 1403]
click at [511, 131] on link "Campaigns" at bounding box center [488, 129] width 152 height 41
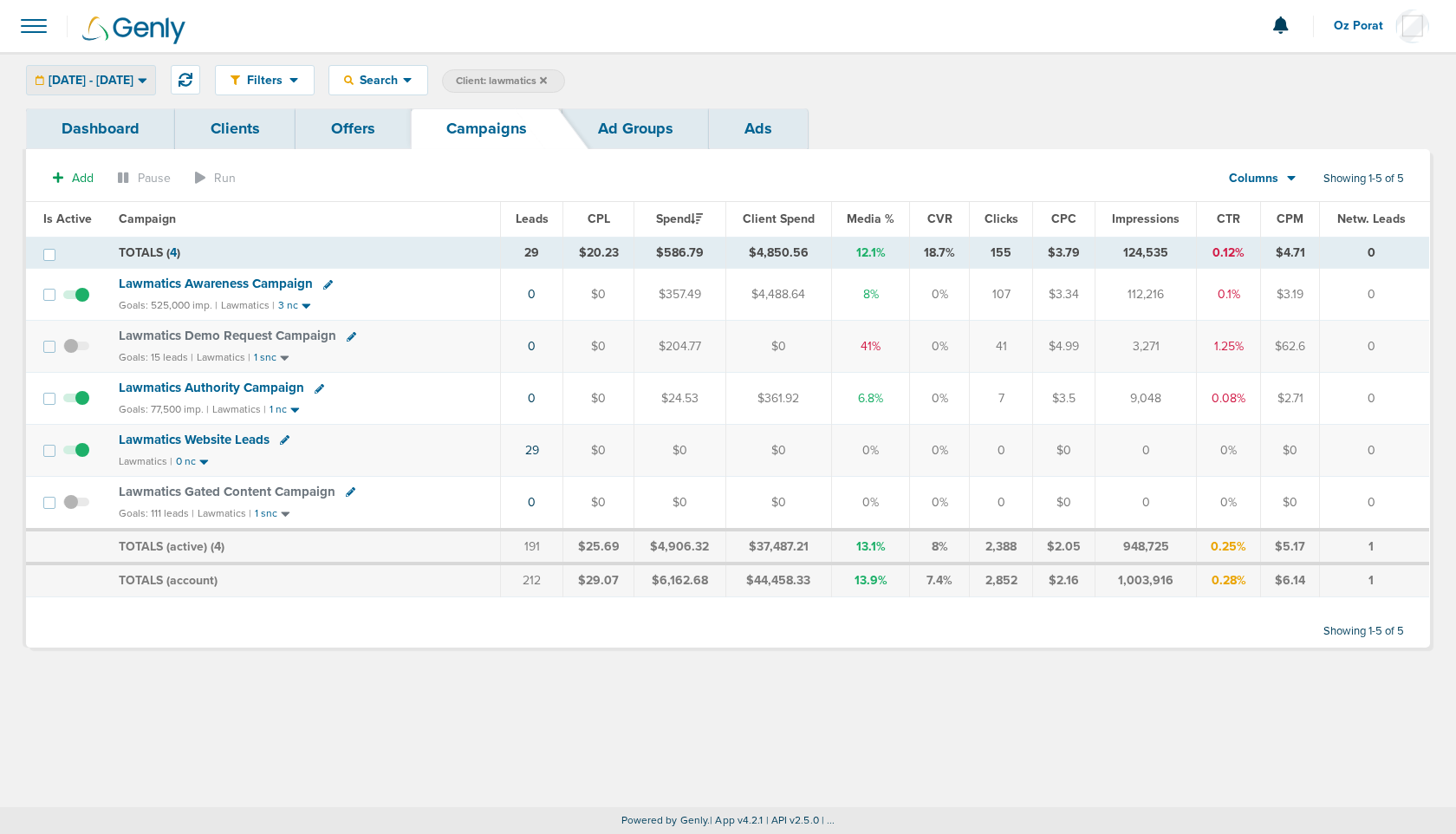
click at [134, 74] on span "[DATE] - [DATE]" at bounding box center [91, 80] width 85 height 12
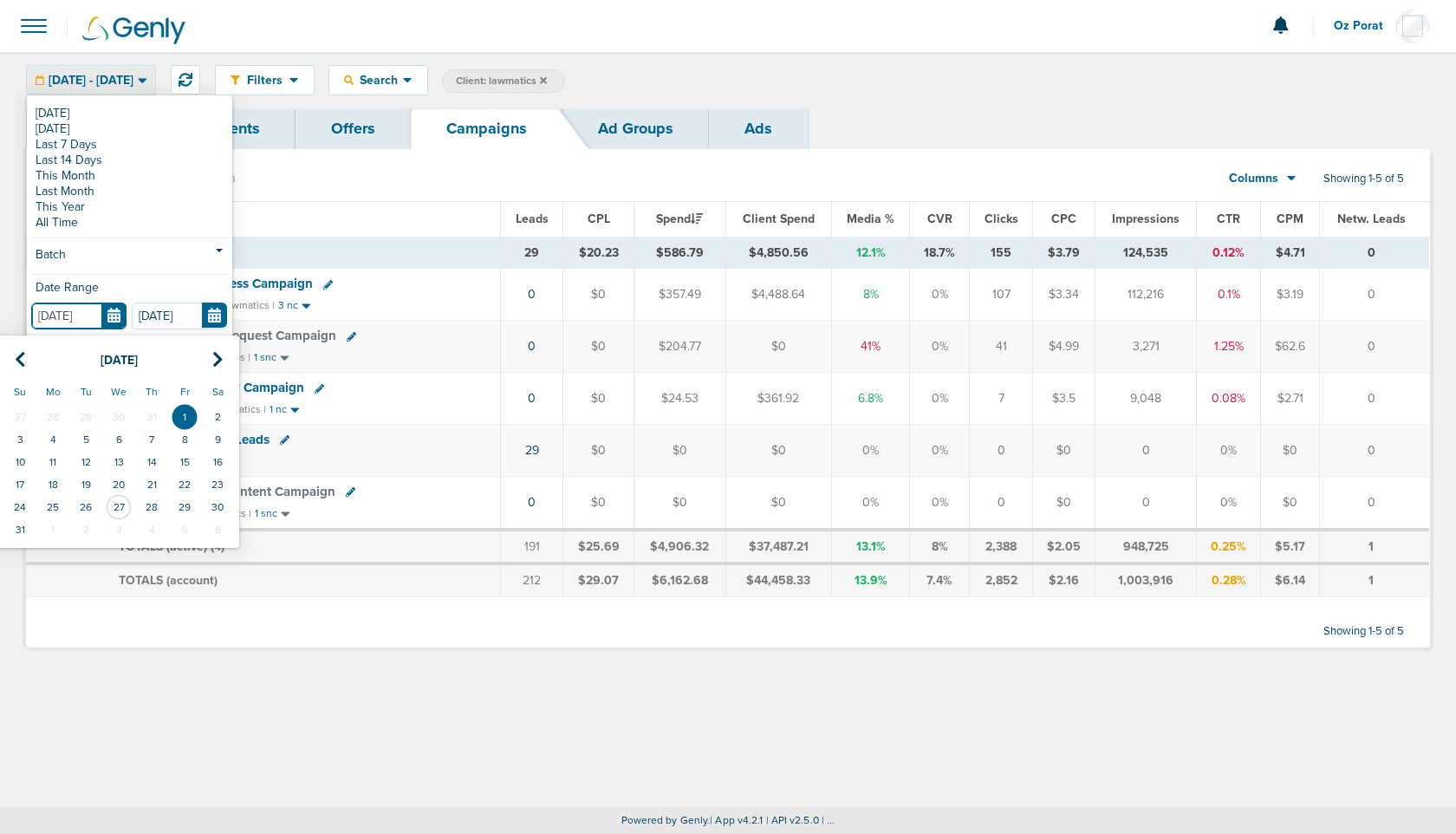
click at [120, 310] on input "[DATE]" at bounding box center [78, 315] width 95 height 27
click at [86, 434] on td "5" at bounding box center [86, 440] width 33 height 23
type input "[DATE]"
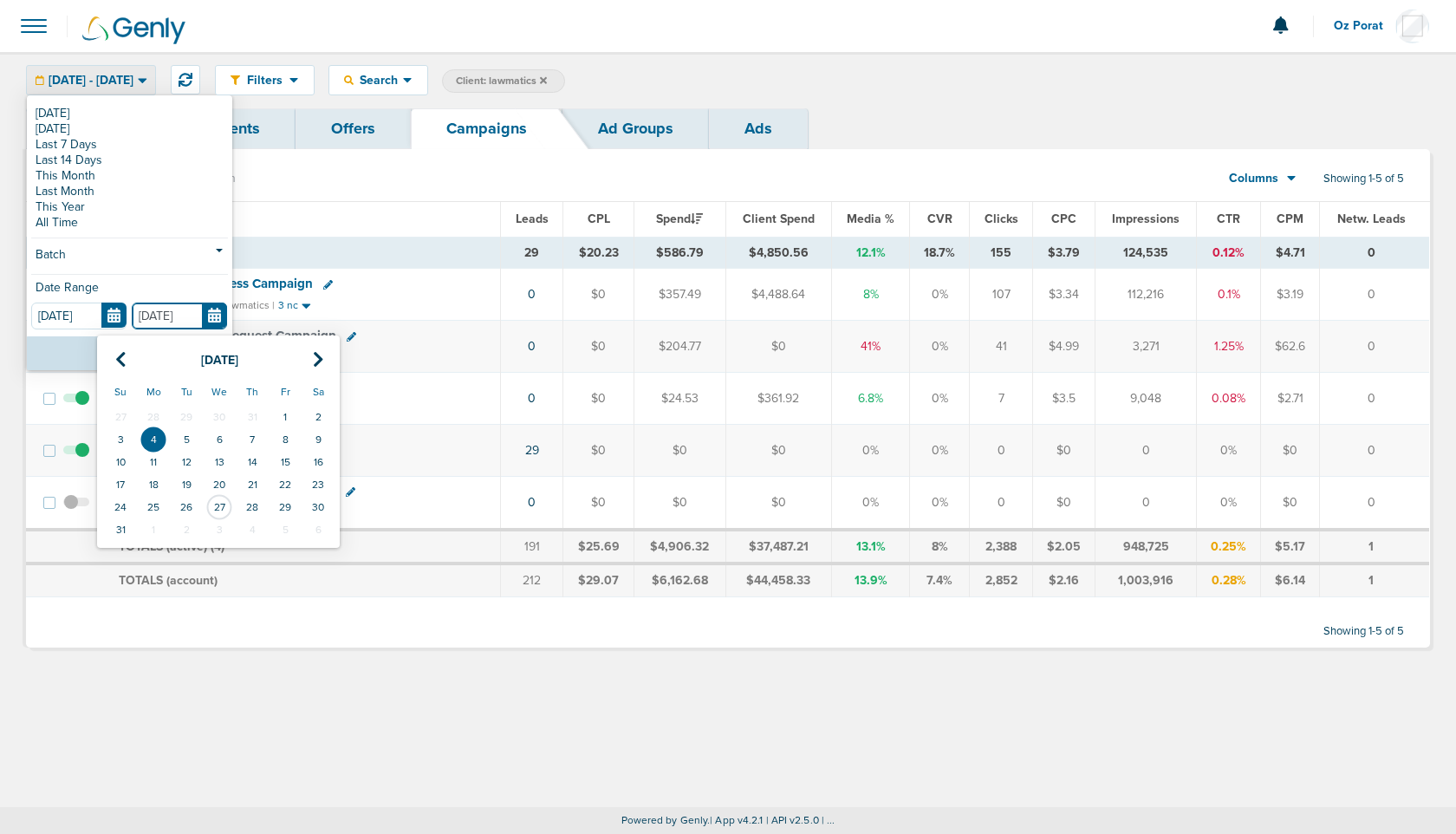
click at [213, 312] on input "[DATE]" at bounding box center [179, 315] width 95 height 27
click at [221, 437] on td "6" at bounding box center [218, 440] width 33 height 23
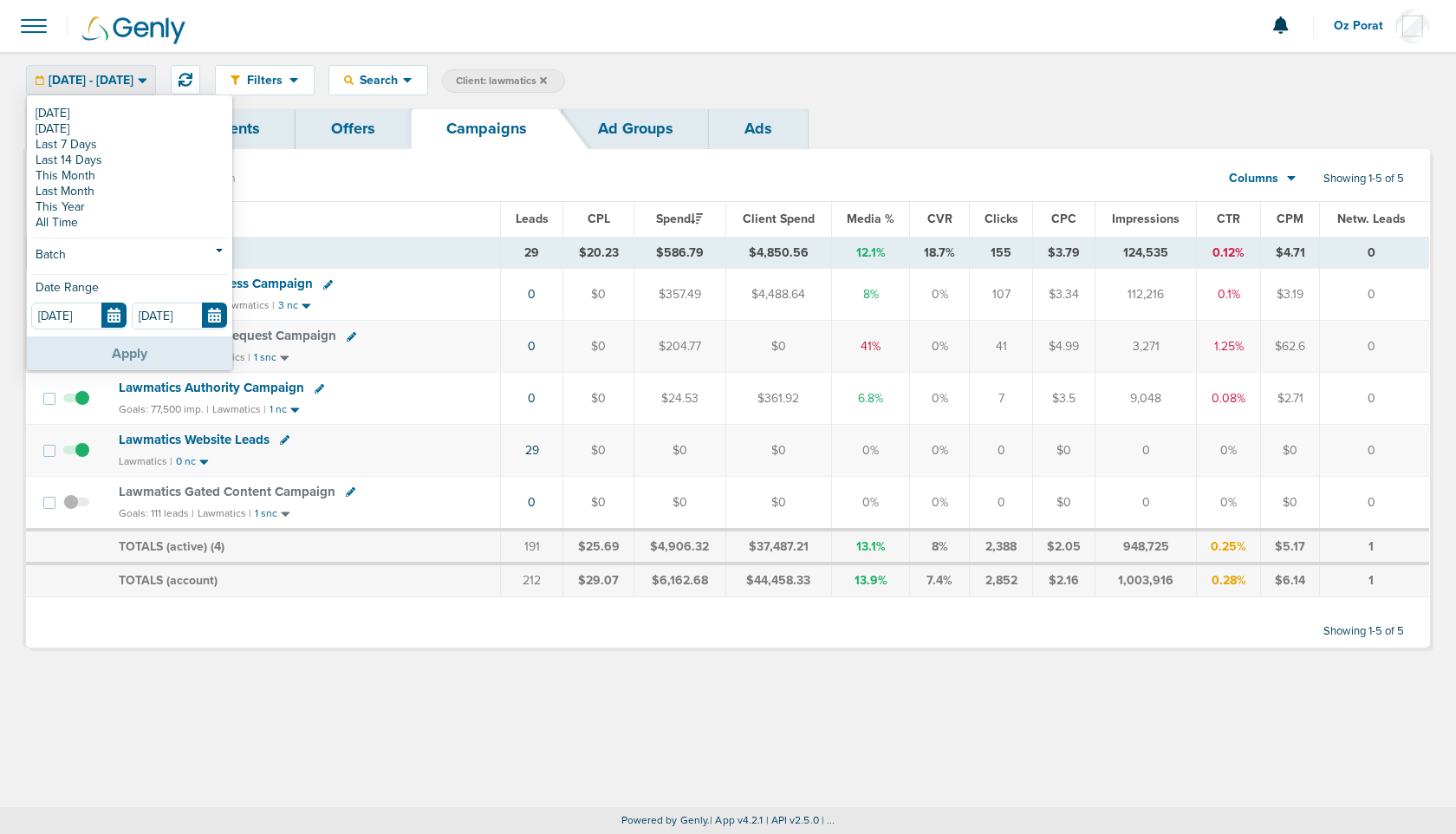
click at [148, 347] on button "Apply" at bounding box center [130, 353] width 205 height 34
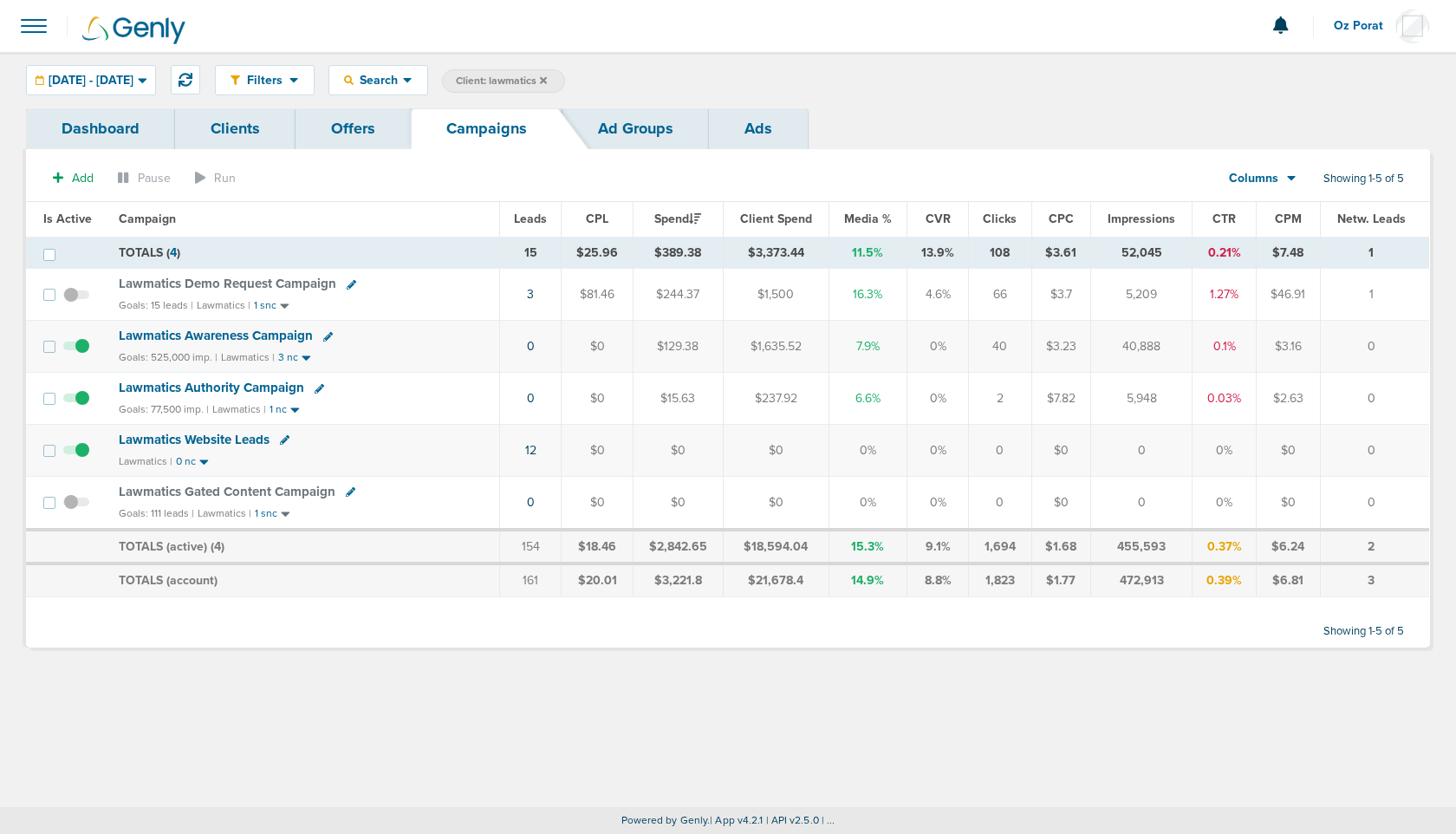
click at [88, 125] on link "Dashboard" at bounding box center [101, 128] width 149 height 40
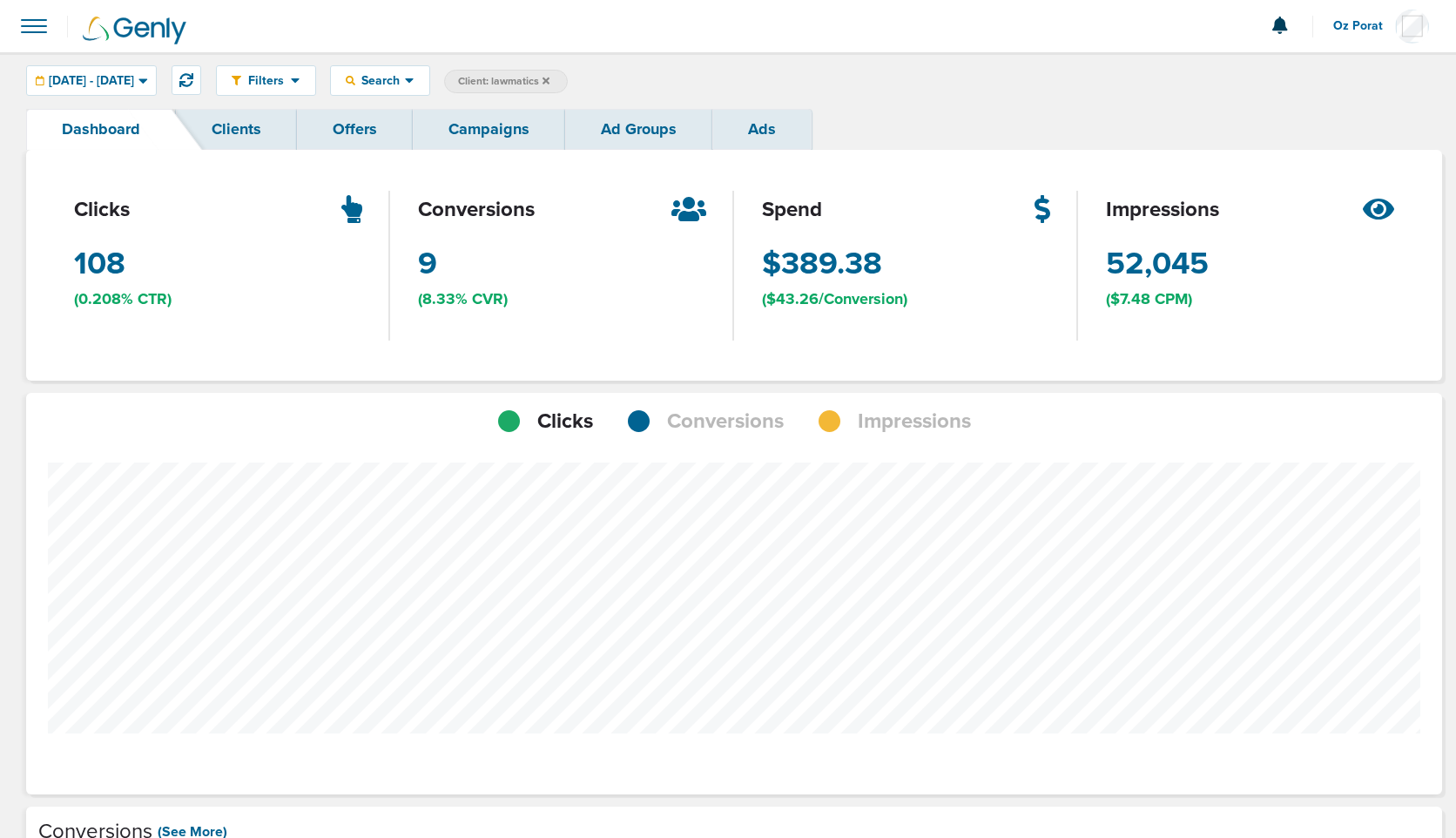
scroll to position [1356, 1403]
click at [483, 124] on link "Campaigns" at bounding box center [488, 129] width 152 height 41
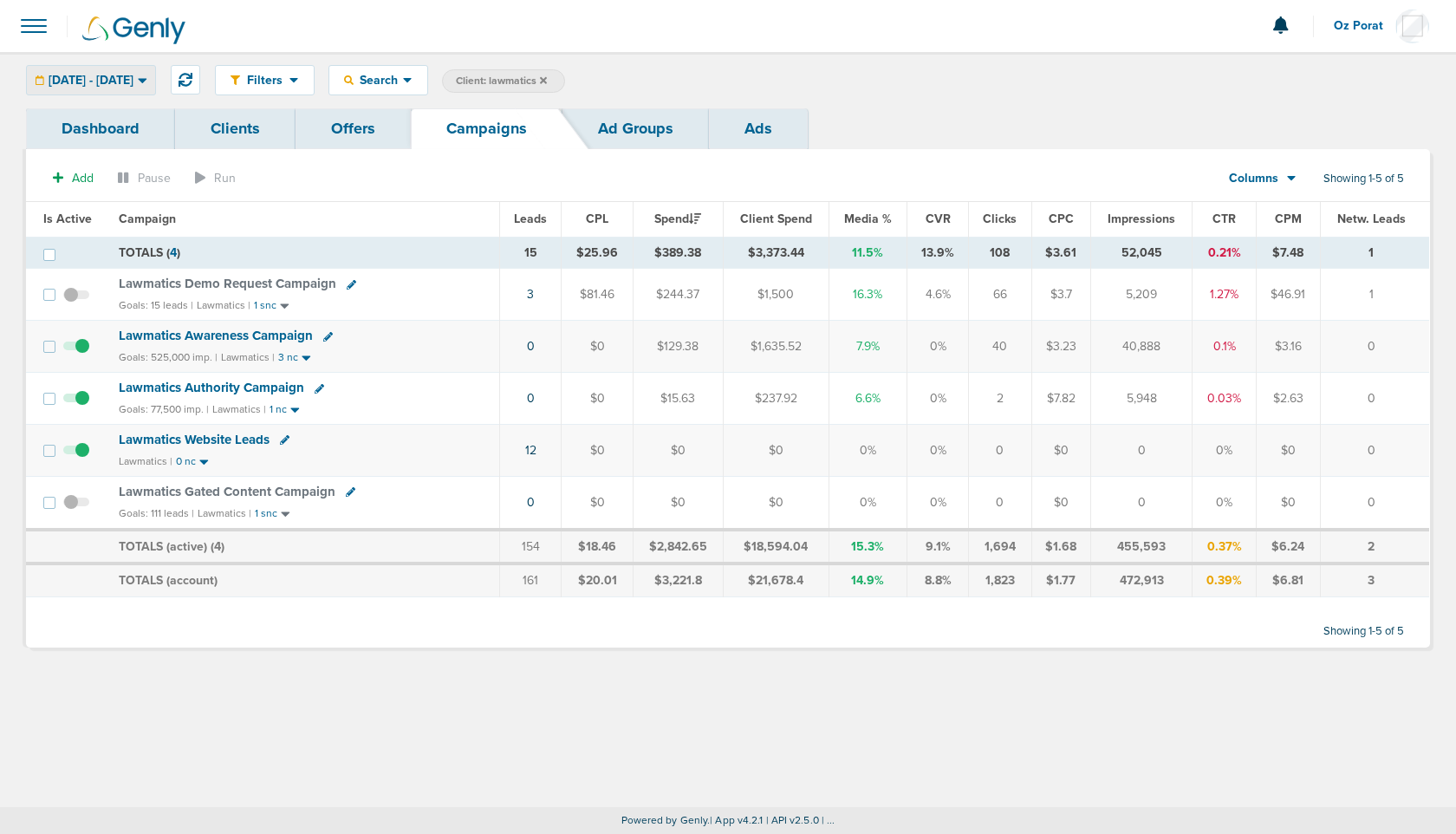
click at [134, 76] on span "[DATE] - [DATE]" at bounding box center [91, 80] width 85 height 12
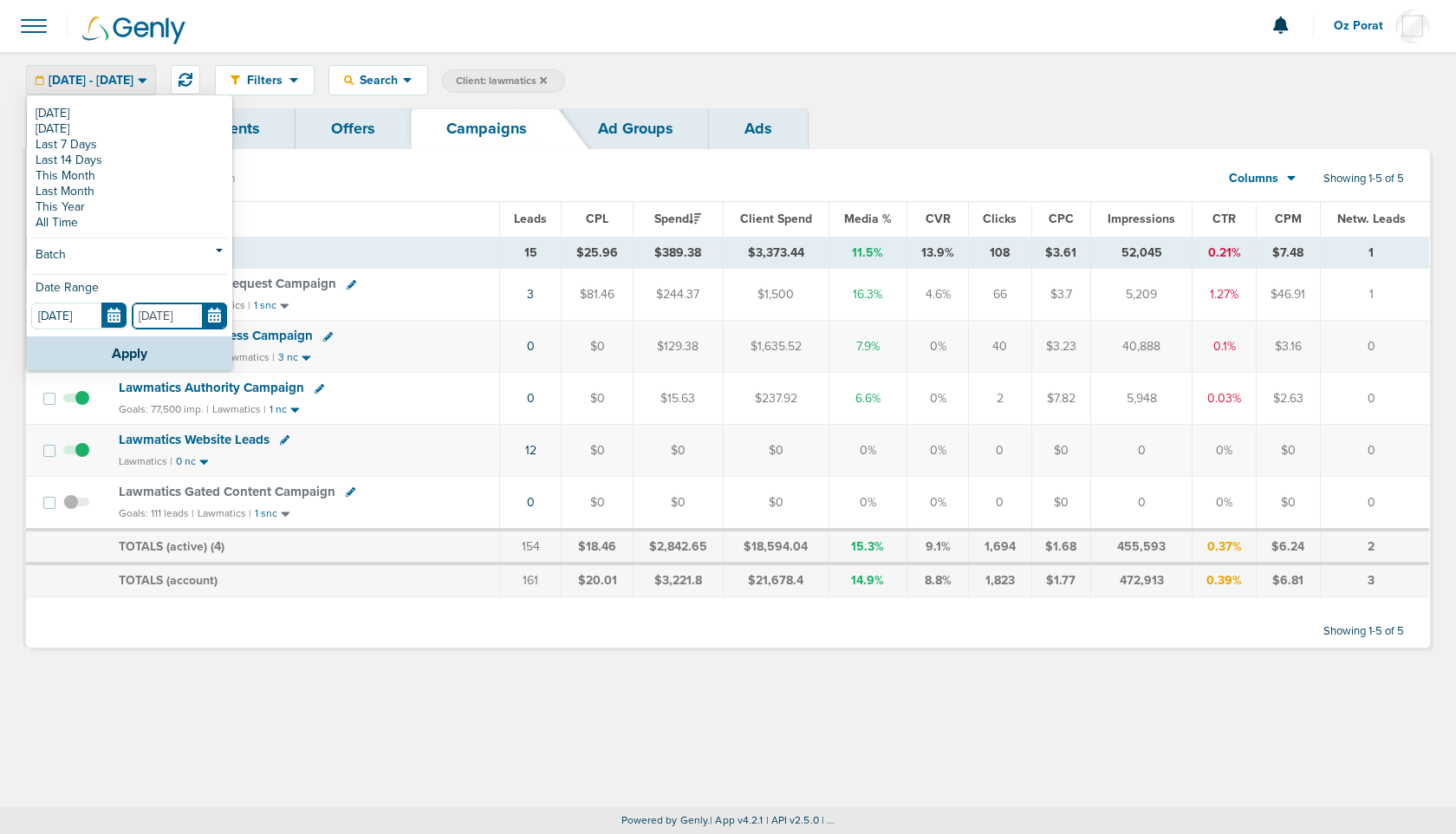
click at [216, 316] on input "[DATE]" at bounding box center [179, 315] width 95 height 27
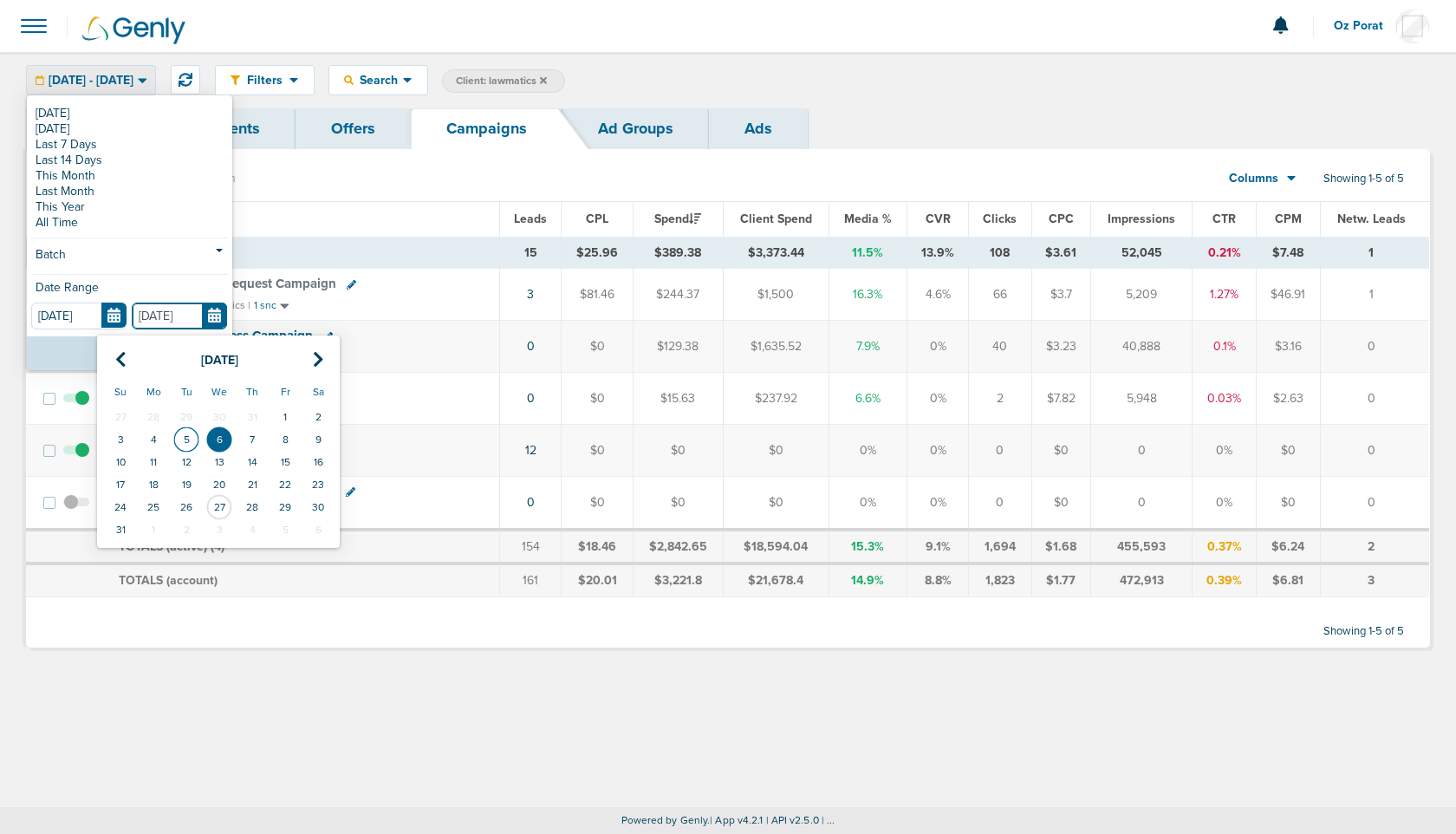
click at [191, 441] on td "5" at bounding box center [185, 440] width 33 height 23
type input "[DATE]"
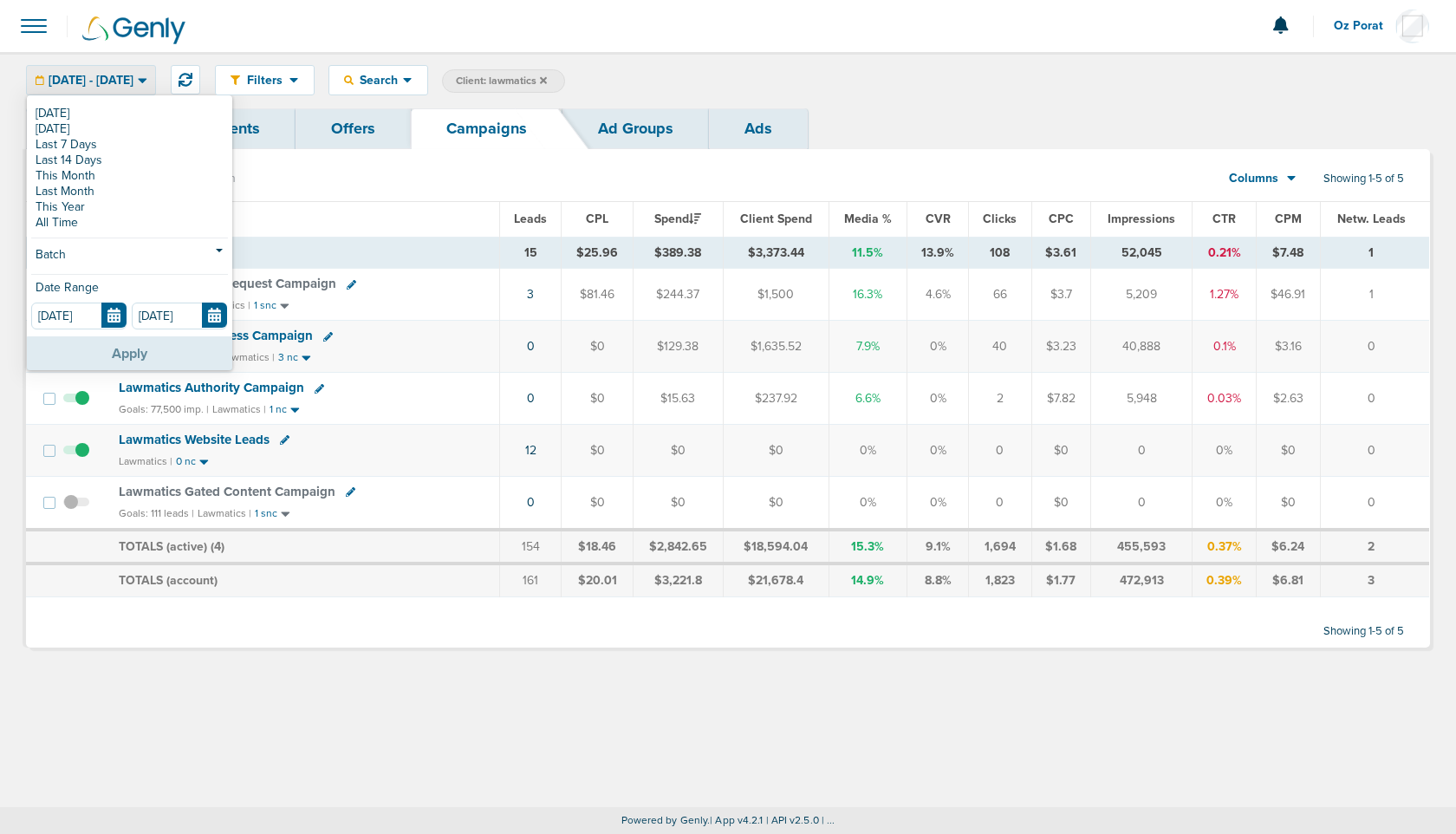
click at [172, 350] on button "Apply" at bounding box center [130, 353] width 205 height 34
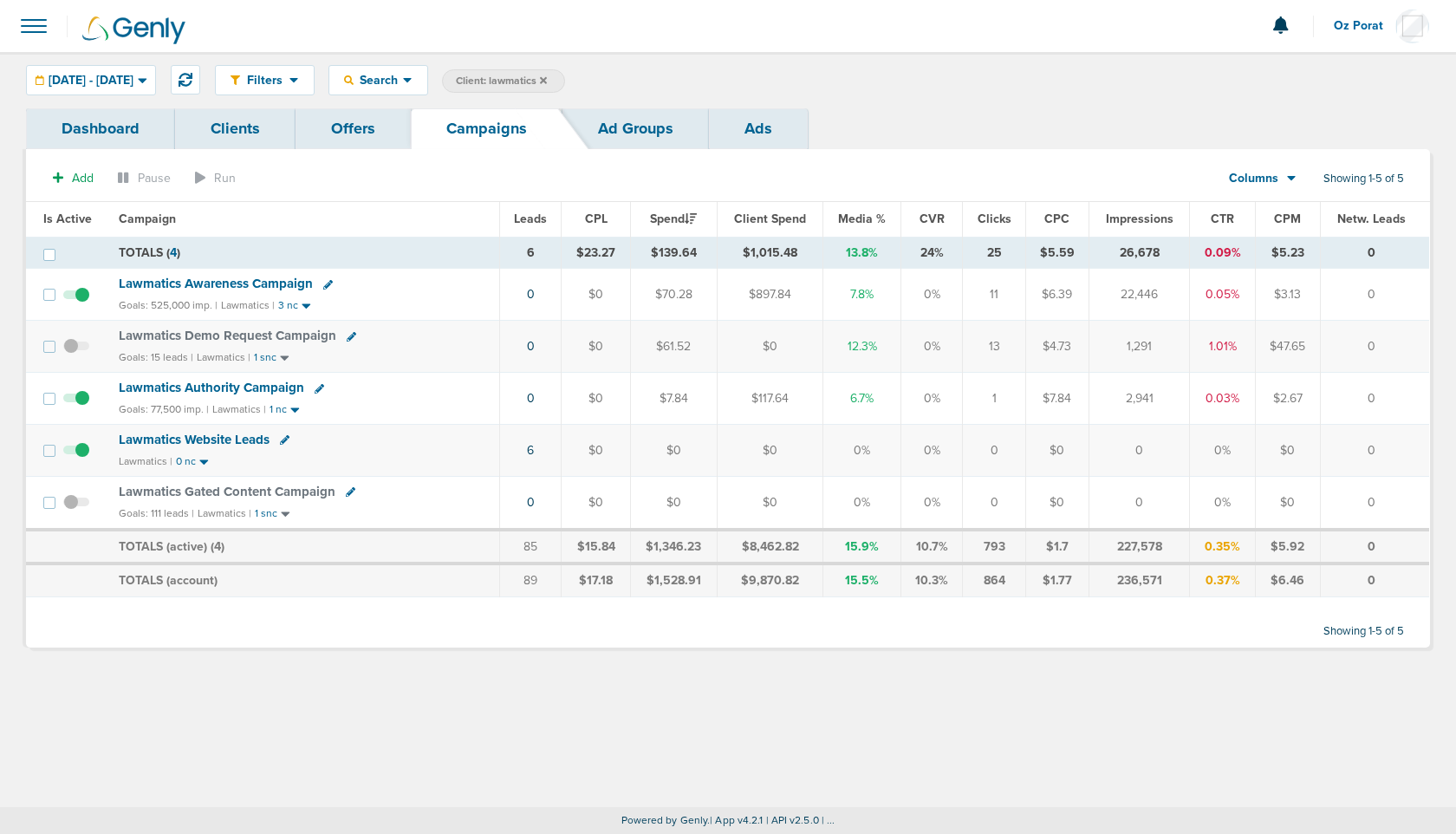
click at [115, 123] on link "Dashboard" at bounding box center [101, 128] width 149 height 40
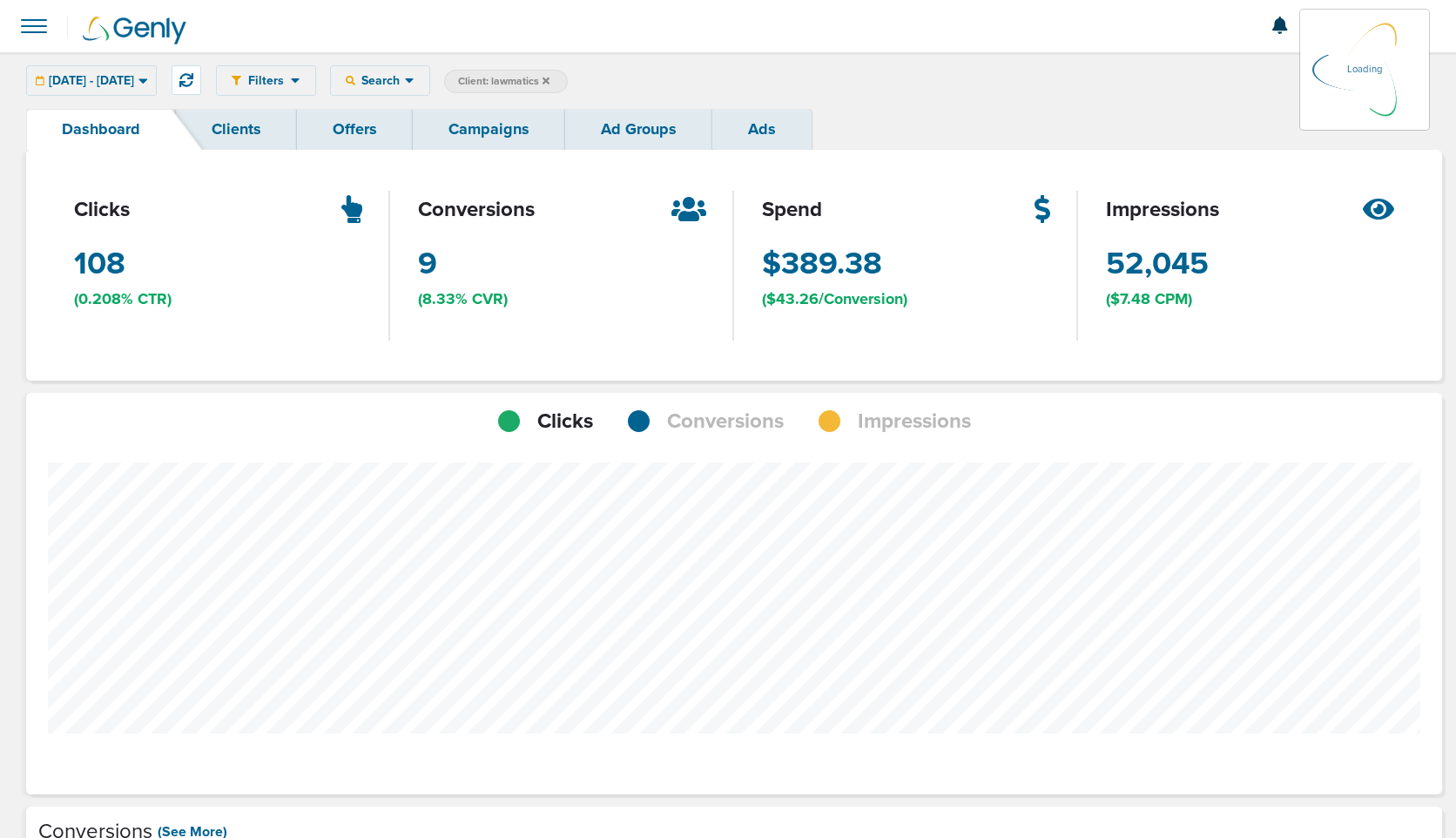
scroll to position [1356, 1403]
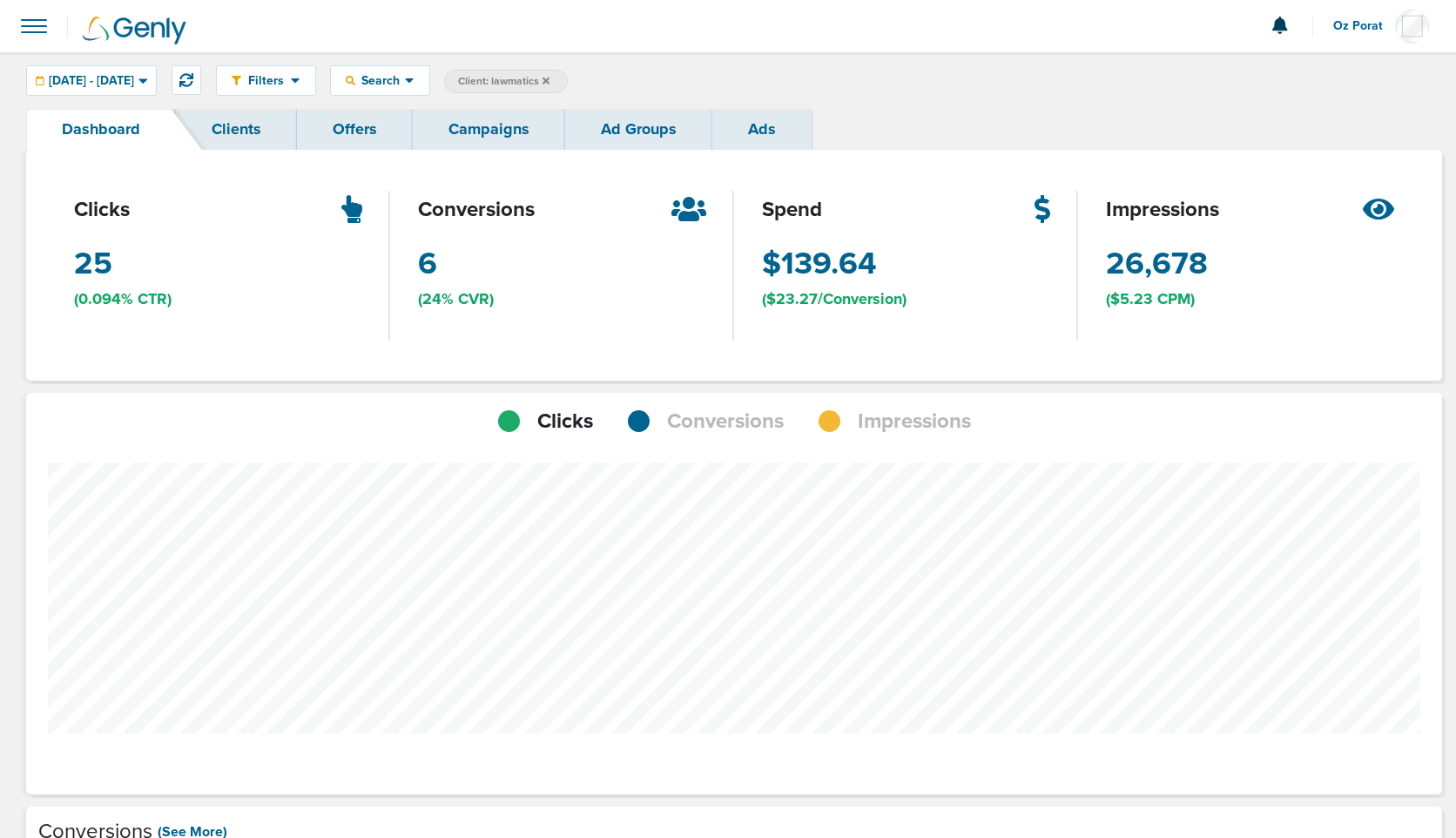
click at [496, 129] on link "Campaigns" at bounding box center [488, 129] width 152 height 41
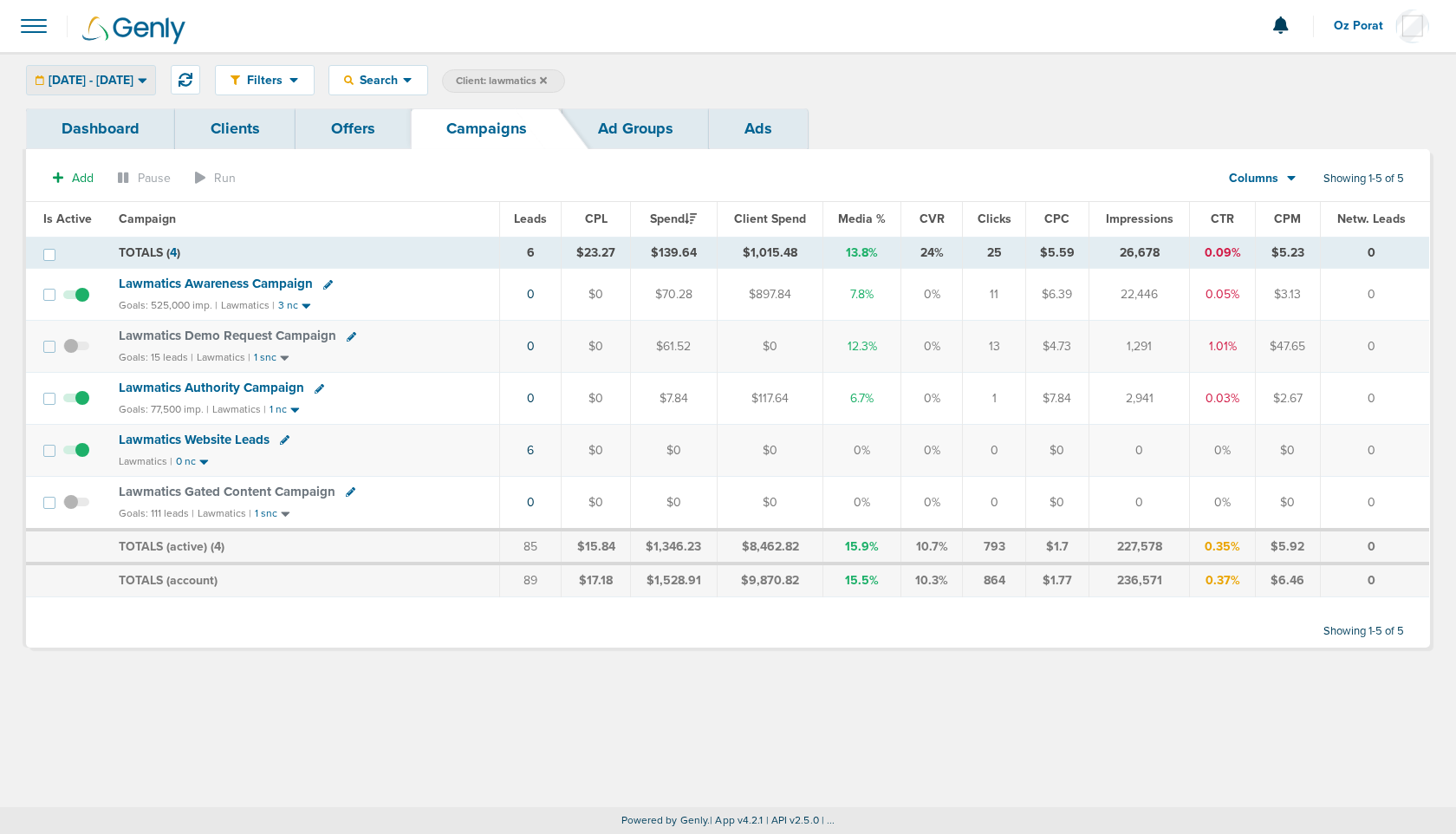
click at [129, 79] on span "[DATE] - [DATE]" at bounding box center [91, 80] width 85 height 12
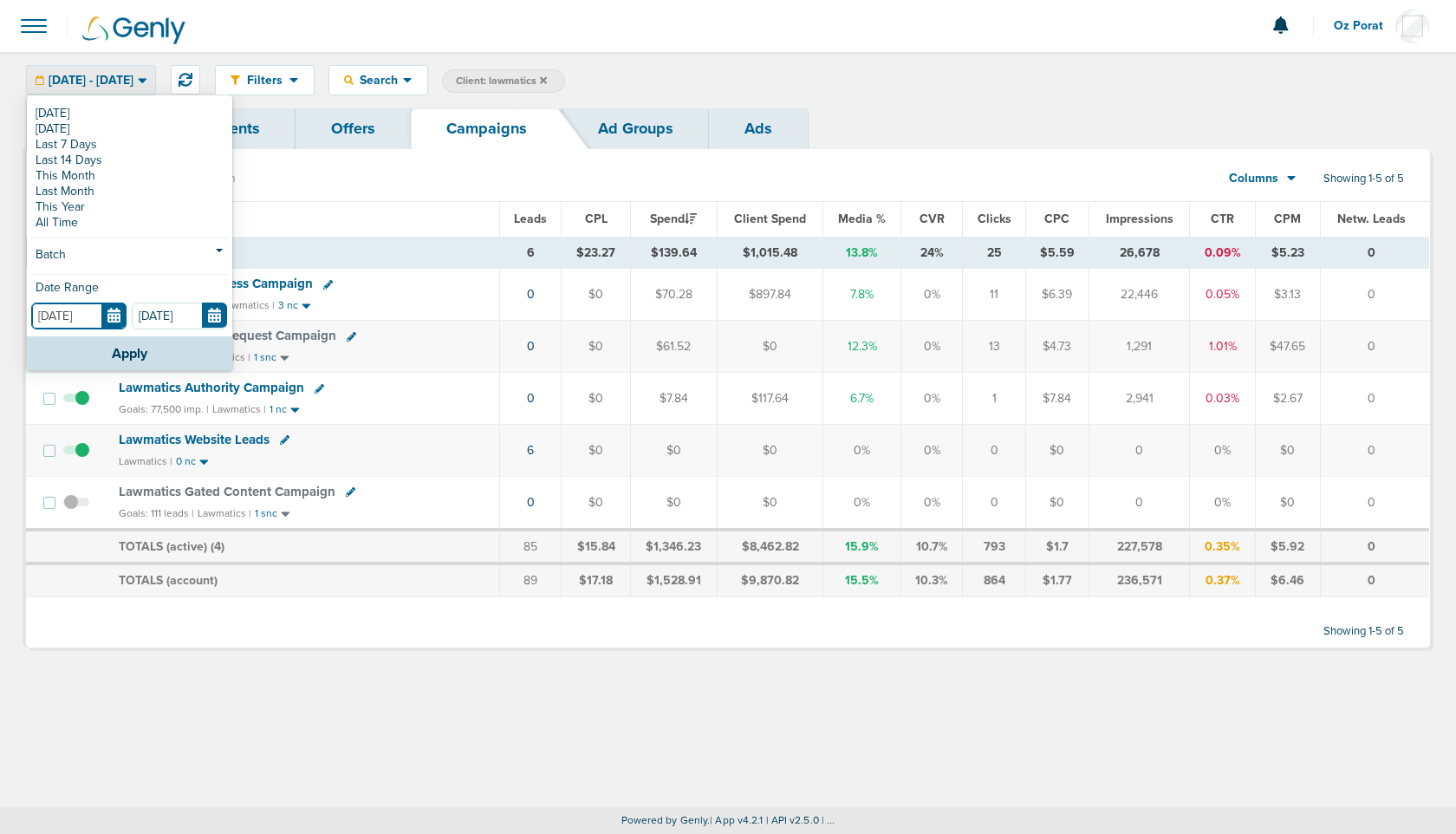
click at [115, 321] on input "[DATE]" at bounding box center [78, 315] width 95 height 27
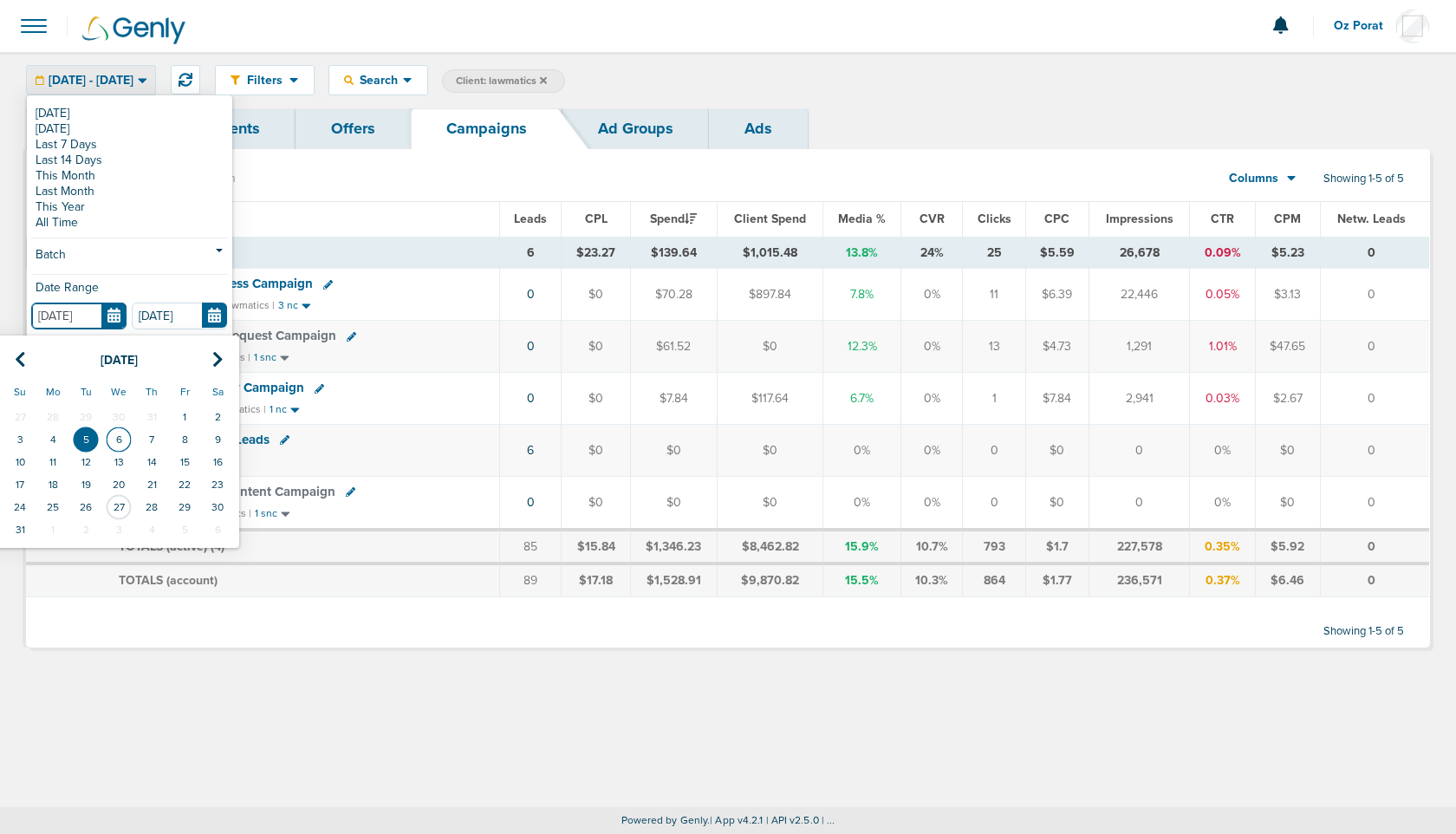
click at [117, 432] on td "6" at bounding box center [119, 440] width 33 height 23
type input "[DATE]"
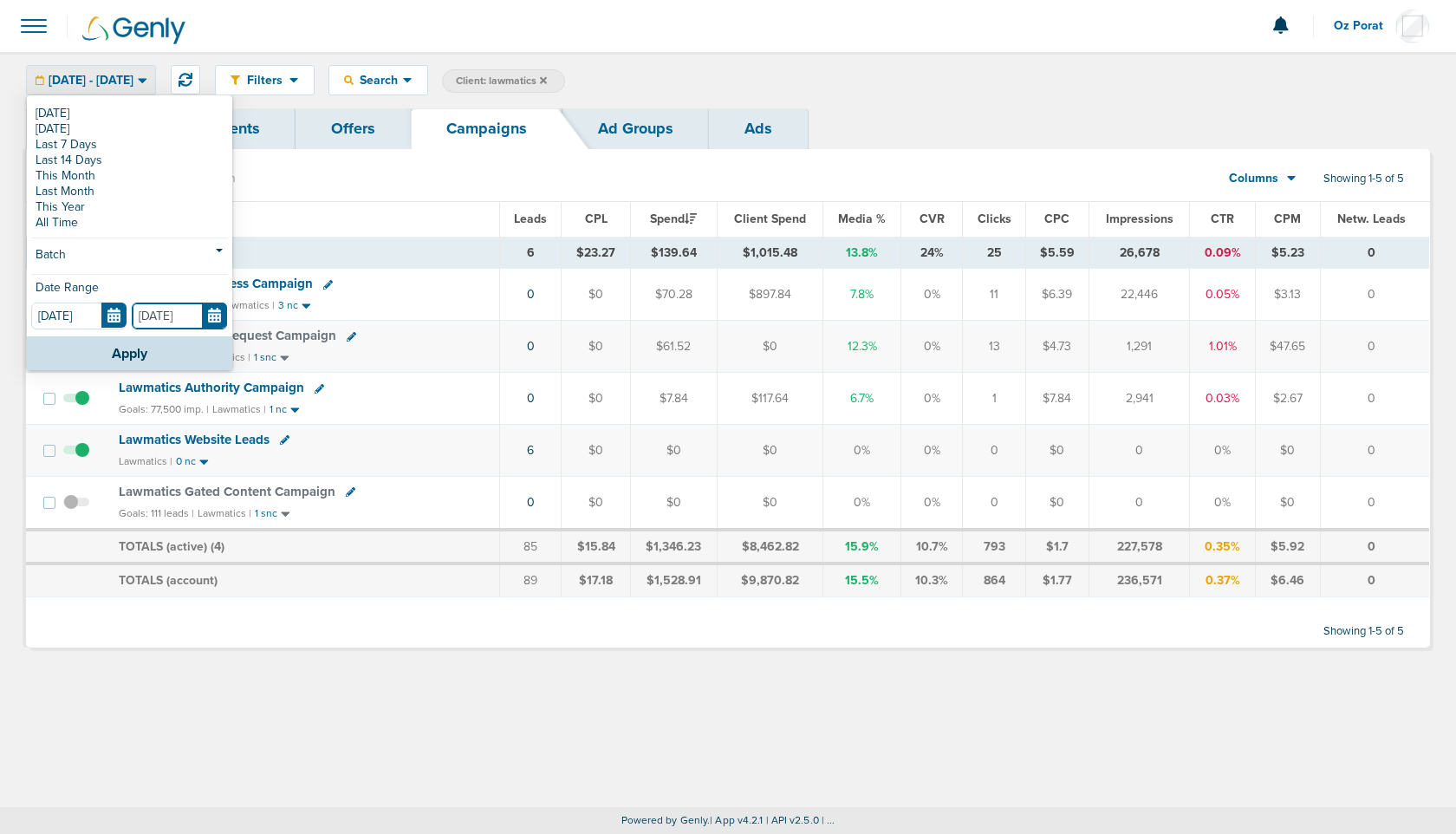
click at [216, 307] on input "[DATE]" at bounding box center [179, 315] width 95 height 27
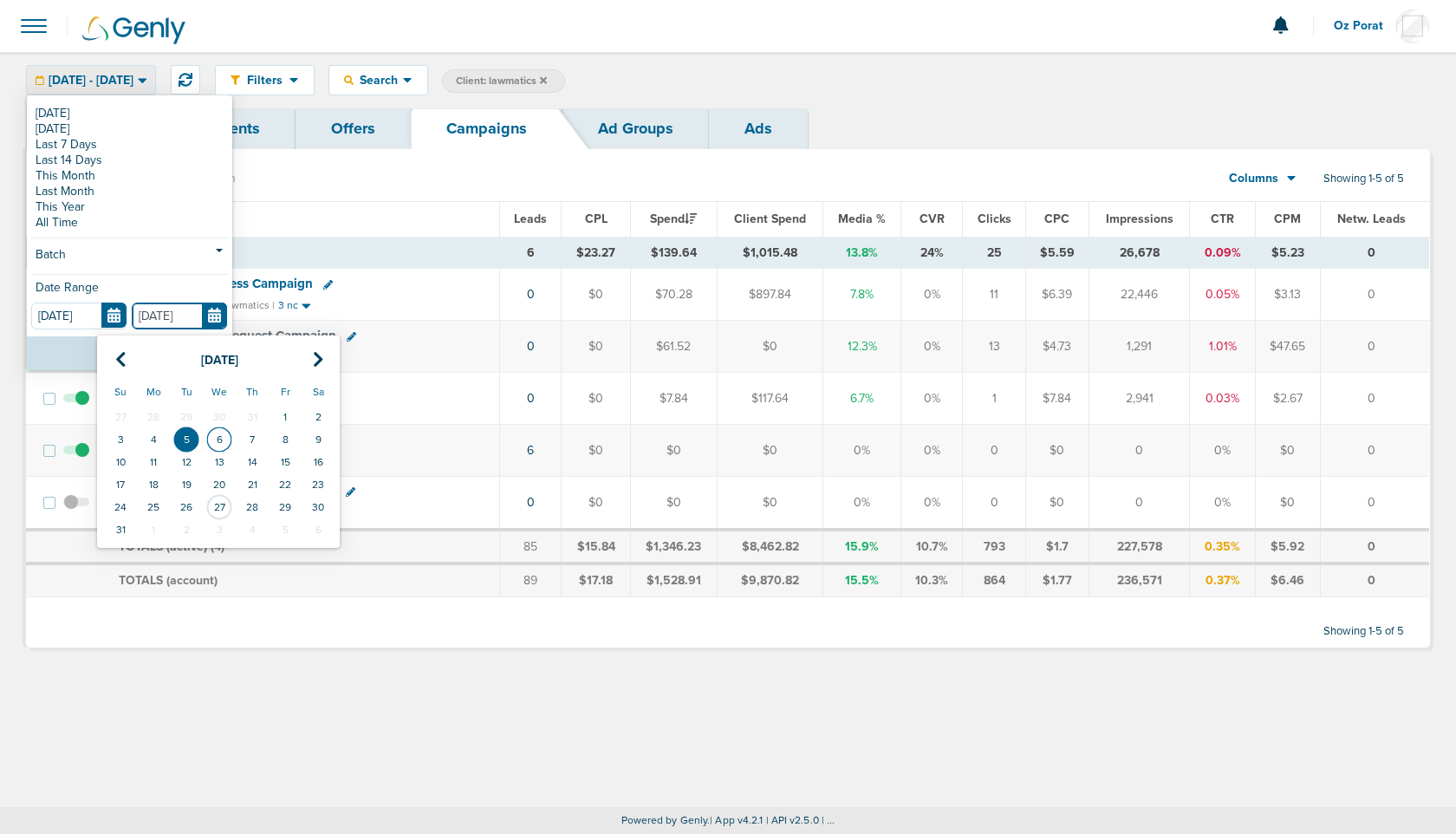
click at [216, 447] on td "6" at bounding box center [218, 440] width 33 height 23
type input "[DATE]"
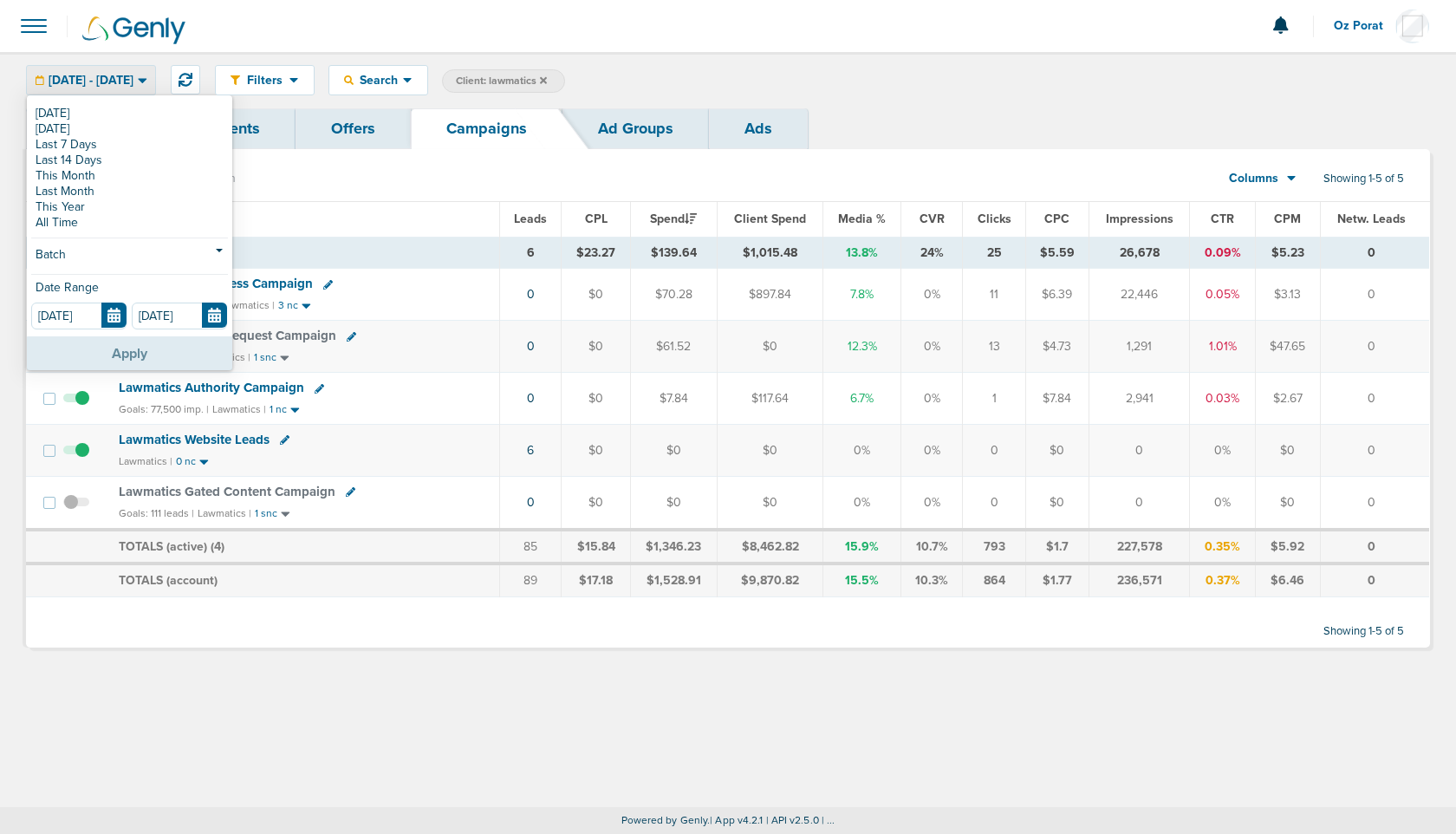
click at [161, 367] on button "Apply" at bounding box center [130, 353] width 205 height 34
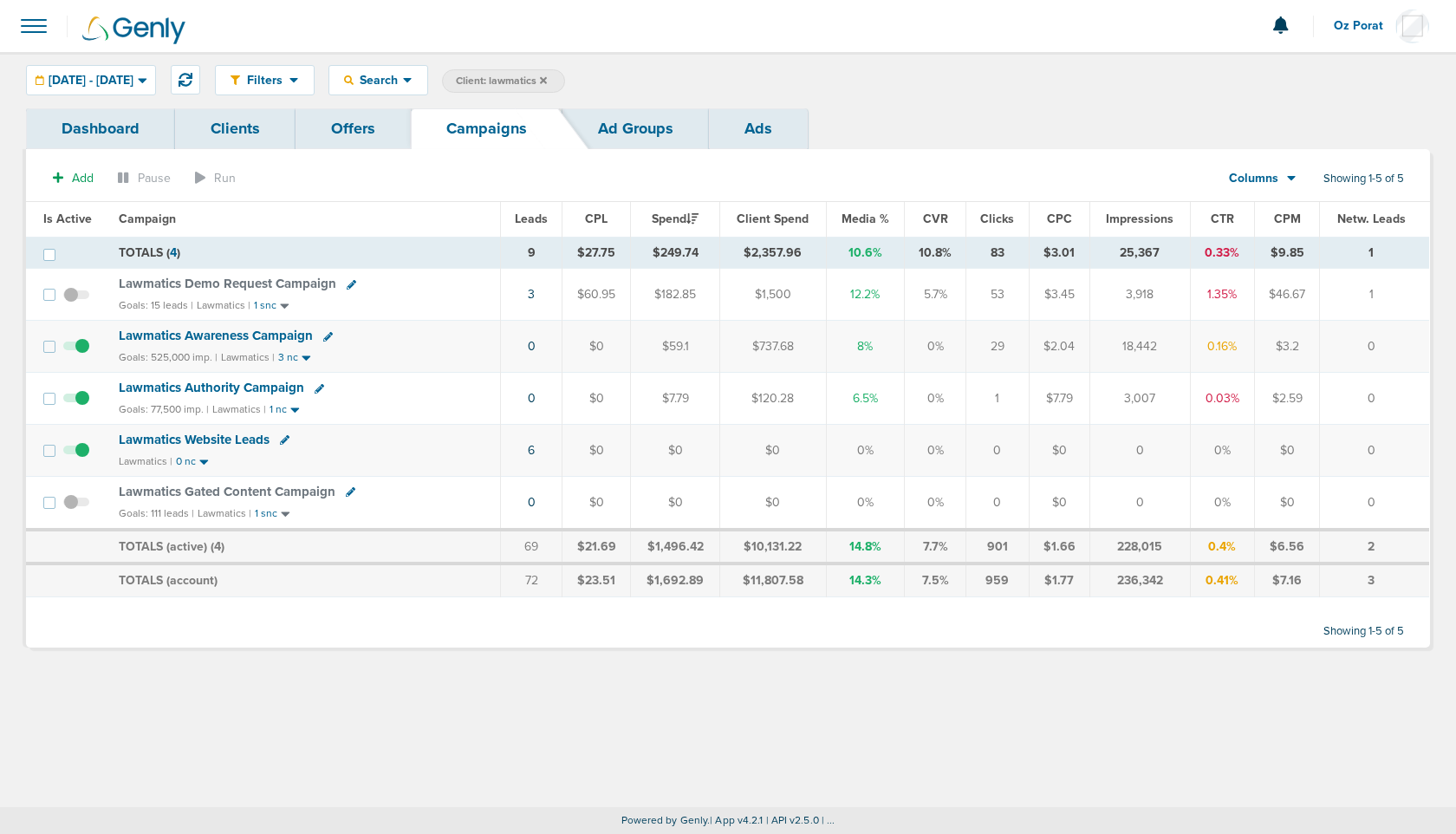
click at [70, 114] on link "Dashboard" at bounding box center [101, 128] width 149 height 40
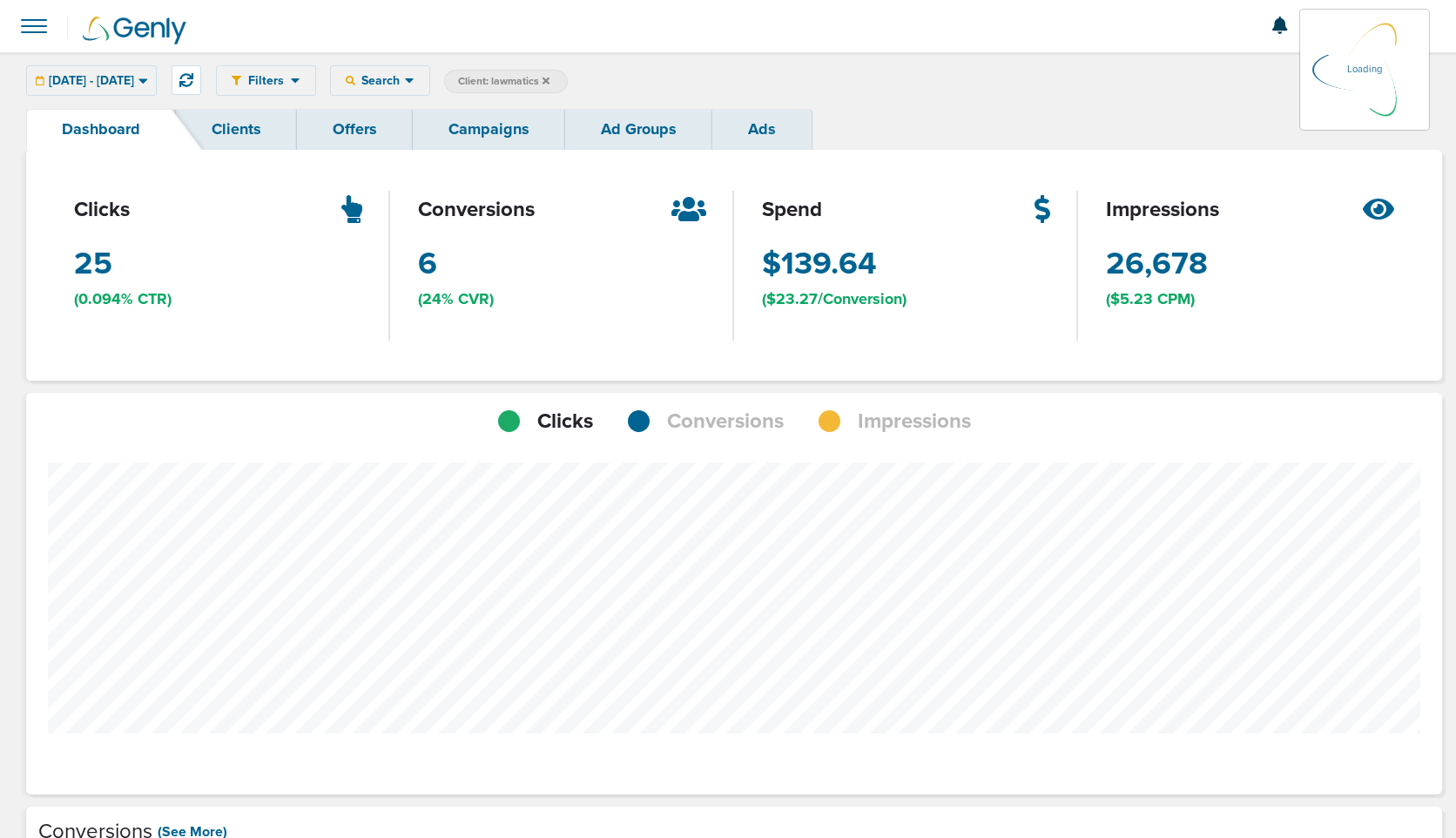
scroll to position [1356, 1403]
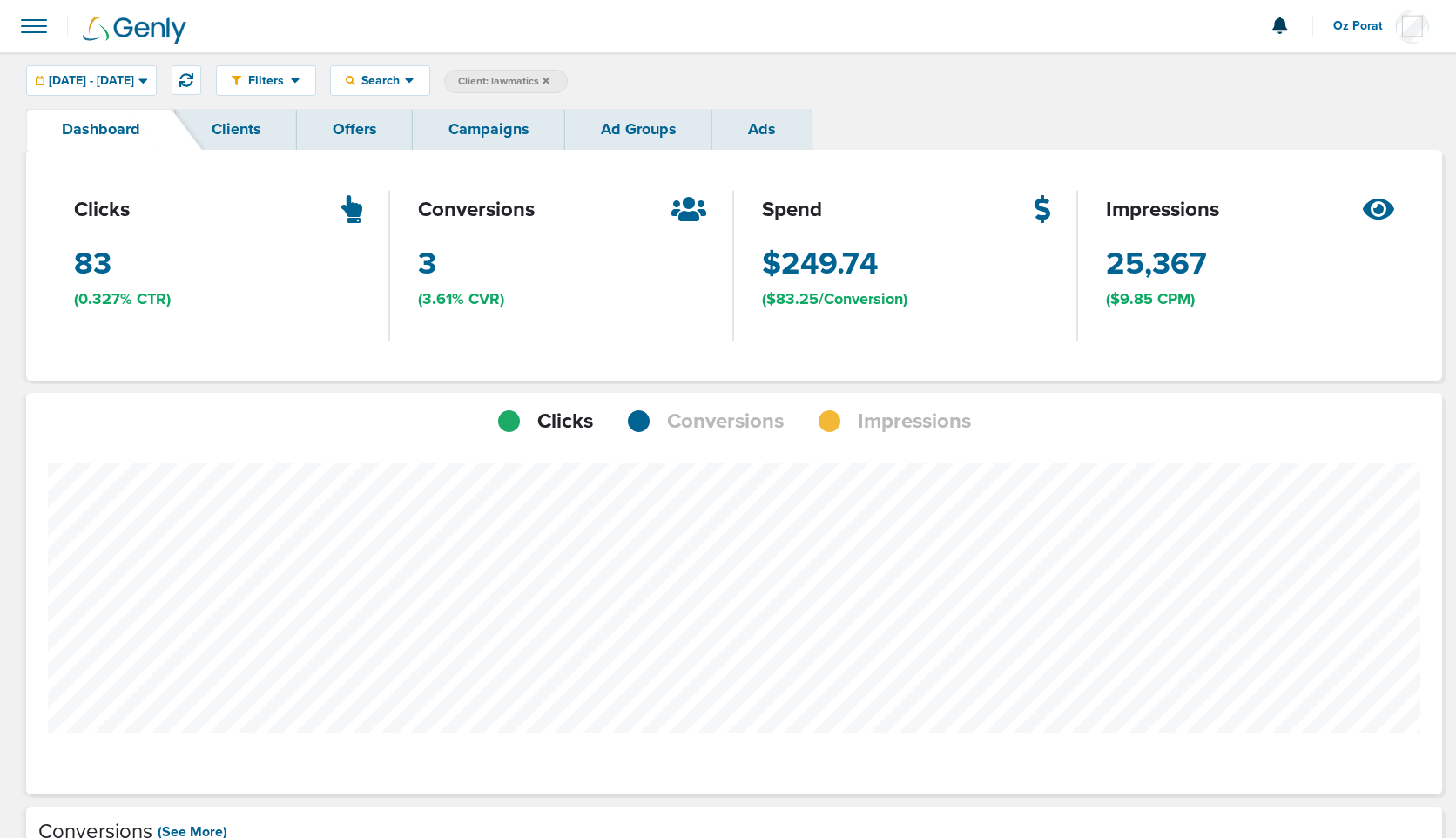
click at [488, 126] on link "Campaigns" at bounding box center [488, 129] width 152 height 41
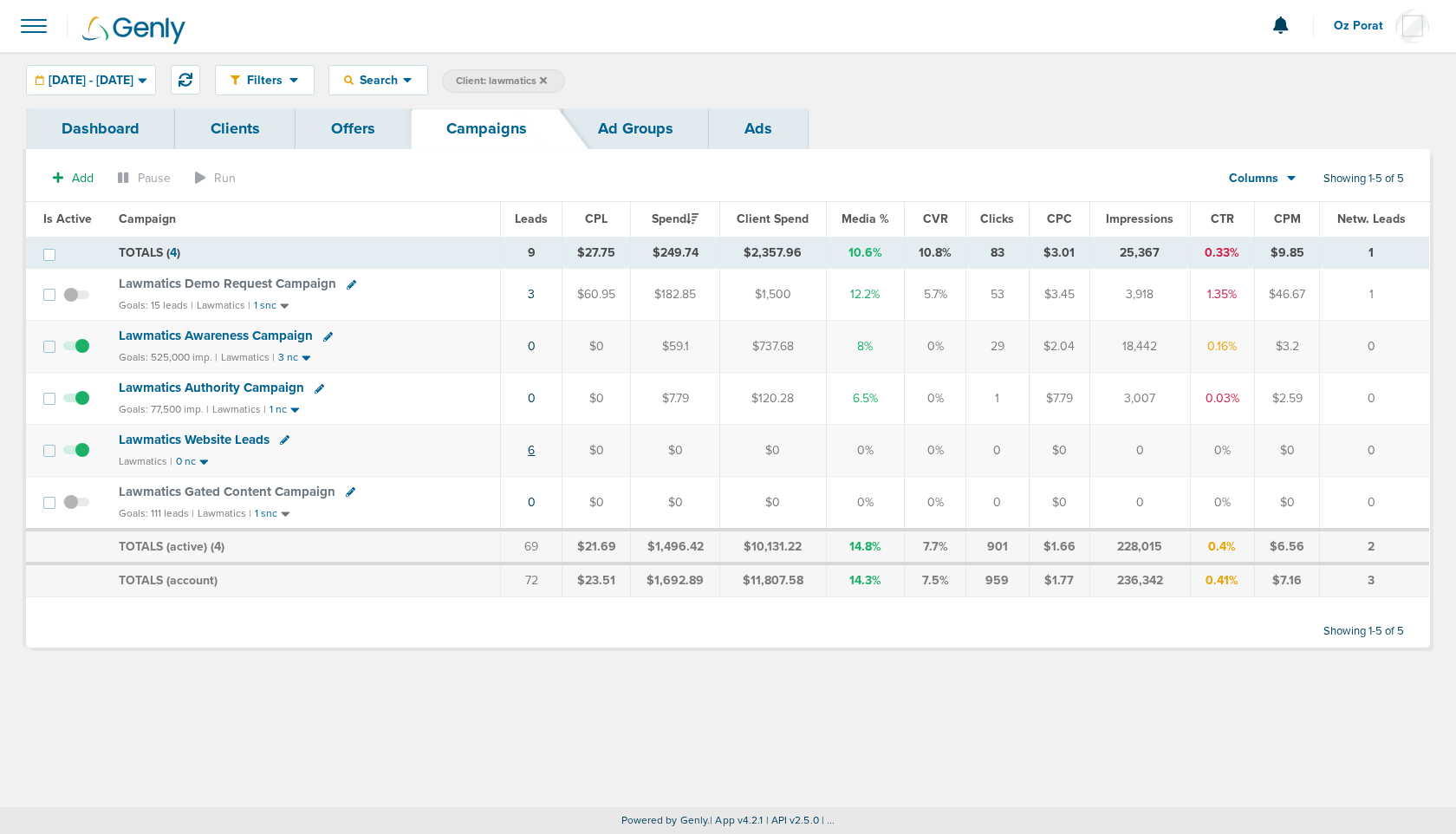
click at [535, 446] on link "6" at bounding box center [531, 451] width 7 height 15
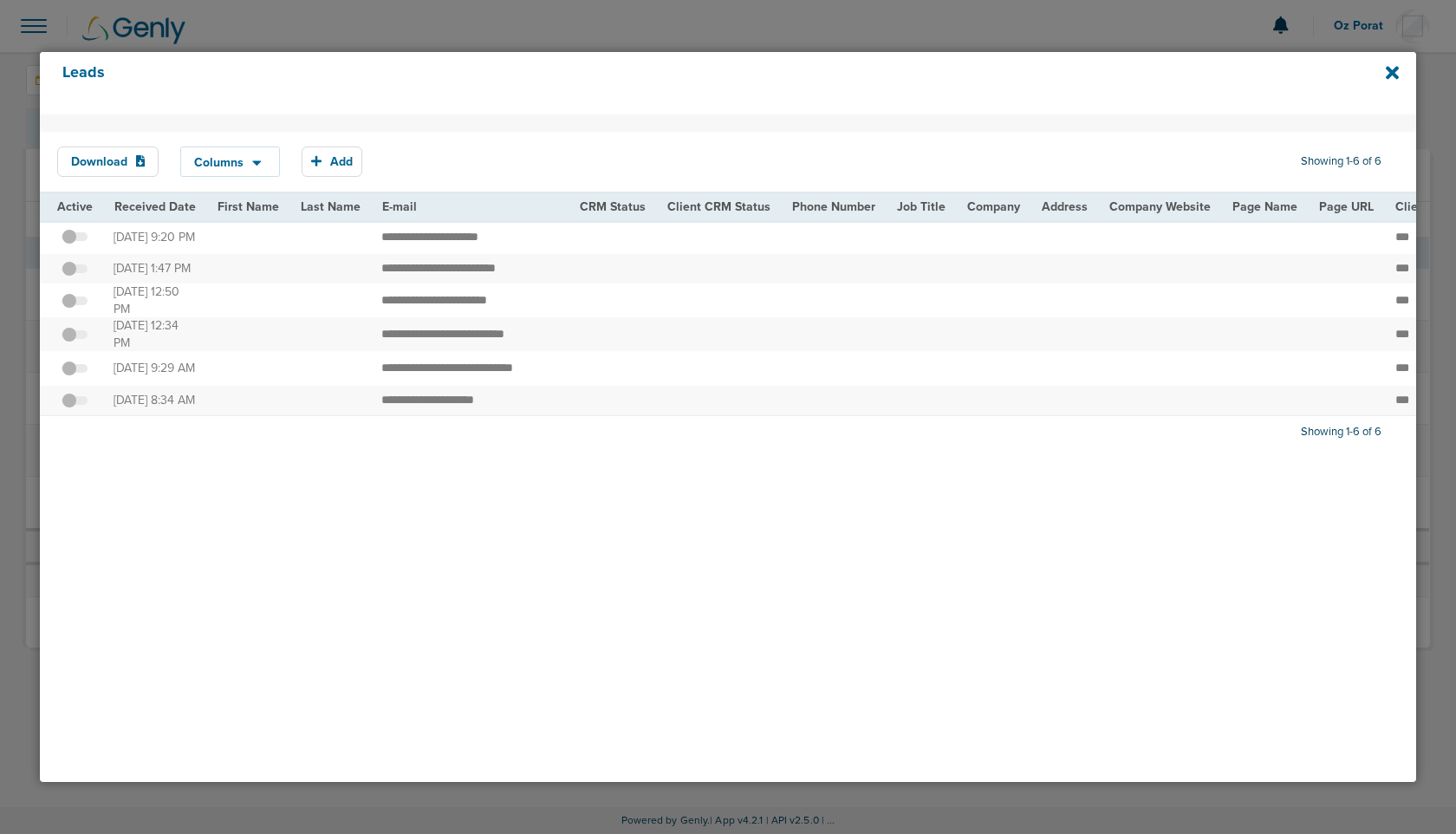
click at [463, 240] on td "**********" at bounding box center [470, 237] width 199 height 34
copy tr "**********"
click at [1394, 72] on icon at bounding box center [1392, 73] width 13 height 13
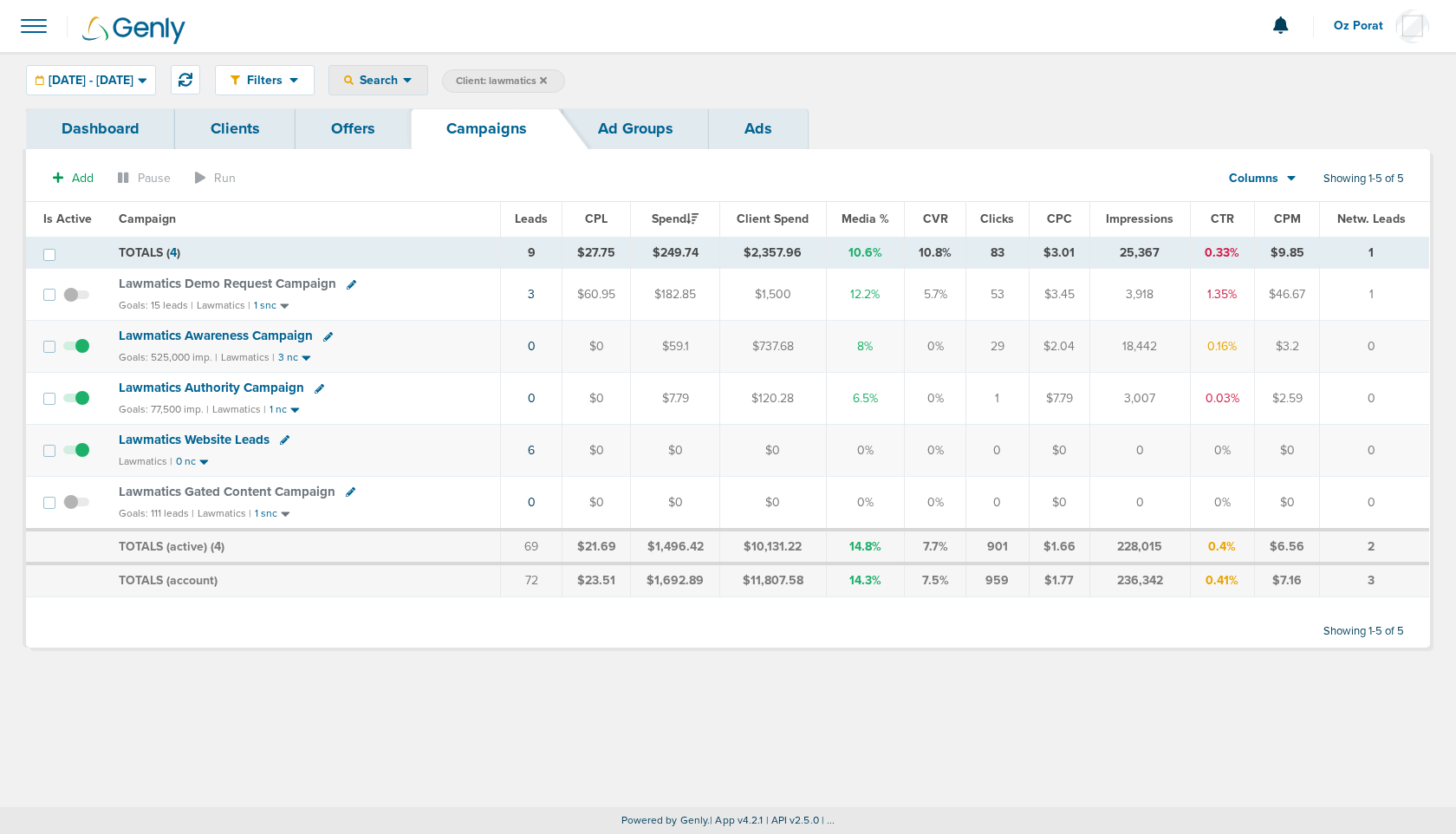
click at [403, 78] on span "Search" at bounding box center [378, 80] width 49 height 15
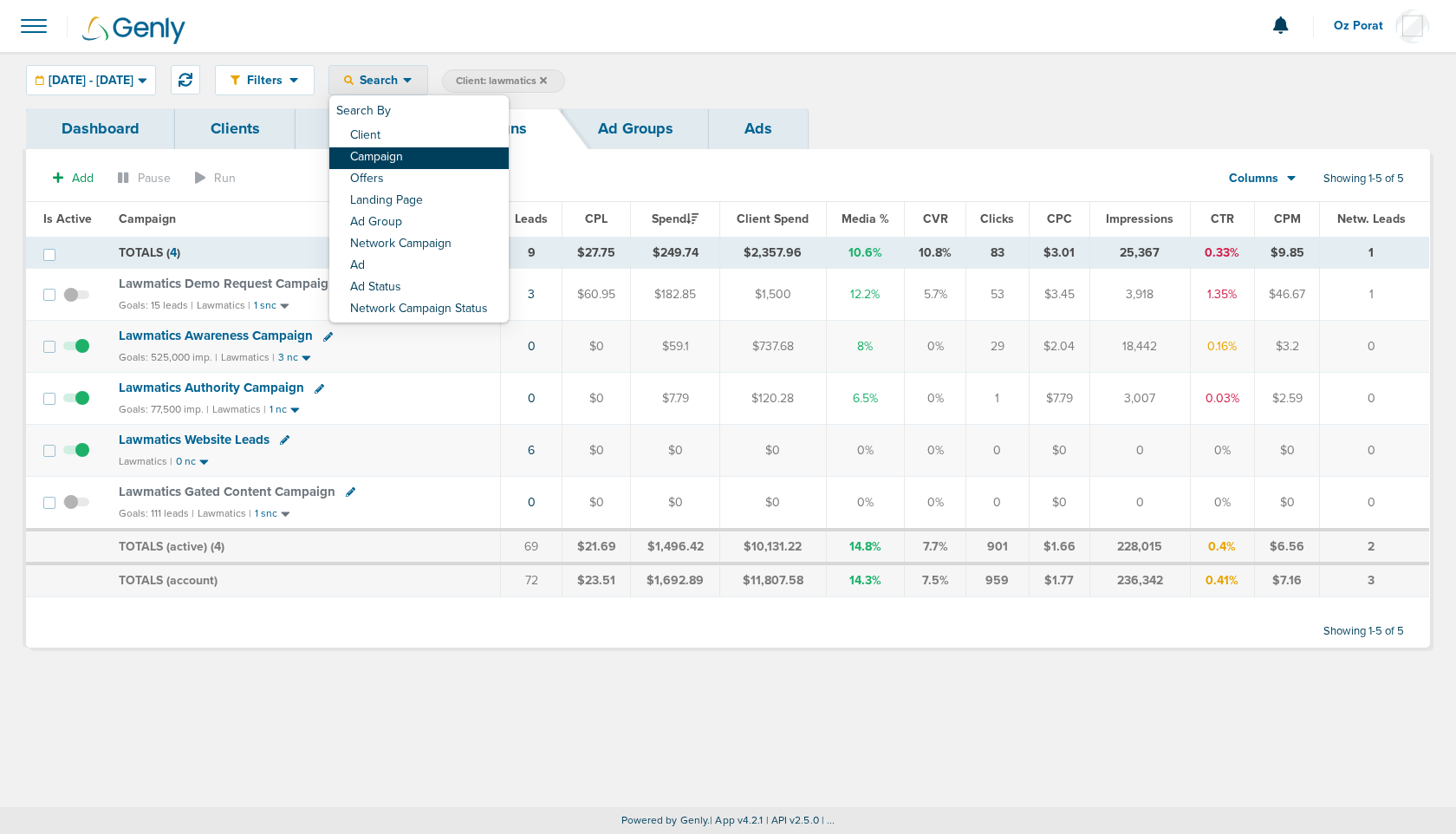
click at [448, 154] on link "Campaign" at bounding box center [419, 158] width 180 height 22
select select "cmpName"
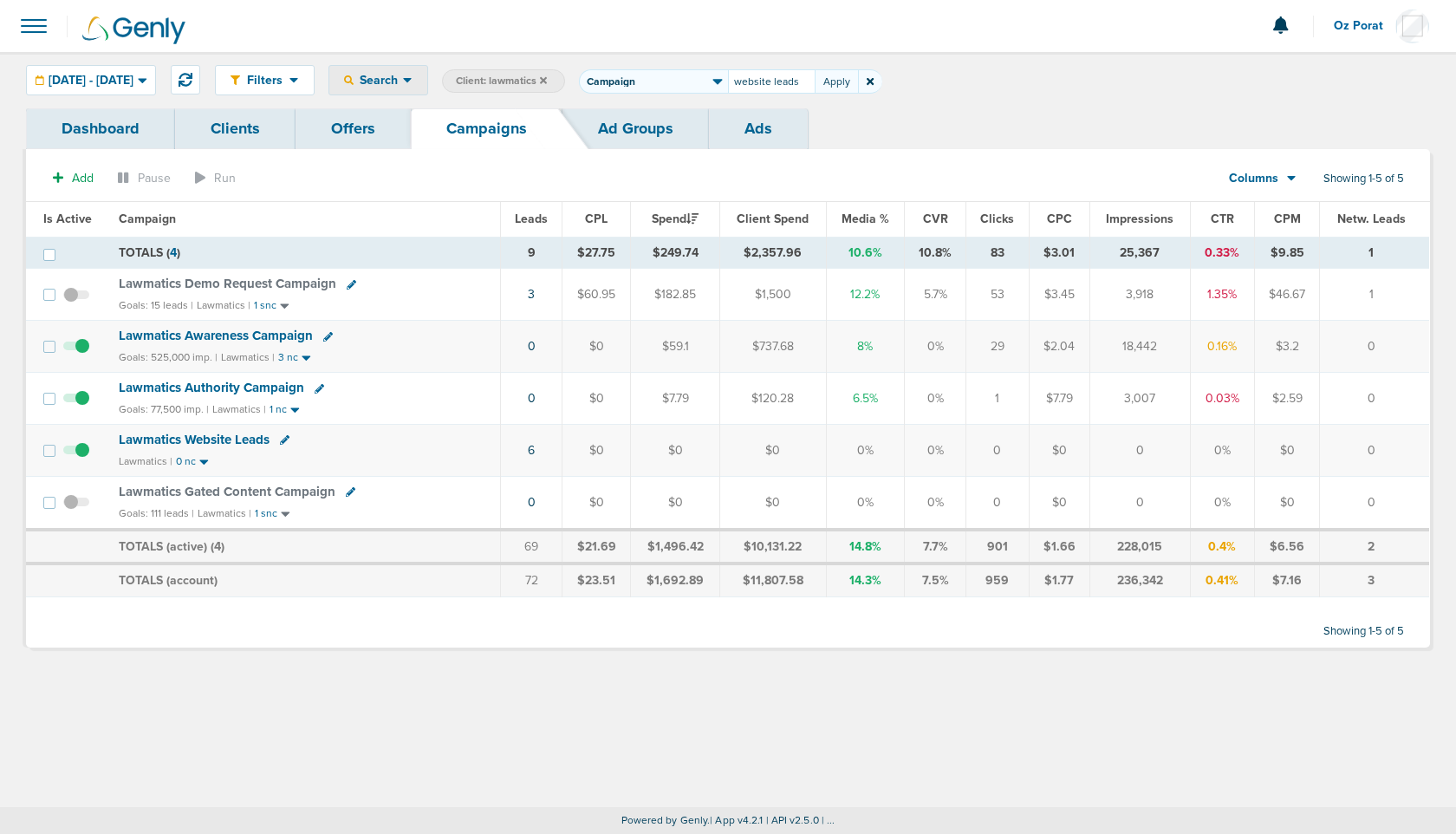
type input "website leads"
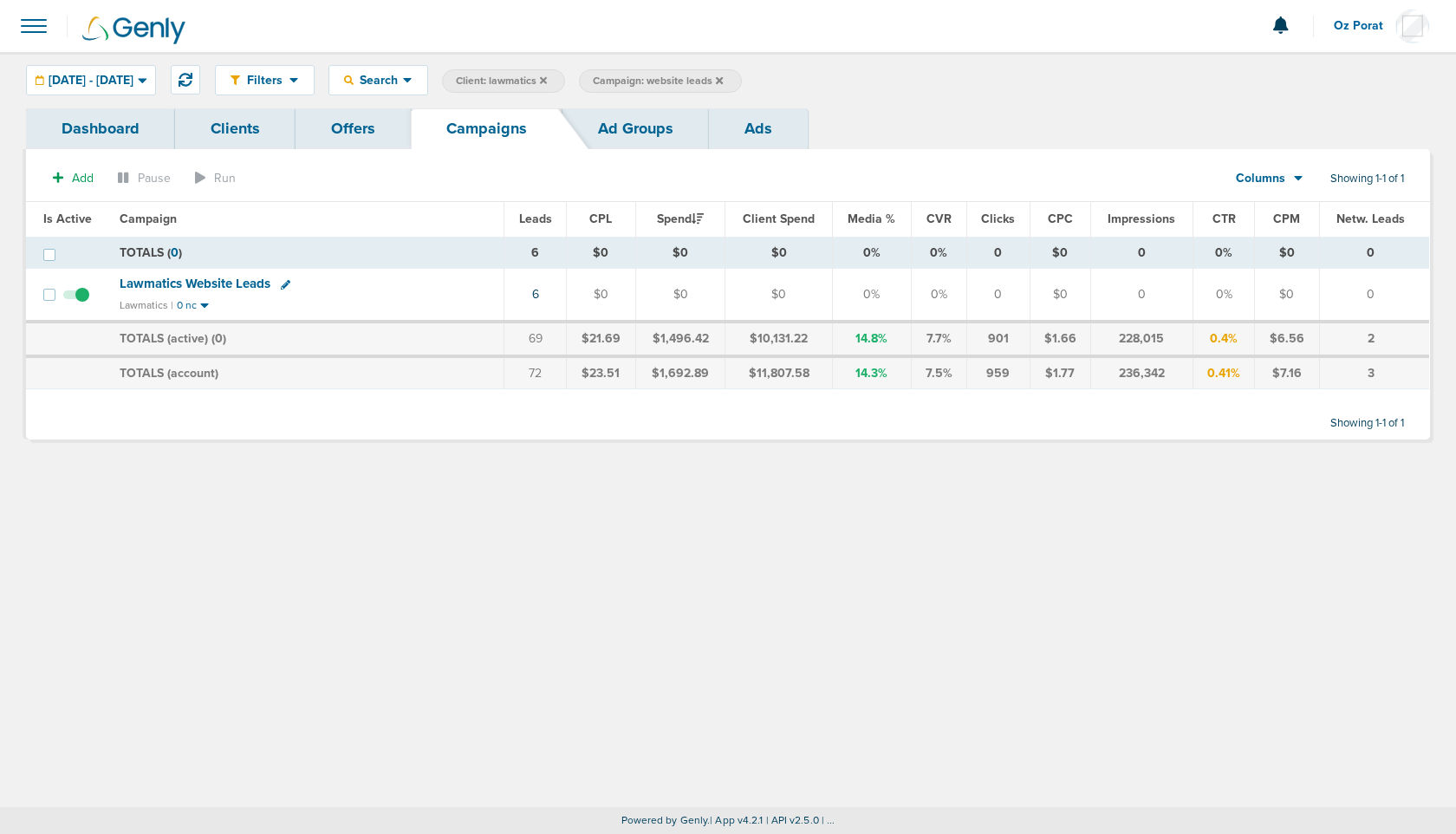
click at [72, 130] on link "Dashboard" at bounding box center [101, 128] width 149 height 40
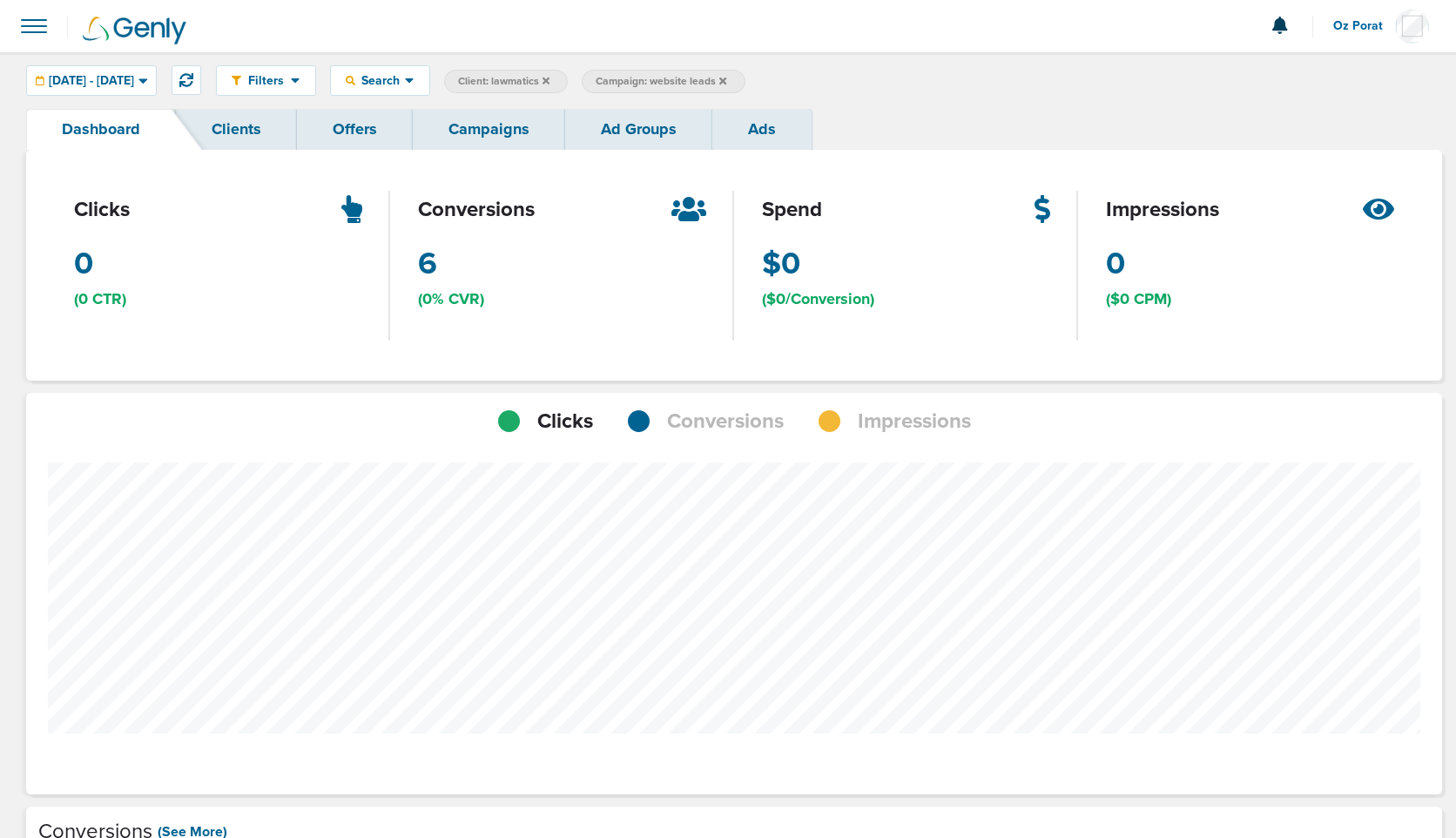
click at [726, 82] on icon at bounding box center [722, 79] width 7 height 7
click at [493, 132] on link "Campaigns" at bounding box center [488, 129] width 152 height 41
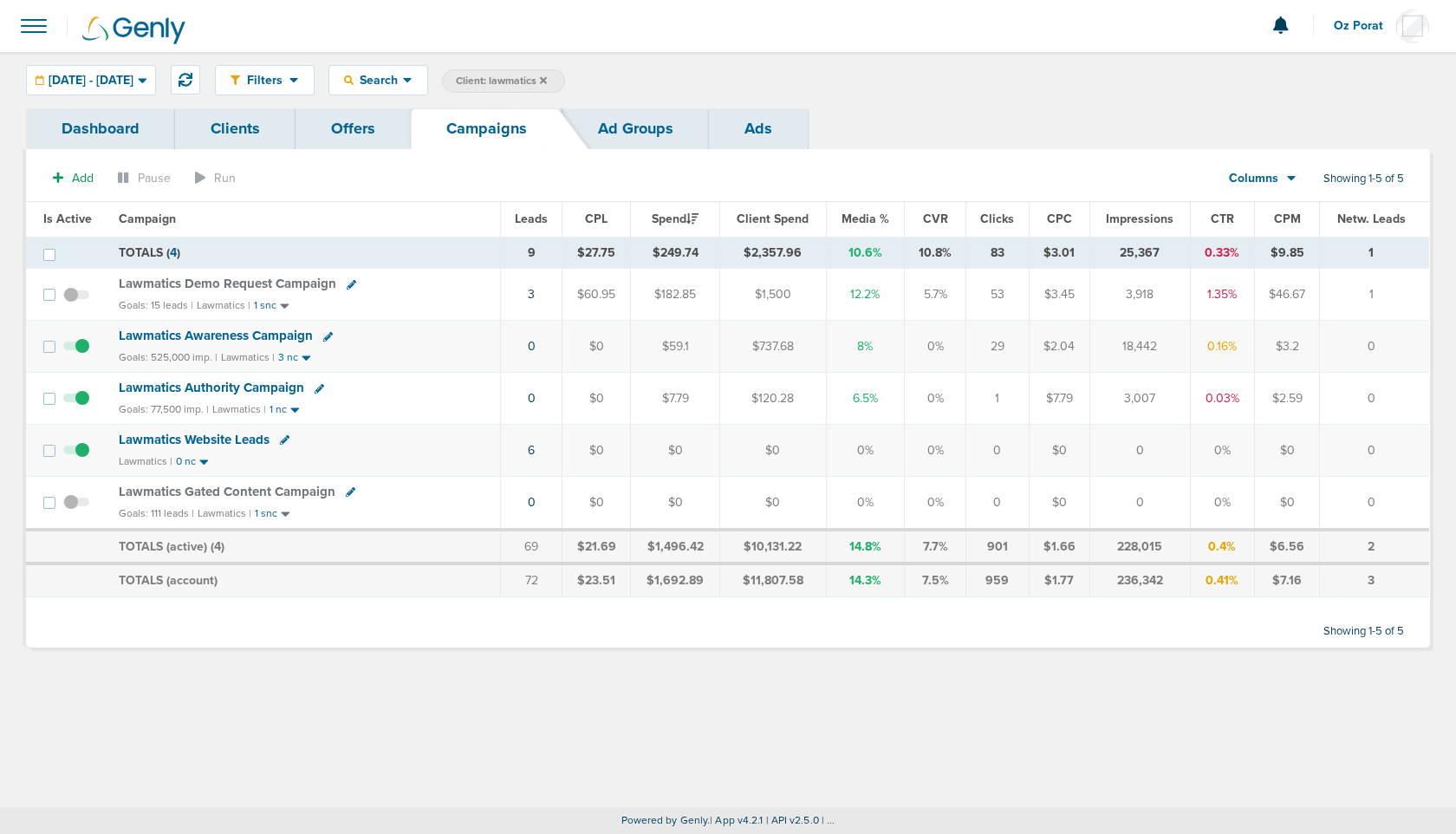
click at [280, 442] on icon at bounding box center [284, 440] width 9 height 9
select select
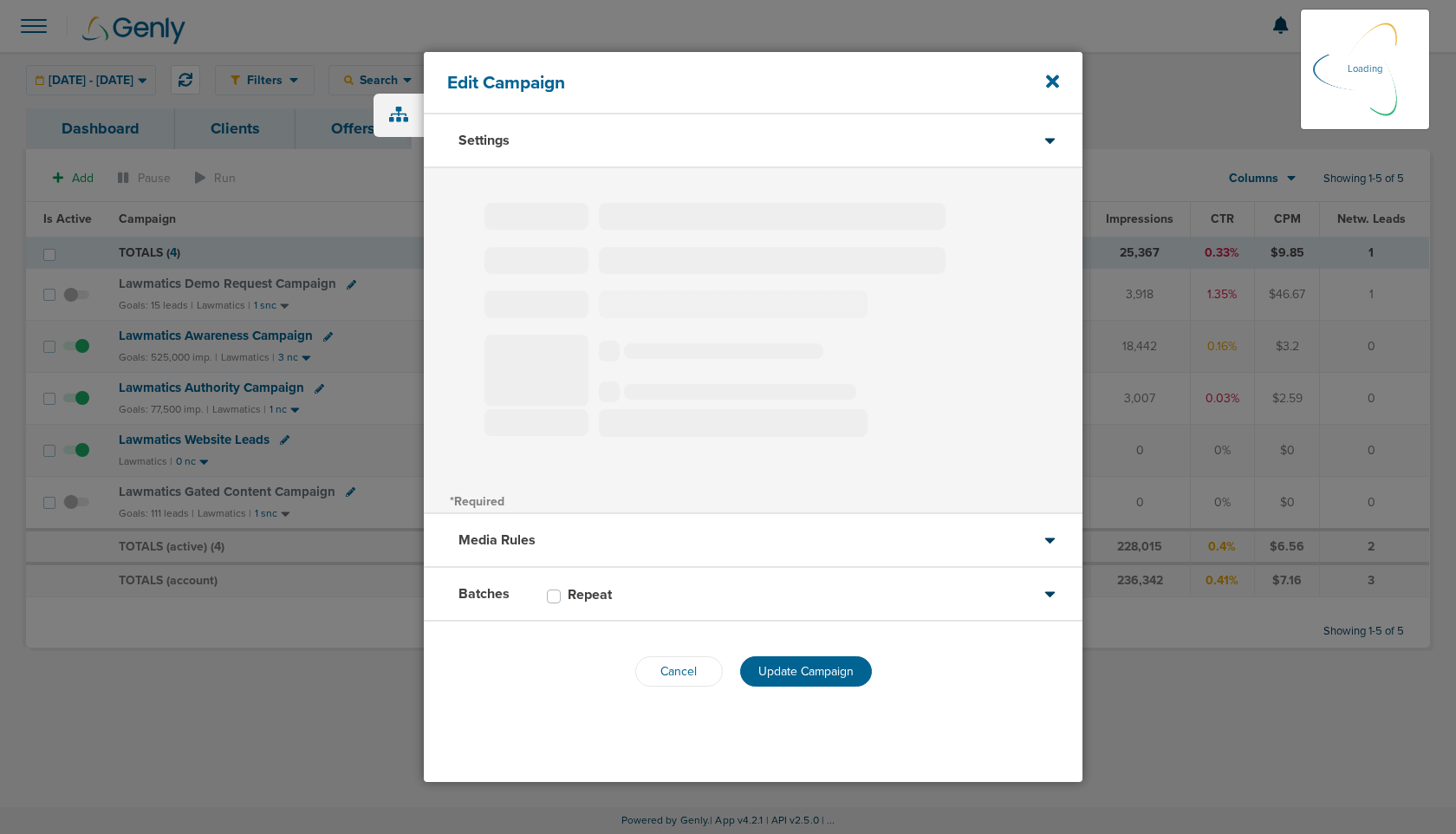
type input "Lawmatics Website Leads"
select select "Awareness"
radio input "true"
select select "readOnly"
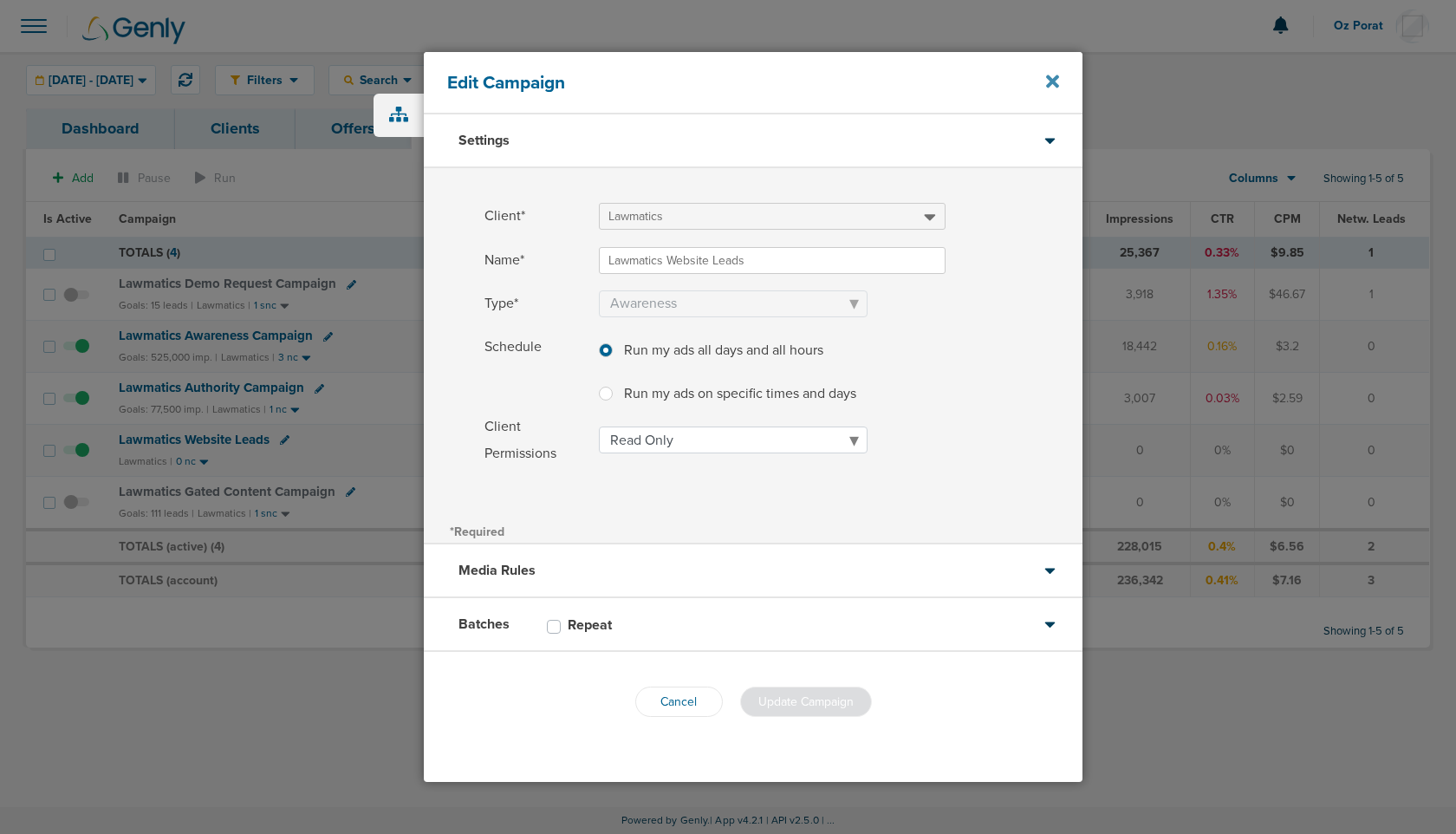
click at [1051, 82] on icon at bounding box center [1052, 81] width 13 height 13
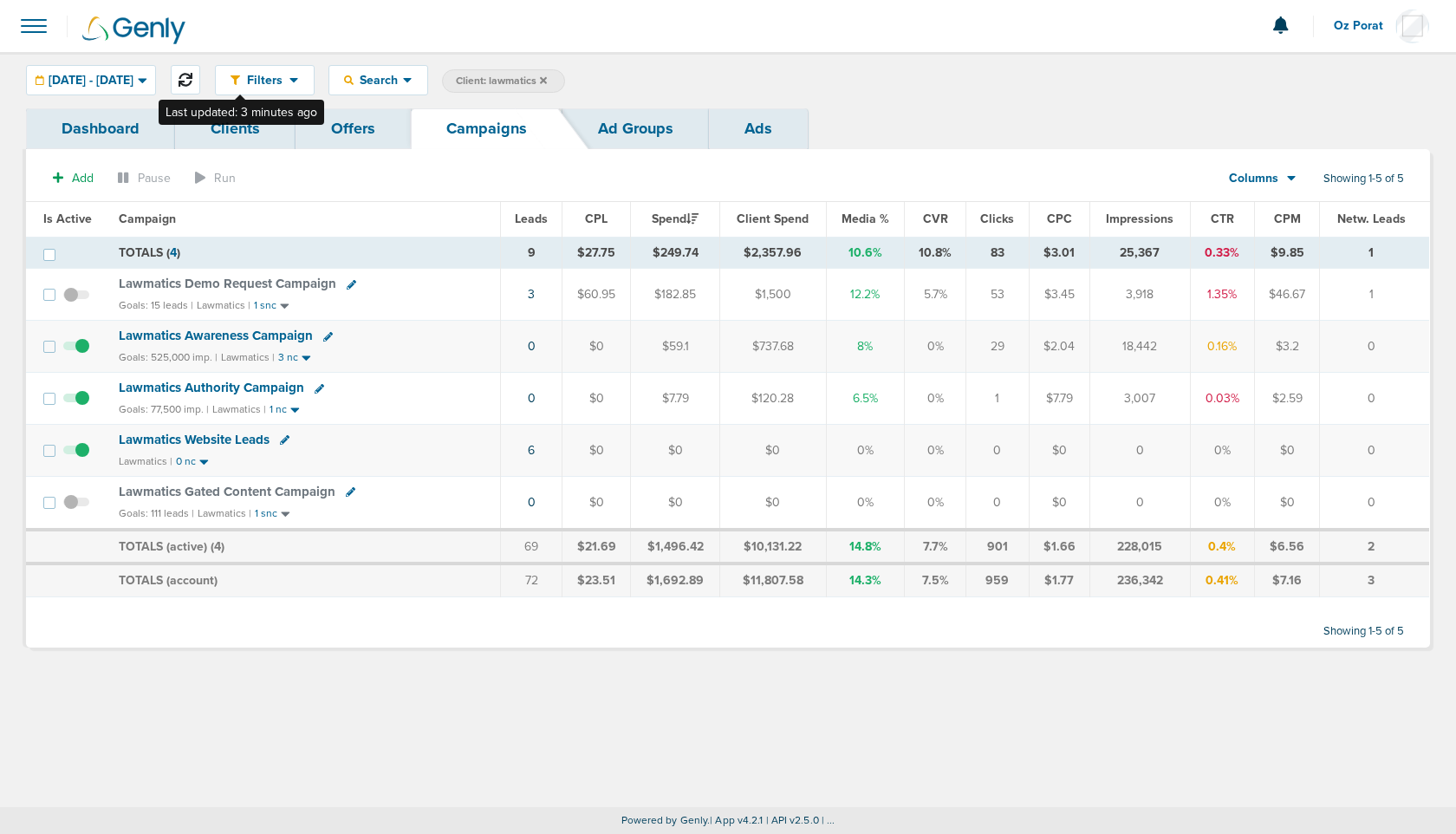
click at [192, 72] on icon at bounding box center [185, 79] width 14 height 14
click at [100, 125] on link "Dashboard" at bounding box center [101, 128] width 149 height 40
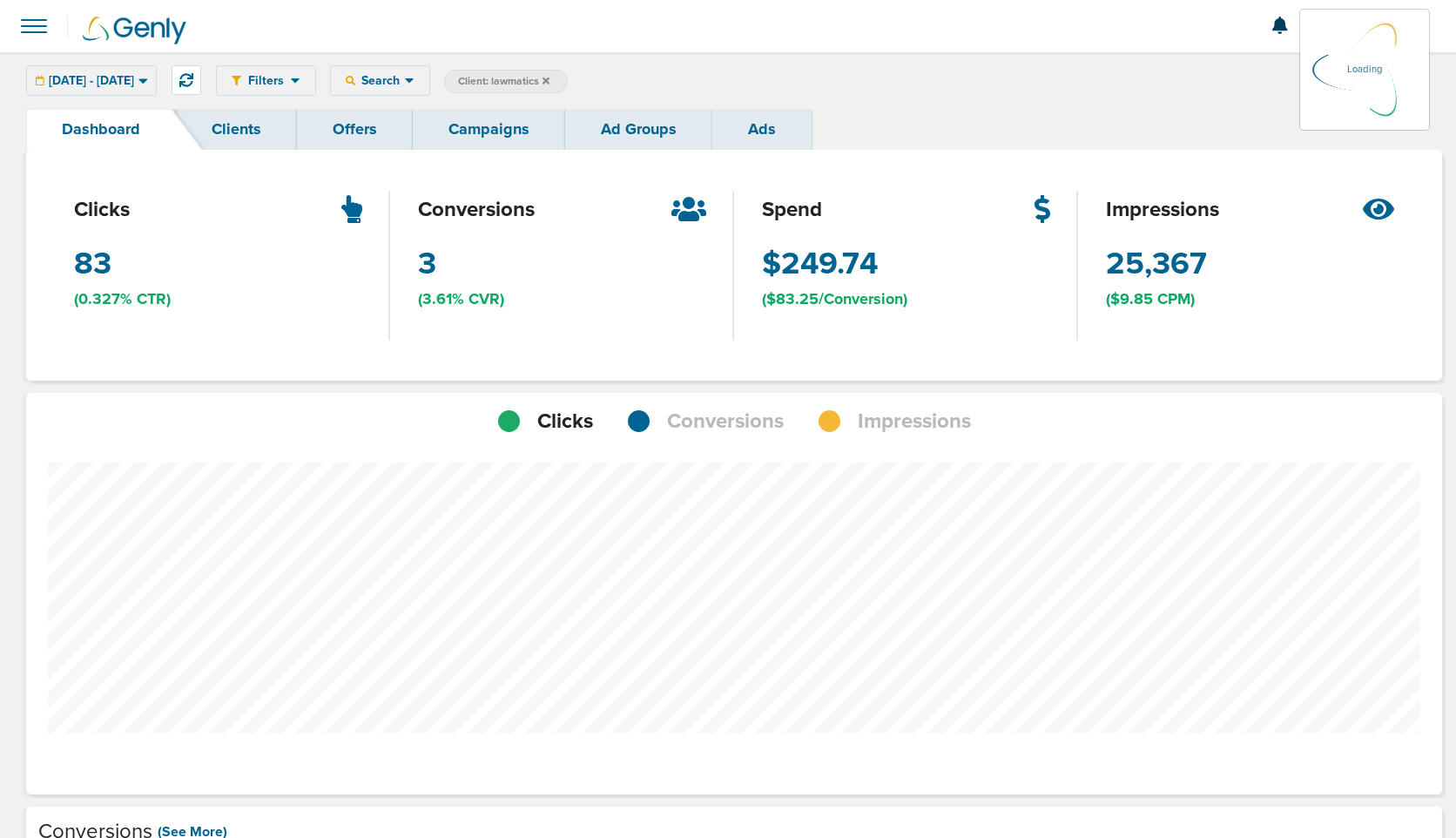
scroll to position [1356, 1403]
click at [493, 127] on link "Campaigns" at bounding box center [488, 129] width 152 height 41
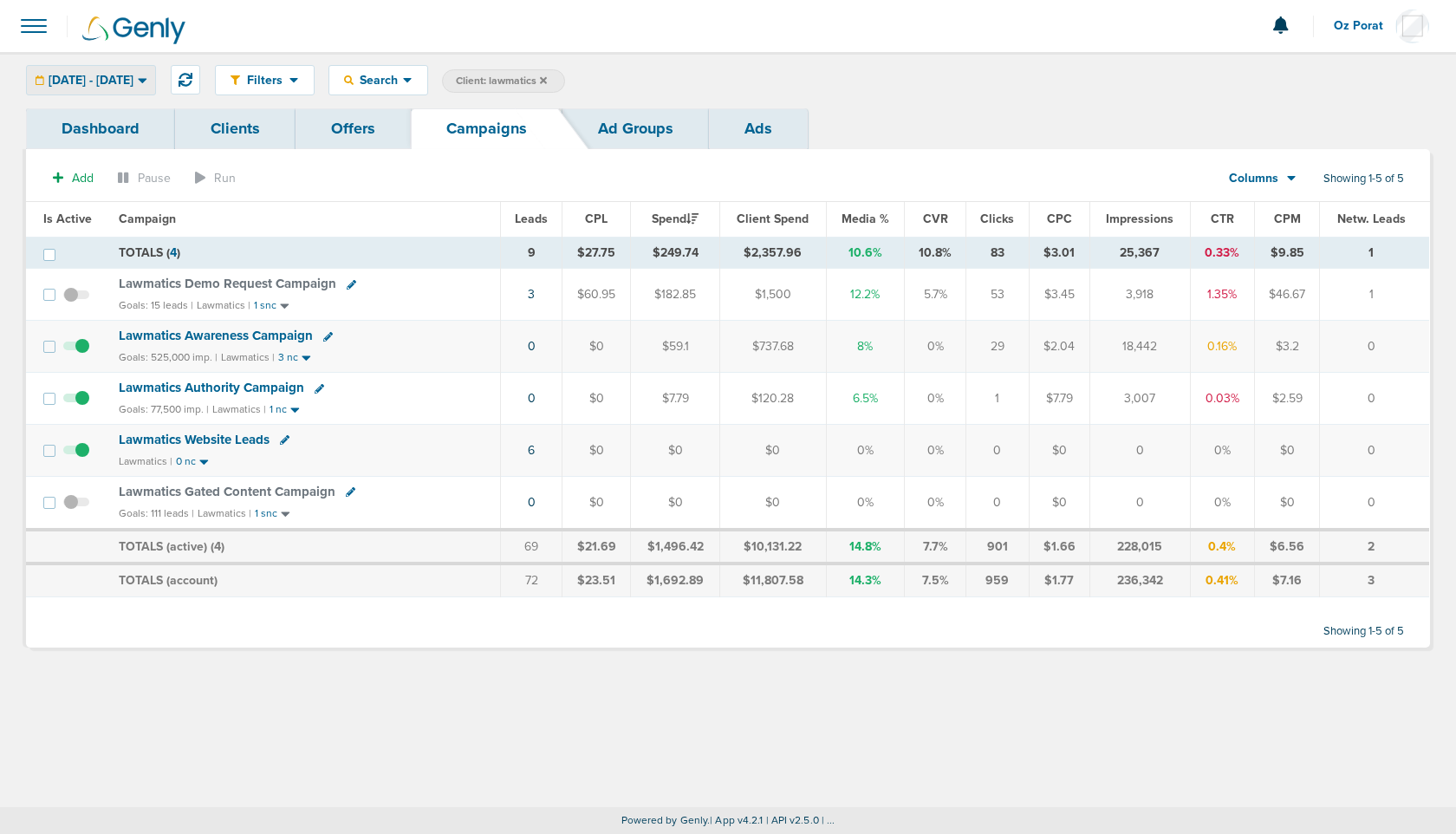
click at [134, 74] on span "[DATE] - [DATE]" at bounding box center [91, 80] width 85 height 12
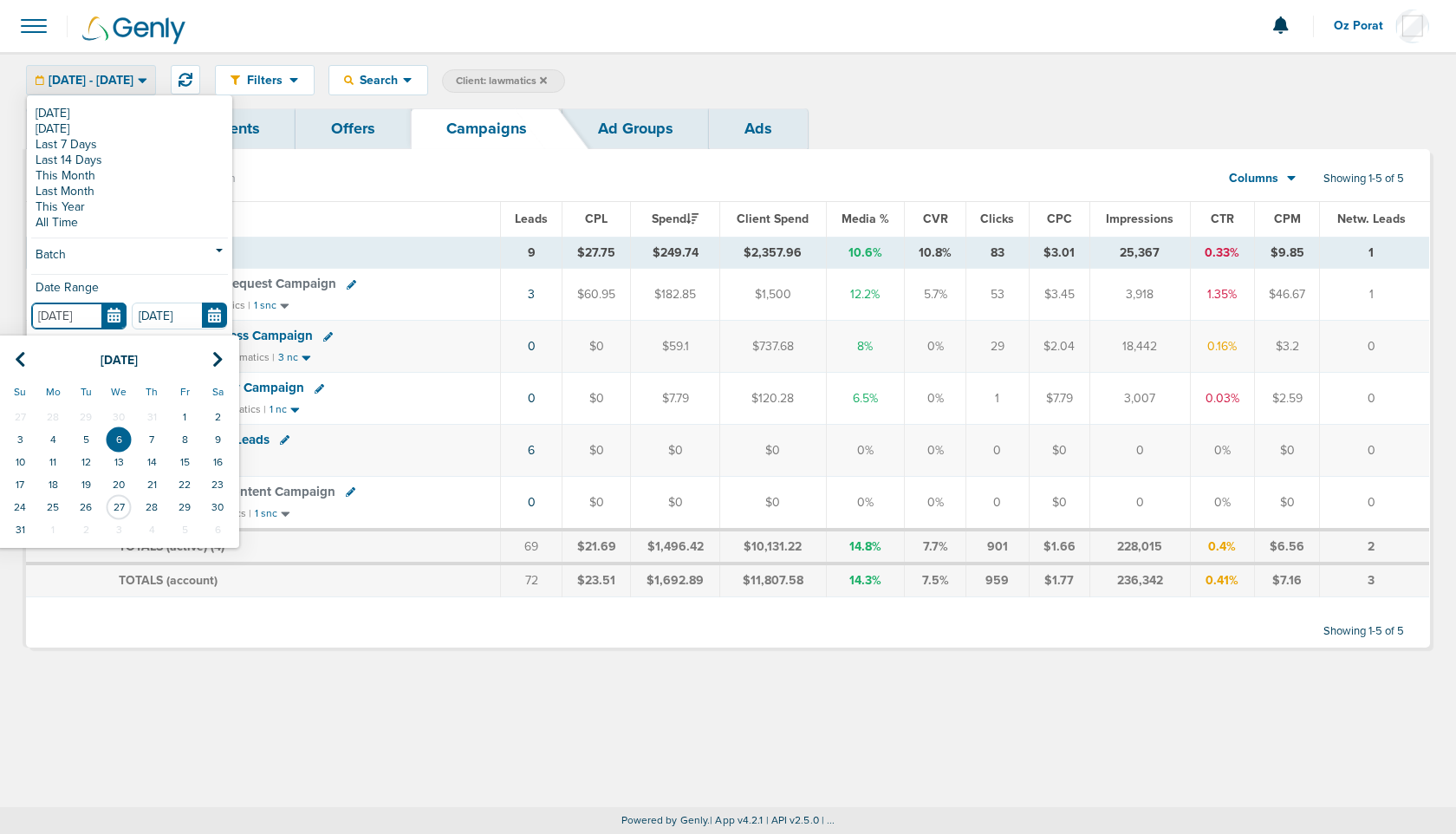
click at [118, 304] on input "[DATE]" at bounding box center [78, 315] width 95 height 27
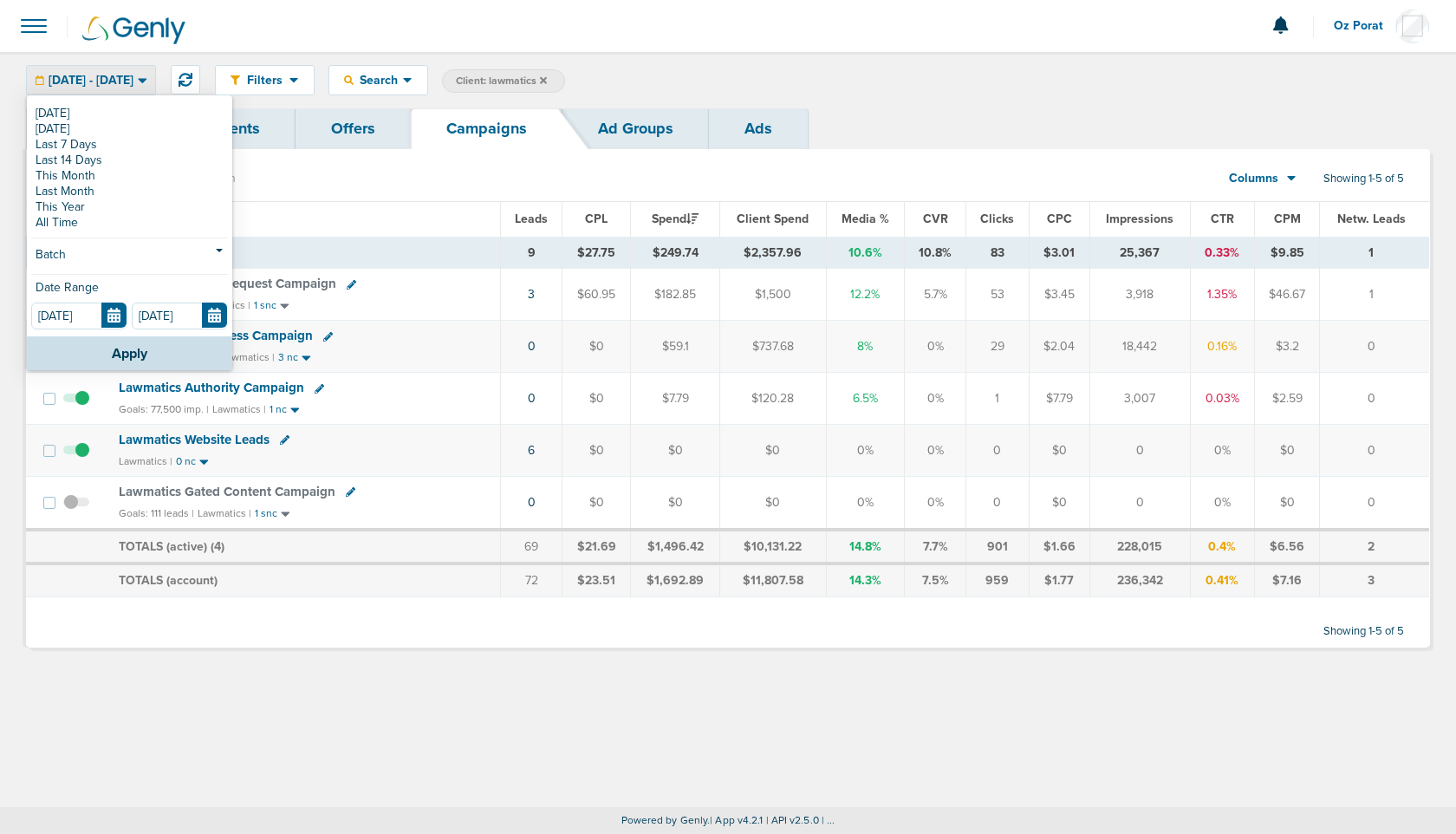
click at [477, 187] on section "Add Pause Run Columns Media Stats Sales Performance Custom Showing 1-5 of 5" at bounding box center [728, 182] width 1404 height 40
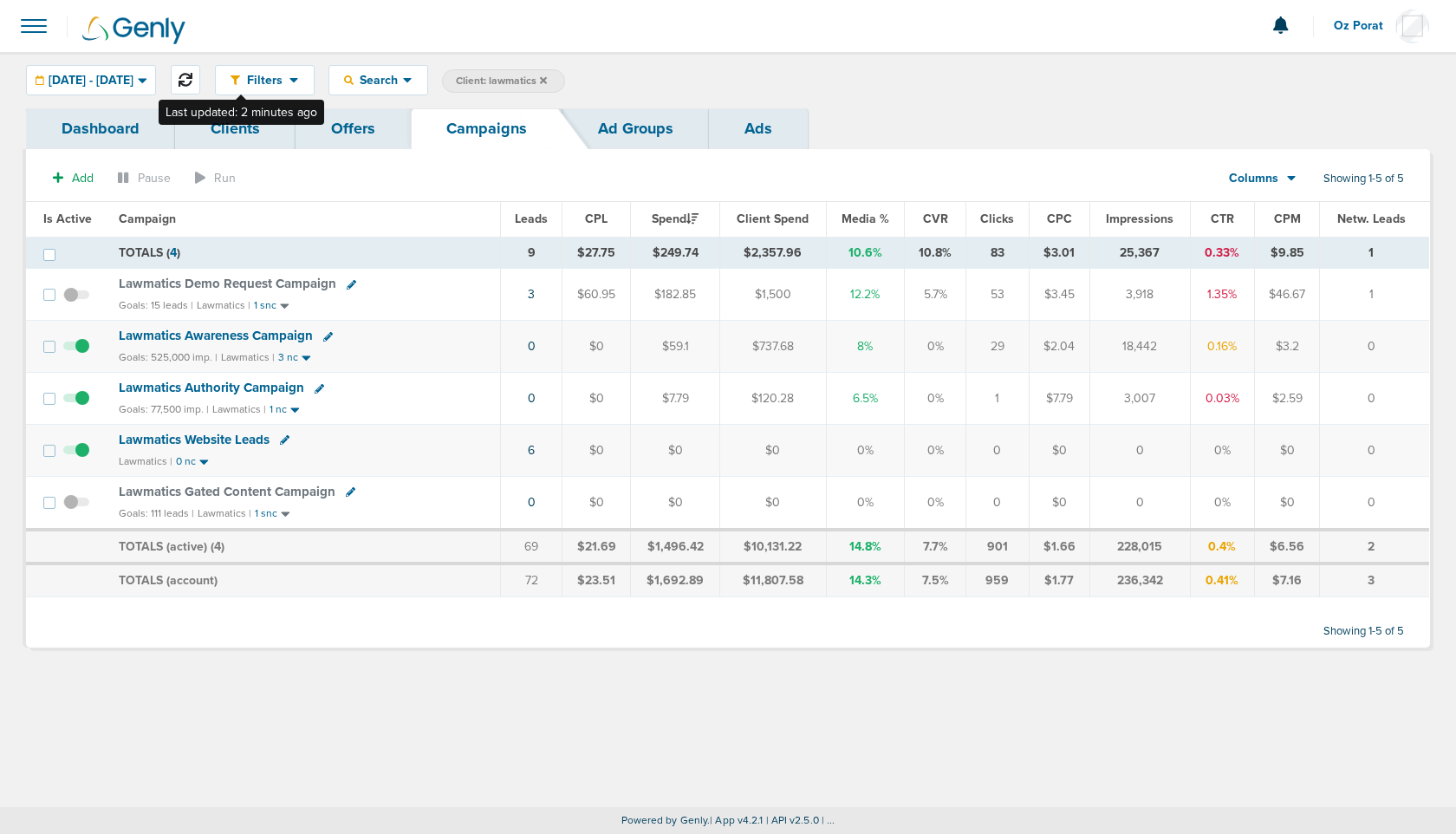
click at [192, 80] on icon at bounding box center [185, 79] width 14 height 14
click at [214, 437] on span "Lawmatics Website Leads" at bounding box center [194, 440] width 151 height 16
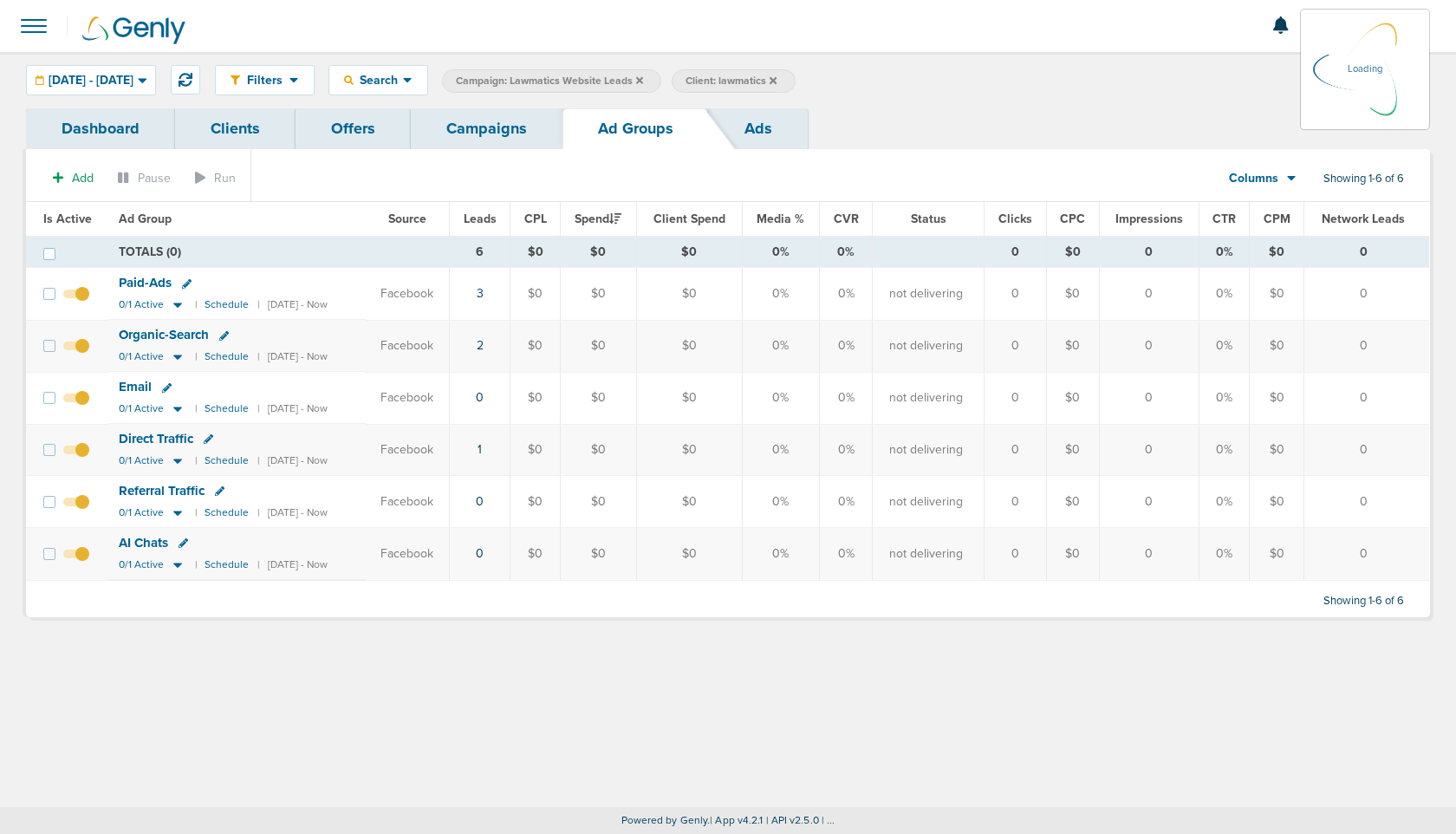
click at [120, 127] on link "Dashboard" at bounding box center [101, 128] width 149 height 40
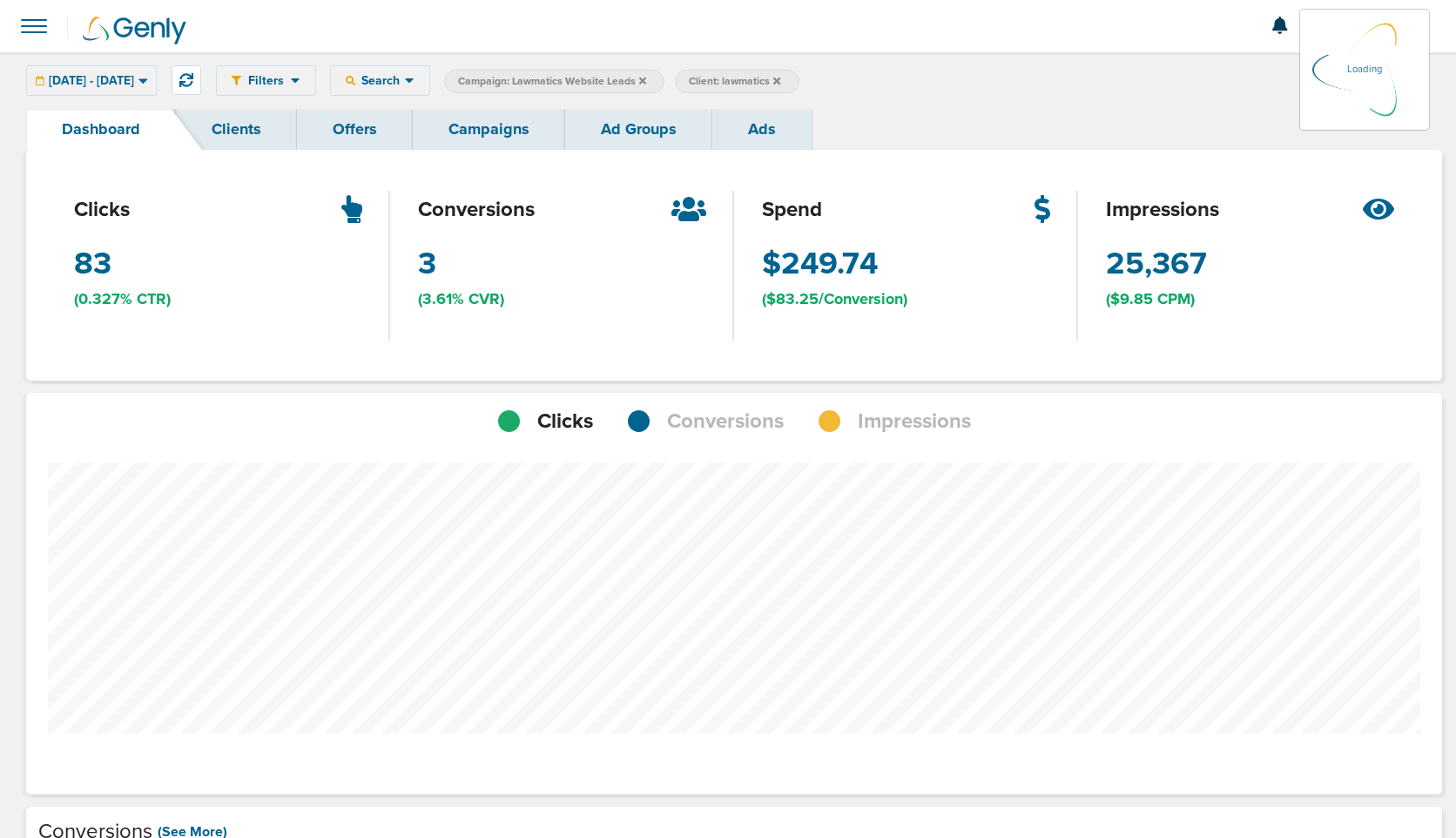
scroll to position [1356, 1403]
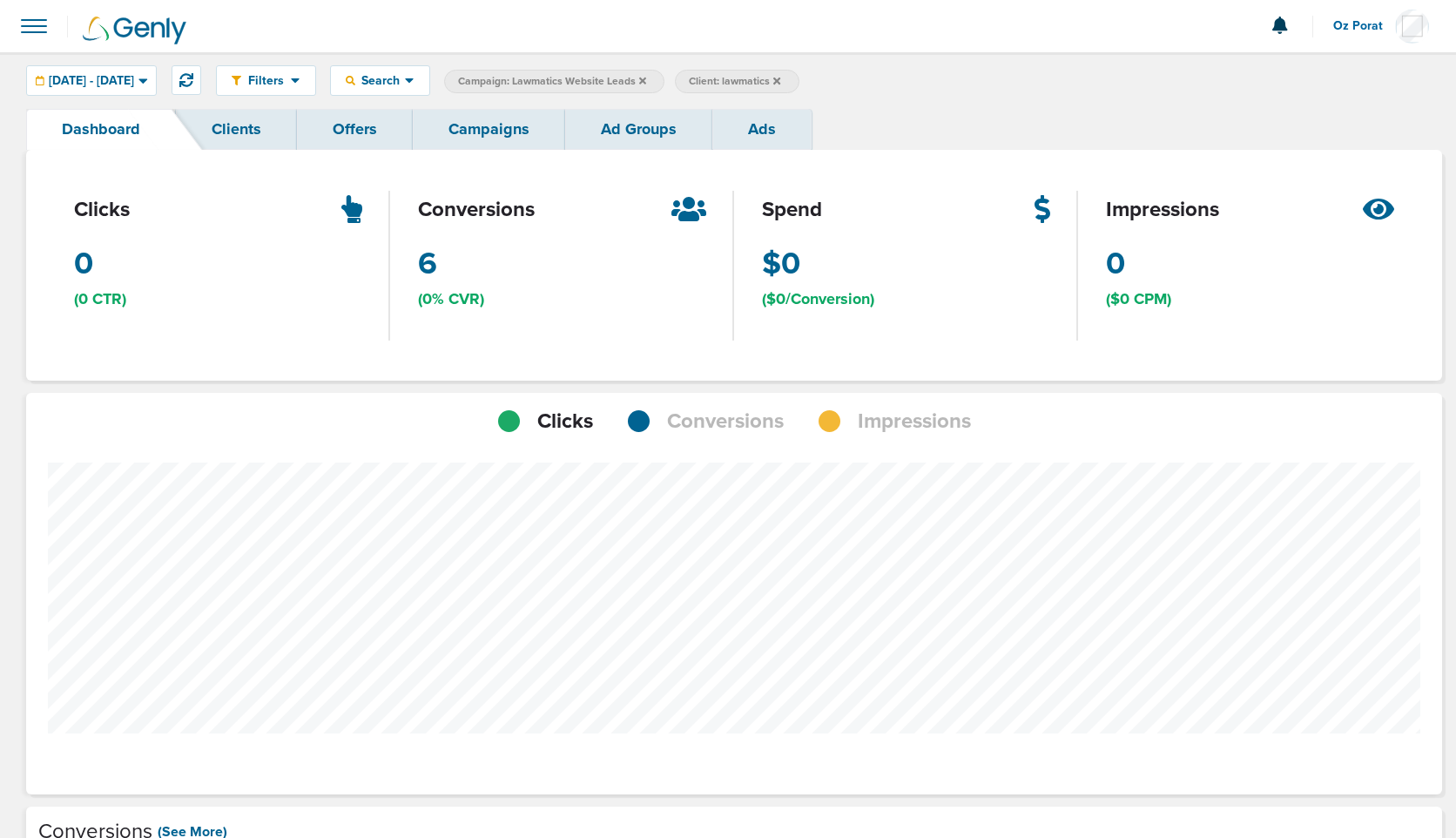
click at [780, 77] on icon at bounding box center [776, 80] width 7 height 10
click at [468, 129] on link "Campaigns" at bounding box center [488, 129] width 152 height 41
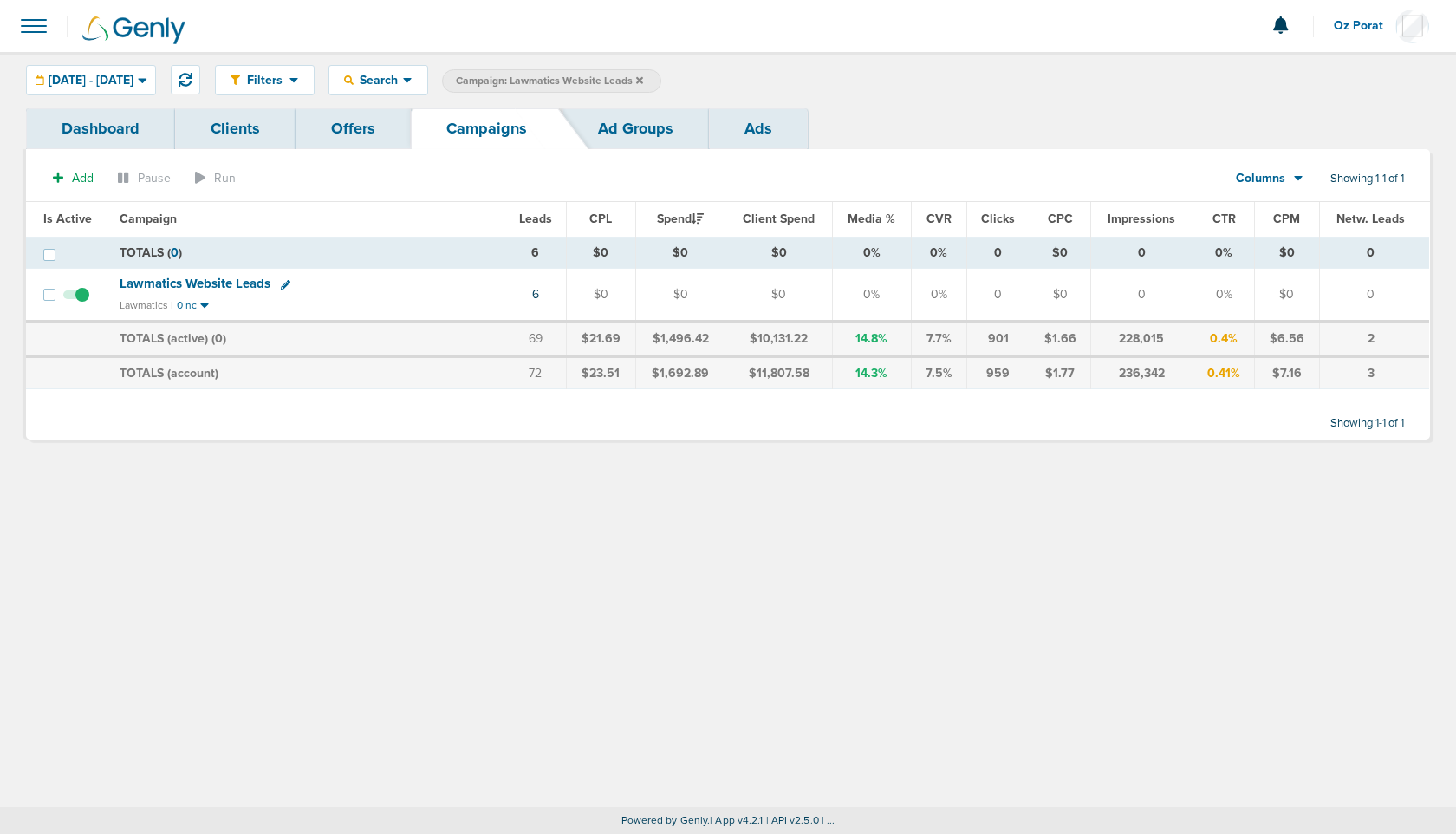
click at [643, 78] on icon at bounding box center [639, 80] width 7 height 10
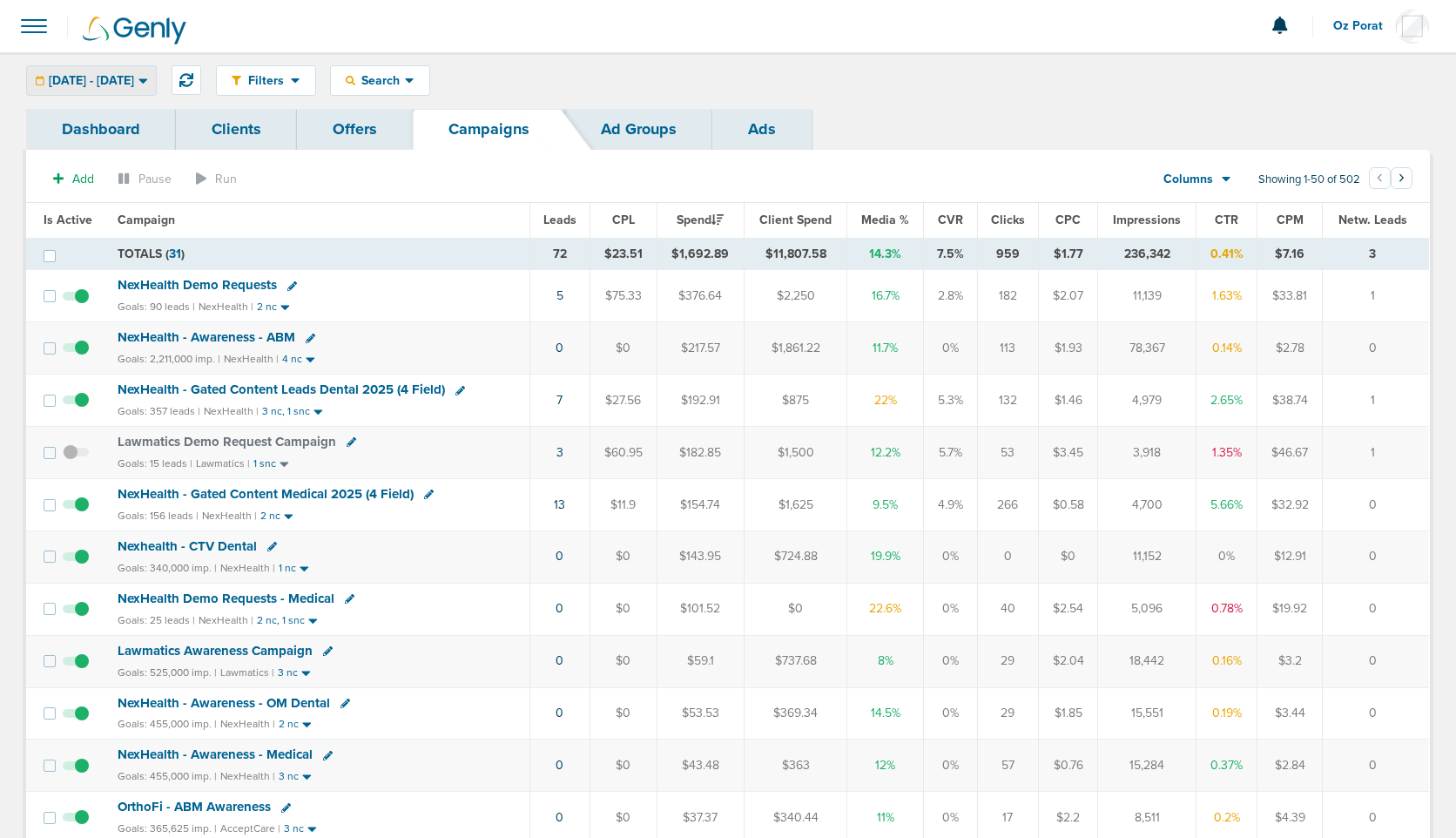
click at [133, 79] on span "[DATE] - [DATE]" at bounding box center [92, 80] width 85 height 12
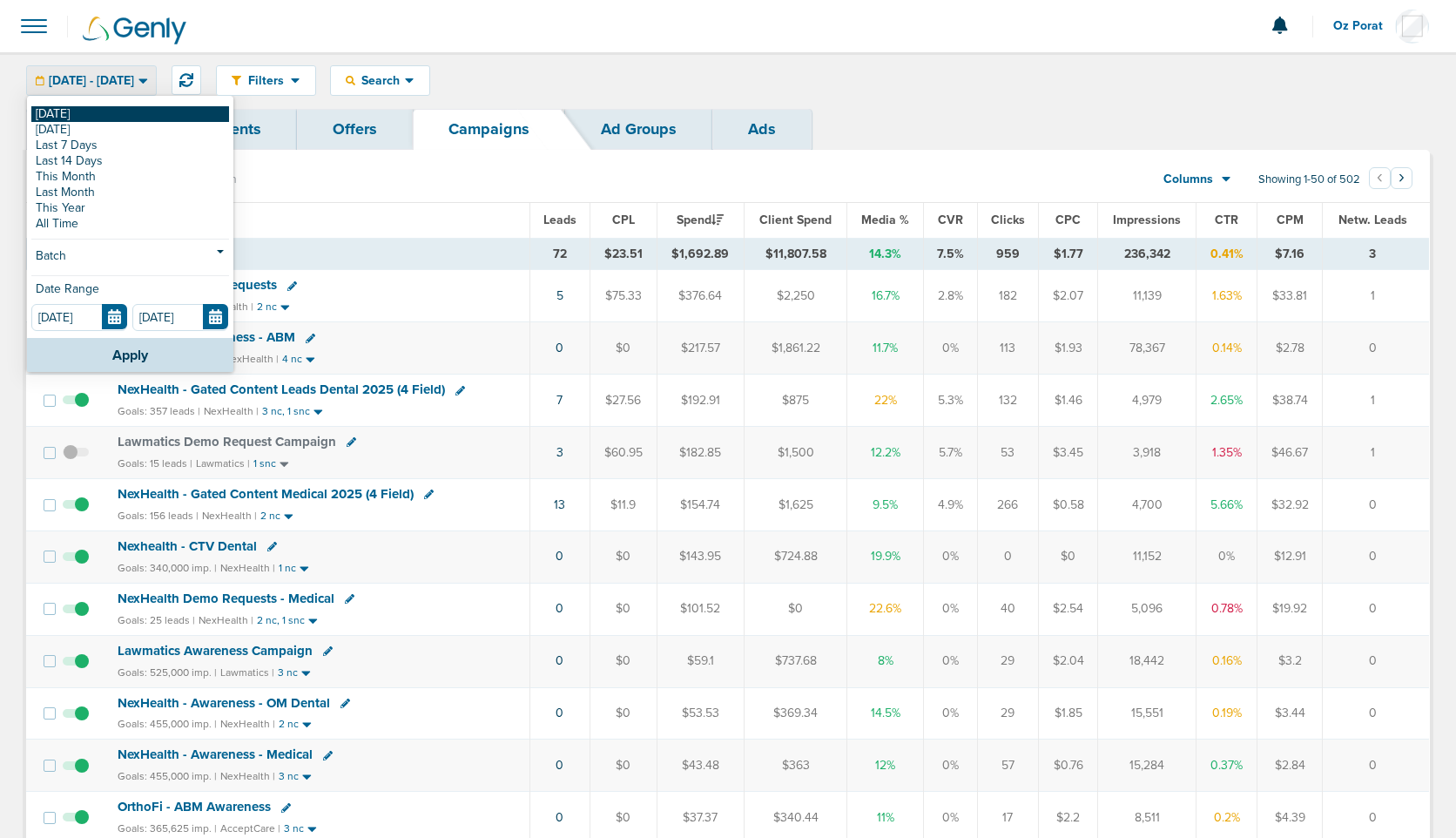
click at [78, 111] on link "[DATE]" at bounding box center [130, 113] width 198 height 16
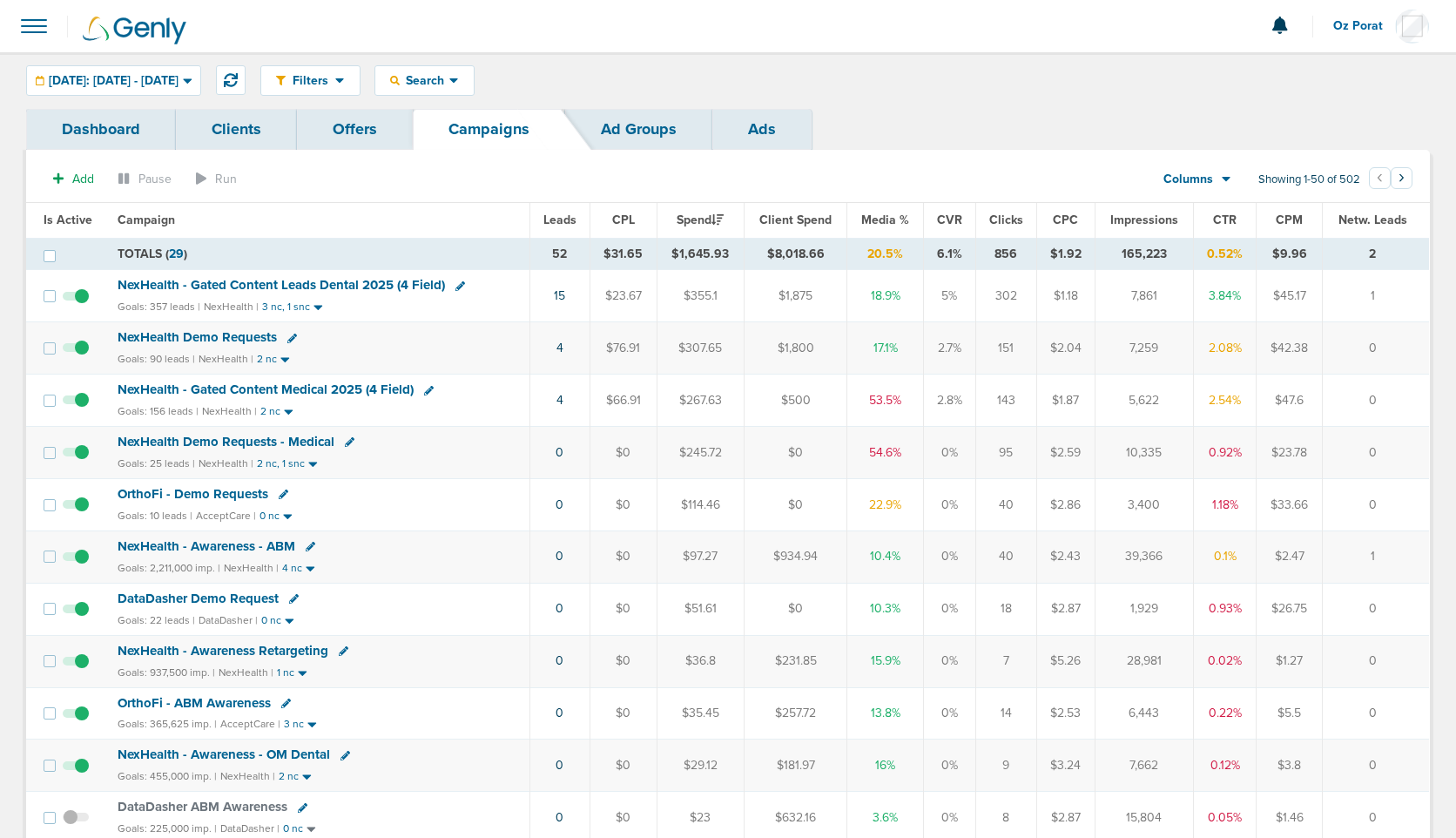
click at [562, 221] on span "Leads" at bounding box center [560, 220] width 33 height 15
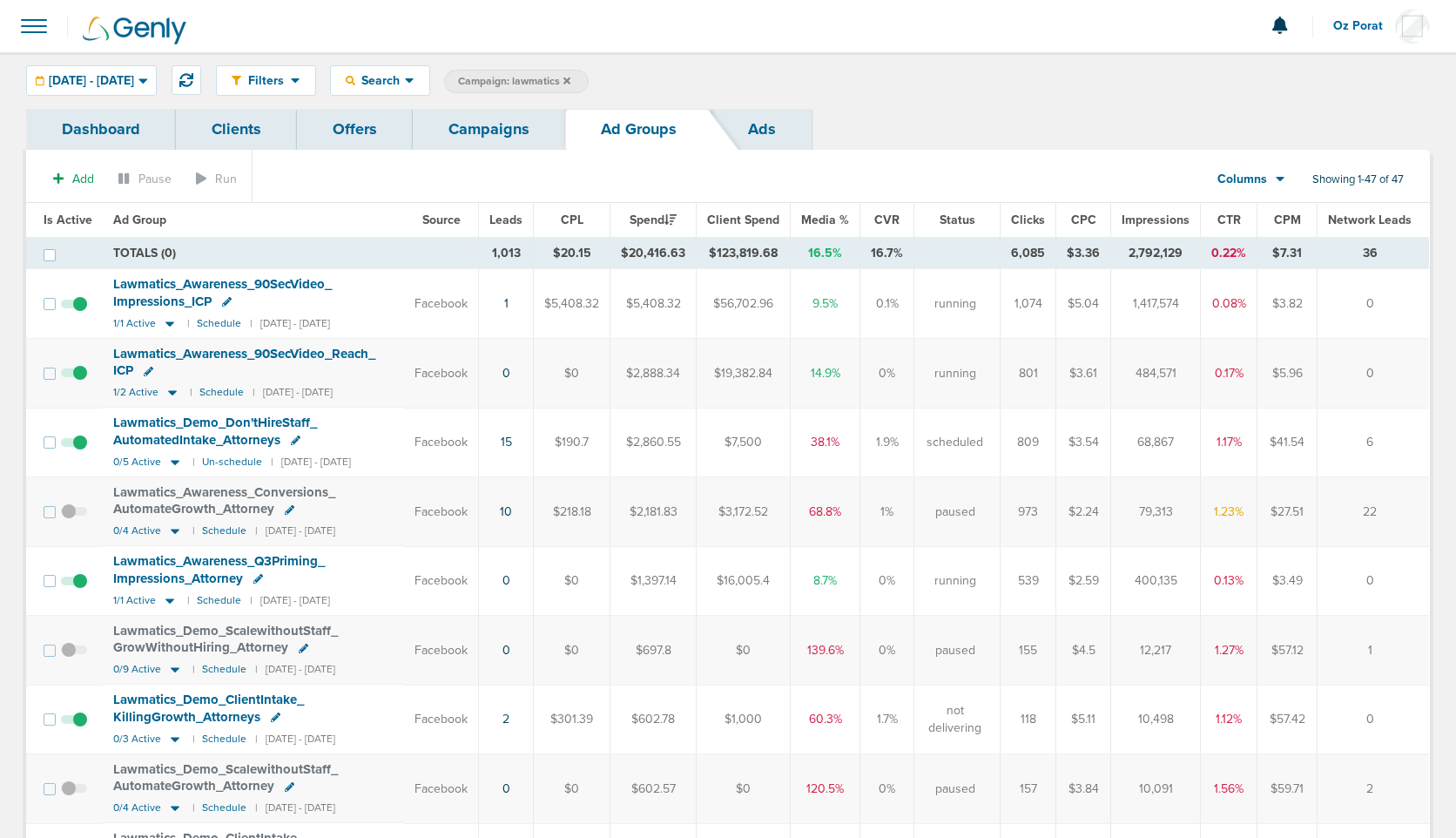
click at [115, 124] on link "Dashboard" at bounding box center [101, 129] width 149 height 41
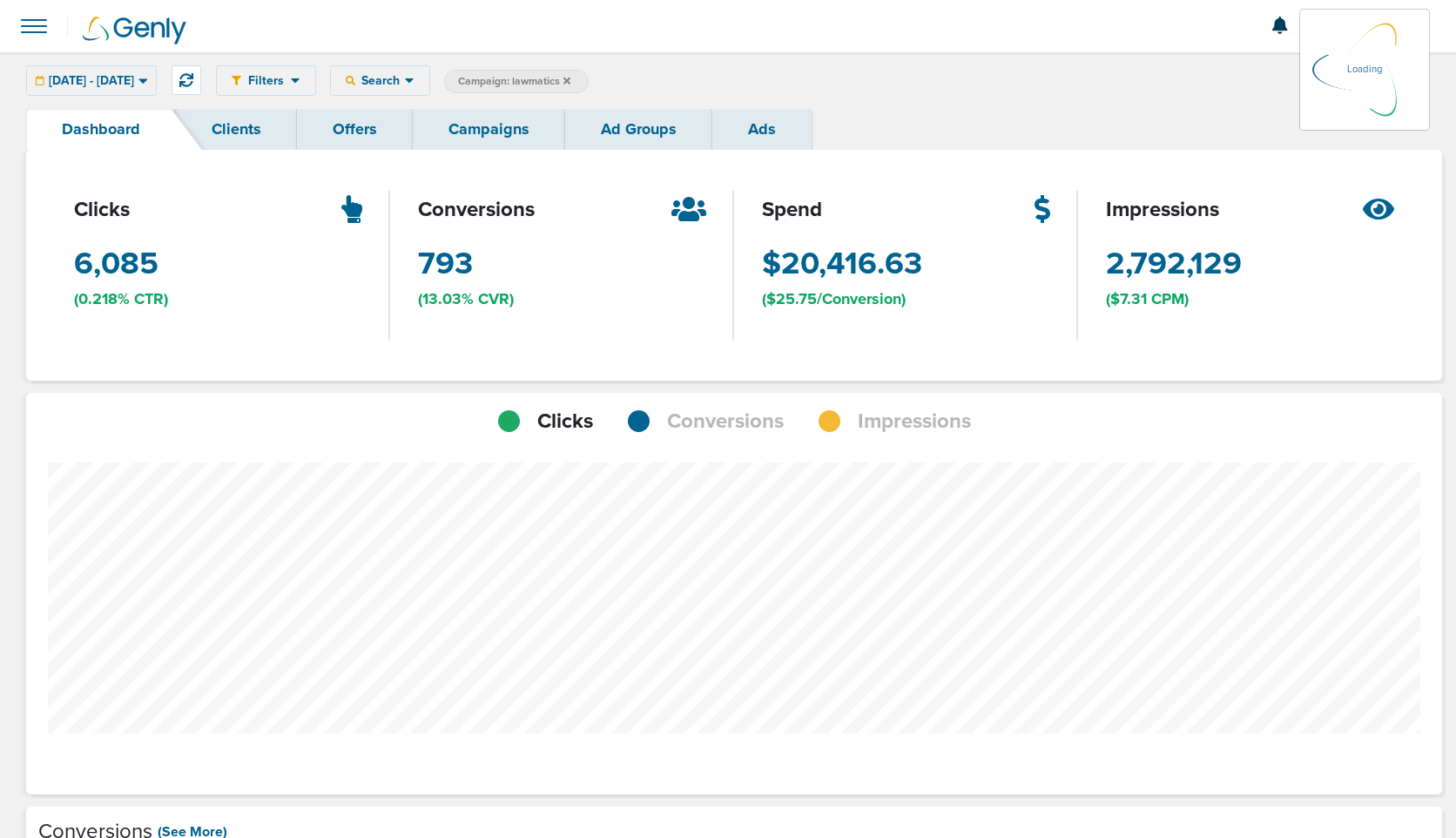
scroll to position [1356, 1403]
click at [405, 80] on span "Search" at bounding box center [380, 80] width 49 height 15
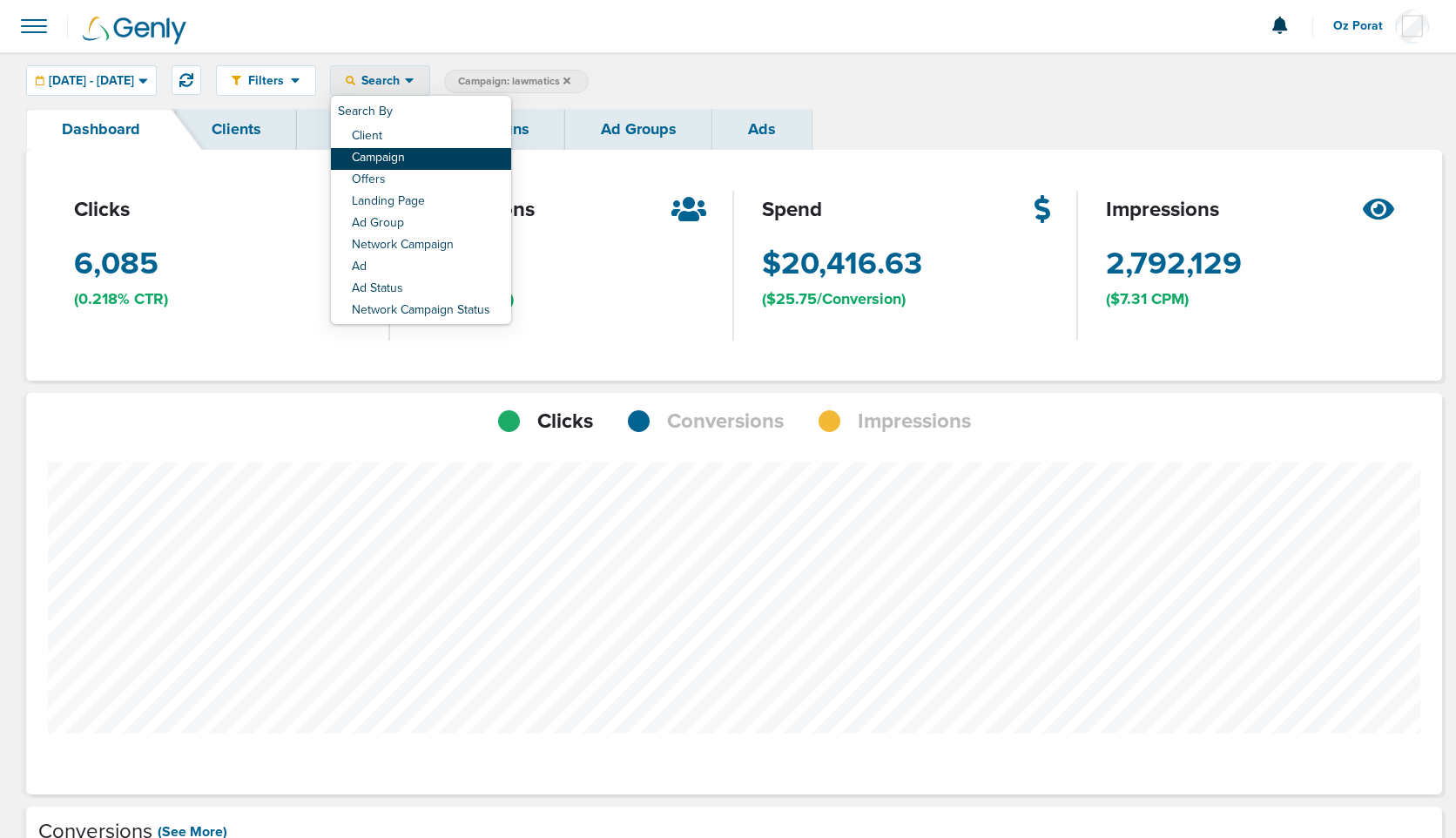
click at [476, 161] on link "Campaign" at bounding box center [421, 159] width 181 height 22
select select "cmpName"
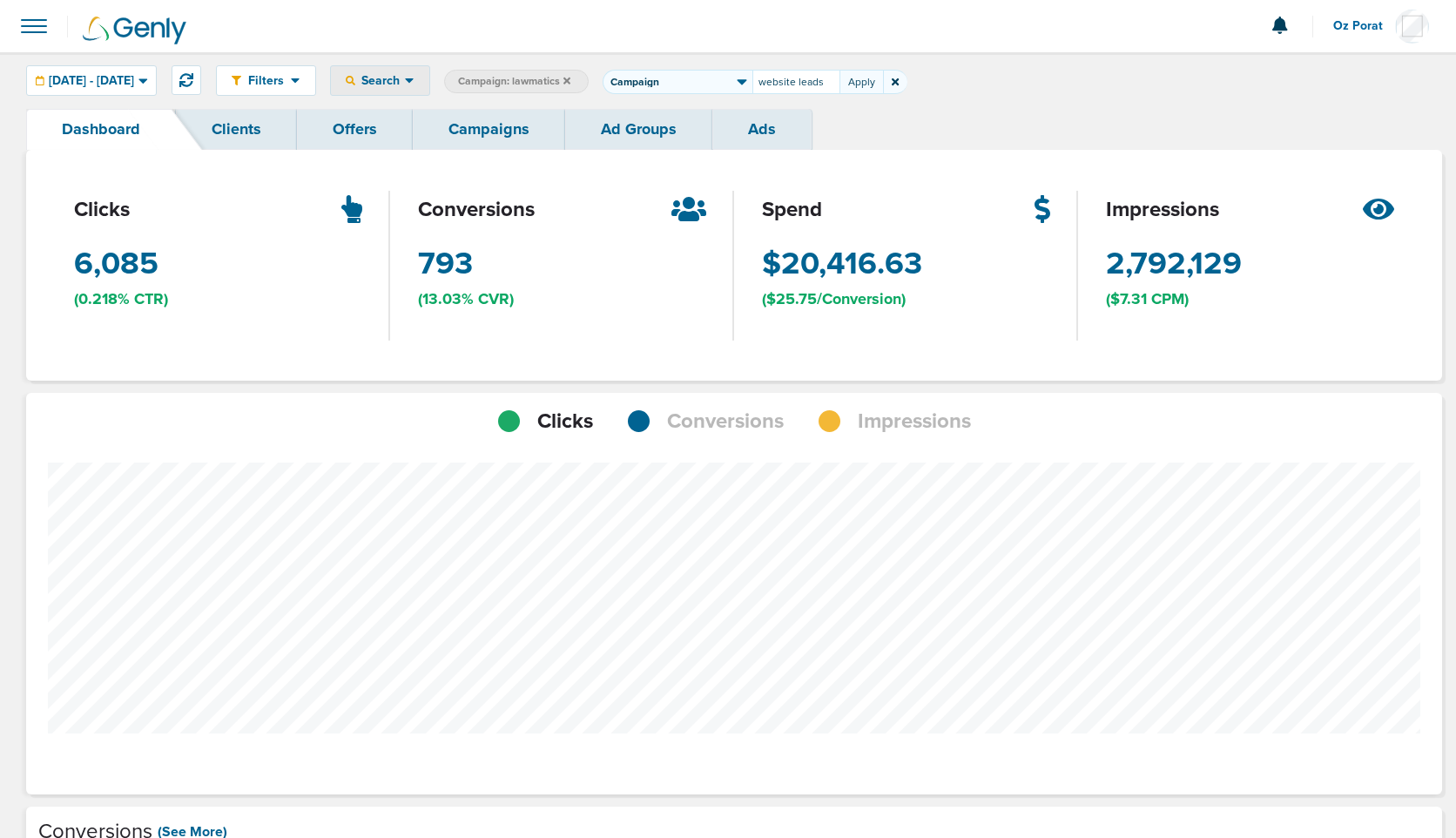
type input "website leads"
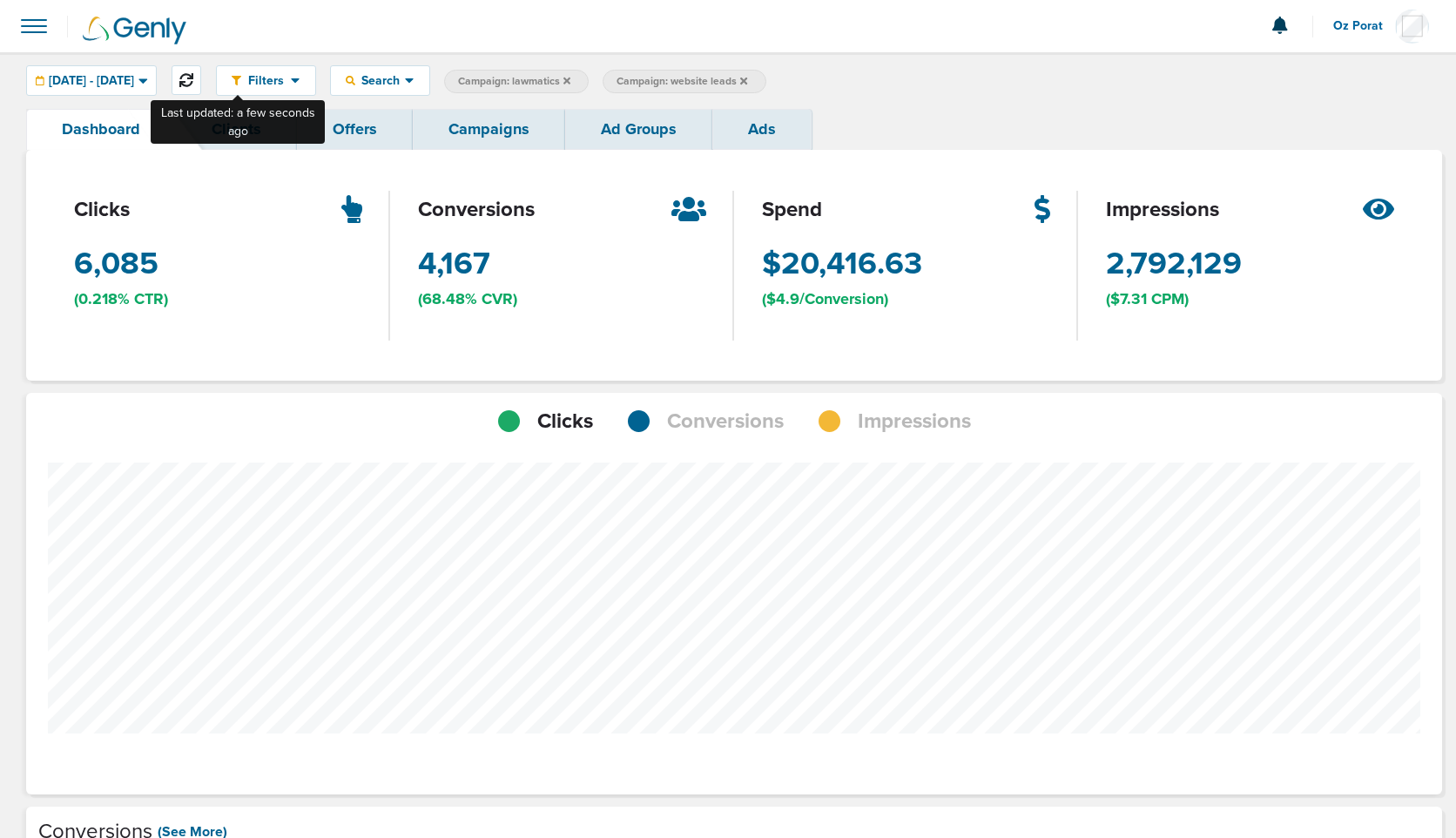
click at [193, 77] on icon at bounding box center [186, 79] width 14 height 14
click at [765, 82] on label "Campaign: website leads" at bounding box center [684, 81] width 163 height 24
click at [747, 81] on icon at bounding box center [743, 80] width 7 height 10
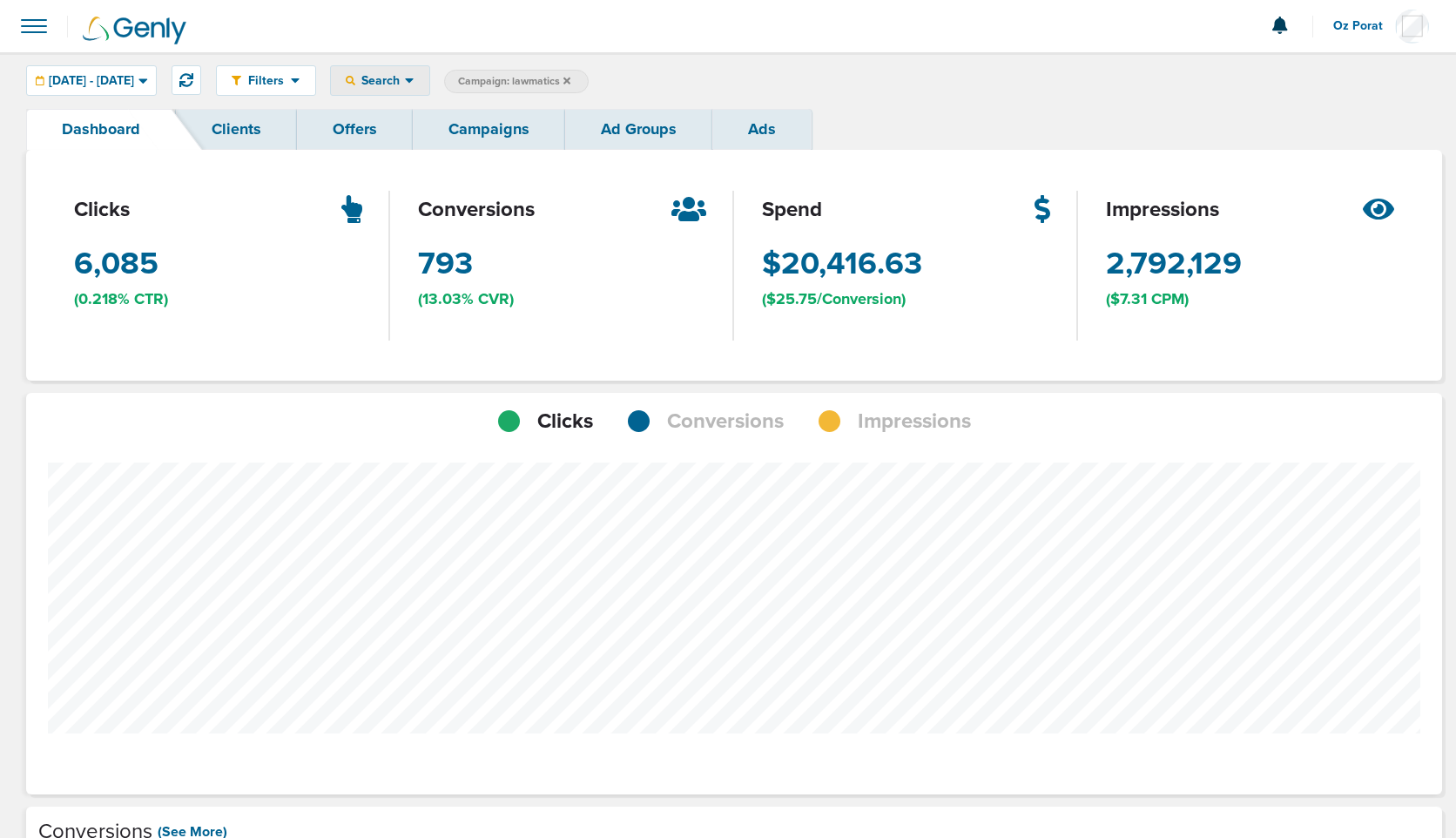
click at [429, 91] on div "Search" at bounding box center [380, 80] width 98 height 28
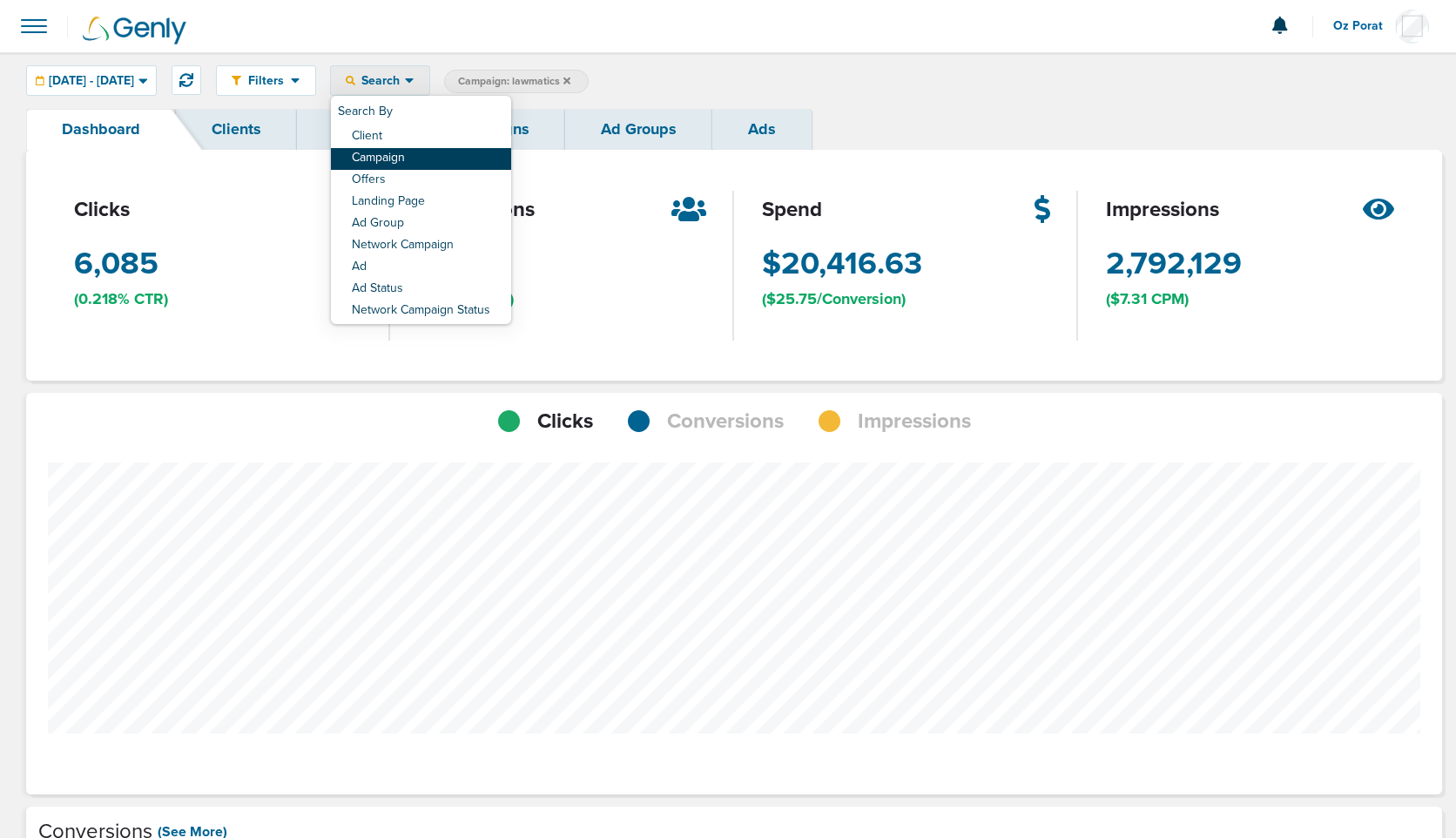
click at [452, 164] on link "Campaign" at bounding box center [421, 159] width 181 height 22
select select "cmpName"
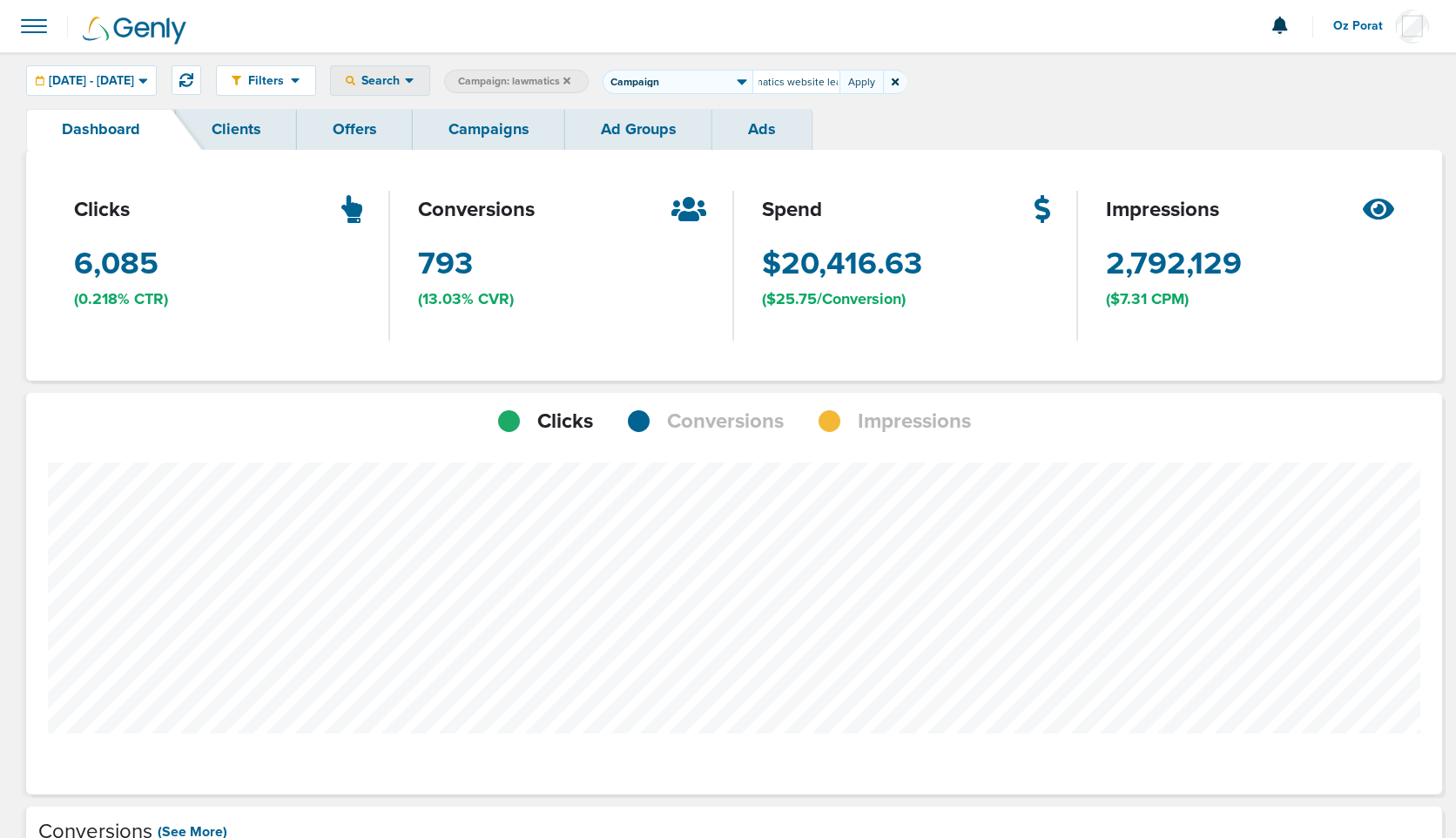
scroll to position [0, 31]
type input "lawmatics website leads"
click at [475, 132] on link "Campaigns" at bounding box center [488, 129] width 152 height 41
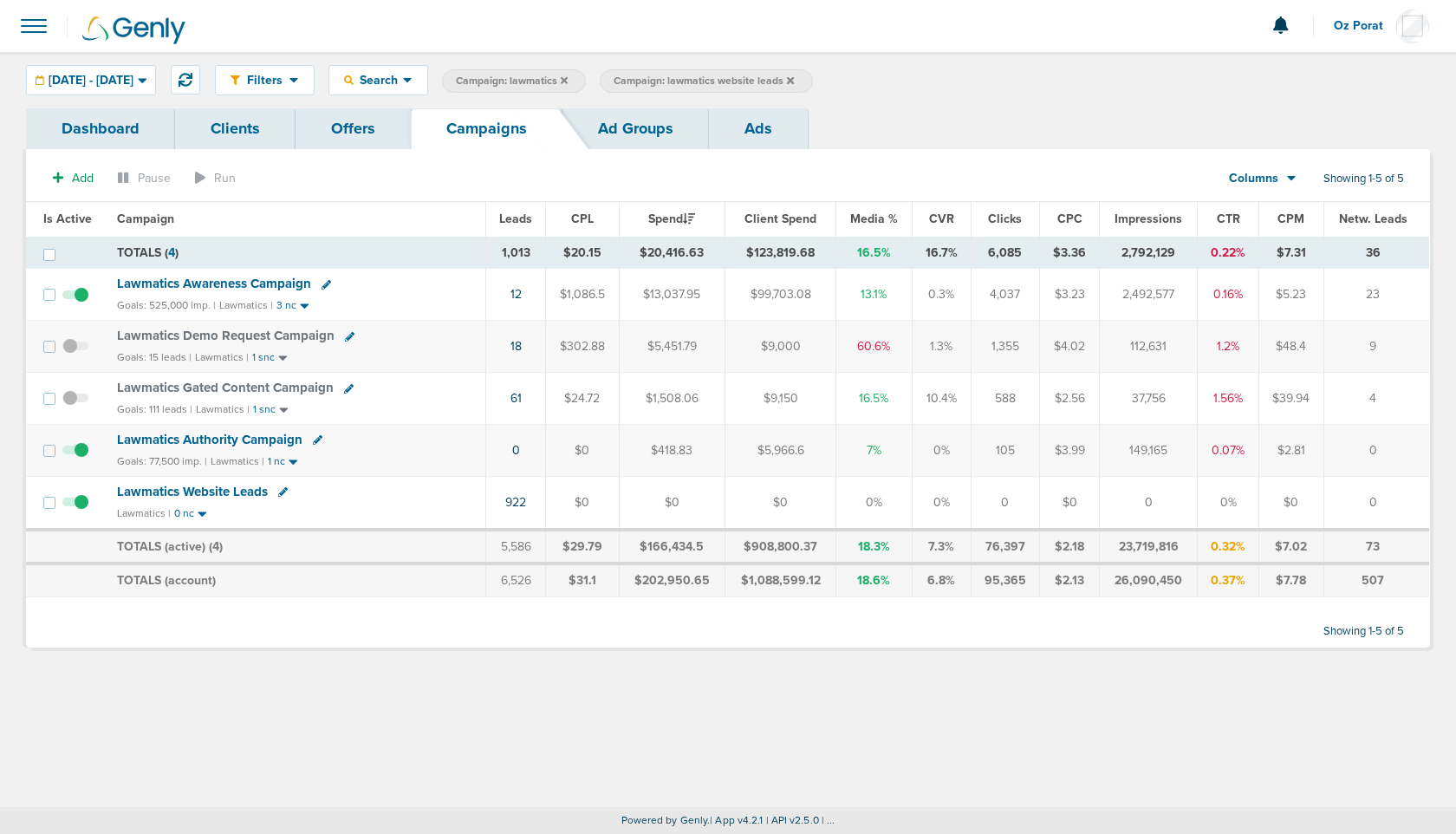
click at [83, 120] on link "Dashboard" at bounding box center [101, 128] width 149 height 40
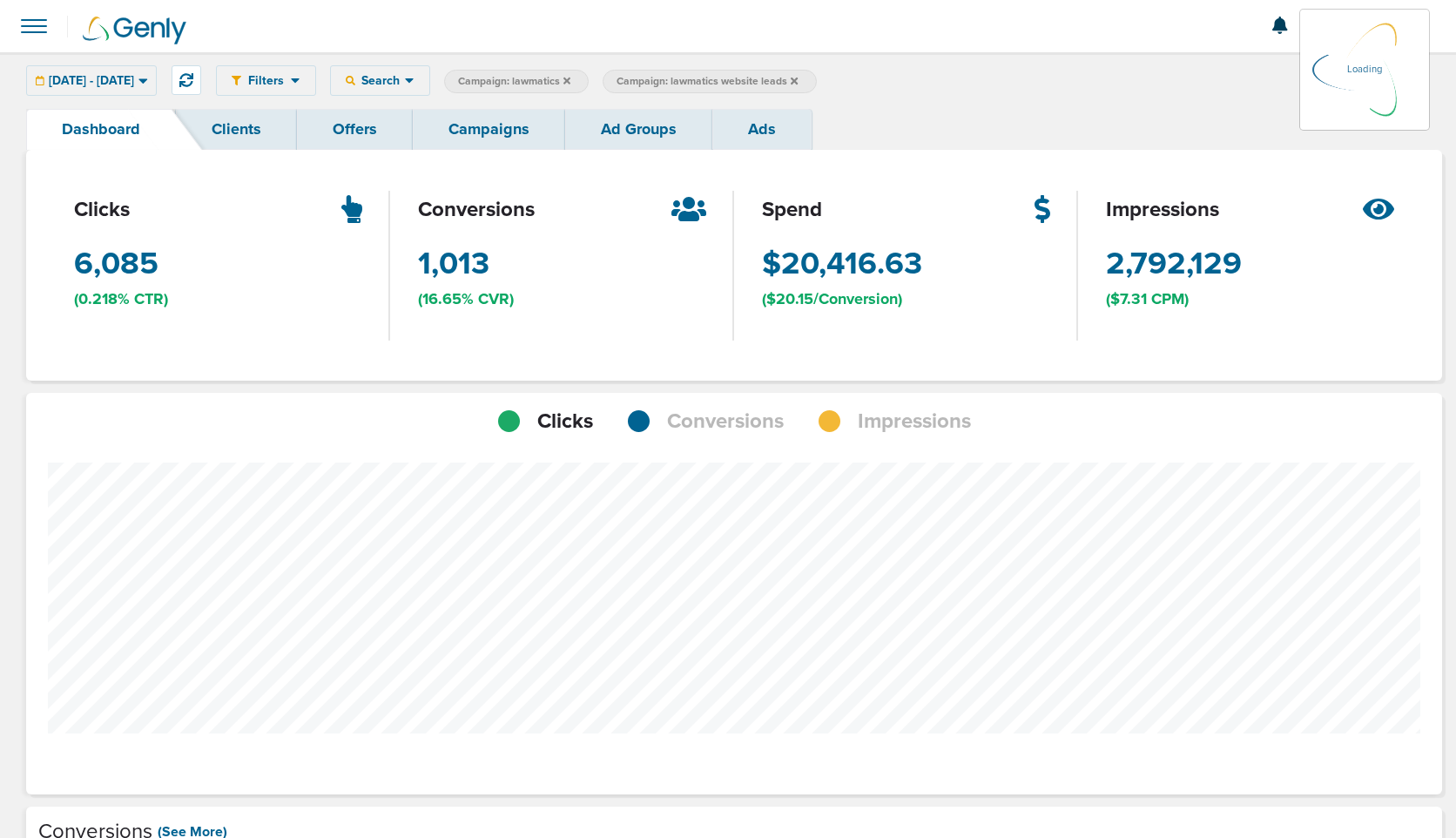
scroll to position [1356, 1403]
click at [1210, 111] on div "Dashboard Clients Offers Campaigns Ad Groups Ads" at bounding box center [728, 129] width 1403 height 41
click at [520, 119] on link "Campaigns" at bounding box center [488, 129] width 152 height 41
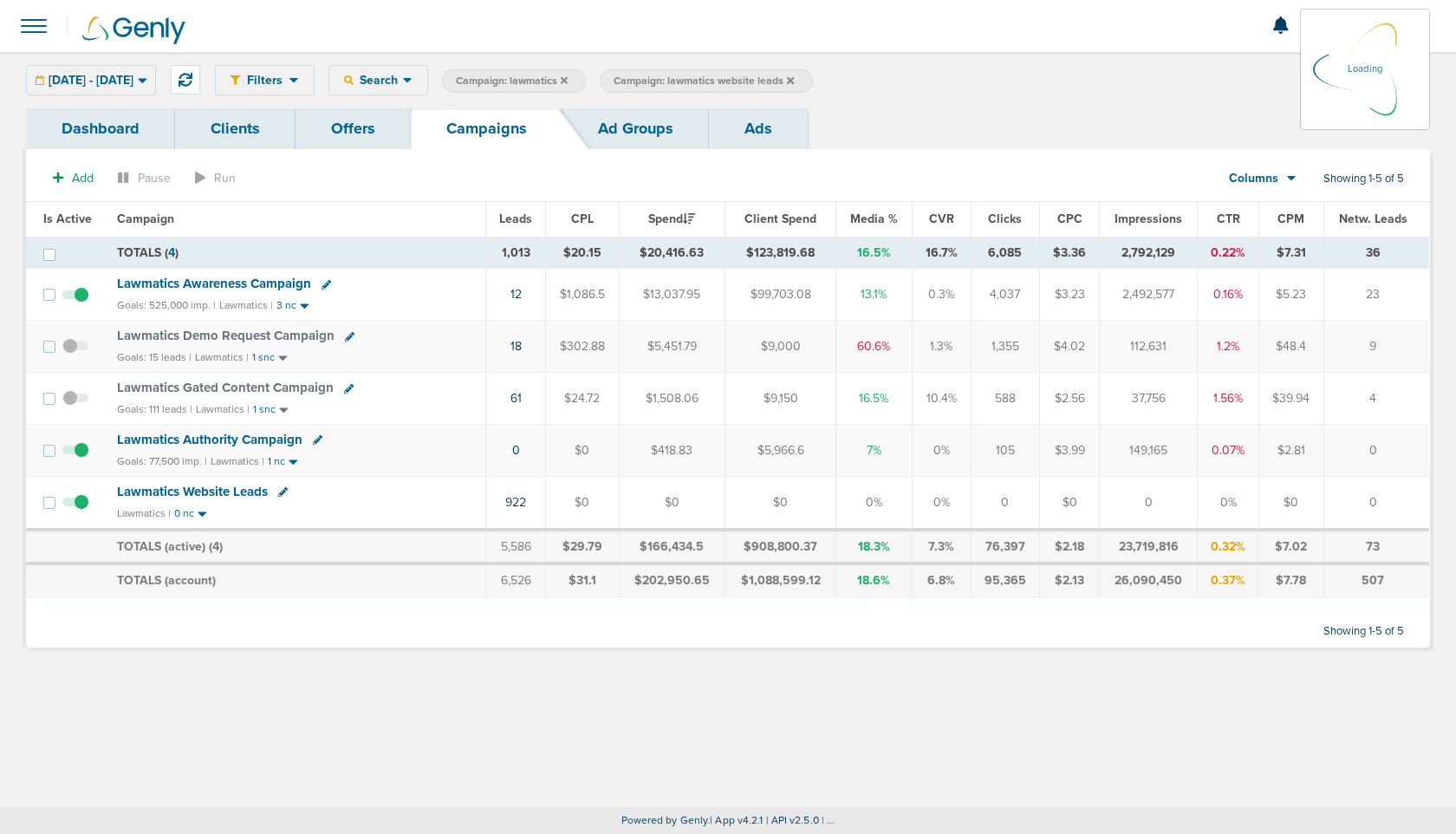
click at [119, 130] on link "Dashboard" at bounding box center [101, 128] width 149 height 40
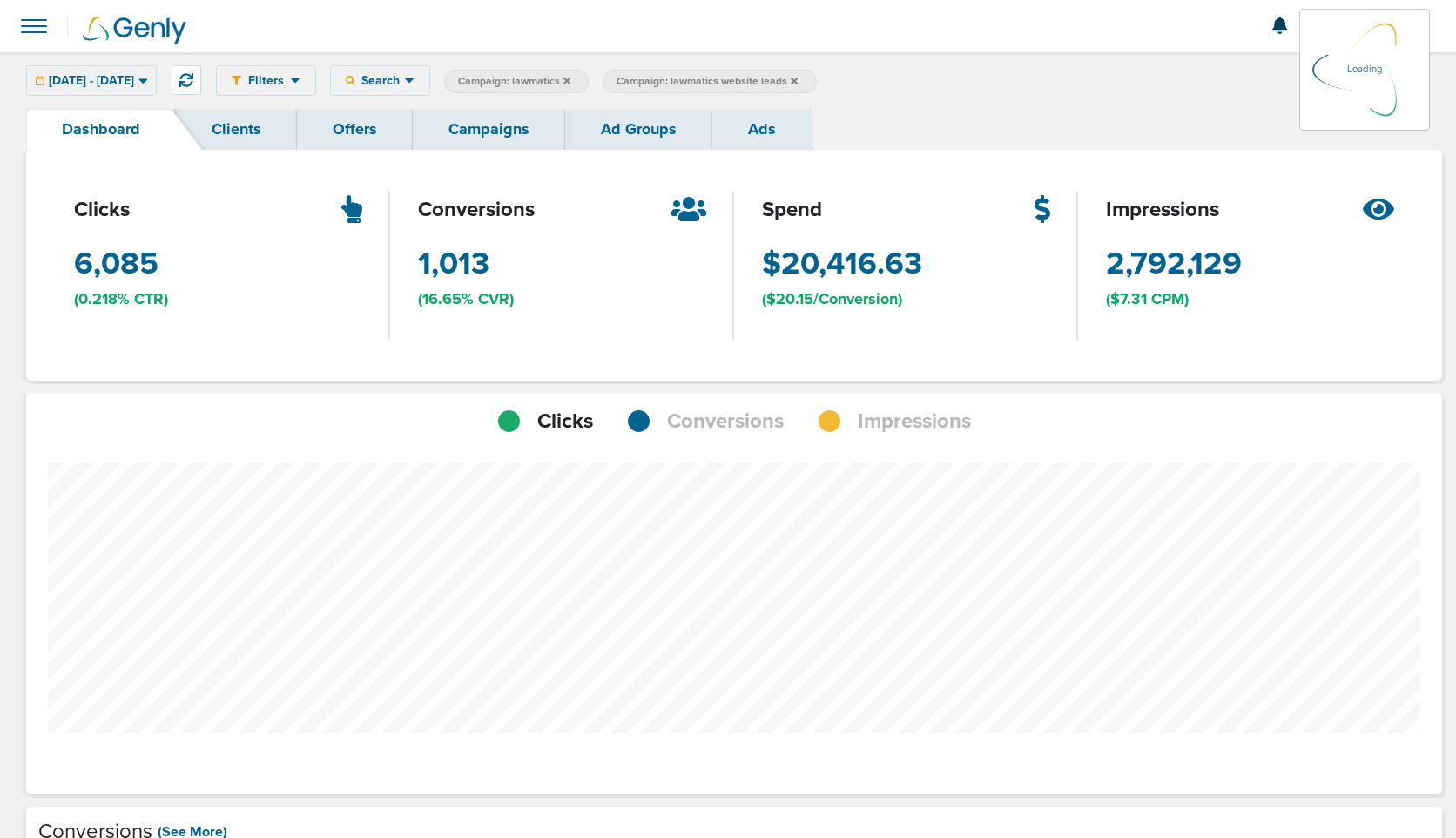
scroll to position [1356, 1403]
click at [816, 74] on label "Campaign: lawmatics website leads" at bounding box center [709, 81] width 214 height 24
click at [797, 80] on icon at bounding box center [793, 80] width 7 height 10
